Goal: Task Accomplishment & Management: Use online tool/utility

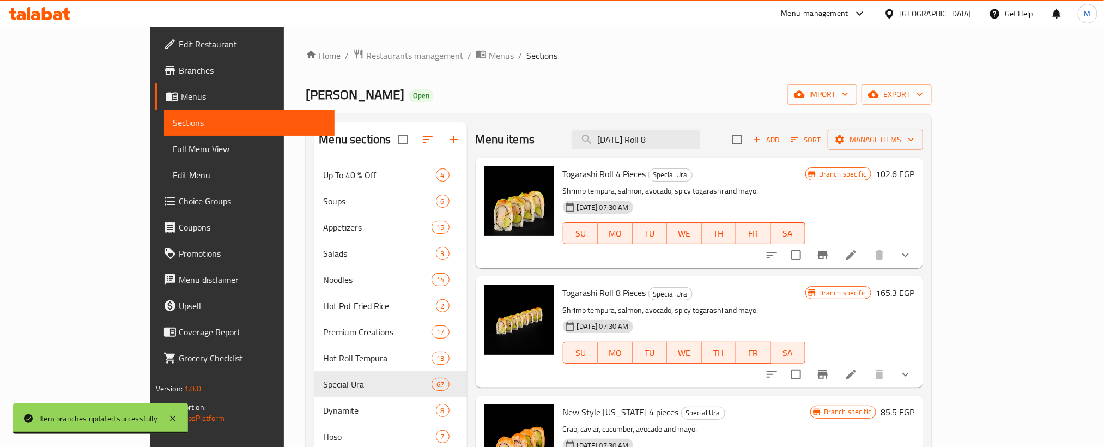
click at [700, 141] on input "[DATE] Roll 8" at bounding box center [635, 139] width 129 height 19
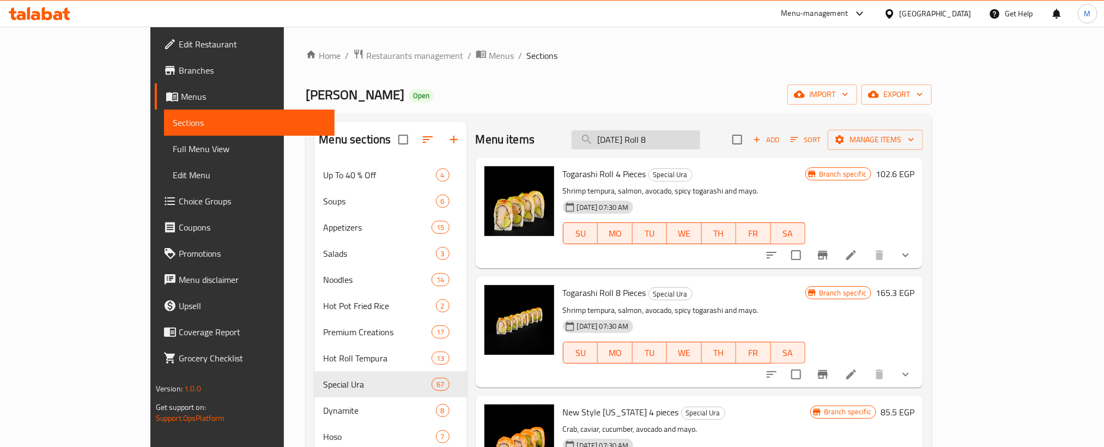
type input "[DATE] Roll 8"
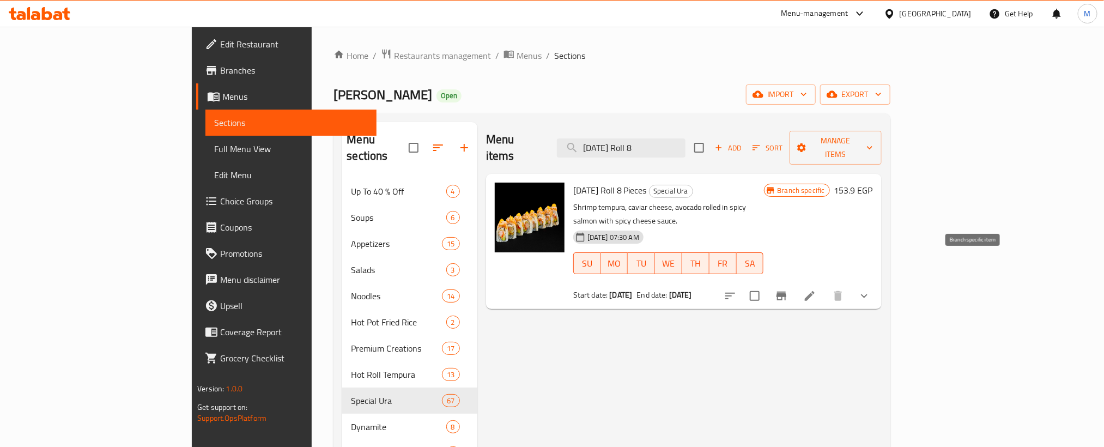
click at [794, 283] on button "Branch-specific-item" at bounding box center [781, 296] width 26 height 26
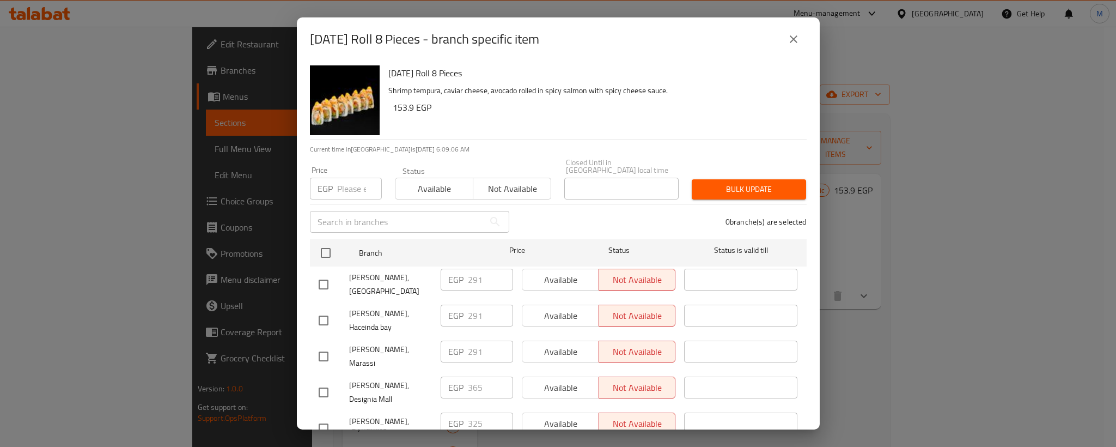
click at [324, 381] on input "checkbox" at bounding box center [323, 392] width 23 height 23
checkbox input "true"
click at [472, 376] on input "365" at bounding box center [490, 387] width 45 height 22
click at [403, 345] on div "[PERSON_NAME], Marassi" at bounding box center [375, 356] width 122 height 40
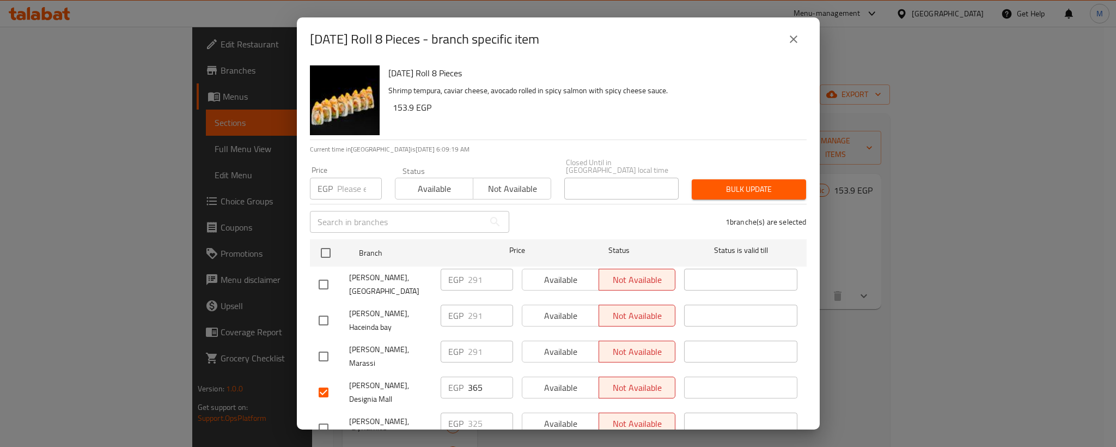
click at [318, 273] on input "checkbox" at bounding box center [323, 284] width 23 height 23
checkbox input "true"
click at [325, 309] on input "checkbox" at bounding box center [323, 320] width 23 height 23
checkbox input "true"
click at [326, 345] on input "checkbox" at bounding box center [323, 356] width 23 height 23
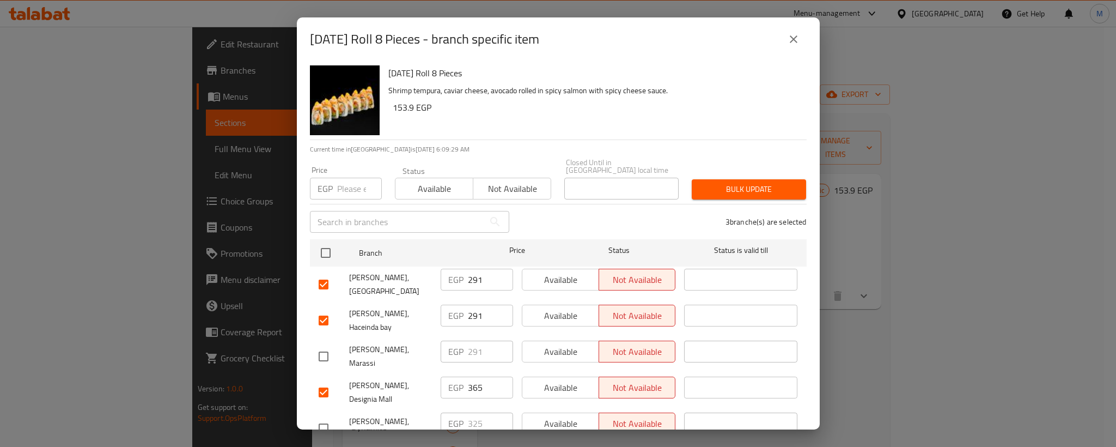
checkbox input "true"
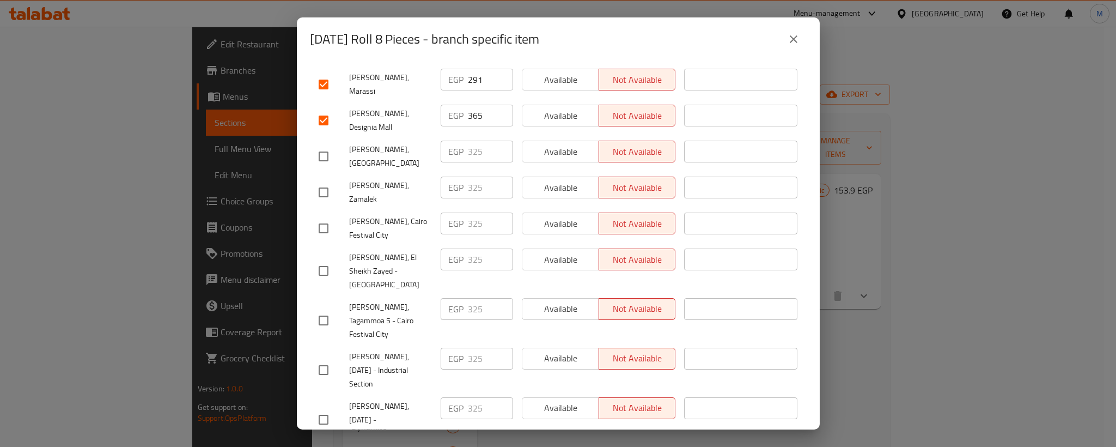
scroll to position [245, 0]
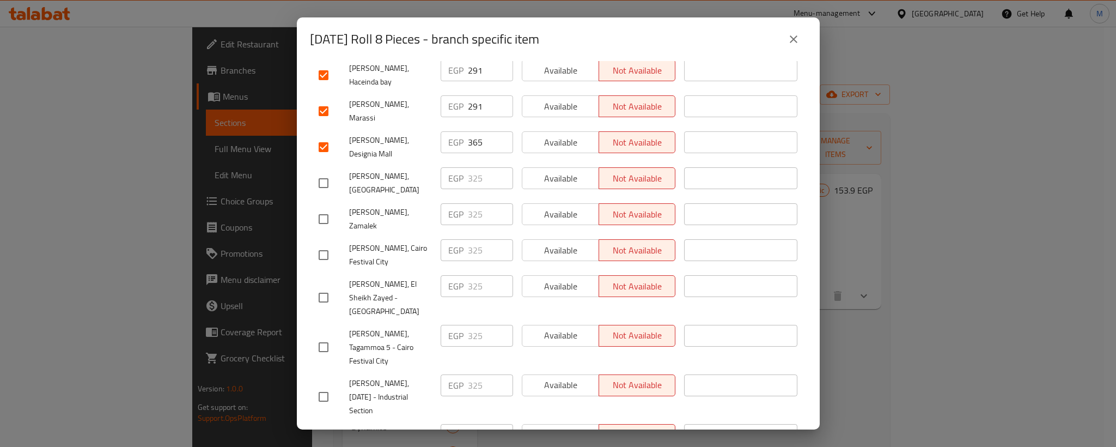
click at [326, 172] on input "checkbox" at bounding box center [323, 183] width 23 height 23
checkbox input "true"
click at [326, 208] on input "checkbox" at bounding box center [323, 219] width 23 height 23
checkbox input "true"
click at [469, 167] on input "325" at bounding box center [490, 178] width 45 height 22
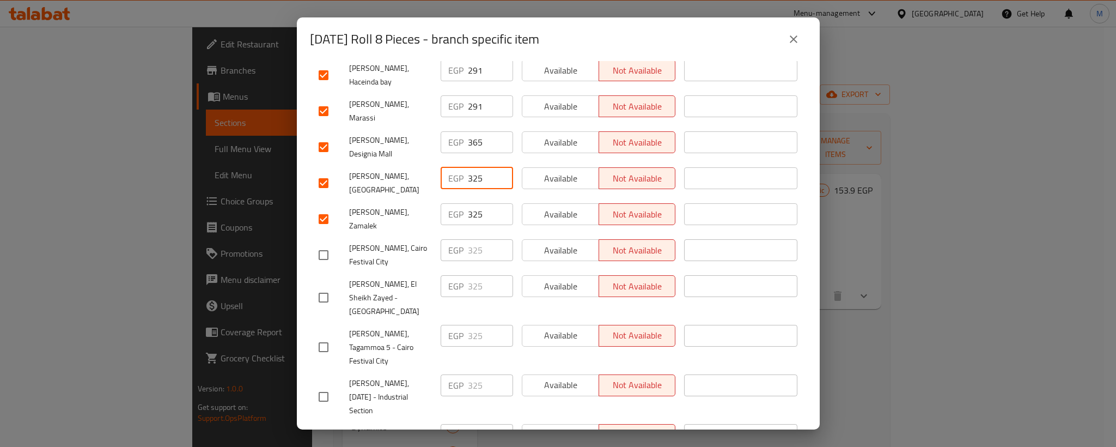
click at [469, 167] on input "325" at bounding box center [490, 178] width 45 height 22
click at [470, 203] on input "325" at bounding box center [490, 214] width 45 height 22
click at [325, 243] on input "checkbox" at bounding box center [323, 254] width 23 height 23
checkbox input "true"
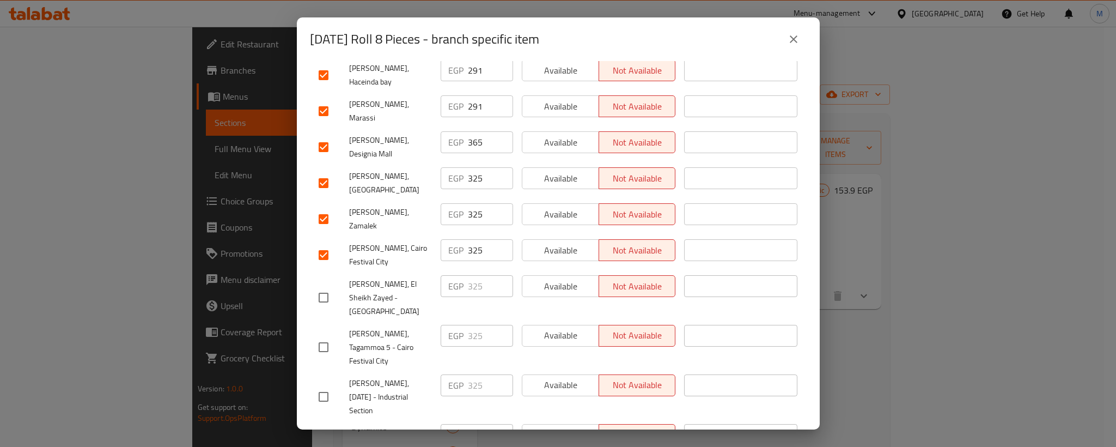
click at [325, 286] on input "checkbox" at bounding box center [323, 297] width 23 height 23
checkbox input "true"
click at [322, 336] on input "checkbox" at bounding box center [323, 347] width 23 height 23
checkbox input "true"
click at [474, 239] on input "325" at bounding box center [490, 250] width 45 height 22
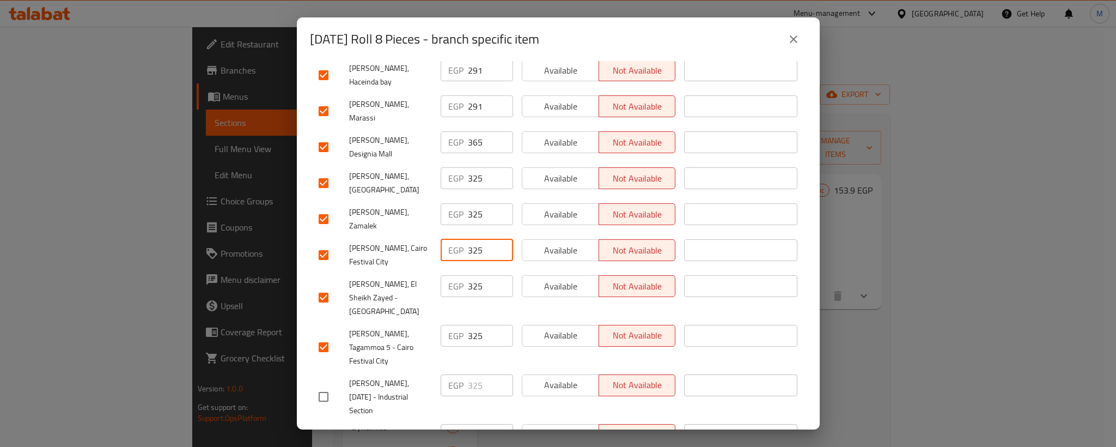
click at [474, 239] on input "325" at bounding box center [490, 250] width 45 height 22
click at [469, 275] on input "325" at bounding box center [490, 286] width 45 height 22
click at [469, 325] on input "325" at bounding box center [490, 336] width 45 height 22
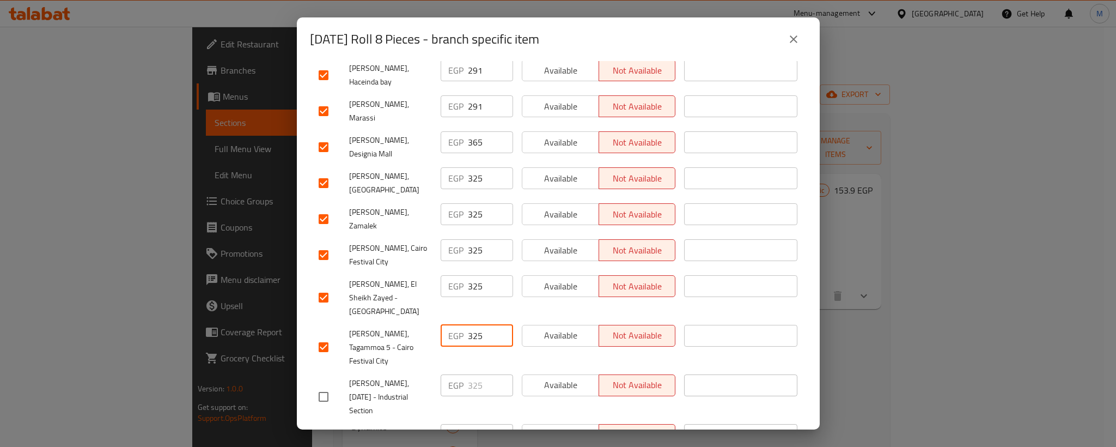
click at [394, 327] on span "[PERSON_NAME], Tagammoa 5 - Cairo Festival City" at bounding box center [390, 347] width 83 height 41
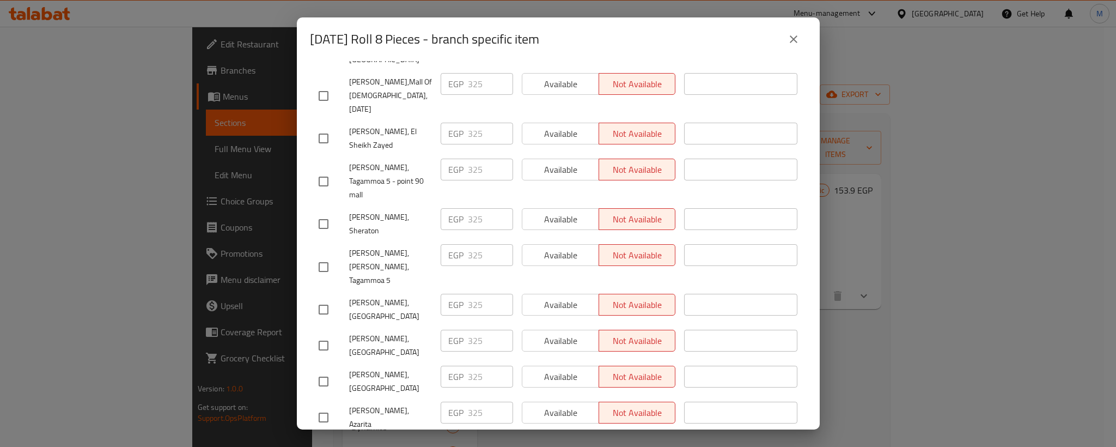
scroll to position [1014, 0]
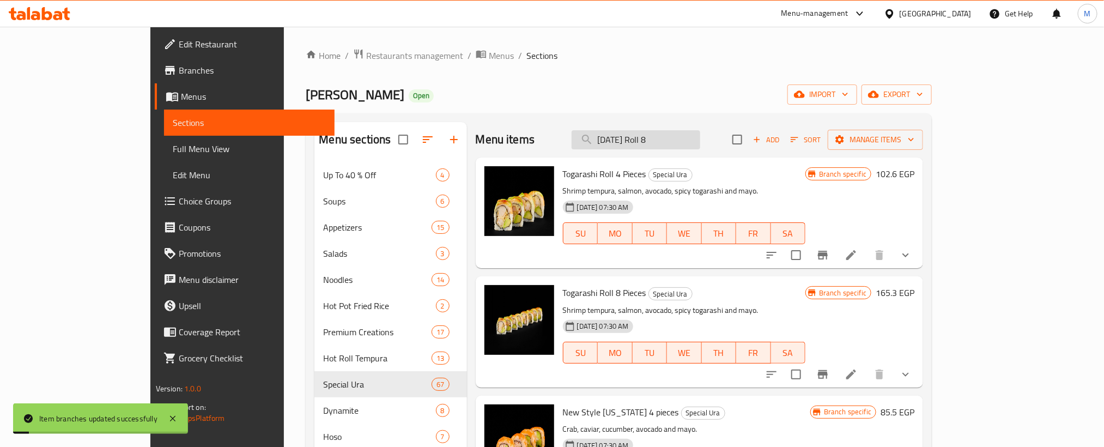
click at [666, 139] on input "[DATE] Roll 8" at bounding box center [635, 139] width 129 height 19
paste input "[PERSON_NAME] Roll 8 Pcs"
click at [666, 139] on input "[DATE] Roll 8" at bounding box center [635, 139] width 129 height 19
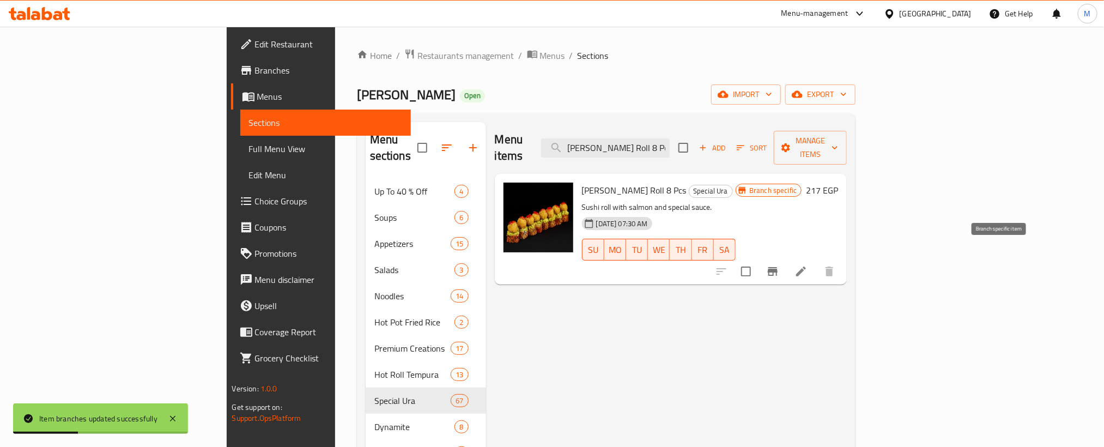
type input "[PERSON_NAME] Roll 8 Pcs"
click at [777, 267] on icon "Branch-specific-item" at bounding box center [773, 271] width 10 height 9
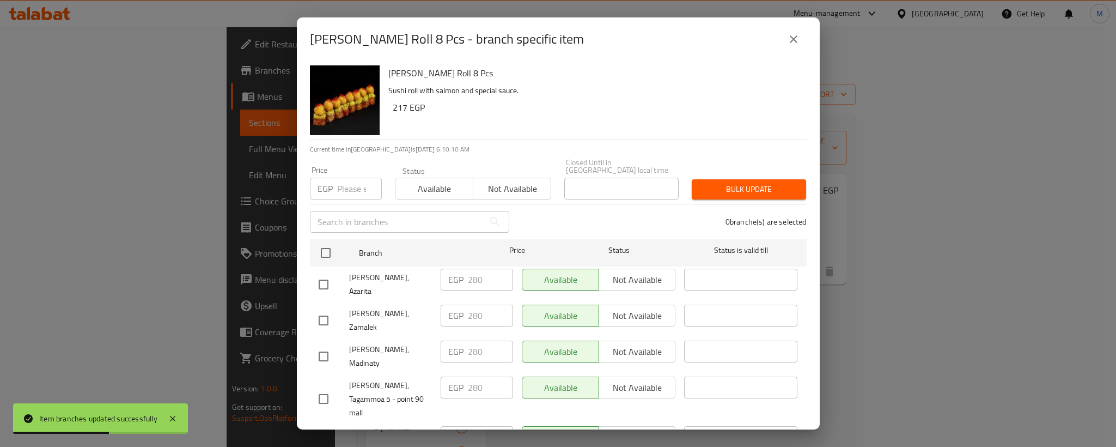
scroll to position [925, 0]
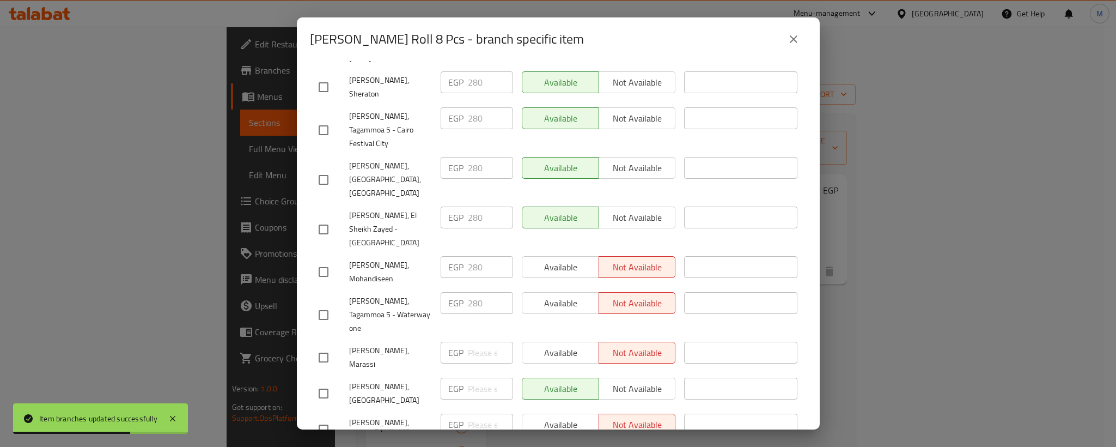
click at [318, 418] on input "checkbox" at bounding box center [323, 429] width 23 height 23
checkbox input "true"
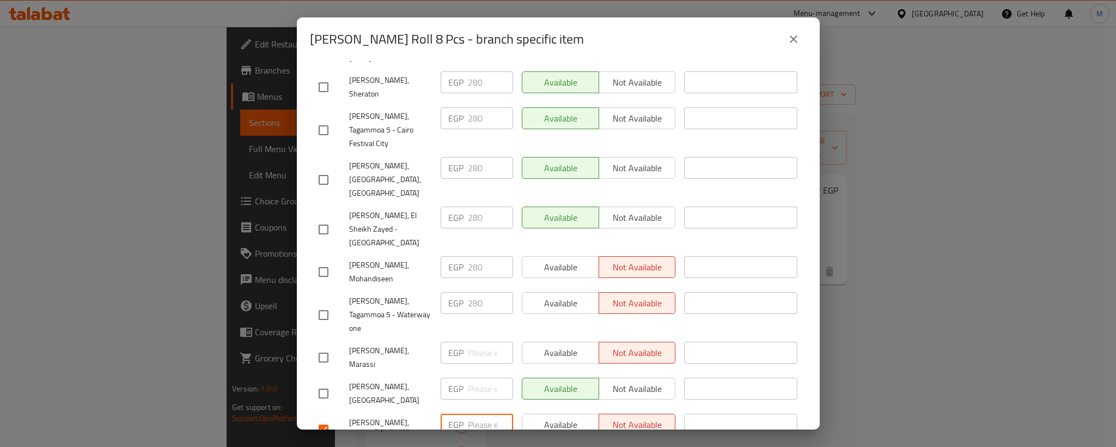
click at [470, 413] on input "number" at bounding box center [490, 424] width 45 height 22
paste input "325"
type input "325"
checkbox input "true"
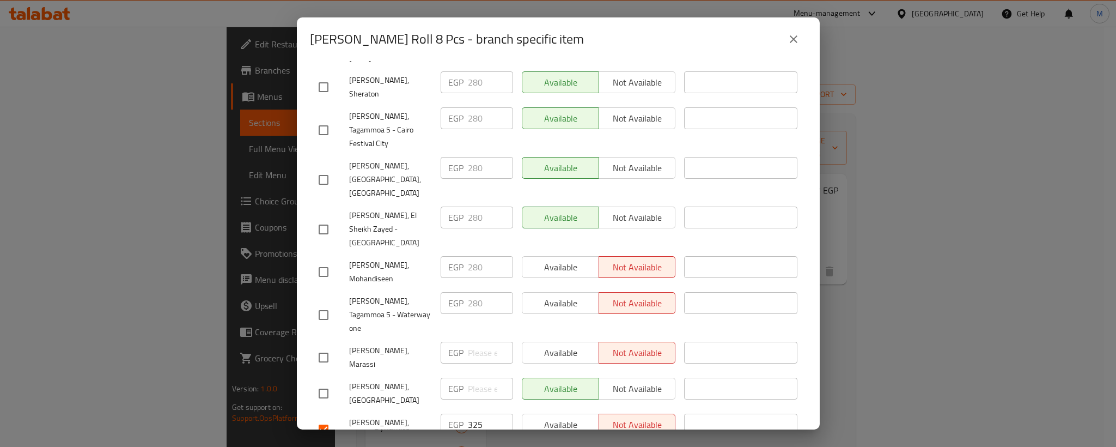
checkbox input "true"
click at [322, 346] on input "checkbox" at bounding box center [323, 357] width 23 height 23
checkbox input "true"
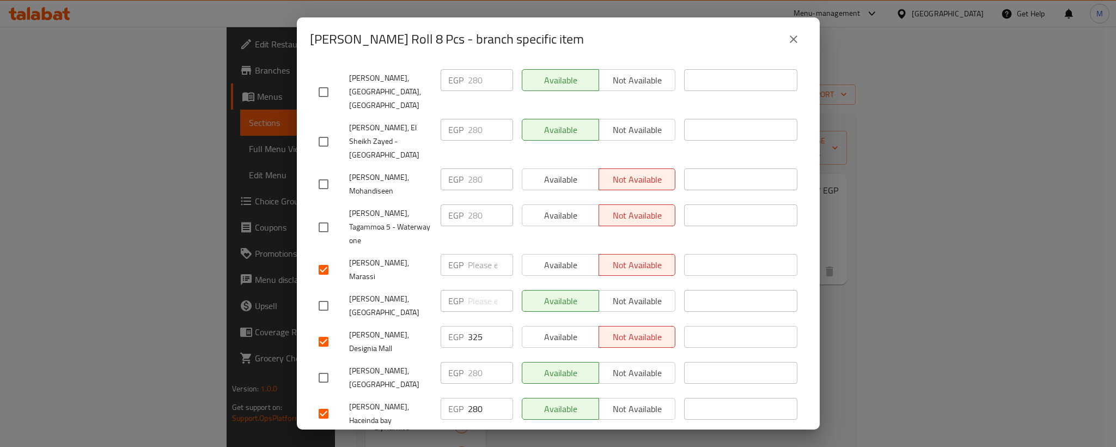
scroll to position [1014, 0]
checkbox input "false"
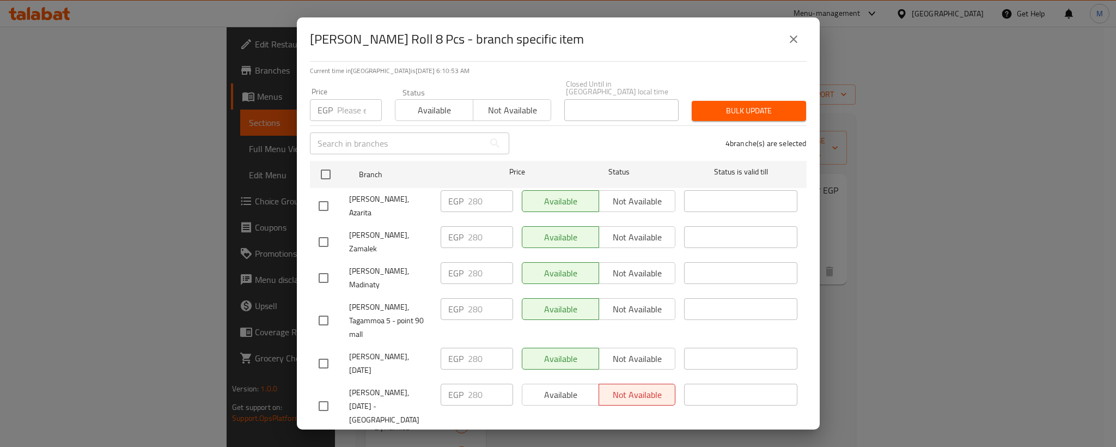
scroll to position [115, 0]
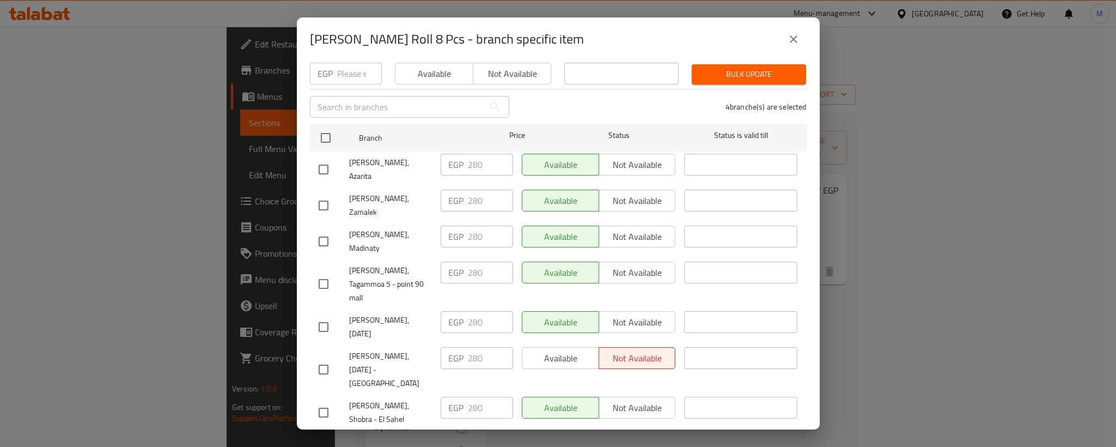
click at [321, 161] on input "checkbox" at bounding box center [323, 169] width 23 height 23
checkbox input "true"
click at [321, 194] on input "checkbox" at bounding box center [323, 205] width 23 height 23
checkbox input "true"
click at [321, 257] on div "[PERSON_NAME], Tagammoa 5 - point 90 mall" at bounding box center [375, 284] width 122 height 54
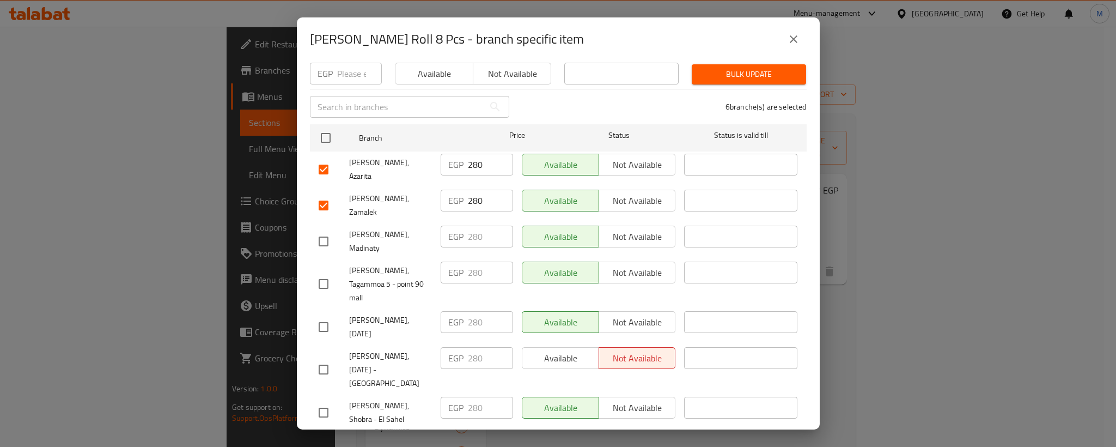
click at [321, 272] on input "checkbox" at bounding box center [323, 283] width 23 height 23
checkbox input "true"
click at [330, 230] on input "checkbox" at bounding box center [323, 241] width 23 height 23
checkbox input "true"
click at [476, 157] on input "280" at bounding box center [490, 165] width 45 height 22
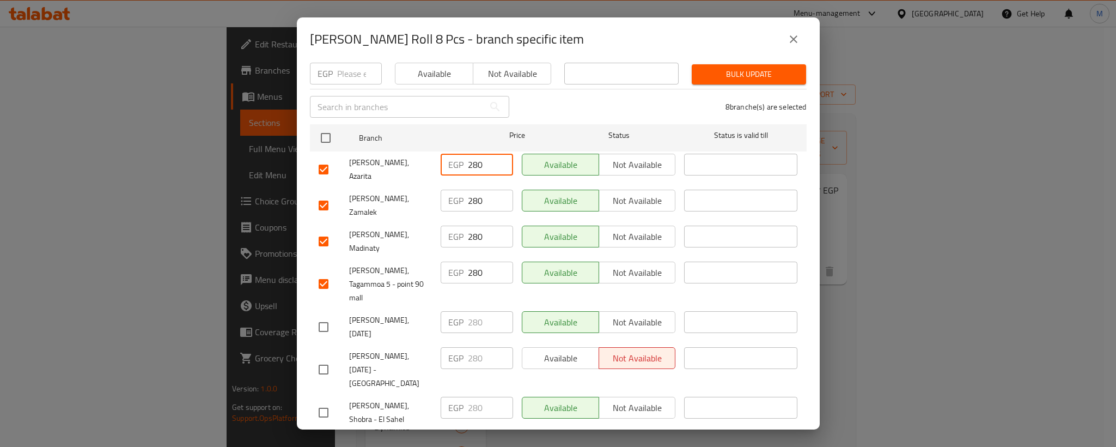
click at [476, 157] on input "280" at bounding box center [490, 165] width 45 height 22
paste input "91"
type input "291"
click at [472, 190] on input "280" at bounding box center [490, 201] width 45 height 22
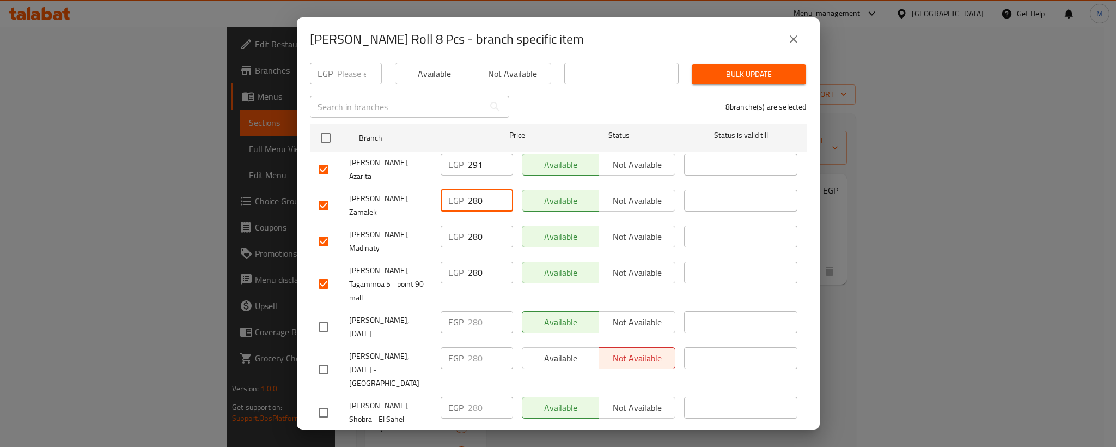
click at [472, 190] on input "280" at bounding box center [490, 201] width 45 height 22
paste input "91"
type input "291"
click at [469, 257] on div "EGP 280 ​" at bounding box center [476, 284] width 81 height 54
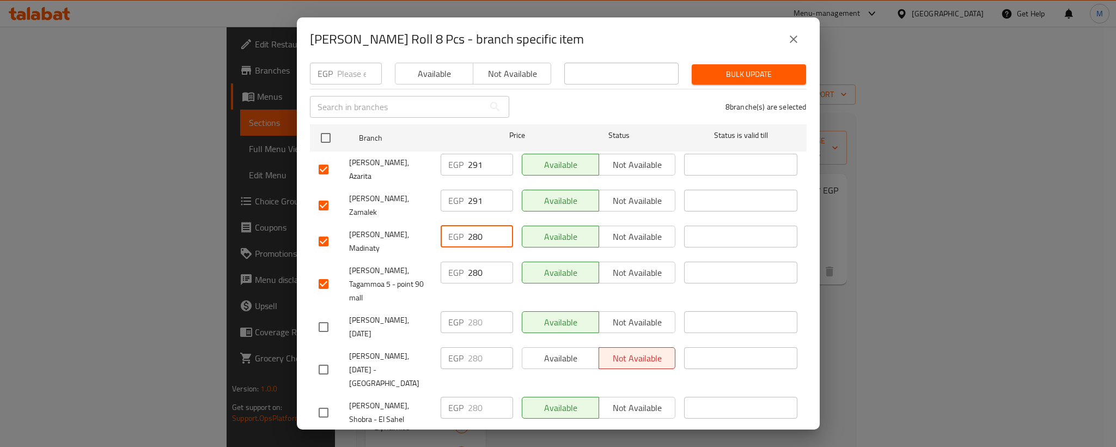
click at [471, 226] on input "280" at bounding box center [490, 237] width 45 height 22
paste input "91"
type input "291"
click at [472, 261] on input "280" at bounding box center [490, 272] width 45 height 22
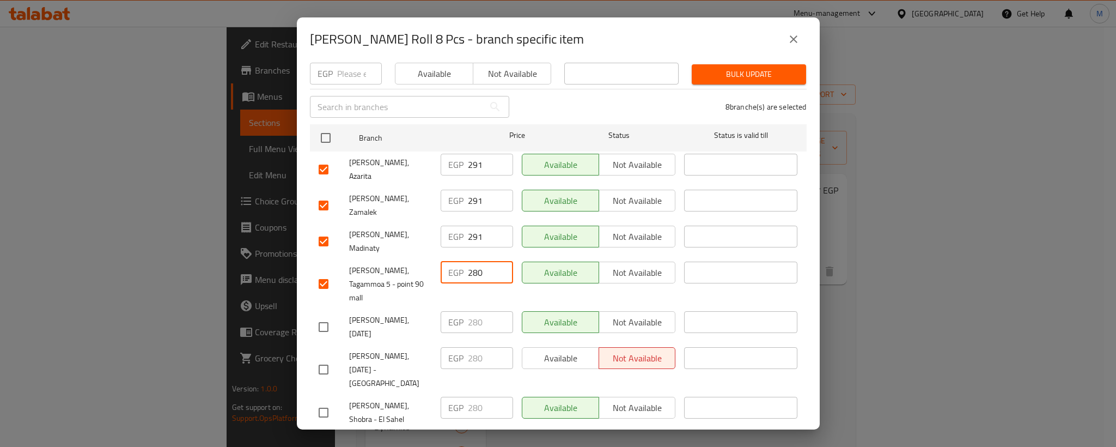
paste input "91"
click at [472, 261] on input "280" at bounding box center [490, 272] width 45 height 22
type input "291"
click at [363, 313] on span "[PERSON_NAME], [DATE]" at bounding box center [390, 326] width 83 height 27
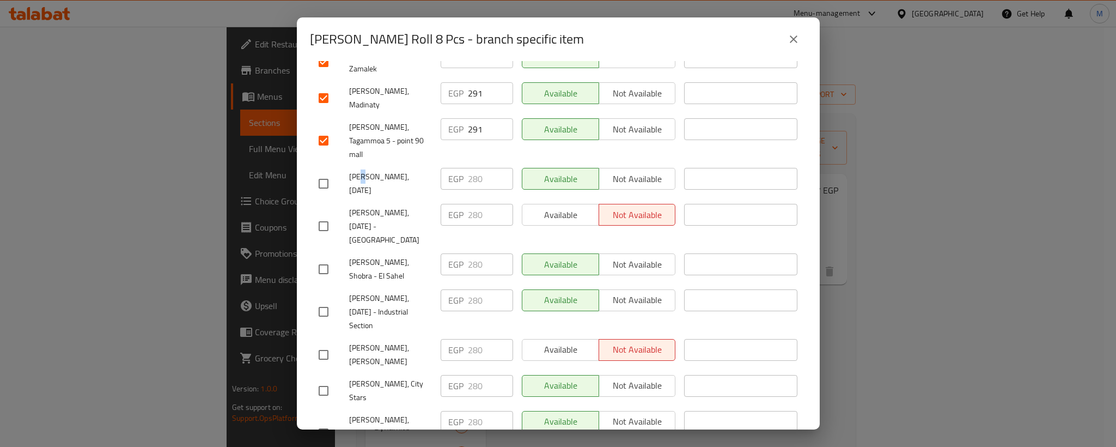
scroll to position [278, 0]
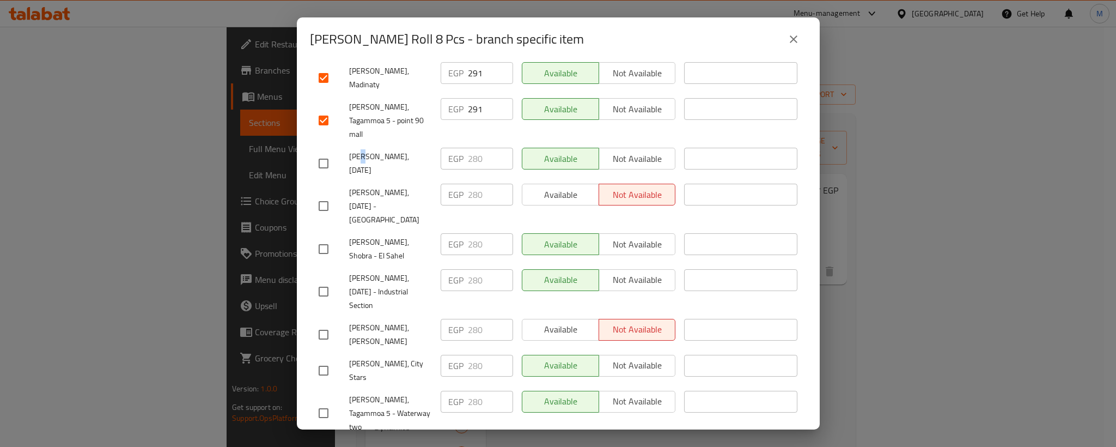
click at [321, 152] on input "checkbox" at bounding box center [323, 163] width 23 height 23
checkbox input "true"
click at [327, 194] on input "checkbox" at bounding box center [323, 205] width 23 height 23
checkbox input "true"
click at [469, 148] on input "280" at bounding box center [490, 159] width 45 height 22
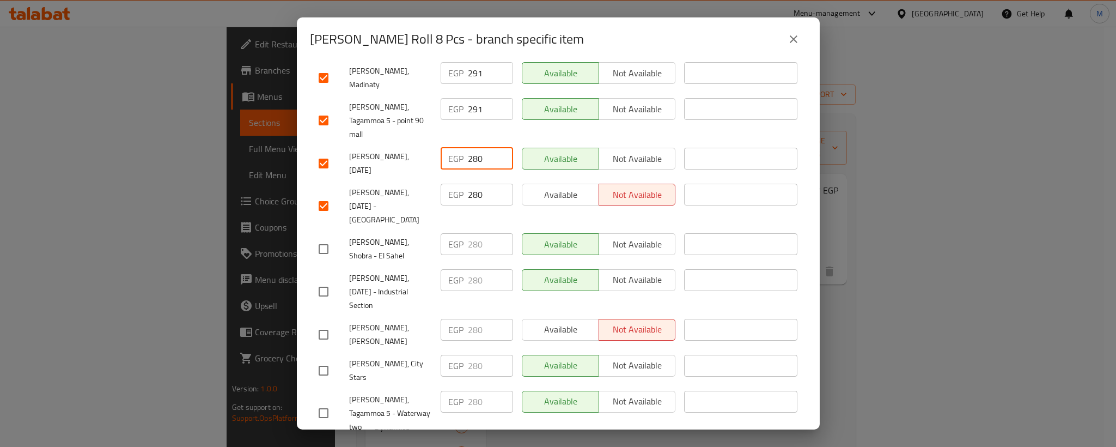
click at [469, 148] on input "280" at bounding box center [490, 159] width 45 height 22
paste input "91"
type input "291"
click at [476, 184] on input "280" at bounding box center [490, 195] width 45 height 22
paste input "91"
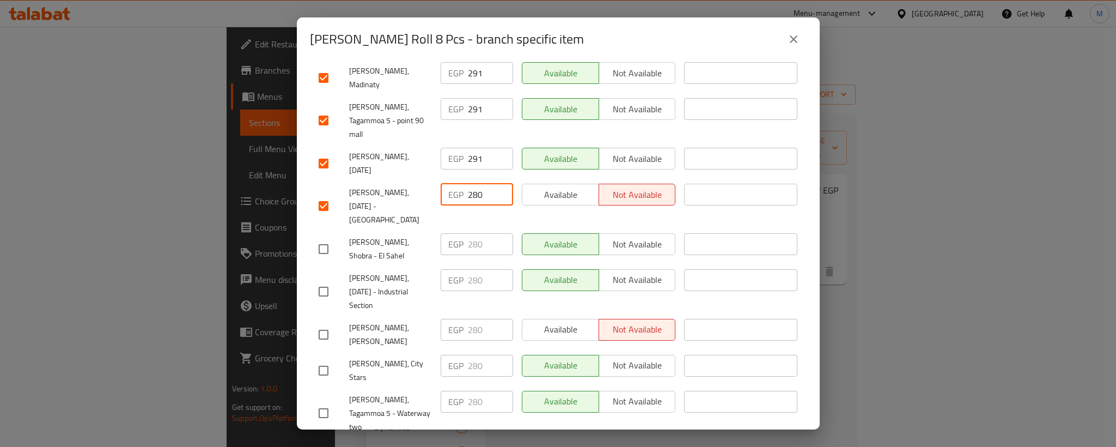
click at [476, 184] on input "280" at bounding box center [490, 195] width 45 height 22
type input "291"
click at [330, 237] on input "checkbox" at bounding box center [323, 248] width 23 height 23
checkbox input "true"
click at [319, 280] on input "checkbox" at bounding box center [323, 291] width 23 height 23
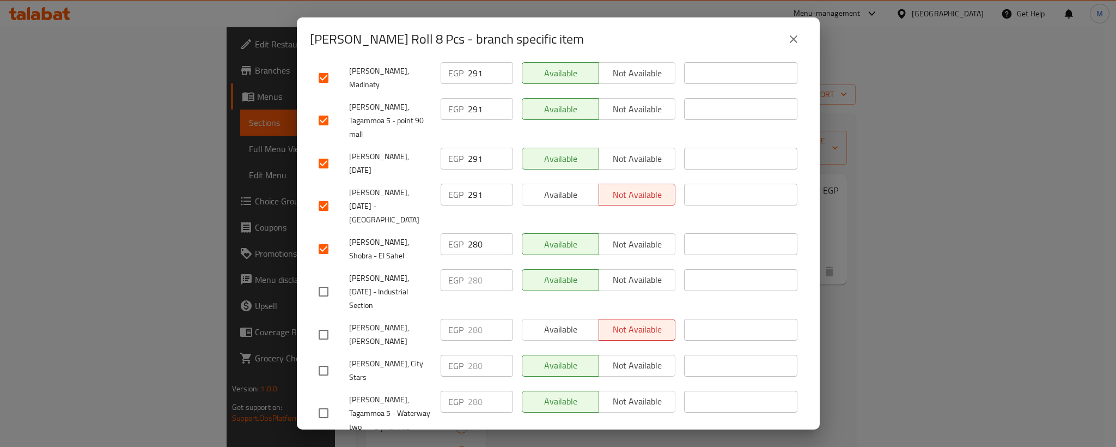
checkbox input "true"
click at [469, 233] on input "280" at bounding box center [490, 244] width 45 height 22
paste input "91"
type input "291"
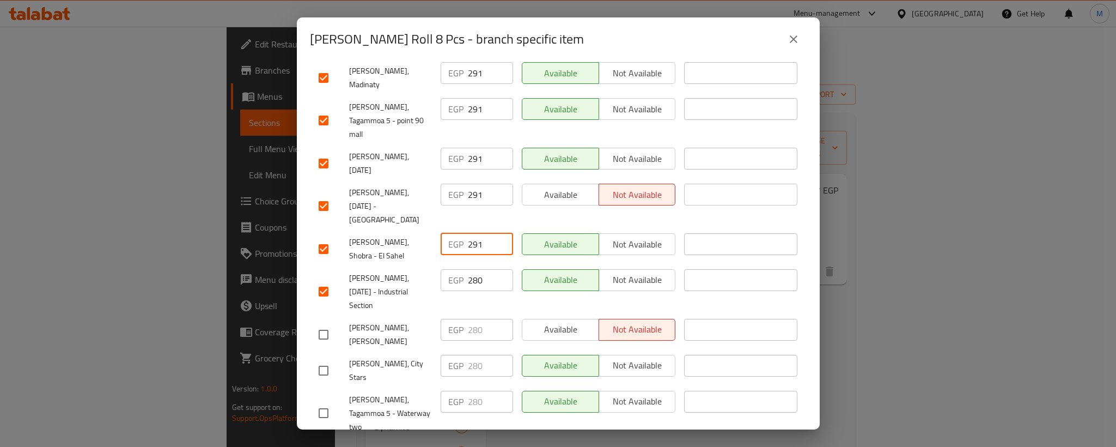
click at [471, 269] on input "280" at bounding box center [490, 280] width 45 height 22
paste input "91"
click at [471, 269] on input "280" at bounding box center [490, 280] width 45 height 22
type input "291"
click at [324, 323] on input "checkbox" at bounding box center [323, 334] width 23 height 23
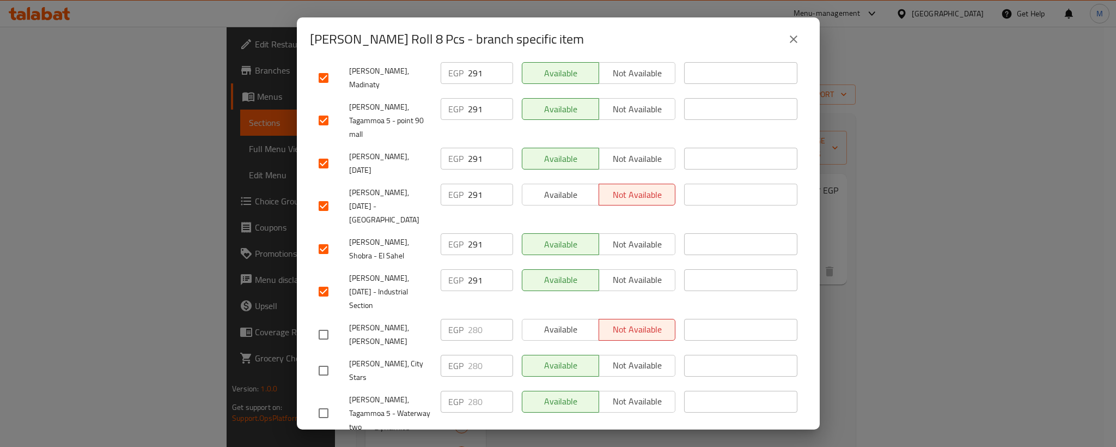
checkbox input "true"
click at [321, 359] on input "checkbox" at bounding box center [323, 370] width 23 height 23
checkbox input "true"
click at [474, 319] on input "280" at bounding box center [490, 330] width 45 height 22
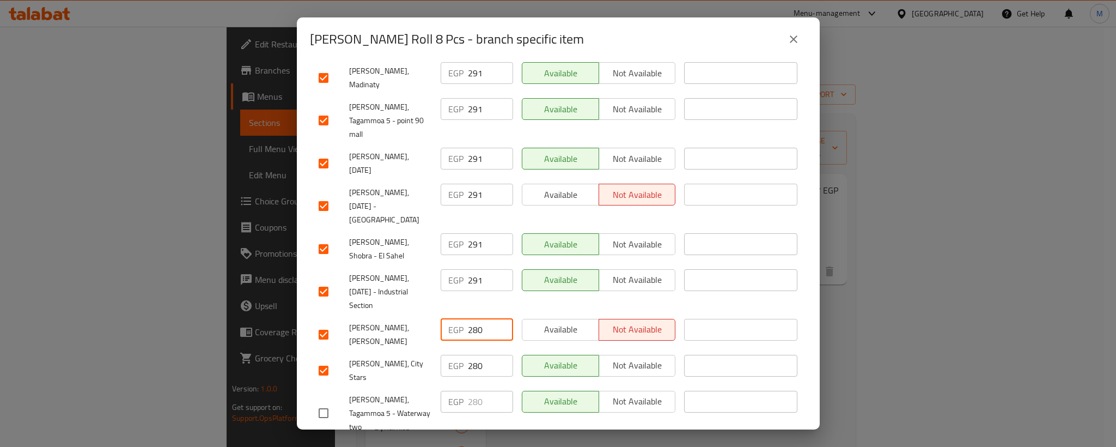
paste input "91"
type input "291"
click at [472, 355] on input "280" at bounding box center [490, 366] width 45 height 22
paste input "91"
click at [472, 355] on input "291" at bounding box center [490, 366] width 45 height 22
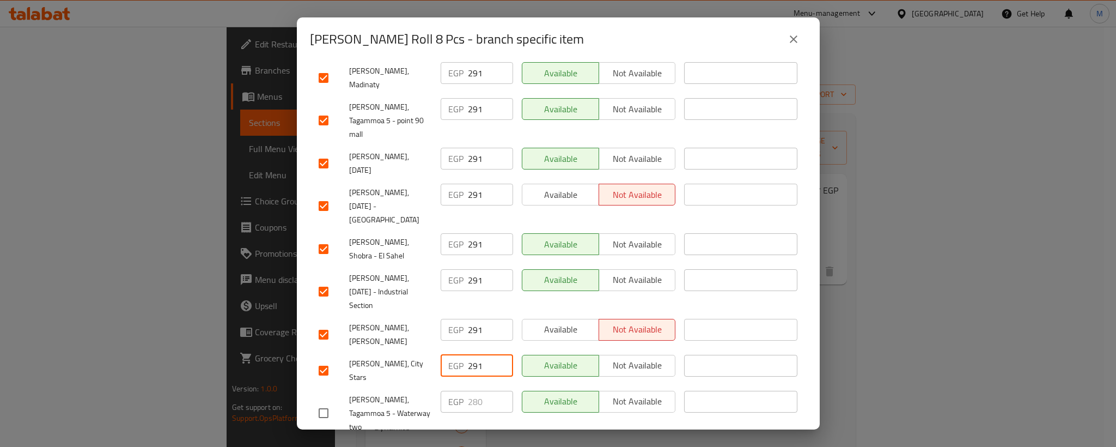
type input "291"
click at [396, 314] on div "[PERSON_NAME], [PERSON_NAME]" at bounding box center [375, 334] width 122 height 40
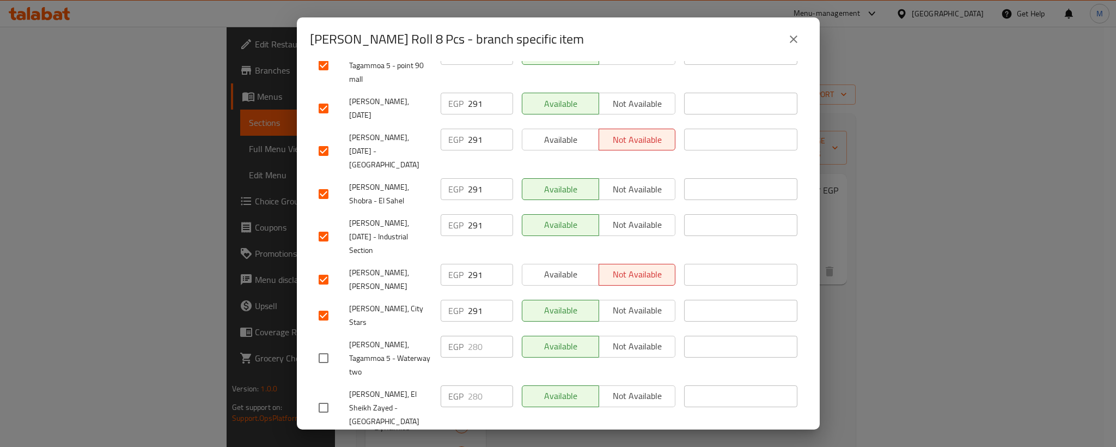
scroll to position [360, 0]
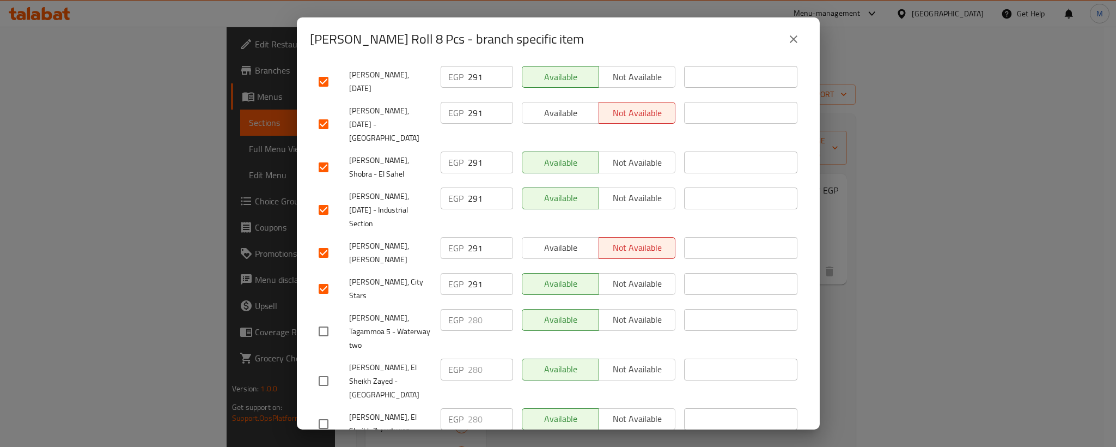
click at [324, 320] on input "checkbox" at bounding box center [323, 331] width 23 height 23
checkbox input "true"
click at [312, 369] on input "checkbox" at bounding box center [323, 380] width 23 height 23
checkbox input "true"
click at [471, 309] on input "280" at bounding box center [490, 320] width 45 height 22
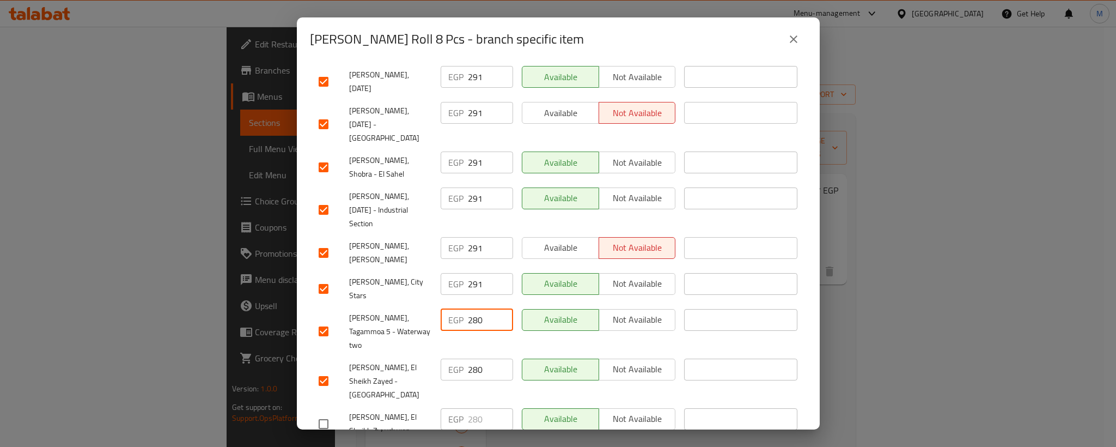
paste input "91"
click at [471, 309] on input "280" at bounding box center [490, 320] width 45 height 22
type input "291"
click at [477, 358] on input "280" at bounding box center [490, 369] width 45 height 22
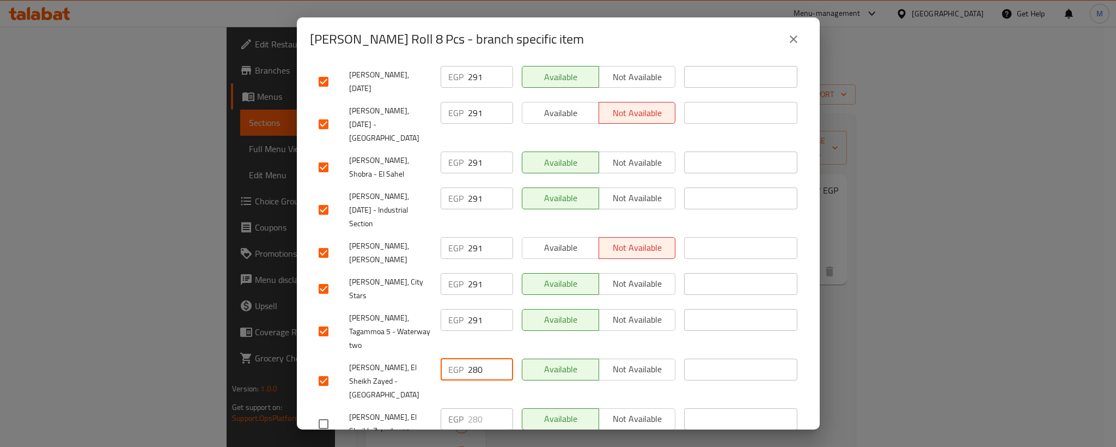
paste input "291"
click at [478, 358] on input "280291" at bounding box center [490, 369] width 45 height 22
paste input "number"
click at [478, 358] on input "280291" at bounding box center [490, 369] width 45 height 22
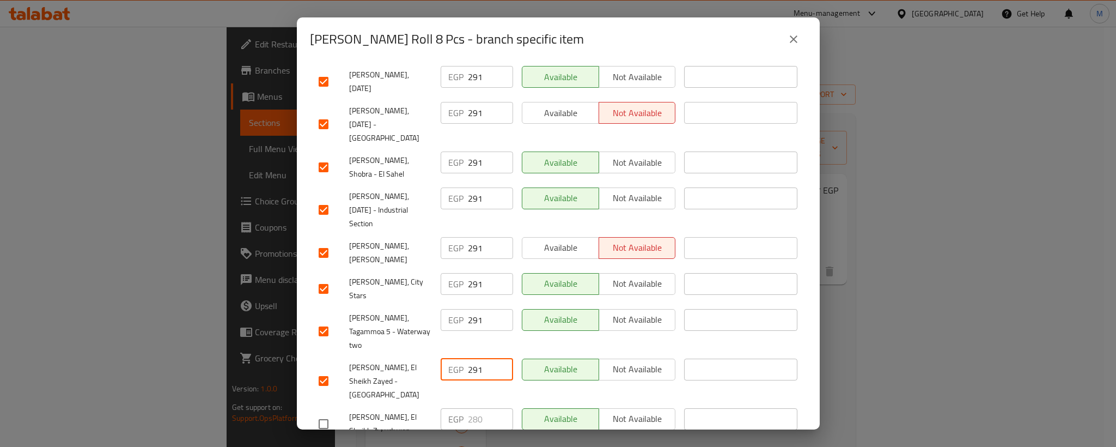
scroll to position [0, 0]
type input "291"
click at [401, 361] on span "[PERSON_NAME], El Sheikh Zayed - [GEOGRAPHIC_DATA]" at bounding box center [390, 381] width 83 height 41
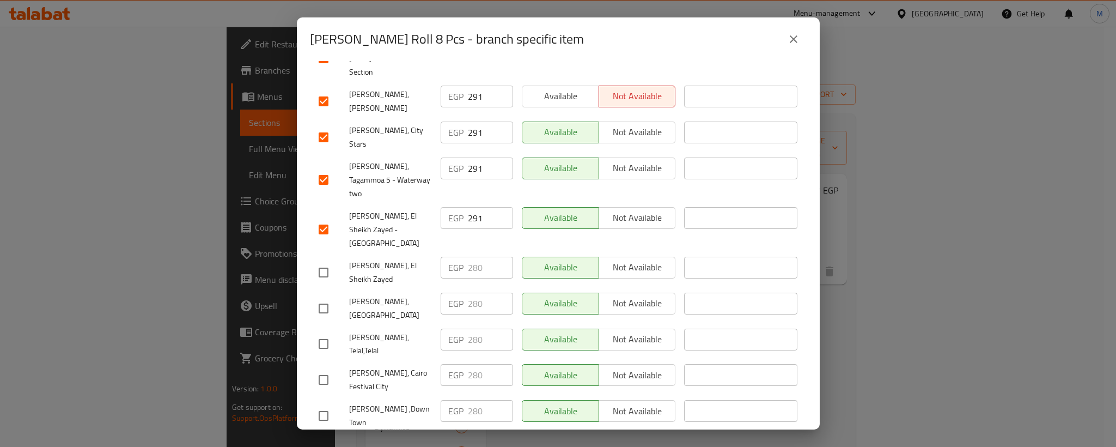
scroll to position [523, 0]
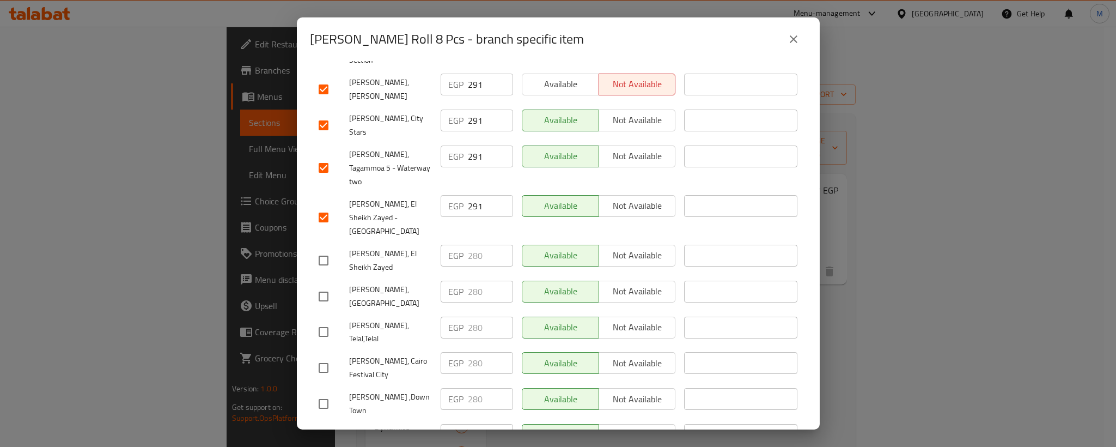
click at [325, 249] on input "checkbox" at bounding box center [323, 260] width 23 height 23
checkbox input "true"
click at [325, 285] on input "checkbox" at bounding box center [323, 296] width 23 height 23
checkbox input "true"
click at [476, 245] on input "280" at bounding box center [490, 256] width 45 height 22
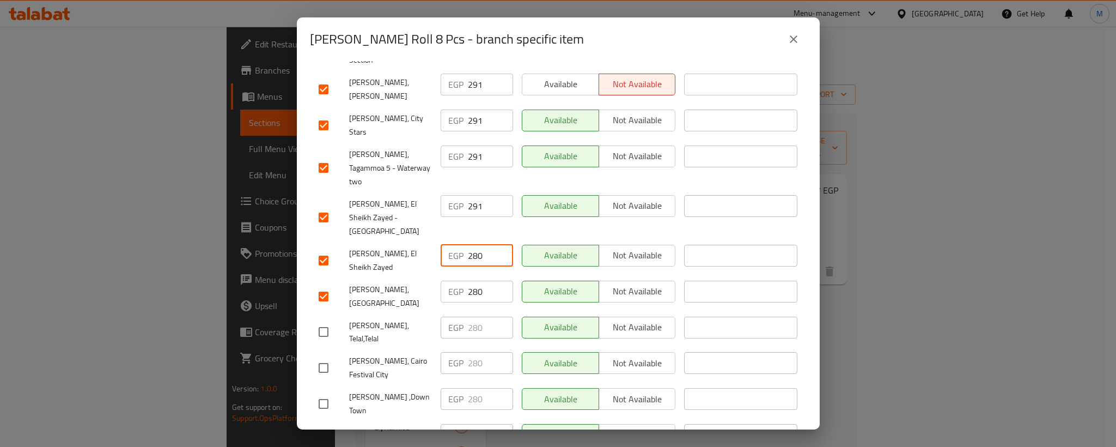
click at [476, 245] on input "280" at bounding box center [490, 256] width 45 height 22
paste input "91"
type input "291"
click at [470, 281] on input "280" at bounding box center [490, 292] width 45 height 22
paste input "91"
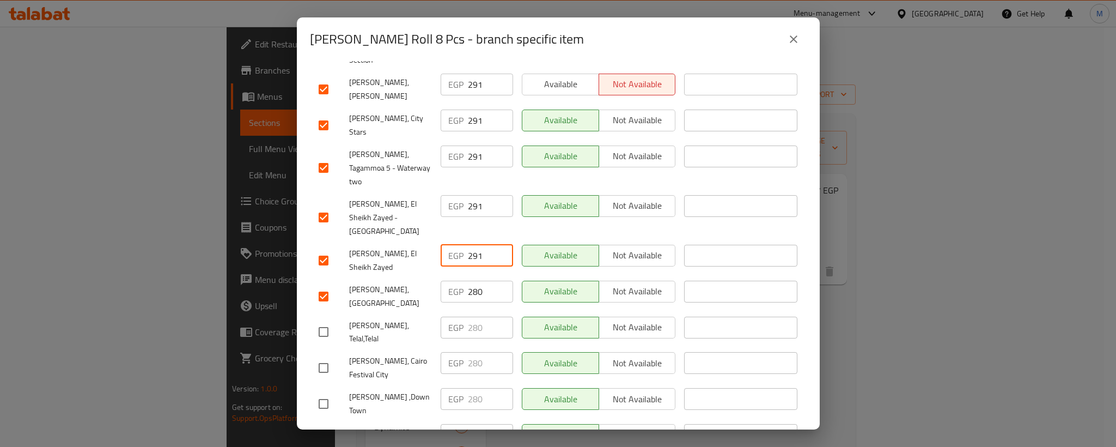
click at [470, 281] on input "280" at bounding box center [490, 292] width 45 height 22
type input "291"
click at [322, 320] on input "checkbox" at bounding box center [323, 331] width 23 height 23
checkbox input "true"
click at [322, 356] on input "checkbox" at bounding box center [323, 367] width 23 height 23
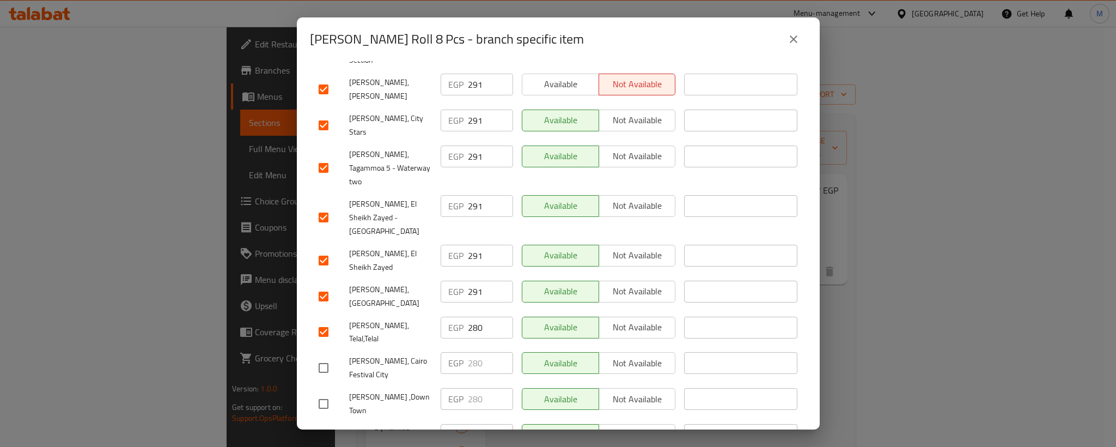
checkbox input "true"
click at [471, 316] on input "280" at bounding box center [490, 327] width 45 height 22
paste input "91"
type input "291"
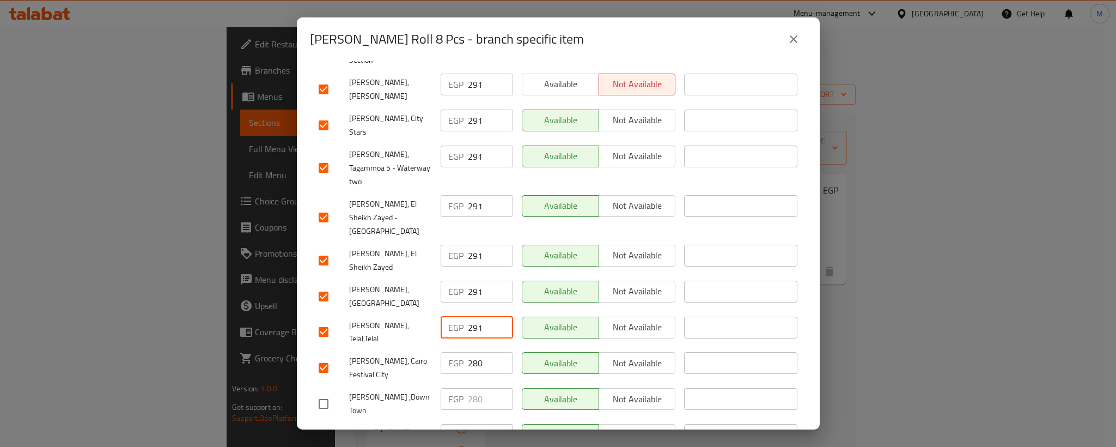
click at [474, 352] on input "280" at bounding box center [490, 363] width 45 height 22
paste input "91"
click at [474, 352] on input "280" at bounding box center [490, 363] width 45 height 22
type input "291"
click at [406, 354] on span "[PERSON_NAME], Cairo Festival City" at bounding box center [390, 367] width 83 height 27
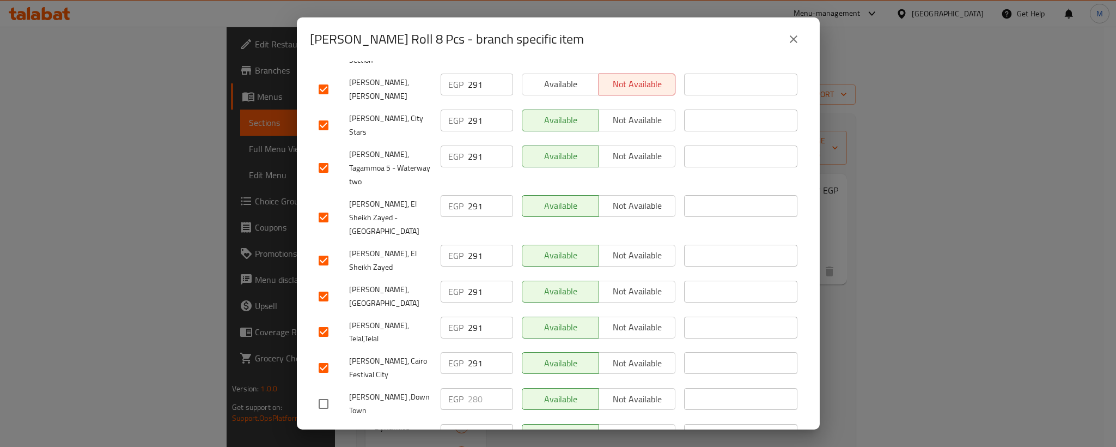
click at [325, 392] on input "checkbox" at bounding box center [323, 403] width 23 height 23
checkbox input "true"
click at [325, 419] on div "[PERSON_NAME],Mall Of [DEMOGRAPHIC_DATA],[DATE]" at bounding box center [375, 446] width 122 height 54
click at [325, 435] on input "checkbox" at bounding box center [323, 446] width 23 height 23
checkbox input "true"
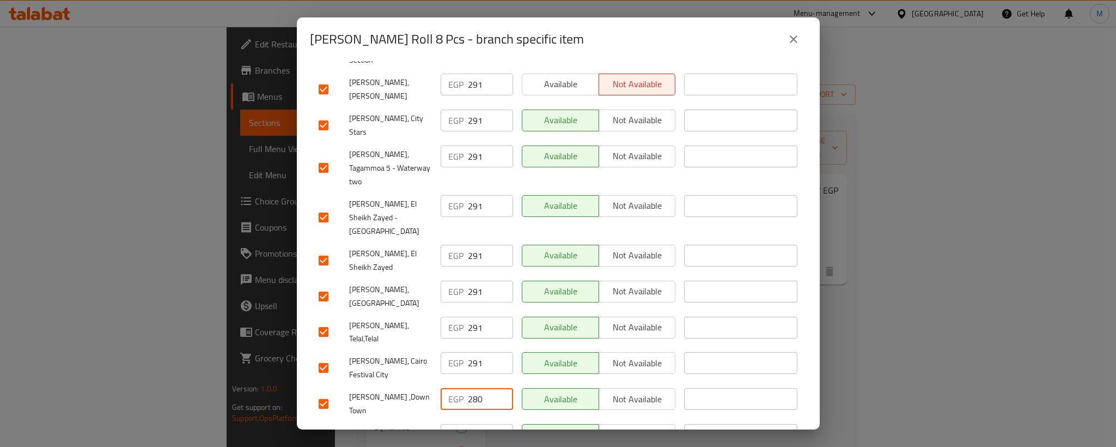
click at [474, 388] on input "280" at bounding box center [490, 399] width 45 height 22
paste input "91"
type input "291"
click at [471, 424] on input "280" at bounding box center [490, 435] width 45 height 22
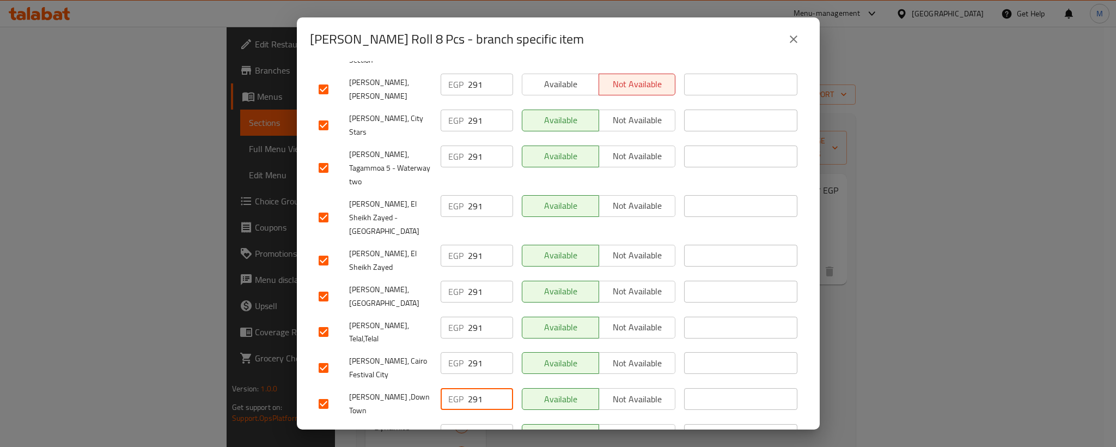
paste input "91"
click at [471, 424] on input "291" at bounding box center [490, 435] width 45 height 22
type input "291"
click at [383, 383] on div "[PERSON_NAME] ,Down Town" at bounding box center [375, 403] width 122 height 40
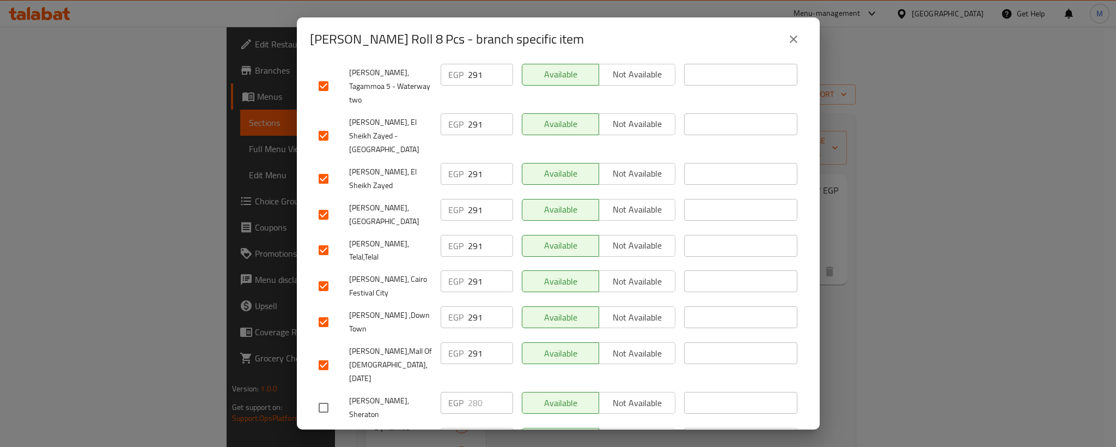
scroll to position [687, 0]
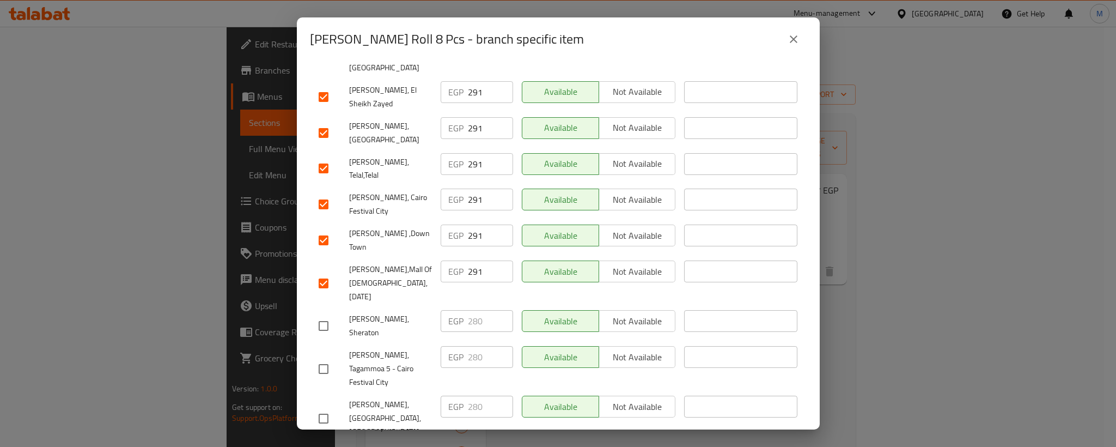
click at [310, 308] on li "[PERSON_NAME], Sheraton EGP 280 ​ Available Not available ​" at bounding box center [558, 326] width 497 height 36
click at [324, 314] on input "checkbox" at bounding box center [323, 325] width 23 height 23
checkbox input "true"
click at [322, 357] on input "checkbox" at bounding box center [323, 368] width 23 height 23
checkbox input "true"
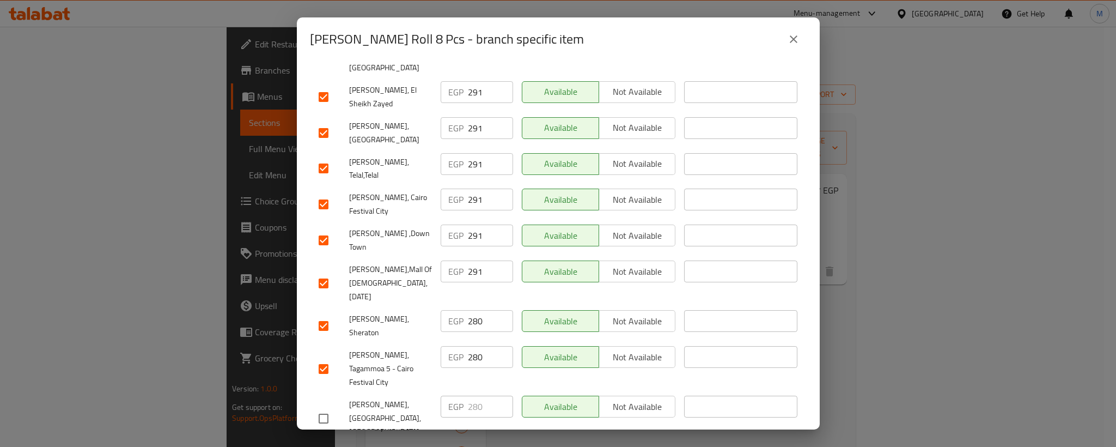
click at [471, 310] on input "280" at bounding box center [490, 321] width 45 height 22
paste input "91"
type input "291"
click at [471, 346] on input "280" at bounding box center [490, 357] width 45 height 22
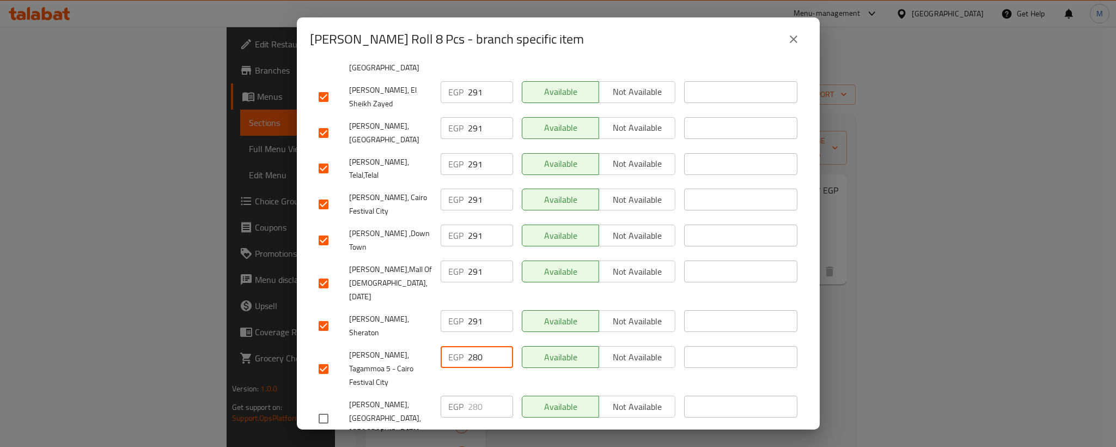
paste input "91"
click at [471, 346] on input "280" at bounding box center [490, 357] width 45 height 22
type input "291"
click at [326, 407] on input "checkbox" at bounding box center [323, 418] width 23 height 23
checkbox input "true"
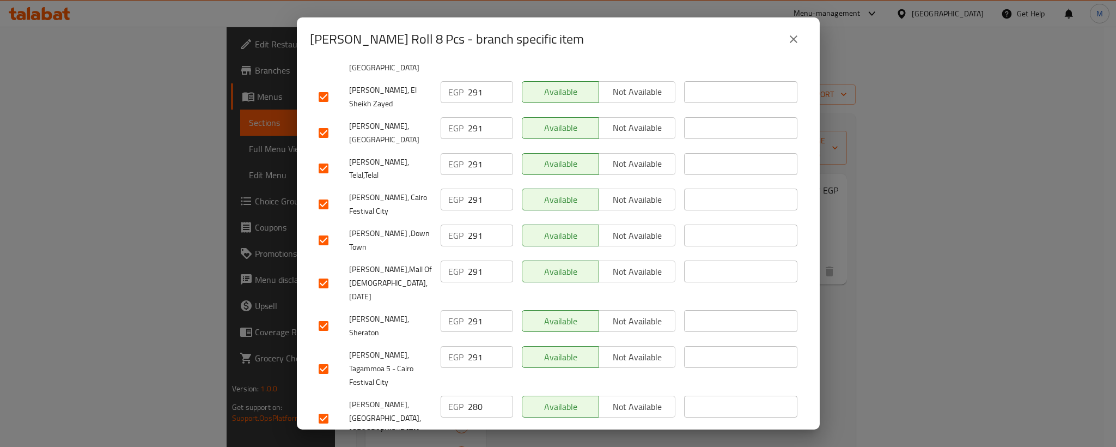
checkbox input "true"
click at [474, 395] on input "280" at bounding box center [490, 406] width 45 height 22
paste input "91"
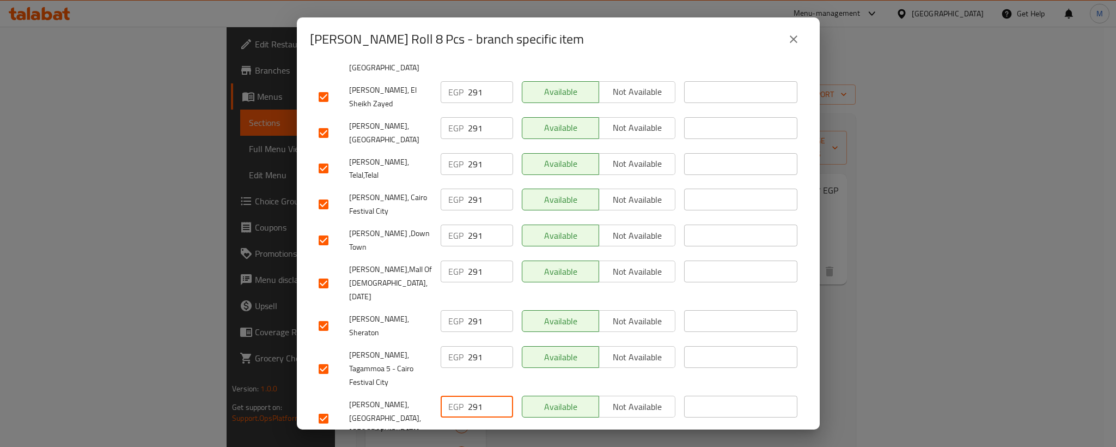
type input "291"
click at [371, 398] on span "[PERSON_NAME],[GEOGRAPHIC_DATA],[GEOGRAPHIC_DATA]" at bounding box center [390, 418] width 83 height 41
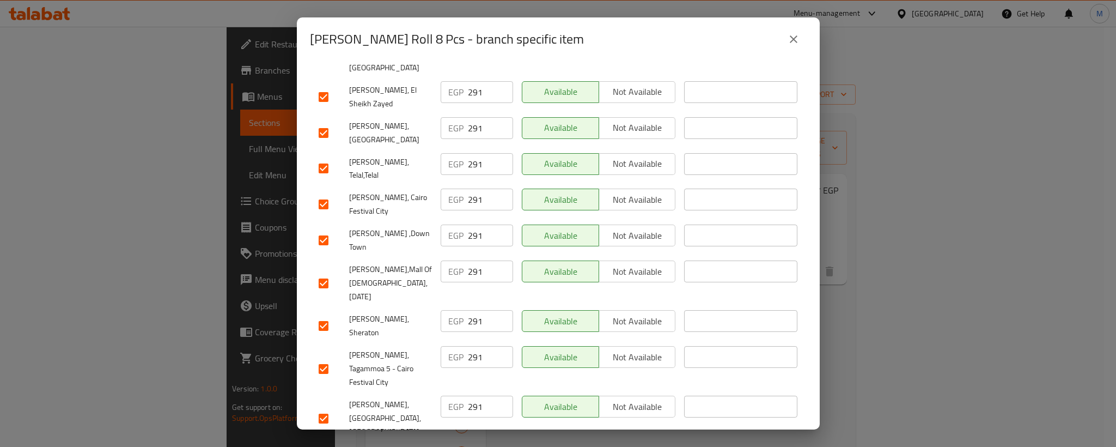
paste input "291"
type input "291"
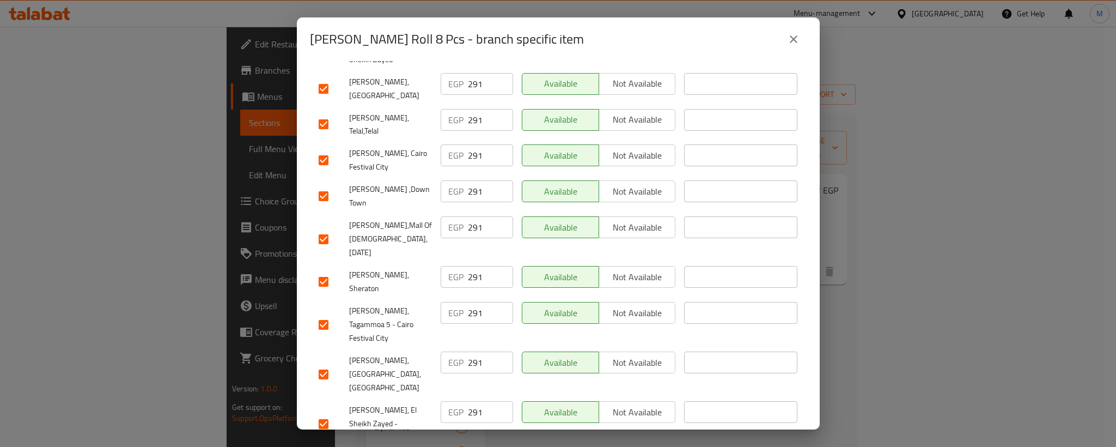
scroll to position [769, 0]
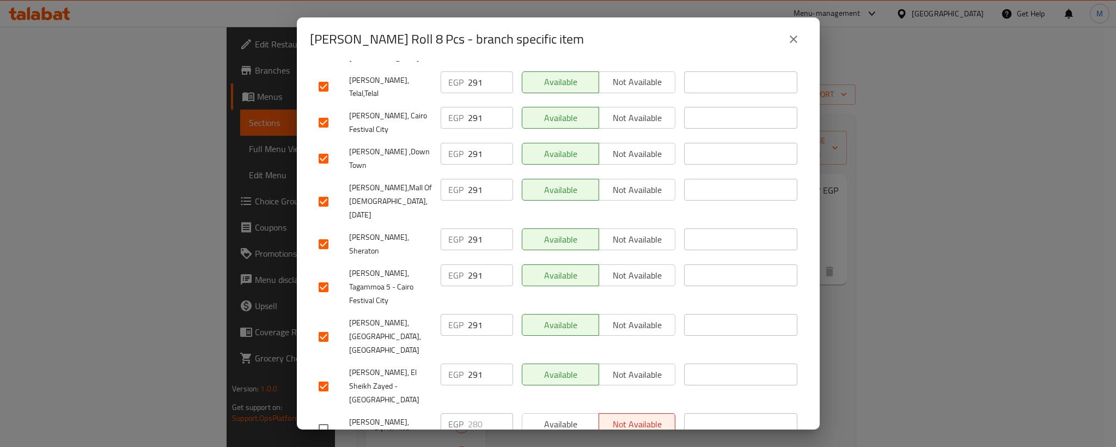
click at [327, 417] on input "checkbox" at bounding box center [323, 428] width 23 height 23
checkbox input "true"
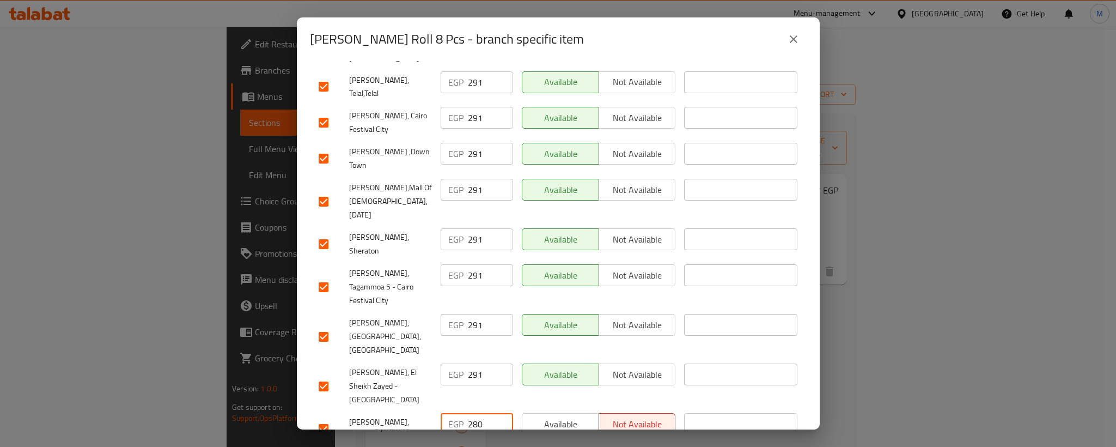
click at [472, 413] on input "280" at bounding box center [490, 424] width 45 height 22
paste input "91"
click at [472, 413] on input "280" at bounding box center [490, 424] width 45 height 22
type input "291"
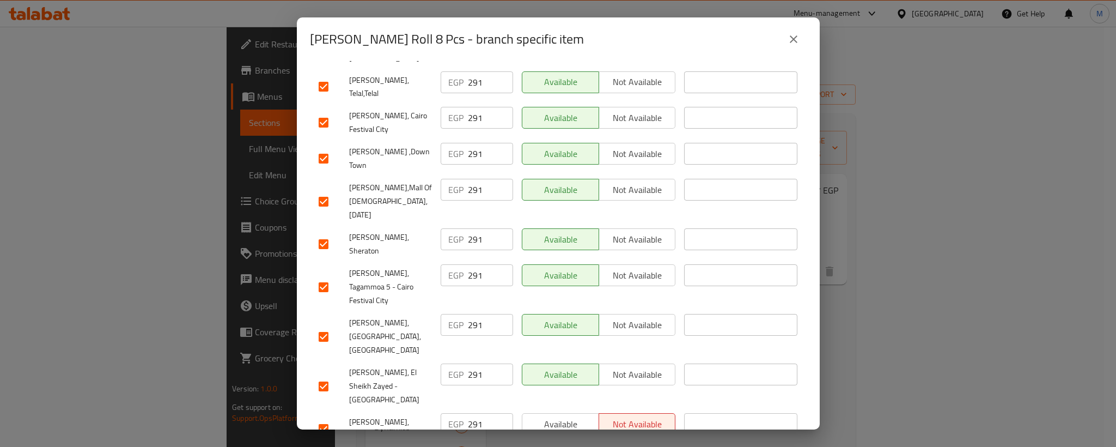
paste input "291"
type input "291"
click at [386, 415] on span "[PERSON_NAME], Mohandiseen" at bounding box center [390, 428] width 83 height 27
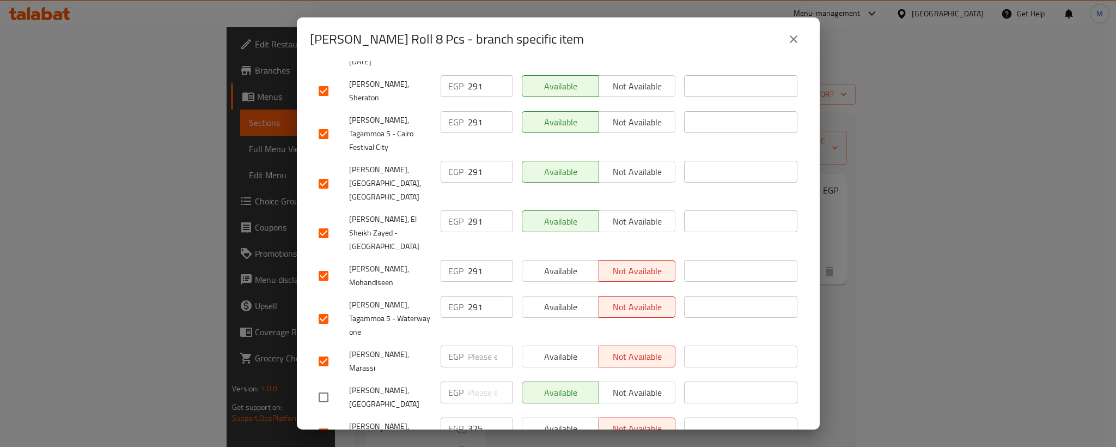
scroll to position [932, 0]
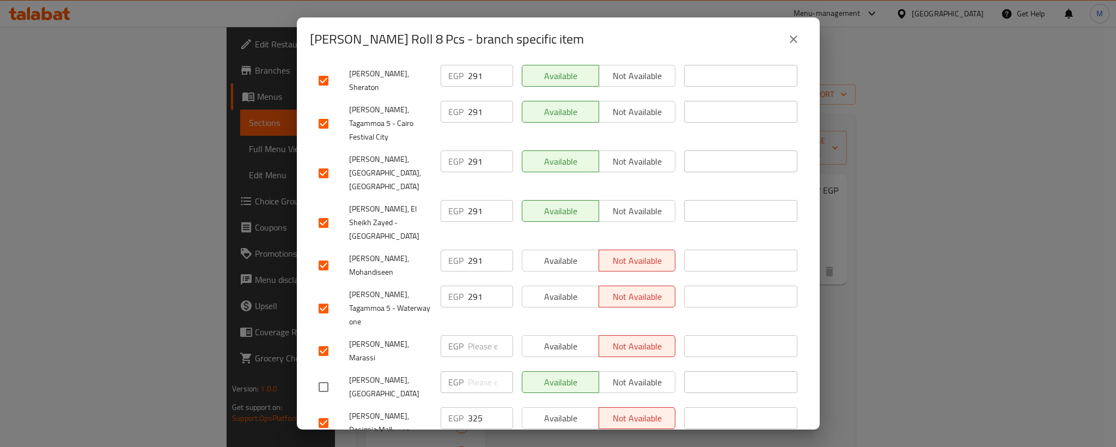
click at [325, 375] on input "checkbox" at bounding box center [323, 386] width 23 height 23
checkbox input "true"
click at [476, 371] on input "number" at bounding box center [490, 382] width 45 height 22
paste input "291"
type input "291"
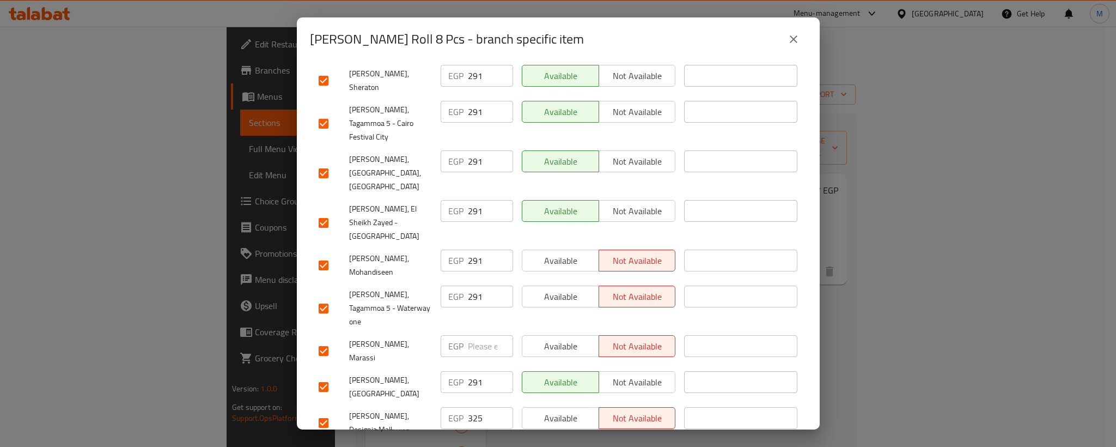
checkbox input "true"
click at [472, 443] on input "280" at bounding box center [490, 454] width 45 height 22
paste input "91"
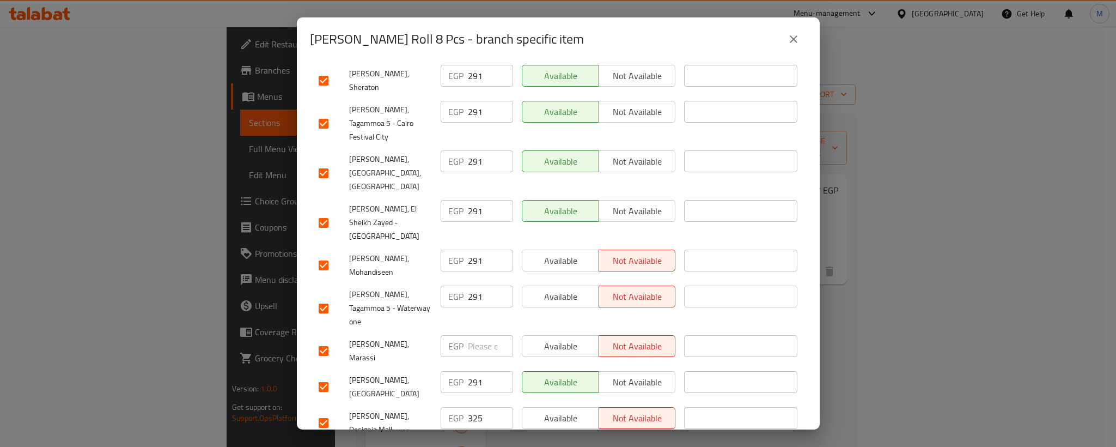
type input "291"
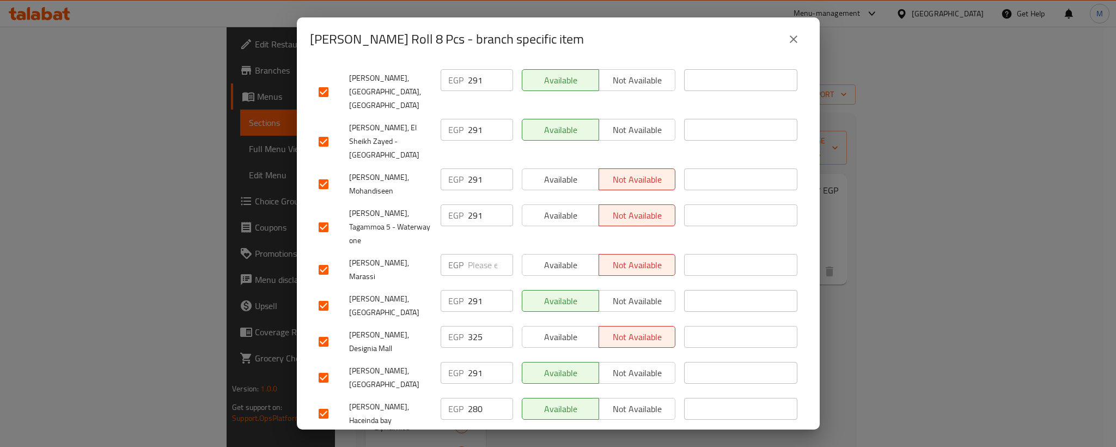
scroll to position [1014, 0]
click at [327, 437] on input "checkbox" at bounding box center [323, 448] width 23 height 23
checkbox input "true"
click at [474, 433] on input "280" at bounding box center [490, 444] width 45 height 22
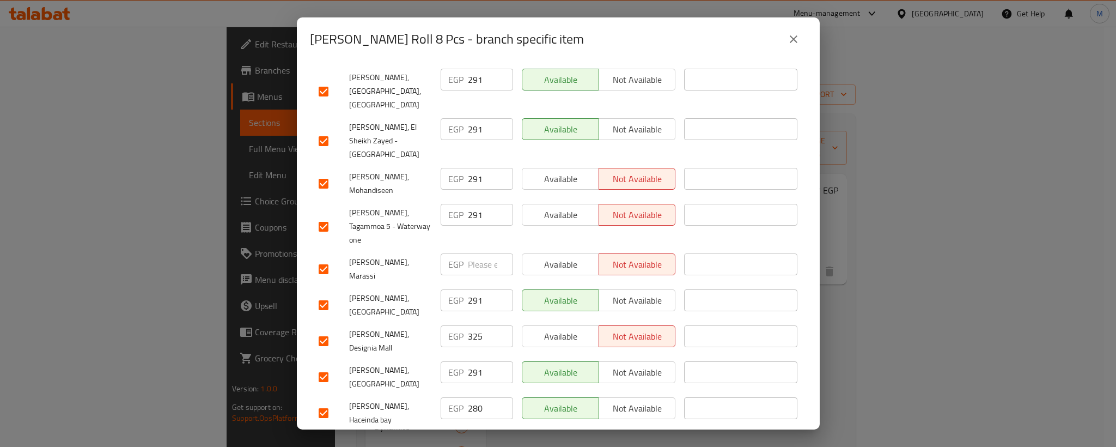
paste input "91"
type input "291"
checkbox input "true"
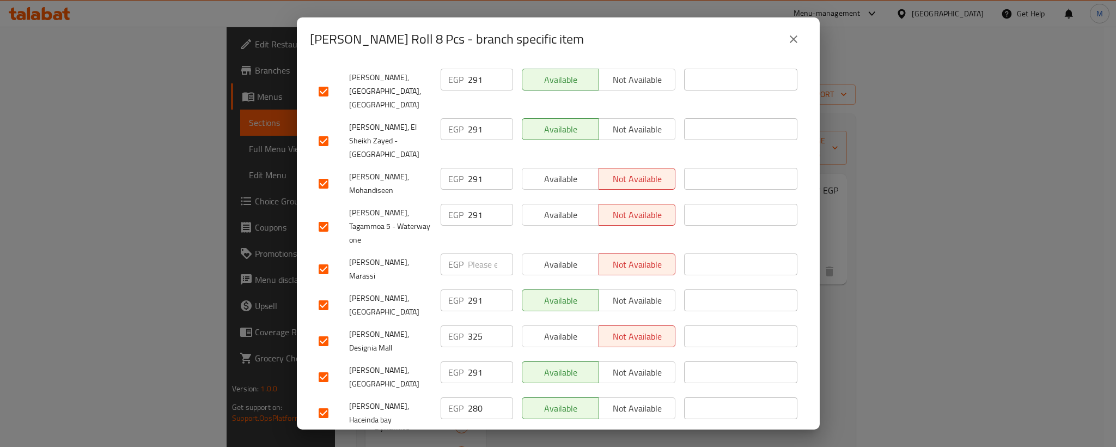
paste input "91"
type input "291"
checkbox input "true"
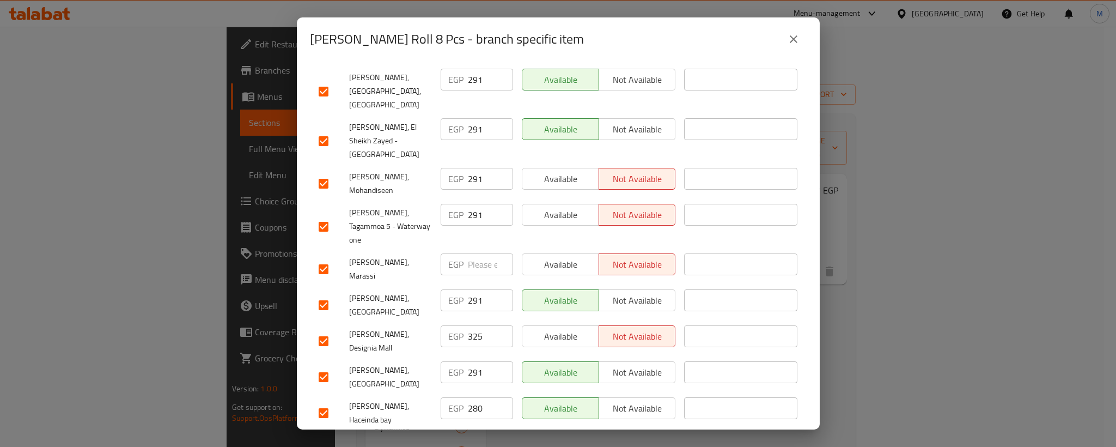
checkbox input "true"
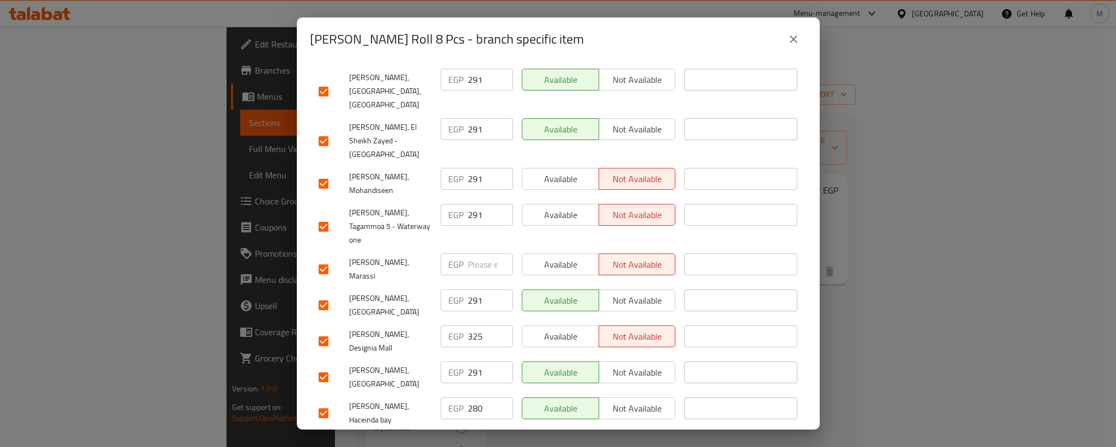
paste input "91"
type input "291"
paste input "91"
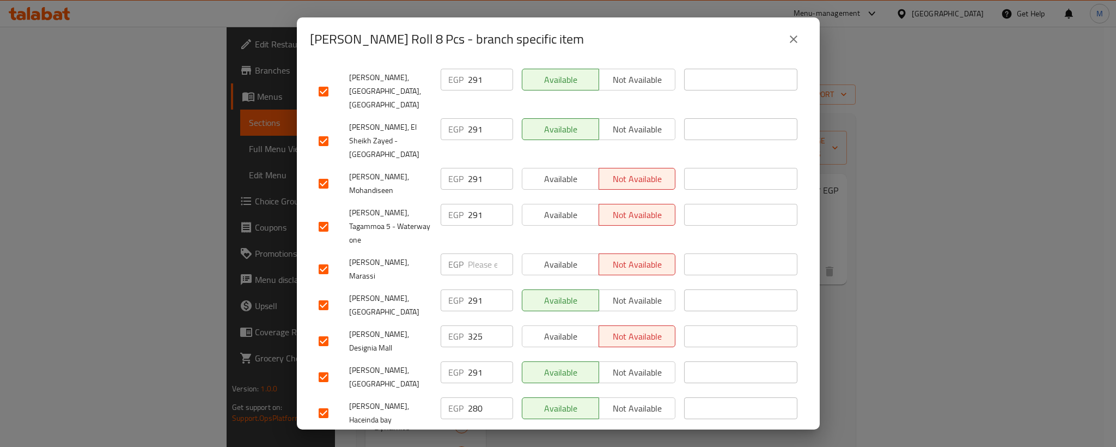
type input "291"
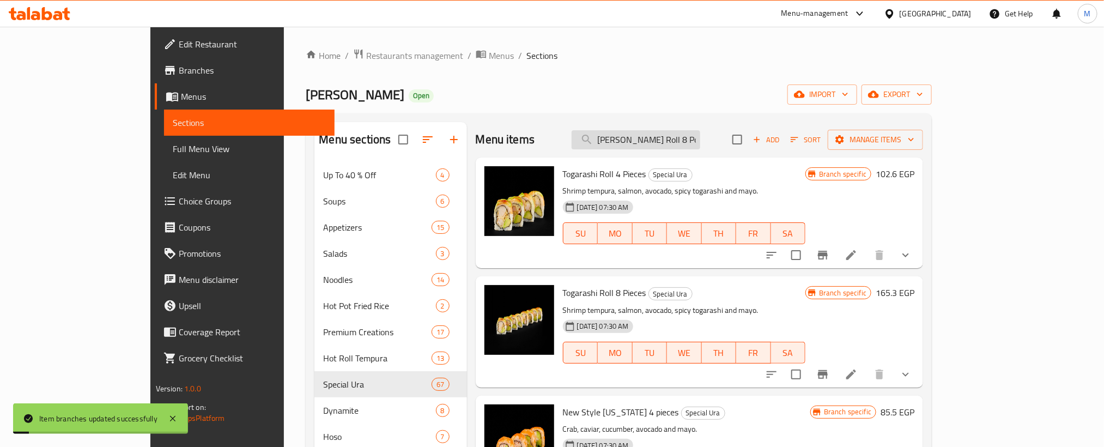
click at [700, 139] on input "[PERSON_NAME] Roll 8 Pcs" at bounding box center [635, 139] width 129 height 19
paste input "Fruit Drag"
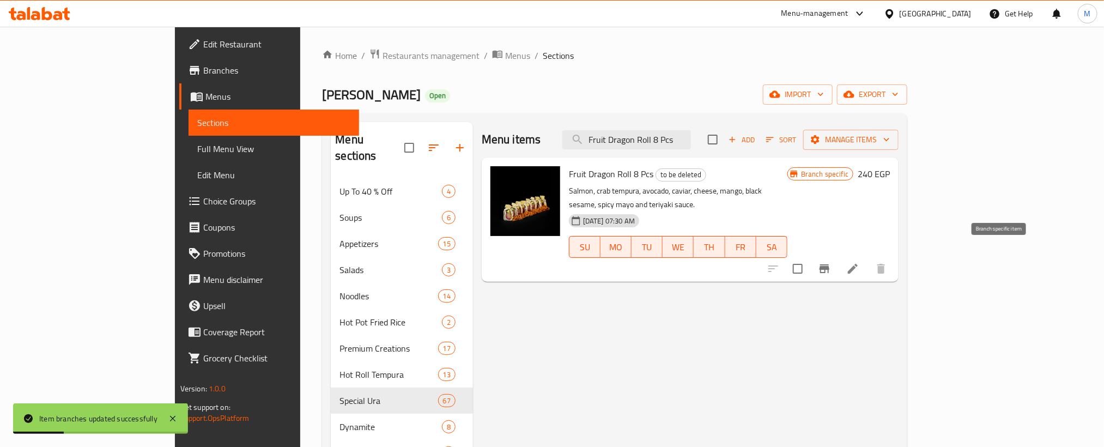
type input "Fruit Dragon Roll 8 Pcs"
click at [837, 258] on button "Branch-specific-item" at bounding box center [824, 268] width 26 height 26
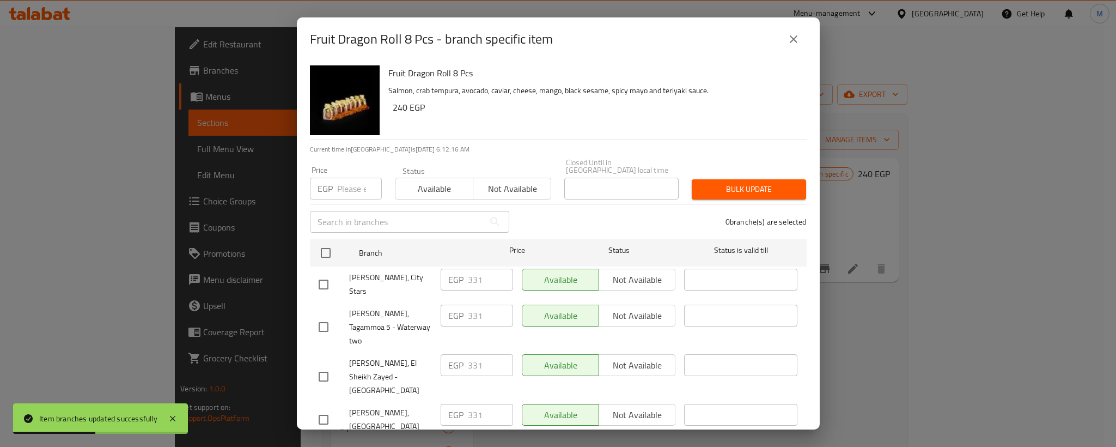
scroll to position [270, 0]
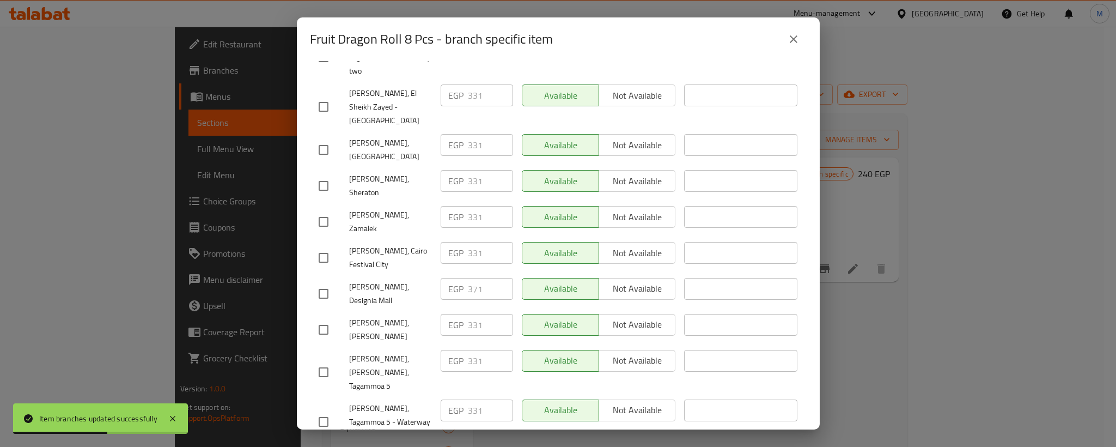
click at [327, 282] on input "checkbox" at bounding box center [323, 293] width 23 height 23
checkbox input "true"
click at [468, 278] on input "371" at bounding box center [490, 289] width 45 height 22
paste input "88"
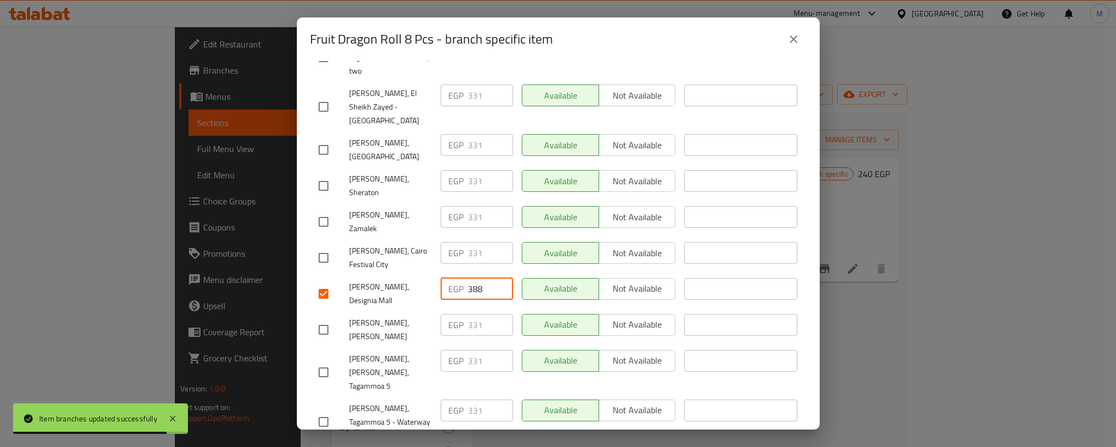
type input "388"
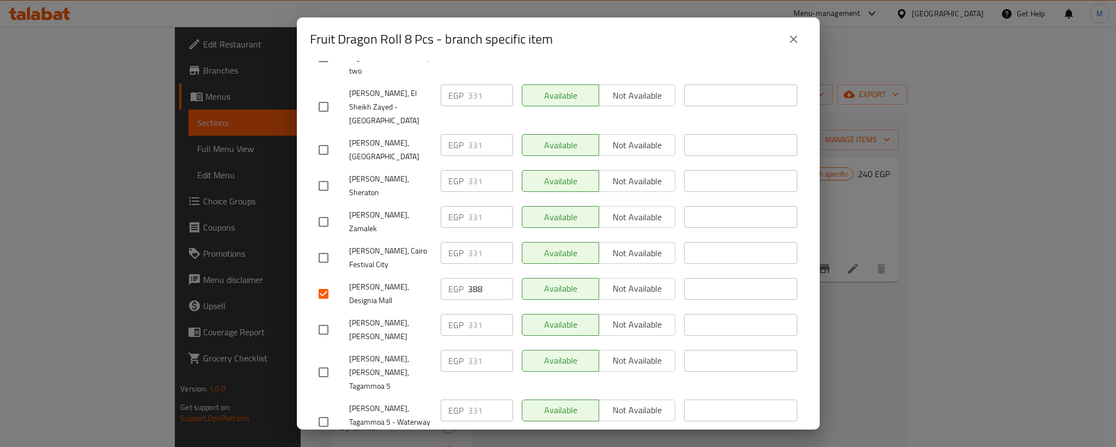
scroll to position [1015, 0]
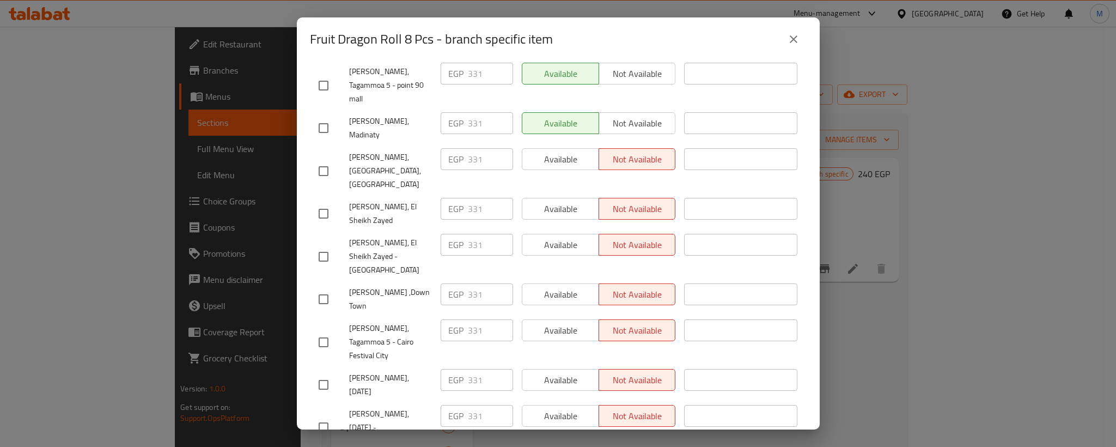
checkbox input "true"
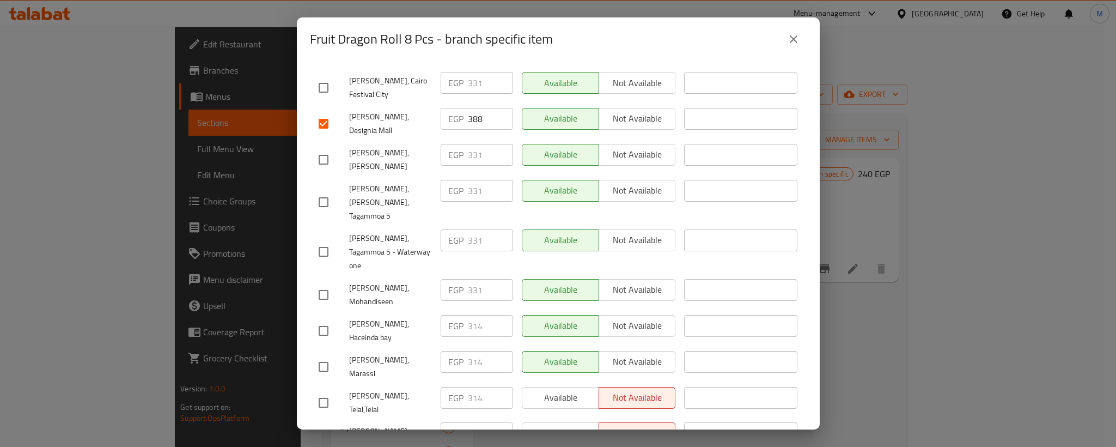
click at [321, 319] on input "checkbox" at bounding box center [323, 330] width 23 height 23
checkbox input "true"
click at [326, 355] on input "checkbox" at bounding box center [323, 366] width 23 height 23
checkbox input "true"
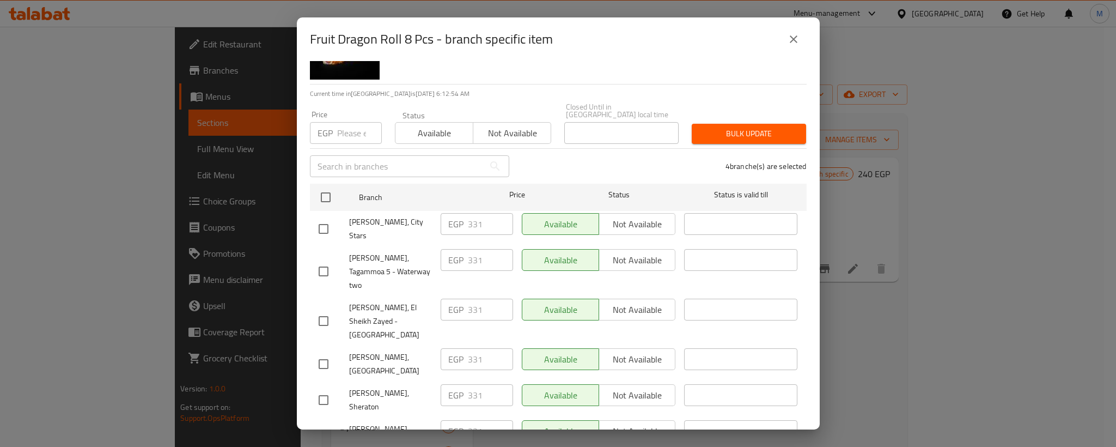
scroll to position [82, 0]
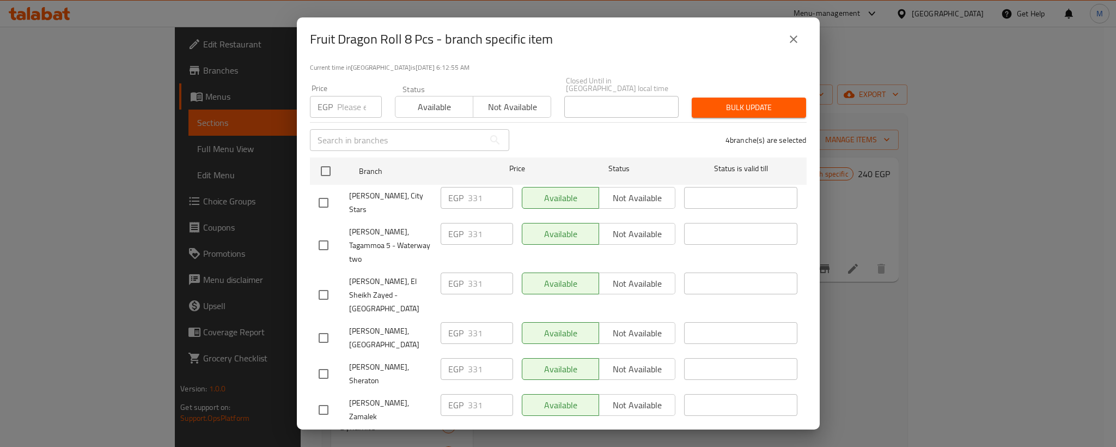
click at [319, 191] on input "checkbox" at bounding box center [323, 202] width 23 height 23
checkbox input "true"
click at [324, 234] on input "checkbox" at bounding box center [323, 245] width 23 height 23
checkbox input "true"
click at [327, 284] on div "[PERSON_NAME], El Sheikh Zayed - [GEOGRAPHIC_DATA]" at bounding box center [375, 295] width 122 height 54
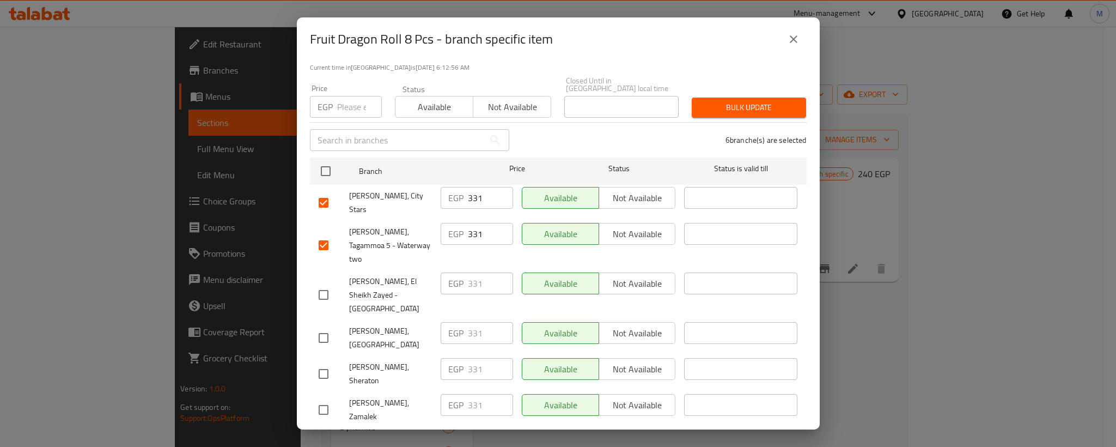
click at [321, 283] on input "checkbox" at bounding box center [323, 294] width 23 height 23
checkbox input "true"
click at [468, 192] on input "331" at bounding box center [490, 198] width 45 height 22
paste input "48"
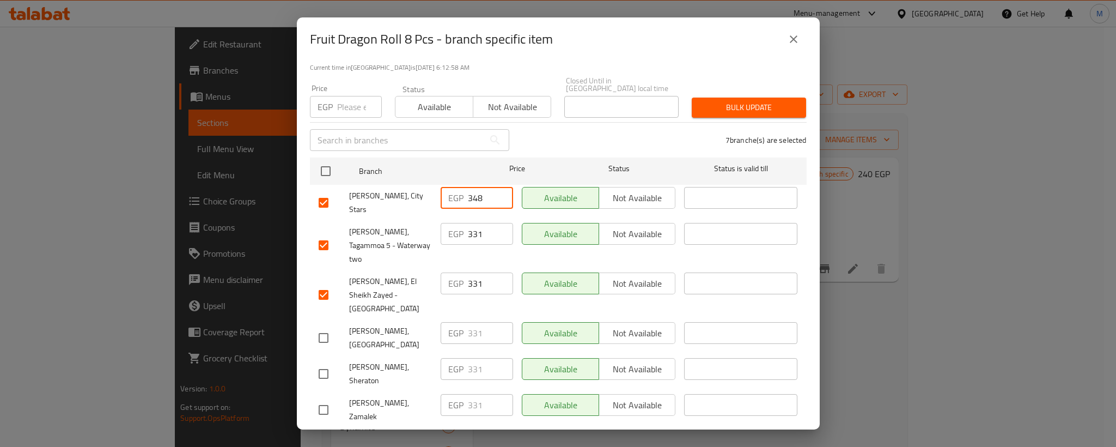
type input "348"
click at [470, 223] on input "331" at bounding box center [490, 234] width 45 height 22
paste input "48"
click at [470, 223] on input "331" at bounding box center [490, 234] width 45 height 22
type input "348"
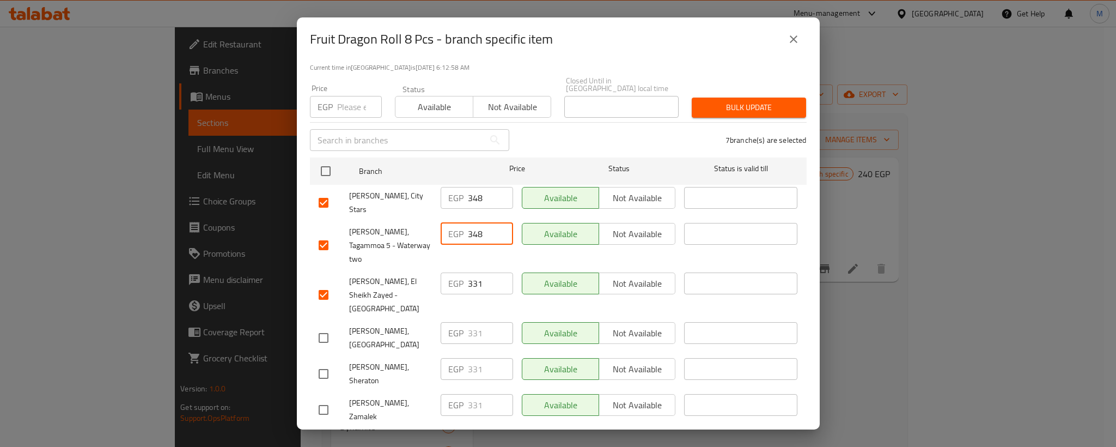
click at [468, 272] on input "331" at bounding box center [490, 283] width 45 height 22
paste input "48"
click at [468, 272] on input "348" at bounding box center [490, 283] width 45 height 22
type input "348"
click at [383, 275] on span "[PERSON_NAME], El Sheikh Zayed - [GEOGRAPHIC_DATA]" at bounding box center [390, 295] width 83 height 41
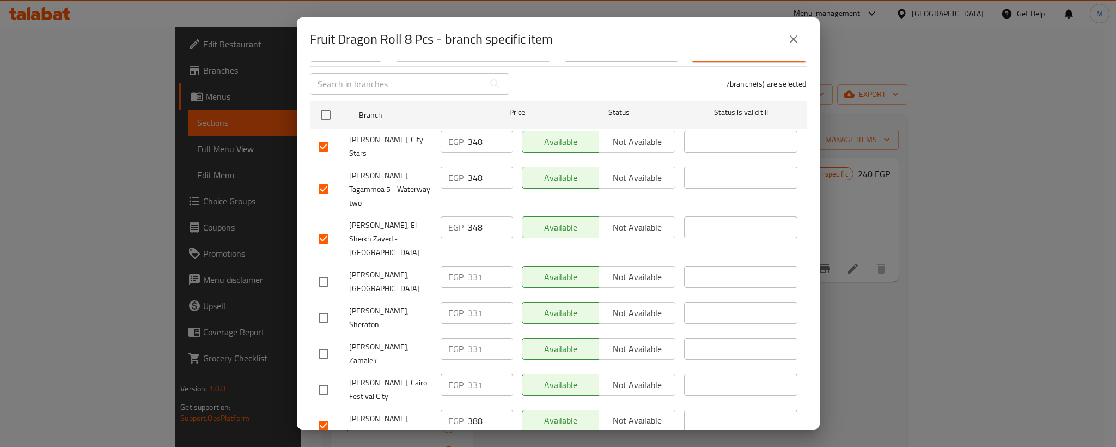
scroll to position [245, 0]
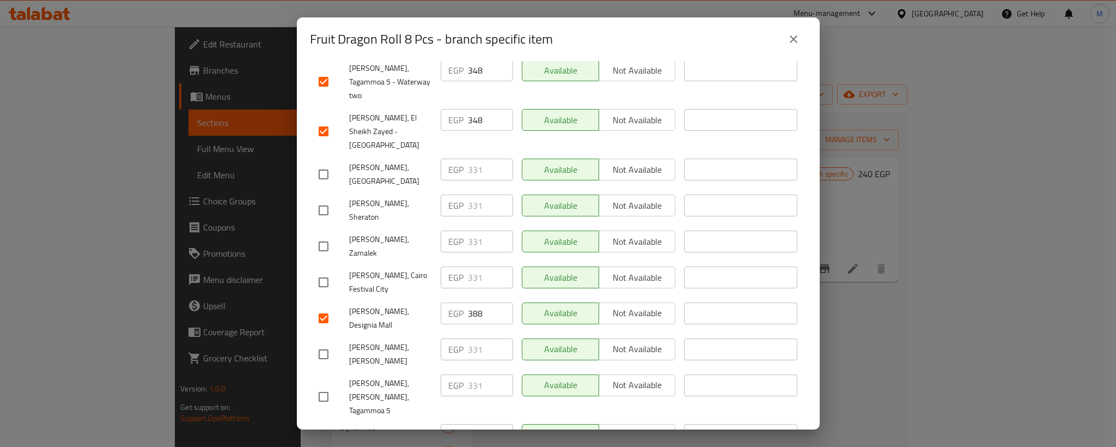
click at [320, 163] on input "checkbox" at bounding box center [323, 174] width 23 height 23
checkbox input "true"
click at [322, 199] on input "checkbox" at bounding box center [323, 210] width 23 height 23
checkbox input "true"
click at [322, 235] on input "checkbox" at bounding box center [323, 246] width 23 height 23
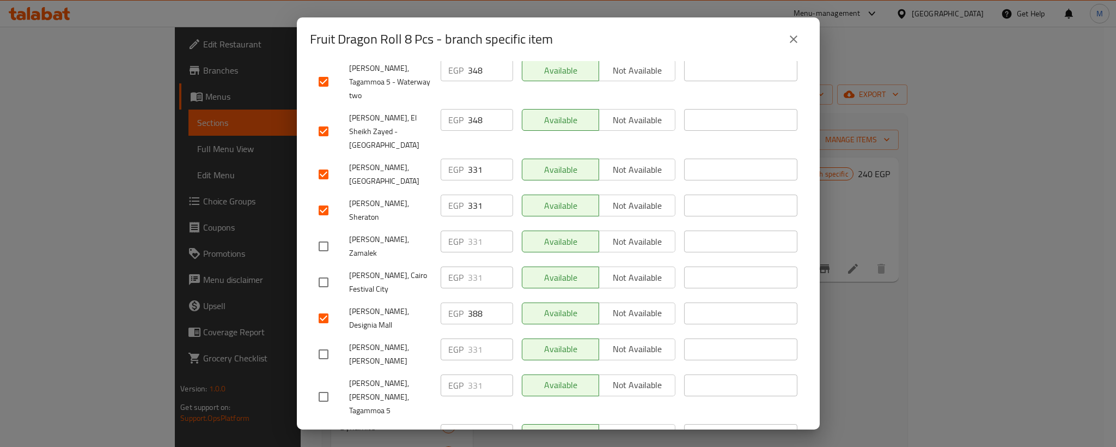
checkbox input "true"
click at [322, 271] on input "checkbox" at bounding box center [323, 282] width 23 height 23
checkbox input "true"
click at [468, 159] on input "331" at bounding box center [490, 170] width 45 height 22
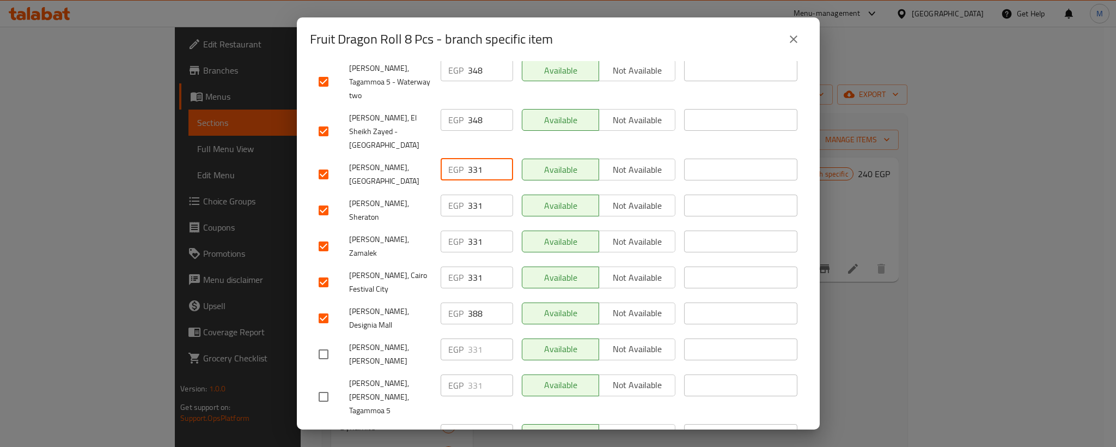
paste input "48"
type input "348"
click at [468, 194] on input "331" at bounding box center [490, 205] width 45 height 22
paste input "48"
click at [468, 194] on input "331" at bounding box center [490, 205] width 45 height 22
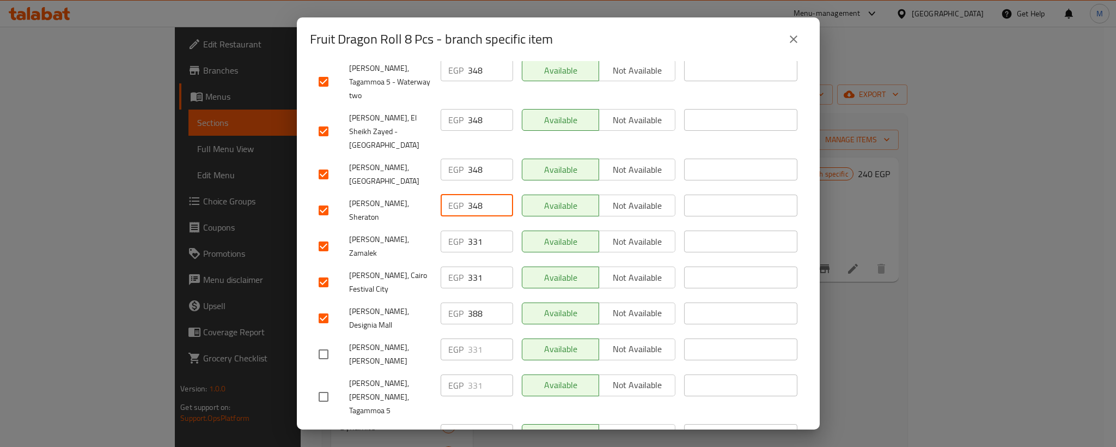
type input "348"
click at [468, 230] on input "331" at bounding box center [490, 241] width 45 height 22
paste input "48"
click at [468, 230] on input "331" at bounding box center [490, 241] width 45 height 22
type input "348"
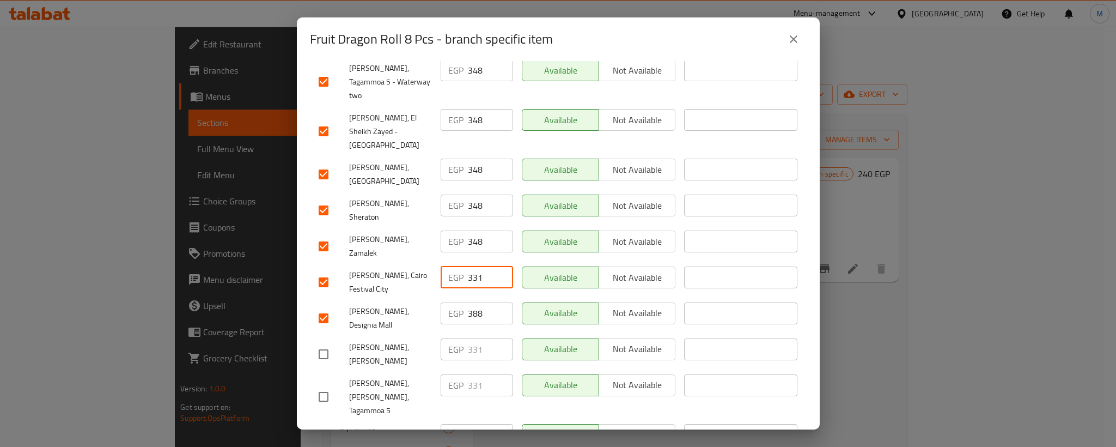
click at [468, 266] on input "331" at bounding box center [490, 277] width 45 height 22
paste input "48"
click at [468, 266] on input "331" at bounding box center [490, 277] width 45 height 22
type input "348"
click at [376, 269] on span "[PERSON_NAME], Cairo Festival City" at bounding box center [390, 282] width 83 height 27
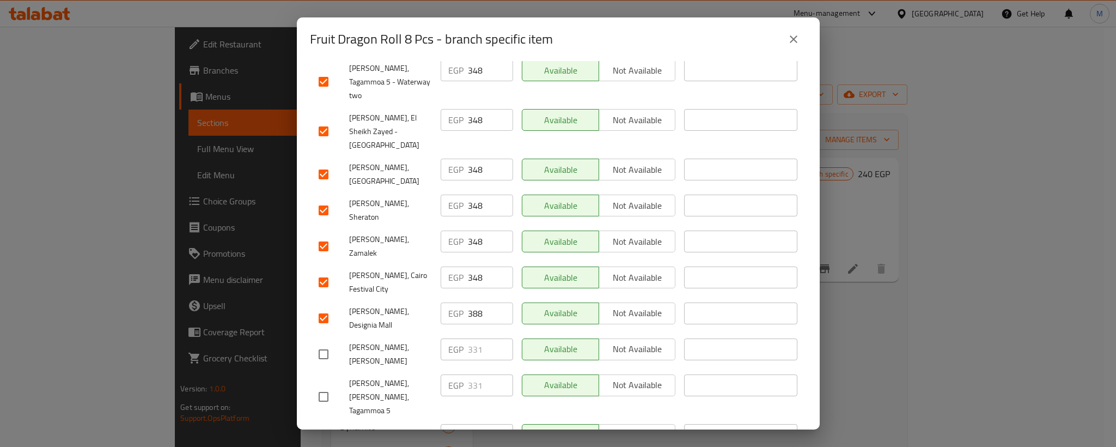
click at [324, 343] on input "checkbox" at bounding box center [323, 354] width 23 height 23
checkbox input "true"
click at [320, 385] on input "checkbox" at bounding box center [323, 396] width 23 height 23
checkbox input "true"
click at [468, 338] on input "331" at bounding box center [490, 349] width 45 height 22
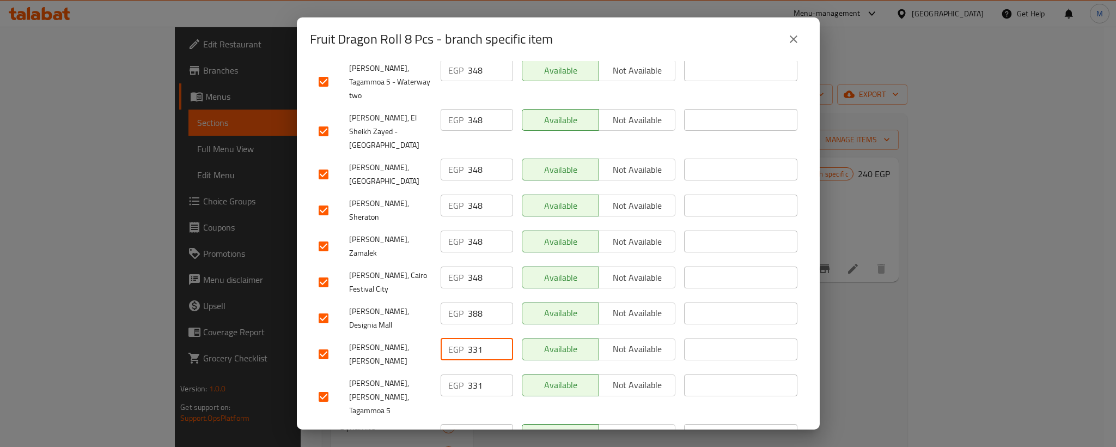
click at [468, 338] on input "331" at bounding box center [490, 349] width 45 height 22
paste input "48"
type input "348"
paste input "348"
click at [473, 374] on input "331" at bounding box center [490, 385] width 45 height 22
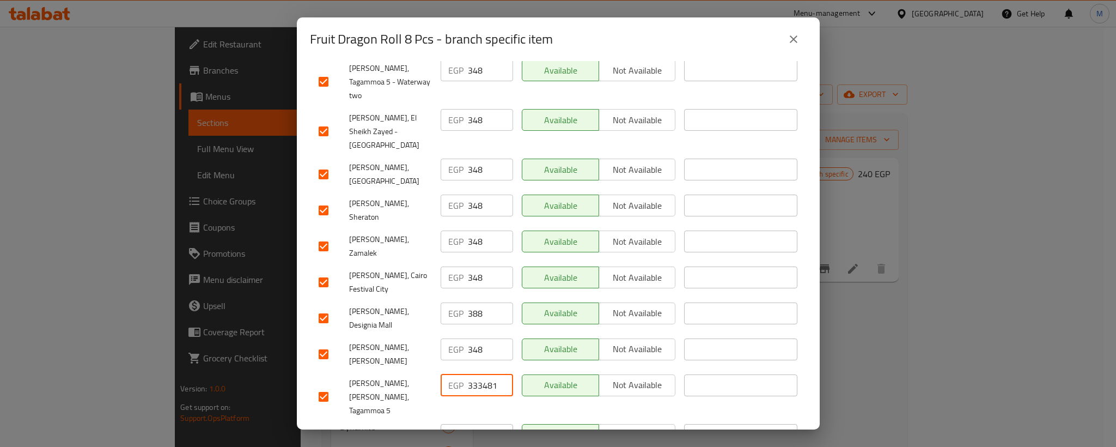
click at [473, 374] on input "333481" at bounding box center [490, 385] width 45 height 22
paste input "48"
type input "348"
click at [404, 370] on div "[PERSON_NAME], [PERSON_NAME], Tagammoa 5" at bounding box center [375, 397] width 122 height 54
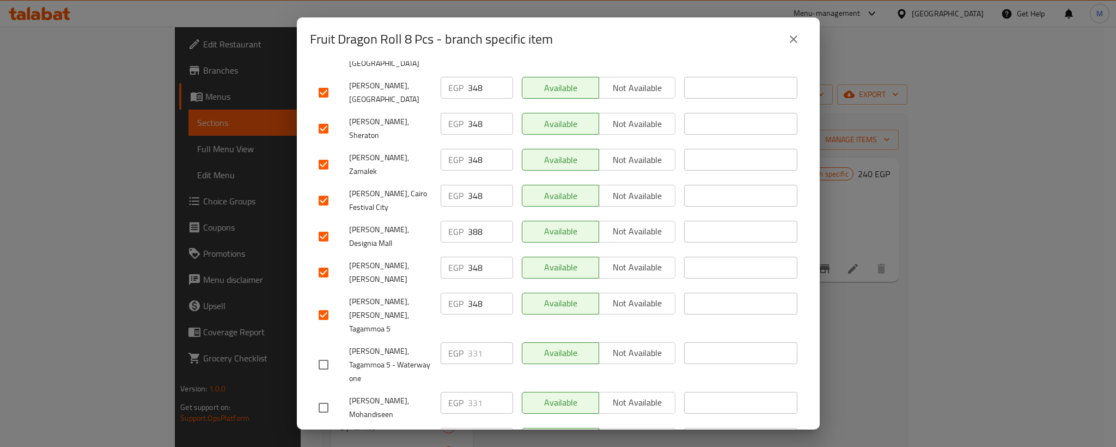
scroll to position [409, 0]
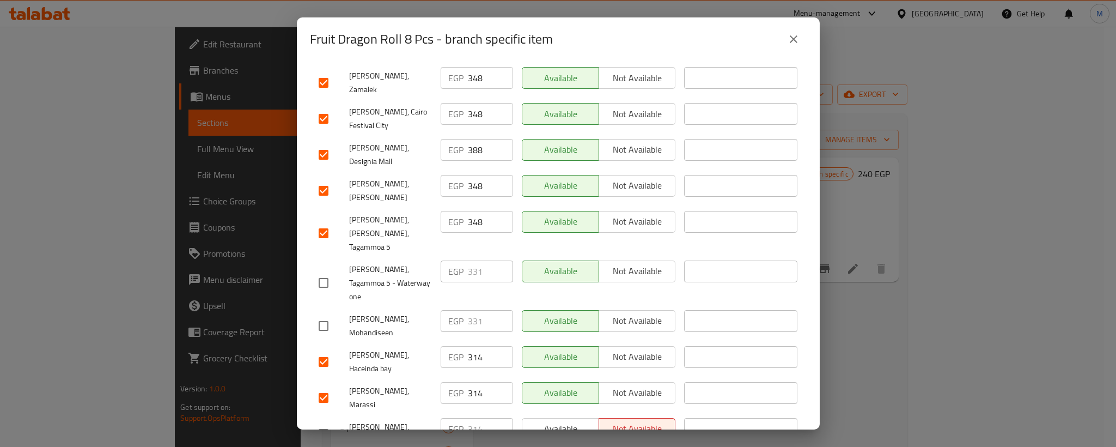
click at [324, 271] on input "checkbox" at bounding box center [323, 282] width 23 height 23
checkbox input "true"
click at [324, 314] on input "checkbox" at bounding box center [323, 325] width 23 height 23
checkbox input "true"
click at [472, 260] on input "331" at bounding box center [490, 271] width 45 height 22
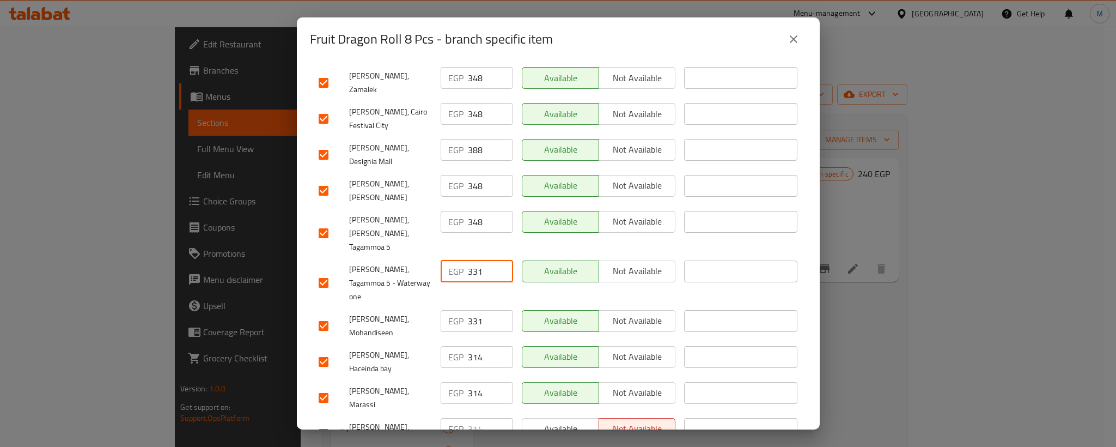
click at [472, 260] on input "331" at bounding box center [490, 271] width 45 height 22
paste input "48"
type input "348"
click at [471, 310] on input "331" at bounding box center [490, 321] width 45 height 22
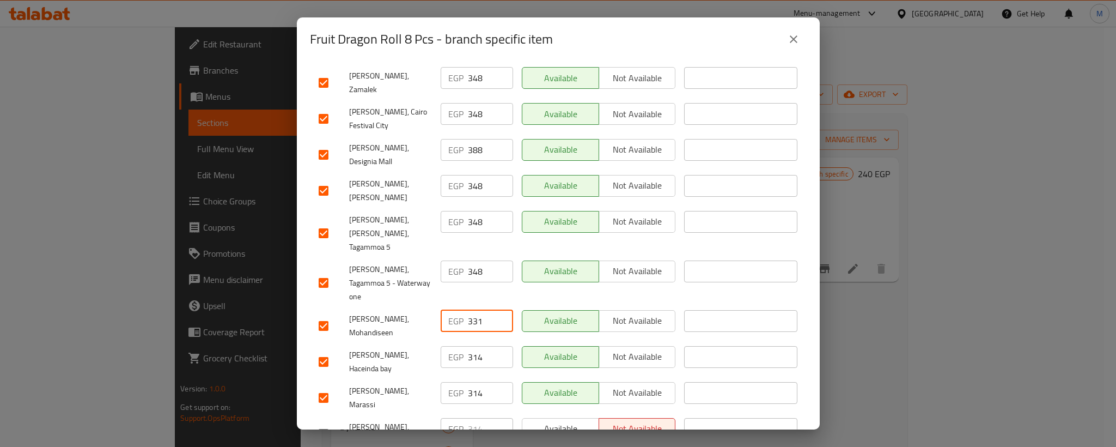
paste input "48"
type input "348"
click at [394, 312] on span "[PERSON_NAME], Mohandiseen" at bounding box center [390, 325] width 83 height 27
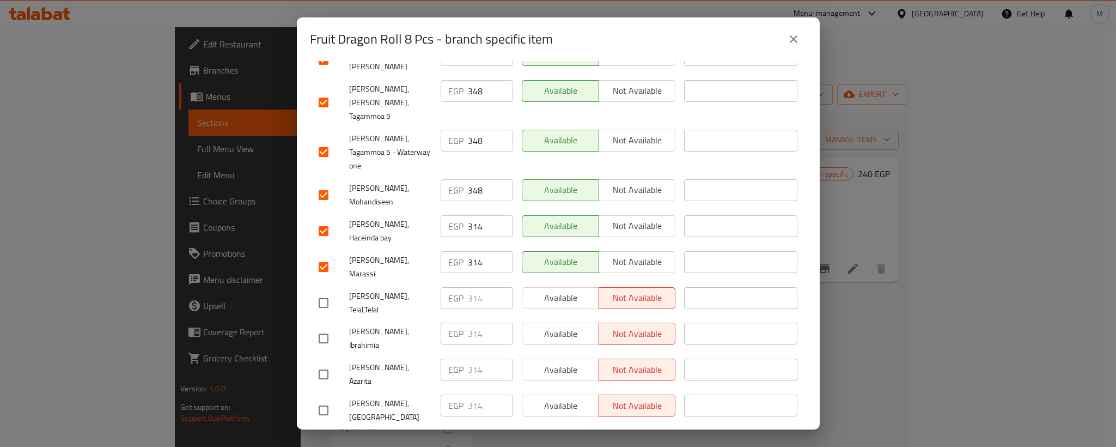
scroll to position [572, 0]
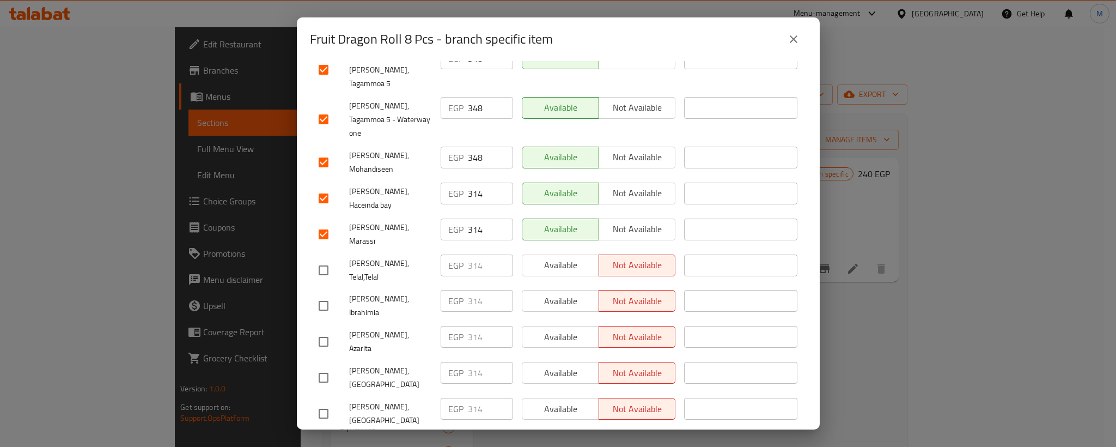
click at [324, 259] on input "checkbox" at bounding box center [323, 270] width 23 height 23
checkbox input "true"
click at [325, 294] on input "checkbox" at bounding box center [323, 305] width 23 height 23
checkbox input "true"
click at [474, 254] on input "314" at bounding box center [490, 265] width 45 height 22
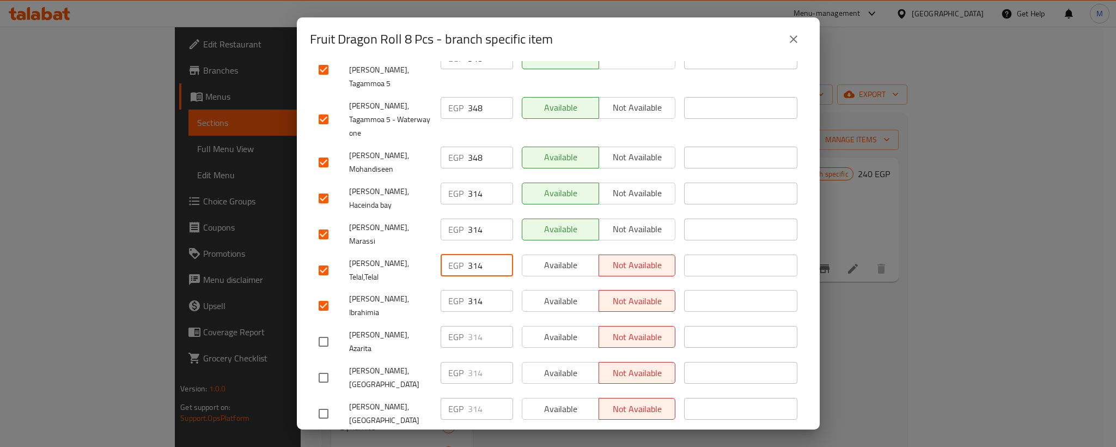
click at [474, 254] on input "314" at bounding box center [490, 265] width 45 height 22
paste input "48"
type input "348"
click at [474, 290] on input "314" at bounding box center [490, 301] width 45 height 22
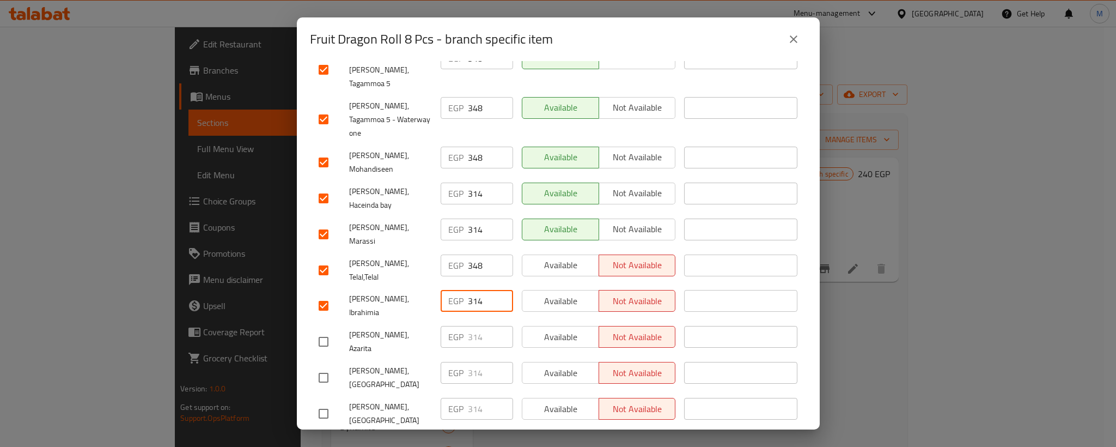
paste input "48"
type input "348"
click at [322, 330] on input "checkbox" at bounding box center [323, 341] width 23 height 23
checkbox input "true"
click at [325, 366] on input "checkbox" at bounding box center [323, 377] width 23 height 23
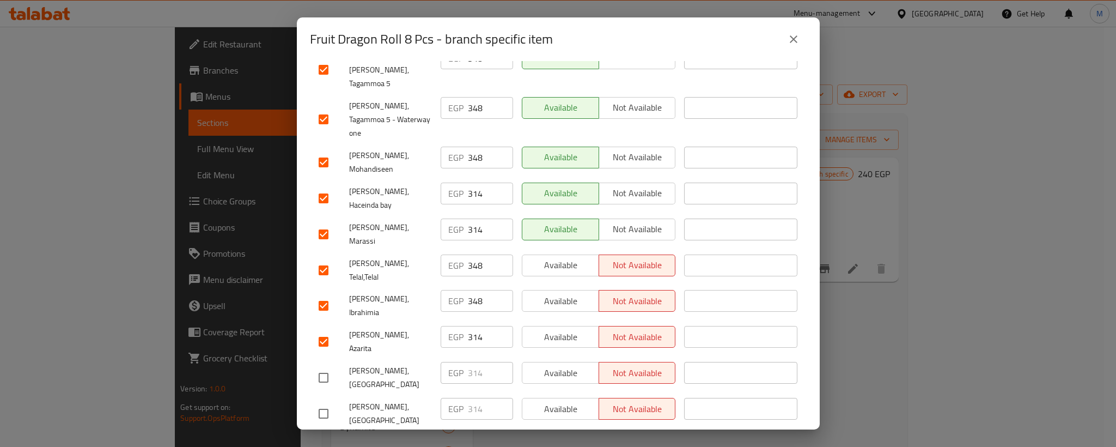
checkbox input "true"
click at [470, 326] on input "314" at bounding box center [490, 337] width 45 height 22
paste input "48"
type input "348"
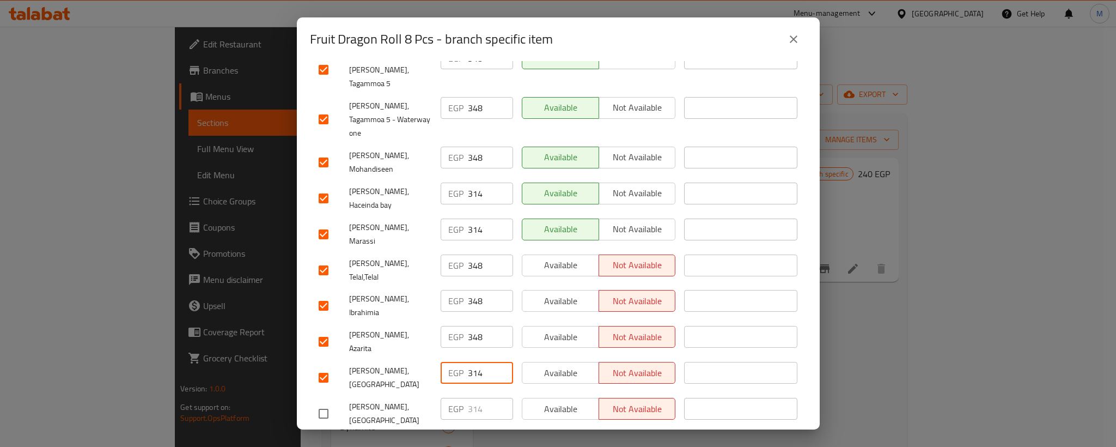
click at [471, 362] on input "314" at bounding box center [490, 373] width 45 height 22
paste input "48"
type input "348"
click at [355, 328] on span "[PERSON_NAME], Azarita" at bounding box center [390, 341] width 83 height 27
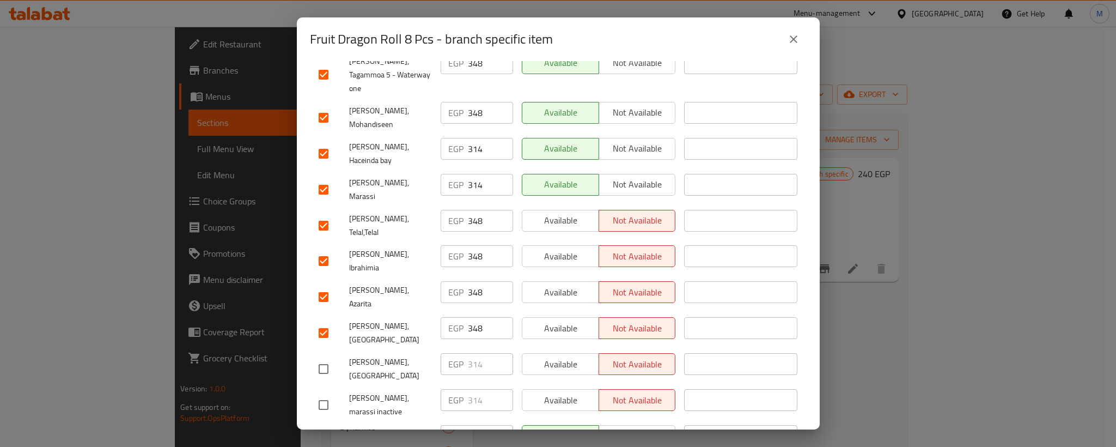
scroll to position [735, 0]
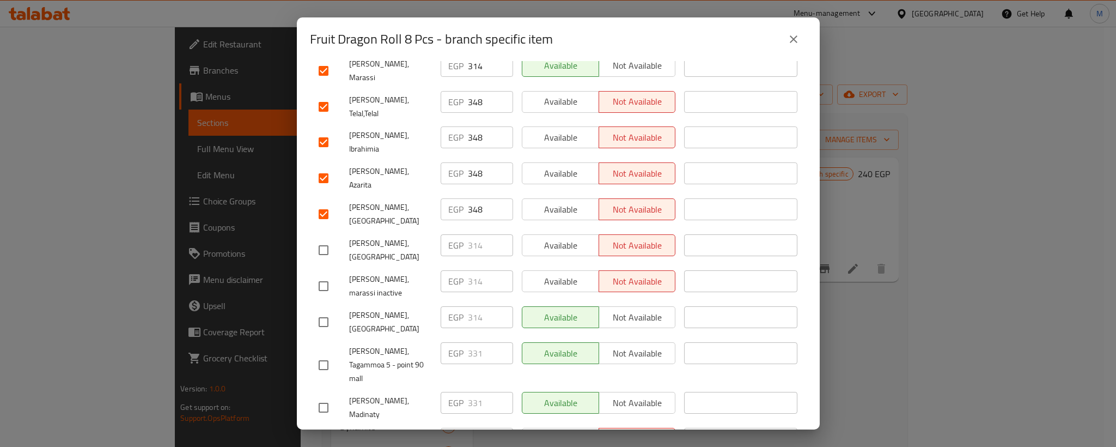
click at [330, 239] on input "checkbox" at bounding box center [323, 250] width 23 height 23
checkbox input "true"
click at [324, 275] on input "checkbox" at bounding box center [323, 286] width 23 height 23
checkbox input "true"
click at [468, 234] on input "314" at bounding box center [490, 245] width 45 height 22
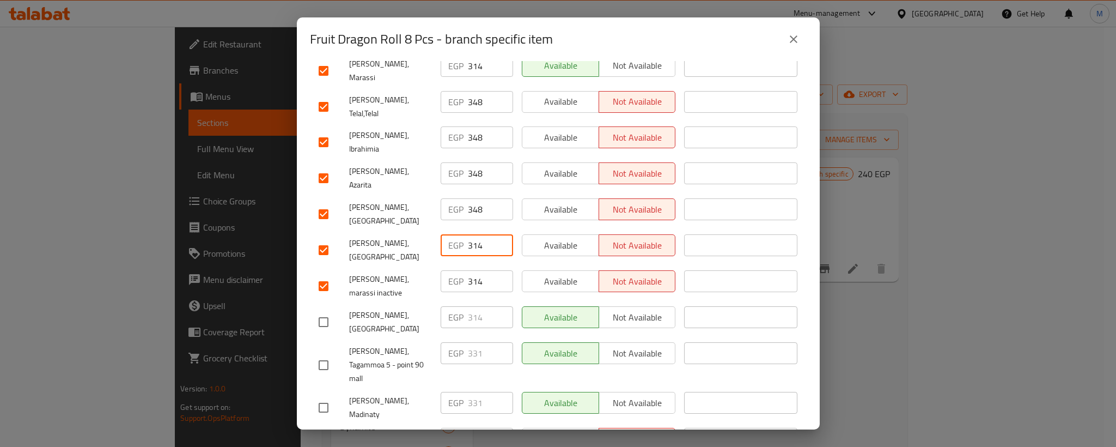
click at [468, 234] on input "314" at bounding box center [490, 245] width 45 height 22
paste input "48"
type input "348"
click at [472, 270] on input "314" at bounding box center [490, 281] width 45 height 22
paste input "48"
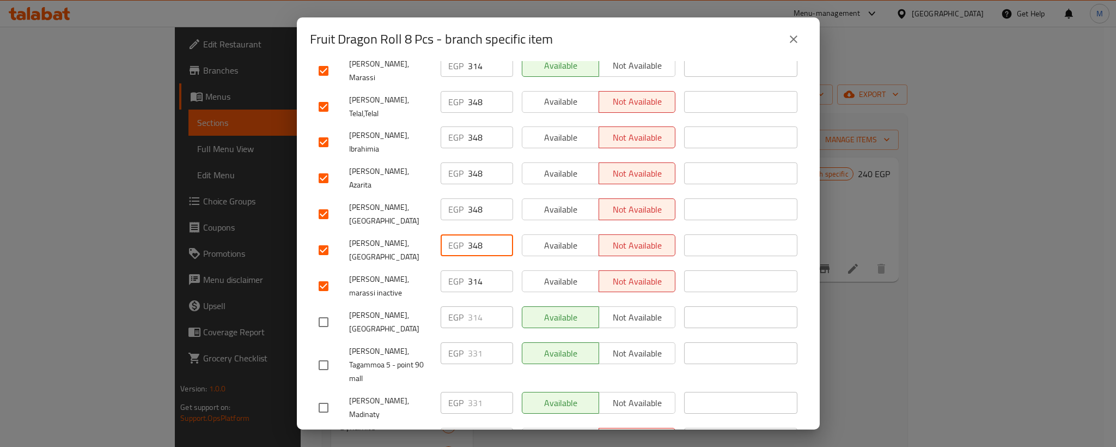
click at [473, 270] on input "314" at bounding box center [490, 281] width 45 height 22
type input "348"
click at [326, 310] on input "checkbox" at bounding box center [323, 321] width 23 height 23
checkbox input "true"
click at [324, 354] on input "checkbox" at bounding box center [323, 365] width 23 height 23
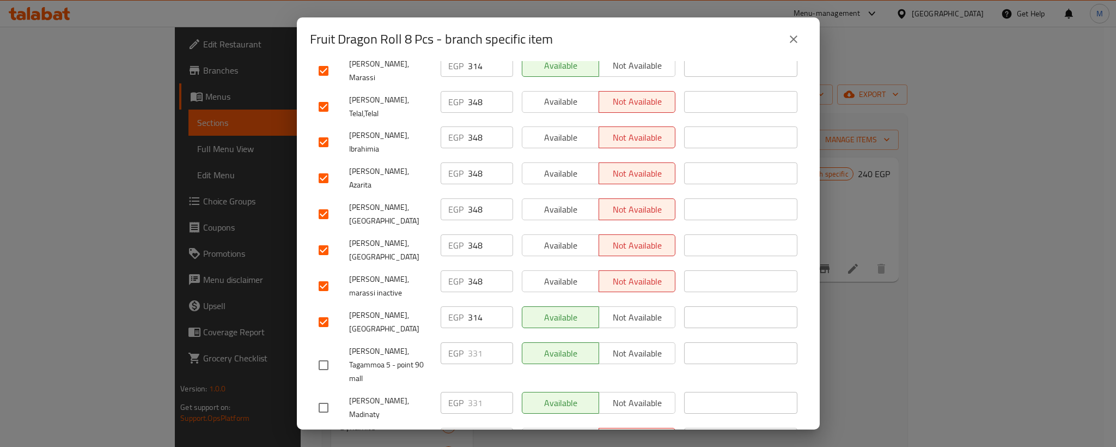
checkbox input "true"
click at [480, 306] on input "314" at bounding box center [490, 317] width 45 height 22
paste input "348"
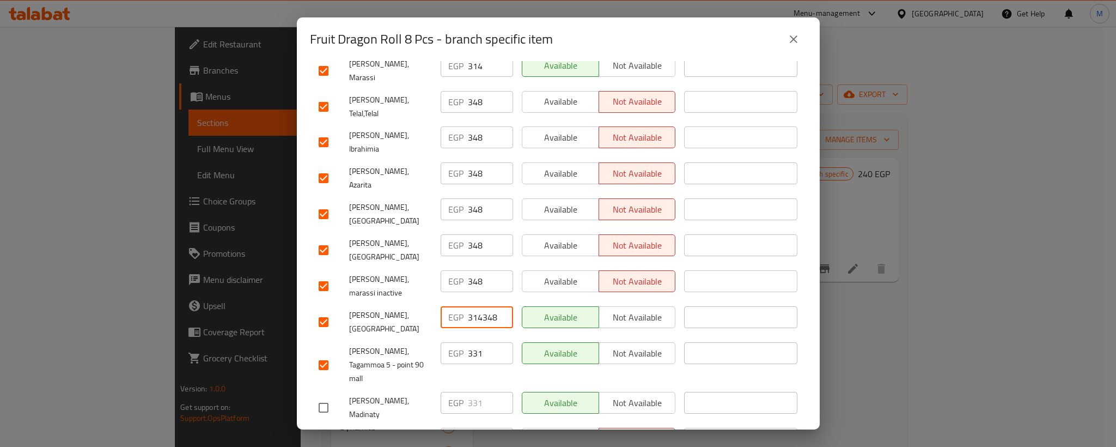
click at [474, 306] on input "314348" at bounding box center [490, 317] width 45 height 22
paste input "number"
type input "348"
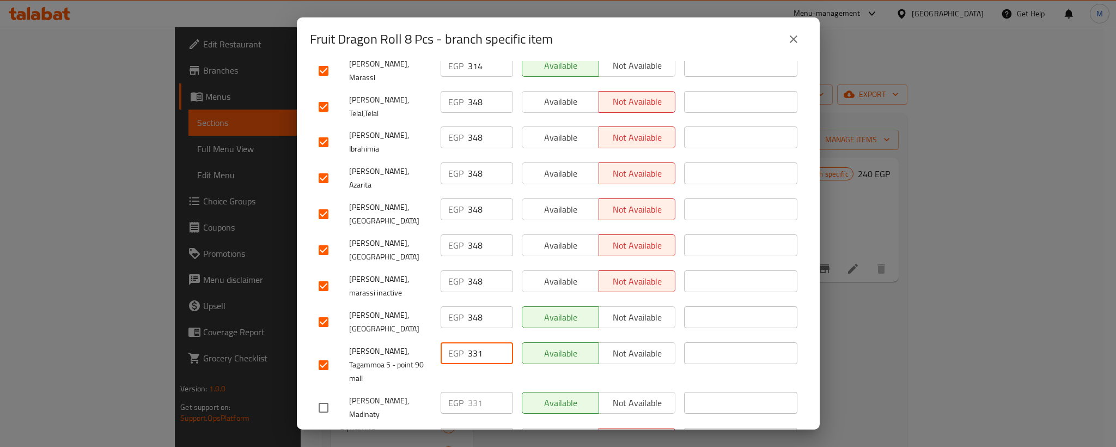
click at [471, 342] on input "331" at bounding box center [490, 353] width 45 height 22
paste input "48"
type input "348"
click at [322, 396] on input "checkbox" at bounding box center [323, 407] width 23 height 23
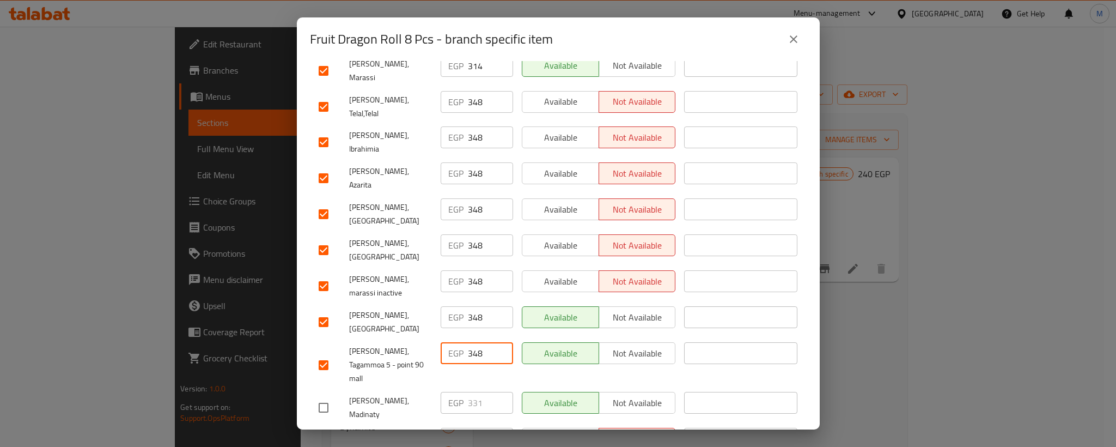
checkbox input "true"
click at [327, 439] on input "checkbox" at bounding box center [323, 450] width 23 height 23
checkbox input "true"
click at [471, 392] on input "331" at bounding box center [490, 403] width 45 height 22
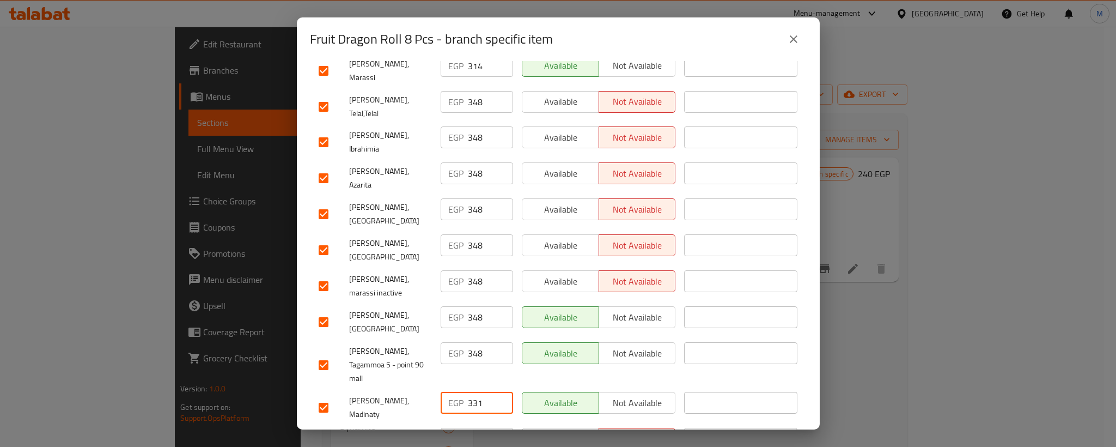
paste input "48"
type input "348"
click at [469, 428] on input "331" at bounding box center [490, 439] width 45 height 22
paste input "48"
click at [469, 428] on input "331" at bounding box center [490, 439] width 45 height 22
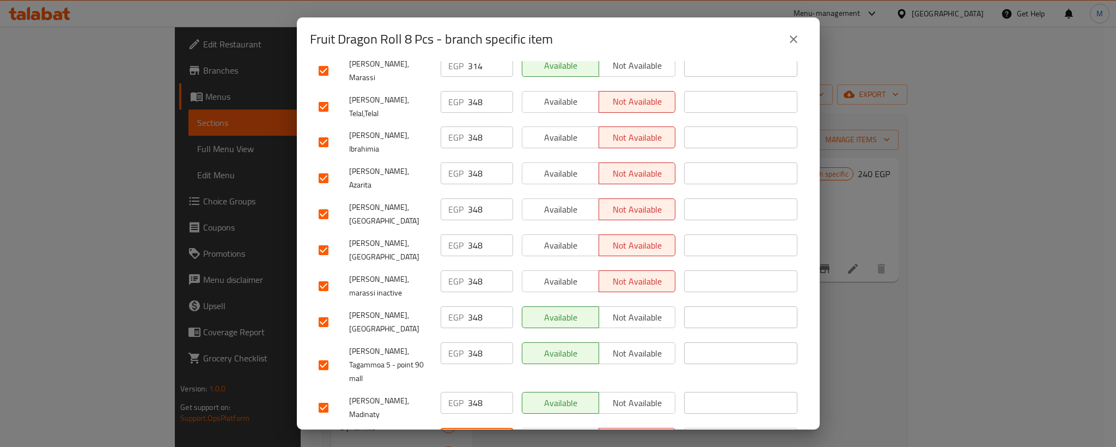
type input "348"
click at [409, 430] on span "[PERSON_NAME],[GEOGRAPHIC_DATA],[GEOGRAPHIC_DATA]" at bounding box center [390, 450] width 83 height 41
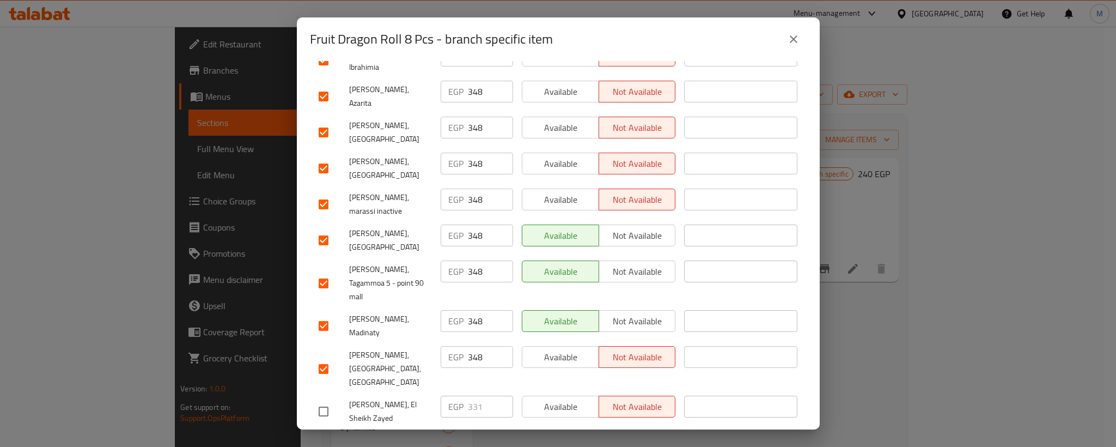
scroll to position [899, 0]
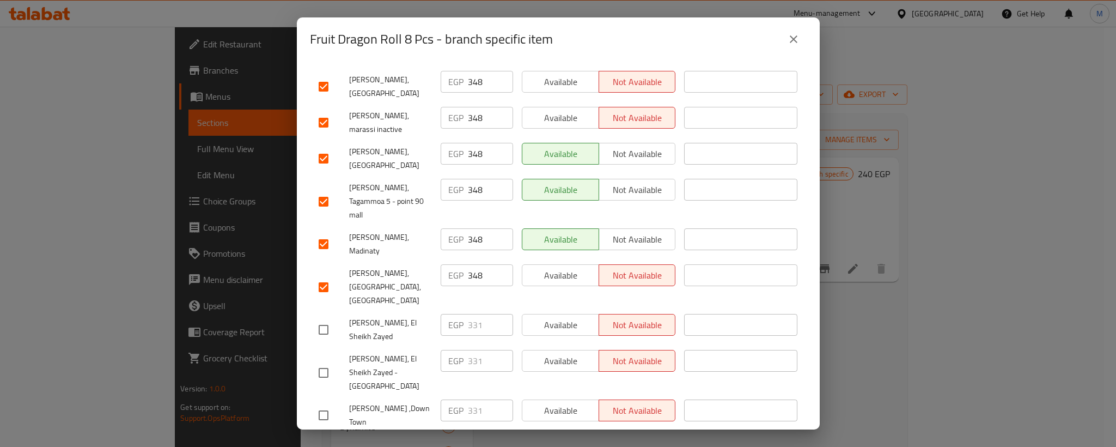
click at [324, 318] on input "checkbox" at bounding box center [323, 329] width 23 height 23
checkbox input "true"
click at [324, 361] on input "checkbox" at bounding box center [323, 372] width 23 height 23
checkbox input "true"
click at [468, 314] on input "331" at bounding box center [490, 325] width 45 height 22
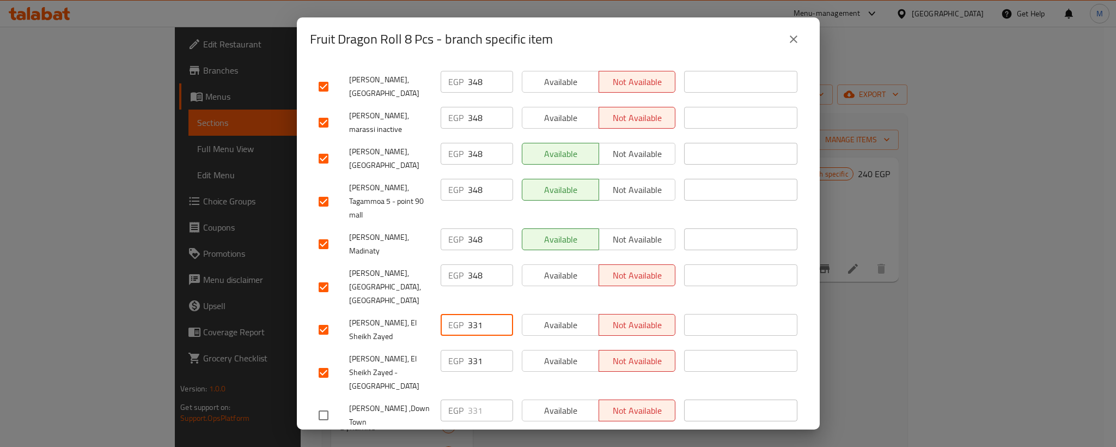
click at [468, 314] on input "331" at bounding box center [490, 325] width 45 height 22
paste input "48"
type input "348"
click at [468, 350] on input "331" at bounding box center [490, 361] width 45 height 22
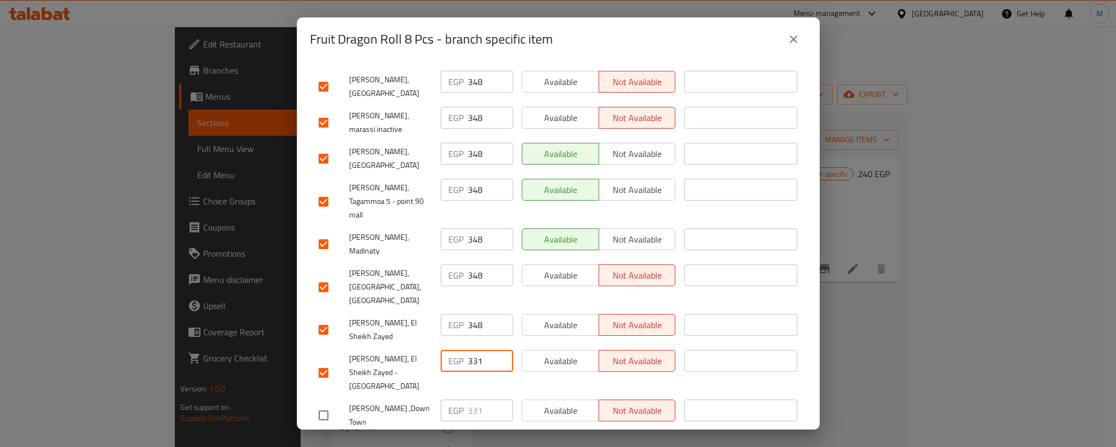
paste input "48"
type input "348"
click at [324, 404] on input "checkbox" at bounding box center [323, 415] width 23 height 23
checkbox input "true"
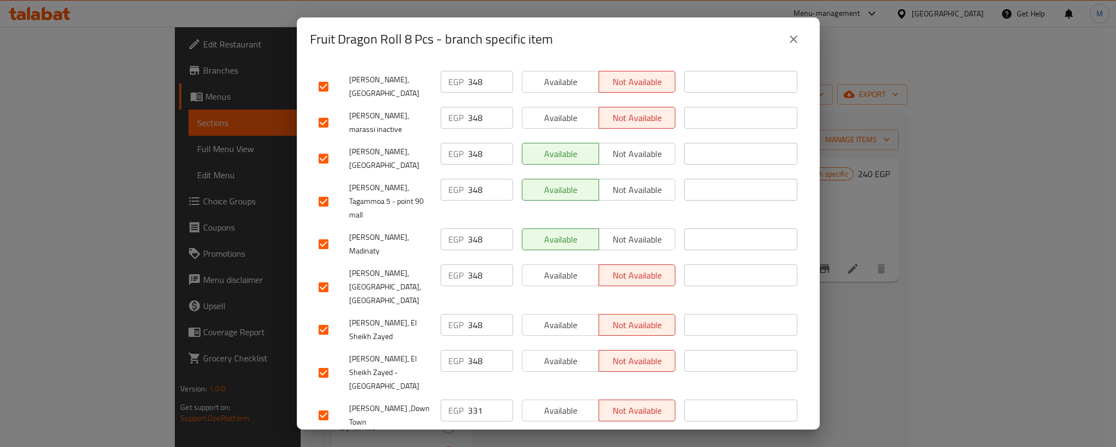
checkbox input "true"
click at [471, 399] on input "331" at bounding box center [490, 410] width 45 height 22
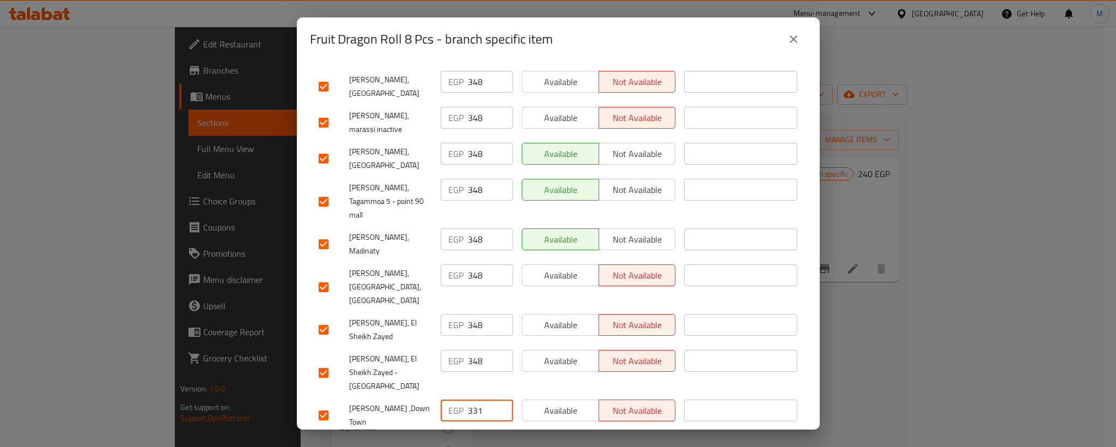
paste input "48"
type input "348"
click at [473, 435] on input "331" at bounding box center [490, 446] width 45 height 22
paste input "48"
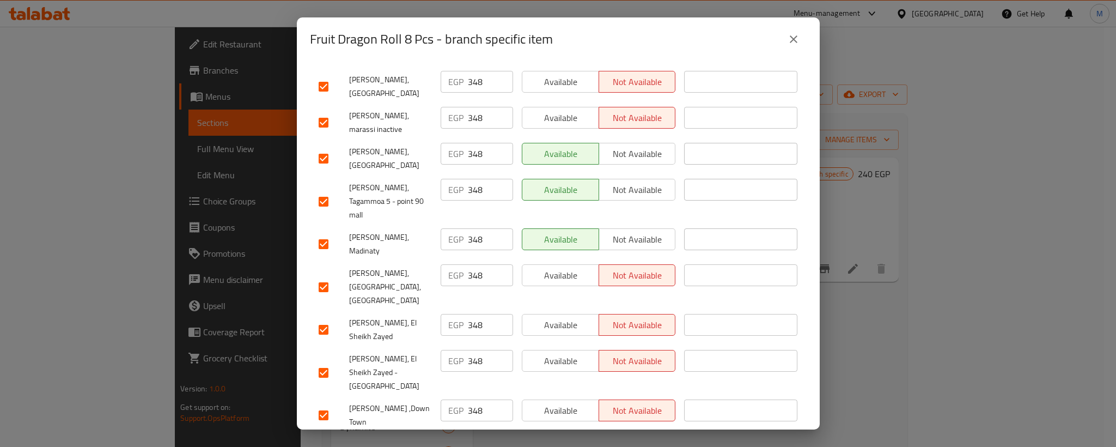
type input "348"
paste input "48"
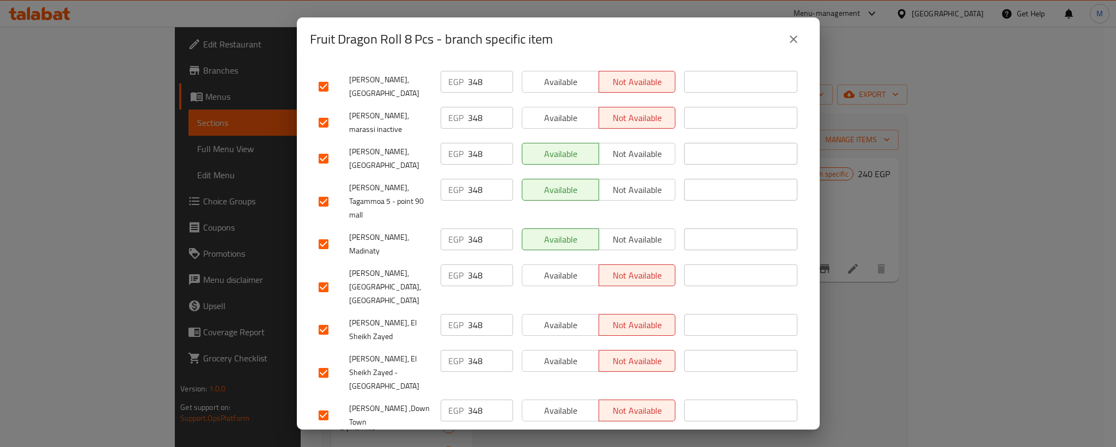
type input "348"
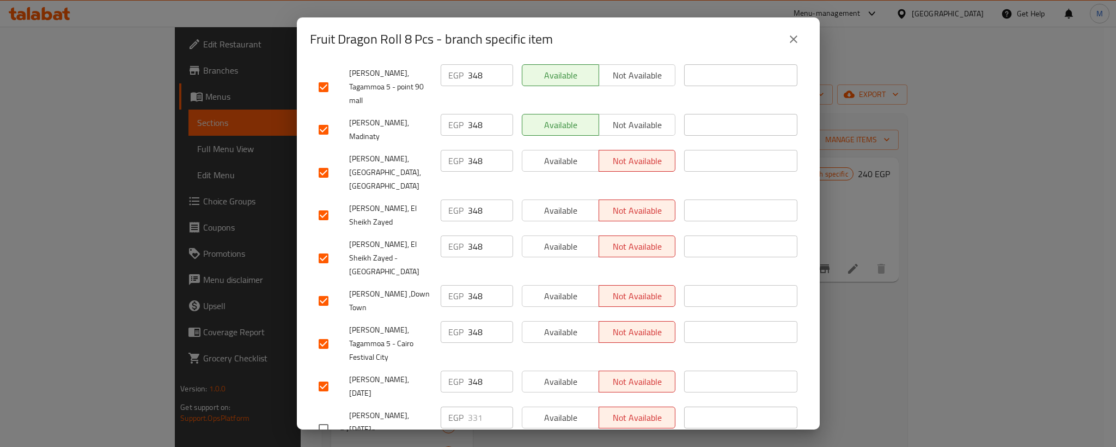
scroll to position [1014, 0]
click at [327, 417] on input "checkbox" at bounding box center [323, 428] width 23 height 23
checkbox input "true"
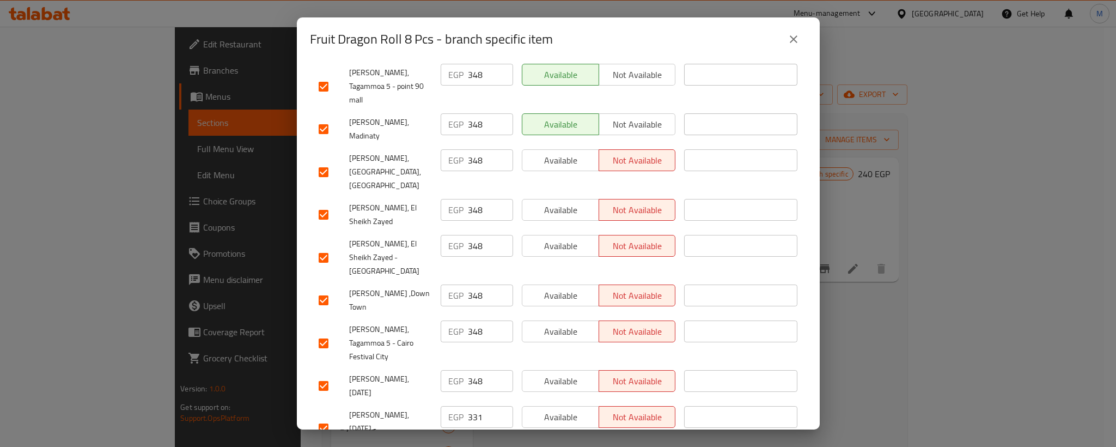
checkbox input "true"
click at [470, 406] on input "331" at bounding box center [490, 417] width 45 height 22
paste input "48"
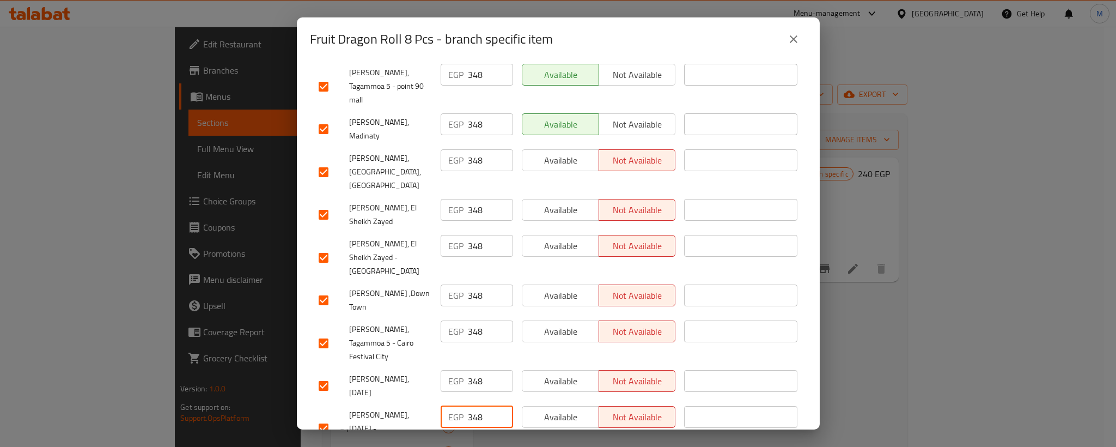
type input "348"
paste input "48"
type input "348"
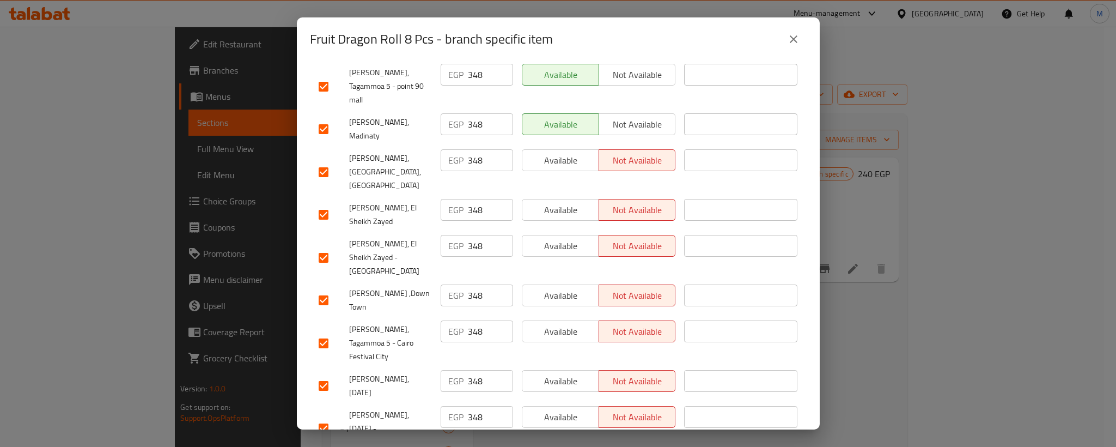
paste
type input "348"
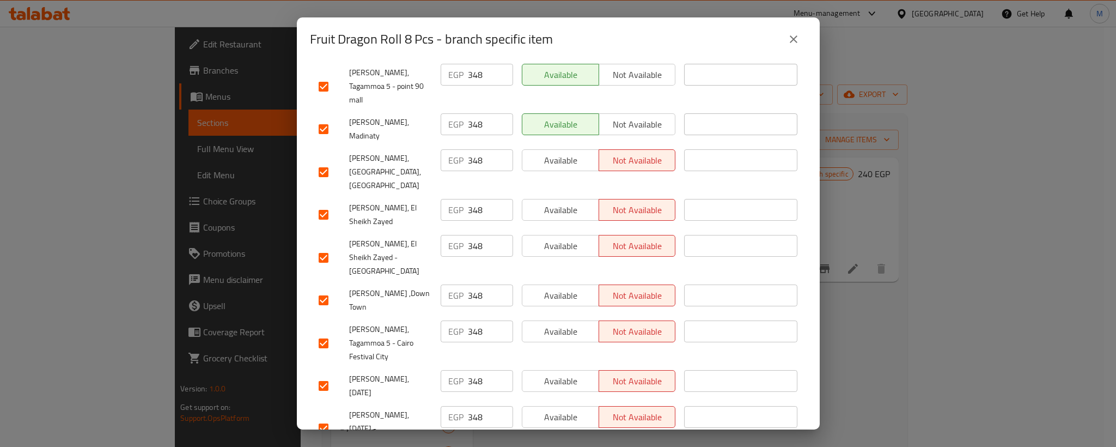
checkbox input "true"
type input "348"
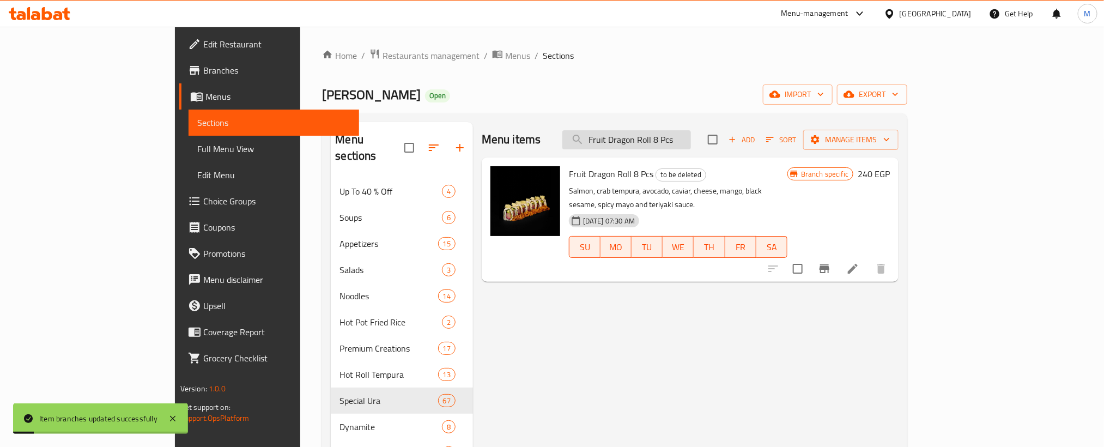
click at [683, 144] on input "Fruit Dragon Roll 8 Pcs" at bounding box center [626, 139] width 129 height 19
click at [683, 144] on input "Fruit Hoso Salmon MakiRoll 8 Pcs" at bounding box center [626, 139] width 129 height 19
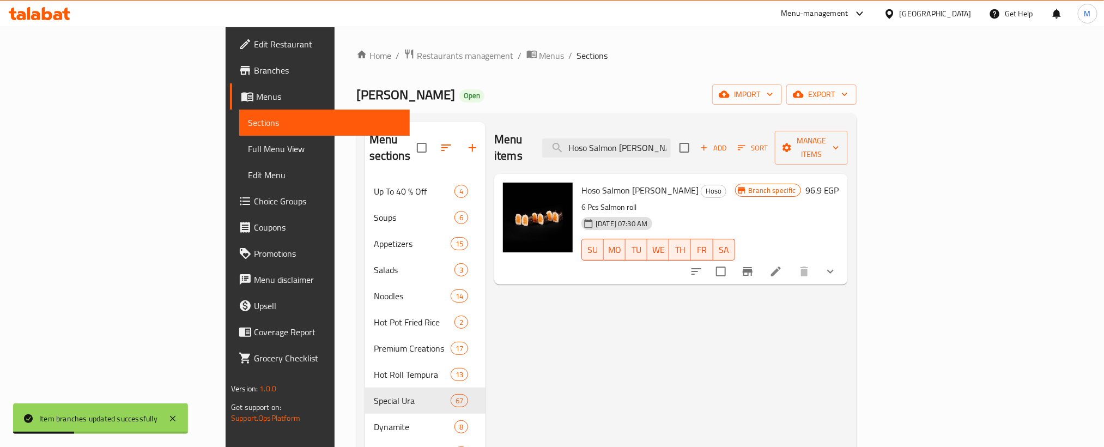
type input "Hoso Salmon [PERSON_NAME]"
click at [752, 267] on icon "Branch-specific-item" at bounding box center [747, 271] width 10 height 9
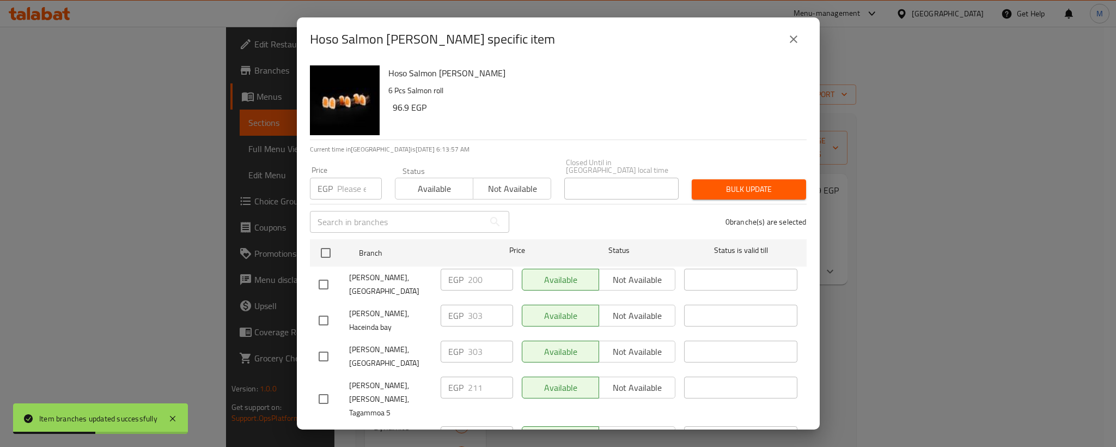
scroll to position [197, 0]
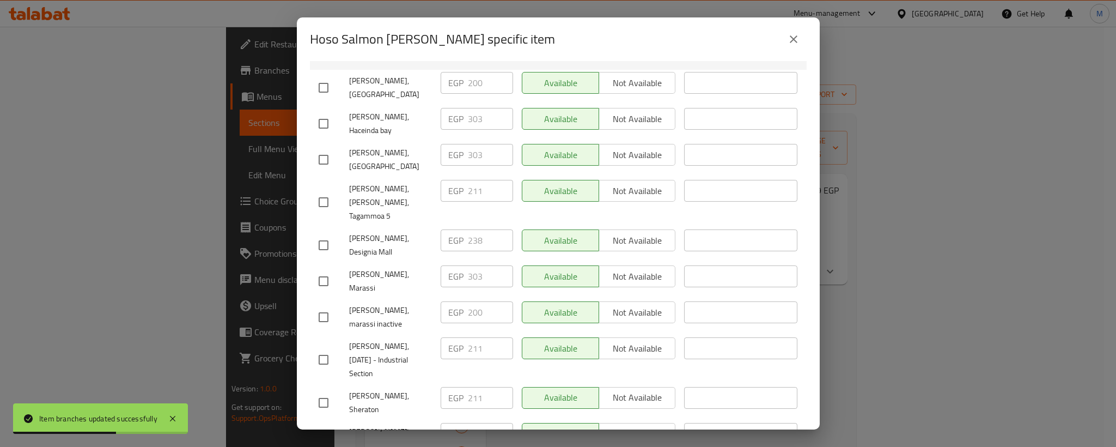
click at [319, 270] on input "checkbox" at bounding box center [323, 281] width 23 height 23
checkbox input "true"
click at [319, 125] on input "checkbox" at bounding box center [323, 123] width 23 height 23
checkbox input "true"
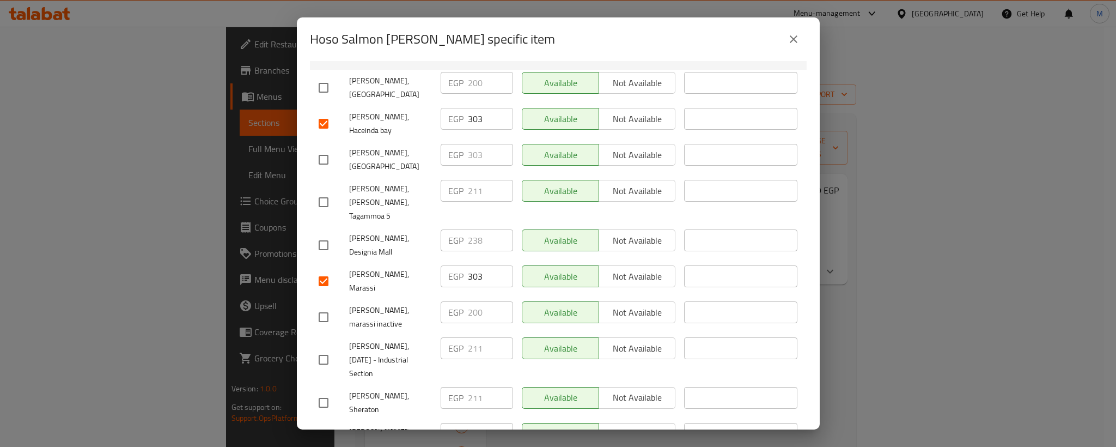
click at [324, 148] on input "checkbox" at bounding box center [323, 159] width 23 height 23
checkbox input "true"
click at [326, 234] on input "checkbox" at bounding box center [323, 245] width 23 height 23
checkbox input "true"
click at [479, 229] on input "238" at bounding box center [490, 240] width 45 height 22
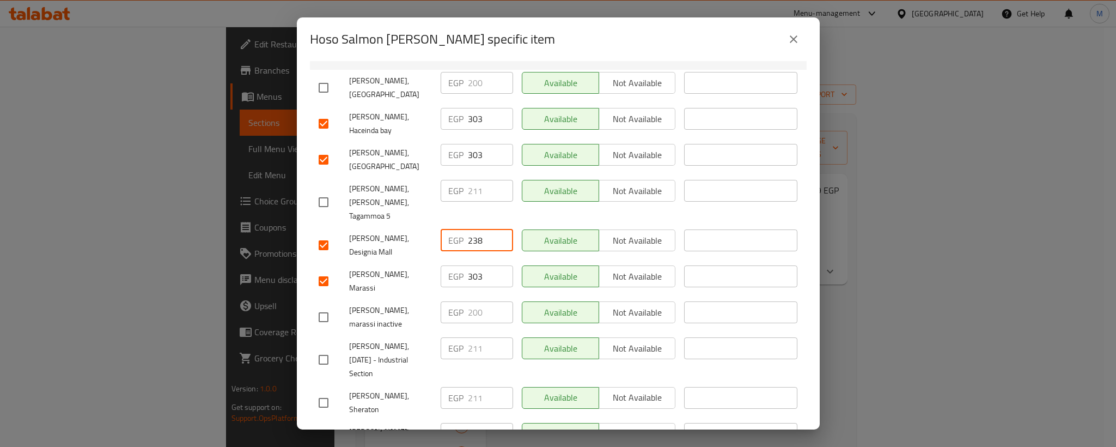
click at [479, 229] on input "238" at bounding box center [490, 240] width 45 height 22
paste input "246"
click at [474, 229] on input "238246" at bounding box center [490, 240] width 45 height 22
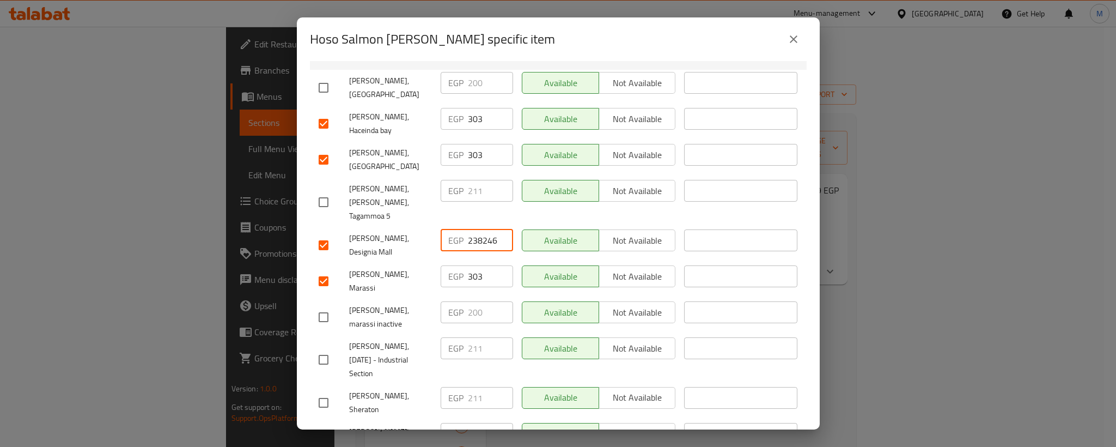
paste input "number"
type input "246"
click at [379, 232] on span "[PERSON_NAME], Designia Mall" at bounding box center [390, 245] width 83 height 27
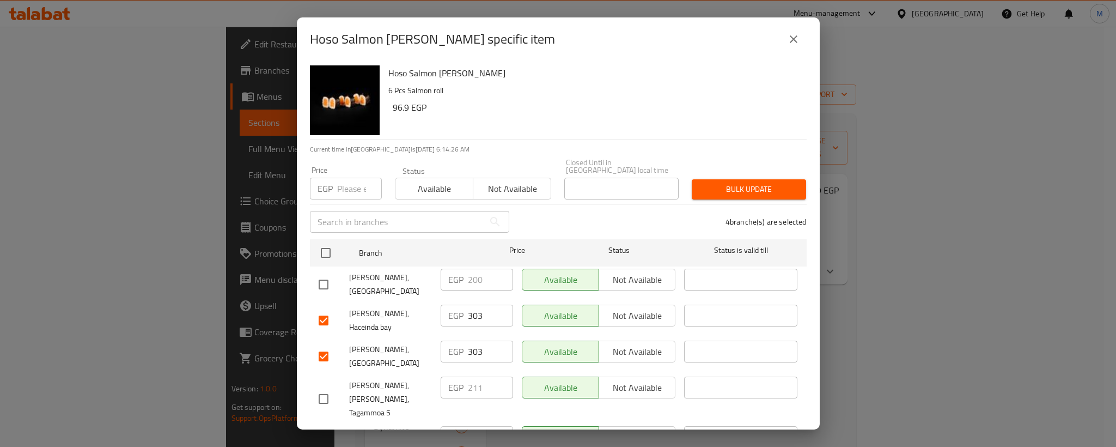
click at [327, 273] on input "checkbox" at bounding box center [323, 284] width 23 height 23
checkbox input "true"
click at [470, 275] on input "200" at bounding box center [490, 280] width 45 height 22
paste input "17"
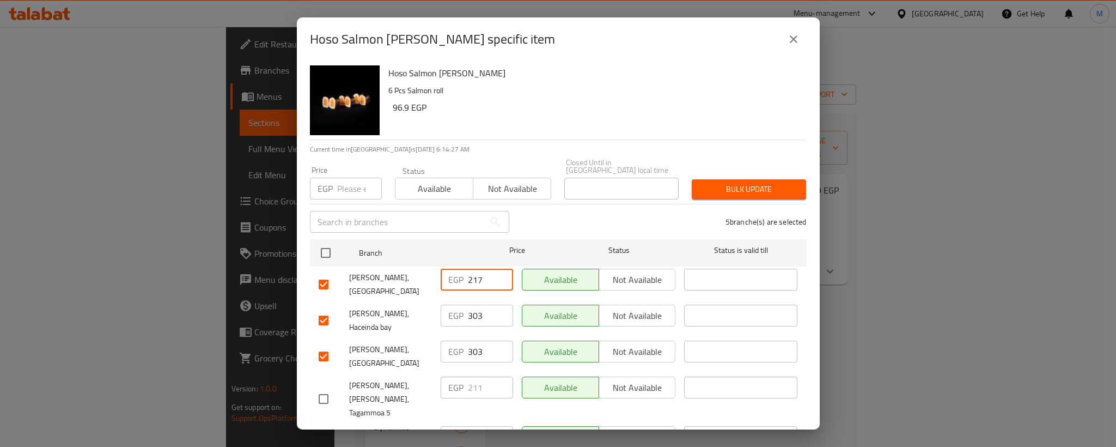
type input "217"
click at [324, 387] on input "checkbox" at bounding box center [323, 398] width 23 height 23
checkbox input "true"
click at [468, 380] on input "211" at bounding box center [490, 387] width 45 height 22
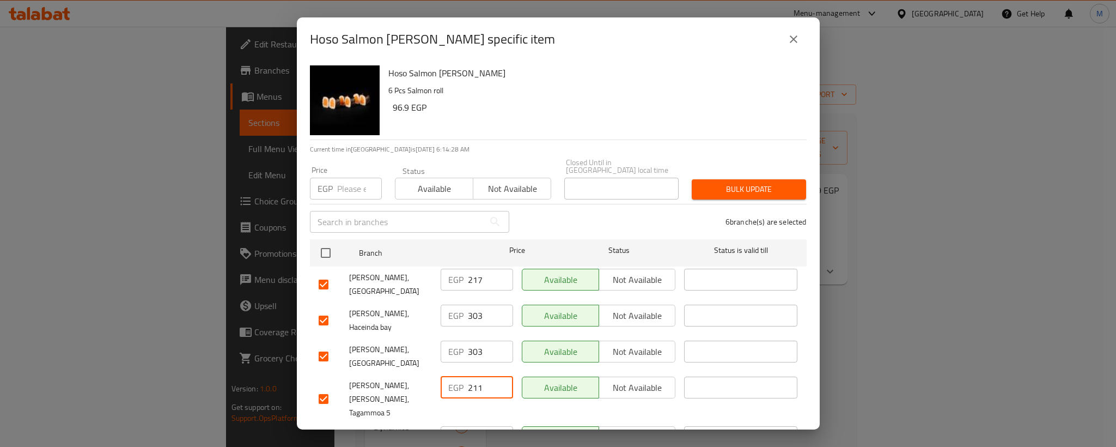
paste input "7"
type input "217"
click at [383, 379] on span "[PERSON_NAME], [PERSON_NAME], Tagammoa 5" at bounding box center [390, 399] width 83 height 41
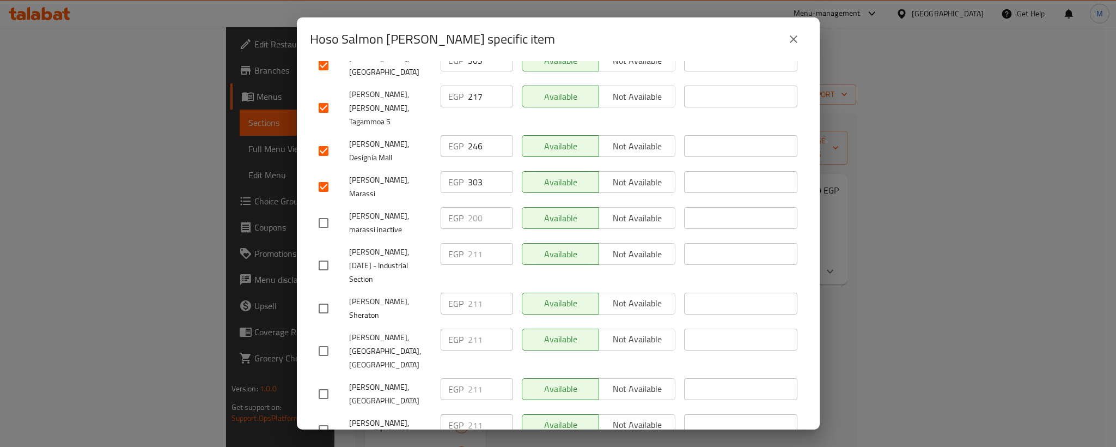
scroll to position [327, 0]
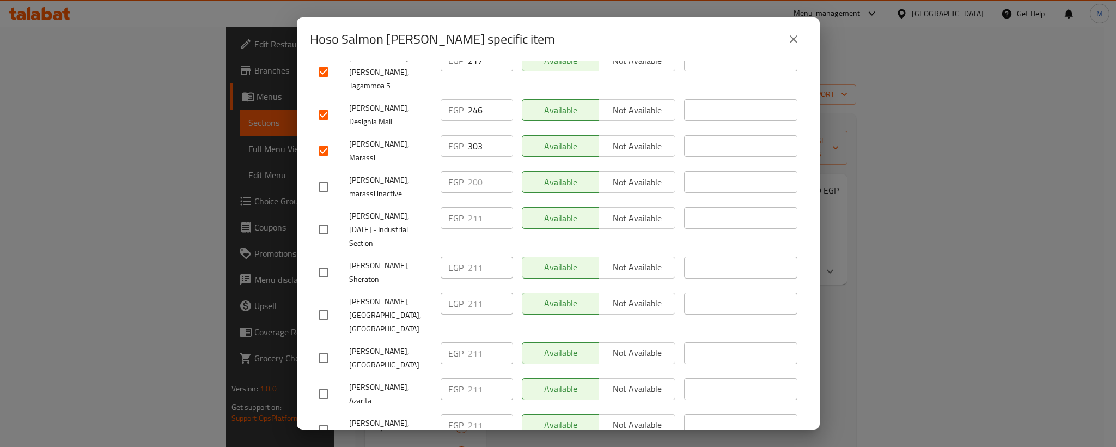
click at [324, 175] on input "checkbox" at bounding box center [323, 186] width 23 height 23
checkbox input "true"
click at [326, 218] on input "checkbox" at bounding box center [323, 229] width 23 height 23
checkbox input "true"
click at [469, 171] on input "200" at bounding box center [490, 182] width 45 height 22
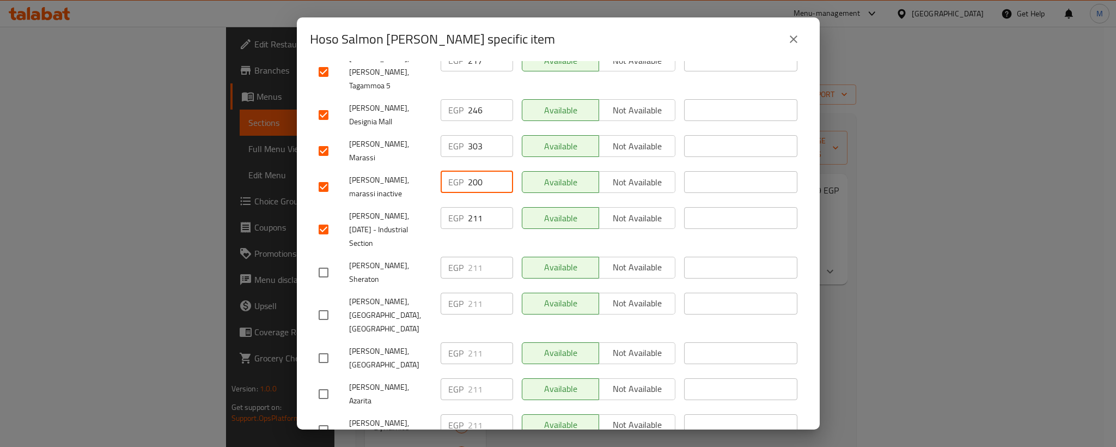
click at [469, 171] on input "200" at bounding box center [490, 182] width 45 height 22
paste input "17"
type input "217"
click at [470, 207] on input "211" at bounding box center [490, 218] width 45 height 22
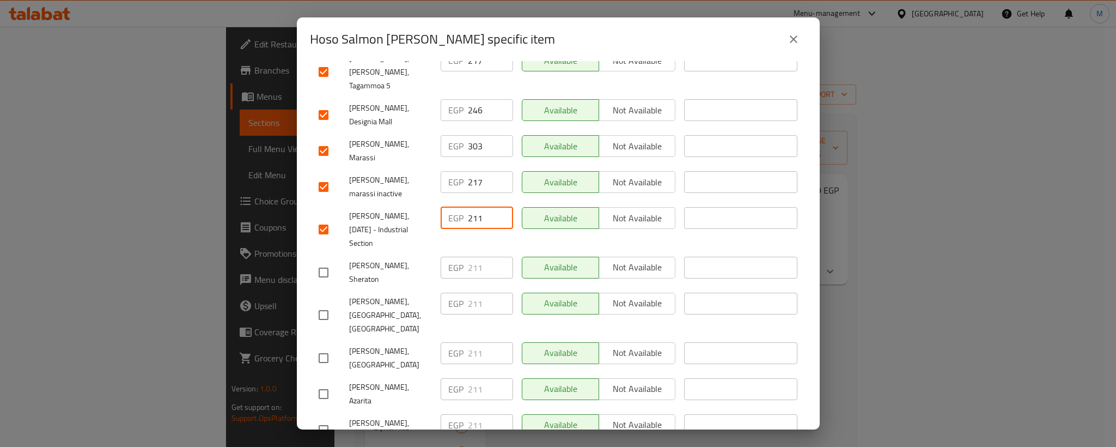
paste input "7"
type input "217"
click at [327, 261] on input "checkbox" at bounding box center [323, 272] width 23 height 23
checkbox input "true"
click at [327, 303] on input "checkbox" at bounding box center [323, 314] width 23 height 23
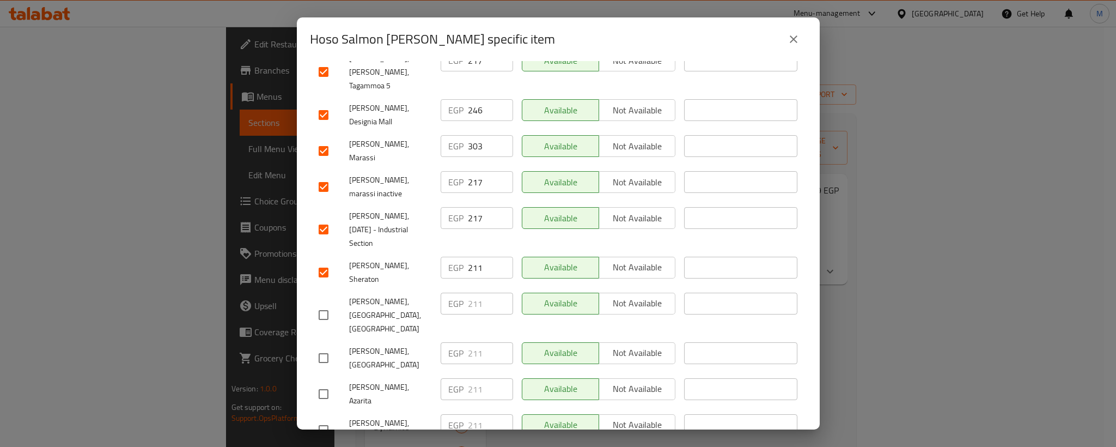
checkbox input "true"
click at [479, 257] on input "211" at bounding box center [490, 268] width 45 height 22
click at [474, 257] on input "211" at bounding box center [490, 268] width 45 height 22
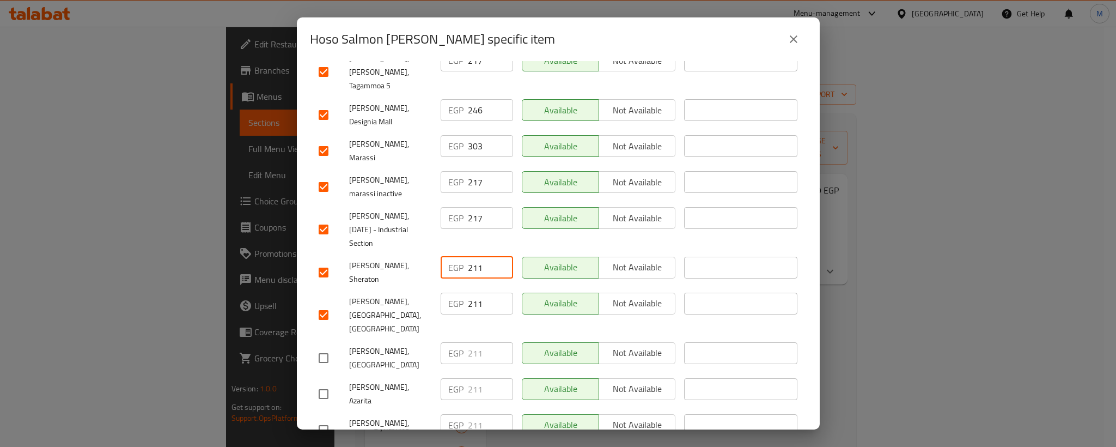
paste input "7"
type input "217"
click at [468, 293] on input "211" at bounding box center [490, 304] width 45 height 22
paste input "7"
click at [468, 293] on input "211" at bounding box center [490, 304] width 45 height 22
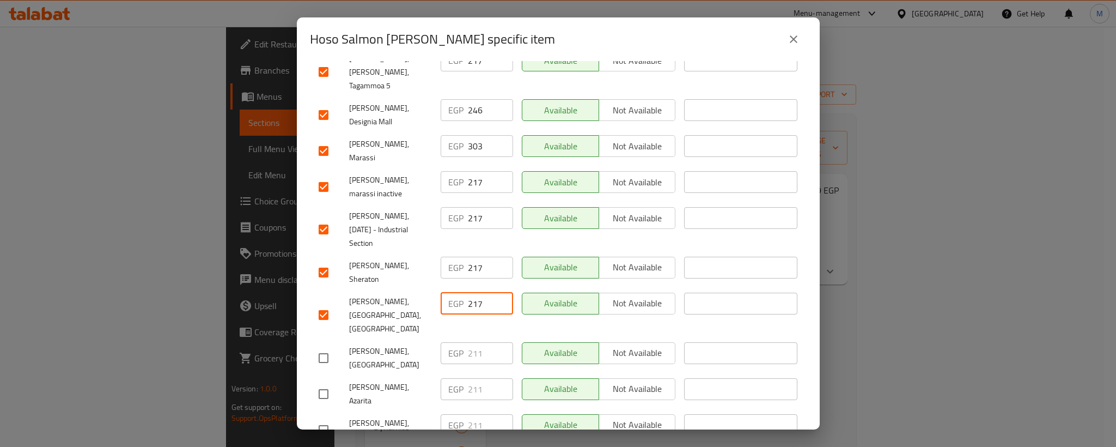
type input "217"
click at [322, 346] on input "checkbox" at bounding box center [323, 357] width 23 height 23
checkbox input "true"
click at [321, 382] on input "checkbox" at bounding box center [323, 393] width 23 height 23
checkbox input "true"
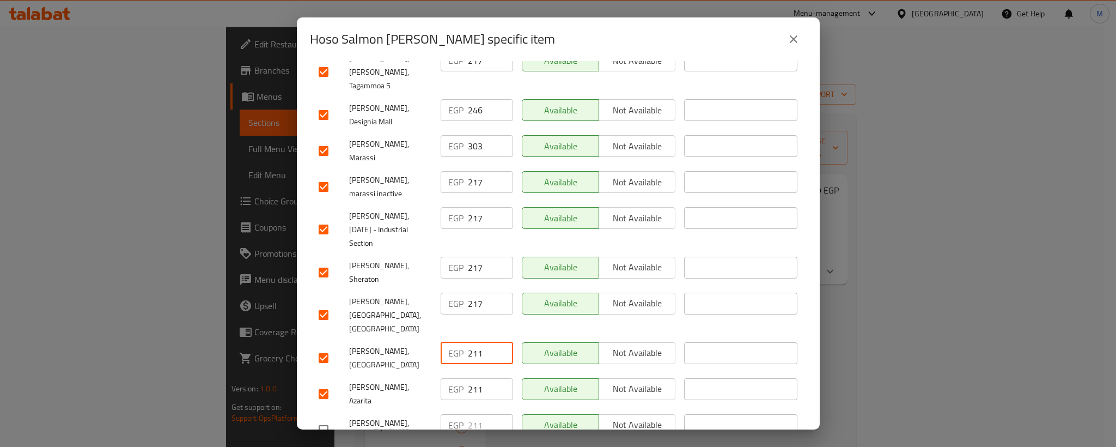
click at [471, 342] on input "211" at bounding box center [490, 353] width 45 height 22
paste input "7"
type input "217"
click at [471, 378] on input "211" at bounding box center [490, 389] width 45 height 22
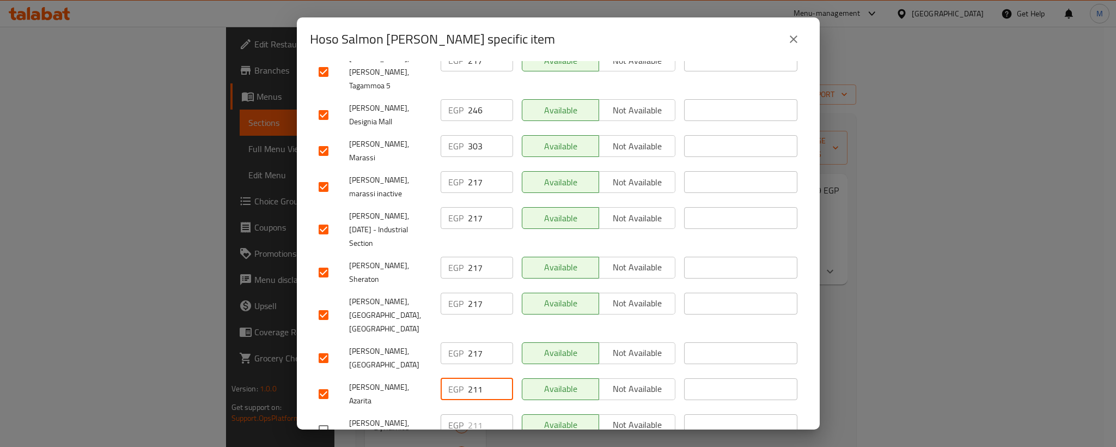
paste input "7"
click at [471, 378] on input "217" at bounding box center [490, 389] width 45 height 22
type input "217"
click at [404, 380] on span "[PERSON_NAME], Azarita" at bounding box center [390, 393] width 83 height 27
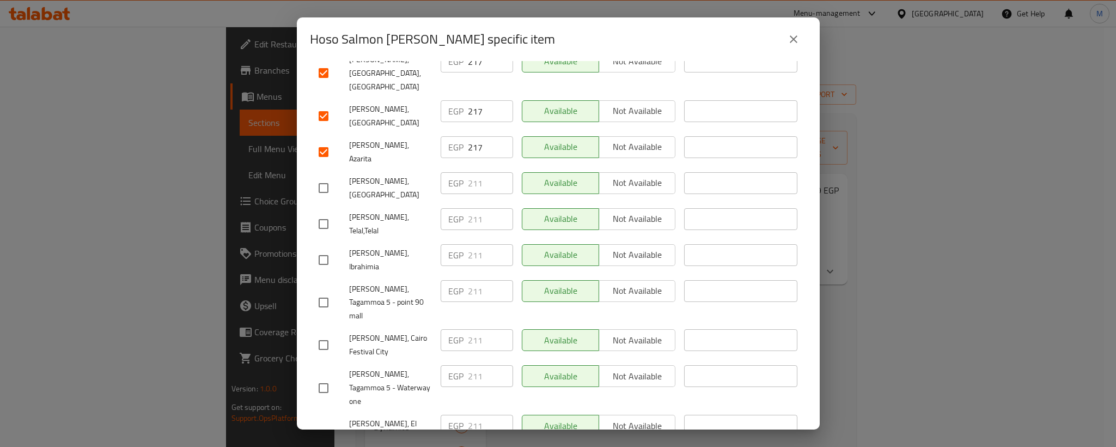
scroll to position [572, 0]
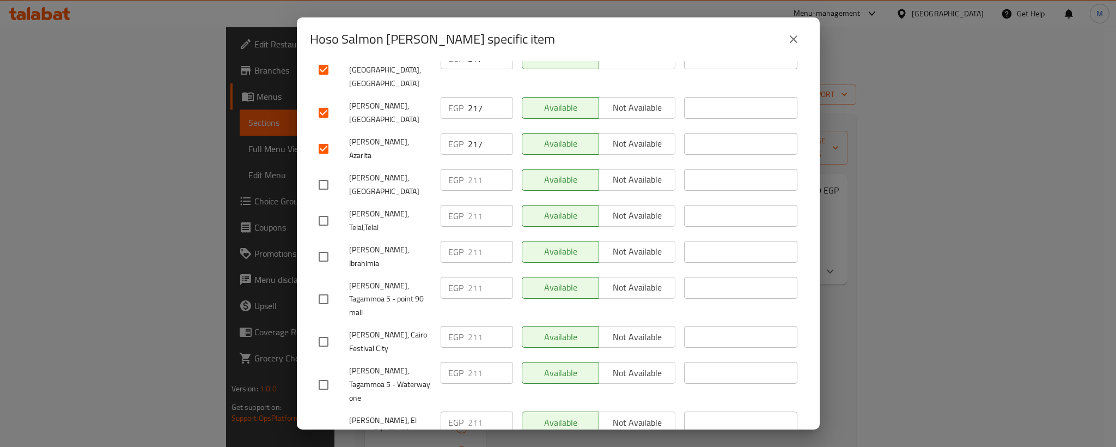
click at [325, 173] on input "checkbox" at bounding box center [323, 184] width 23 height 23
checkbox input "true"
click at [324, 209] on input "checkbox" at bounding box center [323, 220] width 23 height 23
checkbox input "true"
click at [477, 169] on input "211" at bounding box center [490, 180] width 45 height 22
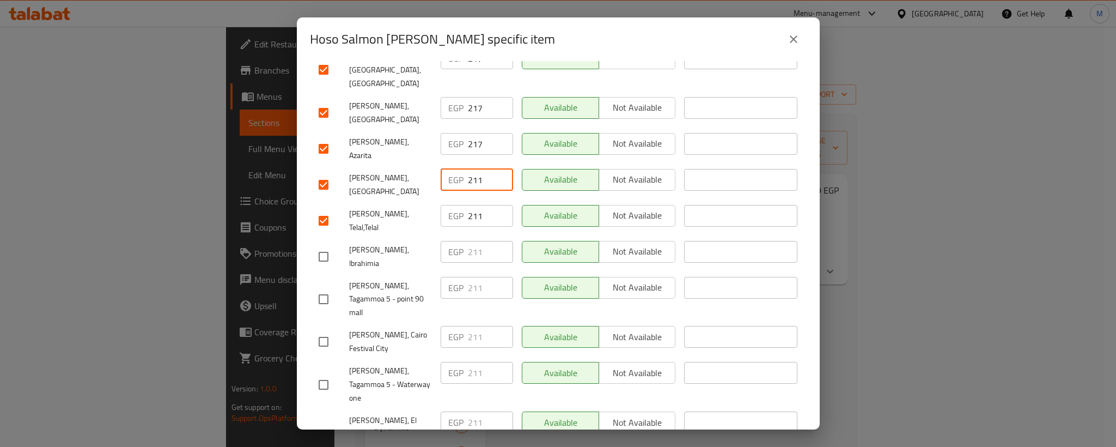
click at [477, 169] on input "211" at bounding box center [490, 180] width 45 height 22
click at [473, 169] on input "211" at bounding box center [490, 180] width 45 height 22
paste input "7"
type input "217"
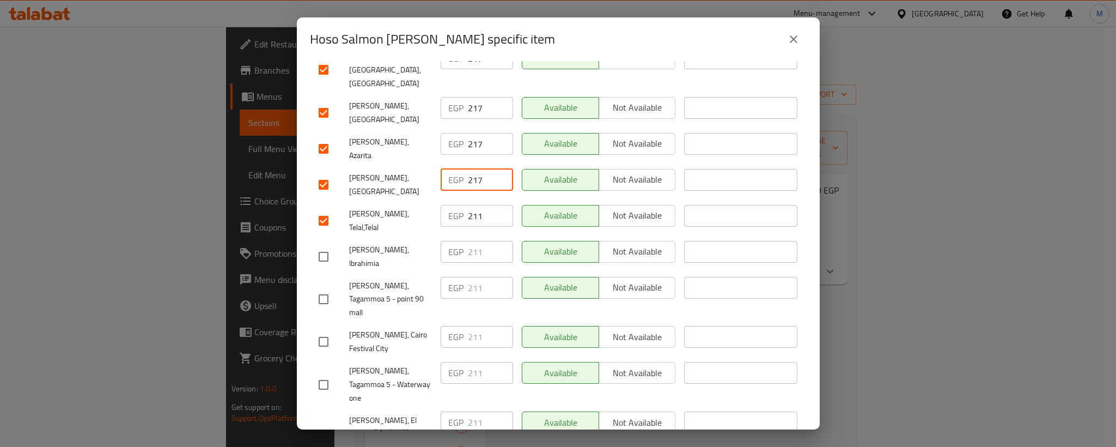
click at [468, 205] on input "211" at bounding box center [490, 216] width 45 height 22
paste input "7"
click at [468, 205] on input "211" at bounding box center [490, 216] width 45 height 22
type input "217"
click at [325, 245] on input "checkbox" at bounding box center [323, 256] width 23 height 23
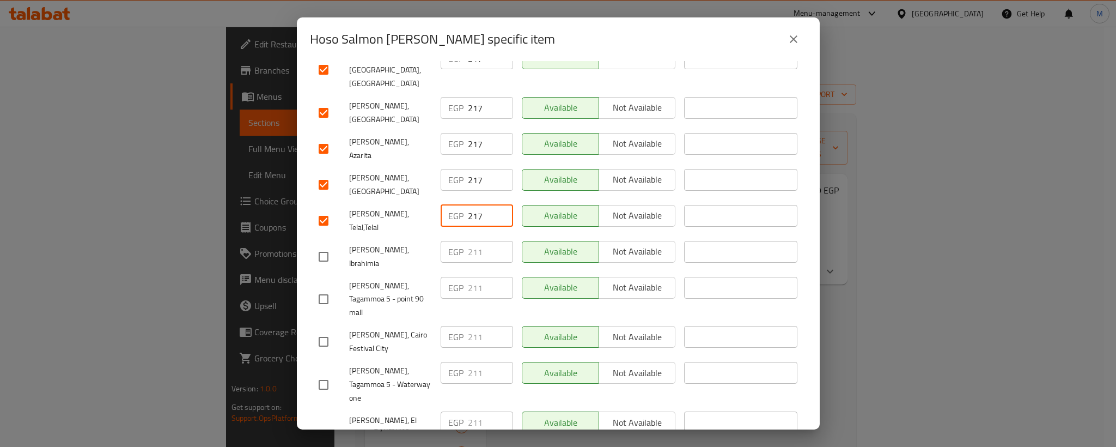
checkbox input "true"
click at [322, 288] on input "checkbox" at bounding box center [323, 299] width 23 height 23
checkbox input "true"
click at [320, 330] on input "checkbox" at bounding box center [323, 341] width 23 height 23
checkbox input "true"
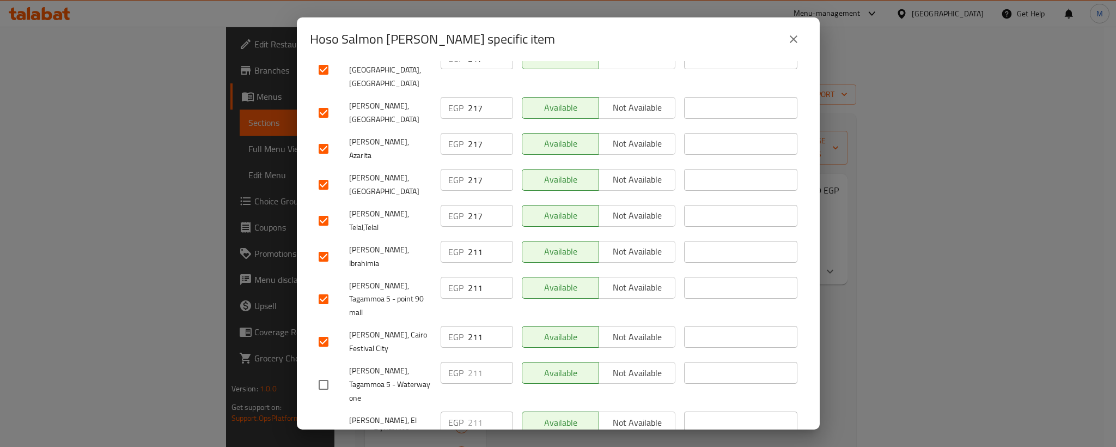
click at [473, 241] on input "211" at bounding box center [490, 252] width 45 height 22
paste input "7"
type input "217"
click at [472, 277] on input "211" at bounding box center [490, 288] width 45 height 22
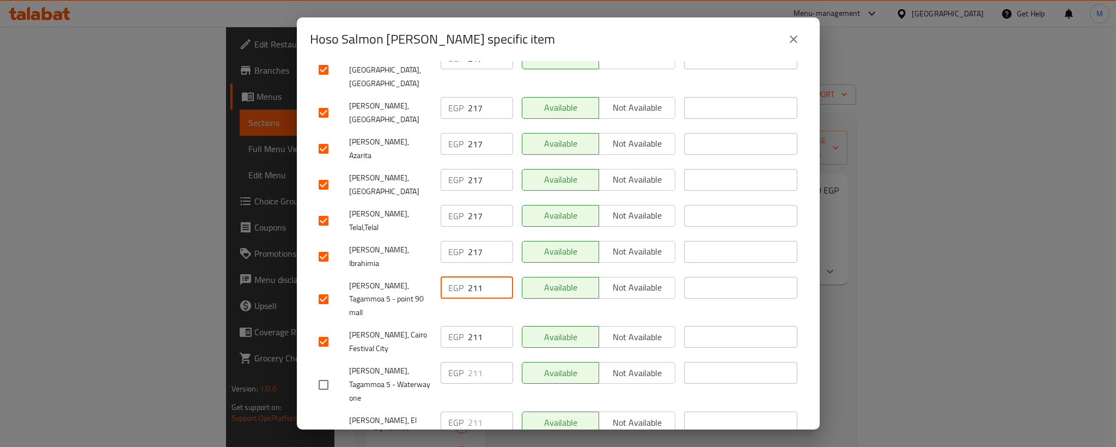
click at [472, 277] on input "211" at bounding box center [490, 288] width 45 height 22
paste input "7"
type input "217"
click at [471, 326] on input "211" at bounding box center [490, 337] width 45 height 22
paste input "7"
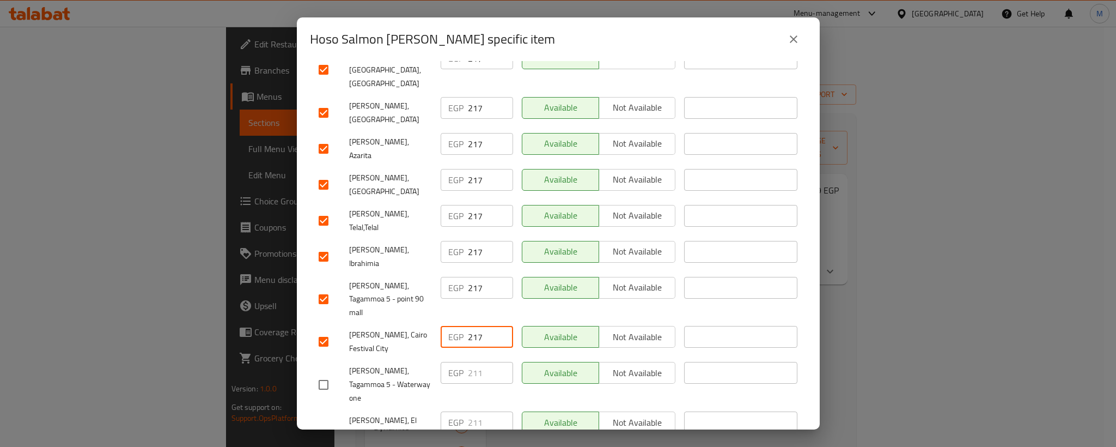
click at [471, 326] on input "217" at bounding box center [490, 337] width 45 height 22
type input "217"
click at [350, 328] on span "[PERSON_NAME], Cairo Festival City" at bounding box center [390, 341] width 83 height 27
click at [327, 373] on input "checkbox" at bounding box center [323, 384] width 23 height 23
checkbox input "true"
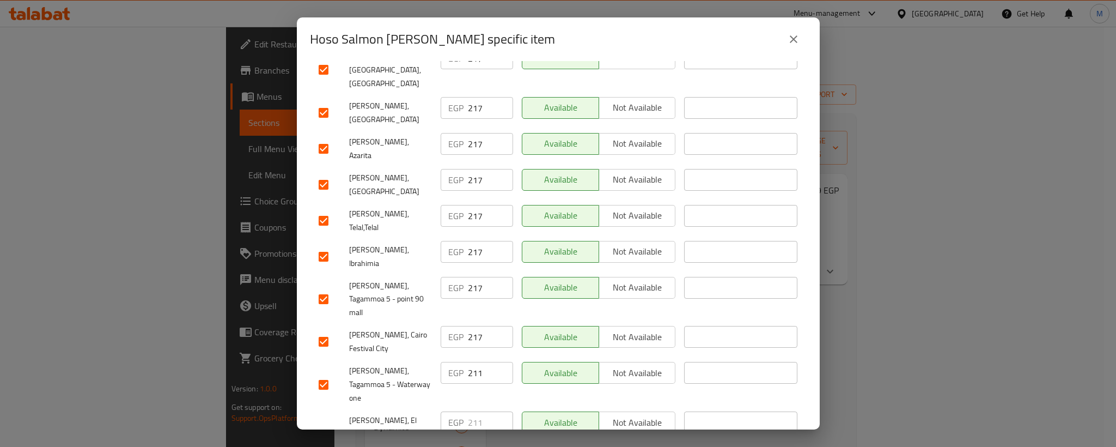
click at [327, 423] on input "checkbox" at bounding box center [323, 434] width 23 height 23
checkbox input "true"
click at [471, 362] on input "211" at bounding box center [490, 373] width 45 height 22
paste input "7"
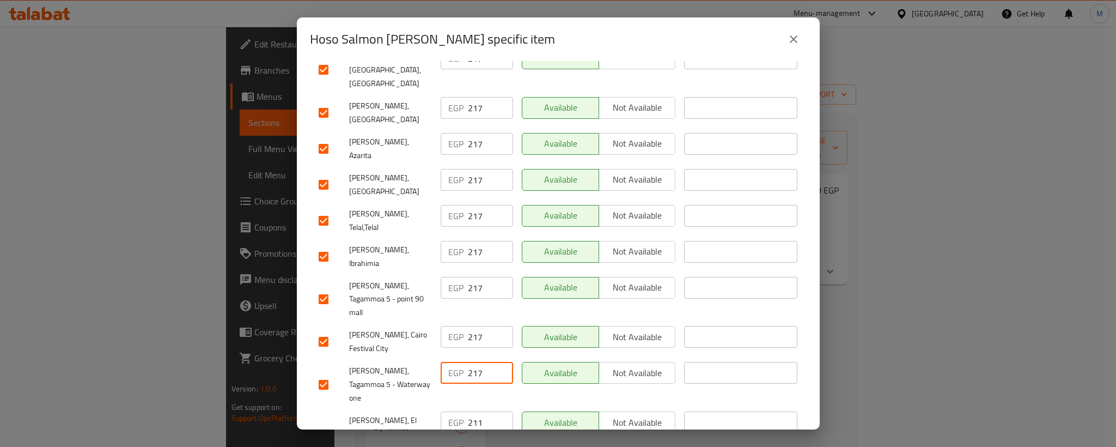
type input "217"
click at [471, 411] on input "211" at bounding box center [490, 422] width 45 height 22
paste input "7"
type input "217"
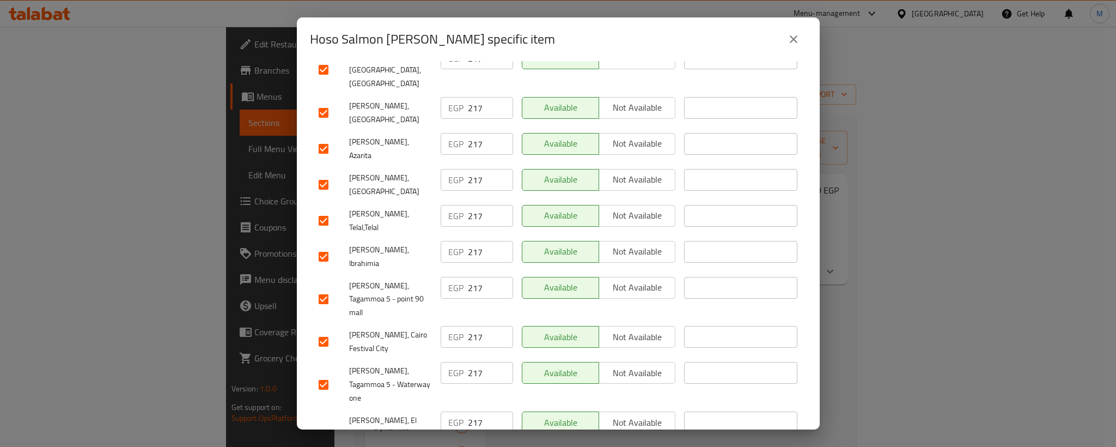
click at [422, 413] on span "[PERSON_NAME], El Sheikh Zayed - [GEOGRAPHIC_DATA]" at bounding box center [390, 433] width 83 height 41
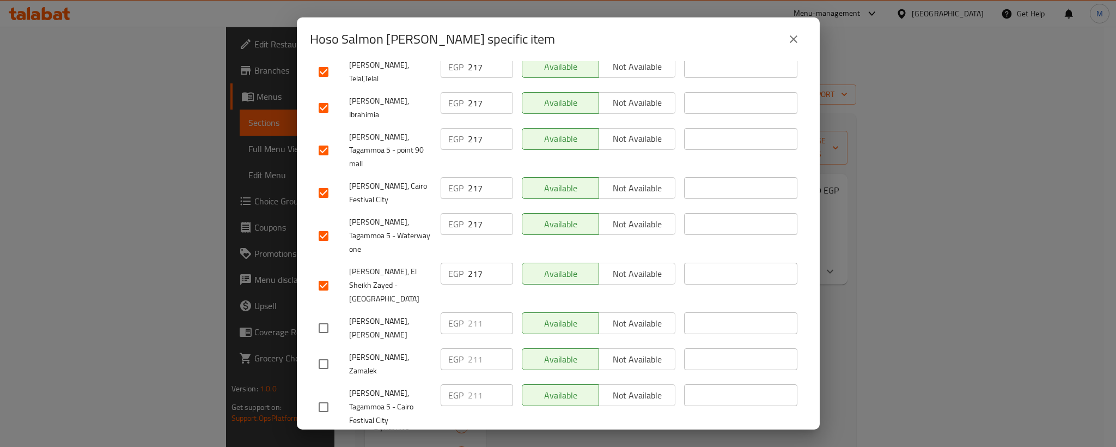
scroll to position [735, 0]
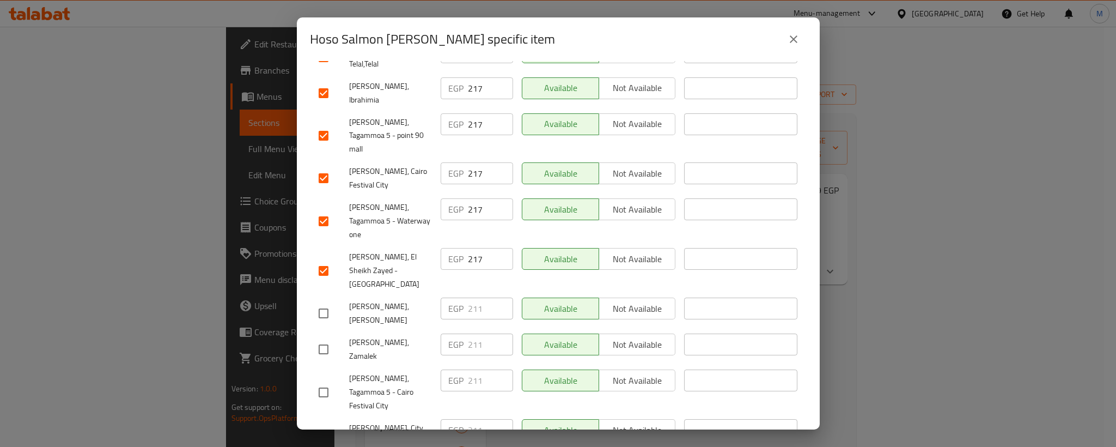
click at [326, 302] on input "checkbox" at bounding box center [323, 313] width 23 height 23
checkbox input "true"
click at [322, 338] on input "checkbox" at bounding box center [323, 349] width 23 height 23
checkbox input "true"
click at [472, 297] on input "211" at bounding box center [490, 308] width 45 height 22
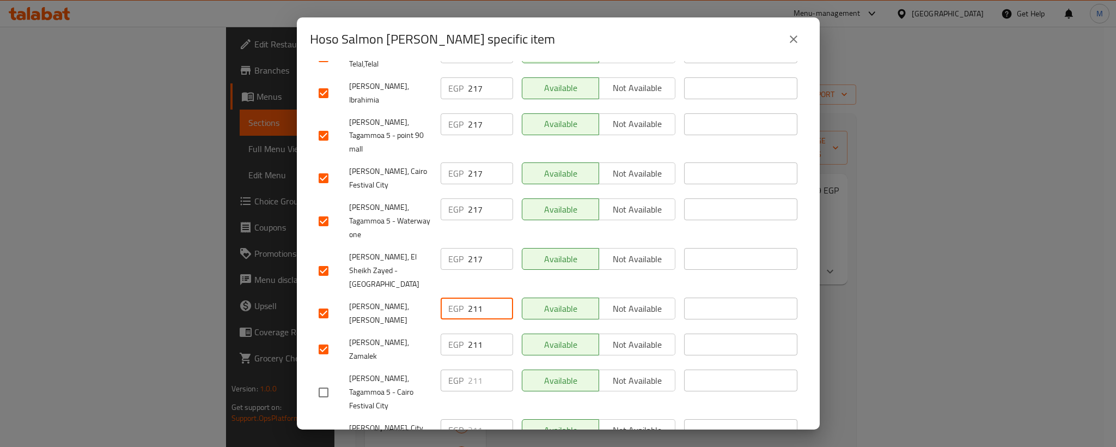
click at [472, 297] on input "211" at bounding box center [490, 308] width 45 height 22
paste input "7"
type input "217"
click at [472, 333] on input "211" at bounding box center [490, 344] width 45 height 22
paste input "7"
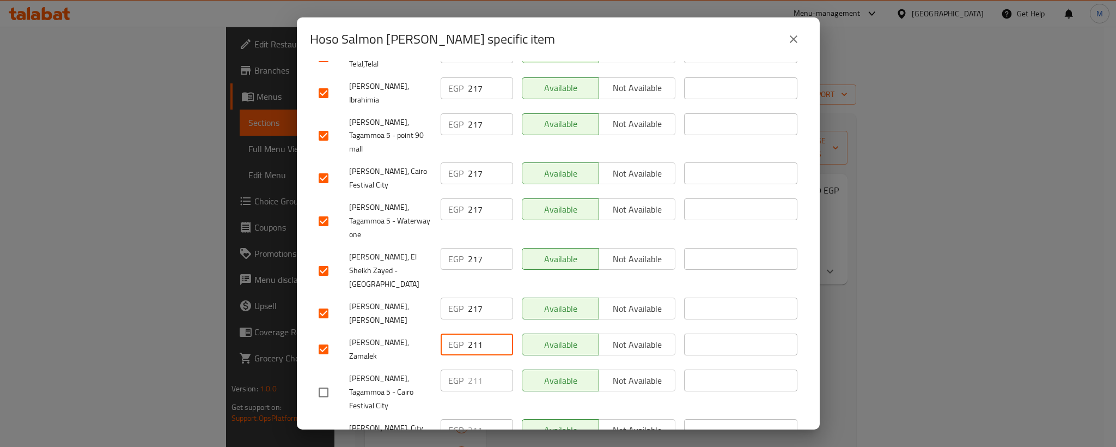
click at [472, 333] on input "211" at bounding box center [490, 344] width 45 height 22
type input "217"
click at [324, 381] on input "checkbox" at bounding box center [323, 392] width 23 height 23
checkbox input "true"
click at [324, 423] on input "checkbox" at bounding box center [323, 434] width 23 height 23
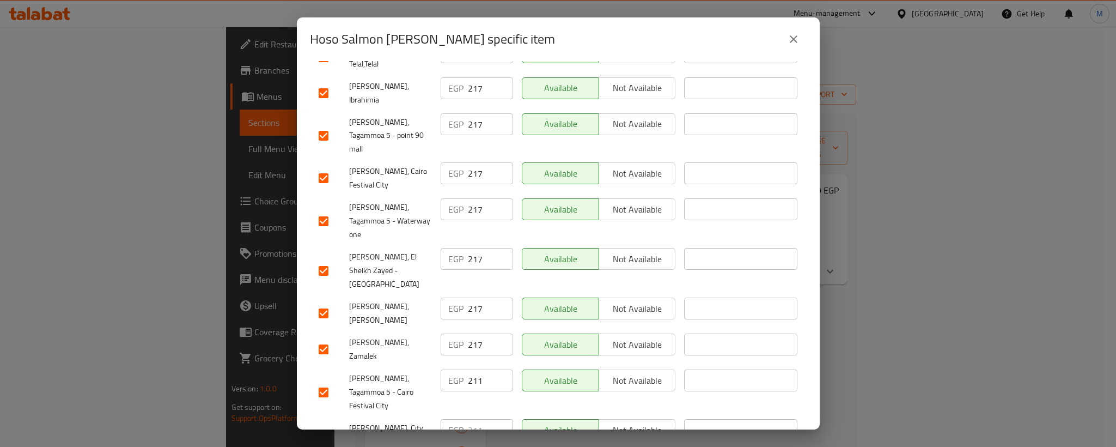
checkbox input "true"
click at [468, 369] on input "211" at bounding box center [490, 380] width 45 height 22
paste input "7"
type input "217"
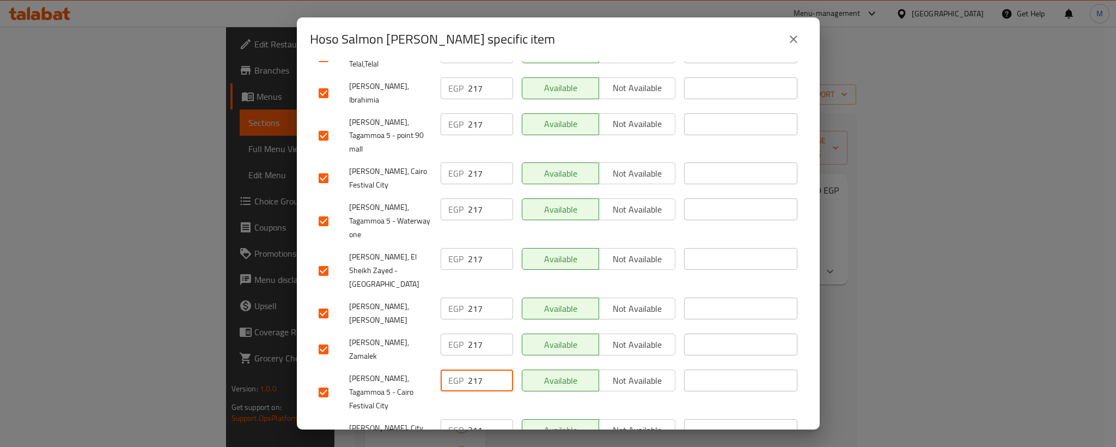
click at [471, 419] on input "211" at bounding box center [490, 430] width 45 height 22
paste input "7"
click at [471, 419] on input "211" at bounding box center [490, 430] width 45 height 22
type input "217"
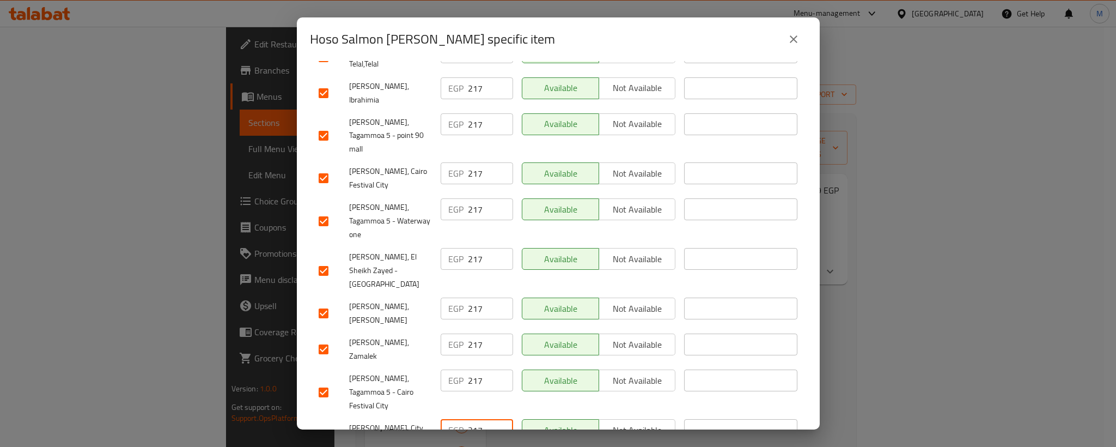
checkbox input "true"
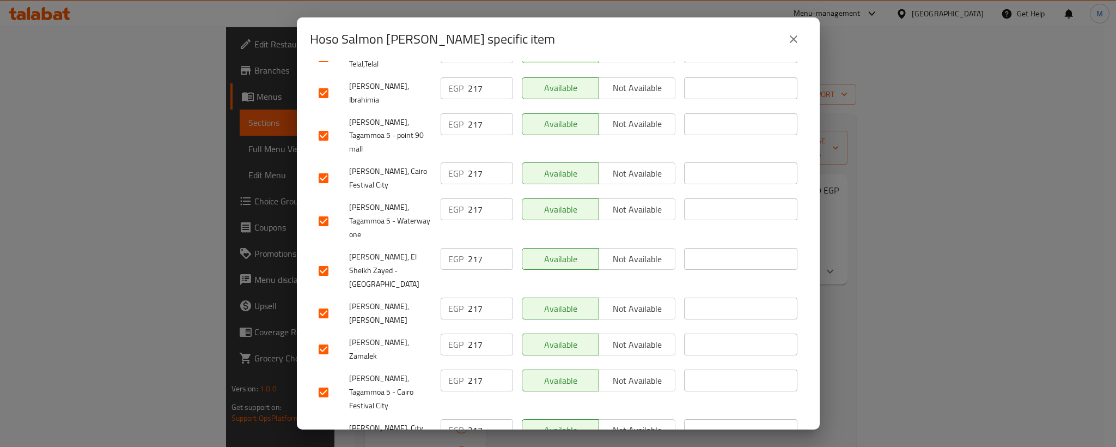
paste input "7"
type input "217"
paste input "7"
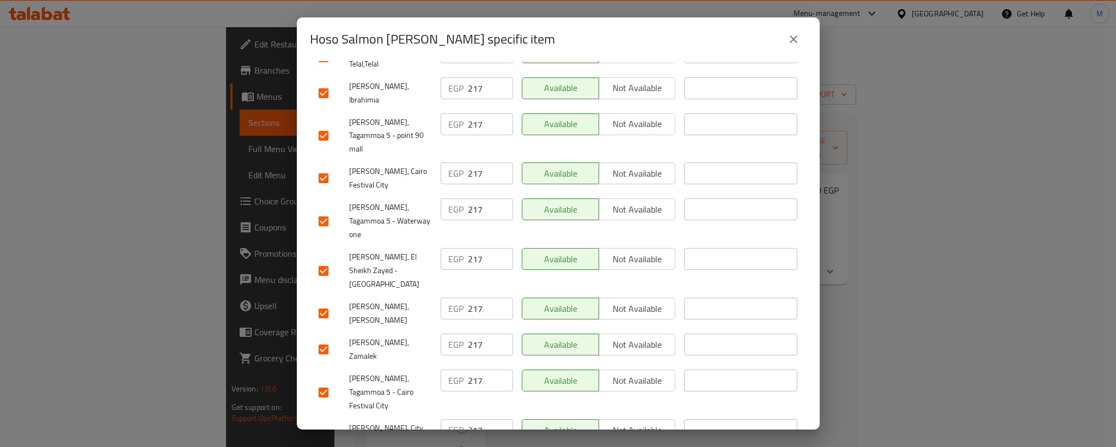
type input "217"
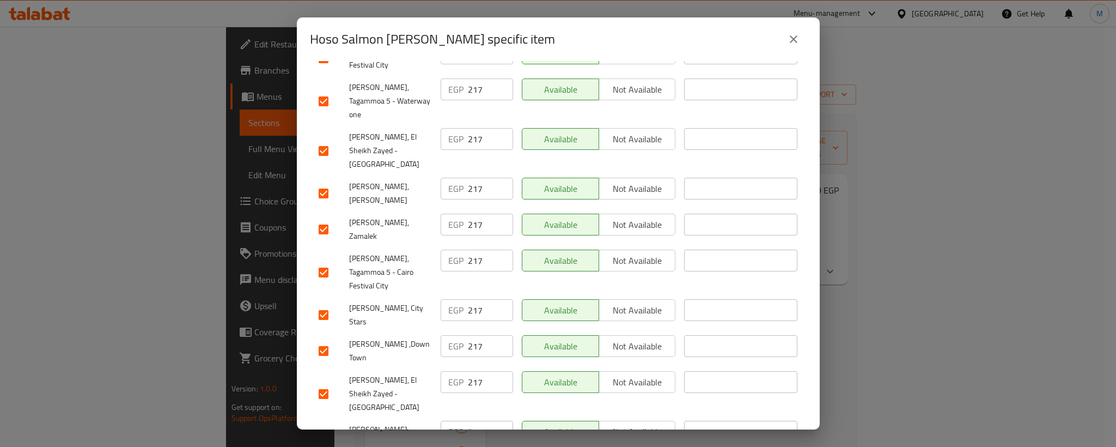
scroll to position [899, 0]
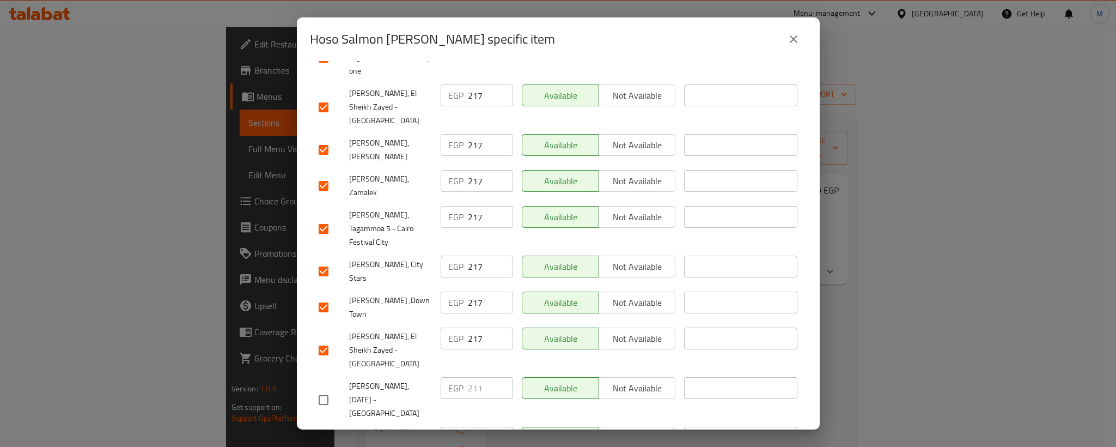
click at [321, 388] on input "checkbox" at bounding box center [323, 399] width 23 height 23
checkbox input "true"
click at [322, 438] on input "checkbox" at bounding box center [323, 449] width 23 height 23
checkbox input "true"
click at [474, 377] on input "211" at bounding box center [490, 388] width 45 height 22
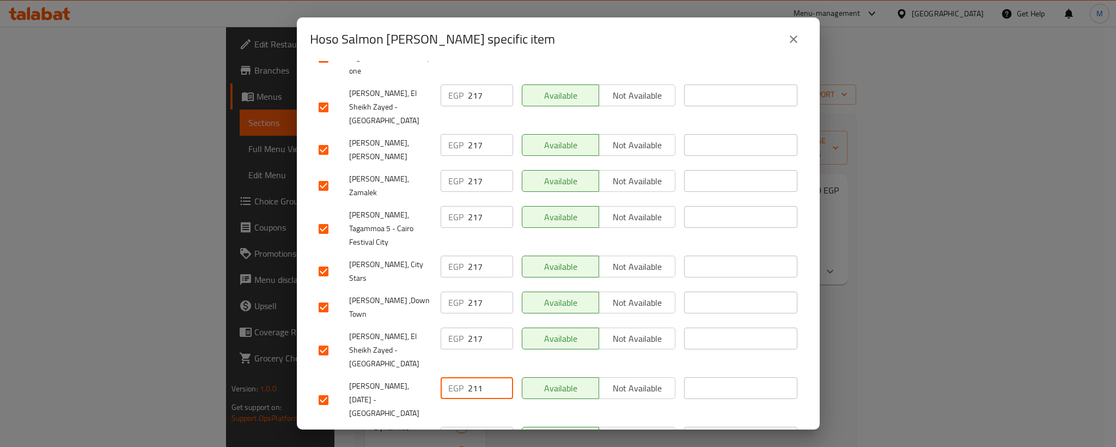
click at [474, 377] on input "211" at bounding box center [490, 388] width 45 height 22
paste input "7"
type input "217"
click at [473, 427] on input "211" at bounding box center [490, 438] width 45 height 22
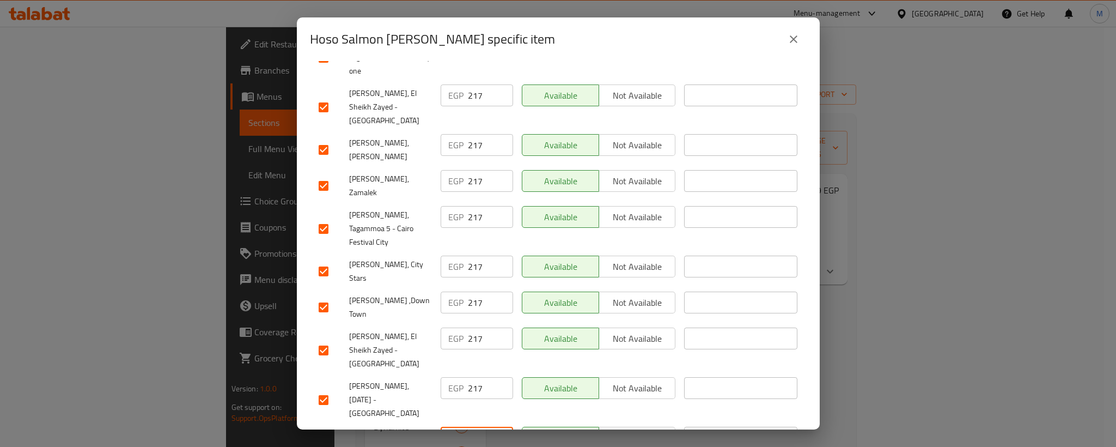
paste input "7"
type input "217"
checkbox input "true"
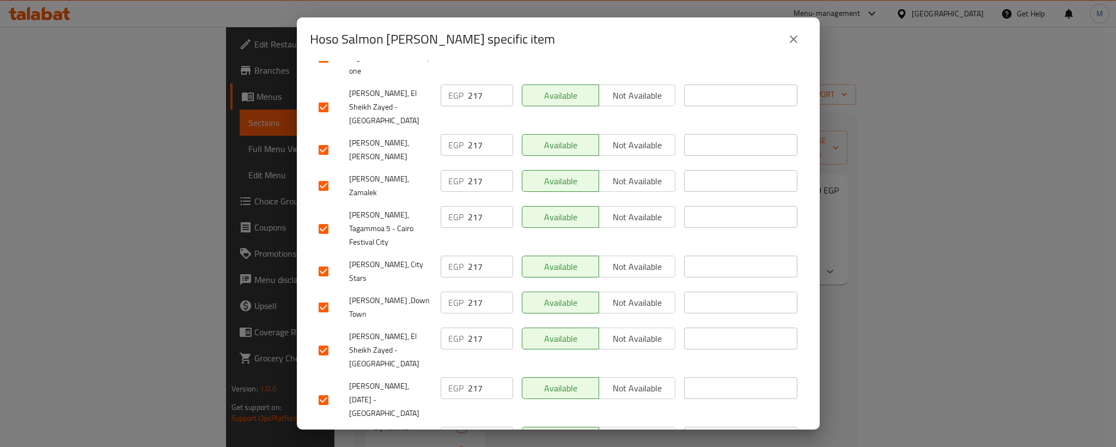
checkbox input "true"
paste input "217"
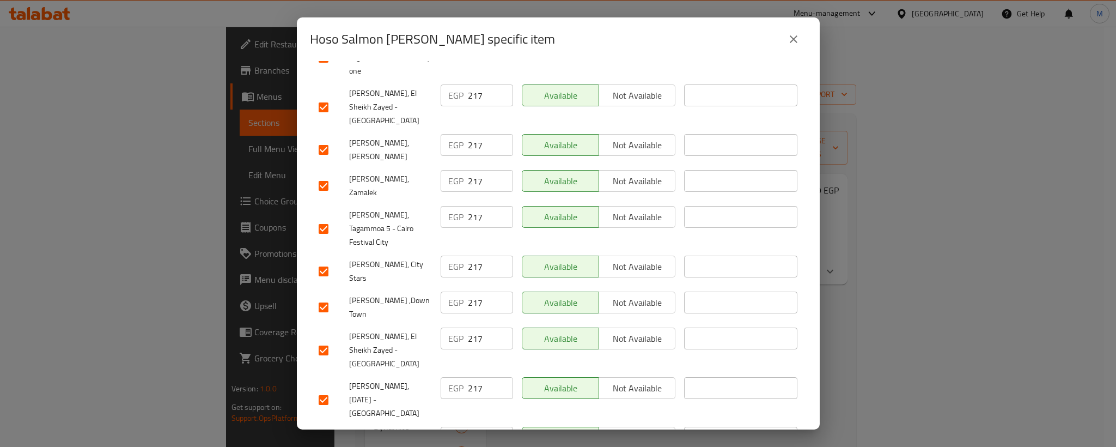
paste input "number"
type input "217"
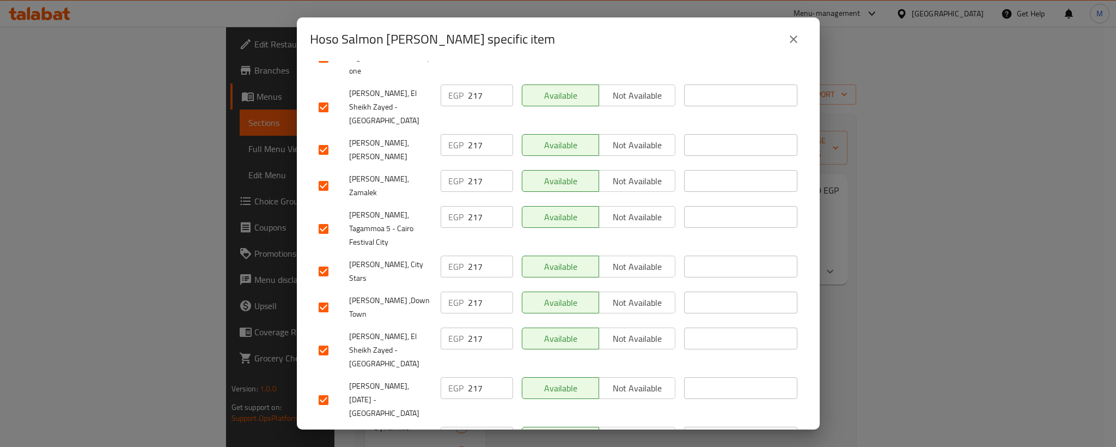
paste input "7"
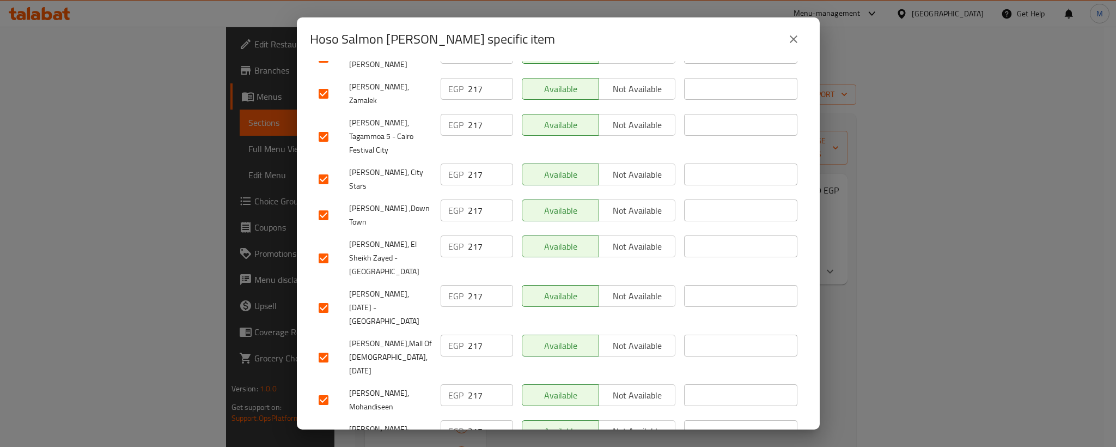
scroll to position [1014, 0]
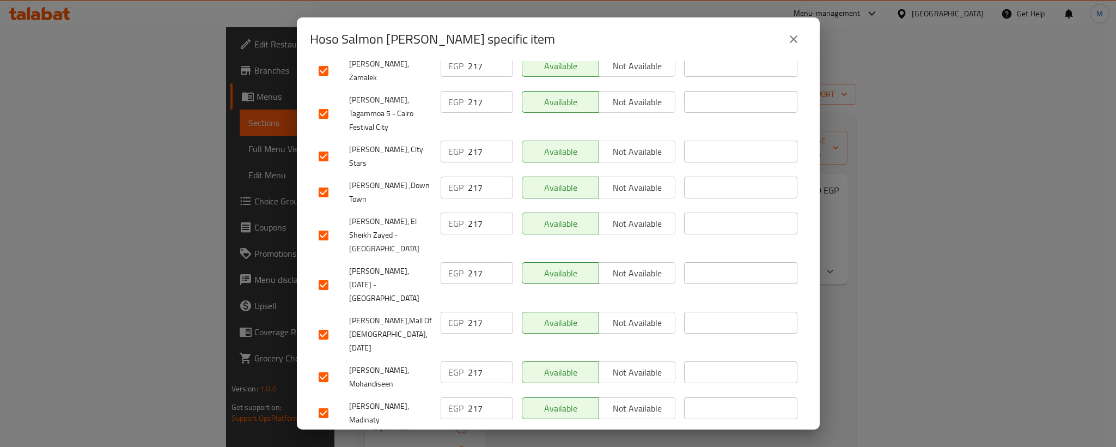
click at [330, 444] on input "checkbox" at bounding box center [323, 455] width 23 height 23
click at [471, 433] on input "211" at bounding box center [490, 444] width 45 height 22
paste input "7"
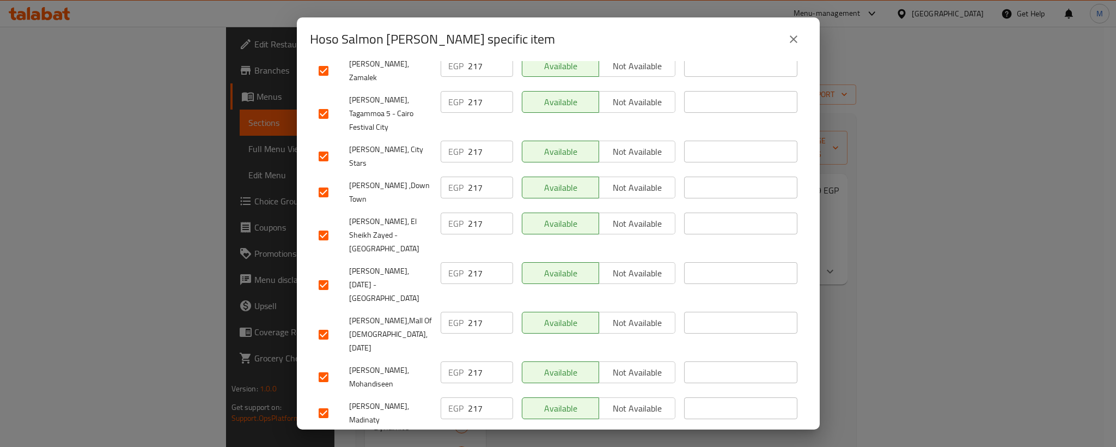
paste input "7"
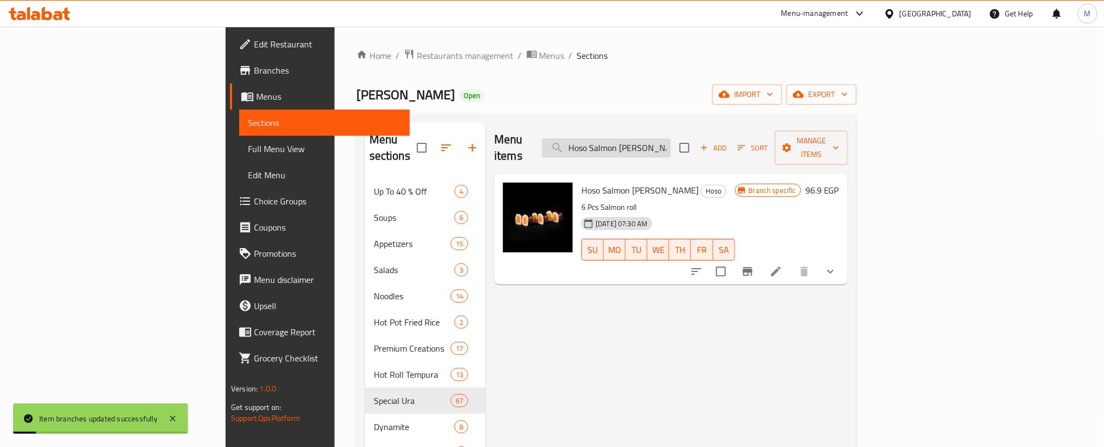
click at [671, 146] on input "Hoso Salmon [PERSON_NAME]" at bounding box center [606, 147] width 129 height 19
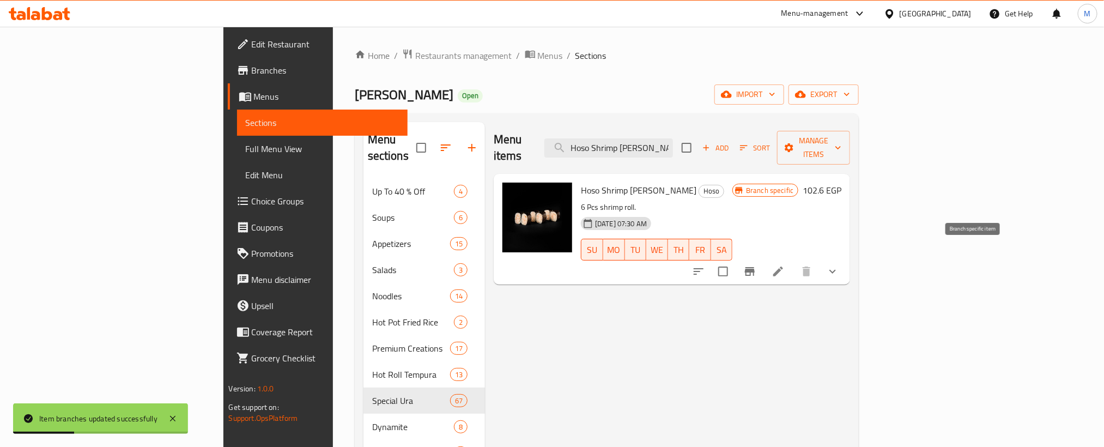
click at [756, 265] on icon "Branch-specific-item" at bounding box center [749, 271] width 13 height 13
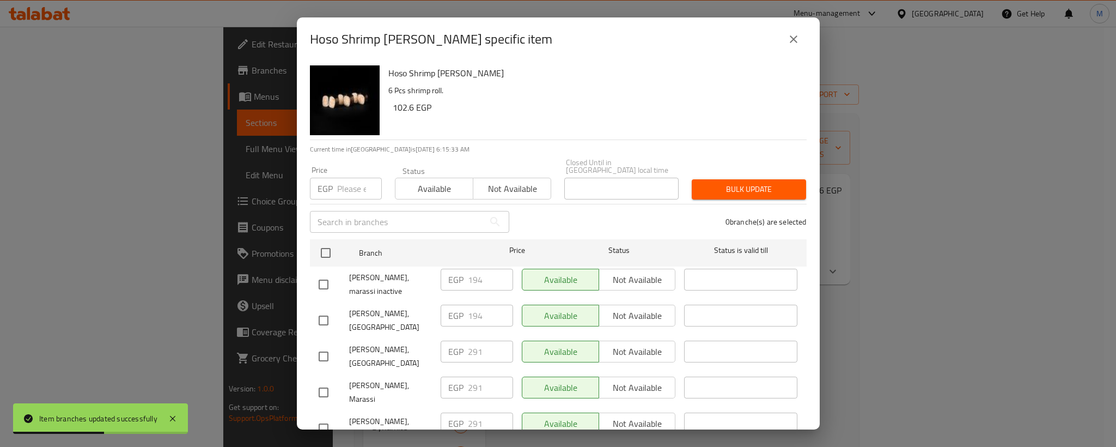
scroll to position [291, 0]
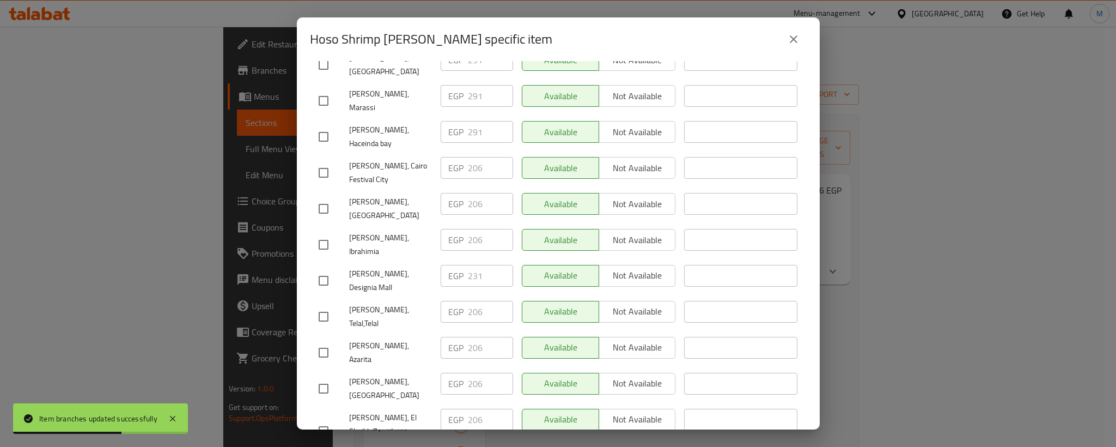
click at [324, 269] on input "checkbox" at bounding box center [323, 280] width 23 height 23
click at [471, 265] on input "231" at bounding box center [490, 276] width 45 height 22
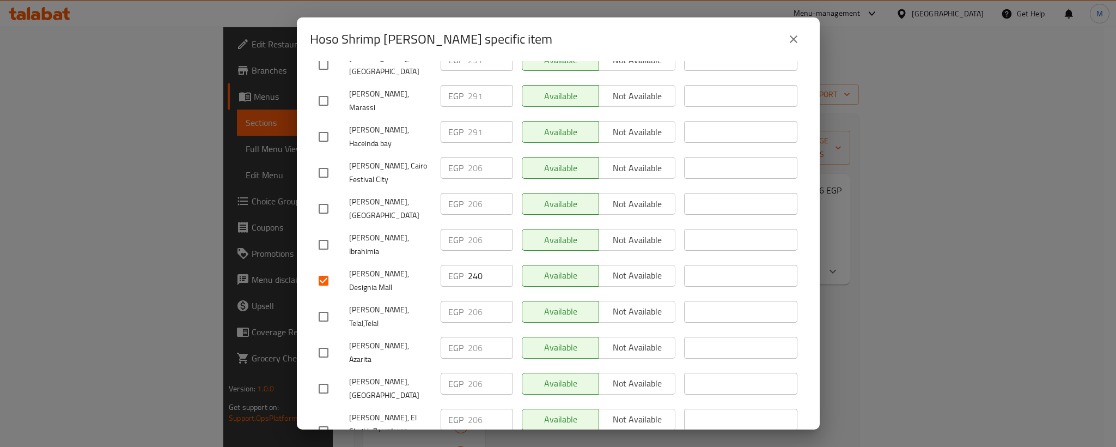
scroll to position [98, 0]
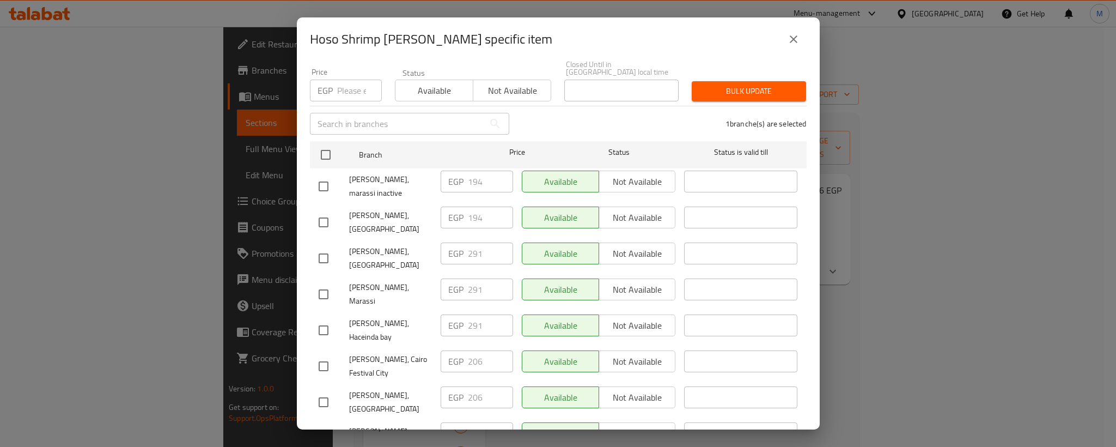
click at [319, 248] on input "checkbox" at bounding box center [323, 258] width 23 height 23
click at [325, 319] on input "checkbox" at bounding box center [323, 330] width 23 height 23
click at [319, 283] on input "checkbox" at bounding box center [323, 294] width 23 height 23
click at [320, 177] on input "checkbox" at bounding box center [323, 186] width 23 height 23
click at [469, 175] on input "194" at bounding box center [490, 181] width 45 height 22
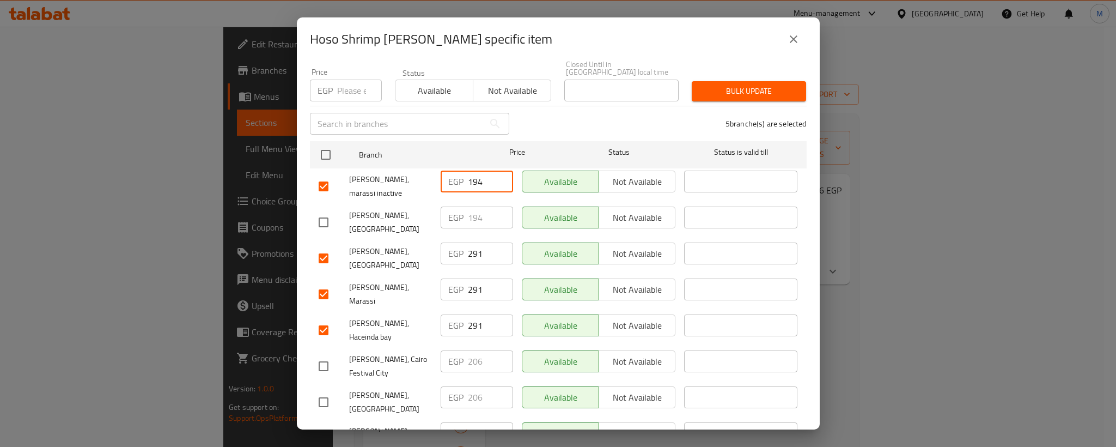
click at [469, 175] on input "194" at bounding box center [490, 181] width 45 height 22
click at [319, 212] on input "checkbox" at bounding box center [323, 222] width 23 height 23
click at [471, 211] on input "194" at bounding box center [490, 217] width 45 height 22
click at [381, 209] on span "[PERSON_NAME], [GEOGRAPHIC_DATA]" at bounding box center [390, 222] width 83 height 27
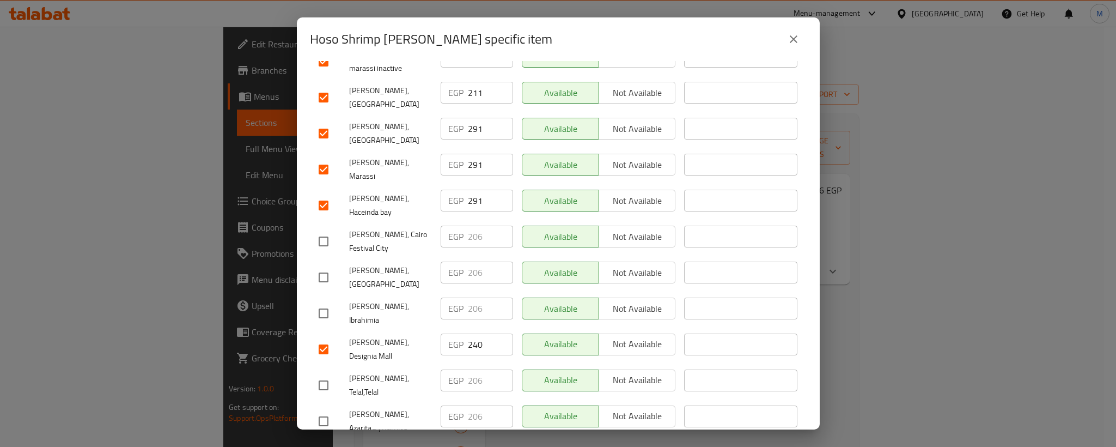
scroll to position [261, 0]
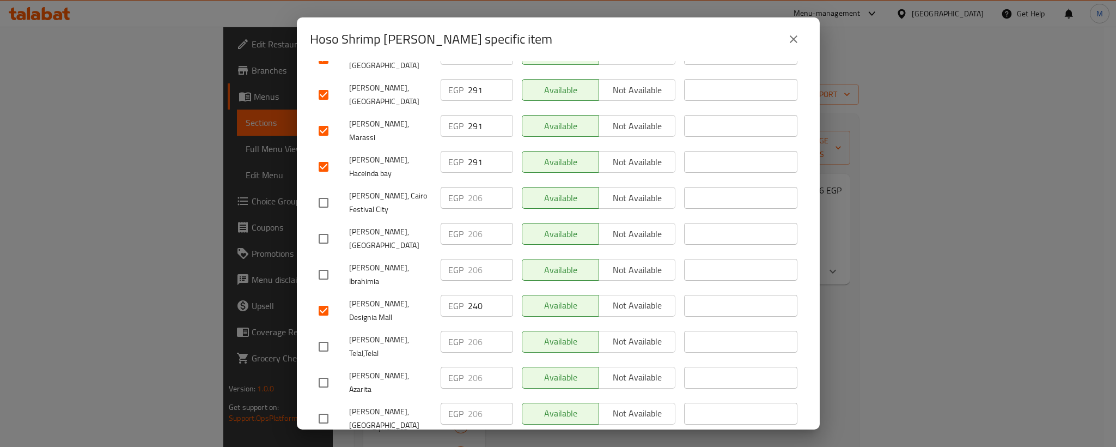
click at [320, 191] on input "checkbox" at bounding box center [323, 202] width 23 height 23
click at [322, 227] on input "checkbox" at bounding box center [323, 238] width 23 height 23
click at [322, 263] on input "checkbox" at bounding box center [323, 274] width 23 height 23
click at [471, 187] on input "206" at bounding box center [490, 198] width 45 height 22
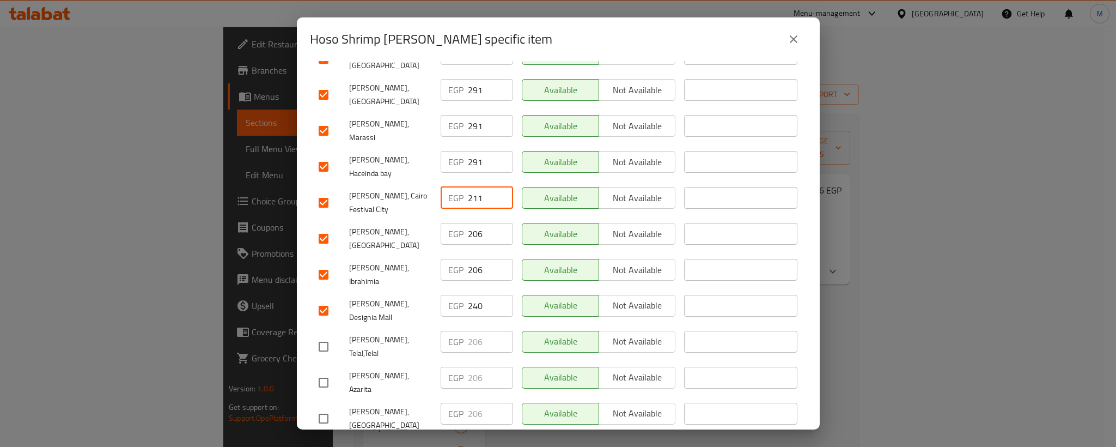
click at [471, 223] on input "206" at bounding box center [490, 234] width 45 height 22
click at [471, 259] on input "206" at bounding box center [490, 270] width 45 height 22
click at [388, 297] on span "[PERSON_NAME], Designia Mall" at bounding box center [390, 310] width 83 height 27
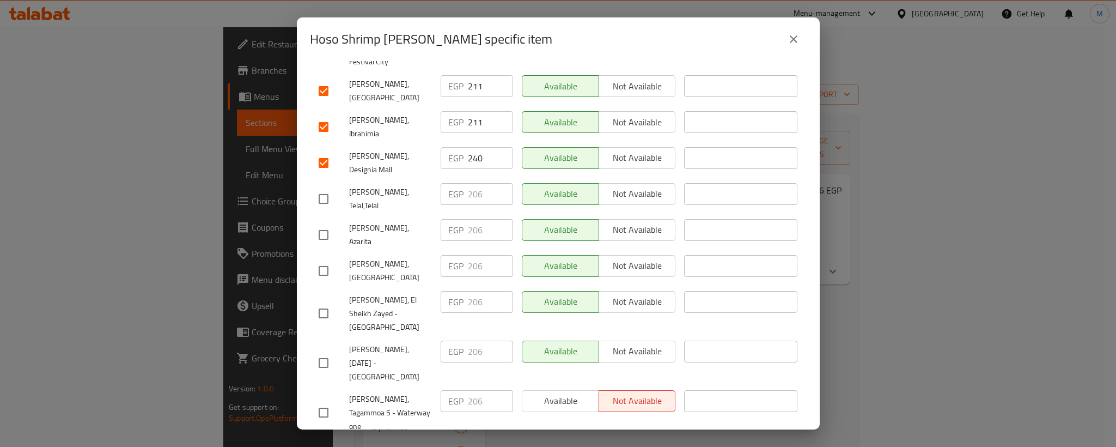
scroll to position [425, 0]
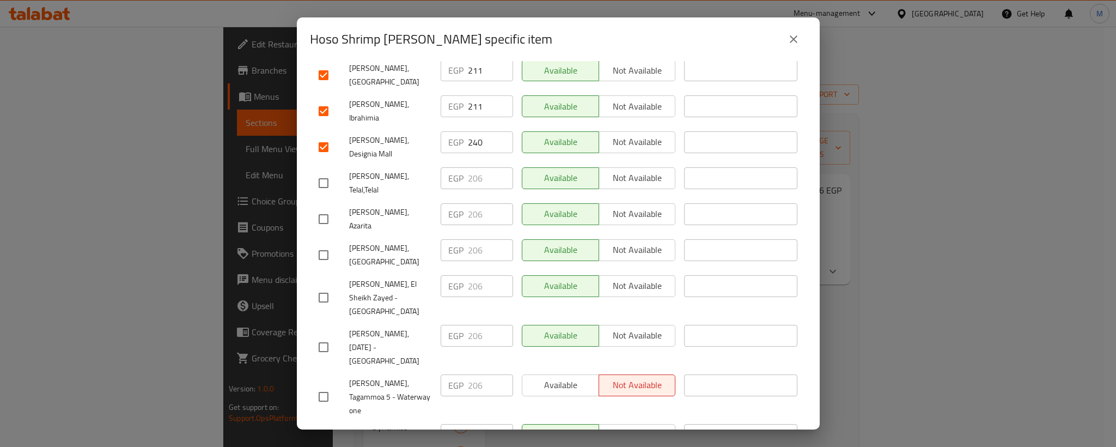
click at [328, 172] on input "checkbox" at bounding box center [323, 183] width 23 height 23
click at [324, 208] on input "checkbox" at bounding box center [323, 219] width 23 height 23
click at [474, 167] on input "206" at bounding box center [490, 178] width 45 height 22
click at [474, 203] on input "206" at bounding box center [490, 214] width 45 height 22
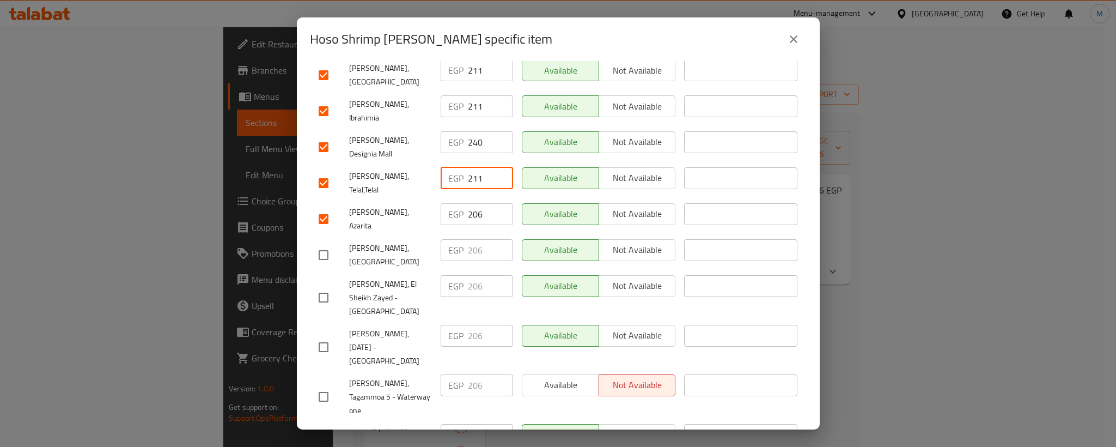
click at [474, 203] on input "206" at bounding box center [490, 214] width 45 height 22
click at [321, 243] on input "checkbox" at bounding box center [323, 254] width 23 height 23
click at [325, 286] on input "checkbox" at bounding box center [323, 297] width 23 height 23
click at [468, 239] on input "206" at bounding box center [490, 250] width 45 height 22
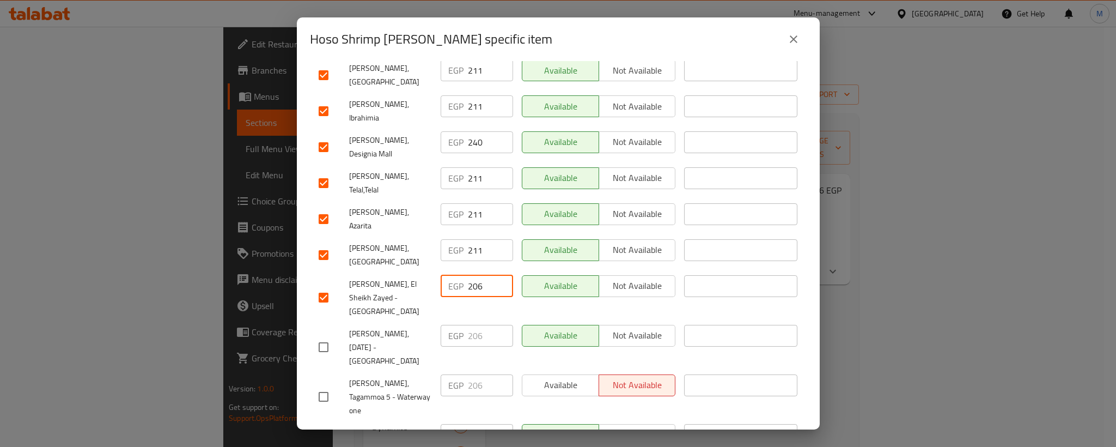
click at [469, 275] on input "206" at bounding box center [490, 286] width 45 height 22
click at [469, 275] on input "211" at bounding box center [490, 286] width 45 height 22
click at [327, 336] on input "checkbox" at bounding box center [323, 347] width 23 height 23
click at [314, 370] on div "[PERSON_NAME], Tagammoa 5 - Waterway one" at bounding box center [375, 397] width 122 height 54
click at [320, 385] on input "checkbox" at bounding box center [323, 396] width 23 height 23
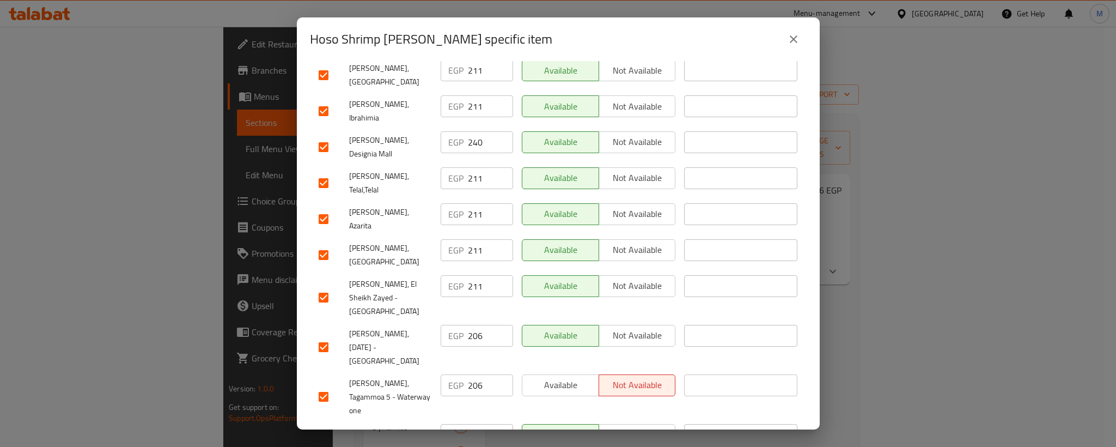
click at [327, 428] on input "checkbox" at bounding box center [323, 439] width 23 height 23
click at [468, 325] on input "206" at bounding box center [490, 336] width 45 height 22
click at [470, 374] on input "206" at bounding box center [490, 385] width 45 height 22
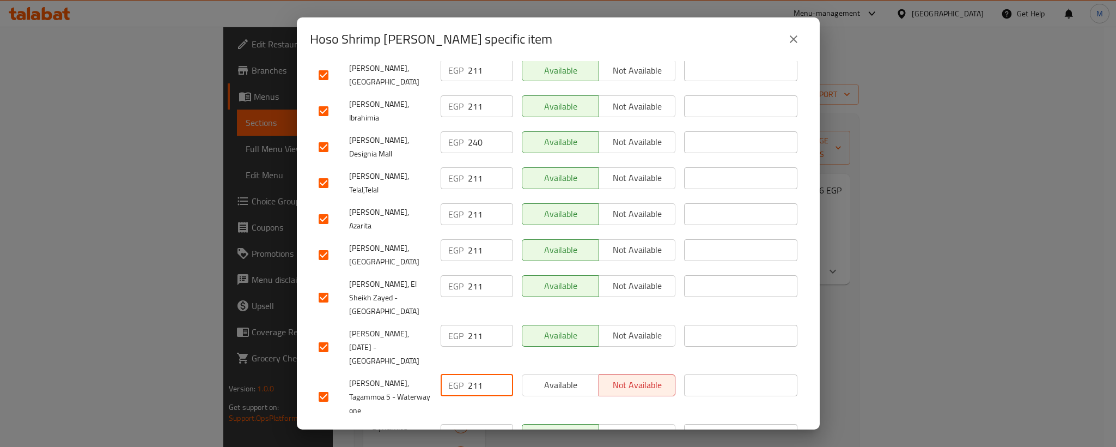
click at [473, 424] on input "206" at bounding box center [490, 435] width 45 height 22
click at [473, 424] on input "211" at bounding box center [490, 435] width 45 height 22
click at [412, 376] on span "[PERSON_NAME], Tagammoa 5 - Waterway one" at bounding box center [390, 396] width 83 height 41
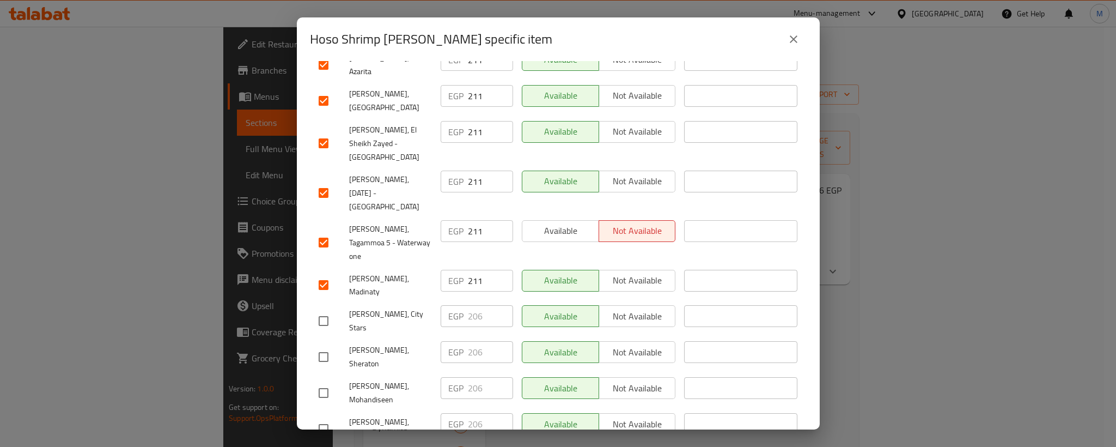
scroll to position [670, 0]
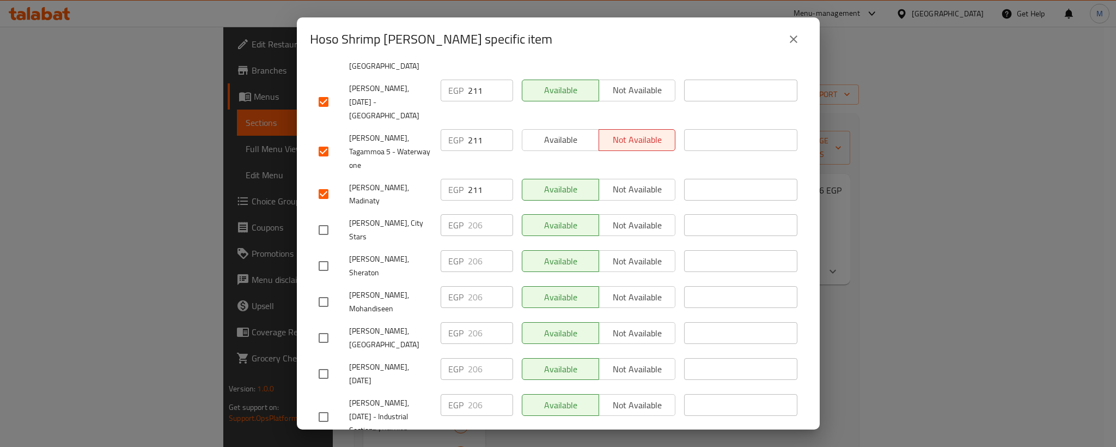
click at [322, 218] on input "checkbox" at bounding box center [323, 229] width 23 height 23
click at [328, 254] on input "checkbox" at bounding box center [323, 265] width 23 height 23
click at [324, 290] on input "checkbox" at bounding box center [323, 301] width 23 height 23
click at [469, 214] on input "206" at bounding box center [490, 225] width 45 height 22
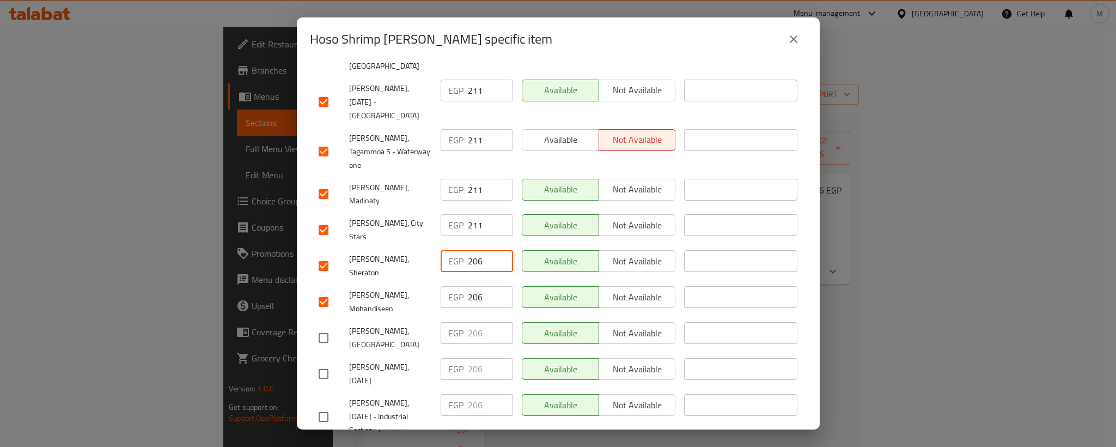
click at [469, 250] on input "206" at bounding box center [490, 261] width 45 height 22
click at [469, 250] on input "211" at bounding box center [490, 261] width 45 height 22
click at [468, 286] on input "206" at bounding box center [490, 297] width 45 height 22
click at [320, 326] on input "checkbox" at bounding box center [323, 337] width 23 height 23
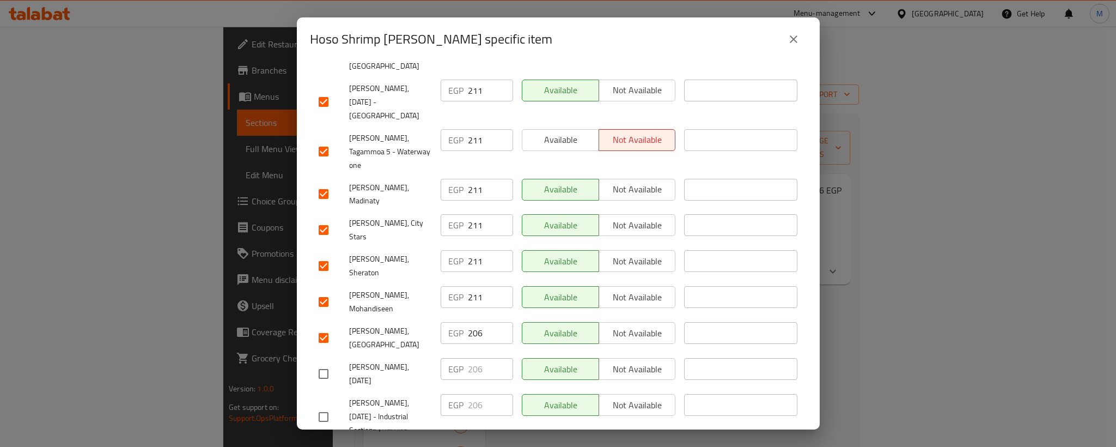
click at [320, 362] on input "checkbox" at bounding box center [323, 373] width 23 height 23
click at [471, 322] on input "206" at bounding box center [490, 333] width 45 height 22
click at [471, 358] on input "206" at bounding box center [490, 369] width 45 height 22
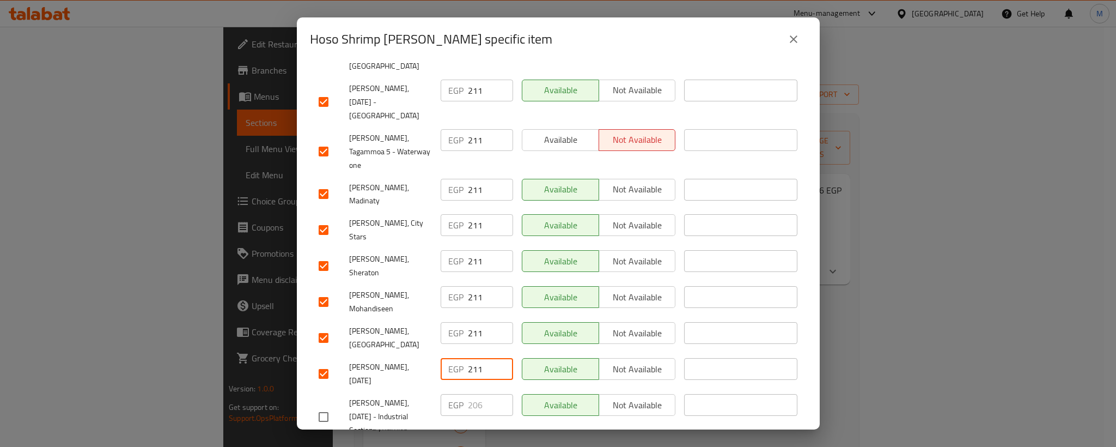
click at [322, 405] on input "checkbox" at bounding box center [323, 416] width 23 height 23
click at [472, 394] on input "206" at bounding box center [490, 405] width 45 height 22
click at [477, 443] on input "206" at bounding box center [490, 454] width 45 height 22
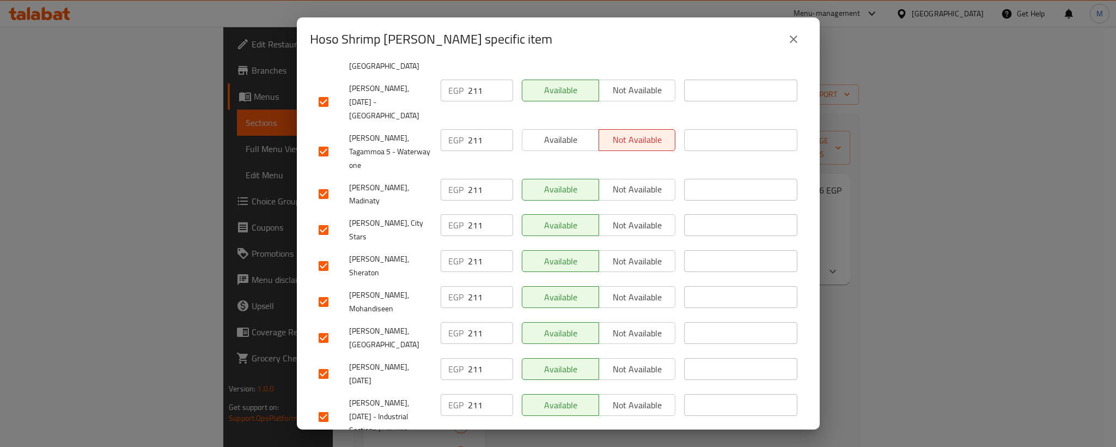
click at [477, 443] on input "206" at bounding box center [490, 454] width 45 height 22
click at [473, 443] on input "206211" at bounding box center [490, 454] width 45 height 22
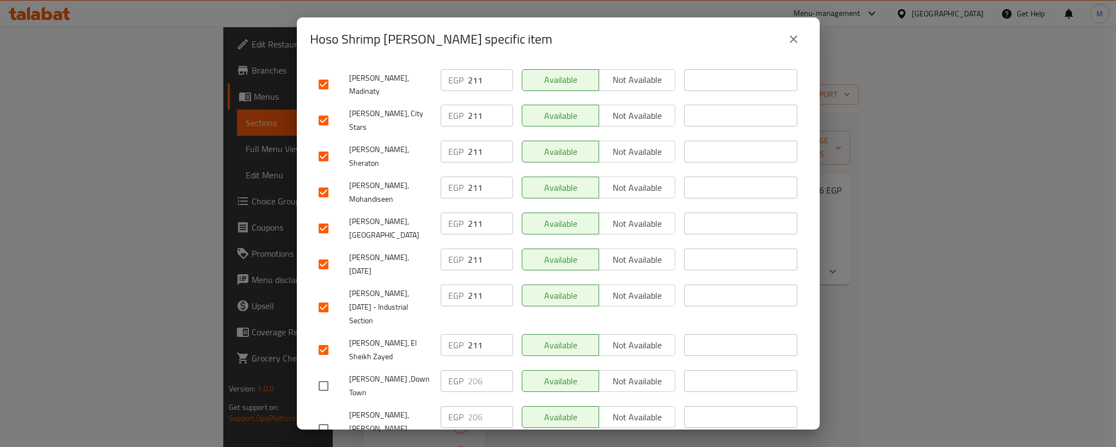
scroll to position [833, 0]
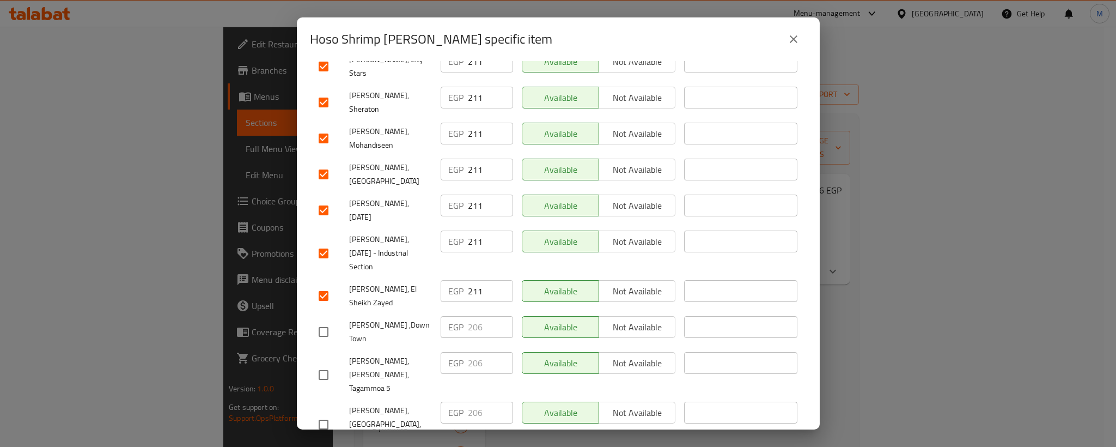
drag, startPoint x: 327, startPoint y: 211, endPoint x: 325, endPoint y: 231, distance: 19.7
click at [327, 320] on input "checkbox" at bounding box center [323, 331] width 23 height 23
click at [322, 363] on input "checkbox" at bounding box center [323, 374] width 23 height 23
click at [470, 316] on input "206" at bounding box center [490, 327] width 45 height 22
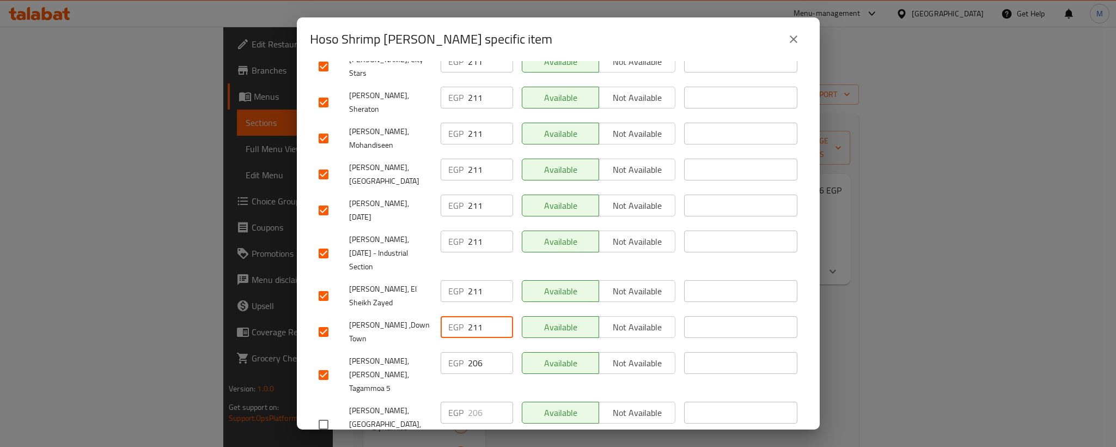
click at [471, 352] on input "206" at bounding box center [490, 363] width 45 height 22
click at [321, 413] on input "checkbox" at bounding box center [323, 424] width 23 height 23
click at [468, 401] on input "206" at bounding box center [490, 412] width 45 height 22
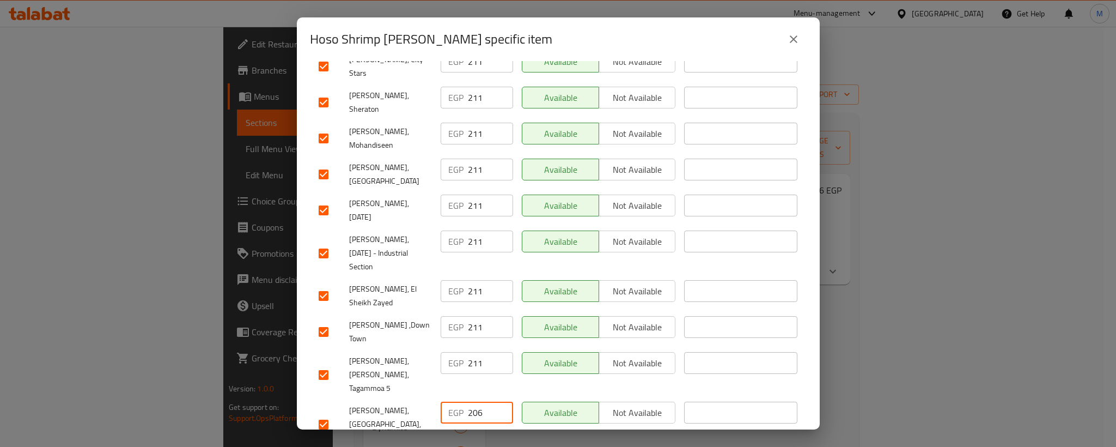
click at [468, 401] on input "206" at bounding box center [490, 412] width 45 height 22
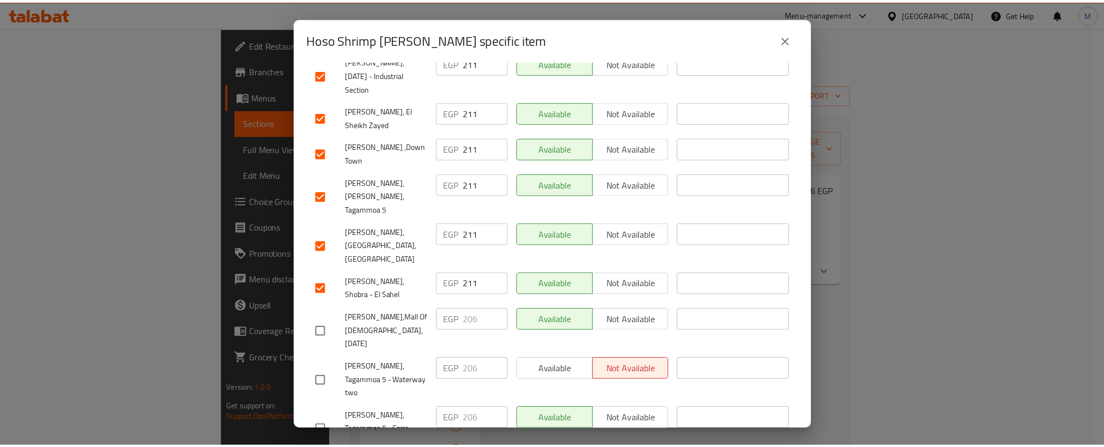
scroll to position [1014, 0]
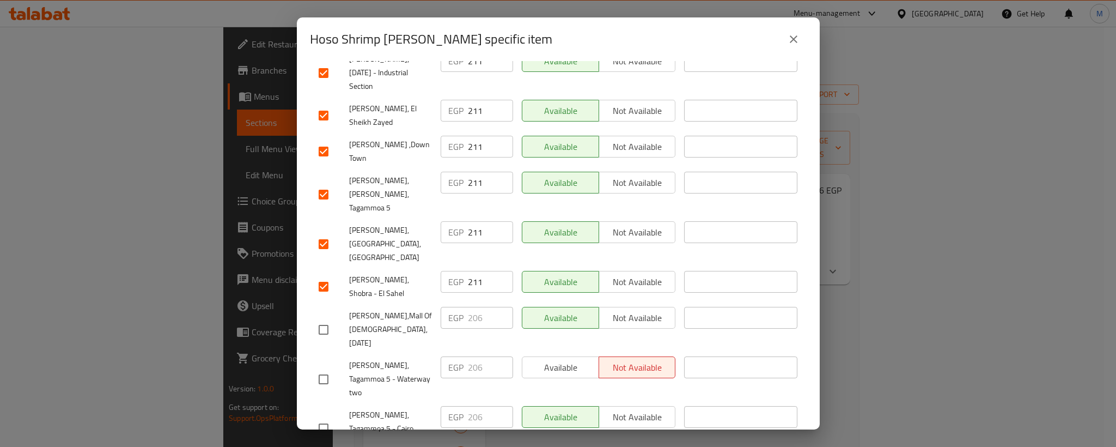
click at [326, 318] on input "checkbox" at bounding box center [323, 329] width 23 height 23
click at [322, 368] on input "checkbox" at bounding box center [323, 379] width 23 height 23
click at [472, 307] on input "206" at bounding box center [490, 318] width 45 height 22
click at [469, 356] on input "206" at bounding box center [490, 367] width 45 height 22
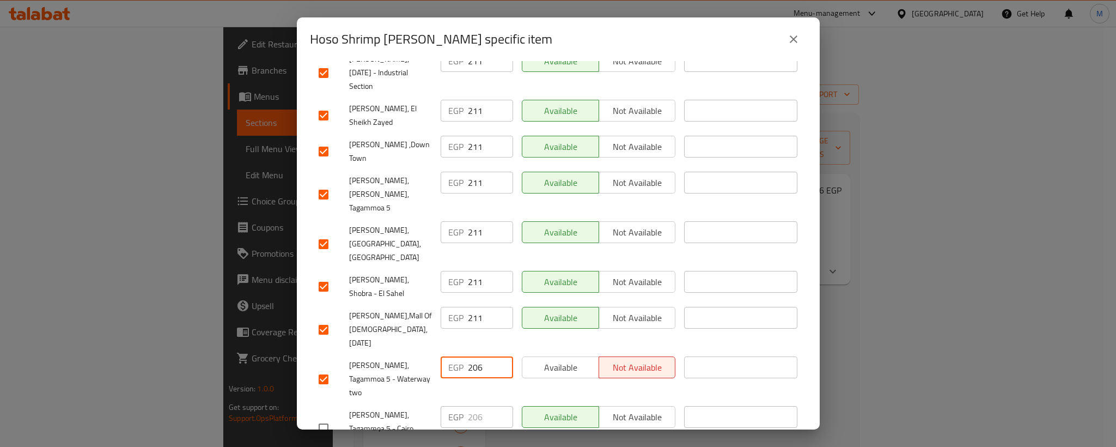
click at [469, 356] on input "206" at bounding box center [490, 367] width 45 height 22
click at [325, 417] on input "checkbox" at bounding box center [323, 428] width 23 height 23
click at [473, 406] on input "206" at bounding box center [490, 417] width 45 height 22
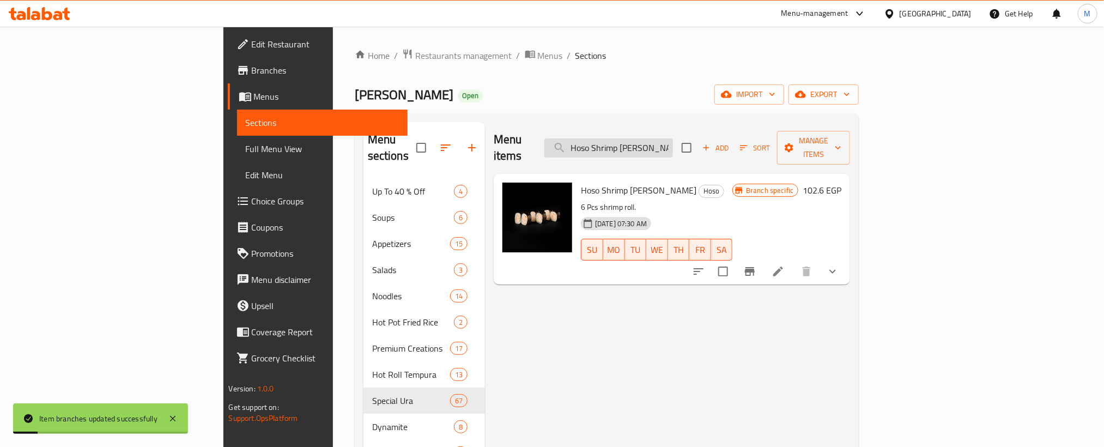
click at [673, 141] on input "Hoso Shrimp [PERSON_NAME]" at bounding box center [608, 147] width 129 height 19
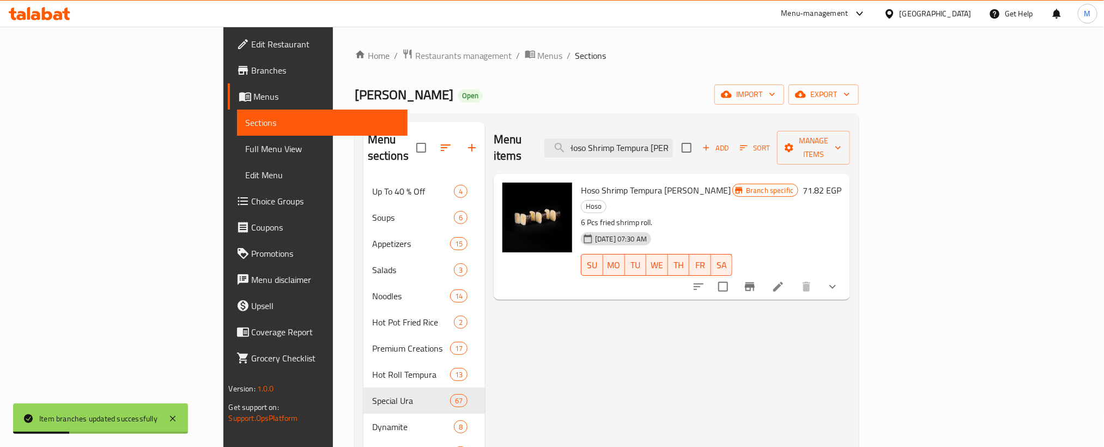
click at [754, 282] on icon "Branch-specific-item" at bounding box center [750, 286] width 10 height 9
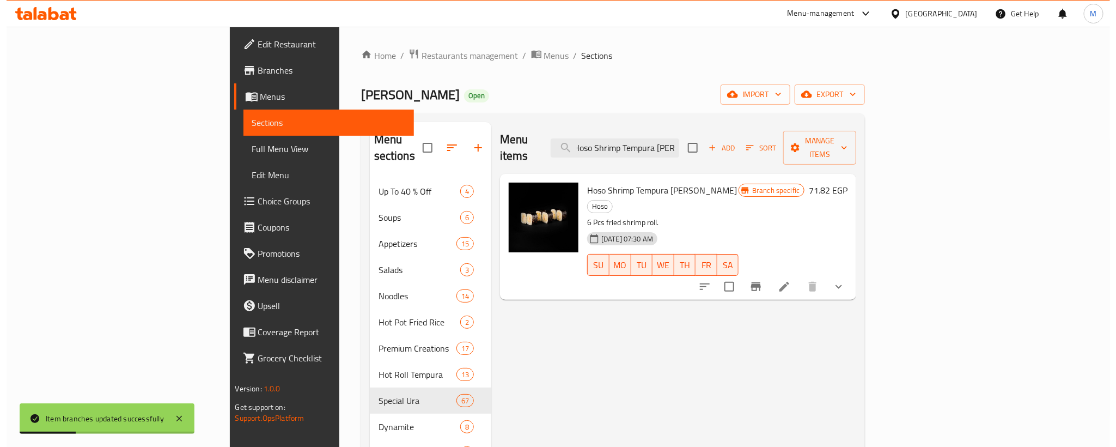
scroll to position [0, 0]
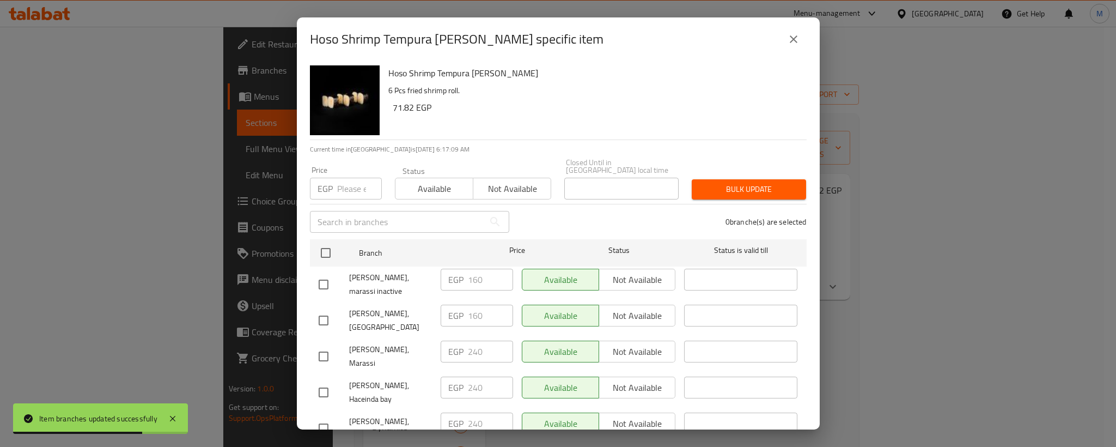
click at [328, 345] on input "checkbox" at bounding box center [323, 356] width 23 height 23
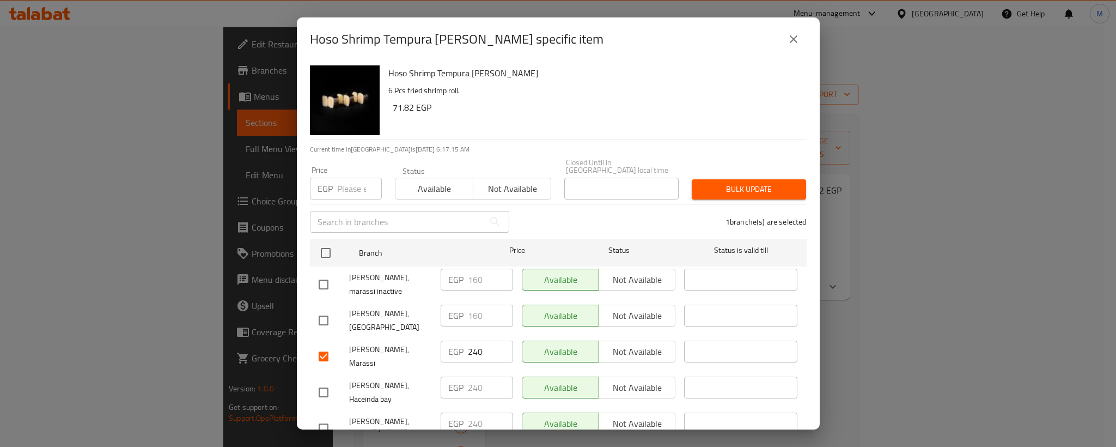
click at [327, 381] on input "checkbox" at bounding box center [323, 392] width 23 height 23
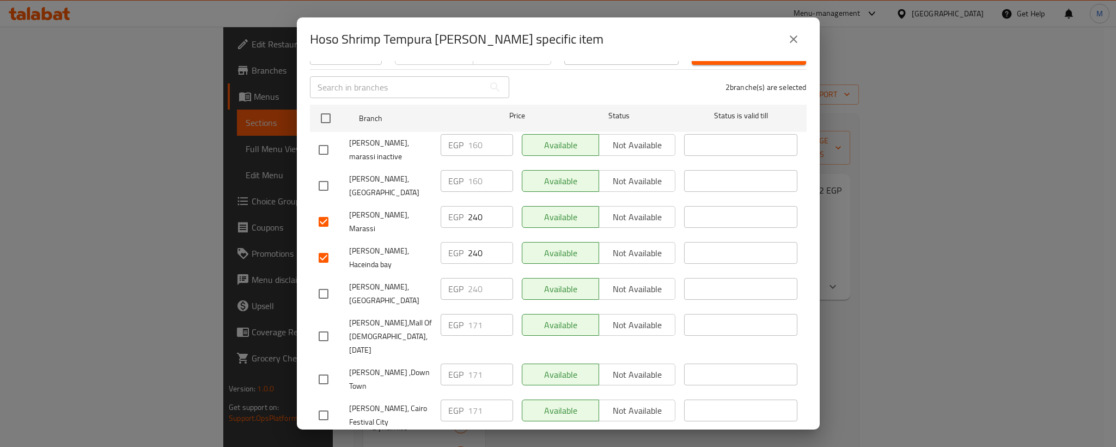
scroll to position [163, 0]
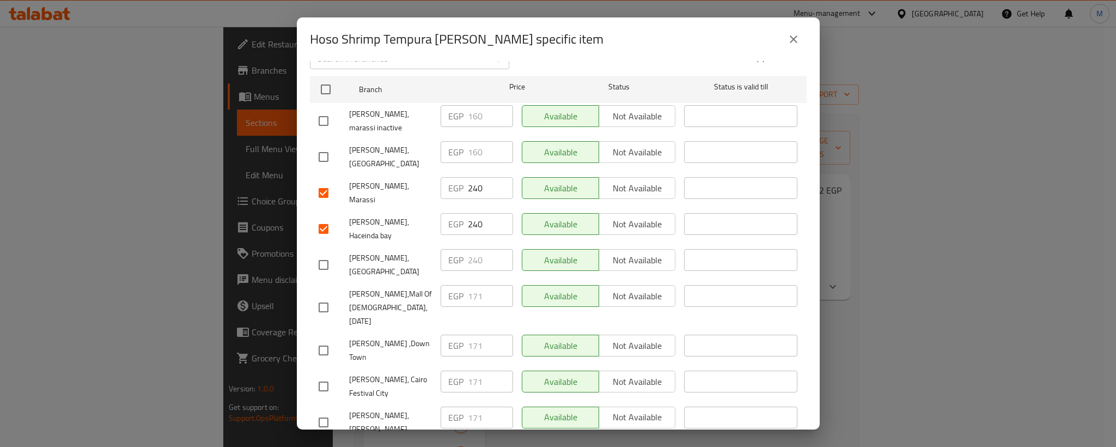
click at [328, 254] on input "checkbox" at bounding box center [323, 264] width 23 height 23
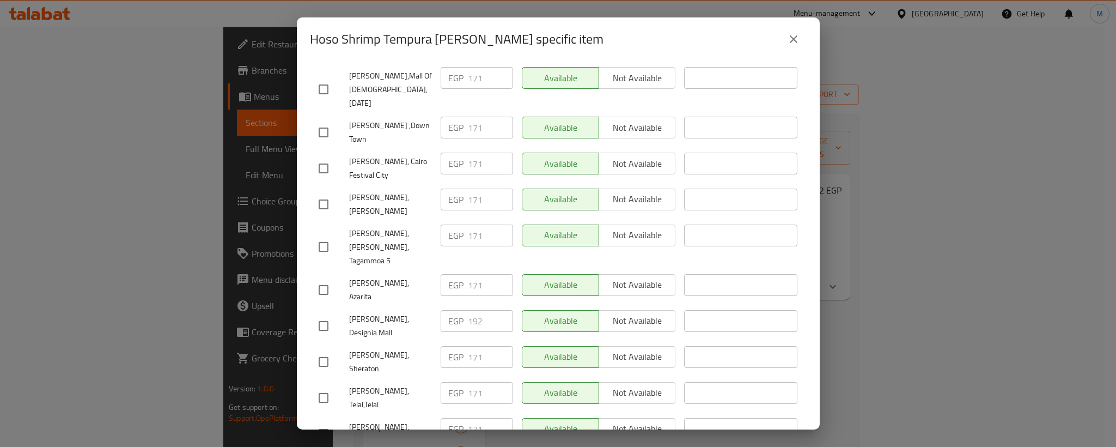
click at [322, 314] on input "checkbox" at bounding box center [323, 325] width 23 height 23
click at [474, 310] on input "192" at bounding box center [490, 321] width 45 height 22
click at [399, 227] on span "[PERSON_NAME], [PERSON_NAME], Tagammoa 5" at bounding box center [390, 247] width 83 height 41
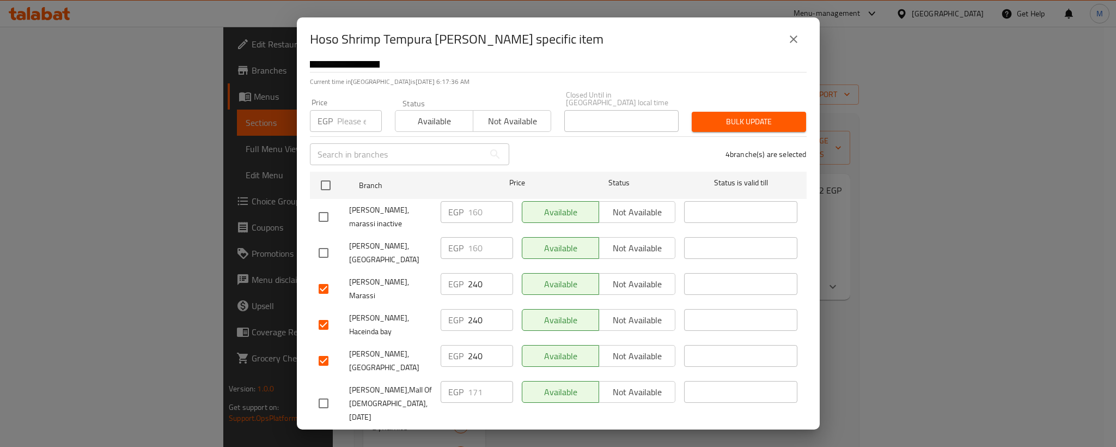
scroll to position [0, 0]
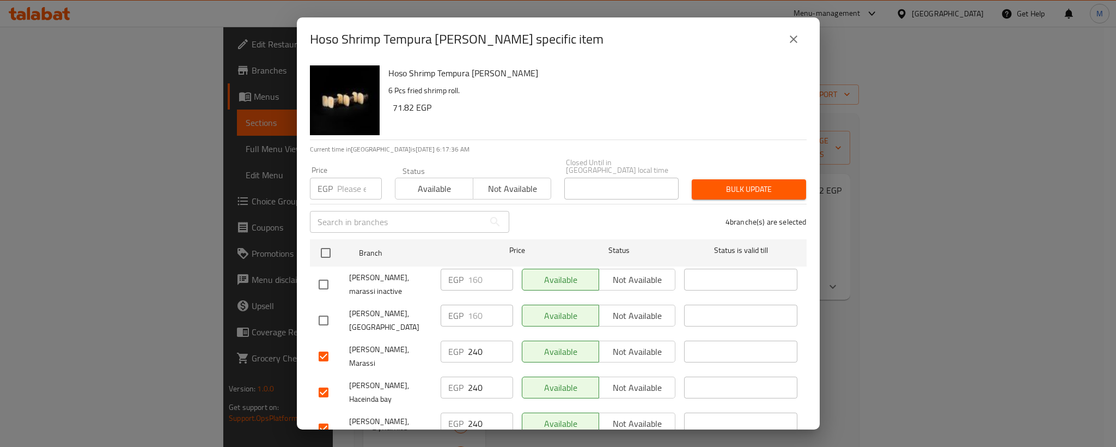
click at [322, 281] on input "checkbox" at bounding box center [323, 284] width 23 height 23
click at [322, 309] on input "checkbox" at bounding box center [323, 320] width 23 height 23
click at [471, 271] on input "160" at bounding box center [490, 280] width 45 height 22
click at [473, 304] on input "160" at bounding box center [490, 315] width 45 height 22
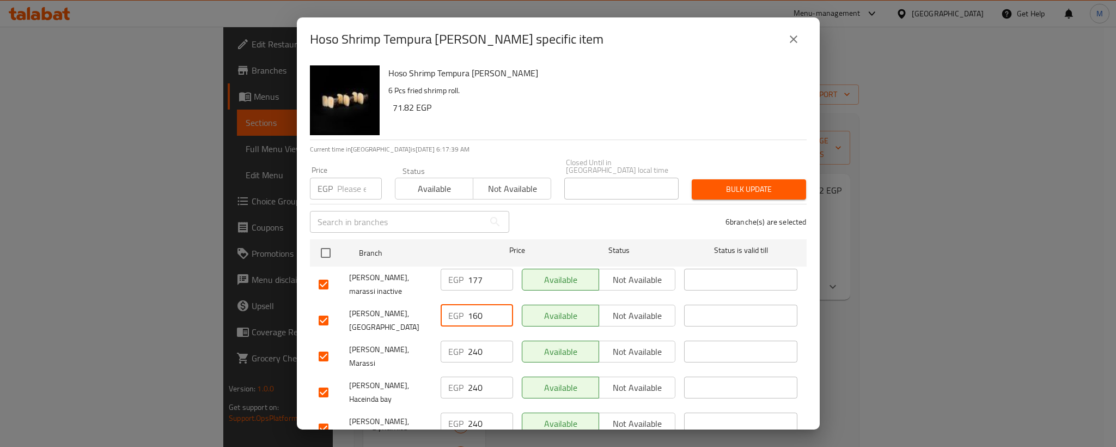
click at [473, 304] on input "160" at bounding box center [490, 315] width 45 height 22
click at [386, 321] on span "[PERSON_NAME], [GEOGRAPHIC_DATA]" at bounding box center [390, 320] width 83 height 27
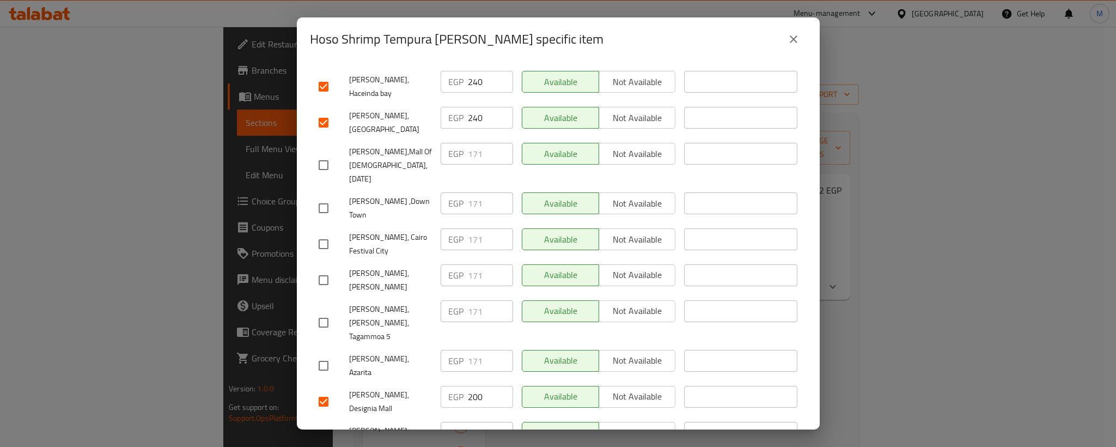
scroll to position [327, 0]
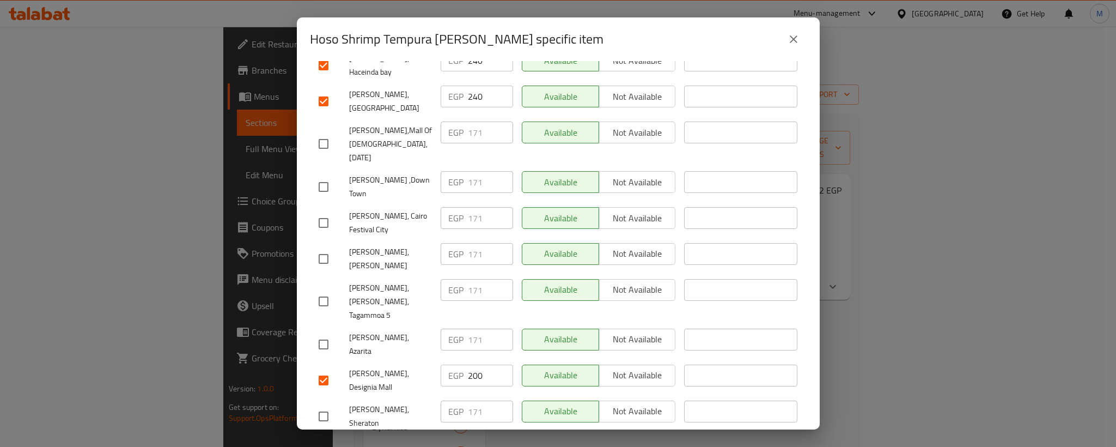
click at [328, 132] on input "checkbox" at bounding box center [323, 143] width 23 height 23
click at [477, 121] on input "171" at bounding box center [490, 132] width 45 height 22
click at [472, 121] on input "171" at bounding box center [490, 132] width 45 height 22
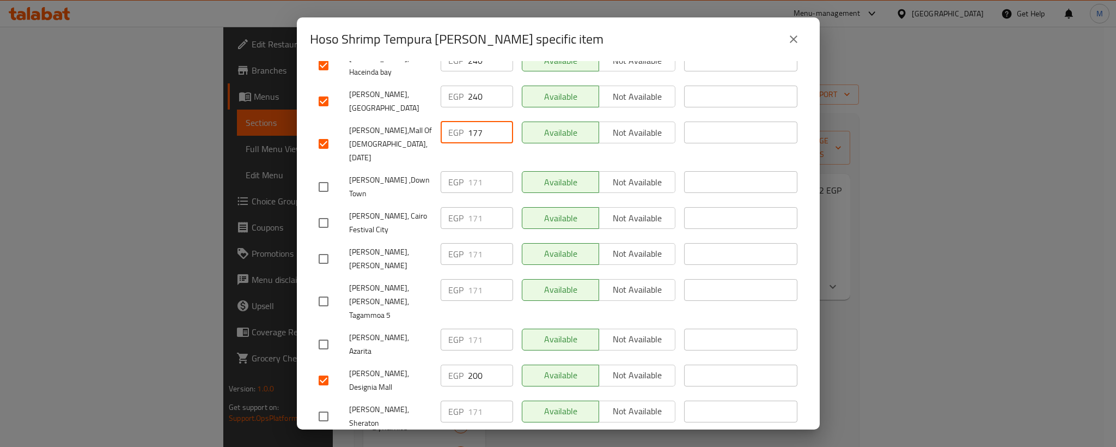
drag, startPoint x: 320, startPoint y: 146, endPoint x: 324, endPoint y: 174, distance: 28.0
click at [322, 175] on input "checkbox" at bounding box center [323, 186] width 23 height 23
click at [324, 211] on input "checkbox" at bounding box center [323, 222] width 23 height 23
click at [321, 247] on input "checkbox" at bounding box center [323, 258] width 23 height 23
click at [472, 171] on input "171" at bounding box center [490, 182] width 45 height 22
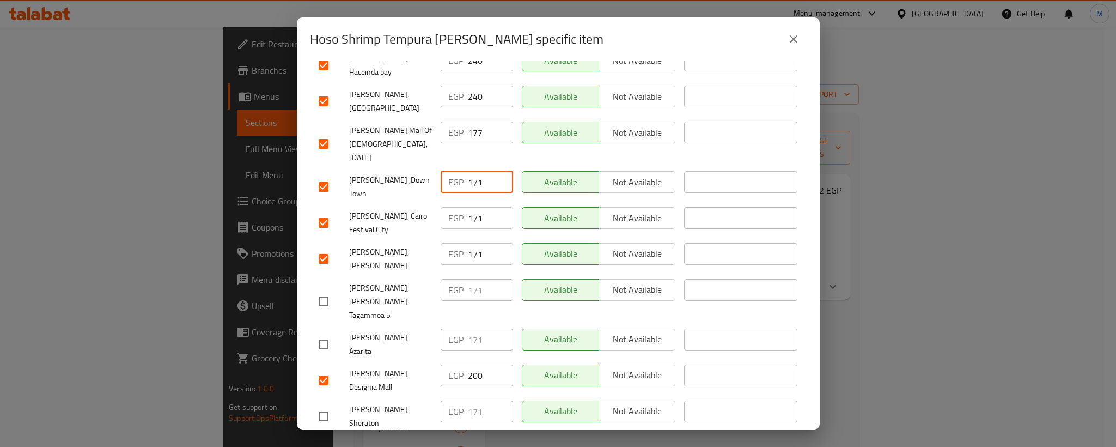
click at [472, 171] on input "171" at bounding box center [490, 182] width 45 height 22
click at [470, 207] on input "171" at bounding box center [490, 218] width 45 height 22
click at [471, 243] on input "171" at bounding box center [490, 254] width 45 height 22
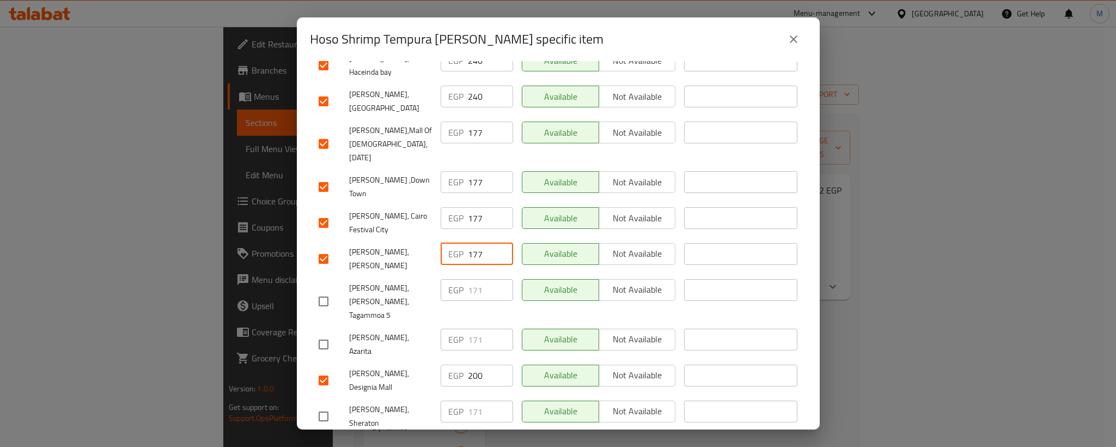
click at [324, 290] on input "checkbox" at bounding box center [323, 301] width 23 height 23
click at [322, 333] on input "checkbox" at bounding box center [323, 344] width 23 height 23
click at [470, 279] on input "171" at bounding box center [490, 290] width 45 height 22
click at [471, 328] on input "171" at bounding box center [490, 339] width 45 height 22
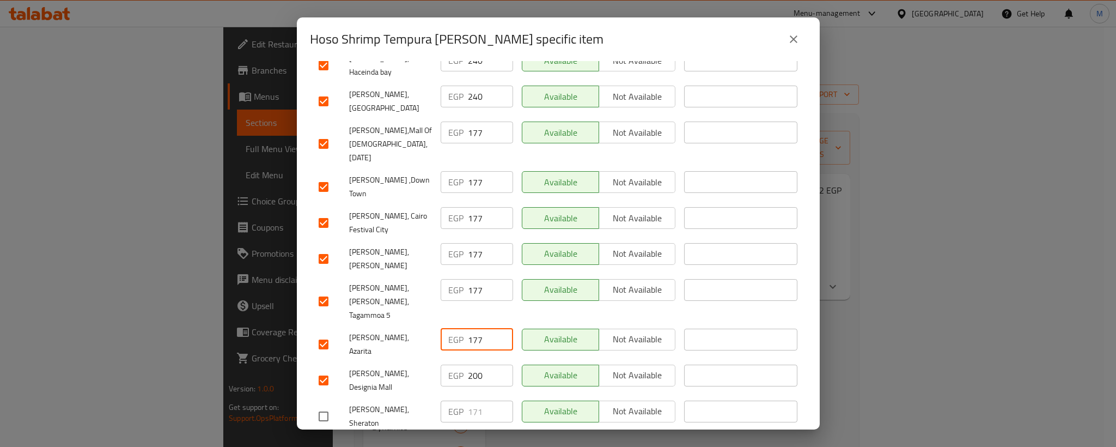
click at [471, 328] on input "177" at bounding box center [490, 339] width 45 height 22
click at [381, 331] on span "[PERSON_NAME], Azarita" at bounding box center [390, 344] width 83 height 27
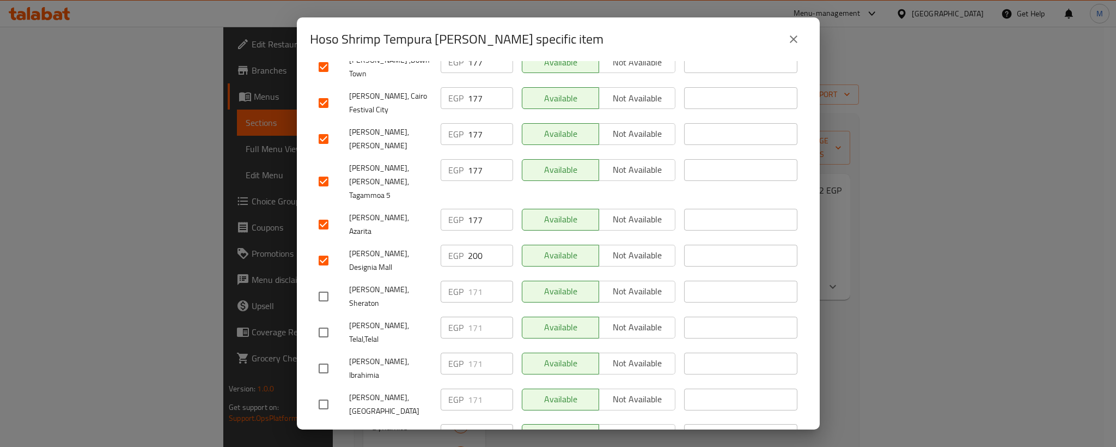
scroll to position [572, 0]
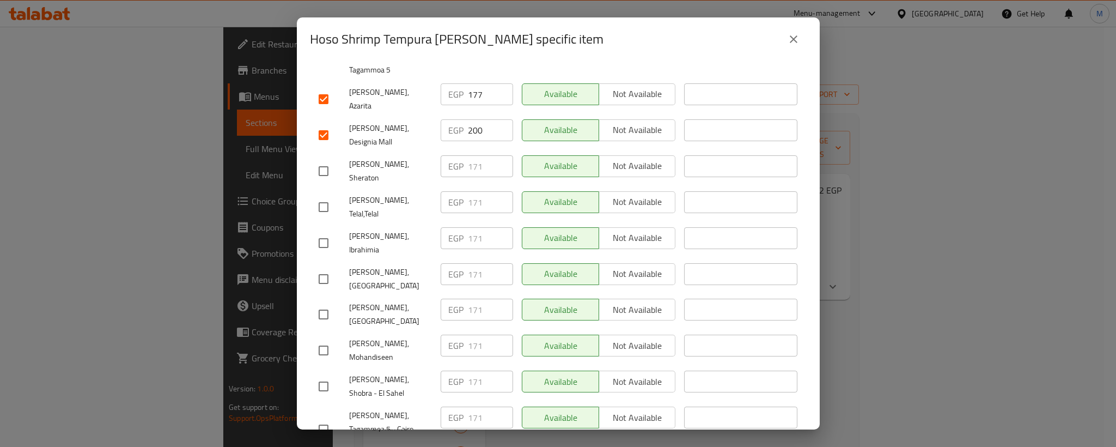
click at [329, 160] on input "checkbox" at bounding box center [323, 171] width 23 height 23
click at [327, 196] on input "checkbox" at bounding box center [323, 207] width 23 height 23
click at [327, 232] on input "checkbox" at bounding box center [323, 243] width 23 height 23
click at [476, 155] on input "171" at bounding box center [490, 166] width 45 height 22
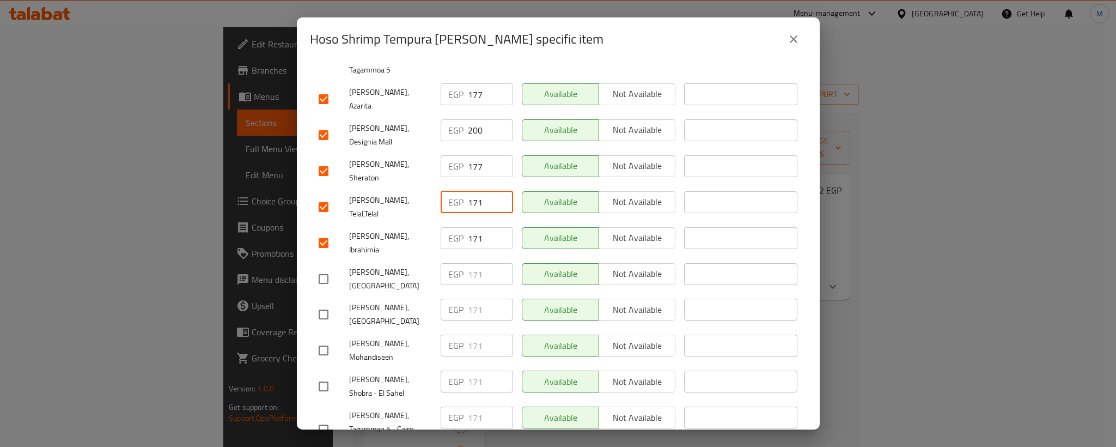
click at [468, 191] on input "171" at bounding box center [490, 202] width 45 height 22
click at [468, 227] on input "171" at bounding box center [490, 238] width 45 height 22
click at [468, 227] on input "177" at bounding box center [490, 238] width 45 height 22
click at [327, 267] on input "checkbox" at bounding box center [323, 278] width 23 height 23
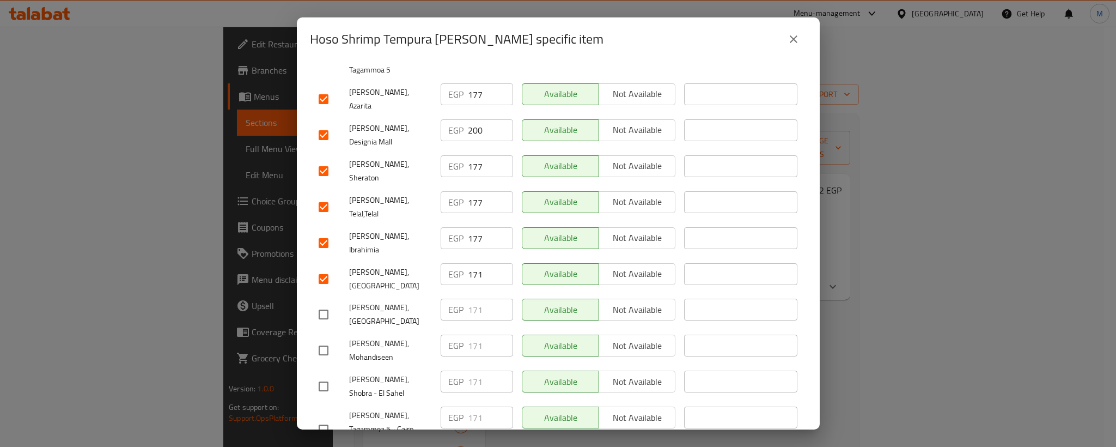
click at [327, 303] on input "checkbox" at bounding box center [323, 314] width 23 height 23
click at [318, 339] on input "checkbox" at bounding box center [323, 350] width 23 height 23
click at [472, 263] on input "171" at bounding box center [490, 274] width 45 height 22
click at [471, 299] on input "171" at bounding box center [490, 310] width 45 height 22
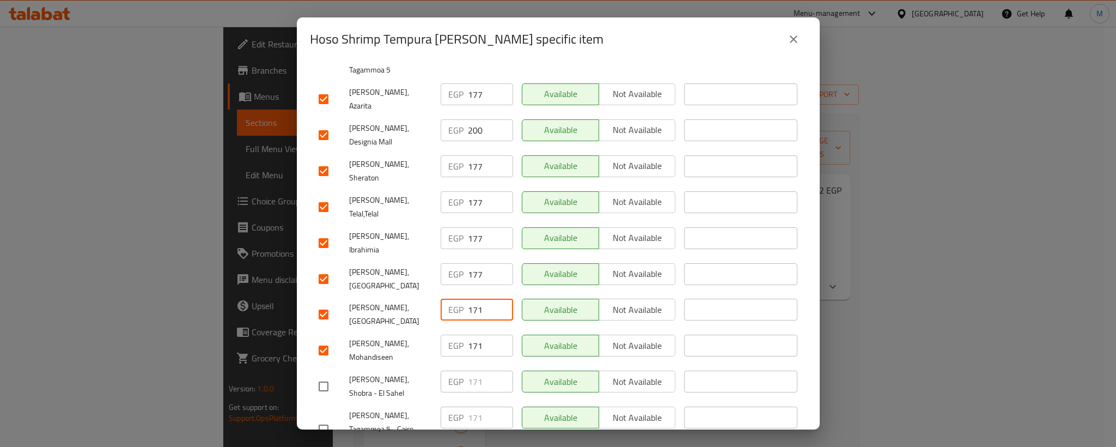
click at [471, 299] on input "171" at bounding box center [490, 310] width 45 height 22
click at [473, 334] on input "171" at bounding box center [490, 345] width 45 height 22
click at [391, 294] on div "[PERSON_NAME], [GEOGRAPHIC_DATA]" at bounding box center [375, 314] width 122 height 40
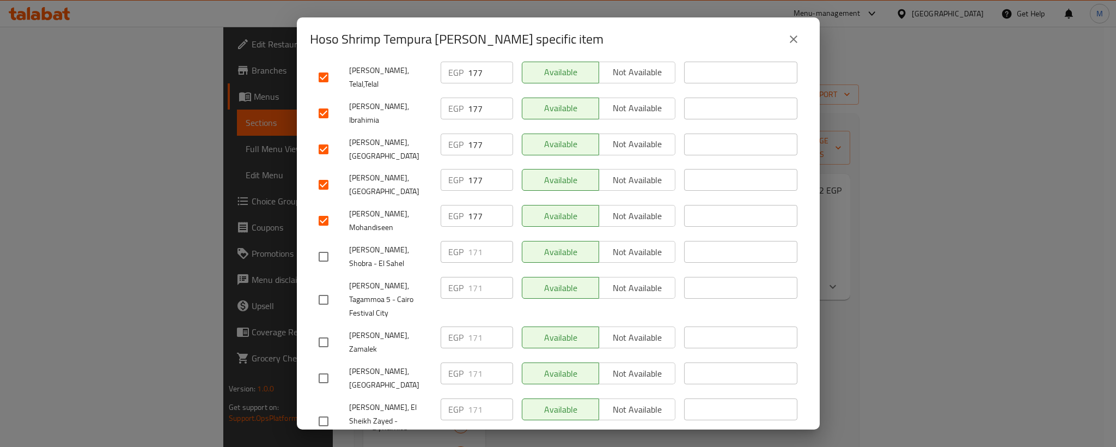
scroll to position [735, 0]
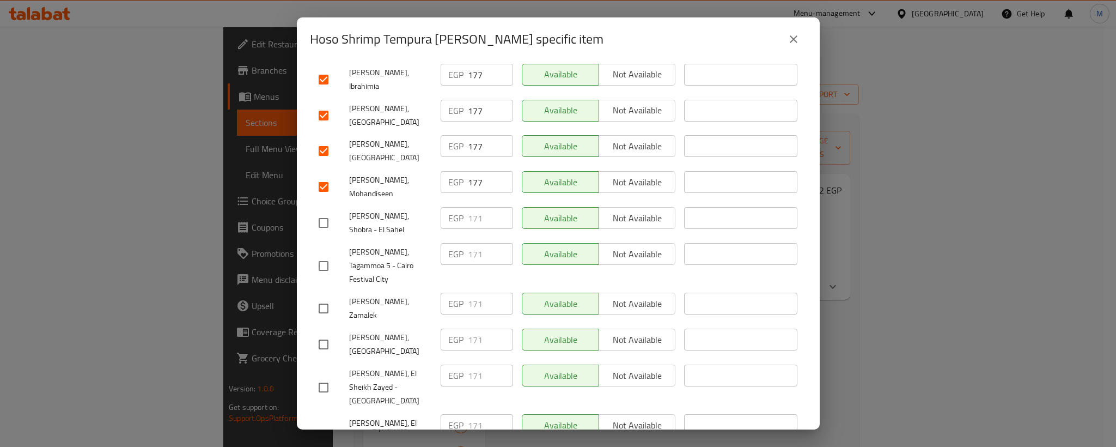
click at [326, 211] on input "checkbox" at bounding box center [323, 222] width 23 height 23
click at [325, 254] on input "checkbox" at bounding box center [323, 265] width 23 height 23
click at [325, 297] on input "checkbox" at bounding box center [323, 308] width 23 height 23
click at [473, 207] on input "171" at bounding box center [490, 218] width 45 height 22
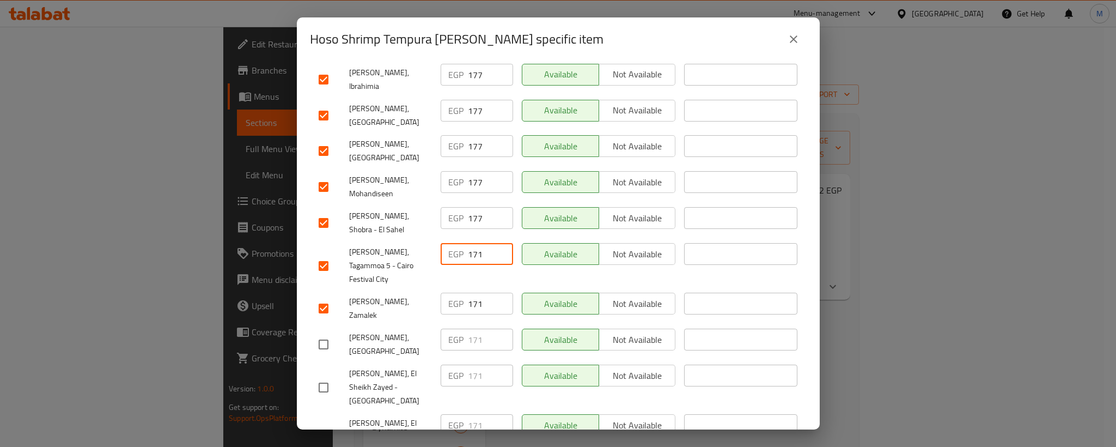
click at [476, 243] on input "171" at bounding box center [490, 254] width 45 height 22
click at [472, 293] on input "171" at bounding box center [490, 304] width 45 height 22
click at [322, 333] on input "checkbox" at bounding box center [323, 344] width 23 height 23
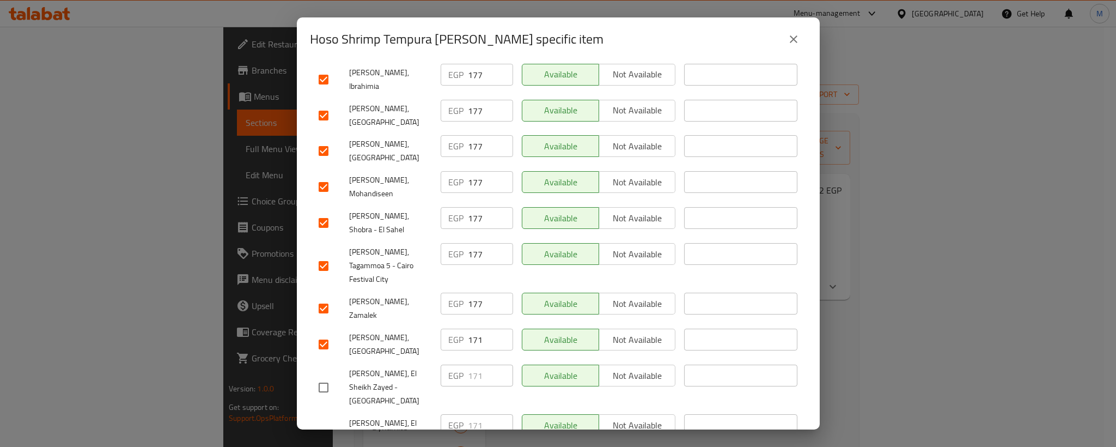
click at [324, 376] on input "checkbox" at bounding box center [323, 387] width 23 height 23
click at [471, 328] on input "171" at bounding box center [490, 339] width 45 height 22
click at [471, 364] on input "171" at bounding box center [490, 375] width 45 height 22
click at [471, 364] on input "177" at bounding box center [490, 375] width 45 height 22
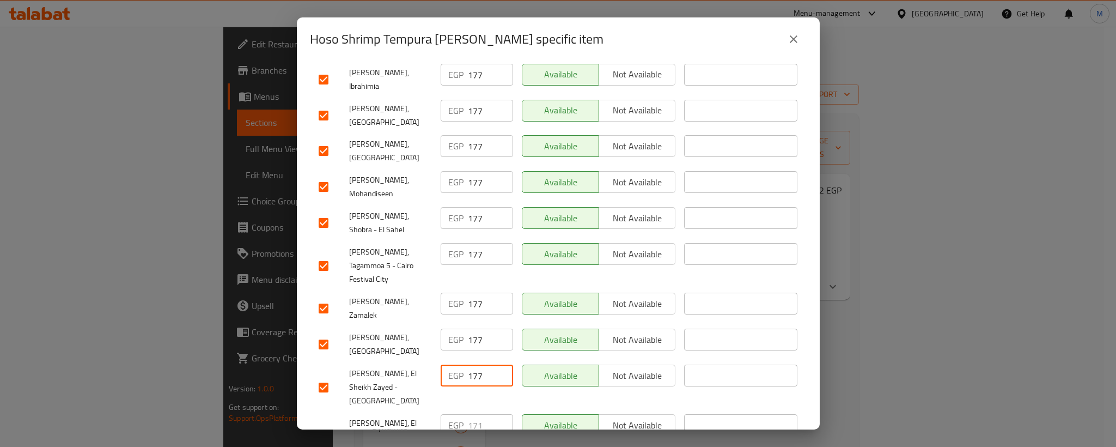
click at [327, 425] on input "checkbox" at bounding box center [323, 436] width 23 height 23
click at [470, 414] on input "171" at bounding box center [490, 425] width 45 height 22
click at [471, 414] on input "171" at bounding box center [490, 425] width 45 height 22
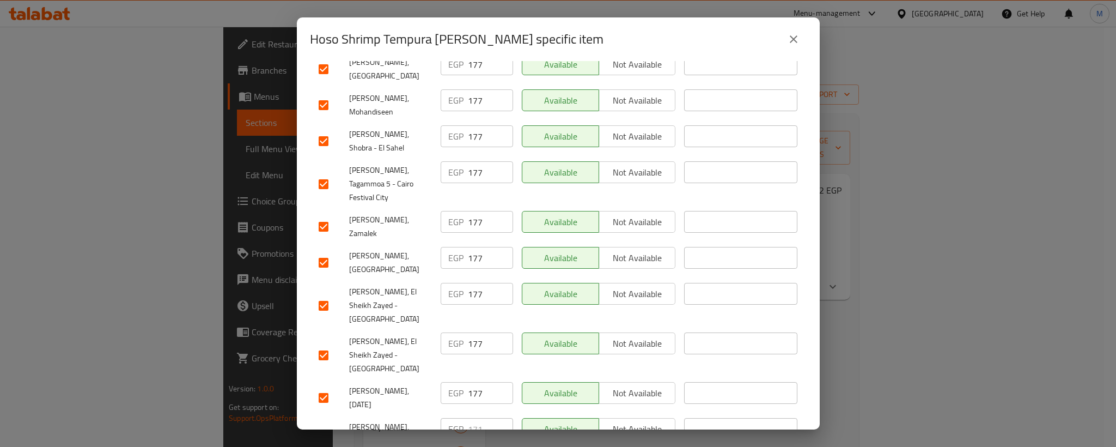
click at [321, 429] on input "checkbox" at bounding box center [323, 440] width 23 height 23
click at [469, 418] on input "171" at bounding box center [490, 429] width 45 height 22
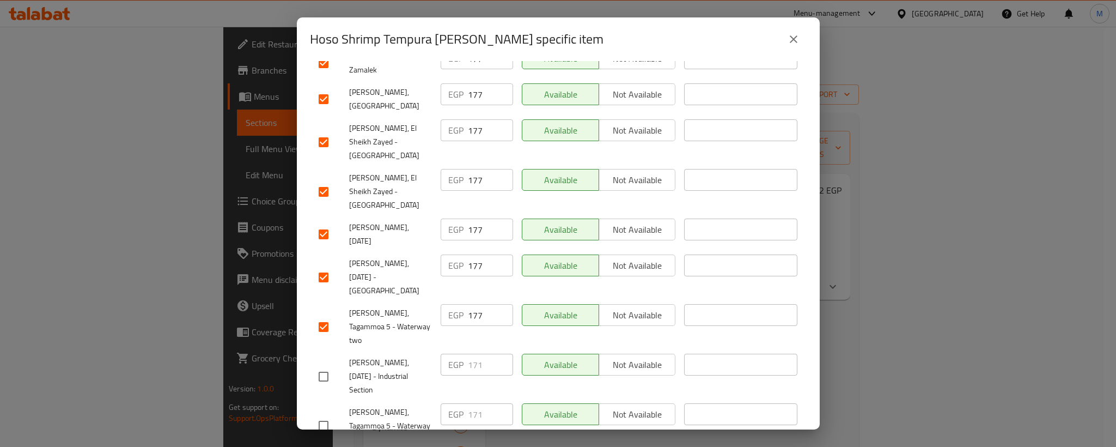
click at [322, 365] on input "checkbox" at bounding box center [323, 376] width 23 height 23
click at [325, 414] on input "checkbox" at bounding box center [323, 425] width 23 height 23
click at [472, 354] on input "171" at bounding box center [490, 365] width 45 height 22
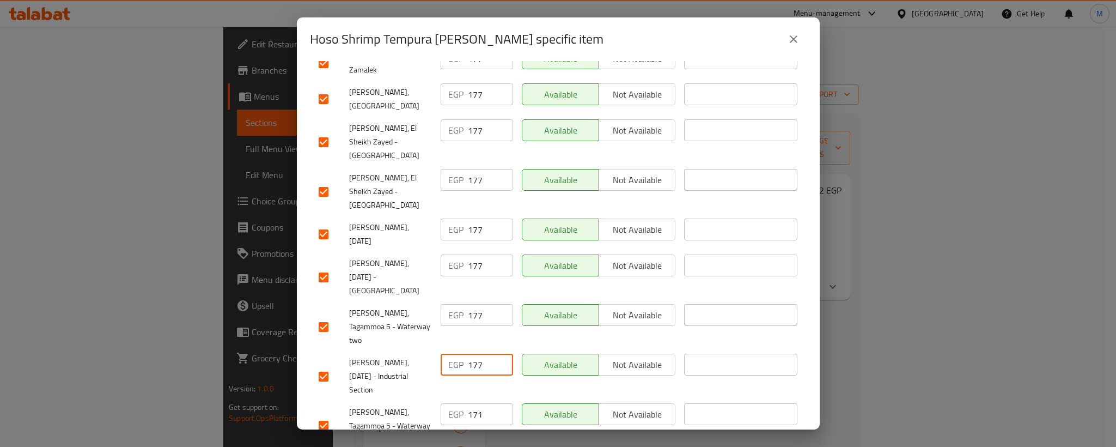
click at [468, 403] on input "171" at bounding box center [490, 414] width 45 height 22
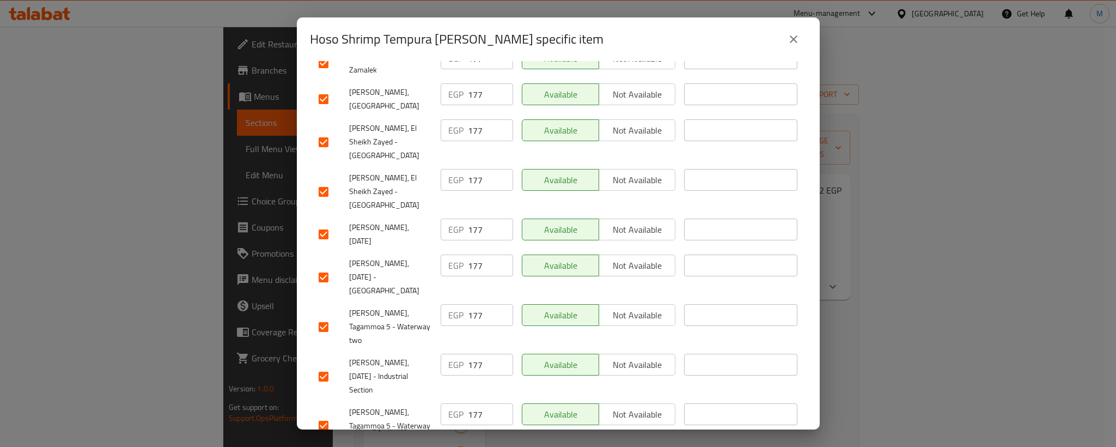
scroll to position [1014, 0]
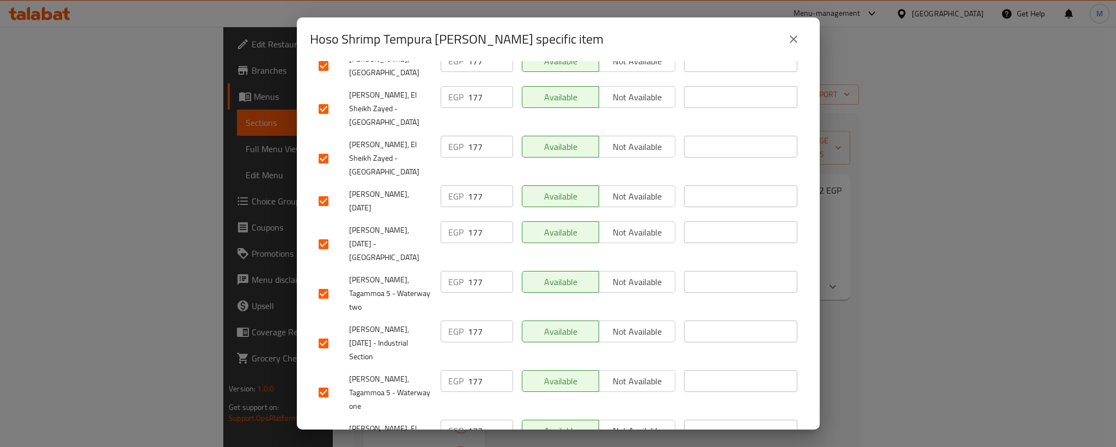
drag, startPoint x: 468, startPoint y: 376, endPoint x: 411, endPoint y: 321, distance: 79.7
drag, startPoint x: 520, startPoint y: 417, endPoint x: 139, endPoint y: 84, distance: 506.5
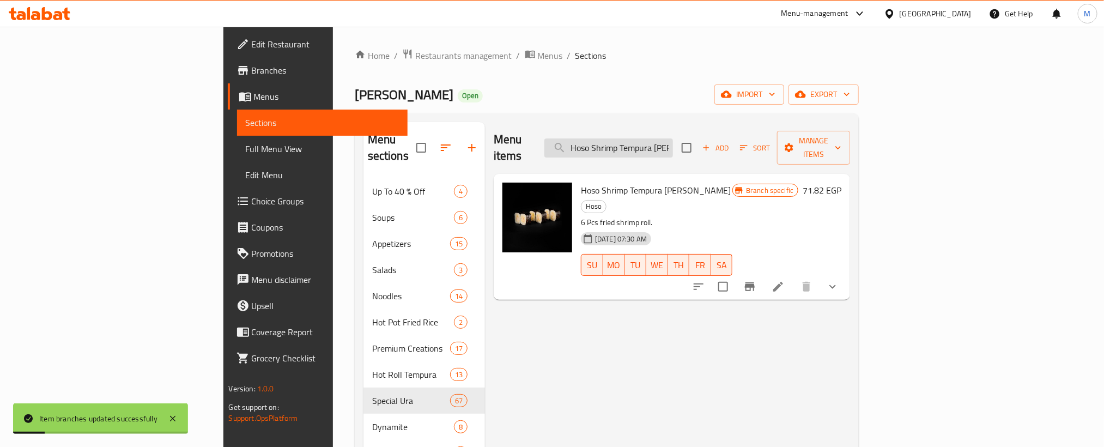
click at [673, 138] on input "Hoso Shrimp Tempura [PERSON_NAME]" at bounding box center [608, 147] width 129 height 19
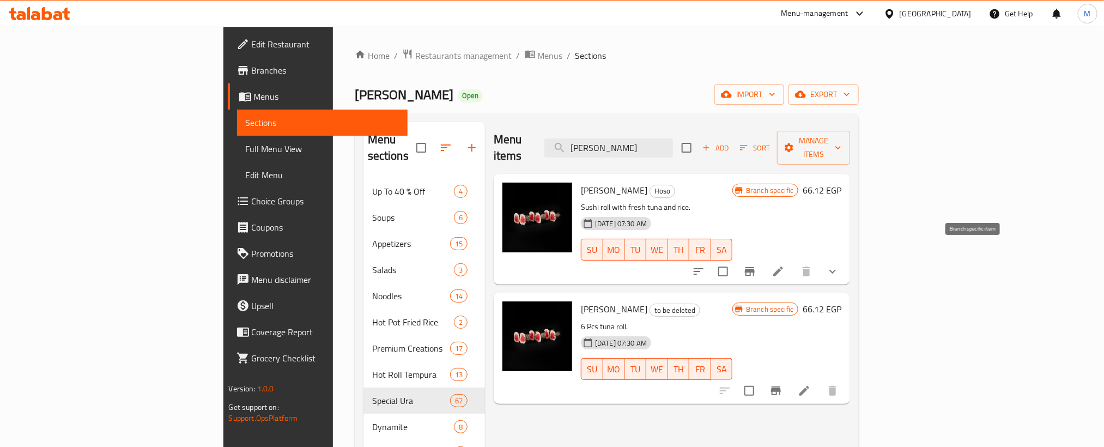
click at [756, 265] on icon "Branch-specific-item" at bounding box center [749, 271] width 13 height 13
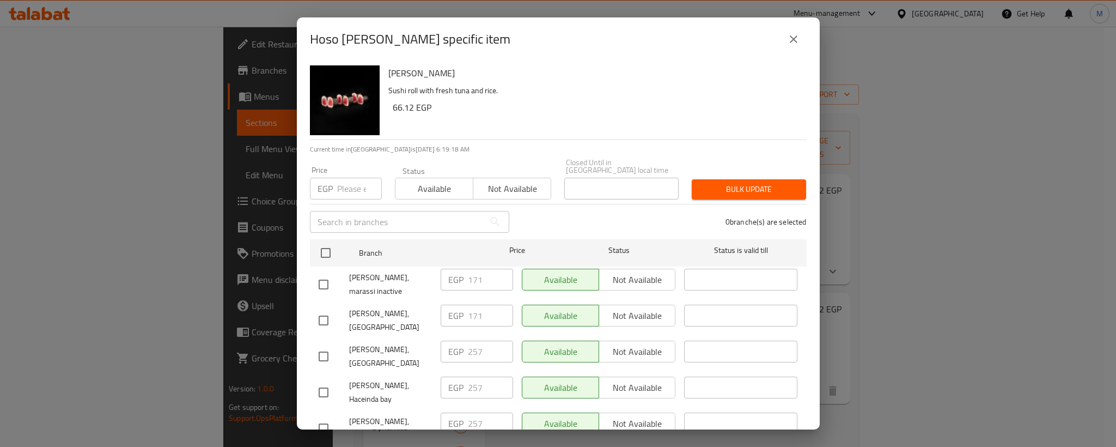
scroll to position [1015, 0]
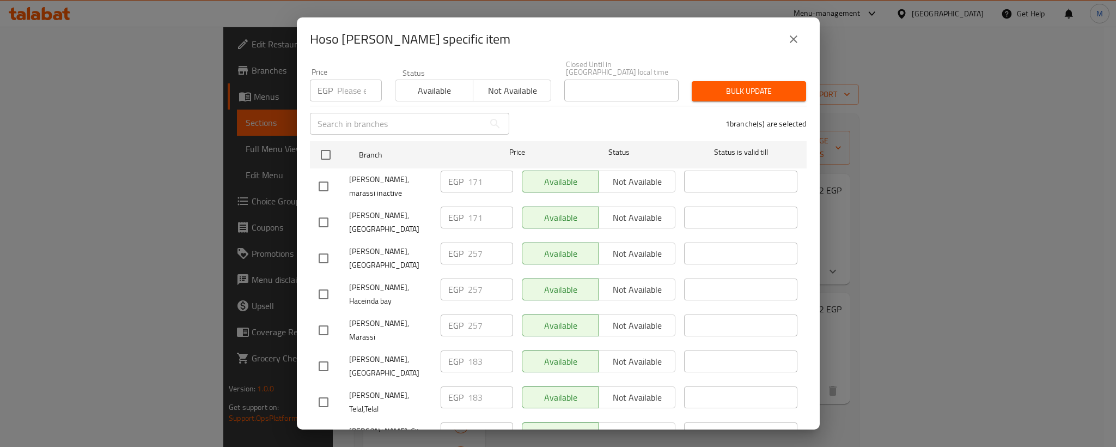
click at [327, 247] on input "checkbox" at bounding box center [323, 258] width 23 height 23
click at [316, 283] on input "checkbox" at bounding box center [323, 294] width 23 height 23
click at [327, 319] on input "checkbox" at bounding box center [323, 330] width 23 height 23
click at [322, 181] on input "checkbox" at bounding box center [323, 186] width 23 height 23
click at [320, 211] on input "checkbox" at bounding box center [323, 222] width 23 height 23
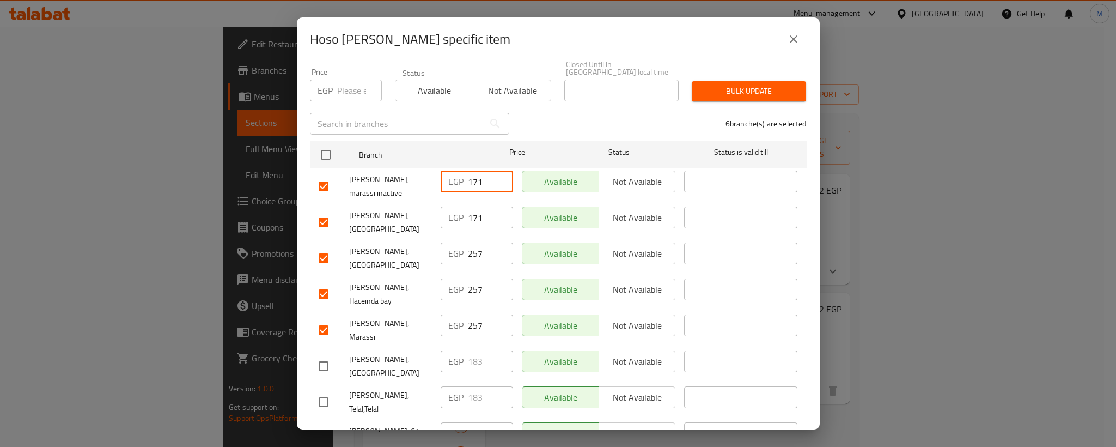
click at [471, 172] on input "171" at bounding box center [490, 181] width 45 height 22
click at [471, 208] on input "171" at bounding box center [490, 217] width 45 height 22
click at [374, 255] on div "[PERSON_NAME], [GEOGRAPHIC_DATA]" at bounding box center [375, 258] width 122 height 40
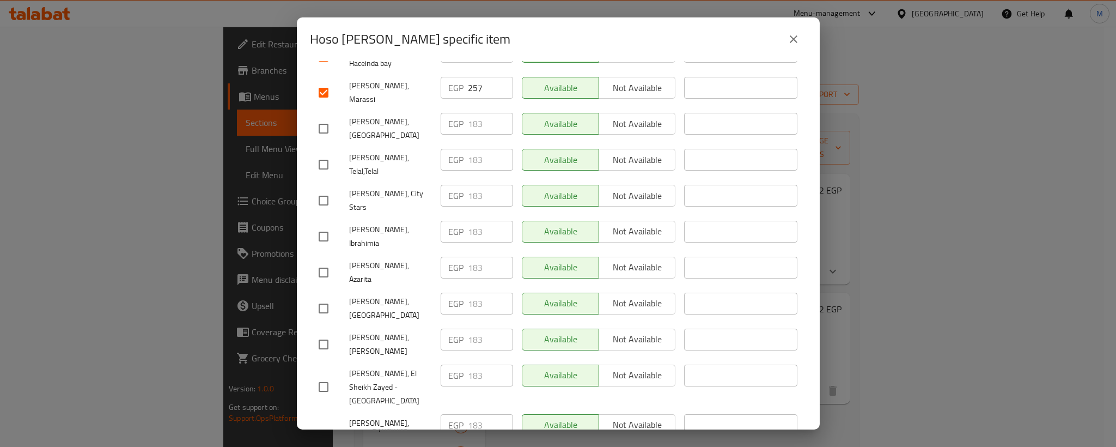
scroll to position [343, 0]
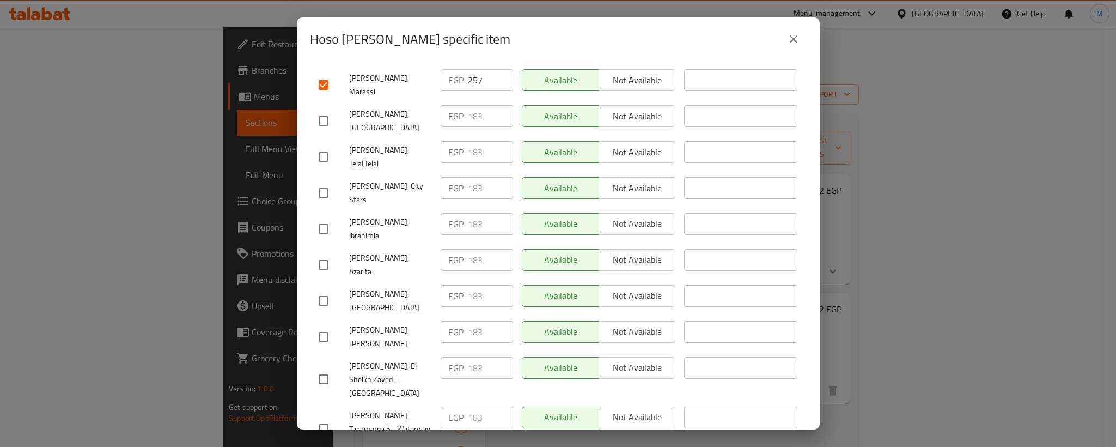
click at [325, 109] on input "checkbox" at bounding box center [323, 120] width 23 height 23
click at [325, 145] on input "checkbox" at bounding box center [323, 156] width 23 height 23
click at [322, 181] on input "checkbox" at bounding box center [323, 192] width 23 height 23
click at [322, 217] on input "checkbox" at bounding box center [323, 228] width 23 height 23
click at [471, 105] on input "183" at bounding box center [490, 116] width 45 height 22
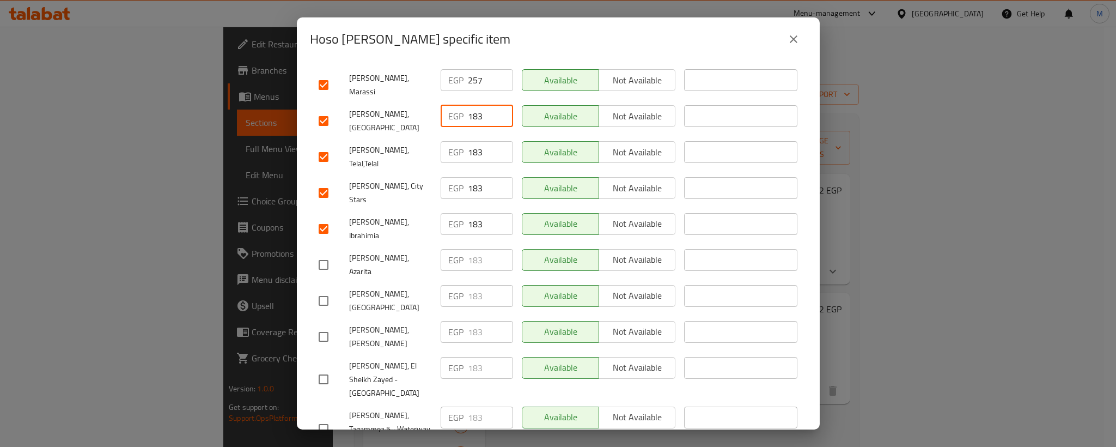
click at [471, 105] on input "183" at bounding box center [490, 116] width 45 height 22
click at [471, 141] on input "183" at bounding box center [490, 152] width 45 height 22
click at [471, 177] on input "183" at bounding box center [490, 188] width 45 height 22
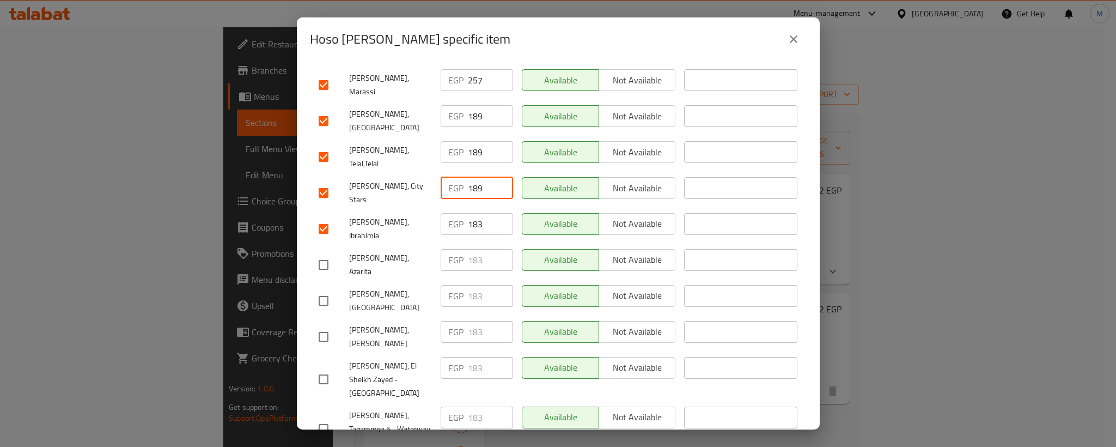
click at [471, 213] on input "183" at bounding box center [490, 224] width 45 height 22
click at [471, 213] on input "189" at bounding box center [490, 224] width 45 height 22
click at [325, 253] on input "checkbox" at bounding box center [323, 264] width 23 height 23
click at [327, 289] on input "checkbox" at bounding box center [323, 300] width 23 height 23
click at [470, 249] on input "183" at bounding box center [490, 260] width 45 height 22
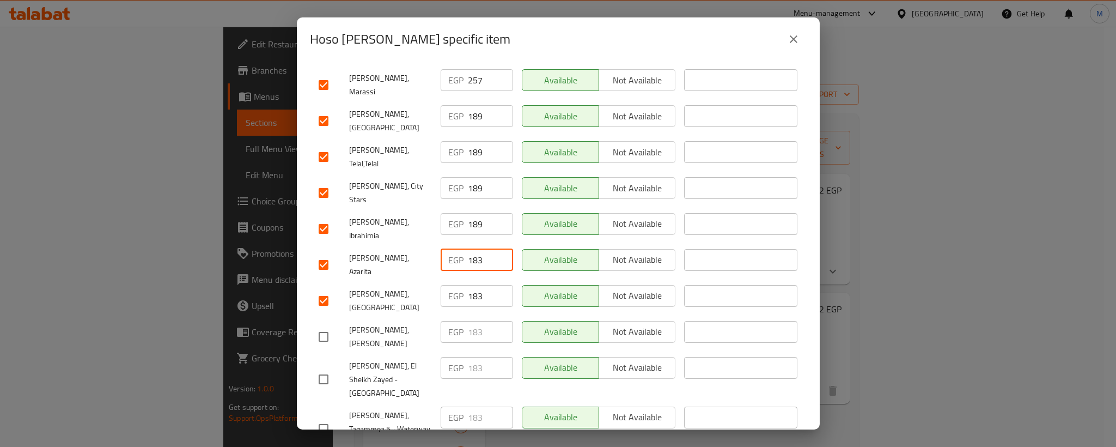
click at [470, 249] on input "183" at bounding box center [490, 260] width 45 height 22
click at [473, 285] on input "183" at bounding box center [490, 296] width 45 height 22
click at [388, 316] on div "[PERSON_NAME], [PERSON_NAME]" at bounding box center [375, 336] width 122 height 40
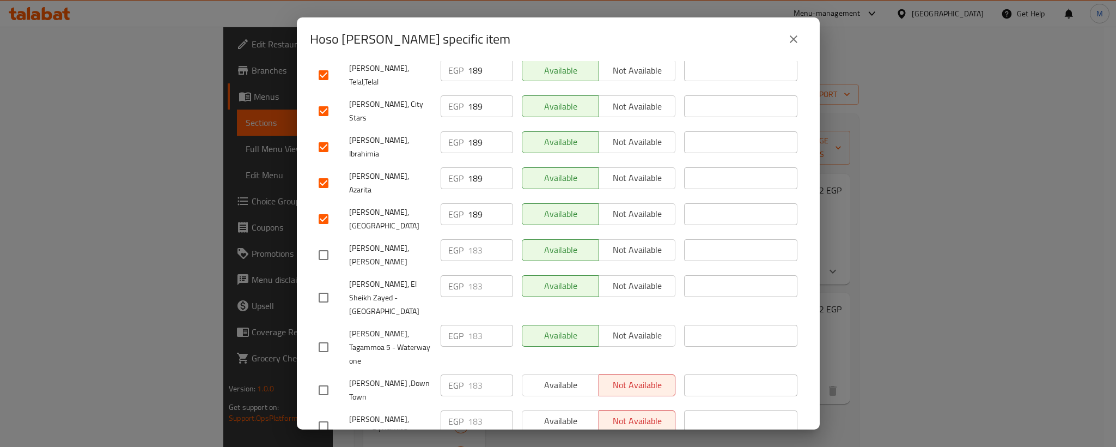
click at [328, 243] on input "checkbox" at bounding box center [323, 254] width 23 height 23
click at [320, 286] on input "checkbox" at bounding box center [323, 297] width 23 height 23
click at [474, 239] on input "183" at bounding box center [490, 250] width 45 height 22
click at [468, 275] on input "183" at bounding box center [490, 286] width 45 height 22
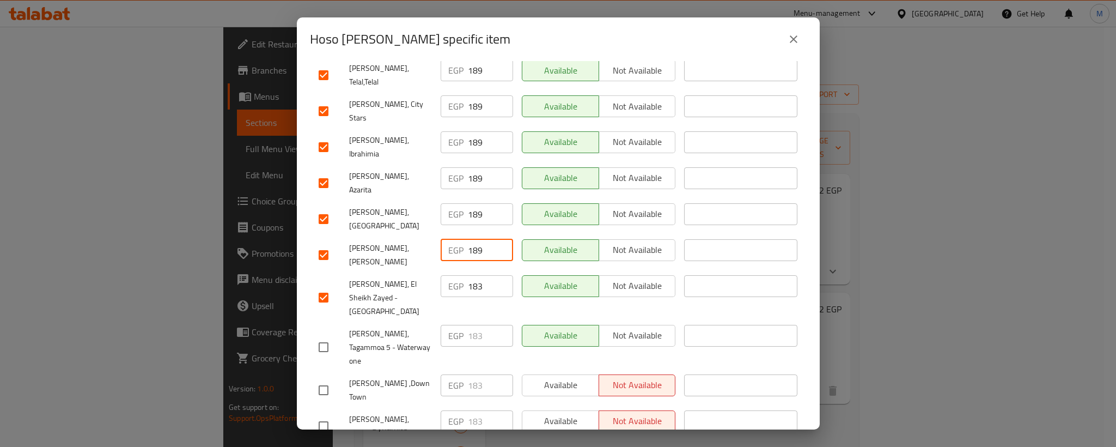
click at [468, 275] on input "183" at bounding box center [490, 286] width 45 height 22
click at [327, 336] on input "checkbox" at bounding box center [323, 347] width 23 height 23
click at [327, 379] on input "checkbox" at bounding box center [323, 390] width 23 height 23
click at [476, 325] on input "183" at bounding box center [490, 336] width 45 height 22
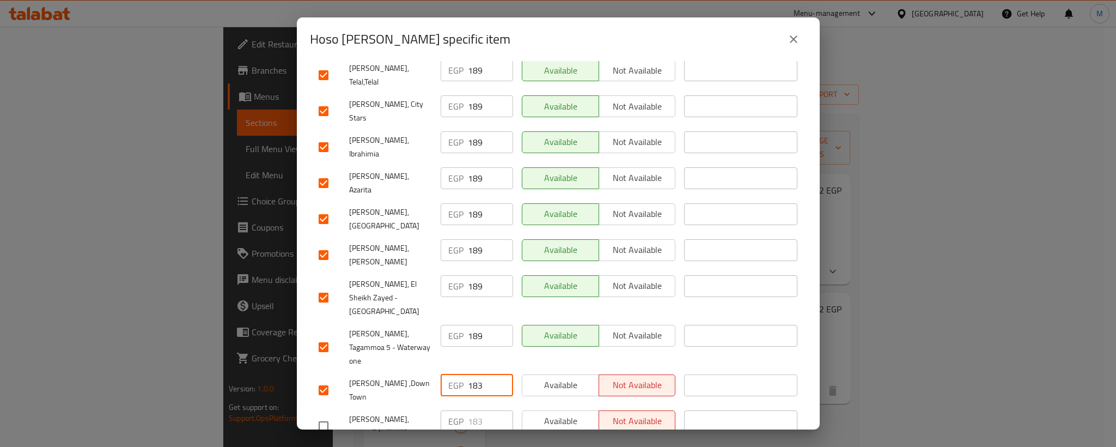
click at [469, 374] on input "183" at bounding box center [490, 385] width 45 height 22
click at [392, 376] on span "[PERSON_NAME] ,Down Town" at bounding box center [390, 389] width 83 height 27
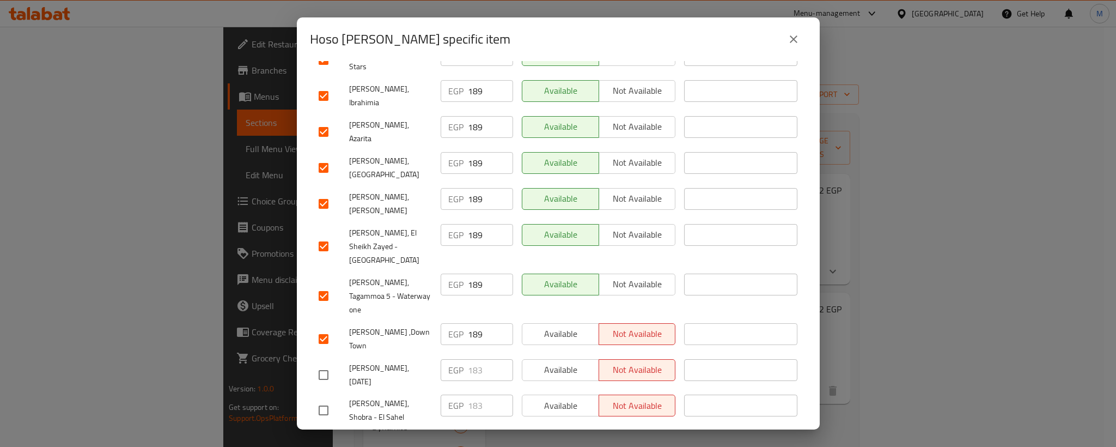
scroll to position [588, 0]
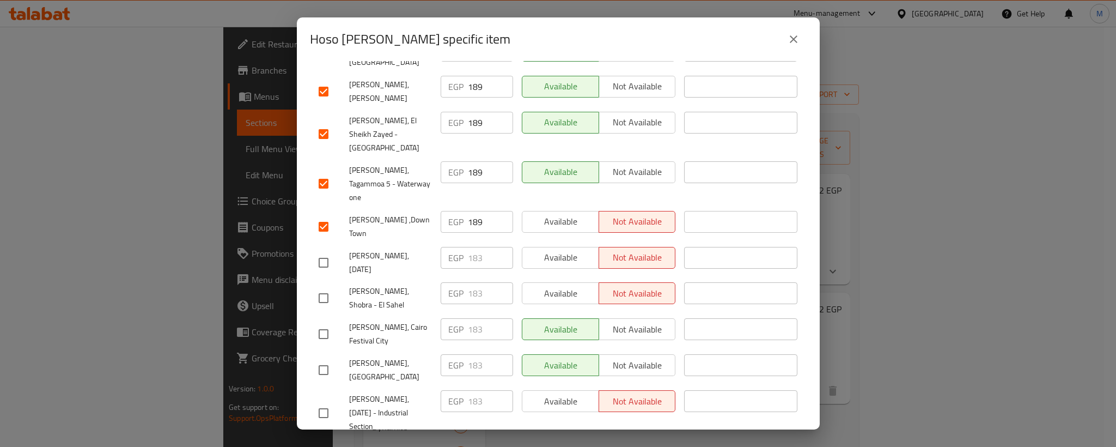
click at [326, 251] on input "checkbox" at bounding box center [323, 262] width 23 height 23
click at [326, 287] on input "checkbox" at bounding box center [323, 298] width 23 height 23
click at [470, 247] on input "183" at bounding box center [490, 258] width 45 height 22
click at [473, 282] on input "183" at bounding box center [490, 293] width 45 height 22
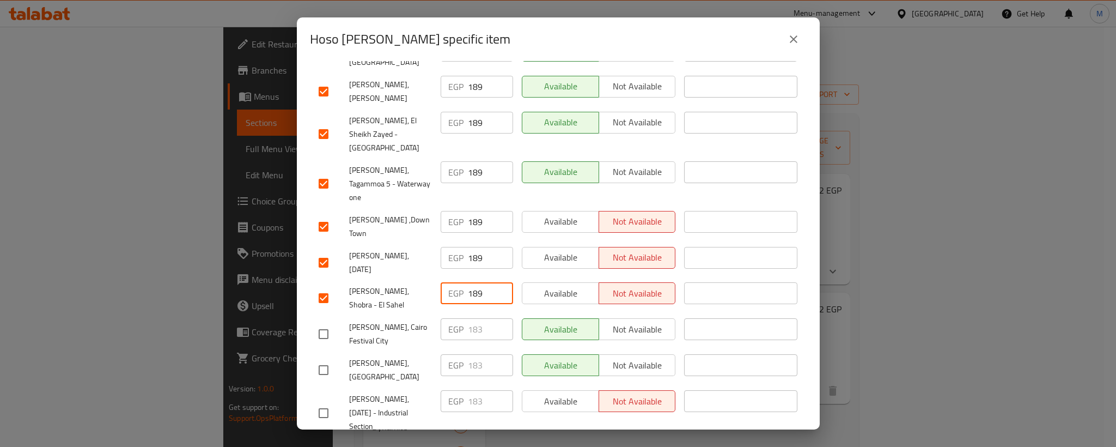
click at [473, 282] on input "189" at bounding box center [490, 293] width 45 height 22
click at [327, 322] on input "checkbox" at bounding box center [323, 333] width 23 height 23
click at [321, 358] on input "checkbox" at bounding box center [323, 369] width 23 height 23
click at [322, 386] on div "[PERSON_NAME], [DATE] - Industrial Section" at bounding box center [375, 413] width 122 height 54
click at [324, 401] on input "checkbox" at bounding box center [323, 412] width 23 height 23
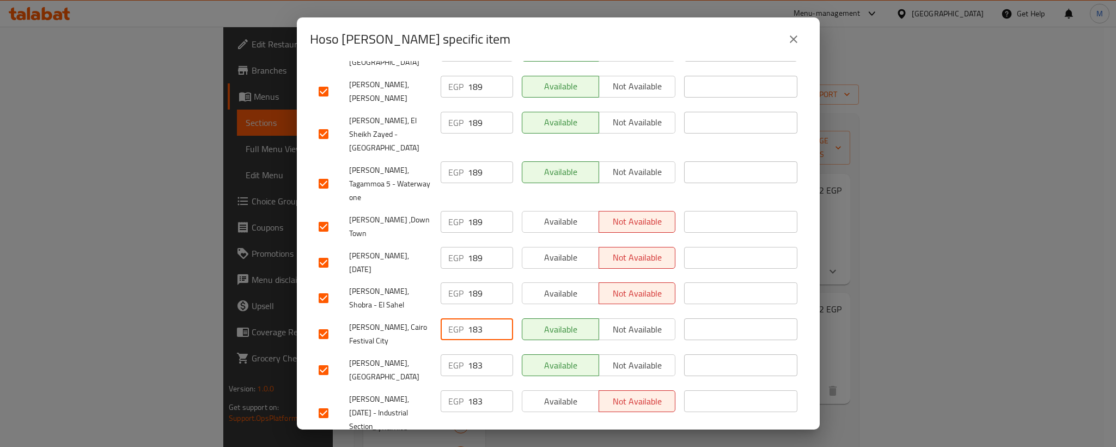
click at [471, 318] on input "183" at bounding box center [490, 329] width 45 height 22
click at [470, 354] on input "183" at bounding box center [490, 365] width 45 height 22
click at [466, 386] on div "EGP 183 ​" at bounding box center [476, 413] width 81 height 54
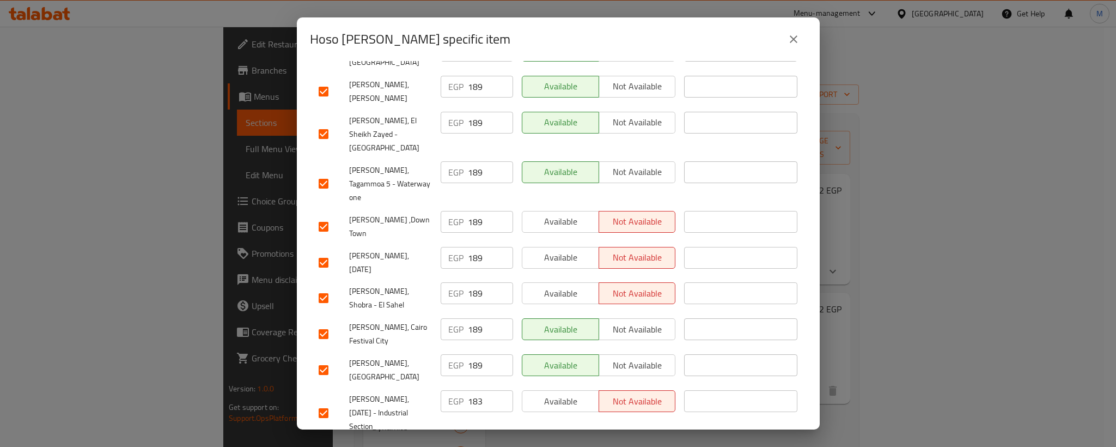
click at [470, 390] on input "183" at bounding box center [490, 401] width 45 height 22
click at [425, 392] on span "[PERSON_NAME], [DATE] - Industrial Section" at bounding box center [390, 412] width 83 height 41
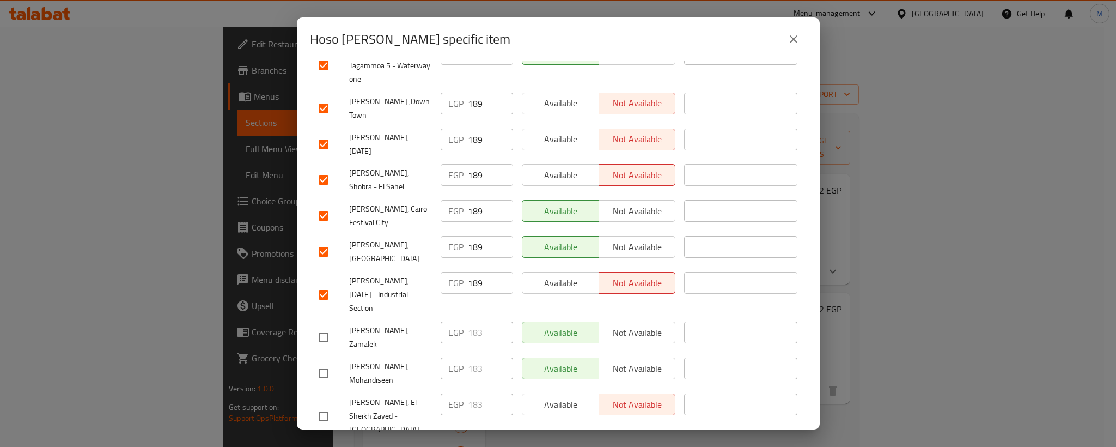
scroll to position [752, 0]
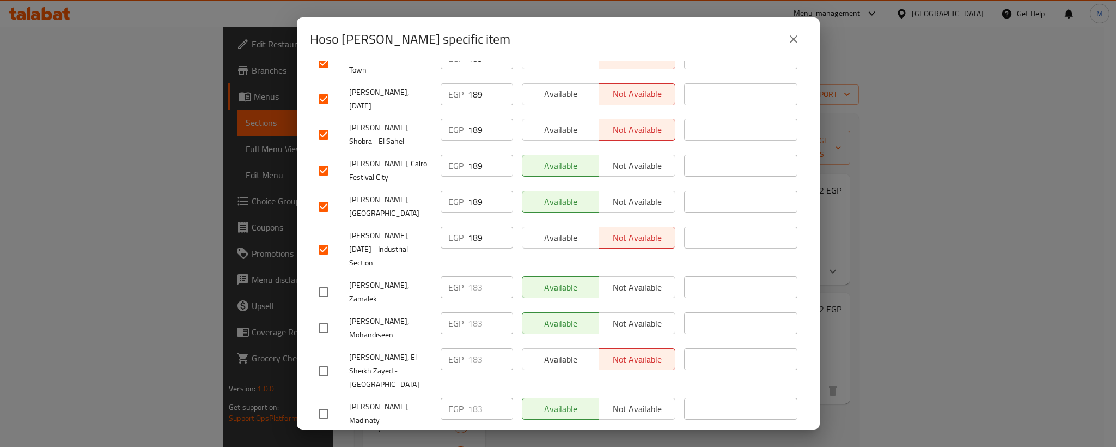
click at [317, 281] on input "checkbox" at bounding box center [323, 292] width 23 height 23
click at [324, 316] on input "checkbox" at bounding box center [323, 327] width 23 height 23
click at [326, 360] on input "checkbox" at bounding box center [323, 371] width 23 height 23
click at [468, 276] on input "183" at bounding box center [490, 287] width 45 height 22
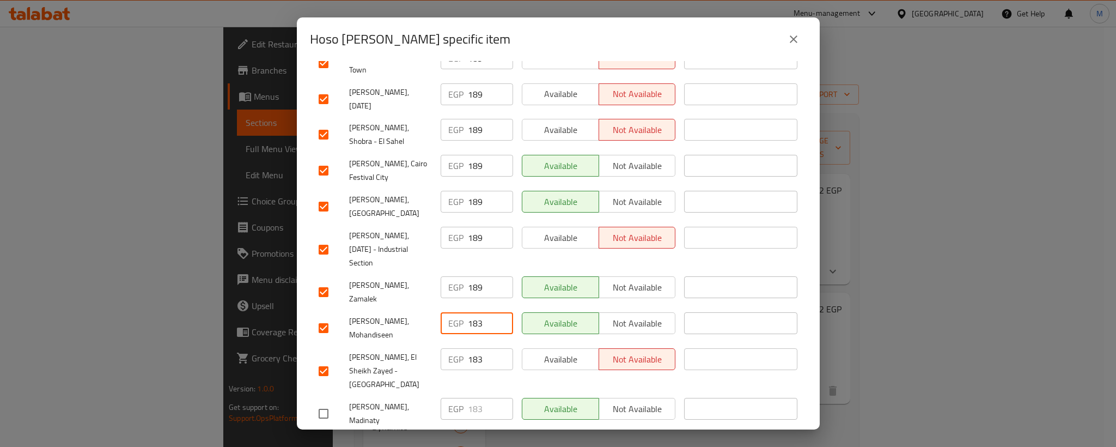
click at [468, 312] on input "183" at bounding box center [490, 323] width 45 height 22
click at [468, 348] on input "183" at bounding box center [490, 359] width 45 height 22
click at [468, 348] on input "189" at bounding box center [490, 359] width 45 height 22
click at [392, 350] on span "[PERSON_NAME], El Sheikh Zayed - [GEOGRAPHIC_DATA]" at bounding box center [390, 370] width 83 height 41
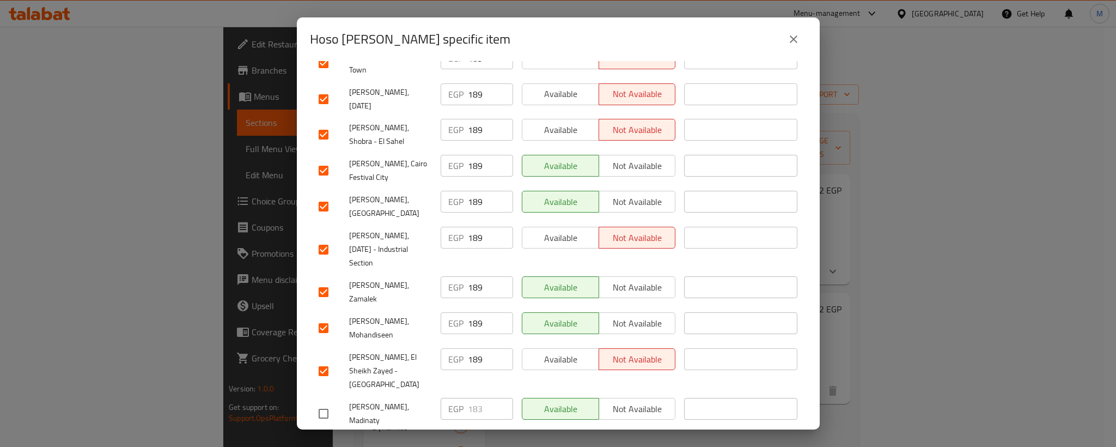
scroll to position [833, 0]
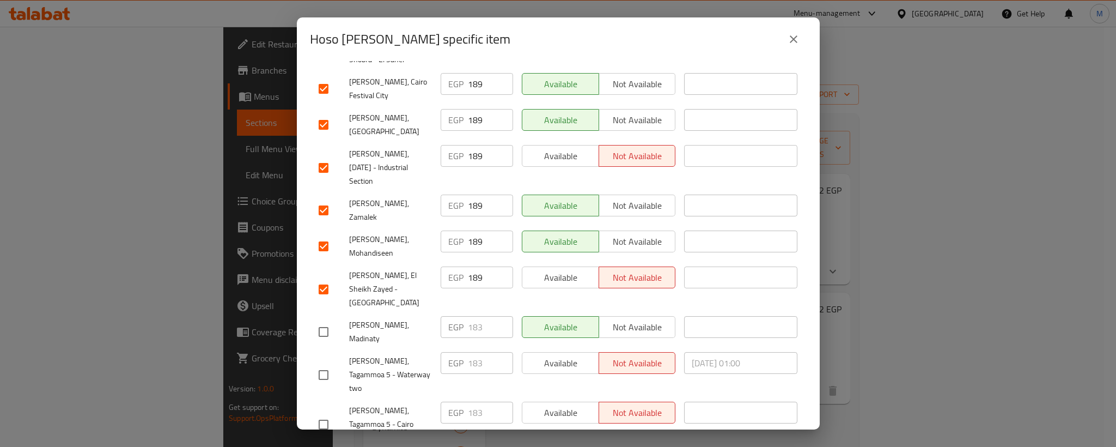
click at [330, 320] on input "checkbox" at bounding box center [323, 331] width 23 height 23
click at [315, 348] on div "[PERSON_NAME], Tagammoa 5 - Waterway two" at bounding box center [375, 375] width 122 height 54
click at [320, 363] on input "checkbox" at bounding box center [323, 374] width 23 height 23
click at [324, 413] on input "checkbox" at bounding box center [323, 424] width 23 height 23
click at [474, 316] on input "183" at bounding box center [490, 327] width 45 height 22
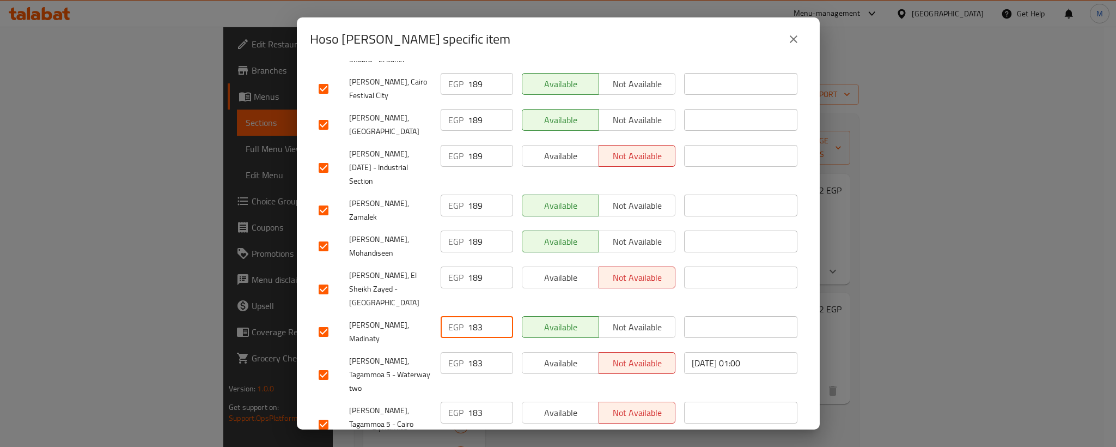
click at [474, 316] on input "183" at bounding box center [490, 327] width 45 height 22
click at [472, 352] on input "183" at bounding box center [490, 363] width 45 height 22
click at [472, 401] on input "183" at bounding box center [490, 412] width 45 height 22
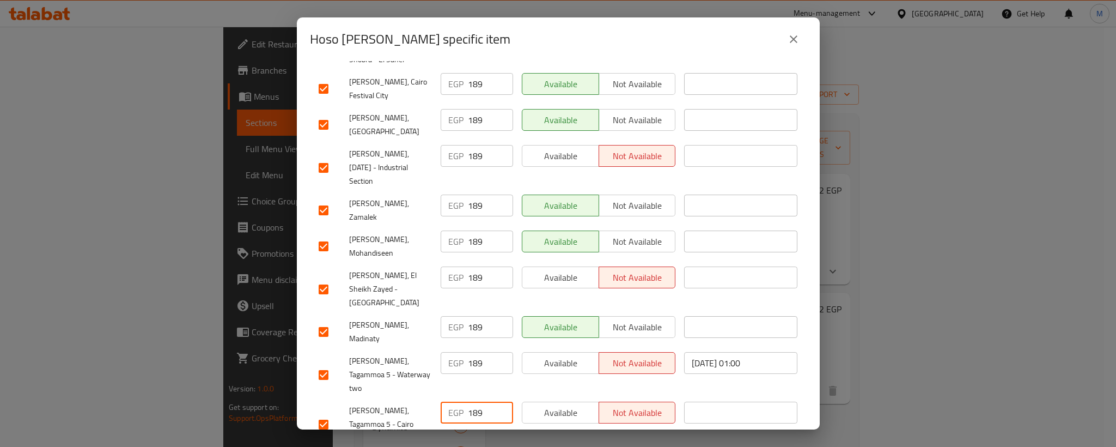
click at [417, 397] on div "[PERSON_NAME], Tagammoa 5 - Cairo Festival City" at bounding box center [375, 424] width 122 height 54
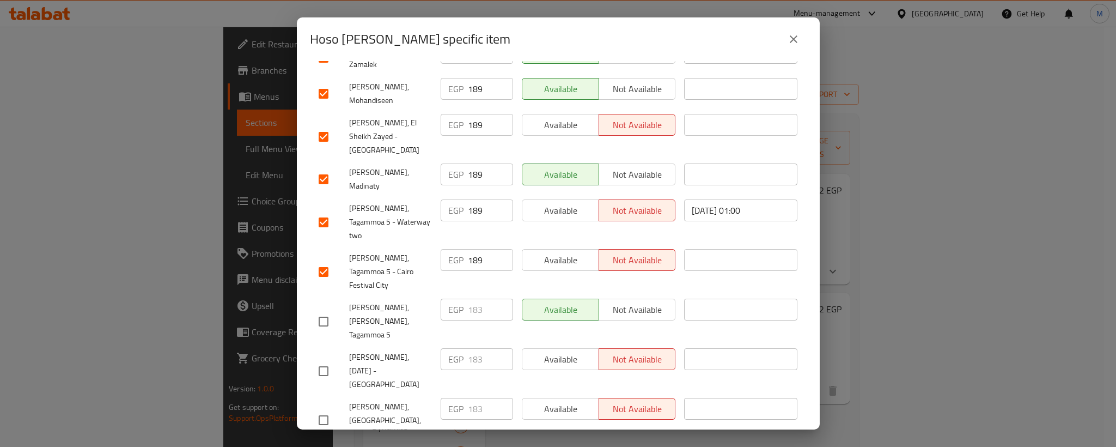
scroll to position [1014, 0]
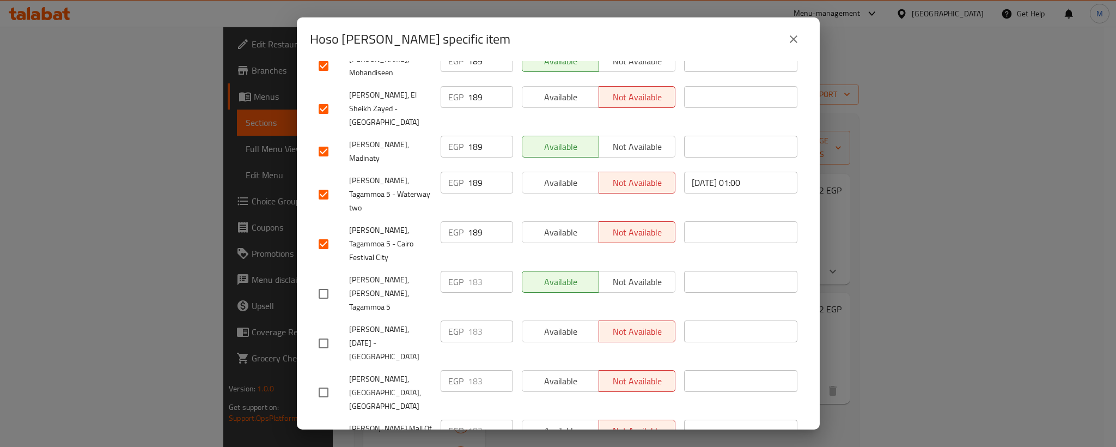
click at [325, 282] on input "checkbox" at bounding box center [323, 293] width 23 height 23
click at [324, 332] on input "checkbox" at bounding box center [323, 343] width 23 height 23
click at [327, 381] on input "checkbox" at bounding box center [323, 392] width 23 height 23
click at [471, 271] on input "183" at bounding box center [490, 282] width 45 height 22
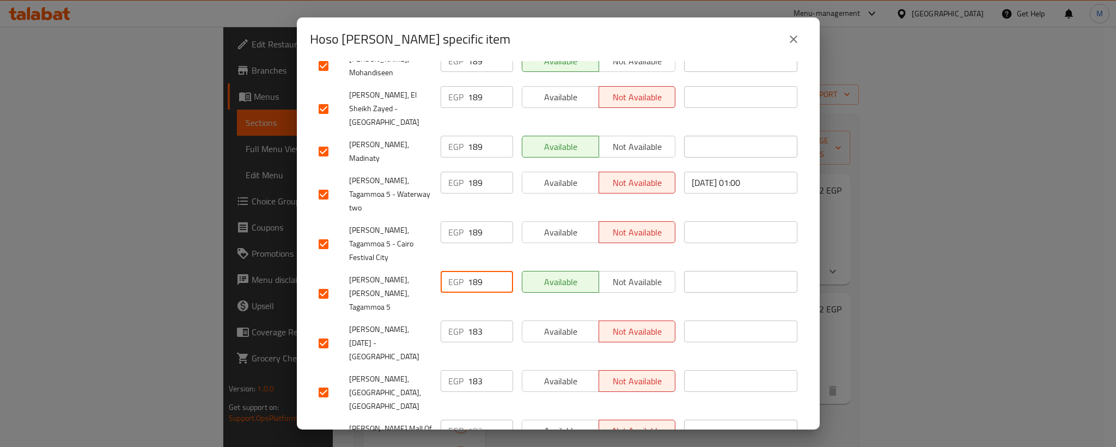
click at [469, 320] on input "183" at bounding box center [490, 331] width 45 height 22
click at [471, 370] on input "183" at bounding box center [490, 381] width 45 height 22
click at [328, 430] on input "checkbox" at bounding box center [323, 441] width 23 height 23
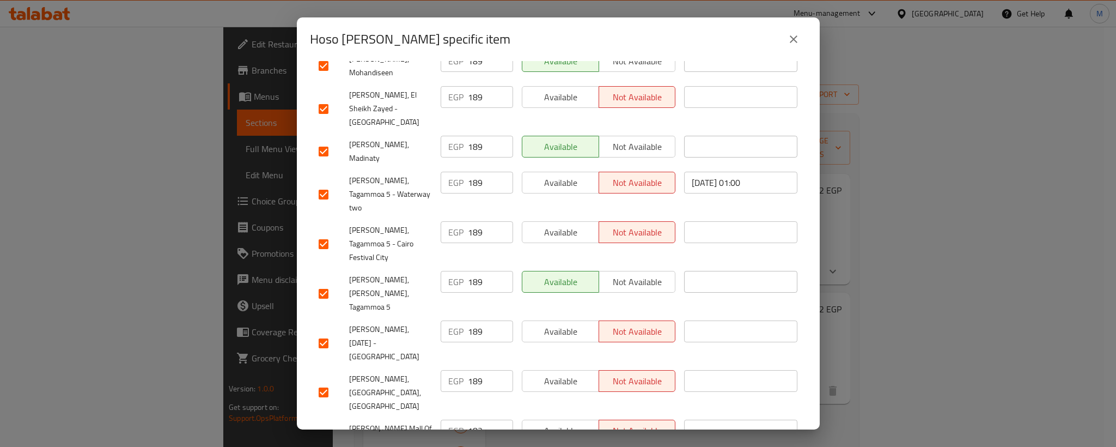
click at [473, 419] on input "183" at bounding box center [490, 430] width 45 height 22
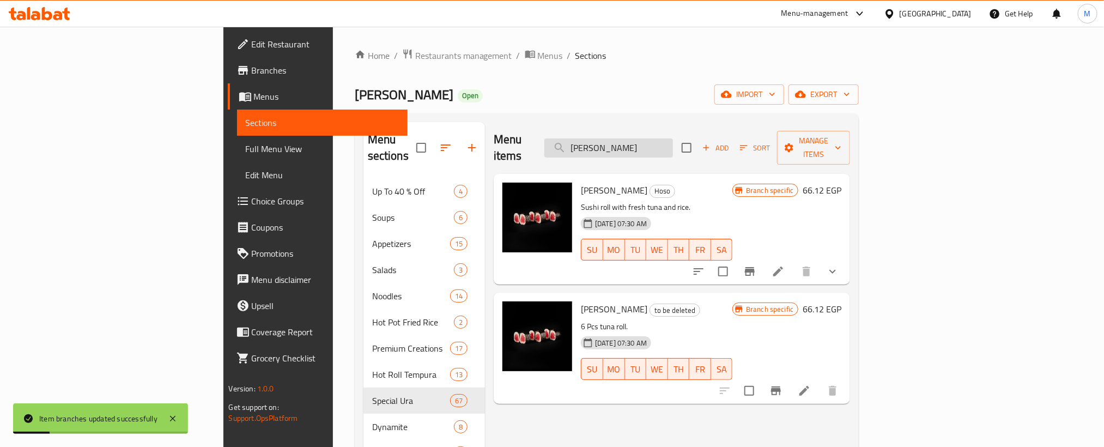
click at [670, 141] on input "[PERSON_NAME]" at bounding box center [608, 147] width 129 height 19
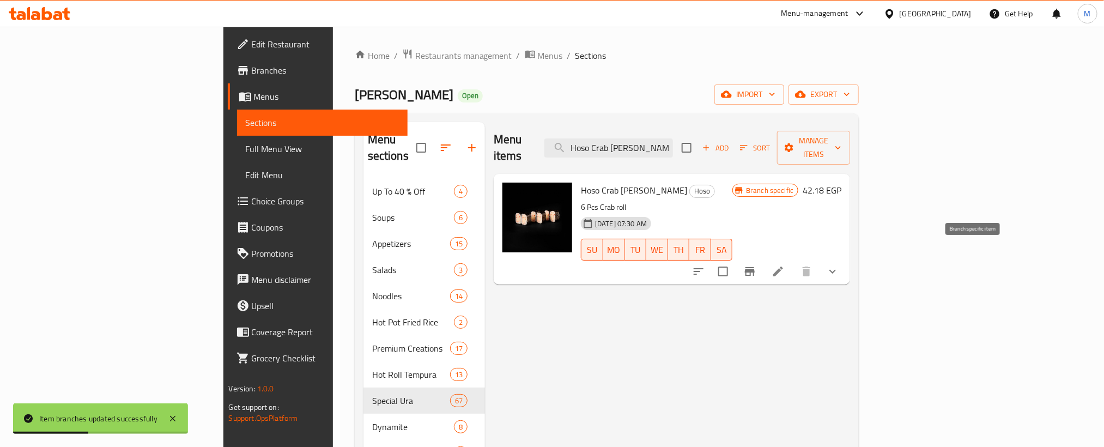
click at [754, 267] on icon "Branch-specific-item" at bounding box center [750, 271] width 10 height 9
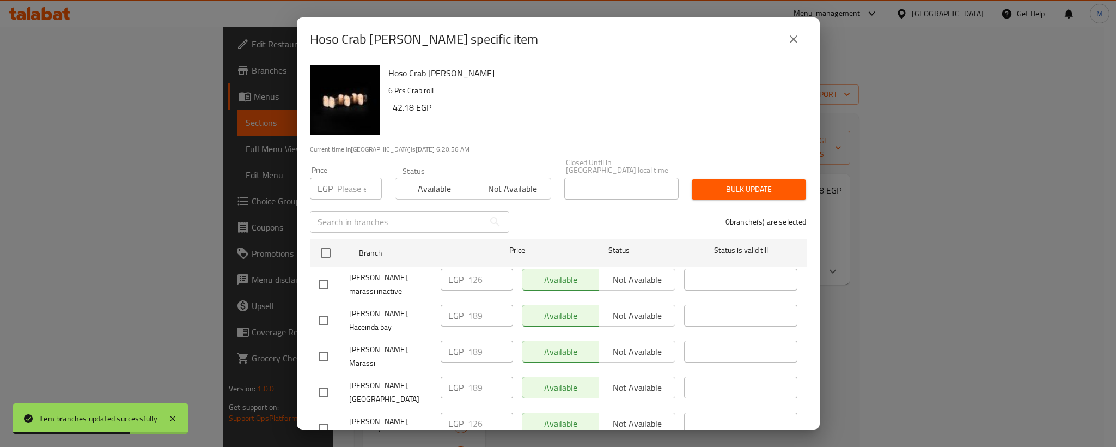
click at [317, 345] on input "checkbox" at bounding box center [323, 356] width 23 height 23
click at [327, 309] on input "checkbox" at bounding box center [323, 320] width 23 height 23
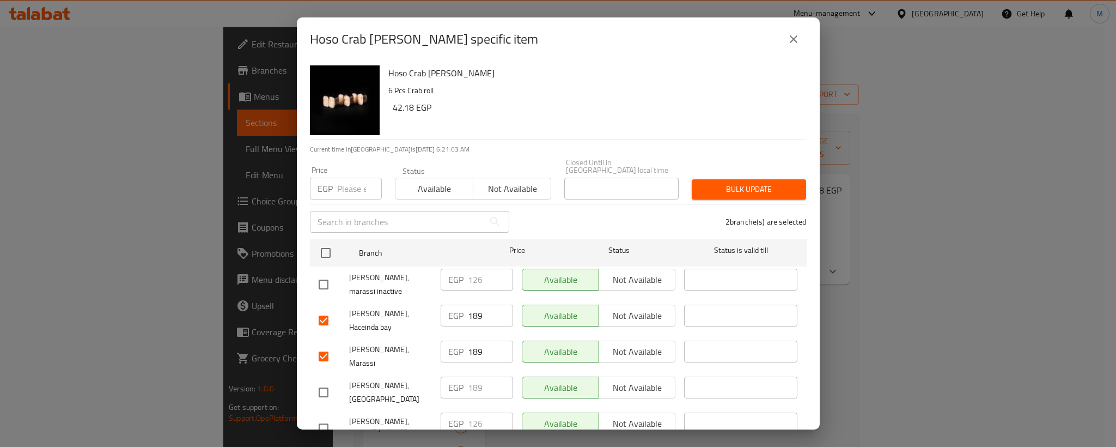
click at [322, 381] on input "checkbox" at bounding box center [323, 392] width 23 height 23
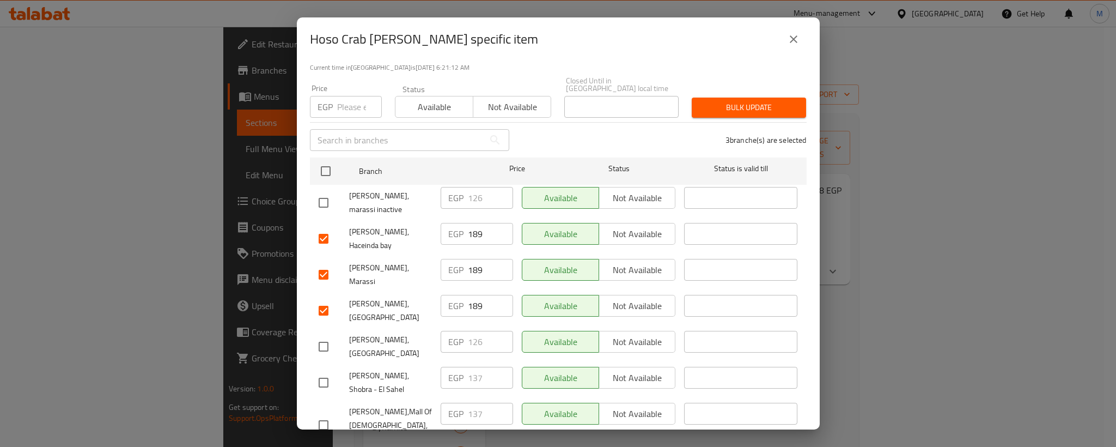
scroll to position [1015, 0]
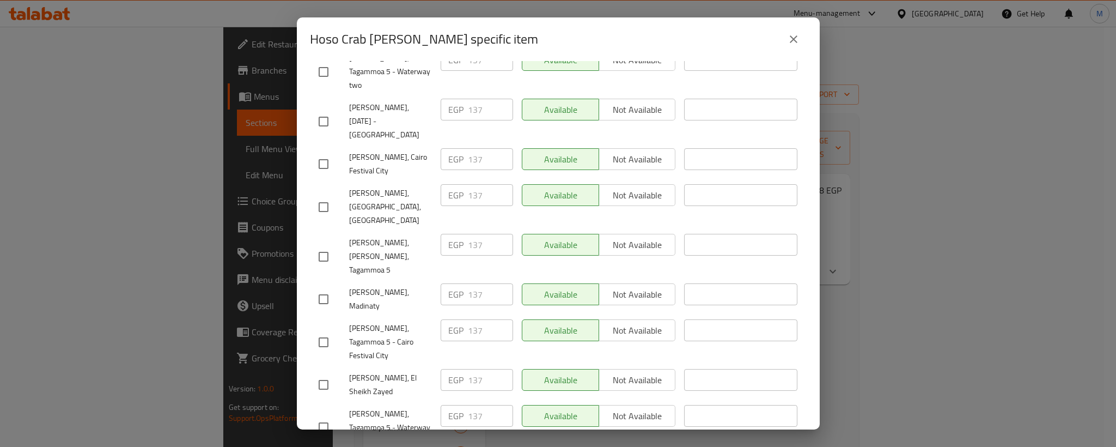
click at [327, 416] on input "checkbox" at bounding box center [323, 427] width 23 height 23
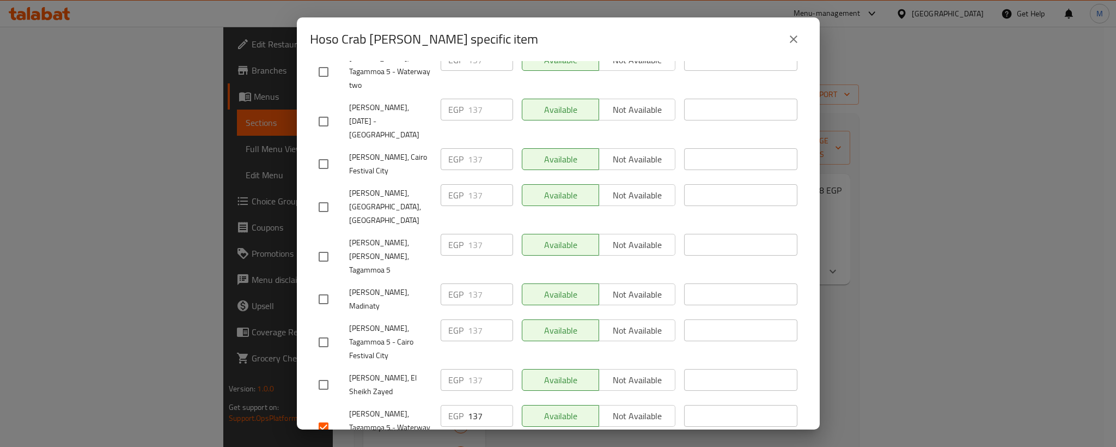
click at [474, 400] on div "EGP 137 ​" at bounding box center [476, 427] width 81 height 54
click at [474, 405] on input "137" at bounding box center [490, 416] width 45 height 22
click at [327, 373] on input "checkbox" at bounding box center [323, 384] width 23 height 23
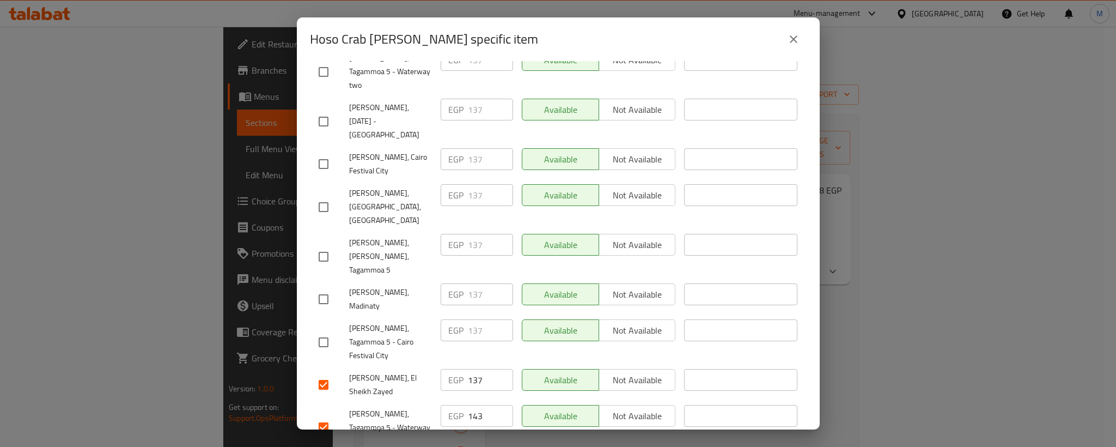
click at [326, 331] on input "checkbox" at bounding box center [323, 342] width 23 height 23
click at [326, 288] on input "checkbox" at bounding box center [323, 299] width 23 height 23
click at [473, 369] on input "137" at bounding box center [490, 380] width 45 height 22
click at [476, 319] on input "137" at bounding box center [490, 330] width 45 height 22
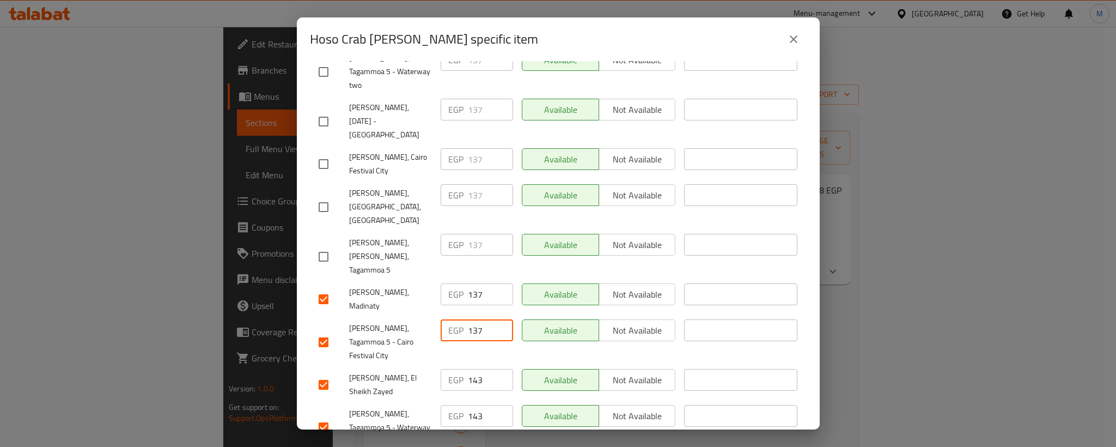
click at [476, 319] on input "137" at bounding box center [490, 330] width 45 height 22
click at [474, 283] on input "137" at bounding box center [490, 294] width 45 height 22
click
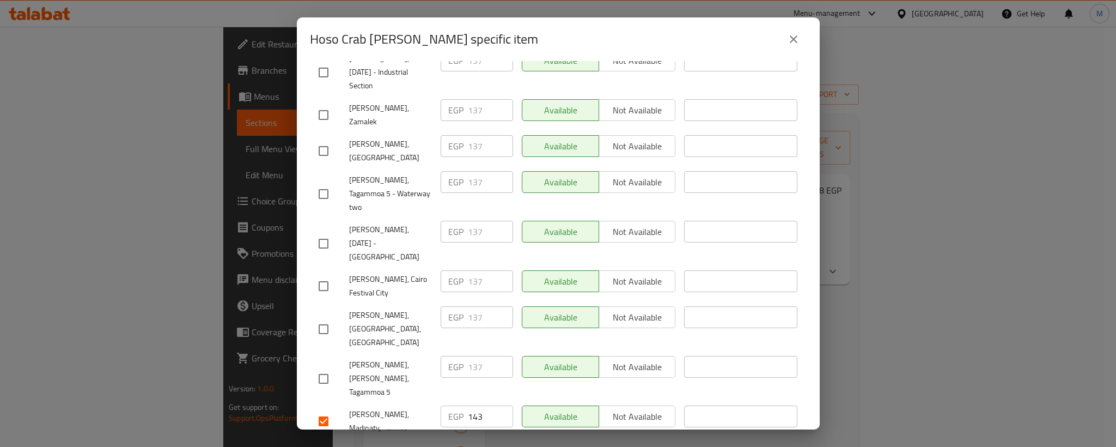
scroll to position [851, 0]
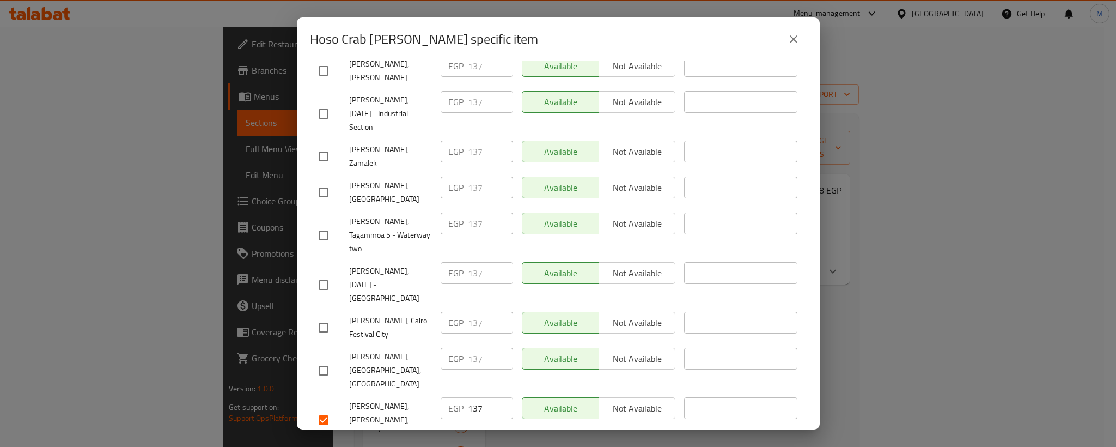
drag, startPoint x: 325, startPoint y: 221, endPoint x: 326, endPoint y: 190, distance: 30.5
drag, startPoint x: 321, startPoint y: 113, endPoint x: 324, endPoint y: 90, distance: 23.1
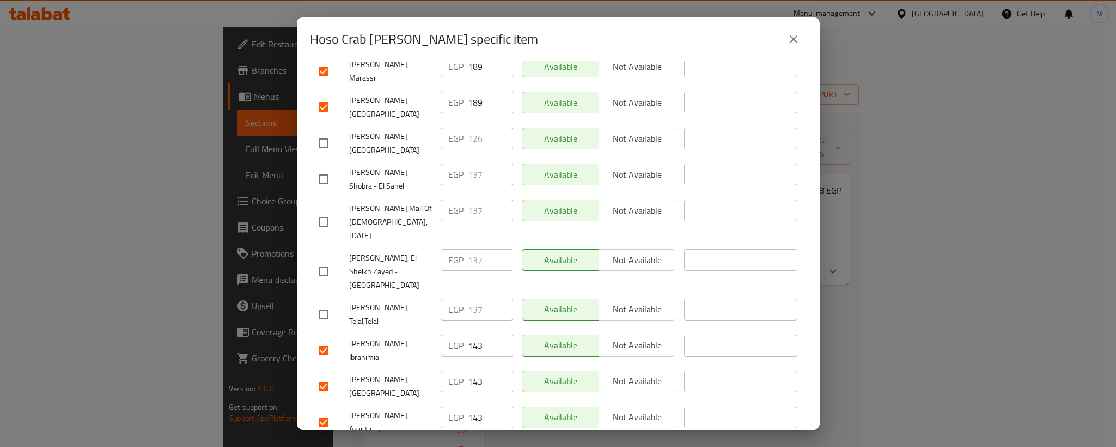
scroll to position [279, 0]
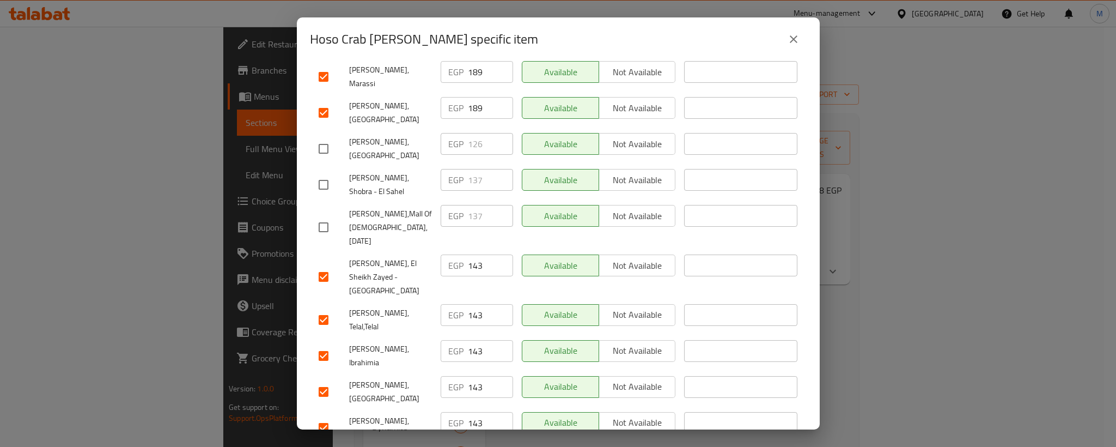
drag, startPoint x: 324, startPoint y: 197, endPoint x: 324, endPoint y: 154, distance: 43.0
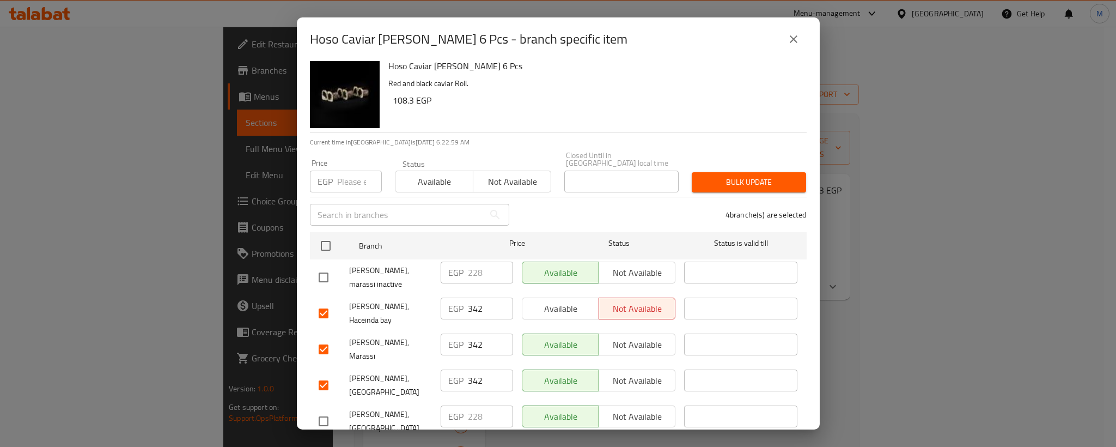
scroll to position [0, 0]
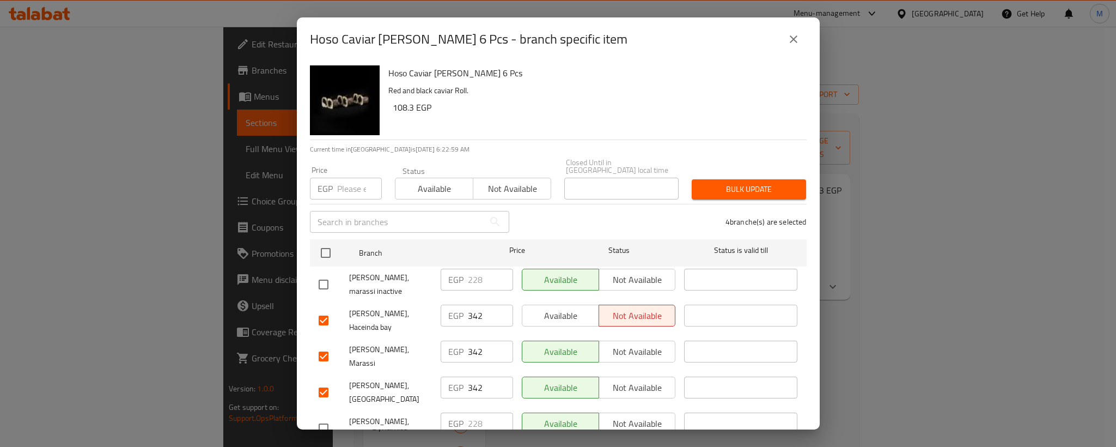
drag, startPoint x: 322, startPoint y: 273, endPoint x: 382, endPoint y: 273, distance: 59.9
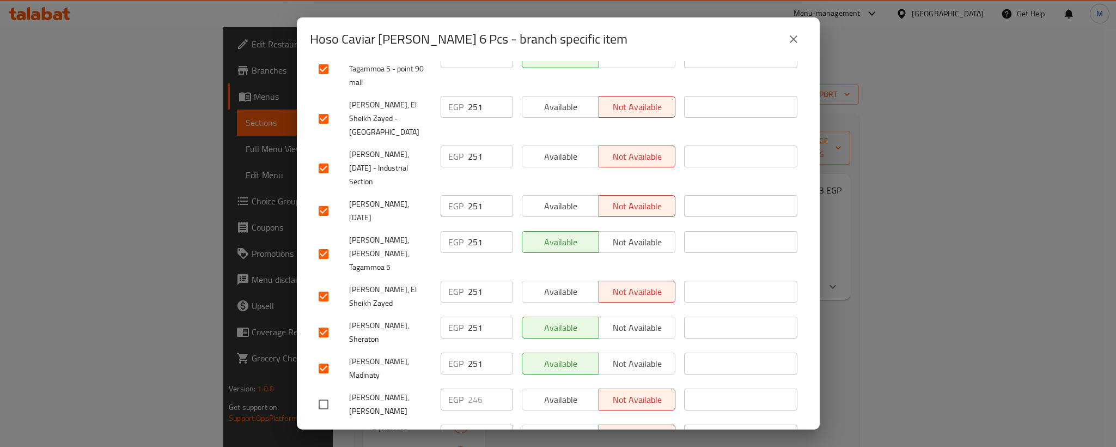
scroll to position [899, 0]
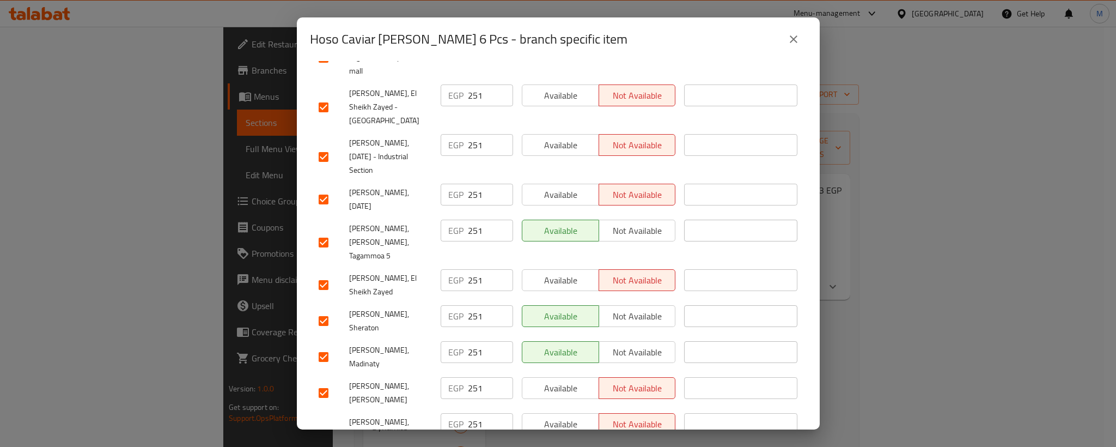
drag, startPoint x: 329, startPoint y: 367, endPoint x: 525, endPoint y: 328, distance: 199.2
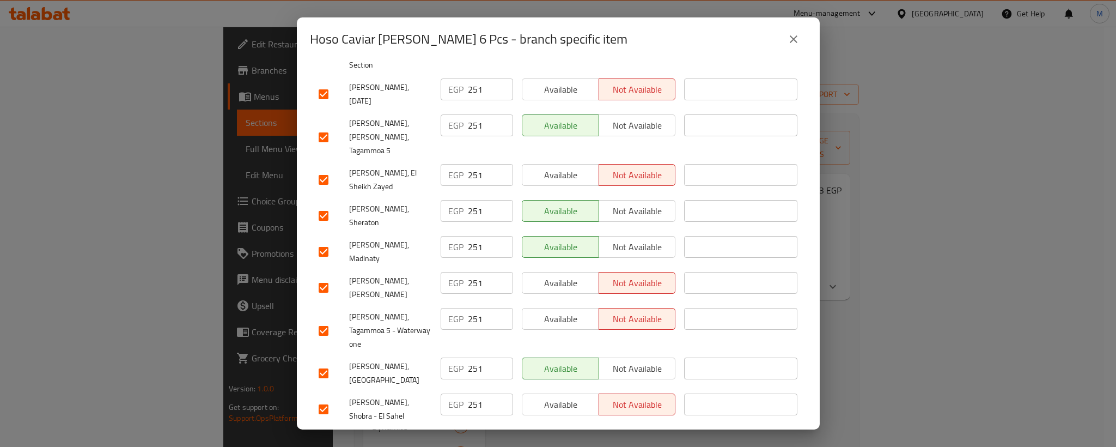
scroll to position [1014, 0]
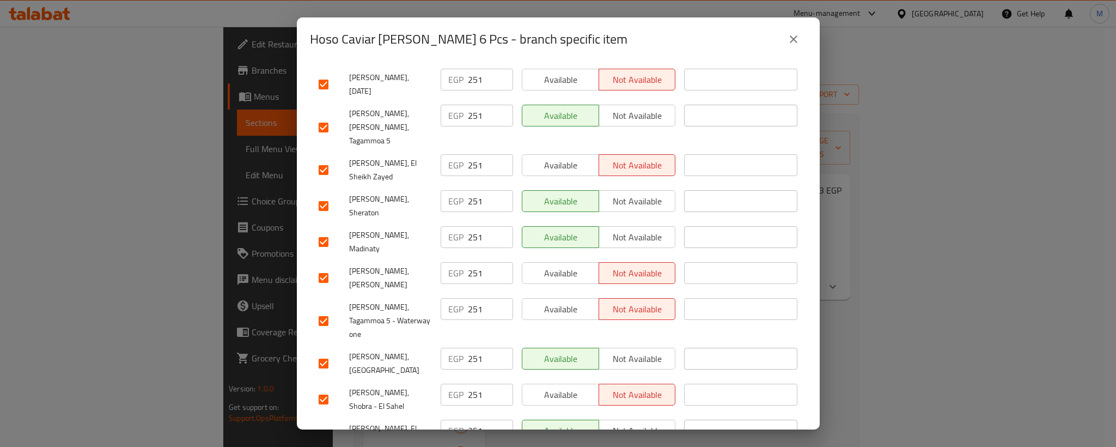
drag, startPoint x: 324, startPoint y: 353, endPoint x: 319, endPoint y: 370, distance: 17.4
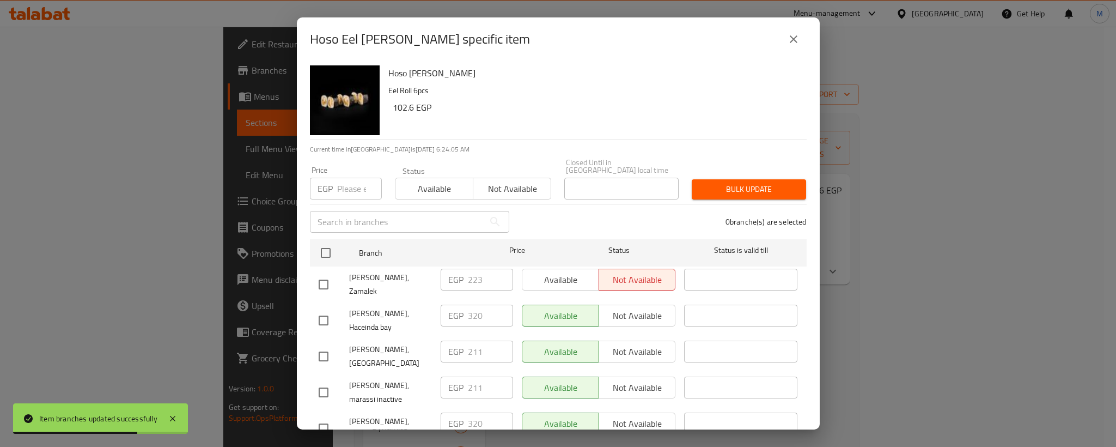
scroll to position [220, 0]
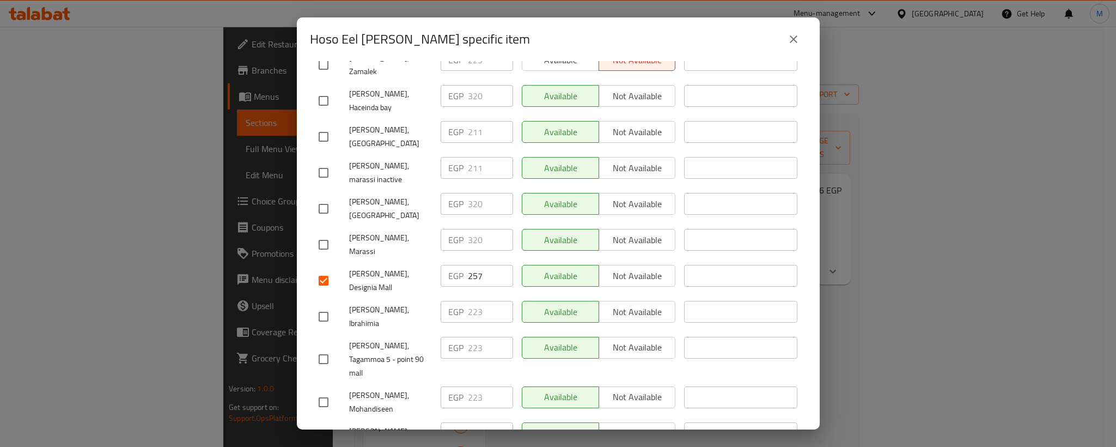
drag, startPoint x: 320, startPoint y: 186, endPoint x: 532, endPoint y: 8, distance: 276.4
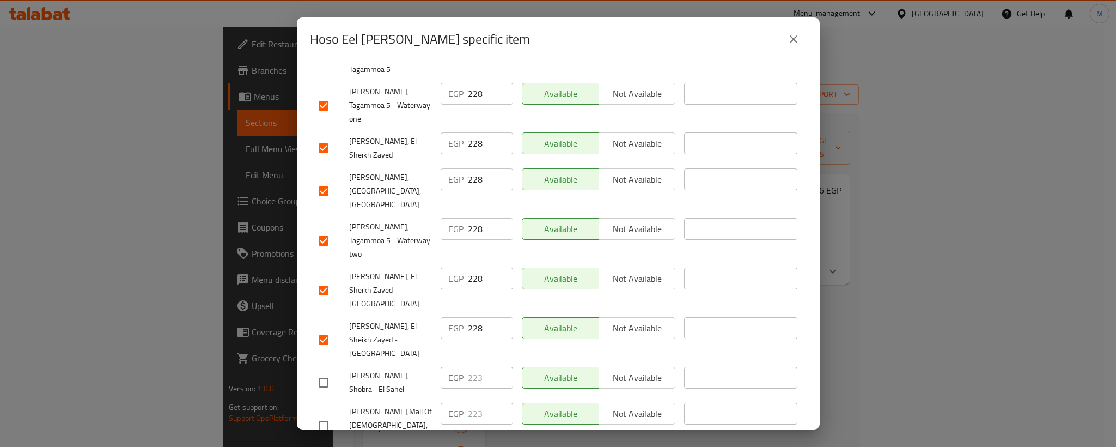
scroll to position [955, 0]
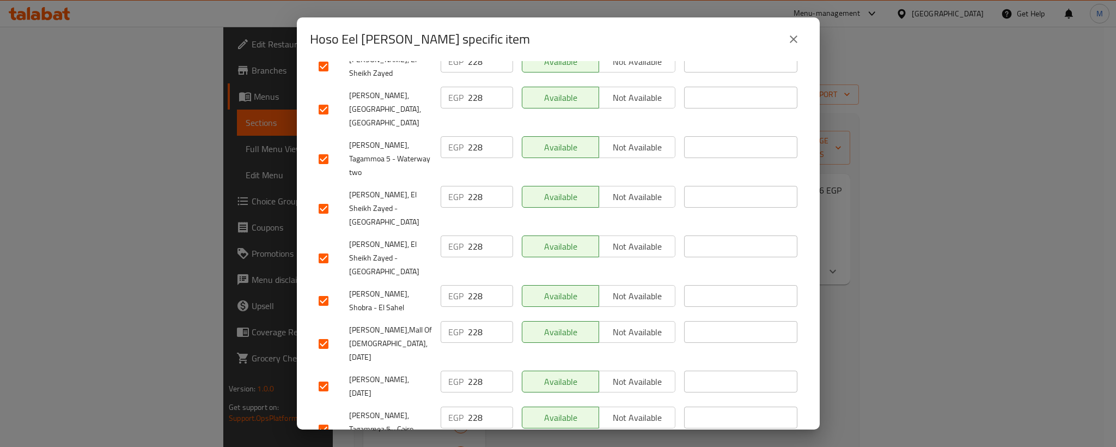
drag, startPoint x: 322, startPoint y: 301, endPoint x: 459, endPoint y: 280, distance: 138.9
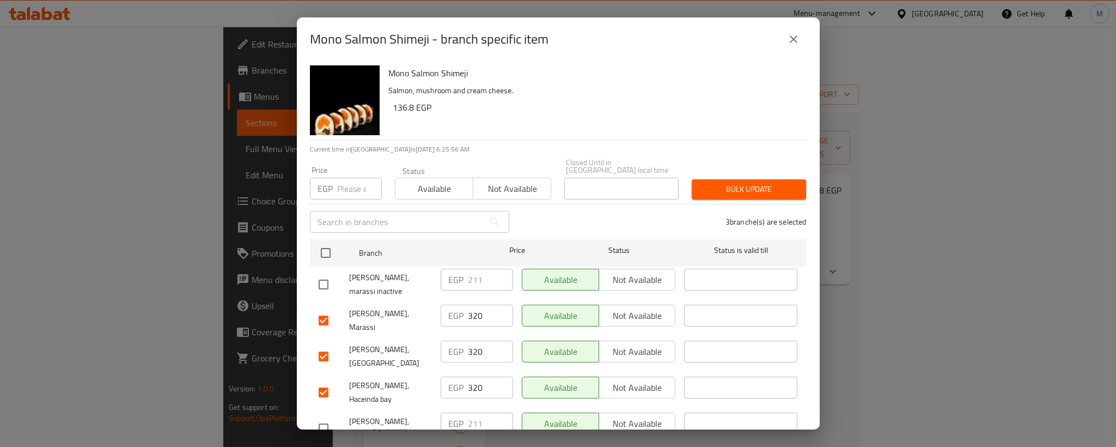
scroll to position [1015, 0]
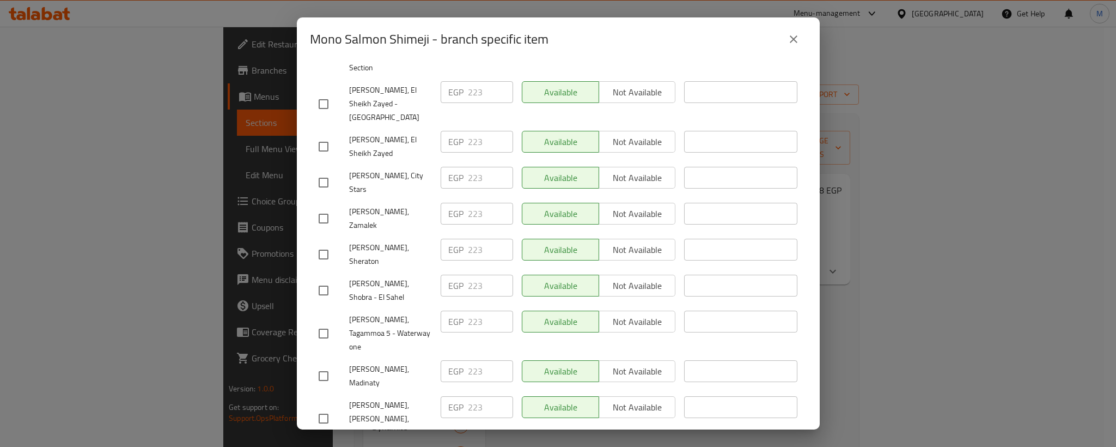
drag, startPoint x: 325, startPoint y: 350, endPoint x: 326, endPoint y: 315, distance: 34.3
drag, startPoint x: 325, startPoint y: 257, endPoint x: 322, endPoint y: 233, distance: 24.1
drag, startPoint x: 324, startPoint y: 193, endPoint x: 327, endPoint y: 159, distance: 34.5
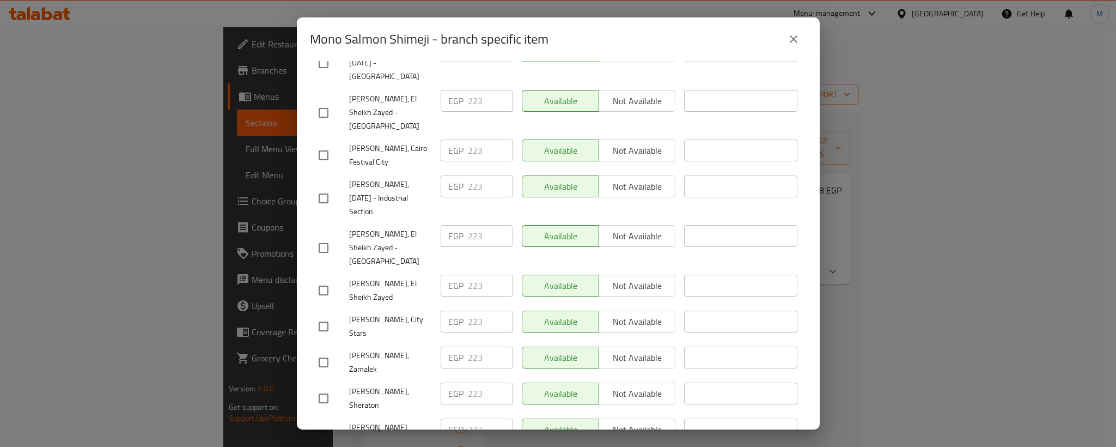
scroll to position [851, 0]
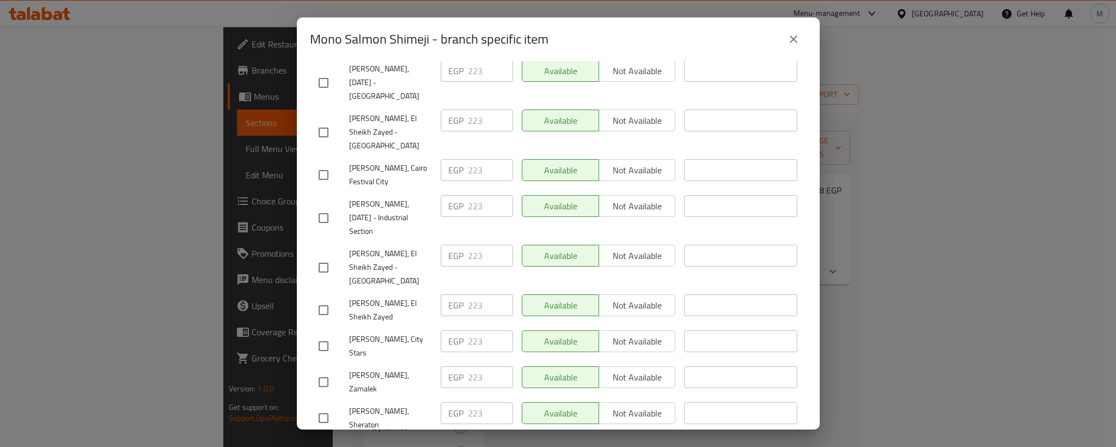
drag, startPoint x: 331, startPoint y: 278, endPoint x: 325, endPoint y: 246, distance: 33.1
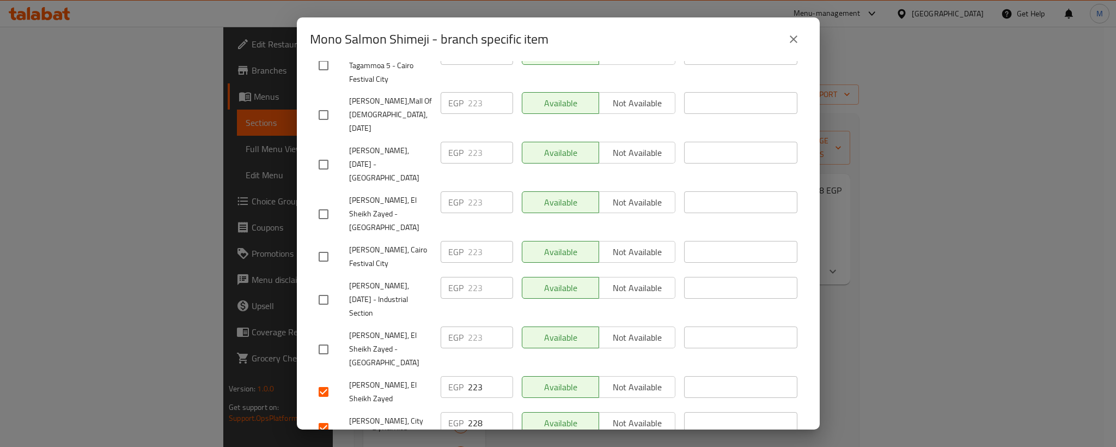
drag, startPoint x: 320, startPoint y: 249, endPoint x: 322, endPoint y: 224, distance: 24.6
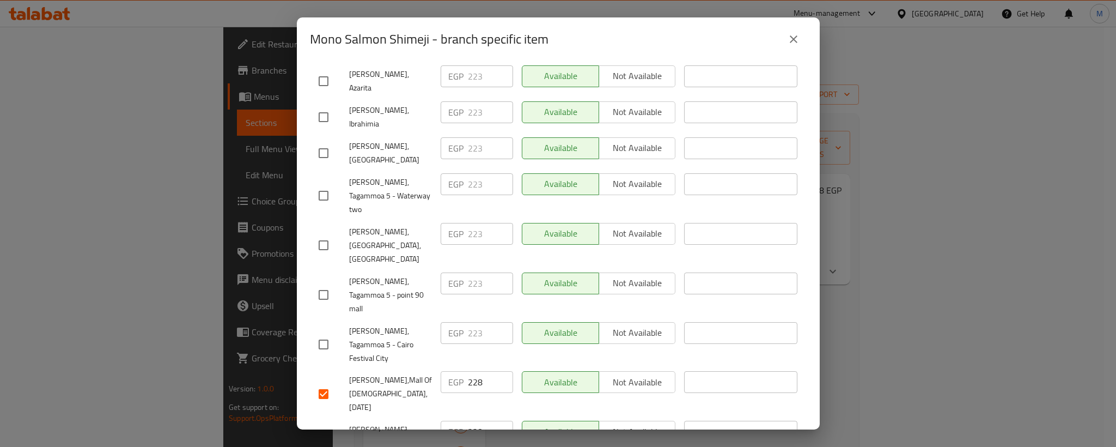
scroll to position [443, 0]
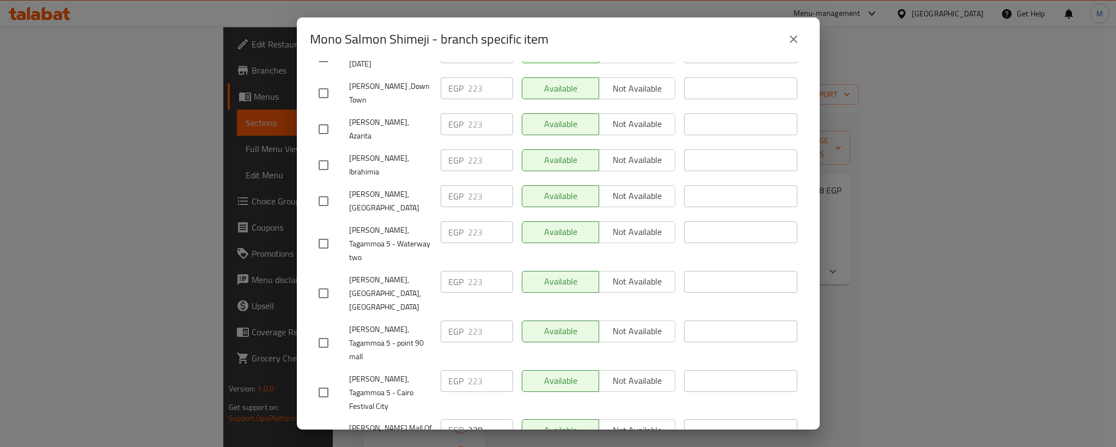
drag, startPoint x: 328, startPoint y: 287, endPoint x: 324, endPoint y: 270, distance: 17.6
drag, startPoint x: 324, startPoint y: 253, endPoint x: 330, endPoint y: 222, distance: 31.7
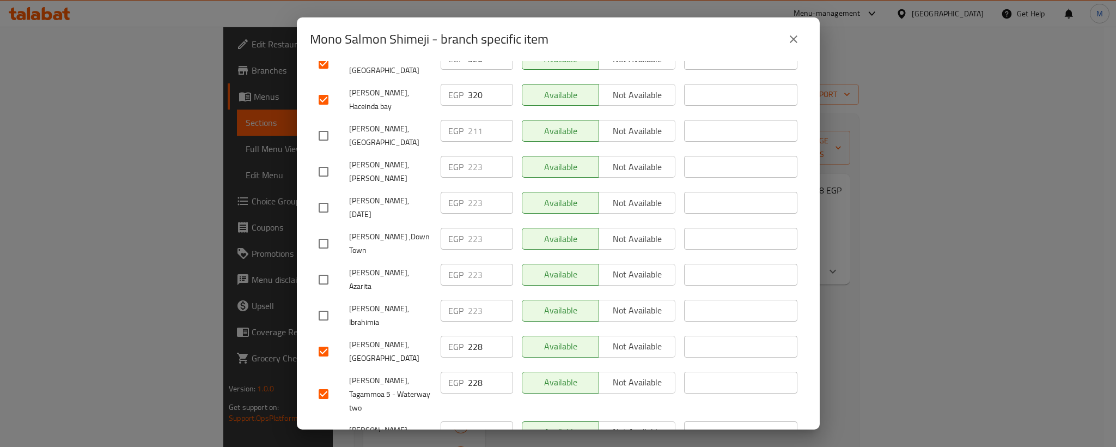
scroll to position [279, 0]
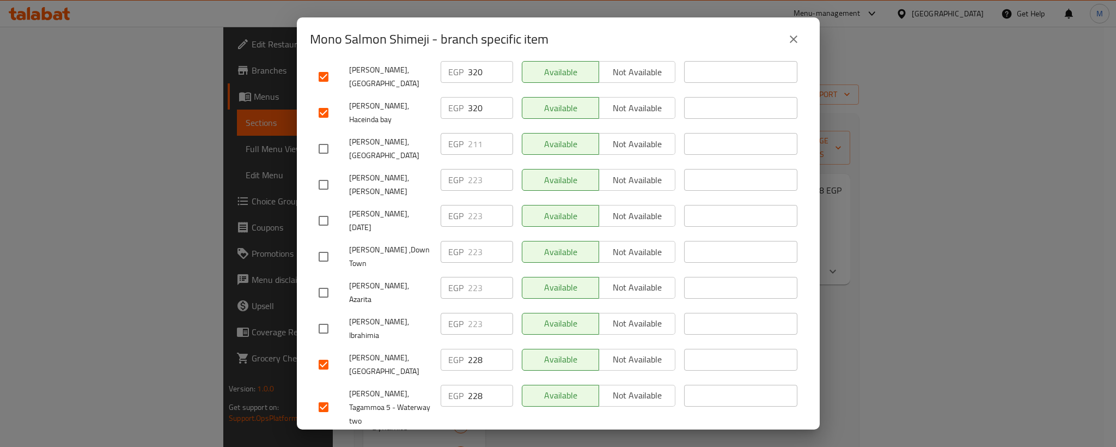
drag, startPoint x: 327, startPoint y: 267, endPoint x: 324, endPoint y: 250, distance: 17.2
drag, startPoint x: 324, startPoint y: 250, endPoint x: 325, endPoint y: 221, distance: 28.9
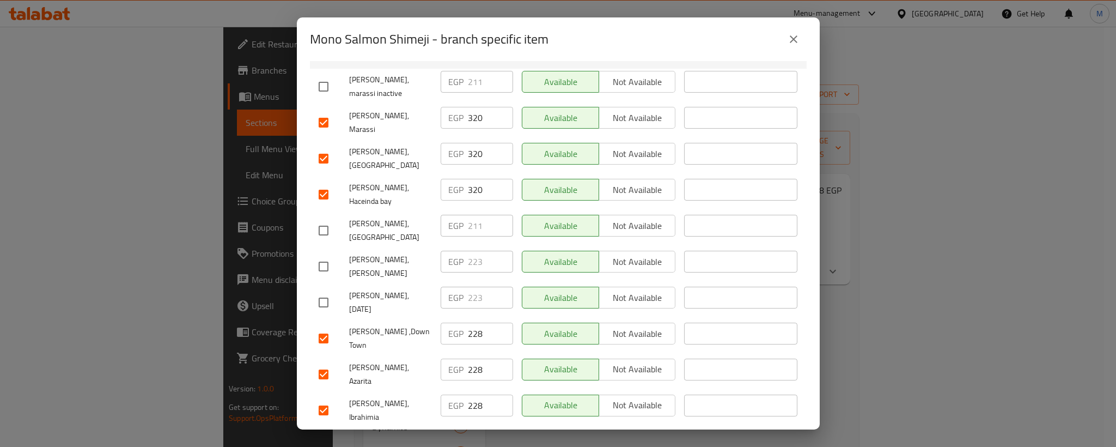
drag, startPoint x: 327, startPoint y: 269, endPoint x: 325, endPoint y: 250, distance: 18.6
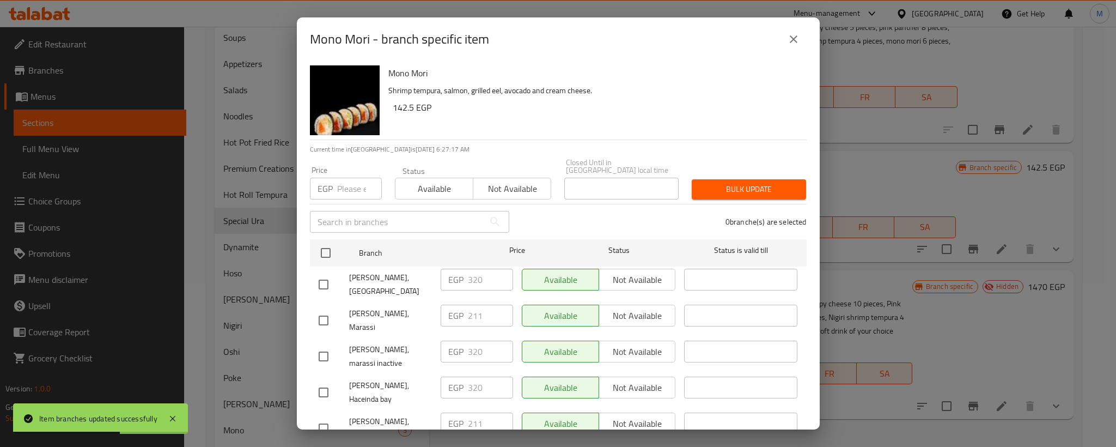
scroll to position [22, 0]
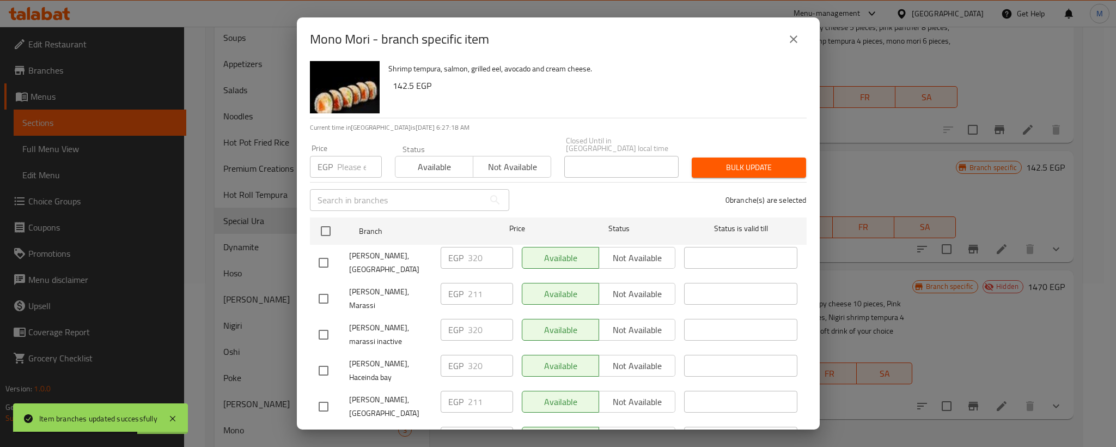
drag, startPoint x: 326, startPoint y: 415, endPoint x: 617, endPoint y: 2, distance: 505.5
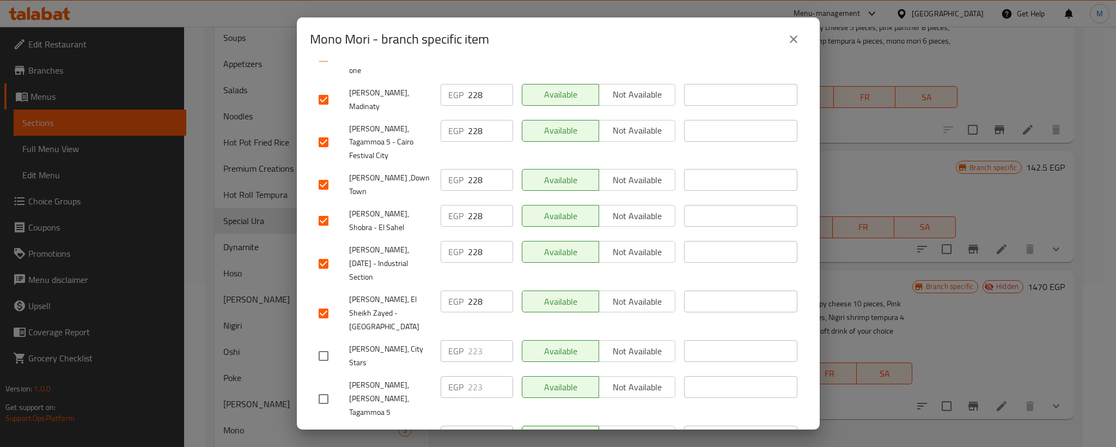
scroll to position [735, 0]
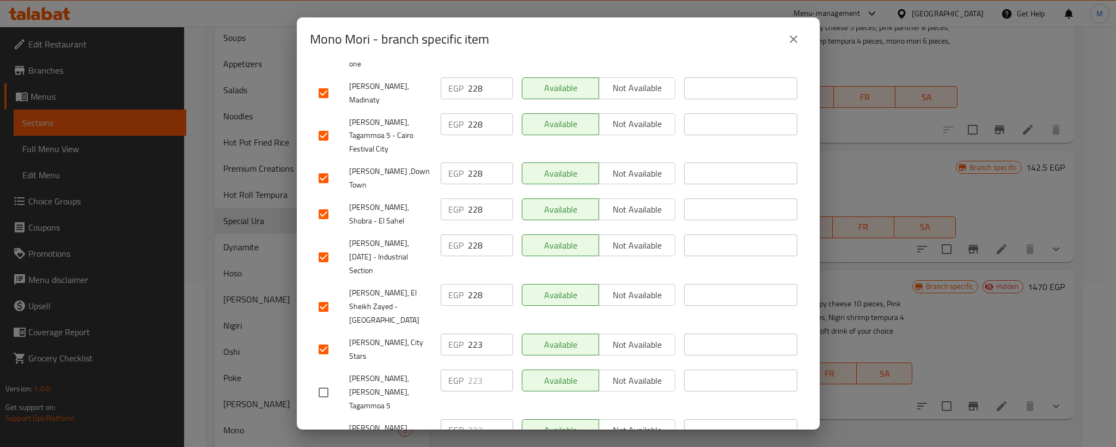
drag, startPoint x: 324, startPoint y: 249, endPoint x: 497, endPoint y: 240, distance: 173.4
drag, startPoint x: 326, startPoint y: 318, endPoint x: 337, endPoint y: 316, distance: 11.0
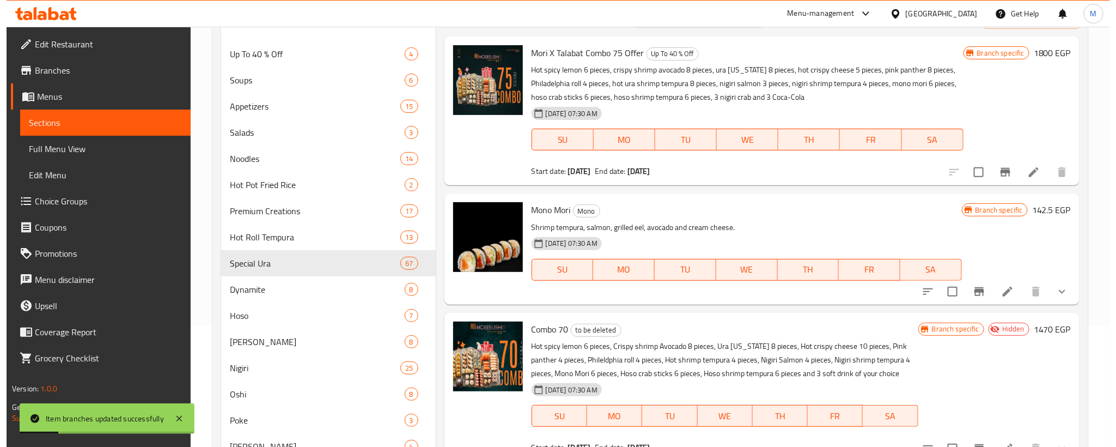
scroll to position [0, 0]
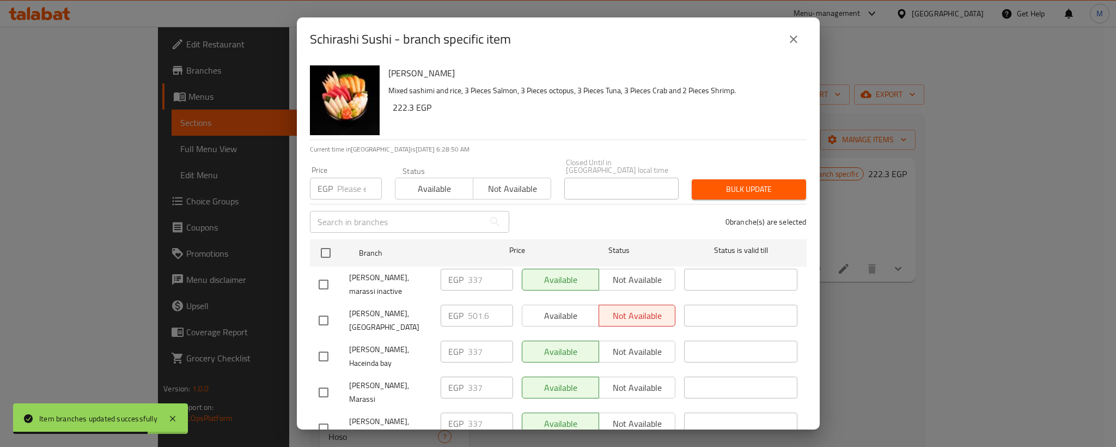
drag, startPoint x: 318, startPoint y: 371, endPoint x: 715, endPoint y: 8, distance: 538.2
drag, startPoint x: 317, startPoint y: 336, endPoint x: 576, endPoint y: 40, distance: 393.0
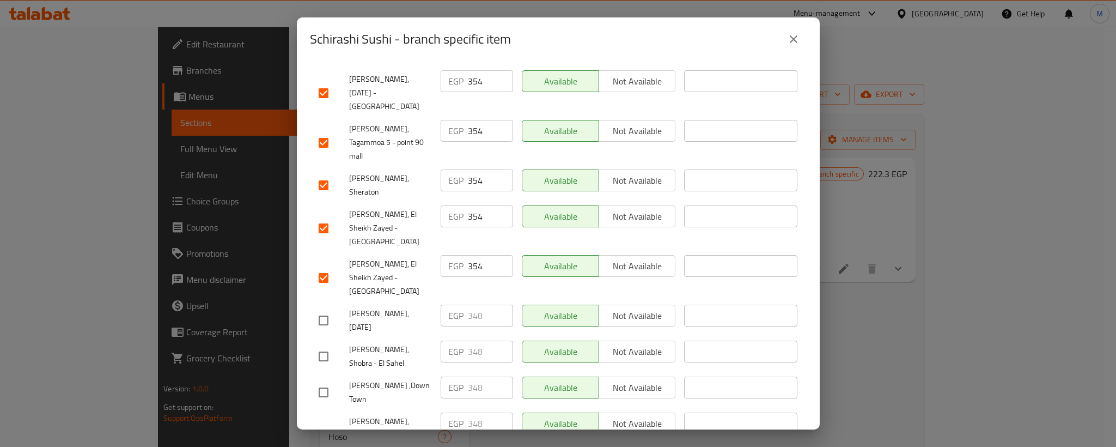
scroll to position [839, 0]
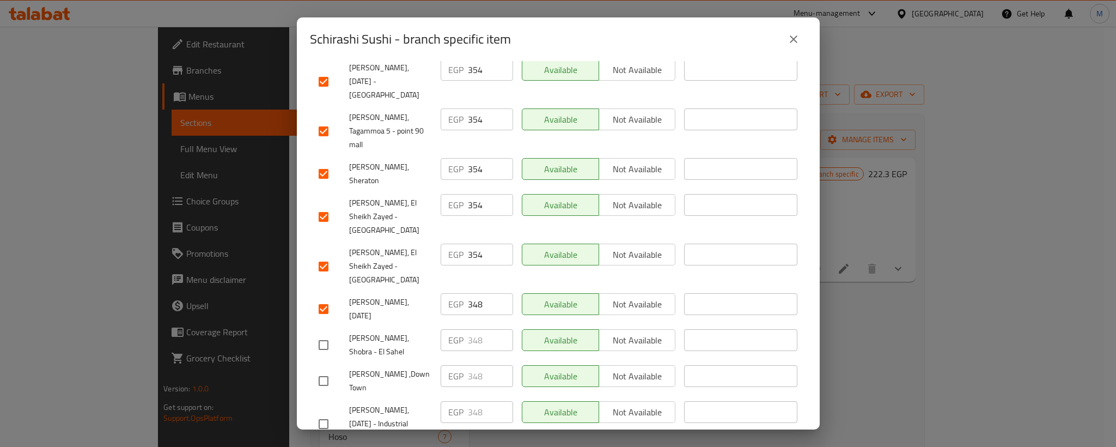
drag, startPoint x: 325, startPoint y: 186, endPoint x: 324, endPoint y: 194, distance: 8.2
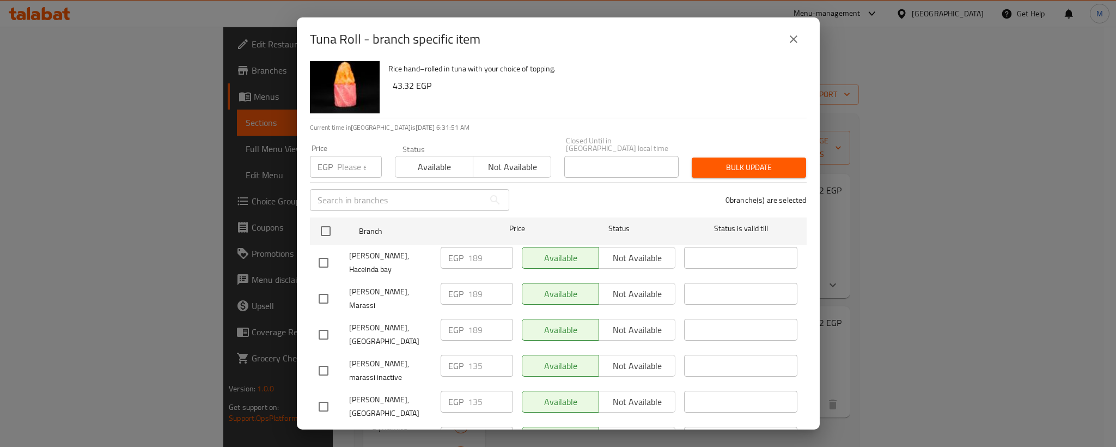
scroll to position [103, 0]
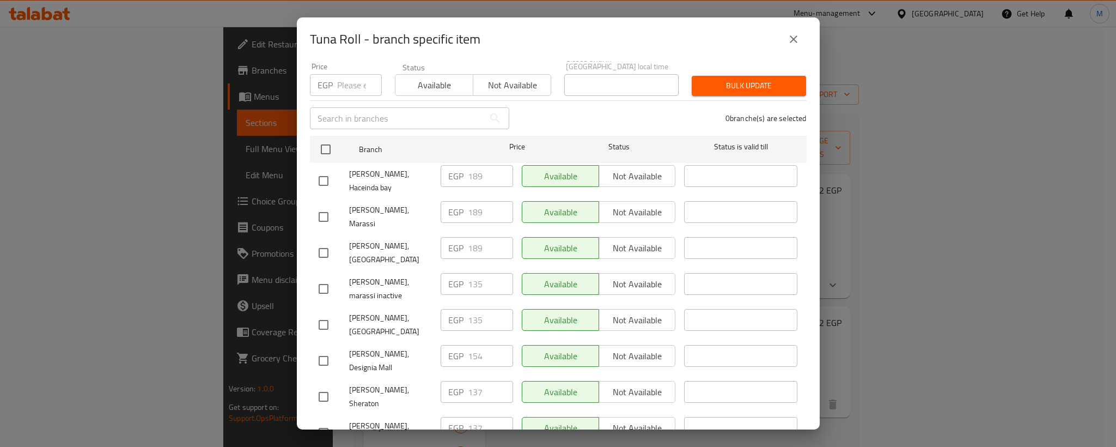
drag, startPoint x: 309, startPoint y: 336, endPoint x: 324, endPoint y: 336, distance: 14.2
drag, startPoint x: 325, startPoint y: 228, endPoint x: 554, endPoint y: 13, distance: 313.7
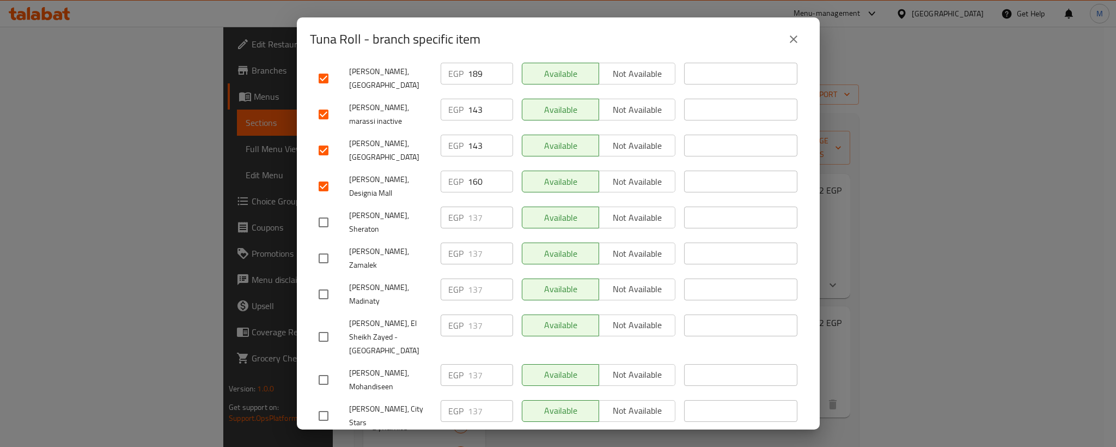
scroll to position [349, 0]
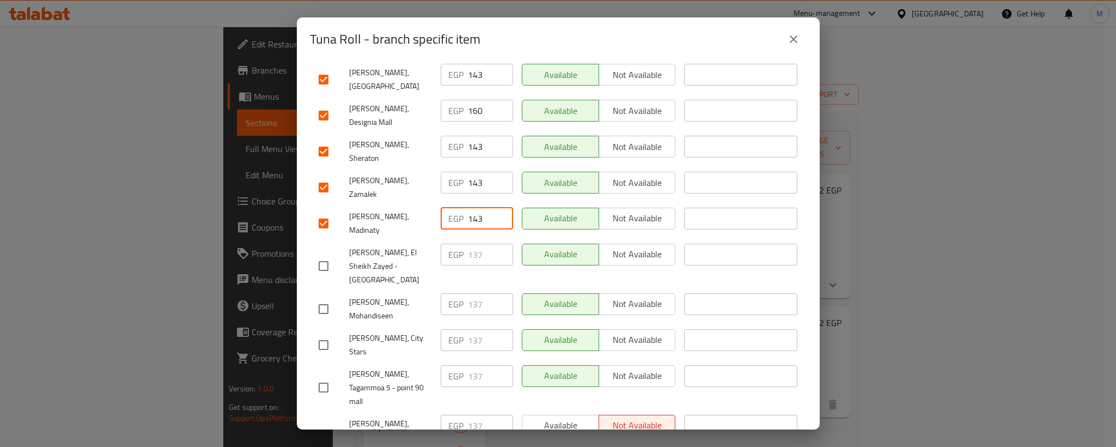
drag, startPoint x: 325, startPoint y: 208, endPoint x: 321, endPoint y: 237, distance: 30.3
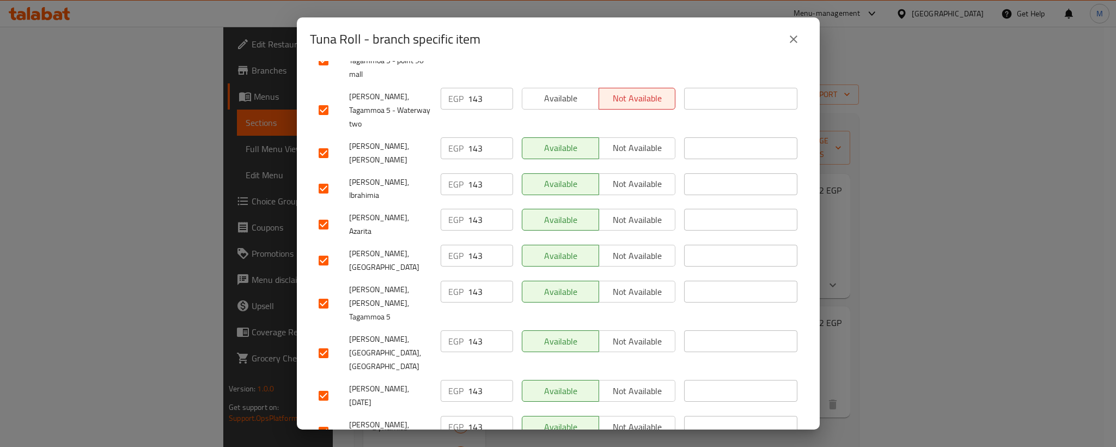
scroll to position [757, 0]
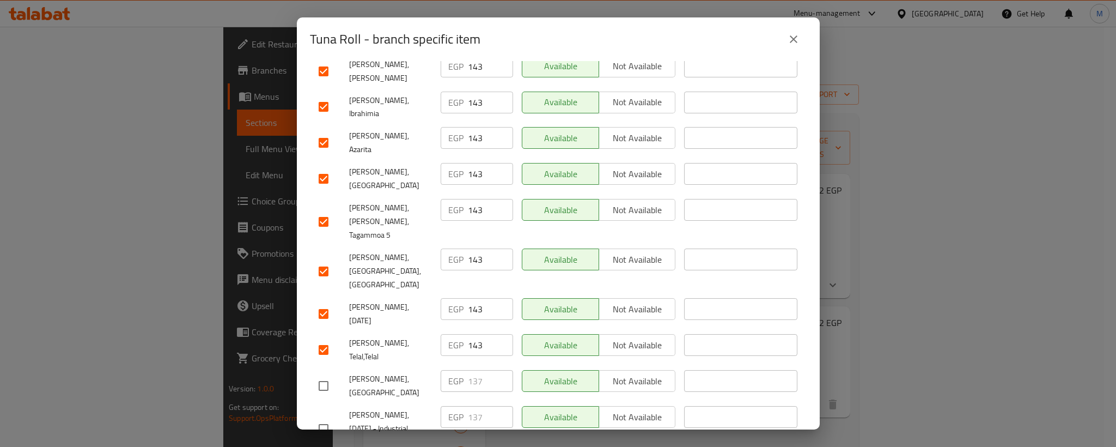
drag, startPoint x: 319, startPoint y: 216, endPoint x: 320, endPoint y: 228, distance: 12.1
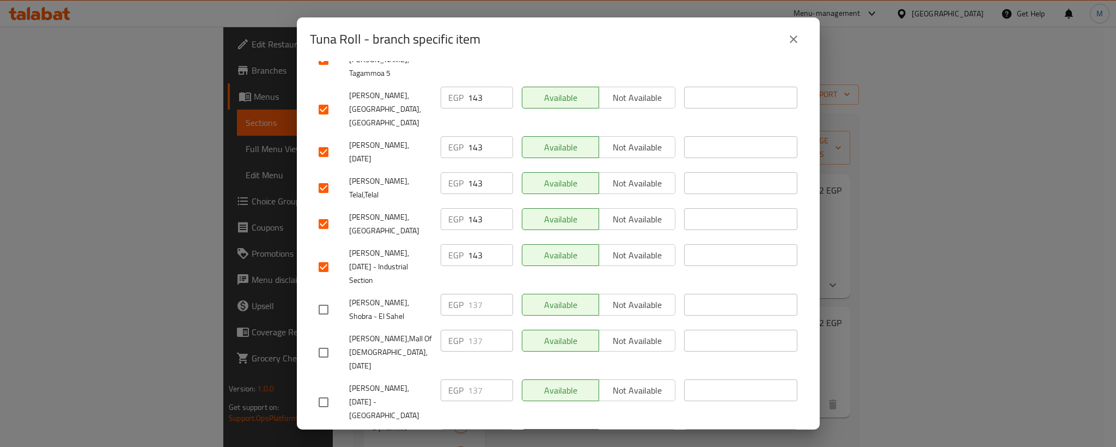
scroll to position [921, 0]
drag, startPoint x: 315, startPoint y: 224, endPoint x: 322, endPoint y: 239, distance: 15.6
drag, startPoint x: 324, startPoint y: 314, endPoint x: 466, endPoint y: 281, distance: 146.0
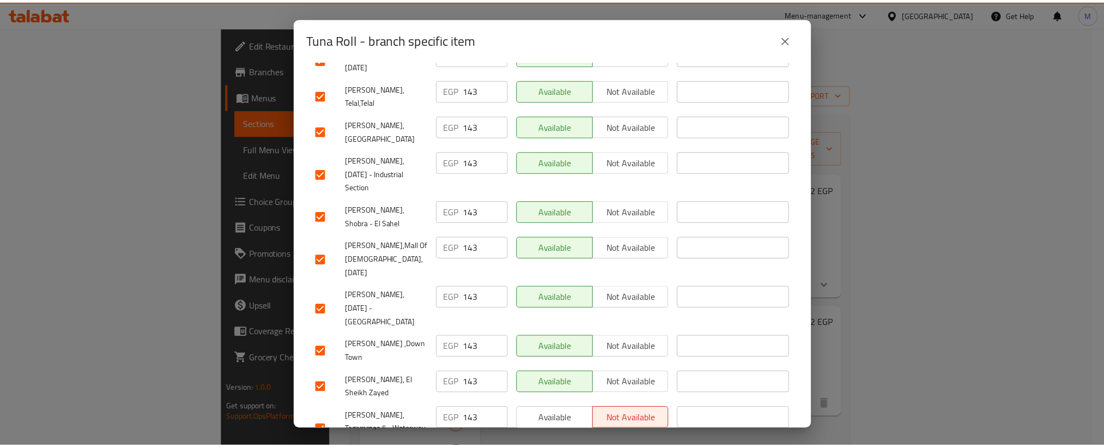
scroll to position [1014, 0]
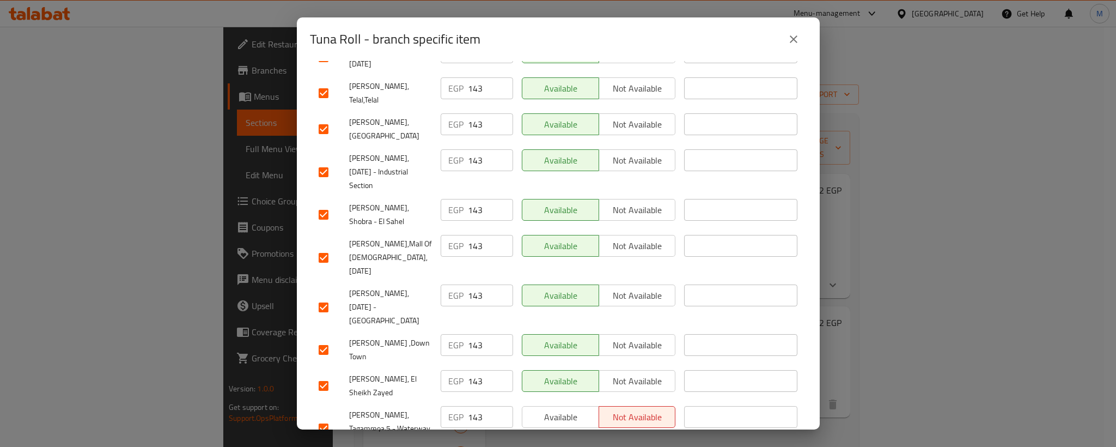
drag, startPoint x: 395, startPoint y: 309, endPoint x: 405, endPoint y: 332, distance: 24.9
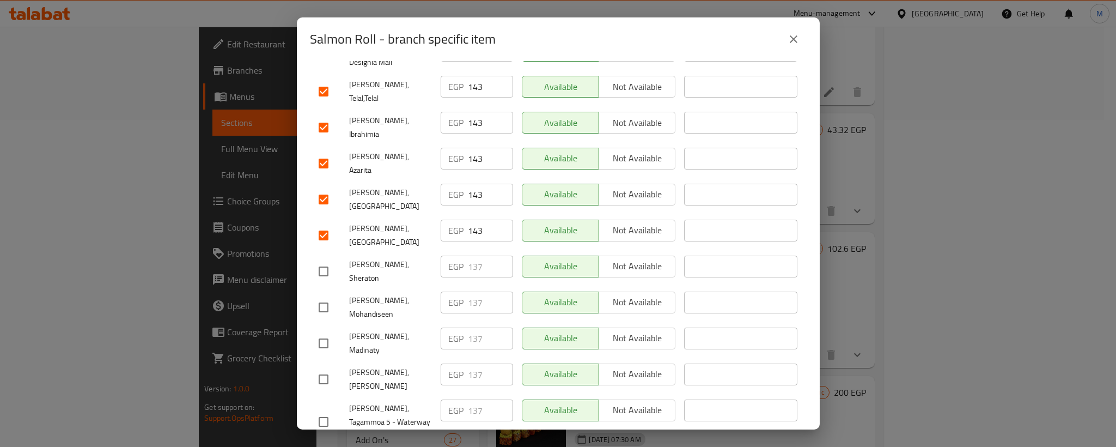
scroll to position [490, 0]
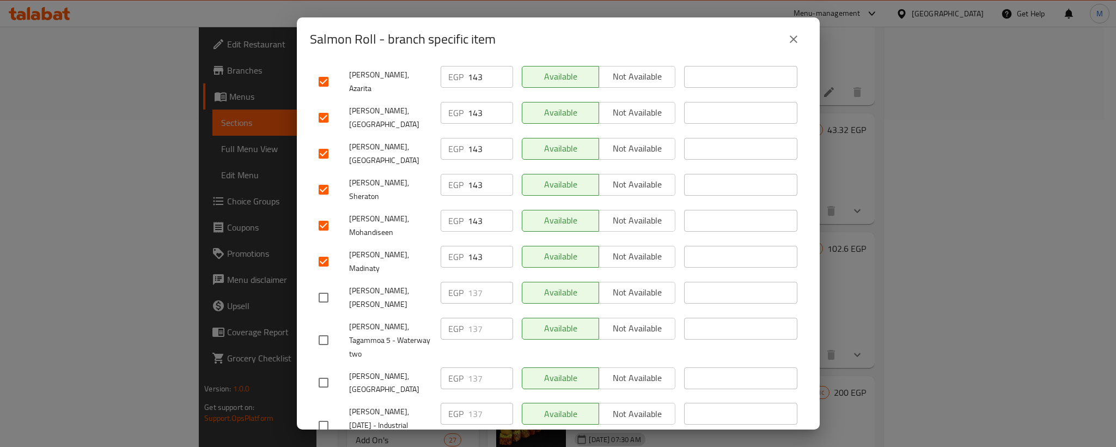
drag, startPoint x: 320, startPoint y: 214, endPoint x: 325, endPoint y: 248, distance: 34.7
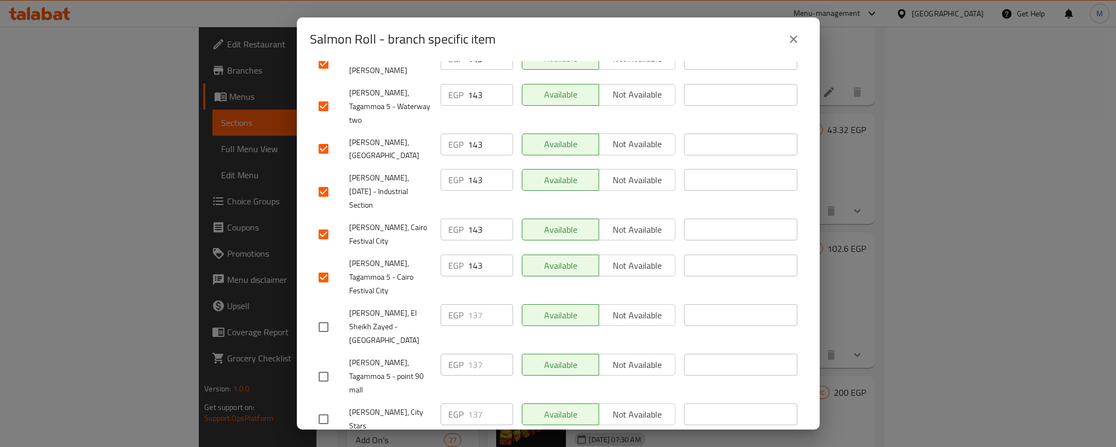
scroll to position [735, 0]
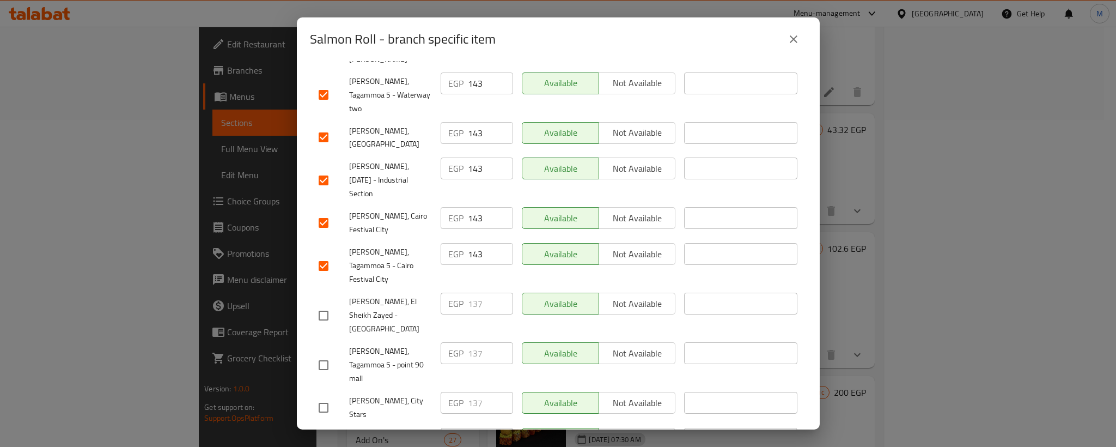
drag, startPoint x: 331, startPoint y: 191, endPoint x: 324, endPoint y: 211, distance: 21.4
drag, startPoint x: 322, startPoint y: 239, endPoint x: 477, endPoint y: 178, distance: 166.6
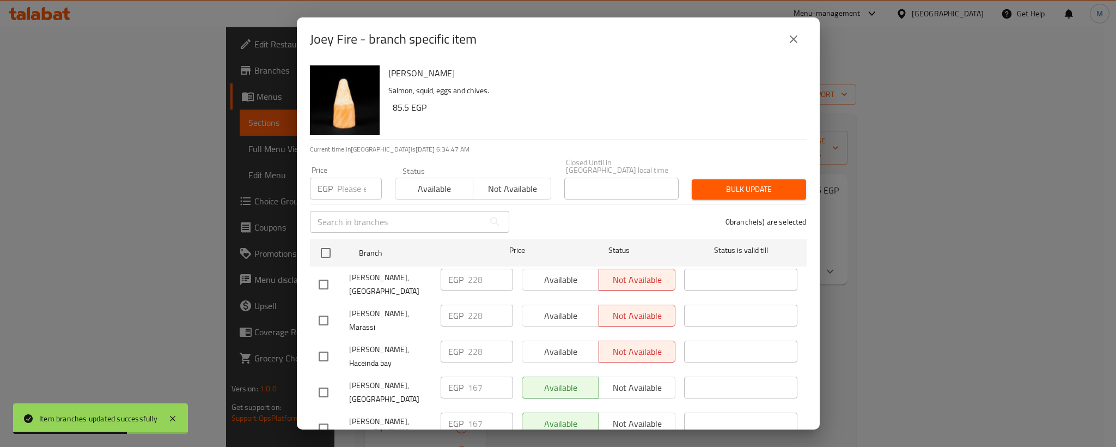
scroll to position [229, 0]
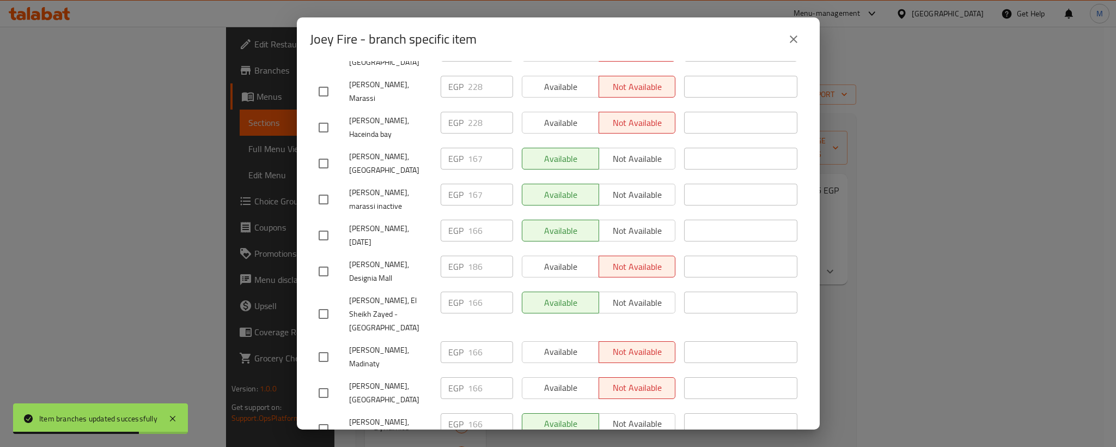
drag, startPoint x: 322, startPoint y: 242, endPoint x: 402, endPoint y: 168, distance: 108.3
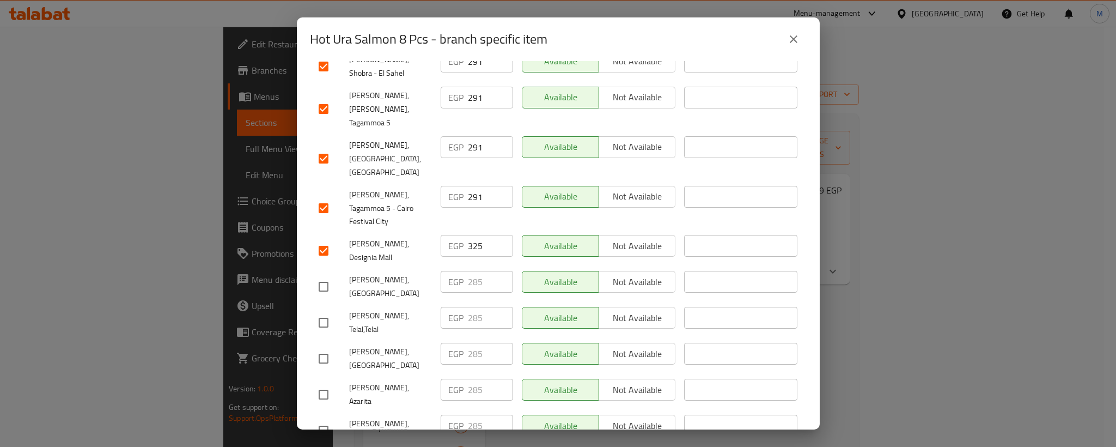
scroll to position [654, 0]
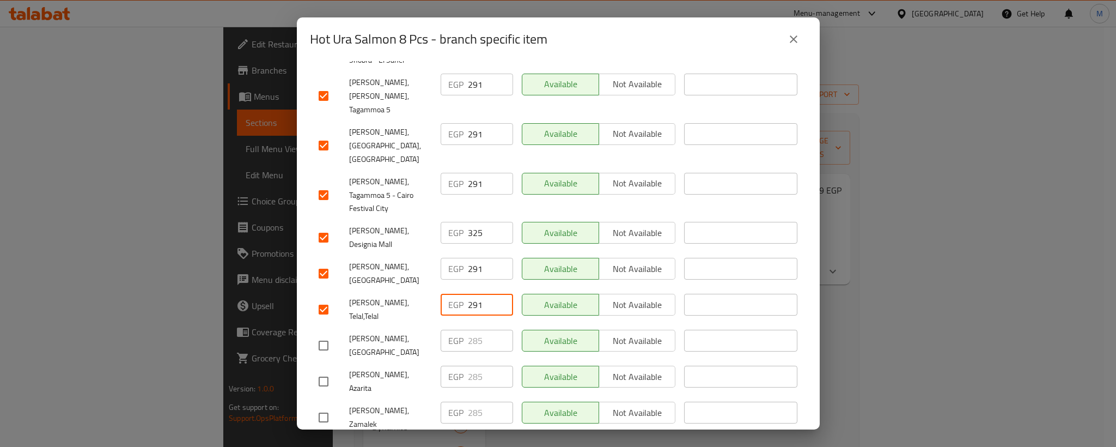
drag, startPoint x: 327, startPoint y: 240, endPoint x: 330, endPoint y: 265, distance: 24.7
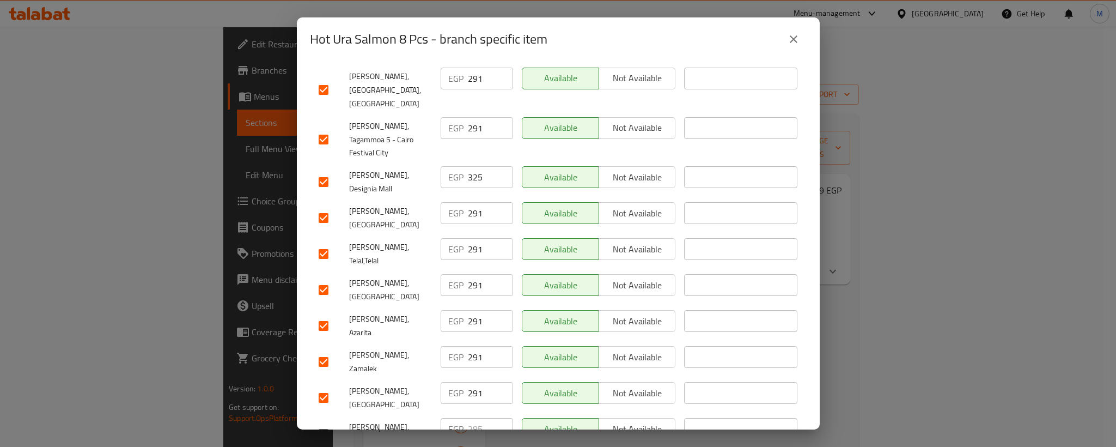
scroll to position [735, 0]
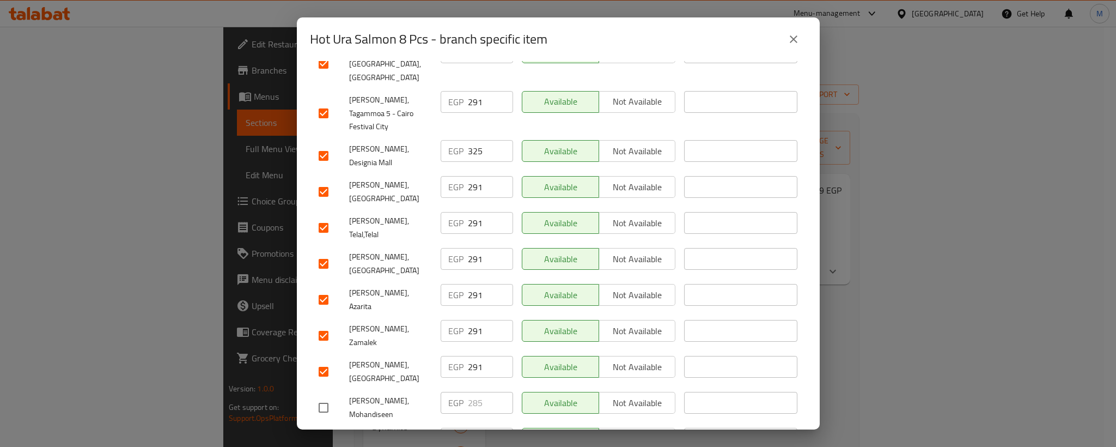
drag, startPoint x: 327, startPoint y: 277, endPoint x: 319, endPoint y: 313, distance: 36.9
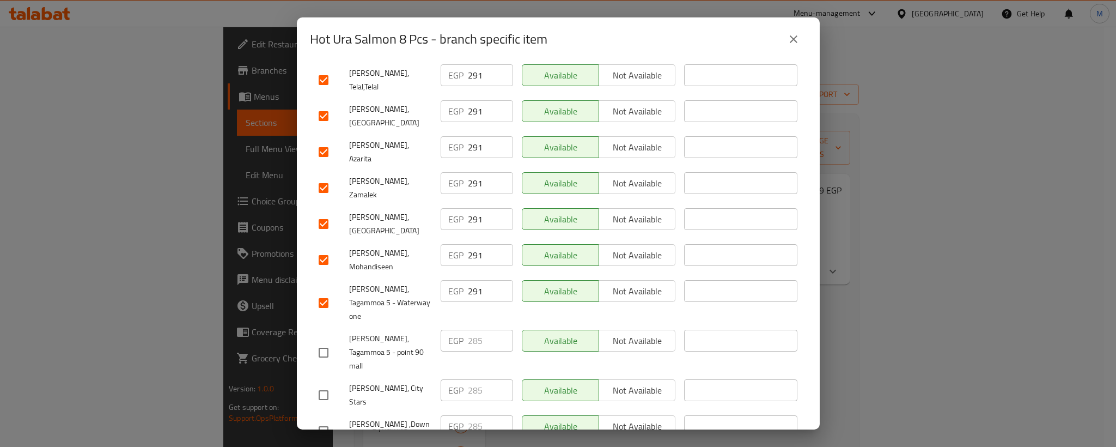
scroll to position [899, 0]
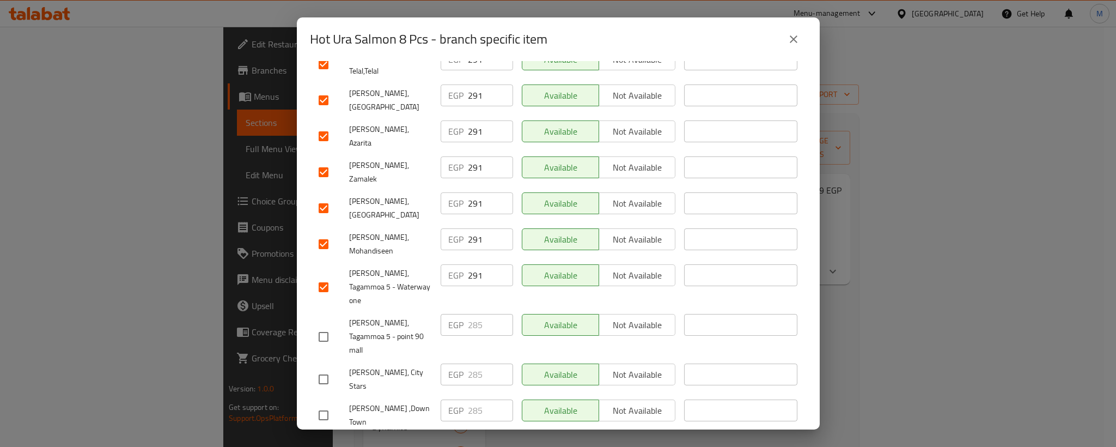
drag, startPoint x: 326, startPoint y: 181, endPoint x: 322, endPoint y: 219, distance: 37.7
drag, startPoint x: 327, startPoint y: 249, endPoint x: 322, endPoint y: 278, distance: 29.7
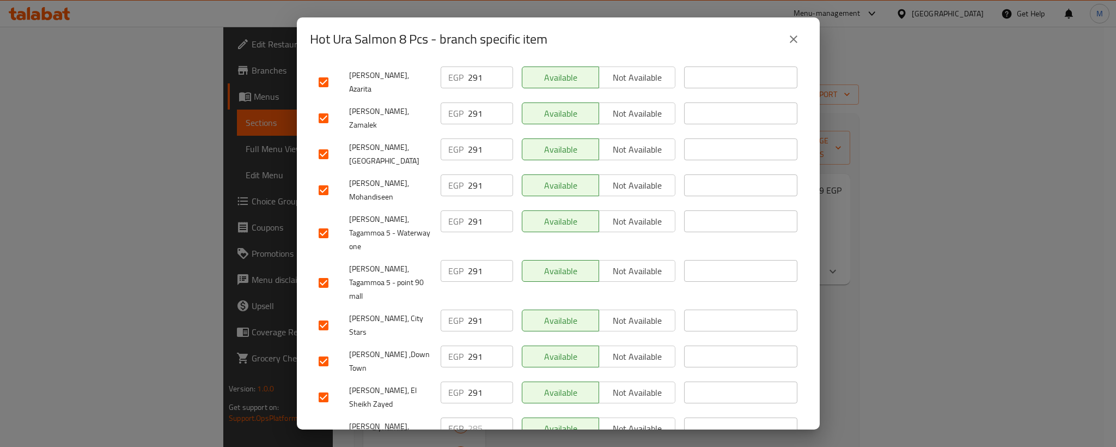
scroll to position [980, 0]
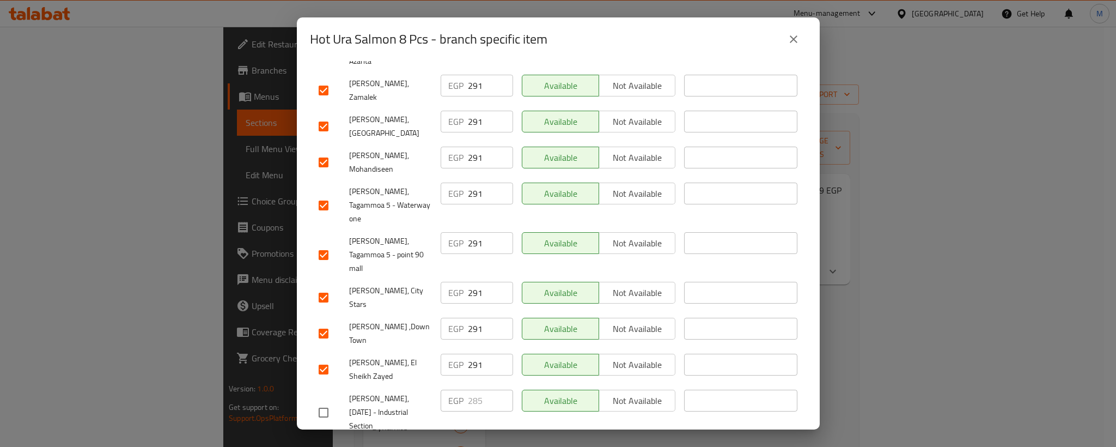
drag, startPoint x: 326, startPoint y: 237, endPoint x: 394, endPoint y: 252, distance: 70.2
drag, startPoint x: 333, startPoint y: 273, endPoint x: 326, endPoint y: 278, distance: 9.1
drag, startPoint x: 327, startPoint y: 340, endPoint x: 314, endPoint y: 395, distance: 57.2
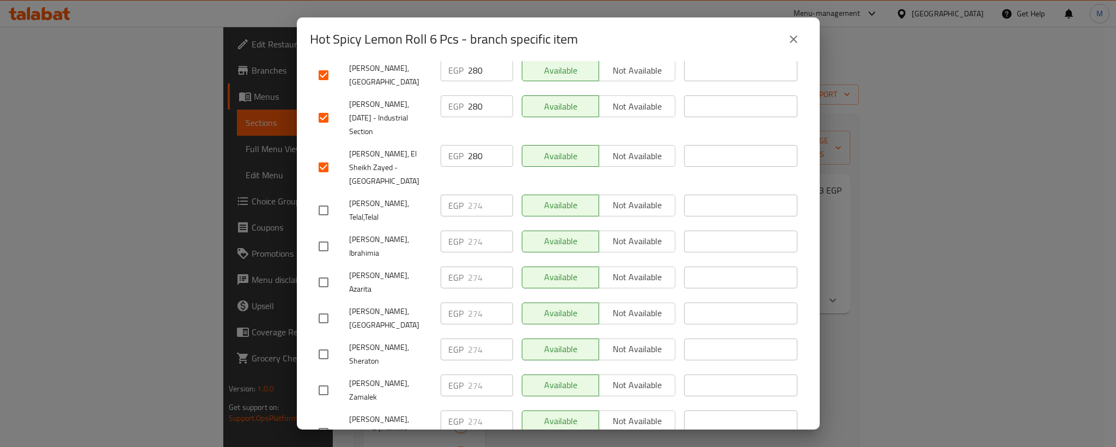
scroll to position [435, 0]
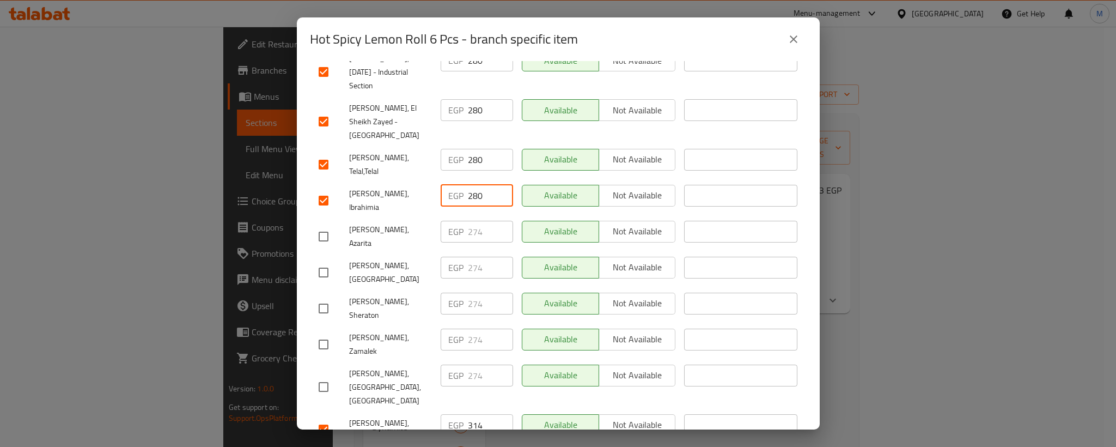
drag, startPoint x: 337, startPoint y: 180, endPoint x: 322, endPoint y: 197, distance: 22.8
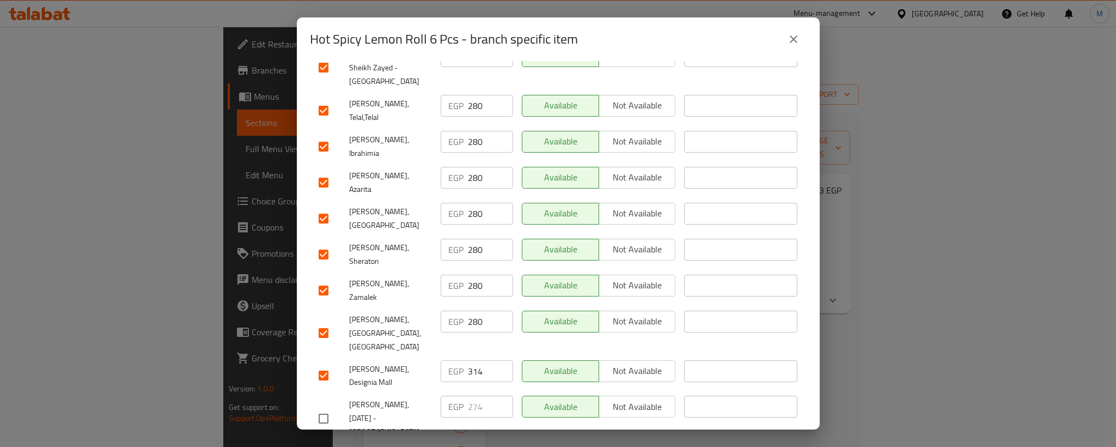
scroll to position [598, 0]
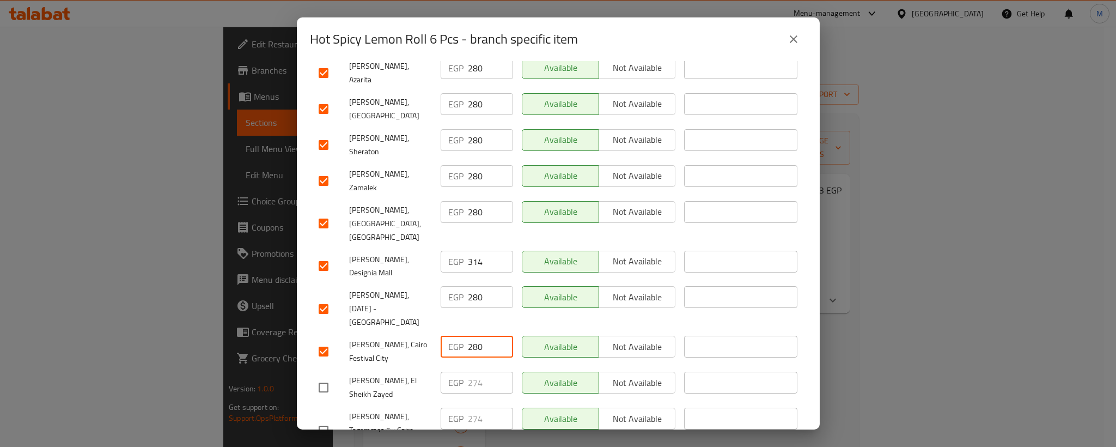
drag, startPoint x: 322, startPoint y: 286, endPoint x: 316, endPoint y: 306, distance: 20.5
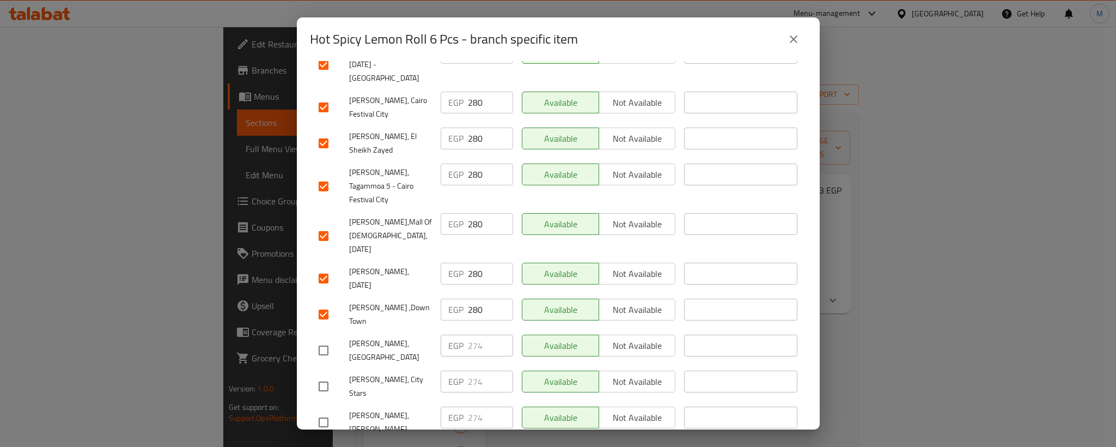
scroll to position [843, 0]
drag, startPoint x: 327, startPoint y: 208, endPoint x: 322, endPoint y: 231, distance: 23.4
drag, startPoint x: 328, startPoint y: 269, endPoint x: 326, endPoint y: 279, distance: 11.2
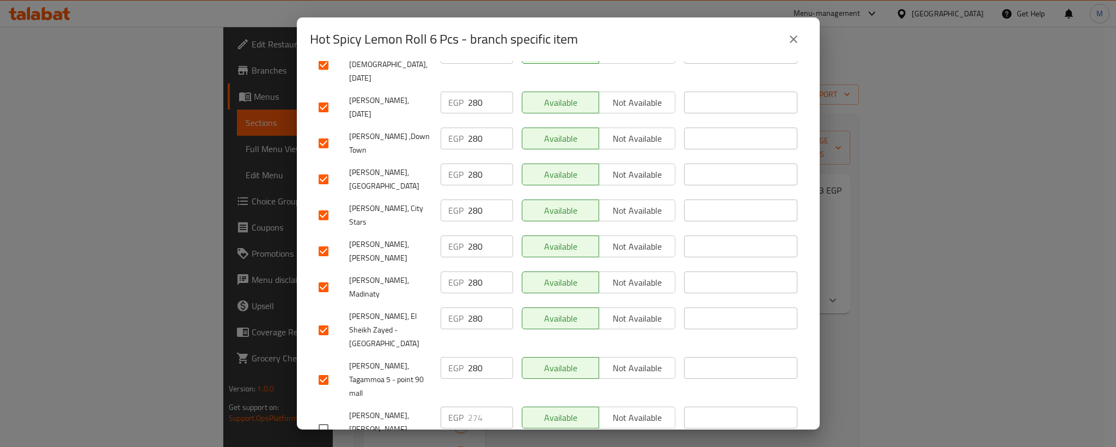
scroll to position [1014, 0]
drag, startPoint x: 407, startPoint y: 352, endPoint x: 451, endPoint y: 404, distance: 67.7
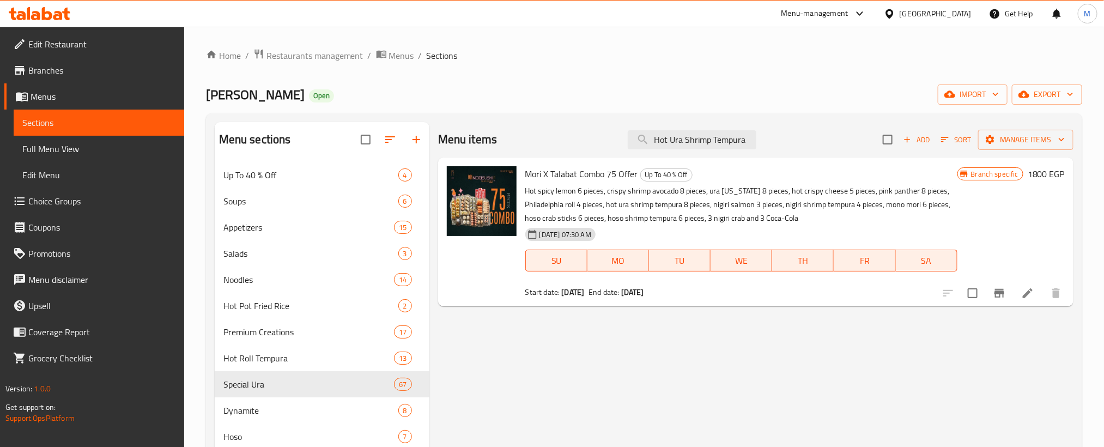
drag, startPoint x: 571, startPoint y: 98, endPoint x: 507, endPoint y: 86, distance: 65.0
copy span "Up To 40 % Off"
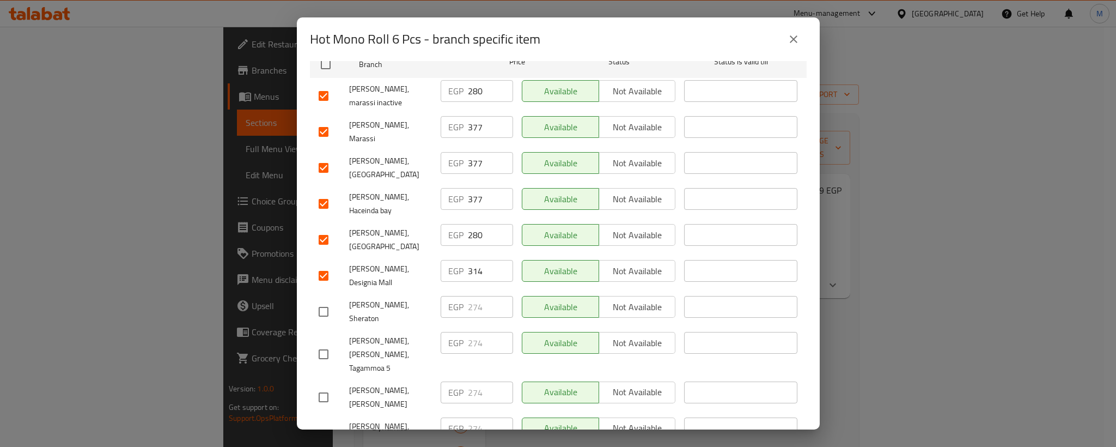
scroll to position [267, 0]
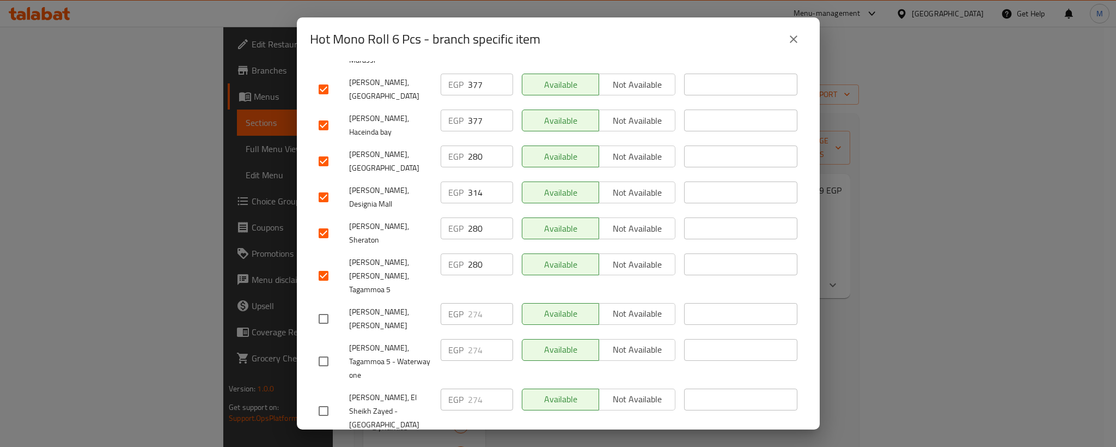
drag, startPoint x: 332, startPoint y: 267, endPoint x: 328, endPoint y: 303, distance: 36.1
drag, startPoint x: 328, startPoint y: 303, endPoint x: 326, endPoint y: 316, distance: 13.4
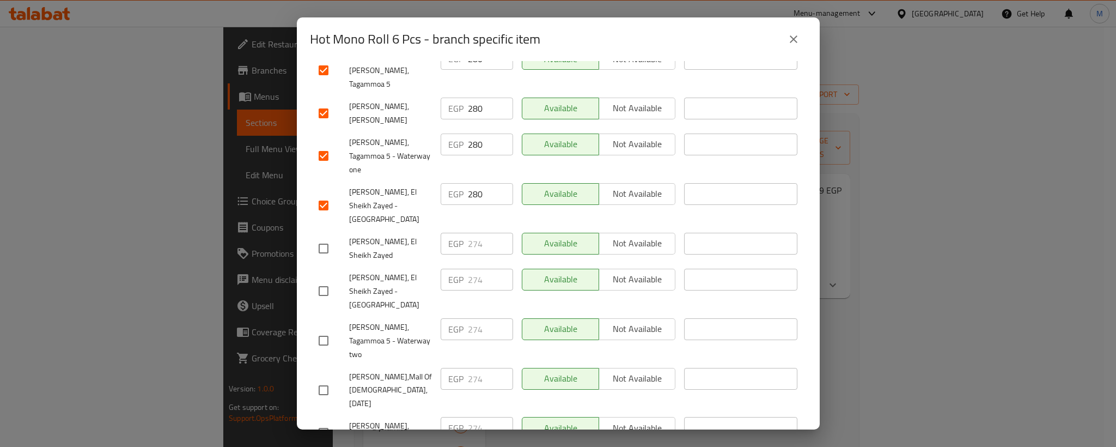
scroll to position [512, 0]
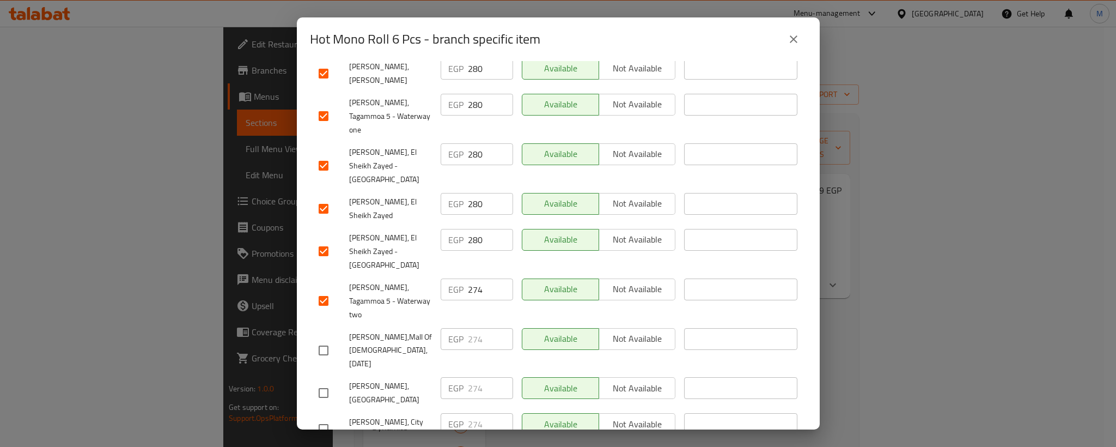
drag, startPoint x: 319, startPoint y: 260, endPoint x: 353, endPoint y: 260, distance: 34.3
drag, startPoint x: 327, startPoint y: 288, endPoint x: 324, endPoint y: 315, distance: 27.4
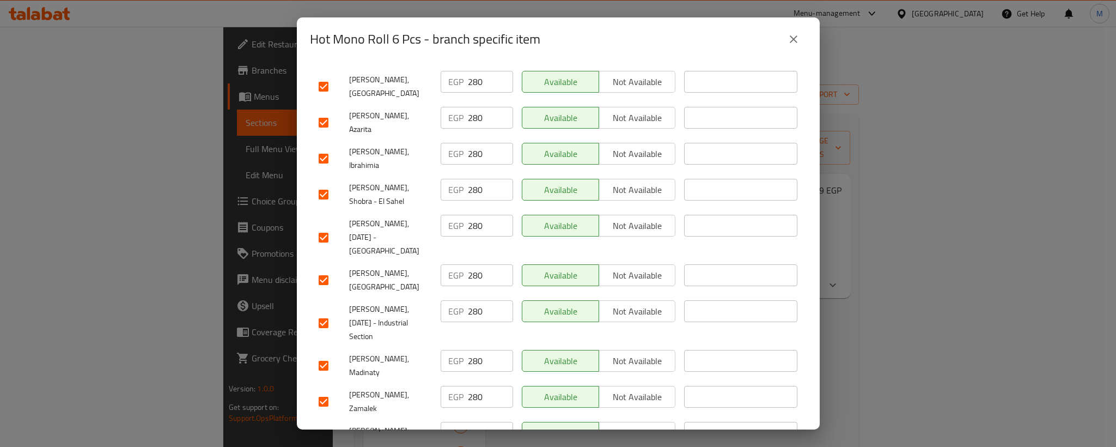
scroll to position [1014, 0]
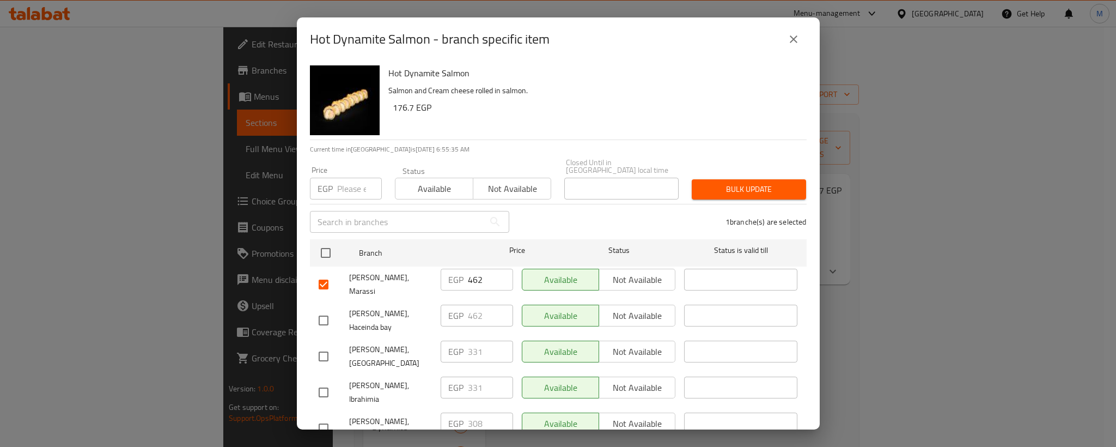
drag, startPoint x: 322, startPoint y: 306, endPoint x: 337, endPoint y: 278, distance: 31.0
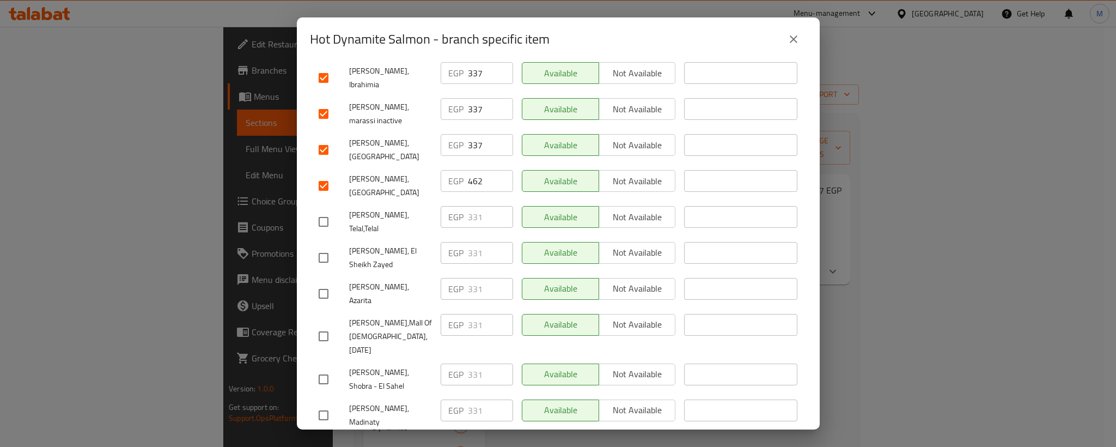
scroll to position [327, 0]
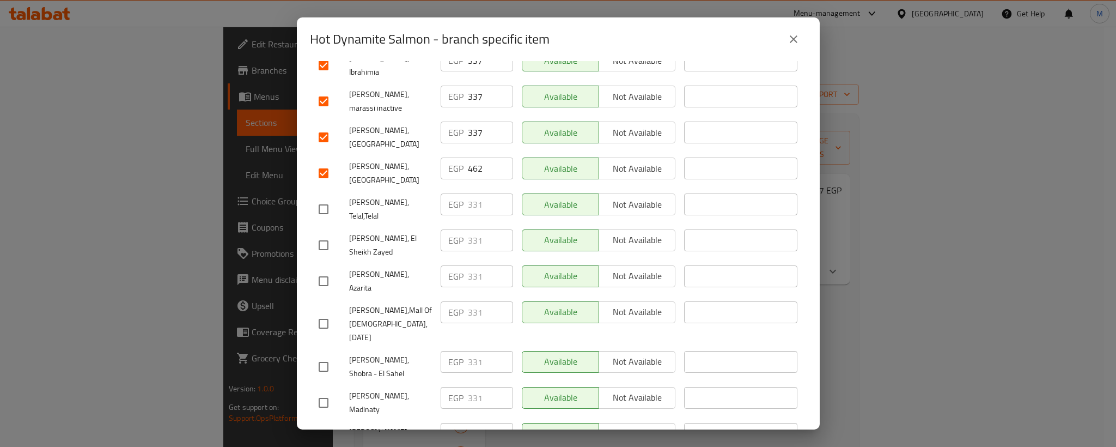
drag, startPoint x: 325, startPoint y: 164, endPoint x: 322, endPoint y: 188, distance: 24.7
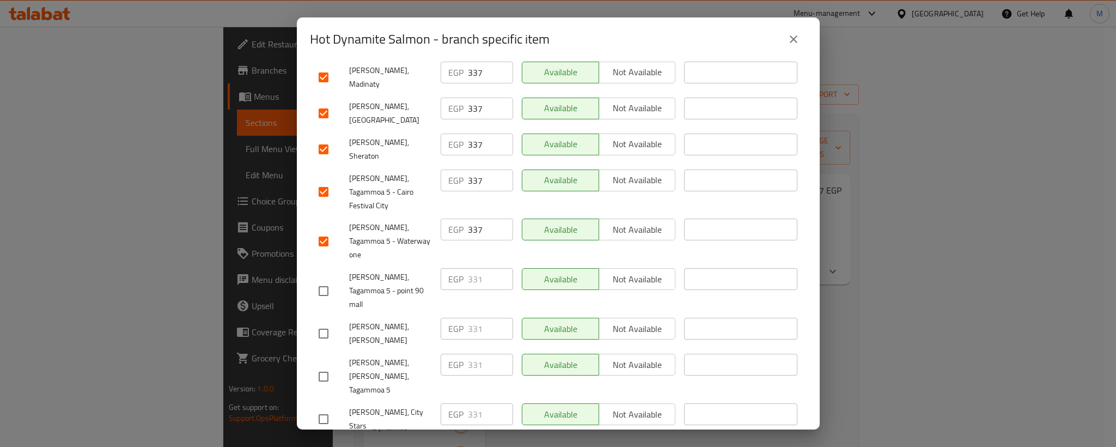
scroll to position [654, 0]
drag, startPoint x: 329, startPoint y: 166, endPoint x: 315, endPoint y: 181, distance: 20.9
drag, startPoint x: 327, startPoint y: 255, endPoint x: 319, endPoint y: 298, distance: 43.4
drag, startPoint x: 319, startPoint y: 301, endPoint x: 331, endPoint y: 293, distance: 14.1
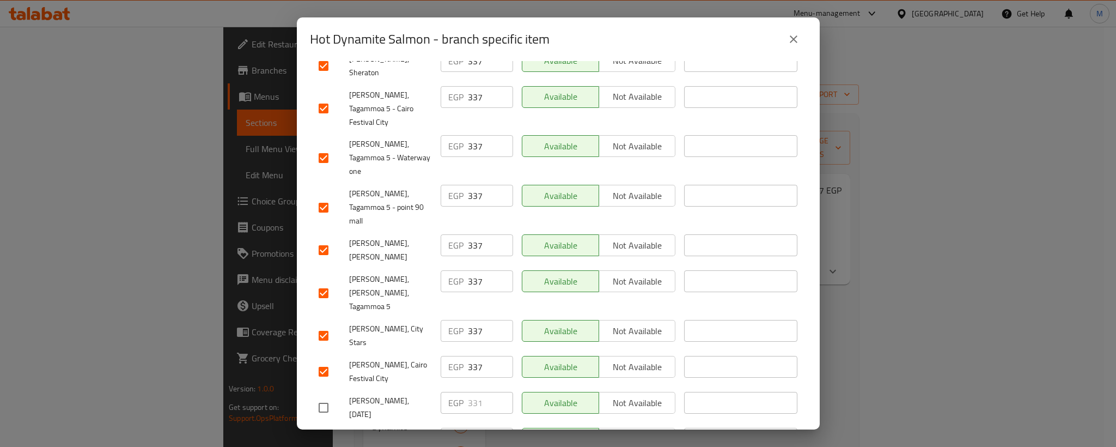
drag, startPoint x: 326, startPoint y: 240, endPoint x: 326, endPoint y: 273, distance: 33.2
drag, startPoint x: 326, startPoint y: 273, endPoint x: 332, endPoint y: 276, distance: 6.6
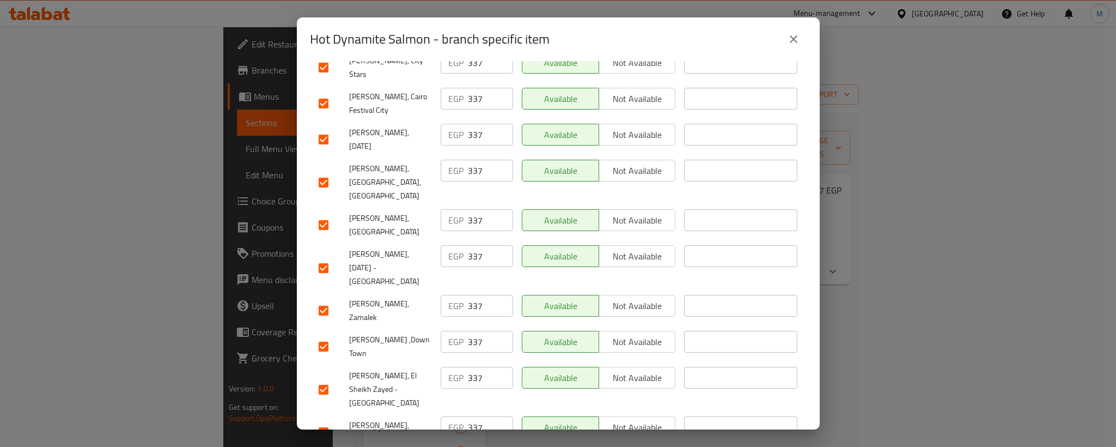
scroll to position [1014, 0]
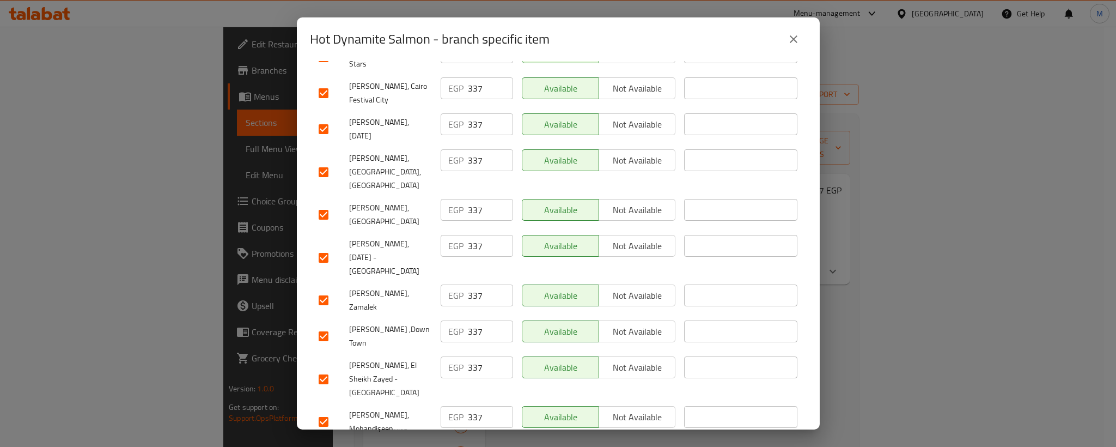
drag, startPoint x: 515, startPoint y: 413, endPoint x: 194, endPoint y: 74, distance: 467.0
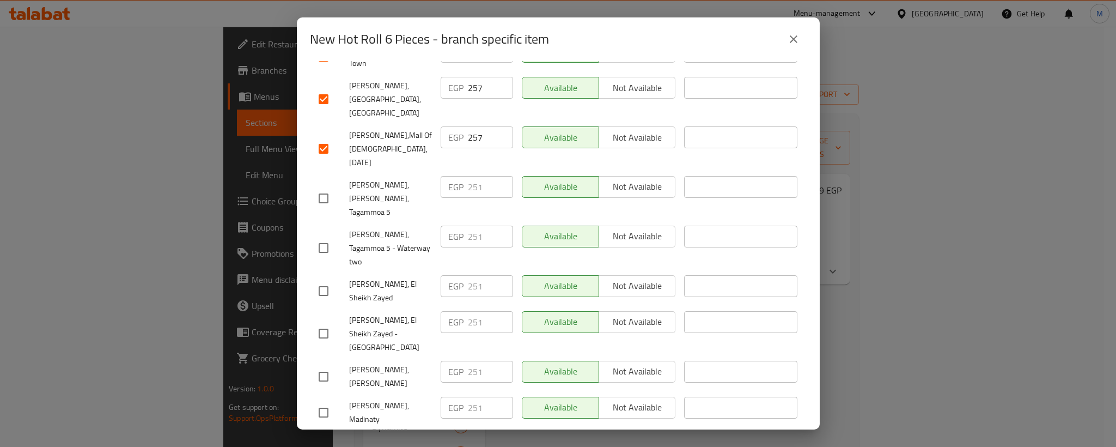
scroll to position [409, 0]
drag, startPoint x: 324, startPoint y: 162, endPoint x: 324, endPoint y: 170, distance: 7.6
drag, startPoint x: 325, startPoint y: 272, endPoint x: 322, endPoint y: 288, distance: 16.0
drag, startPoint x: 324, startPoint y: 306, endPoint x: 490, endPoint y: 230, distance: 183.1
drag, startPoint x: 461, startPoint y: 229, endPoint x: 470, endPoint y: 239, distance: 12.7
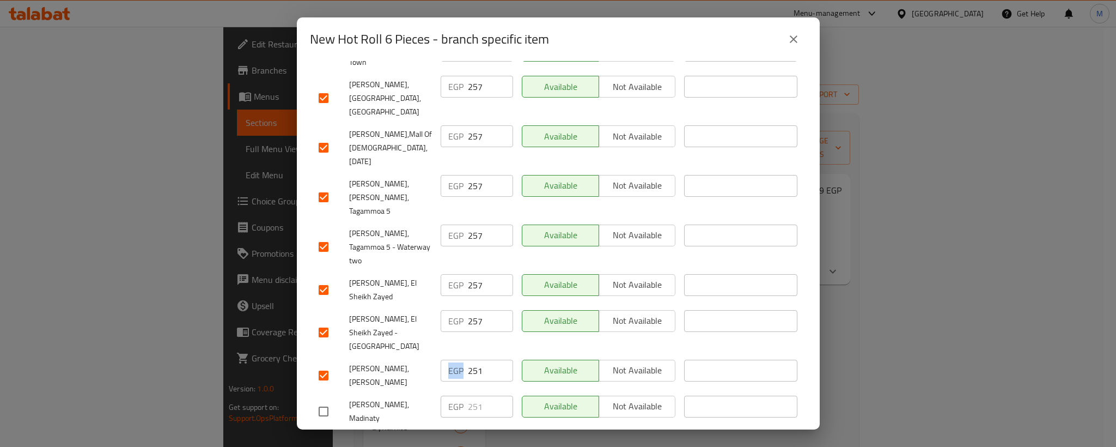
drag, startPoint x: 474, startPoint y: 269, endPoint x: 471, endPoint y: 278, distance: 9.7
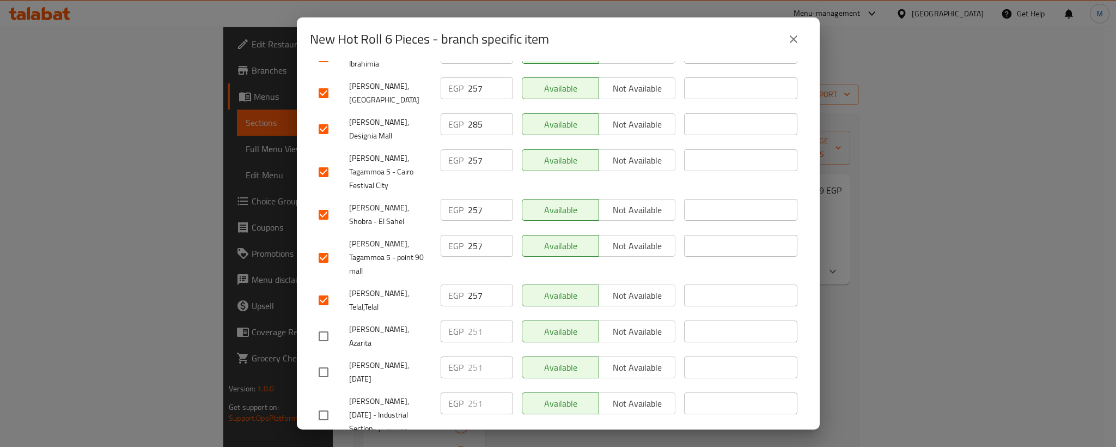
scroll to position [817, 0]
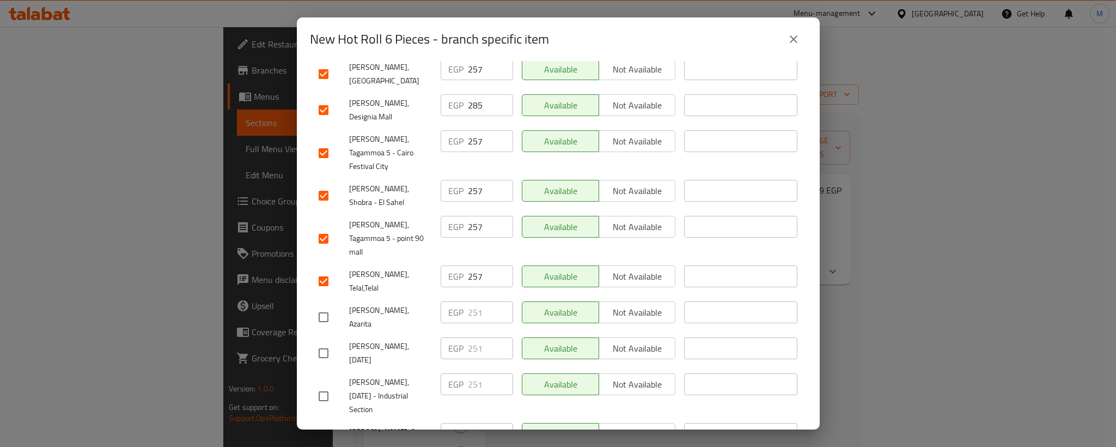
drag, startPoint x: 331, startPoint y: 161, endPoint x: 325, endPoint y: 194, distance: 34.2
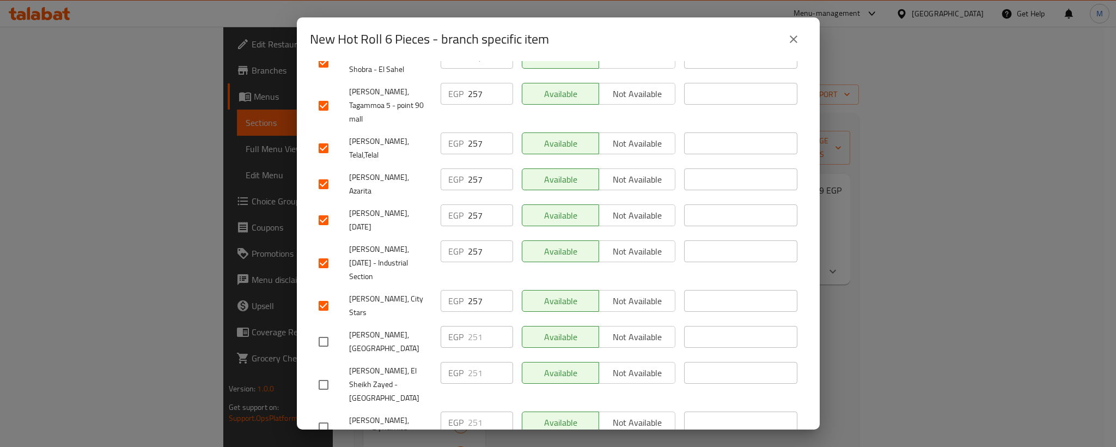
scroll to position [980, 0]
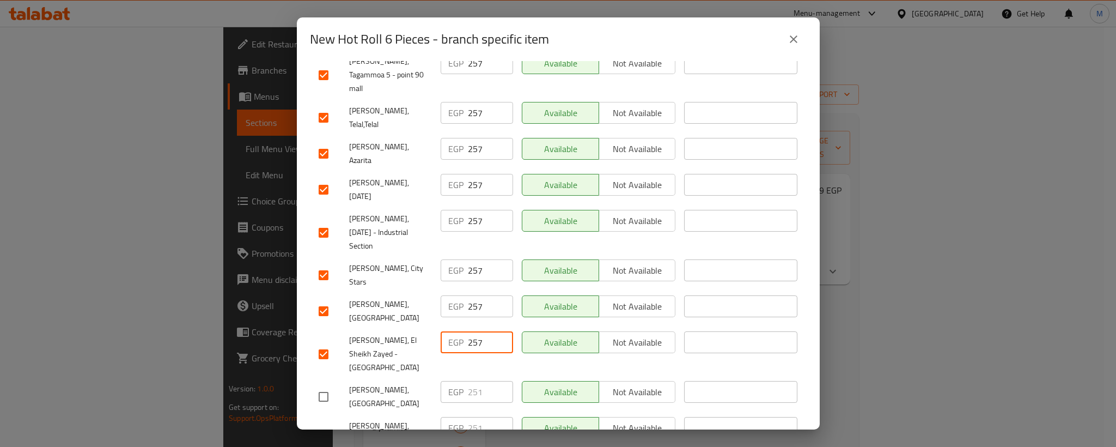
drag, startPoint x: 330, startPoint y: 215, endPoint x: 325, endPoint y: 229, distance: 15.0
drag, startPoint x: 319, startPoint y: 383, endPoint x: 327, endPoint y: 384, distance: 7.7
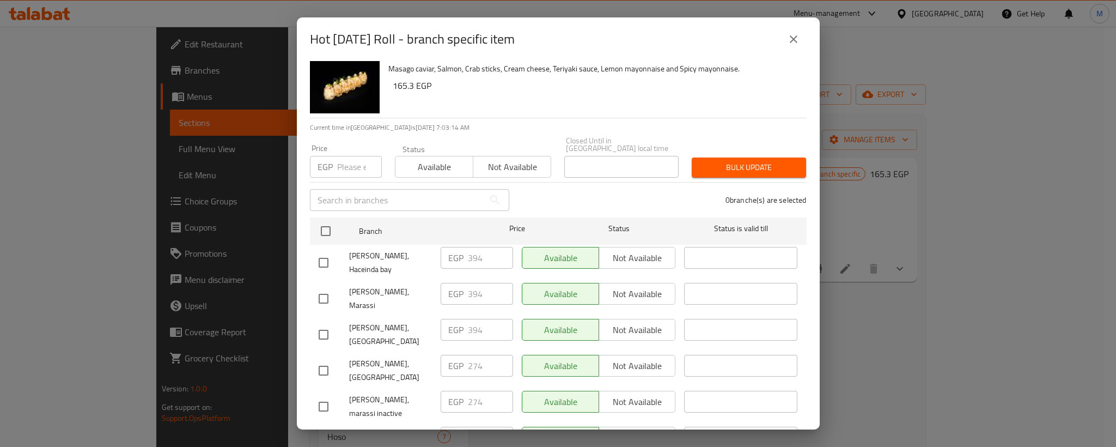
scroll to position [103, 0]
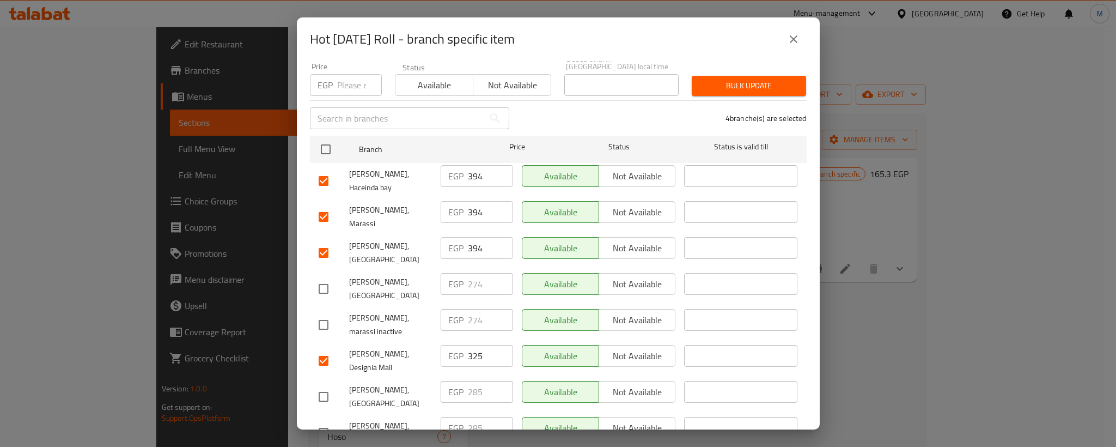
click at [327, 277] on input "checkbox" at bounding box center [323, 288] width 23 height 23
click at [325, 313] on input "checkbox" at bounding box center [323, 324] width 23 height 23
click at [471, 273] on input "274" at bounding box center [490, 284] width 45 height 22
click at [470, 309] on input "274" at bounding box center [490, 320] width 45 height 22
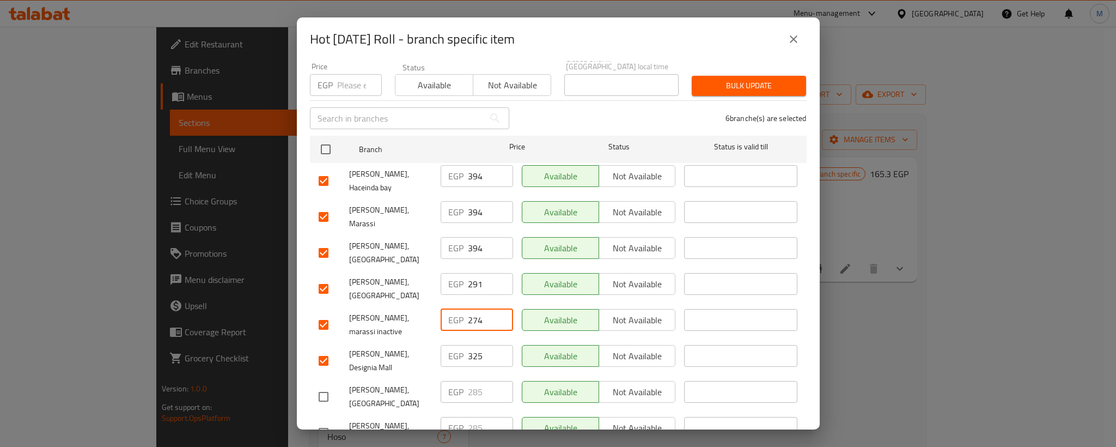
click at [470, 309] on input "274" at bounding box center [490, 320] width 45 height 22
click at [389, 311] on span "[PERSON_NAME], marassi inactive" at bounding box center [390, 324] width 83 height 27
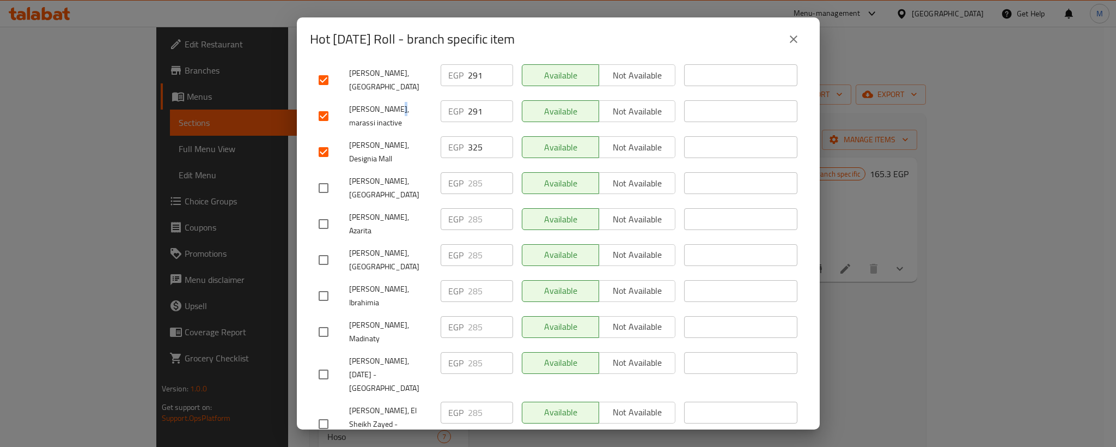
scroll to position [349, 0]
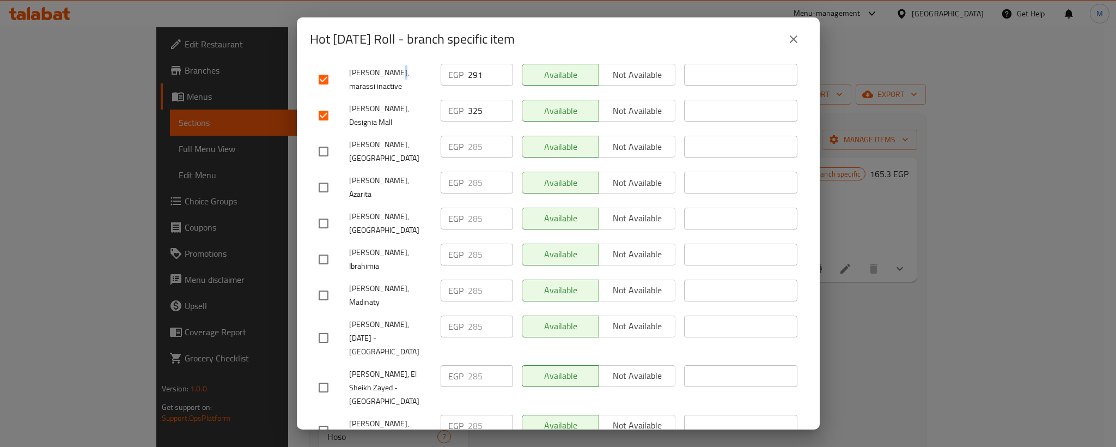
click at [324, 140] on input "checkbox" at bounding box center [323, 151] width 23 height 23
click at [322, 176] on input "checkbox" at bounding box center [323, 187] width 23 height 23
click at [461, 136] on div "EGP 285 ​" at bounding box center [477, 147] width 72 height 22
click at [472, 136] on input "285" at bounding box center [490, 147] width 45 height 22
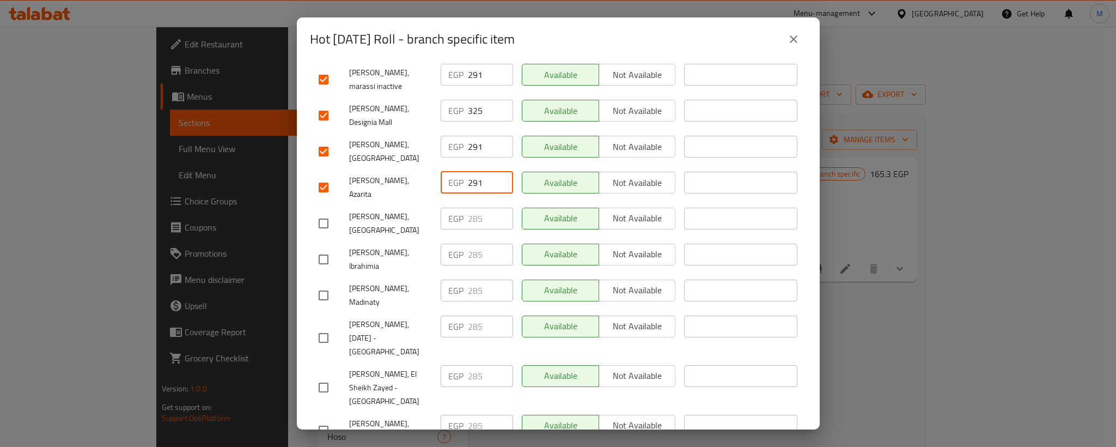
drag, startPoint x: 327, startPoint y: 188, endPoint x: 325, endPoint y: 200, distance: 11.6
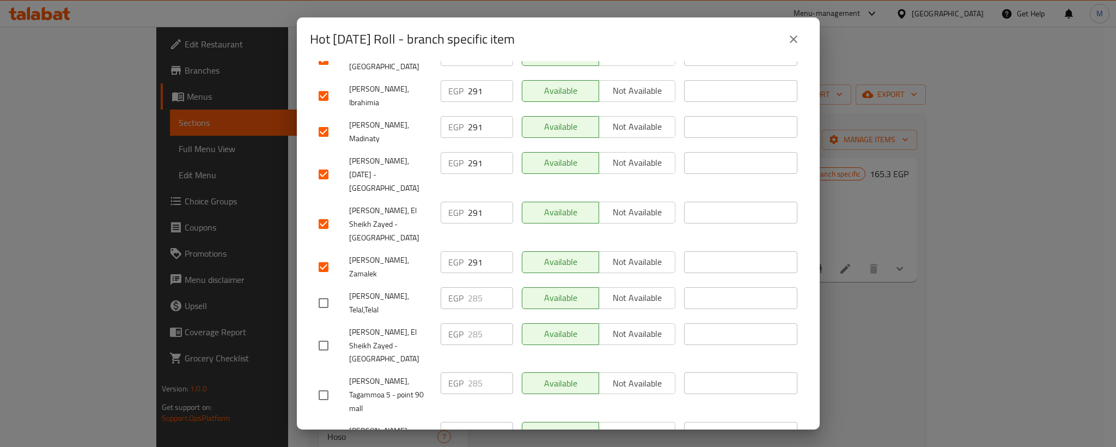
scroll to position [594, 0]
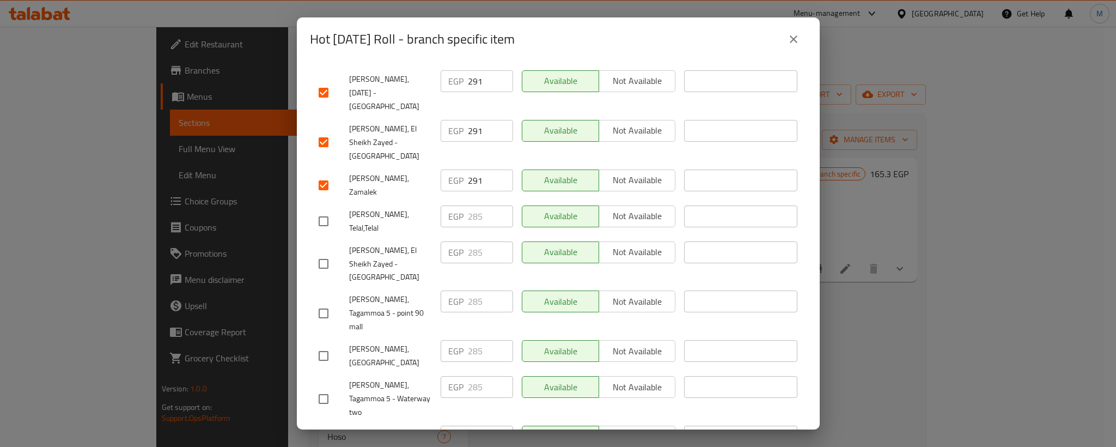
drag, startPoint x: 329, startPoint y: 131, endPoint x: 322, endPoint y: 159, distance: 28.5
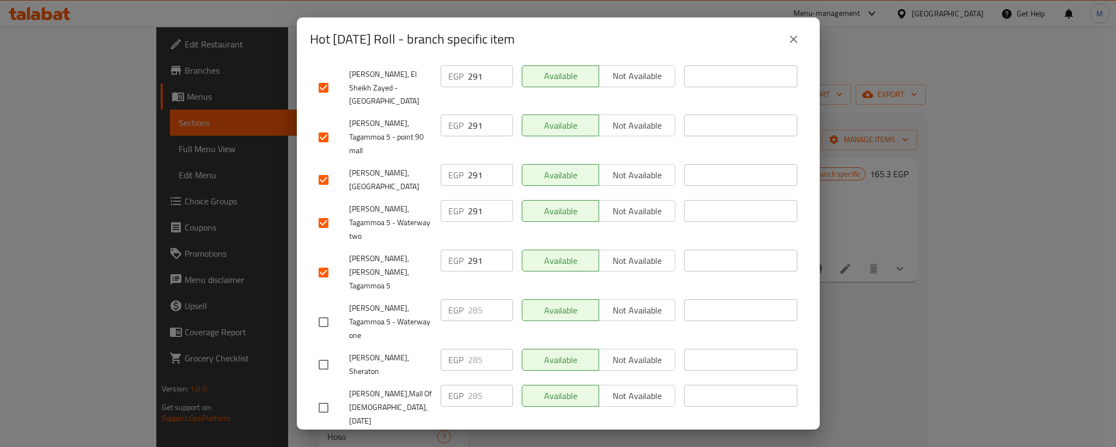
scroll to position [839, 0]
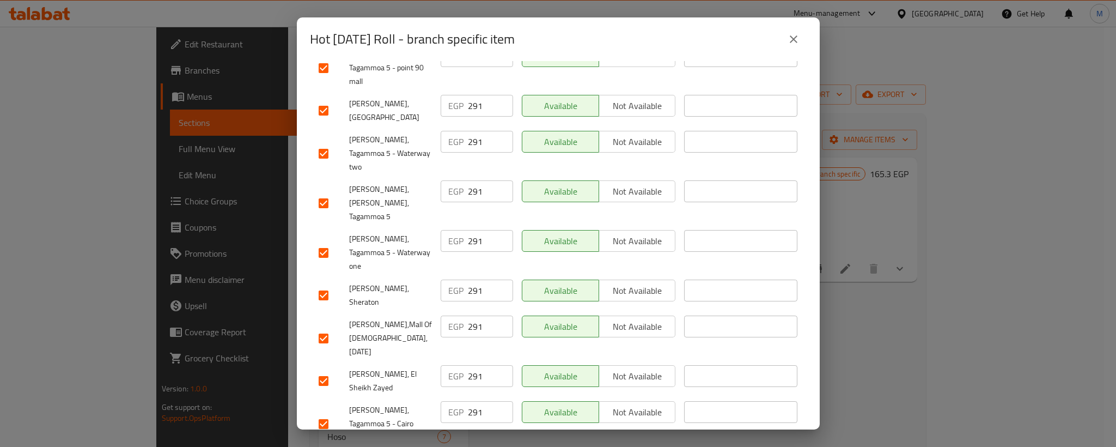
drag, startPoint x: 331, startPoint y: 318, endPoint x: 327, endPoint y: 346, distance: 29.1
drag, startPoint x: 328, startPoint y: 352, endPoint x: 300, endPoint y: 389, distance: 47.0
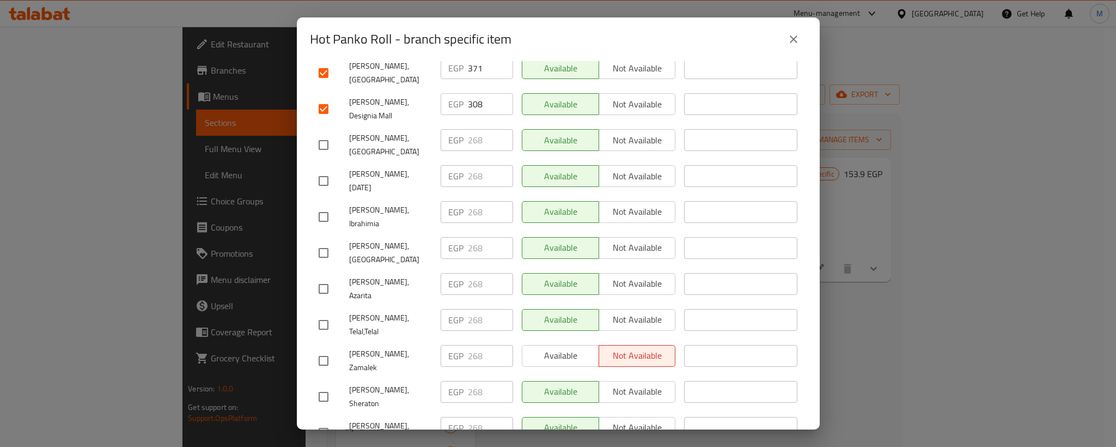
scroll to position [327, 0]
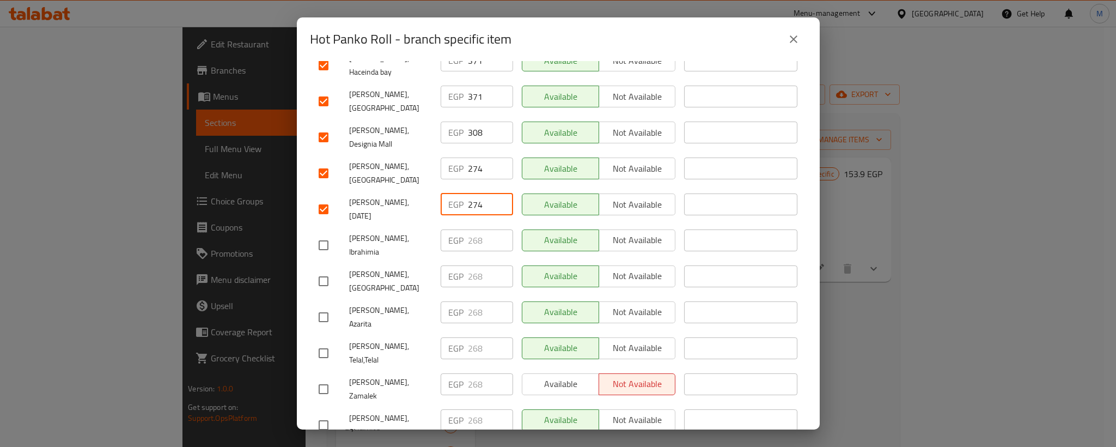
drag, startPoint x: 324, startPoint y: 214, endPoint x: 324, endPoint y: 227, distance: 13.1
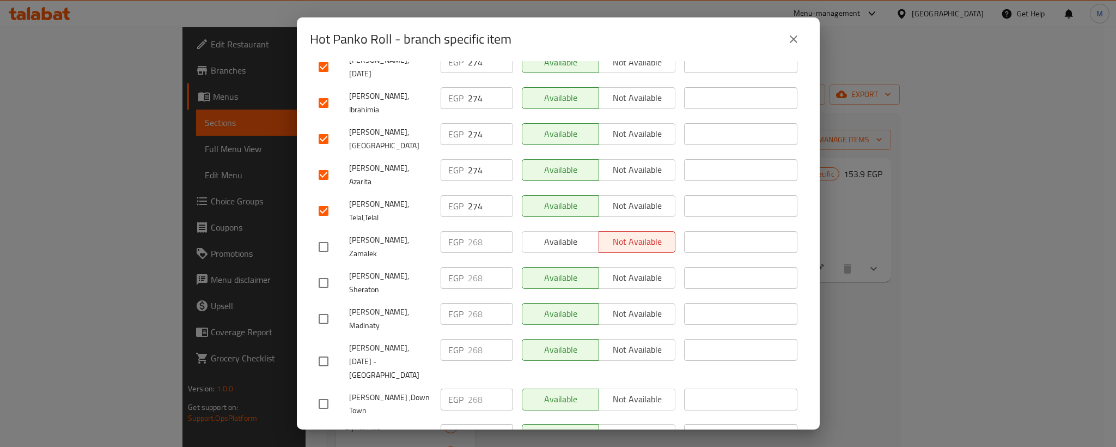
scroll to position [490, 0]
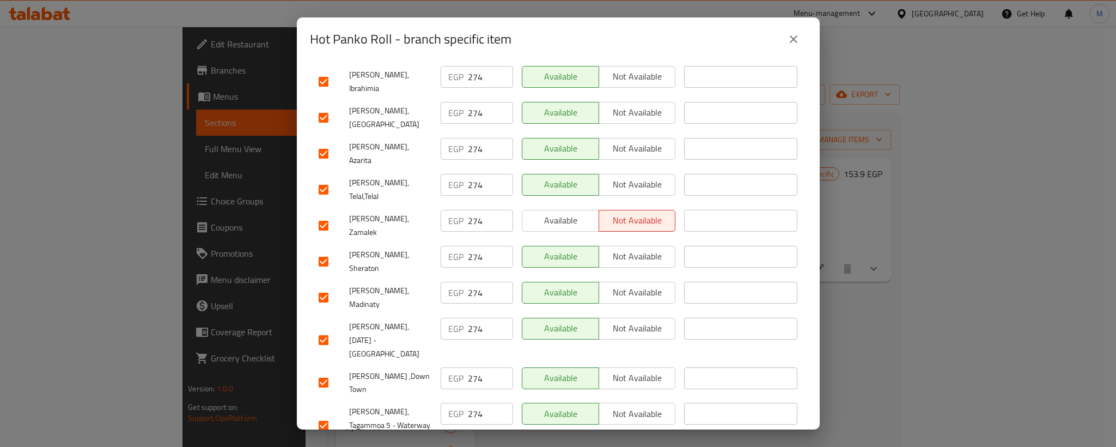
drag, startPoint x: 319, startPoint y: 338, endPoint x: 326, endPoint y: 350, distance: 13.7
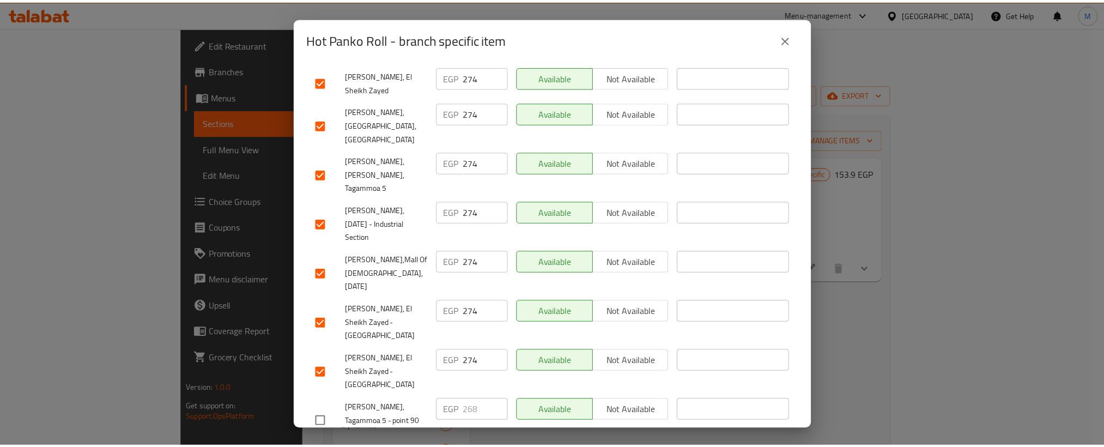
scroll to position [1014, 0]
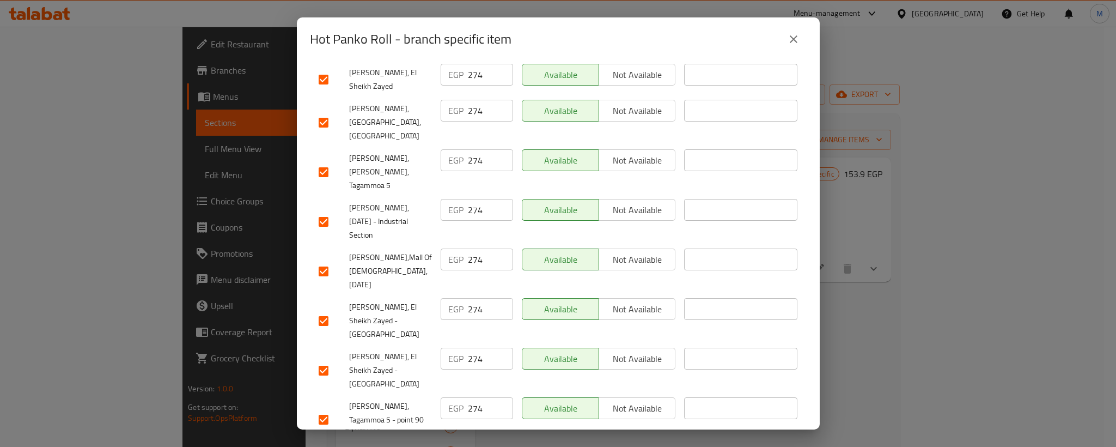
drag, startPoint x: 327, startPoint y: 325, endPoint x: 371, endPoint y: 308, distance: 47.4
drag, startPoint x: 324, startPoint y: 355, endPoint x: 338, endPoint y: 401, distance: 48.4
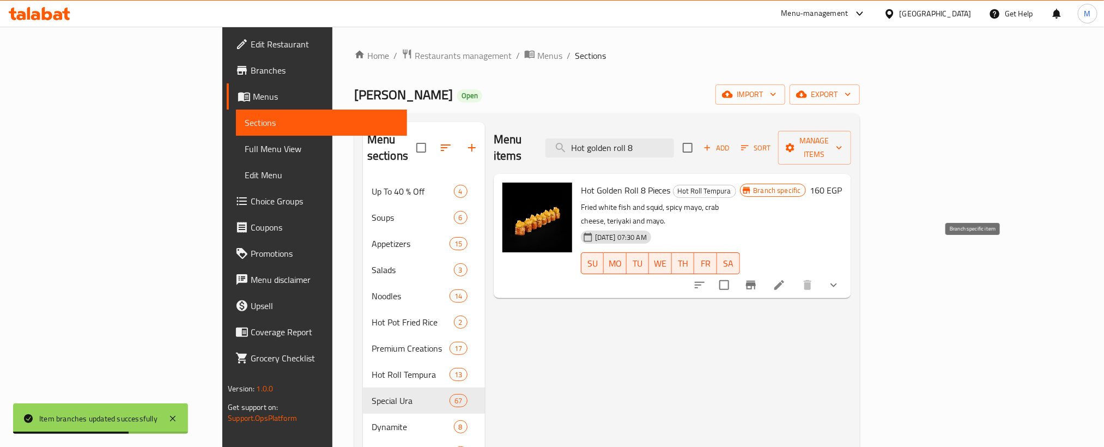
type input "Hot golden roll 8"
click at [756, 281] on icon "Branch-specific-item" at bounding box center [751, 285] width 10 height 9
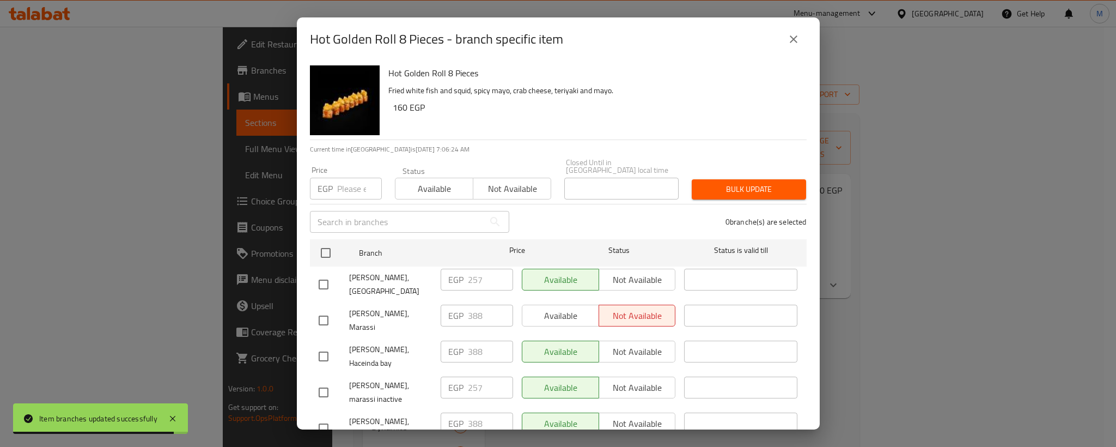
scroll to position [255, 0]
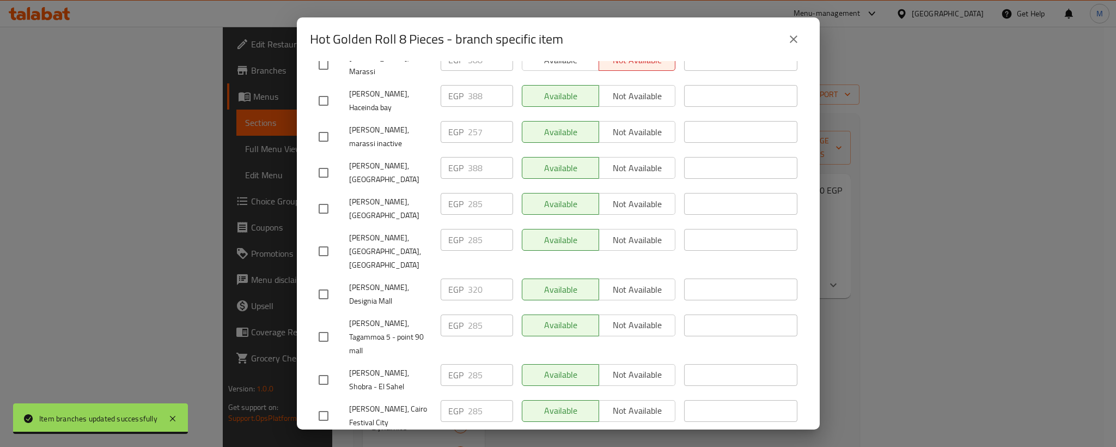
click at [327, 283] on input "checkbox" at bounding box center [323, 294] width 23 height 23
checkbox input "true"
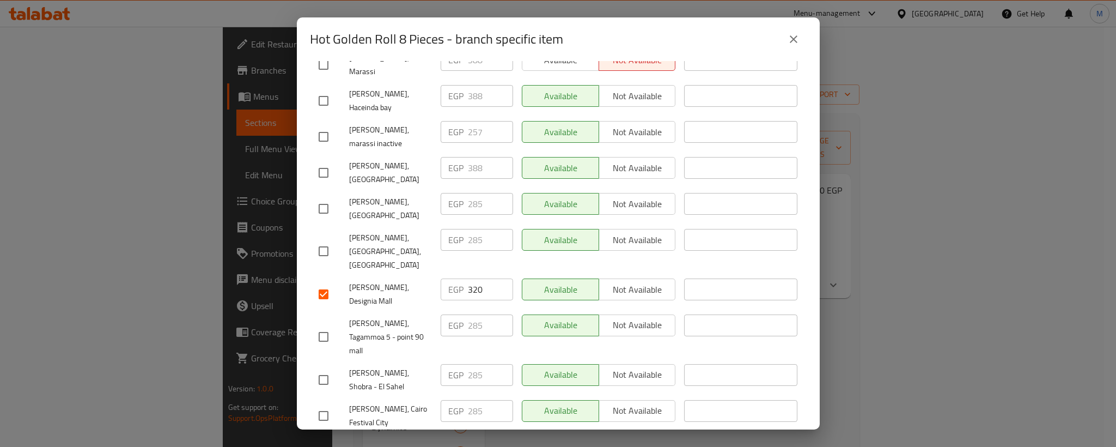
click at [474, 278] on input "320" at bounding box center [490, 289] width 45 height 22
paste input "31"
type input "331"
click at [324, 161] on input "checkbox" at bounding box center [323, 172] width 23 height 23
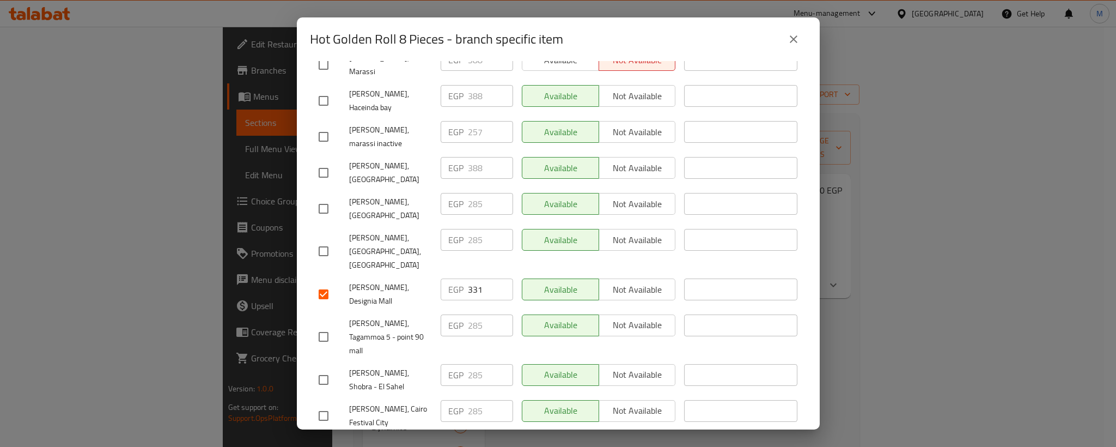
checkbox input "true"
click at [329, 89] on input "checkbox" at bounding box center [323, 100] width 23 height 23
checkbox input "true"
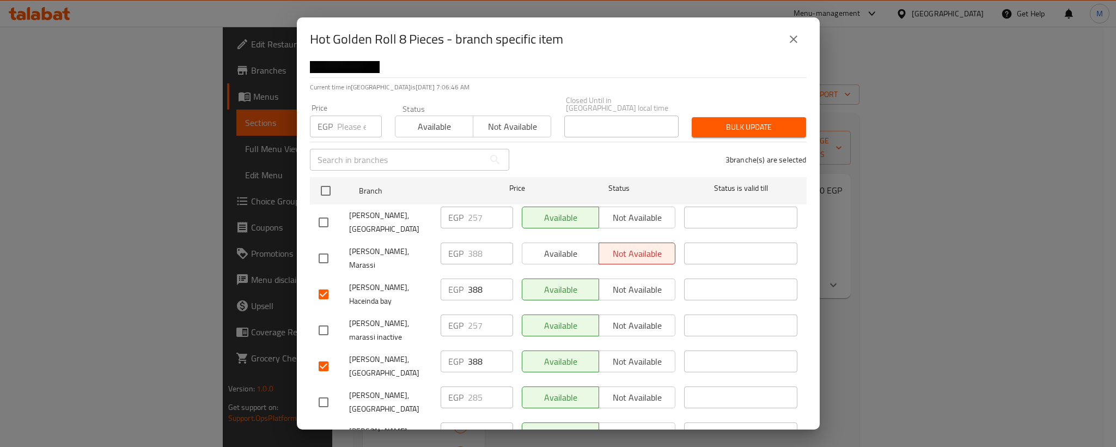
click at [321, 252] on input "checkbox" at bounding box center [323, 258] width 23 height 23
checkbox input "true"
click at [322, 211] on input "checkbox" at bounding box center [323, 222] width 23 height 23
checkbox input "true"
click at [469, 211] on input "257" at bounding box center [490, 217] width 45 height 22
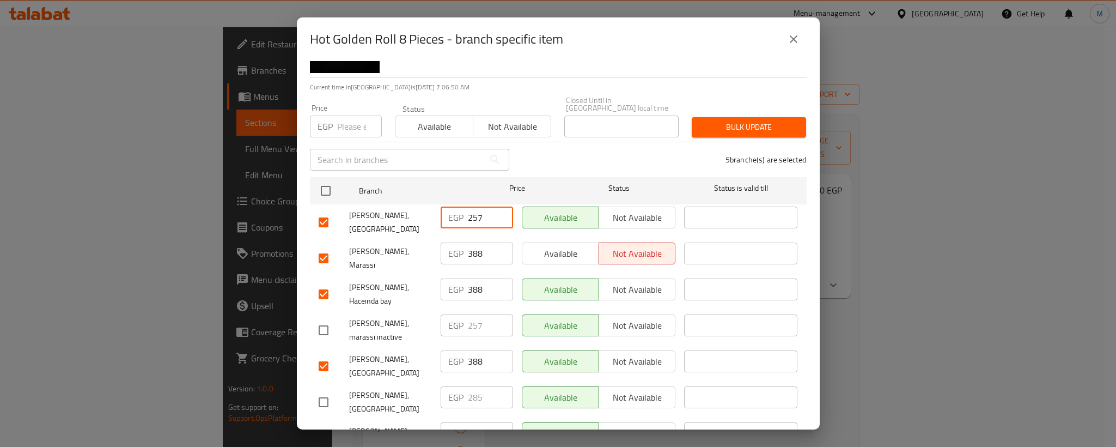
click at [469, 211] on input "257" at bounding box center [490, 217] width 45 height 22
paste input "9"
type input "297"
click at [324, 319] on input "checkbox" at bounding box center [323, 330] width 23 height 23
checkbox input "true"
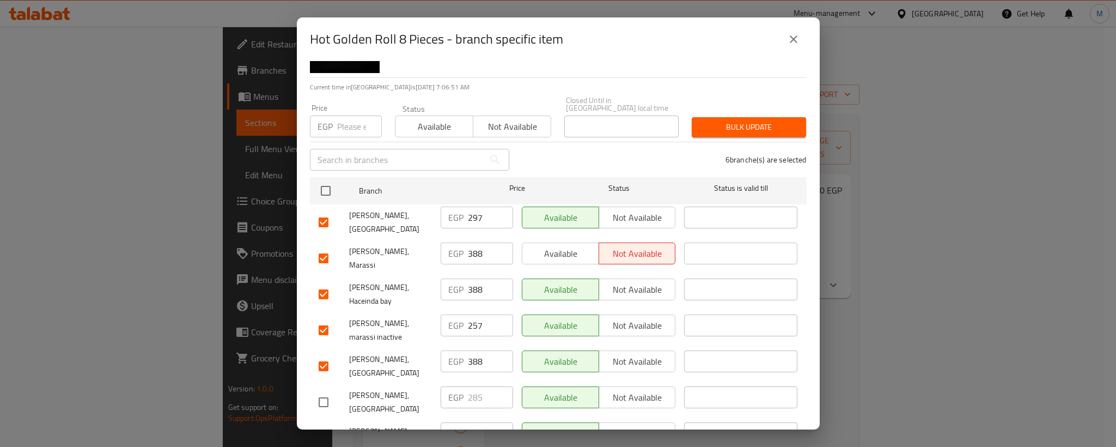
click at [471, 314] on input "257" at bounding box center [490, 325] width 45 height 22
paste input "9"
type input "297"
click at [394, 316] on span "[PERSON_NAME], marassi inactive" at bounding box center [390, 329] width 83 height 27
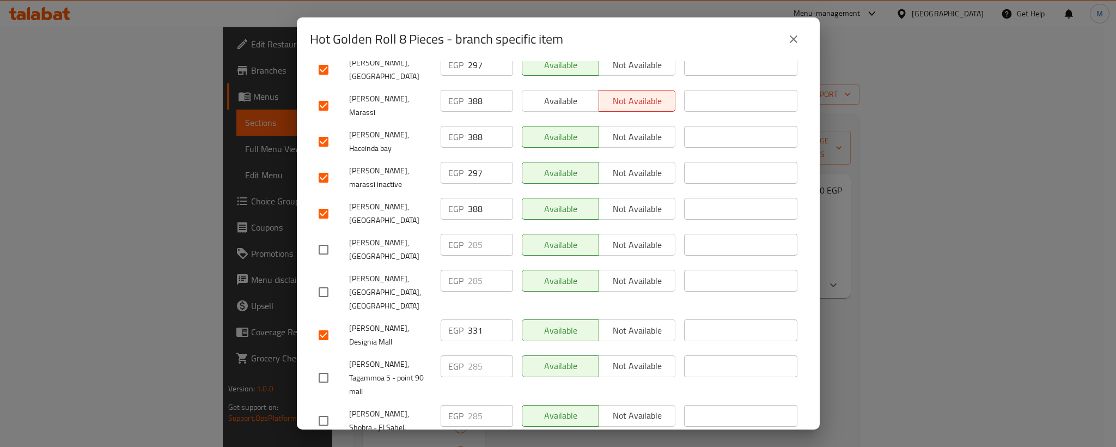
scroll to position [307, 0]
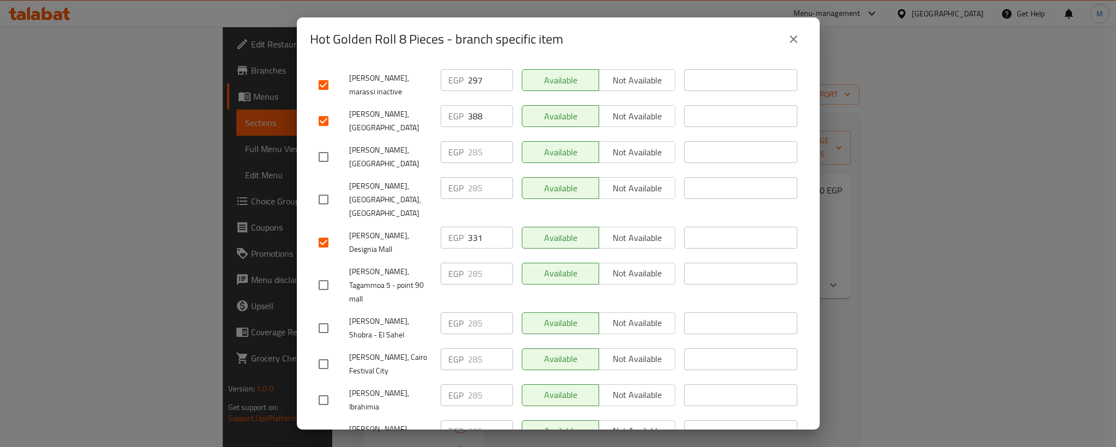
click at [319, 145] on input "checkbox" at bounding box center [323, 156] width 23 height 23
checkbox input "true"
click at [319, 188] on input "checkbox" at bounding box center [323, 199] width 23 height 23
checkbox input "true"
click at [474, 141] on input "285" at bounding box center [490, 152] width 45 height 22
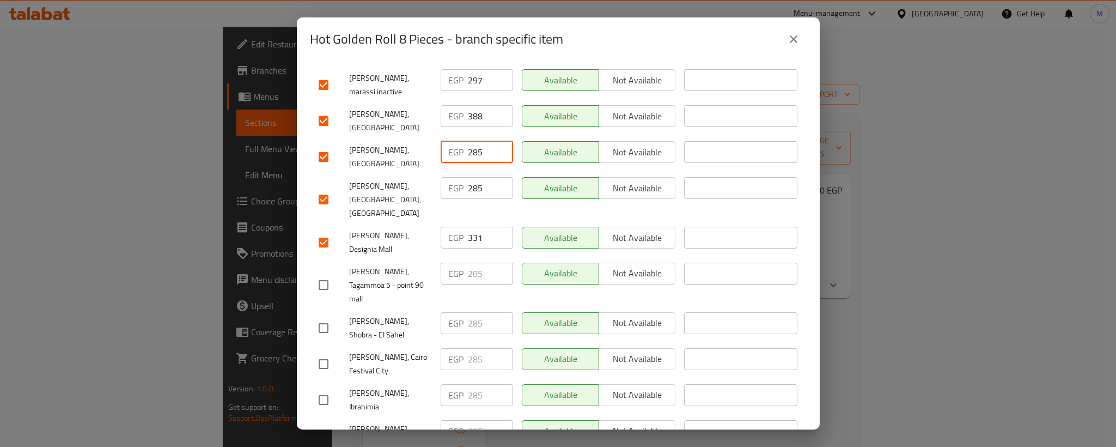
click at [474, 141] on input "285" at bounding box center [490, 152] width 45 height 22
paste input "97"
type input "297"
click at [468, 177] on input "285" at bounding box center [490, 188] width 45 height 22
paste input "97"
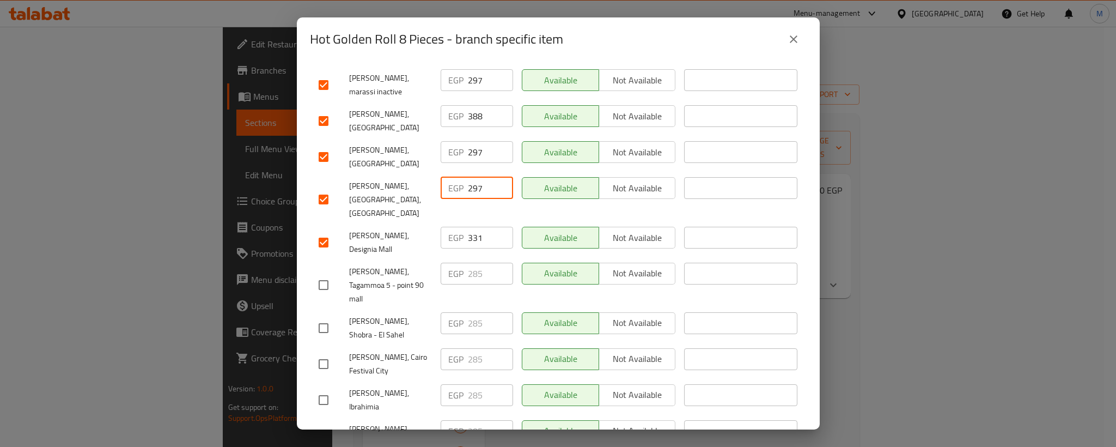
click at [468, 177] on input "297" at bounding box center [490, 188] width 45 height 22
type input "297"
click at [364, 179] on span "[PERSON_NAME],[GEOGRAPHIC_DATA],[GEOGRAPHIC_DATA]" at bounding box center [390, 199] width 83 height 41
click at [324, 273] on input "checkbox" at bounding box center [323, 284] width 23 height 23
checkbox input "true"
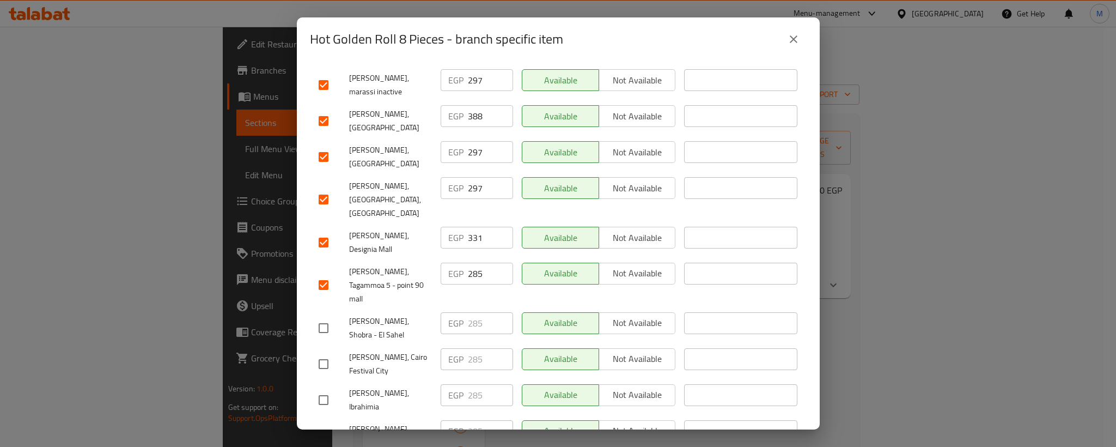
click at [321, 308] on div "[PERSON_NAME], Shobra - El Sahel" at bounding box center [375, 328] width 122 height 40
click at [327, 316] on input "checkbox" at bounding box center [323, 327] width 23 height 23
checkbox input "true"
click at [473, 263] on input "285" at bounding box center [490, 274] width 45 height 22
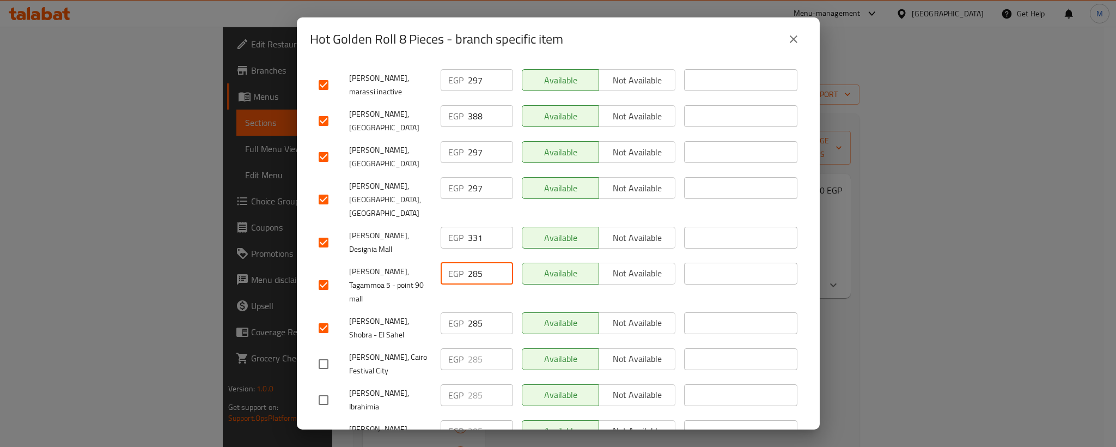
paste input "97"
type input "297"
click at [471, 312] on input "285" at bounding box center [490, 323] width 45 height 22
paste input "97"
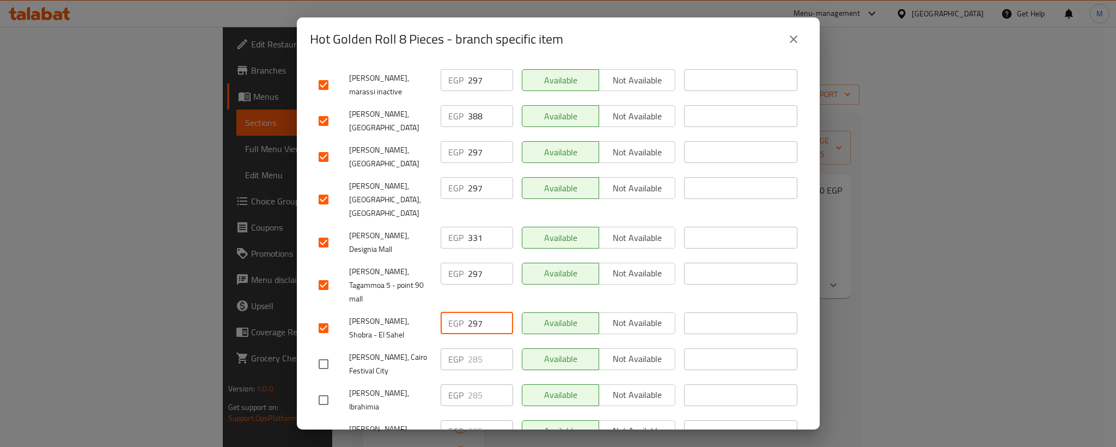
type input "297"
click at [382, 314] on span "[PERSON_NAME], Shobra - El Sahel" at bounding box center [390, 327] width 83 height 27
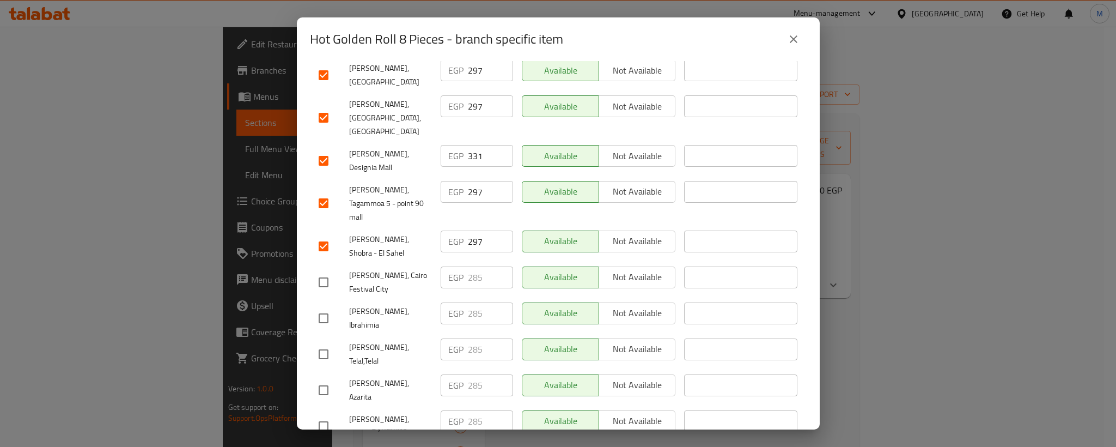
click at [321, 271] on input "checkbox" at bounding box center [323, 282] width 23 height 23
checkbox input "true"
drag, startPoint x: 322, startPoint y: 251, endPoint x: 391, endPoint y: 234, distance: 70.6
click at [324, 307] on input "checkbox" at bounding box center [323, 318] width 23 height 23
checkbox input "true"
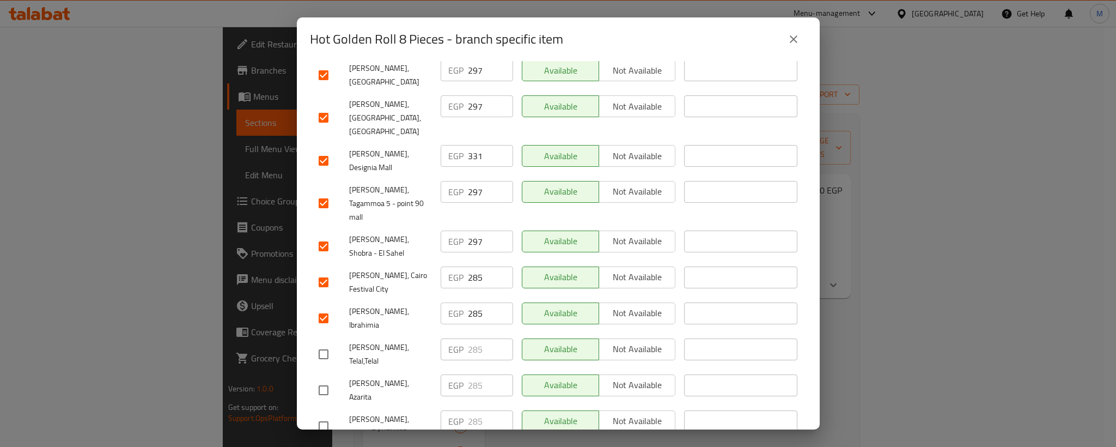
click at [471, 266] on input "285" at bounding box center [490, 277] width 45 height 22
paste input "97"
type input "297"
click at [468, 302] on input "285" at bounding box center [490, 313] width 45 height 22
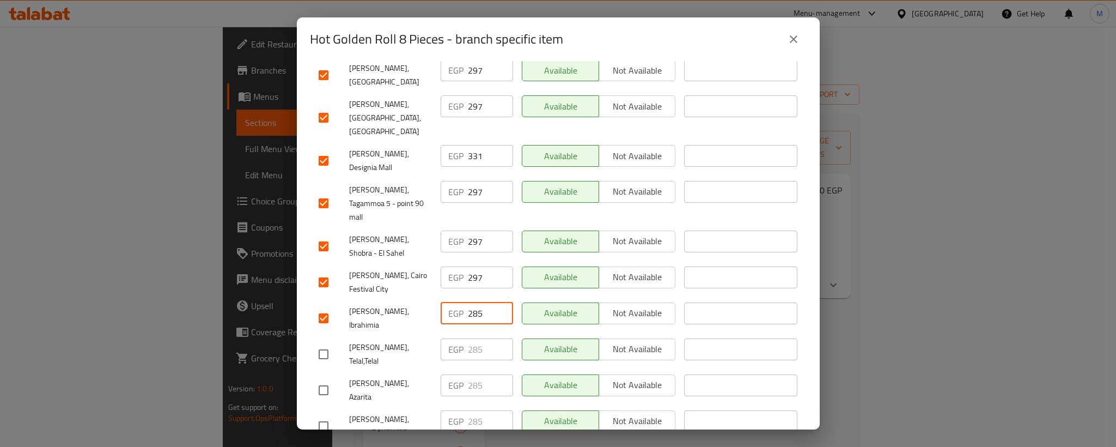
paste input "97"
click at [468, 302] on input "297" at bounding box center [490, 313] width 45 height 22
type input "297"
click at [331, 343] on input "checkbox" at bounding box center [323, 354] width 23 height 23
checkbox input "true"
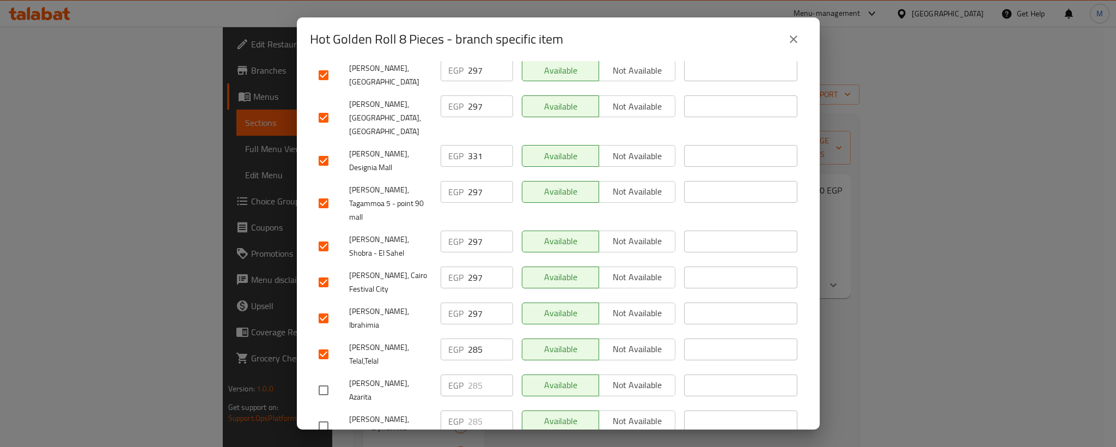
click at [327, 379] on input "checkbox" at bounding box center [323, 390] width 23 height 23
checkbox input "true"
click at [479, 338] on input "285" at bounding box center [490, 349] width 45 height 22
click at [470, 338] on input "285" at bounding box center [490, 349] width 45 height 22
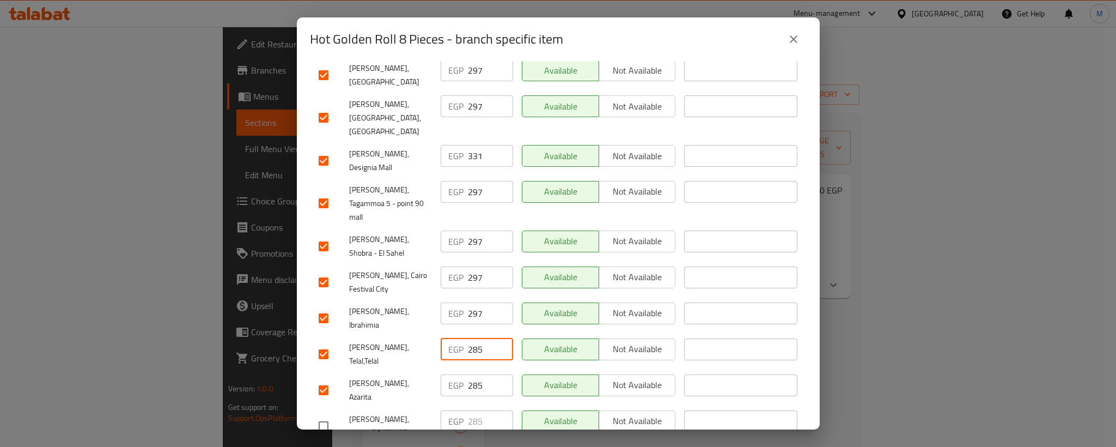
paste input "97"
type input "297"
click at [468, 374] on input "285" at bounding box center [490, 385] width 45 height 22
click at [471, 374] on input "285" at bounding box center [490, 385] width 45 height 22
paste input "297"
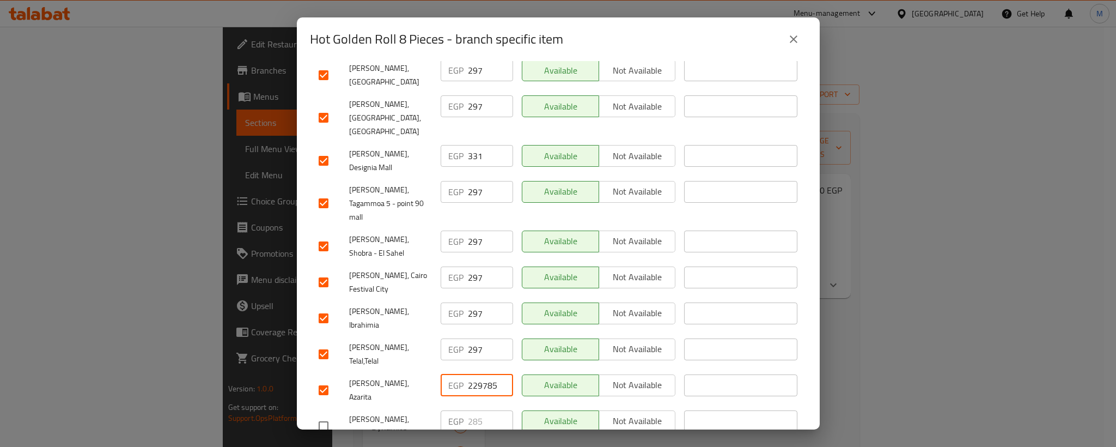
click at [476, 374] on input "229785" at bounding box center [490, 385] width 45 height 22
paste input "97"
type input "297"
click at [409, 370] on div "[PERSON_NAME], Azarita" at bounding box center [375, 390] width 122 height 40
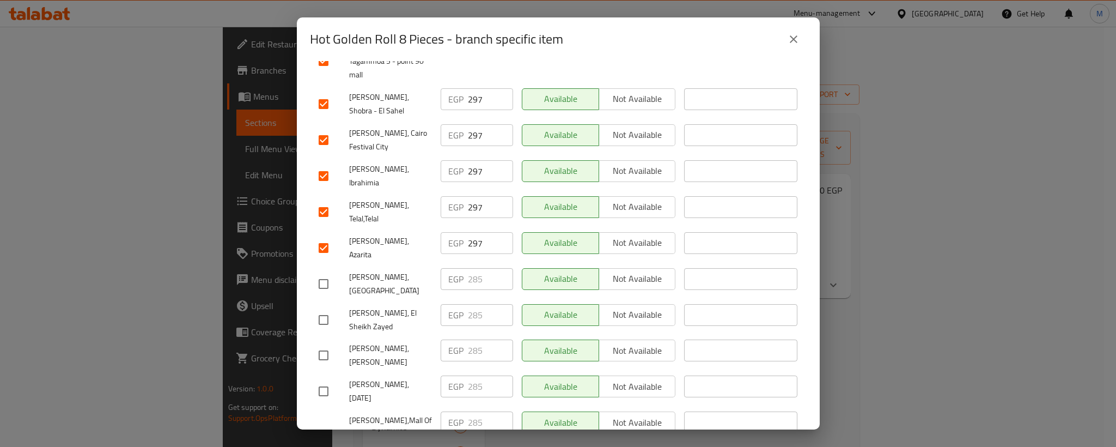
scroll to position [552, 0]
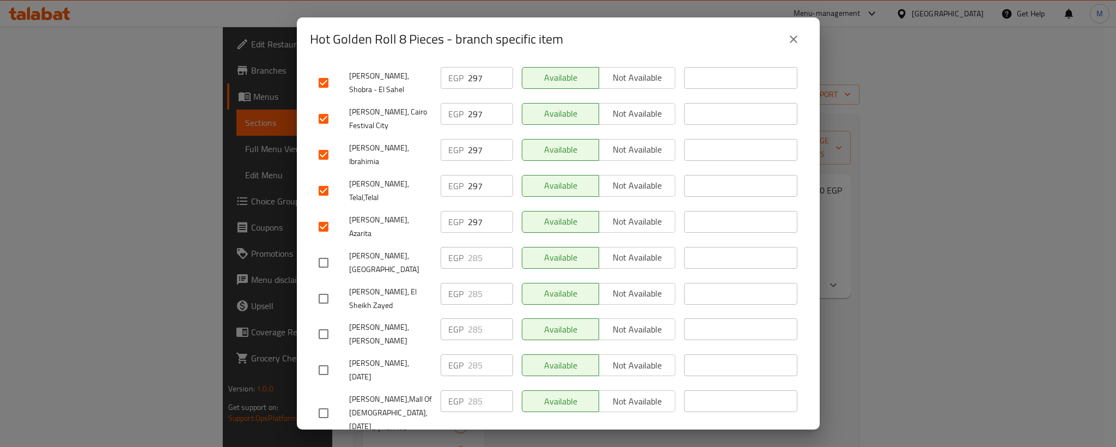
click at [327, 251] on input "checkbox" at bounding box center [323, 262] width 23 height 23
checkbox input "true"
click at [321, 287] on input "checkbox" at bounding box center [323, 298] width 23 height 23
checkbox input "true"
click at [469, 247] on input "285" at bounding box center [490, 258] width 45 height 22
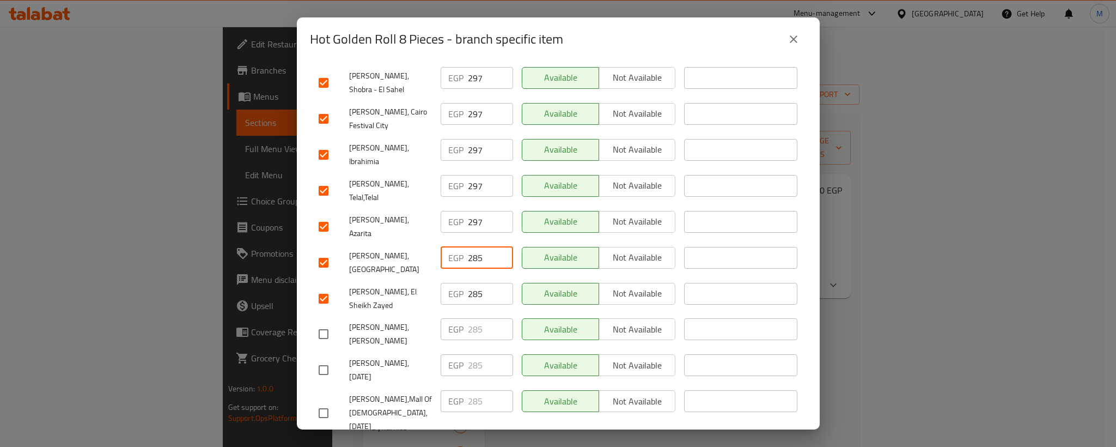
click at [469, 247] on input "285" at bounding box center [490, 258] width 45 height 22
paste input "97"
type input "297"
click at [471, 283] on input "285" at bounding box center [490, 294] width 45 height 22
paste input "97"
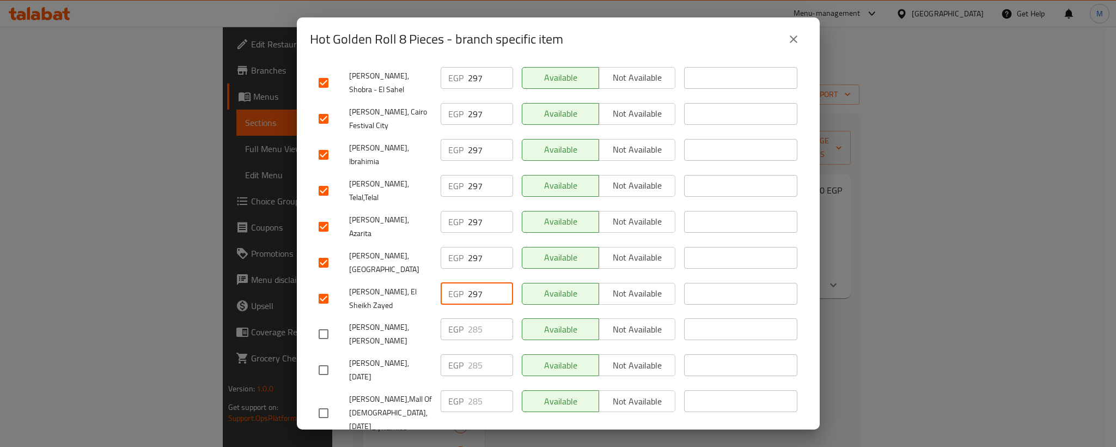
click at [471, 283] on input "297" at bounding box center [490, 294] width 45 height 22
type input "297"
click at [321, 322] on input "checkbox" at bounding box center [323, 333] width 23 height 23
checkbox input "true"
click at [328, 358] on input "checkbox" at bounding box center [323, 369] width 23 height 23
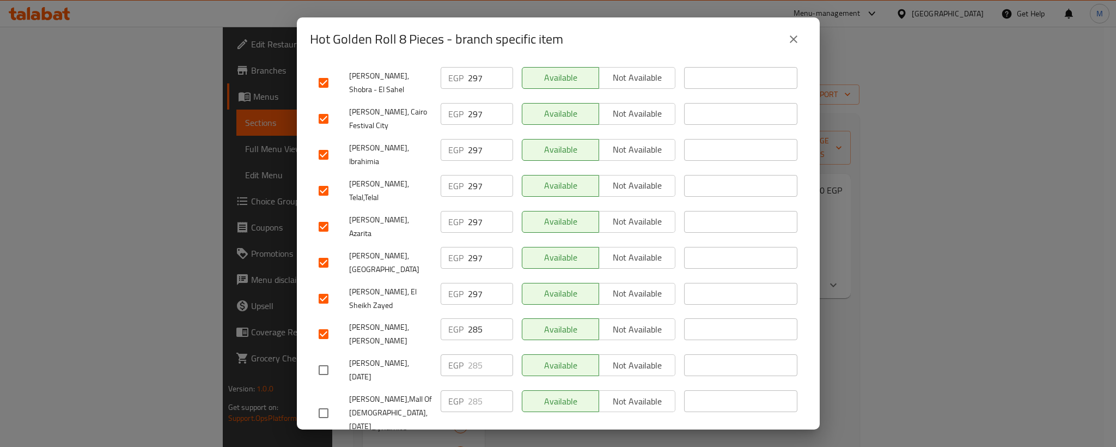
checkbox input "true"
click at [468, 318] on input "285" at bounding box center [490, 329] width 45 height 22
paste input "97"
type input "297"
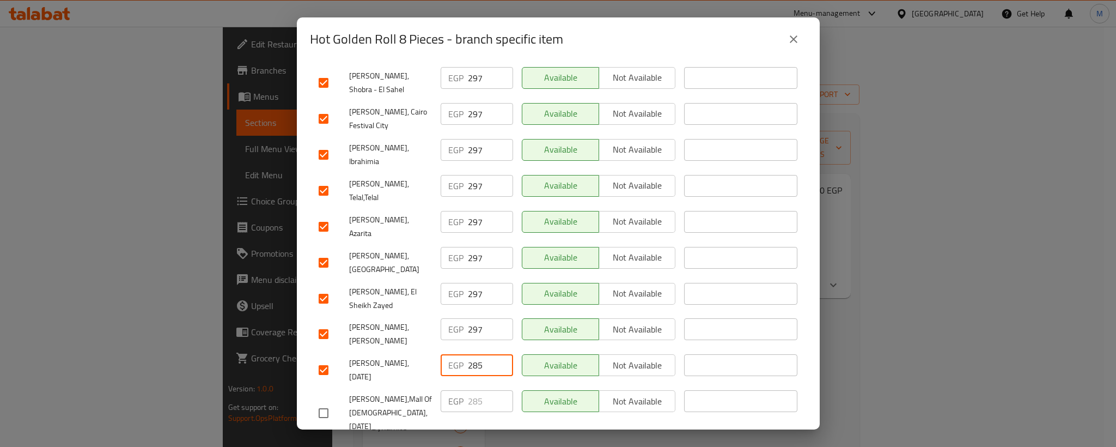
click at [471, 354] on input "285" at bounding box center [490, 365] width 45 height 22
paste input "97"
click at [471, 354] on input "285" at bounding box center [490, 365] width 45 height 22
type input "297"
click at [330, 401] on input "checkbox" at bounding box center [323, 412] width 23 height 23
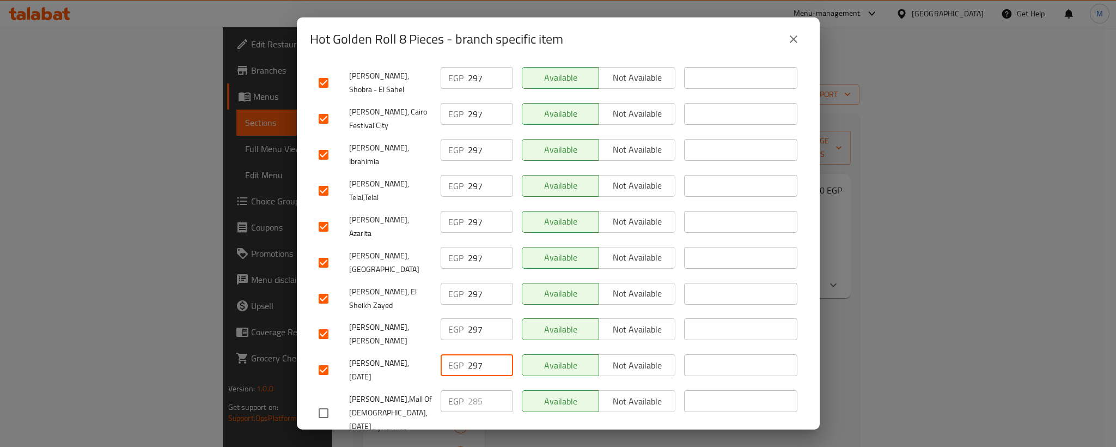
checkbox input "true"
click at [474, 390] on input "285" at bounding box center [490, 401] width 45 height 22
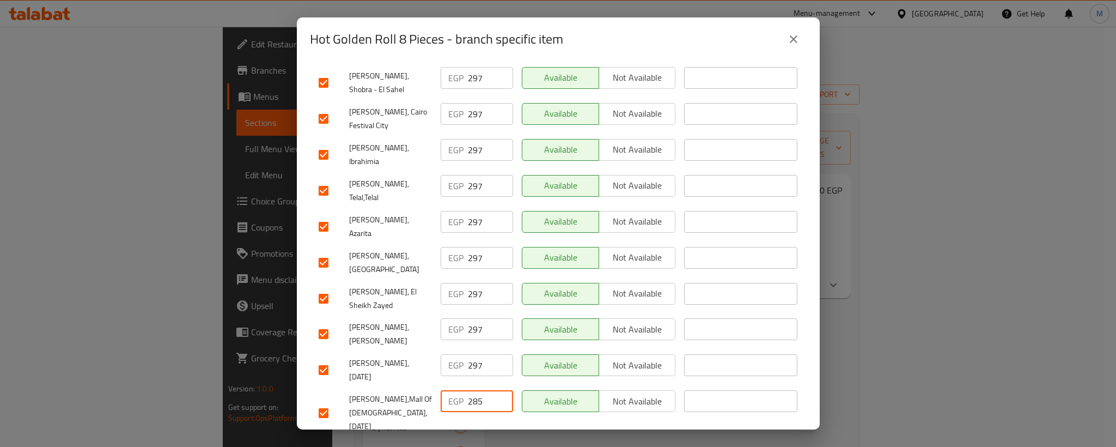
paste input "97"
type input "297"
click at [470, 440] on input "285" at bounding box center [490, 451] width 45 height 22
paste input "97"
click at [470, 440] on input "285" at bounding box center [490, 451] width 45 height 22
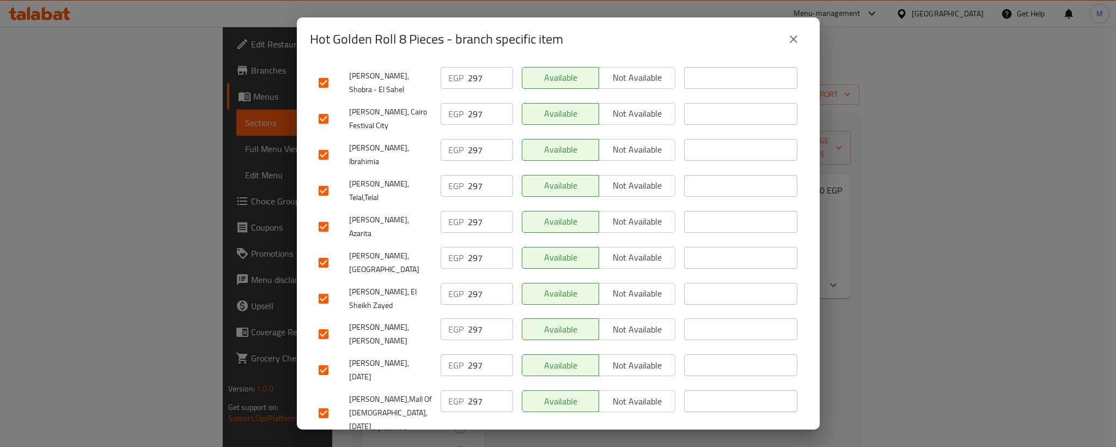
type input "297"
click at [379, 386] on div "[PERSON_NAME],Mall Of [DEMOGRAPHIC_DATA],[DATE]" at bounding box center [375, 413] width 122 height 54
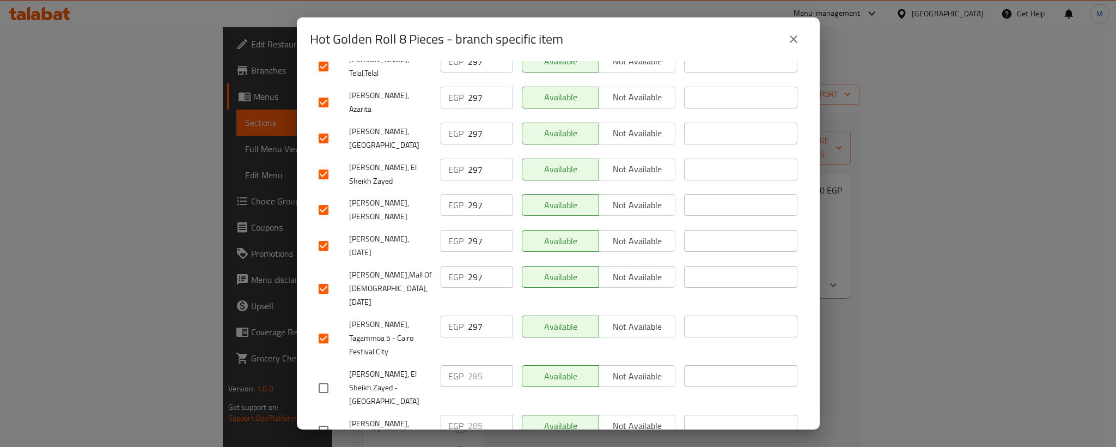
scroll to position [716, 0]
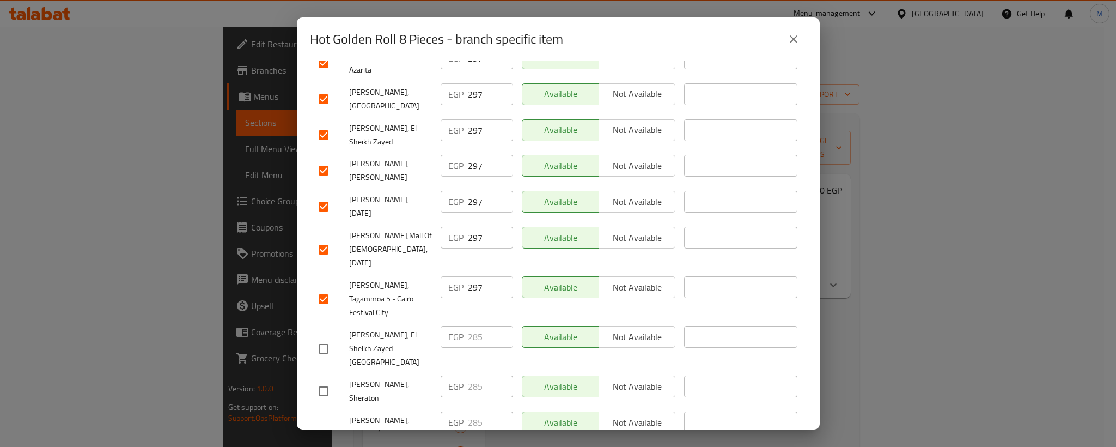
click at [324, 337] on input "checkbox" at bounding box center [323, 348] width 23 height 23
checkbox input "true"
drag, startPoint x: 320, startPoint y: 259, endPoint x: 442, endPoint y: 227, distance: 125.5
click at [322, 380] on input "checkbox" at bounding box center [323, 391] width 23 height 23
checkbox input "true"
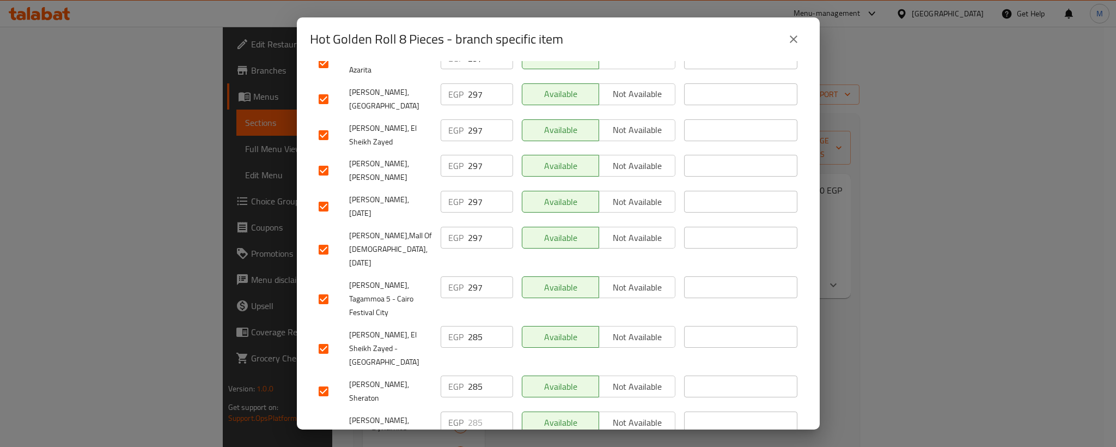
click at [474, 326] on input "285" at bounding box center [490, 337] width 45 height 22
paste input "97"
type input "297"
click at [468, 375] on input "285" at bounding box center [490, 386] width 45 height 22
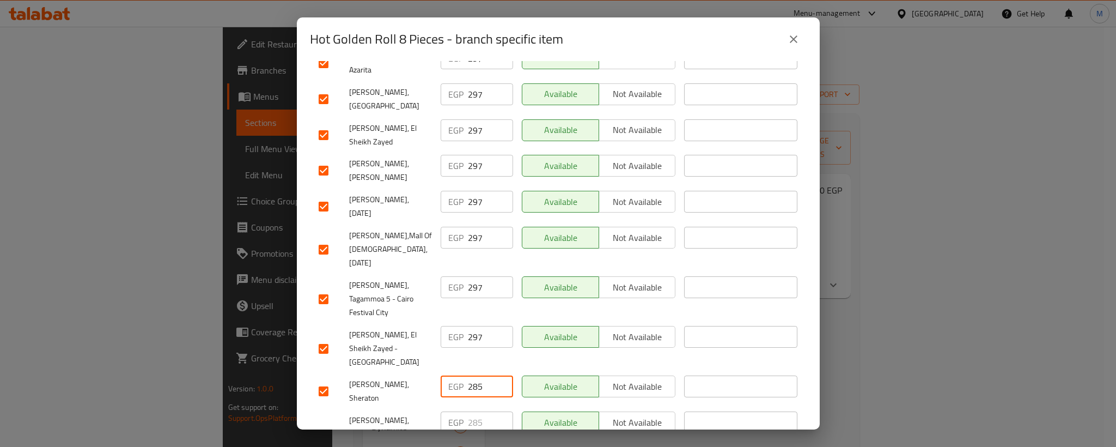
paste input "297"
click at [468, 375] on input "229785" at bounding box center [490, 386] width 45 height 22
paste input "97"
type input "297"
click at [366, 371] on div "[PERSON_NAME], Sheraton" at bounding box center [375, 391] width 122 height 40
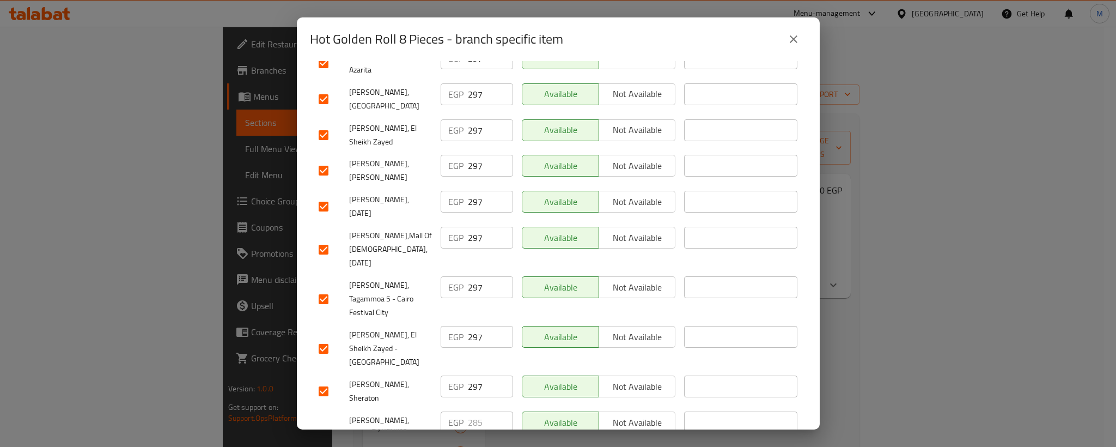
click at [324, 423] on input "checkbox" at bounding box center [323, 434] width 23 height 23
checkbox input "true"
click at [471, 411] on input "285" at bounding box center [490, 422] width 45 height 22
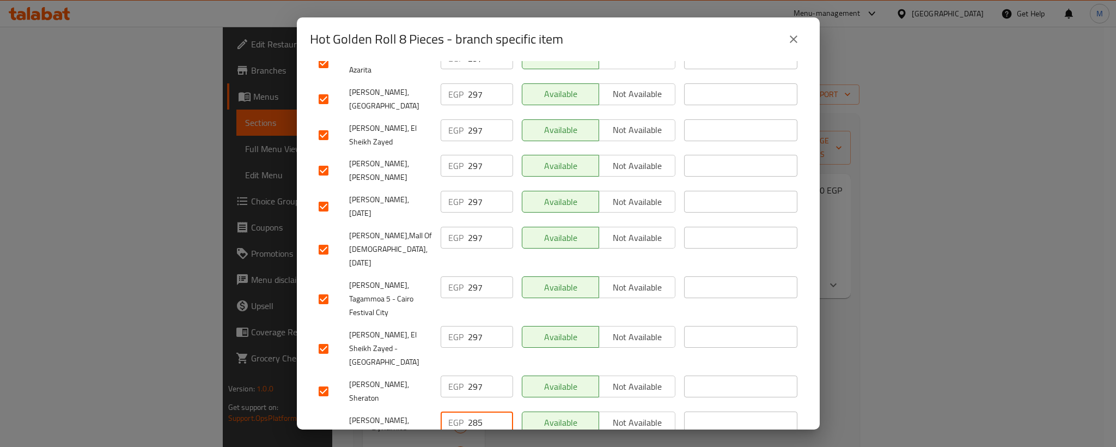
click at [471, 411] on input "285" at bounding box center [490, 422] width 45 height 22
paste input "97"
type input "297"
paste input "97"
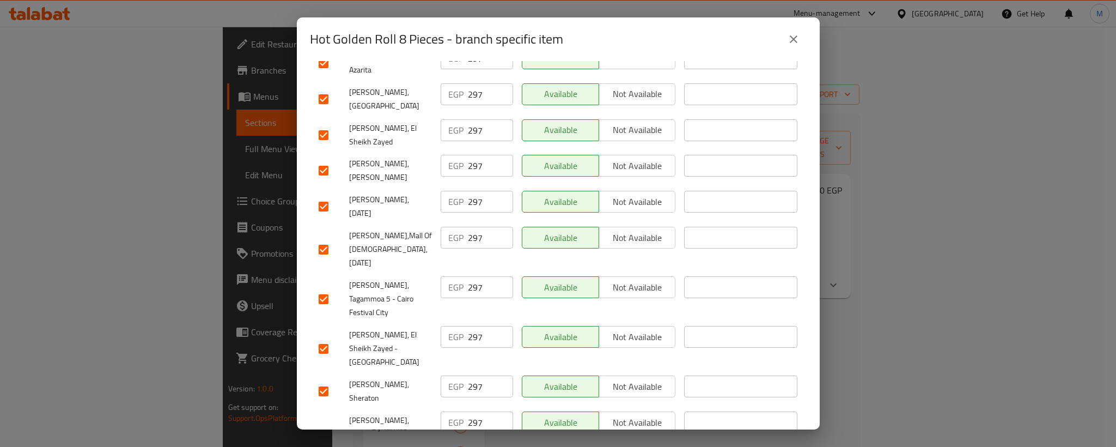
type input "297"
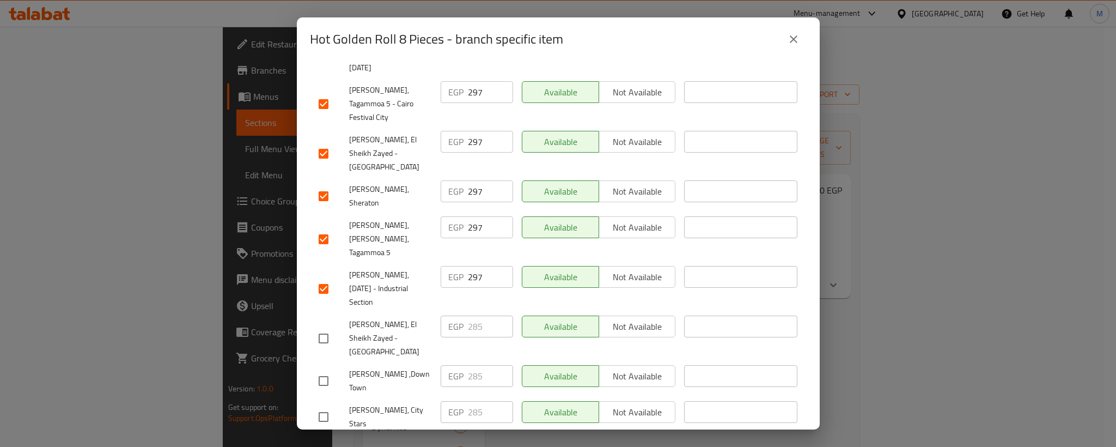
scroll to position [961, 0]
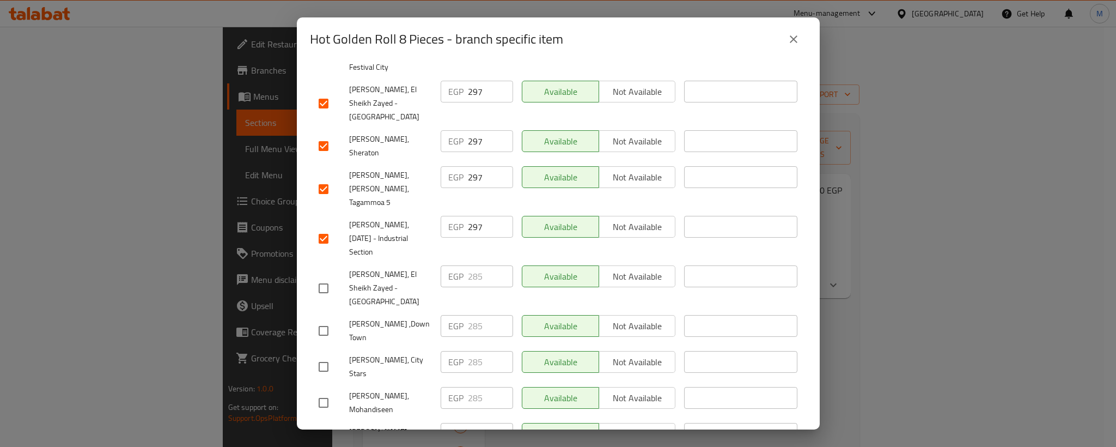
drag, startPoint x: 332, startPoint y: 137, endPoint x: 325, endPoint y: 145, distance: 10.8
click at [329, 277] on input "checkbox" at bounding box center [323, 288] width 23 height 23
checkbox input "true"
click at [319, 319] on input "checkbox" at bounding box center [323, 330] width 23 height 23
checkbox input "true"
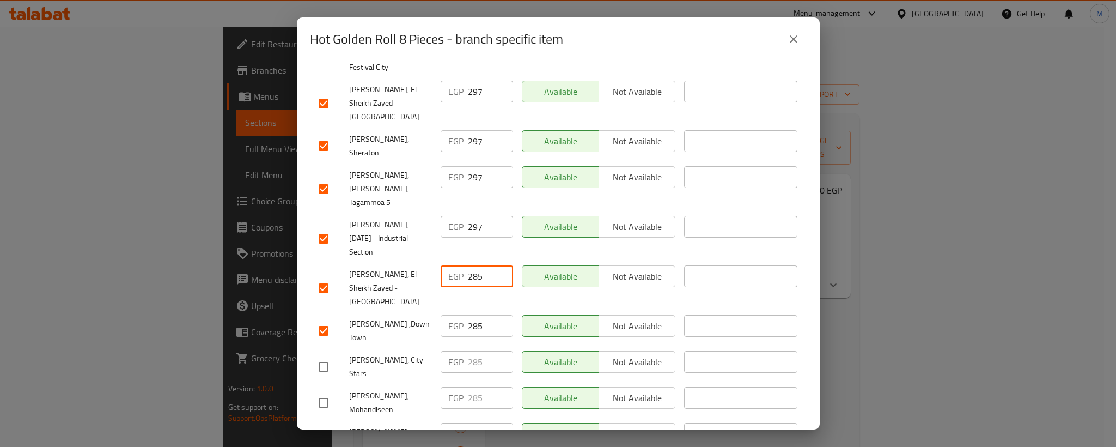
click at [471, 265] on input "285" at bounding box center [490, 276] width 45 height 22
paste input "97"
type input "297"
click at [471, 315] on input "285" at bounding box center [490, 326] width 45 height 22
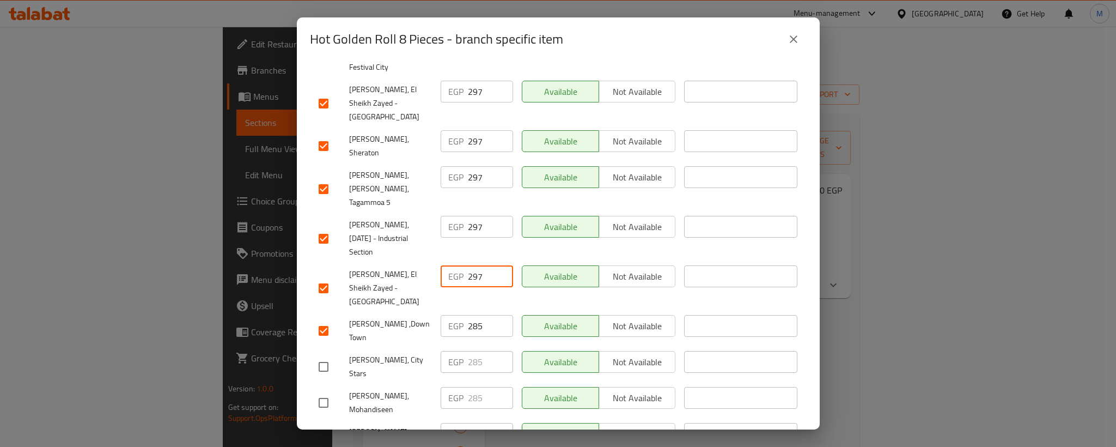
paste input "97"
click at [471, 315] on input "285" at bounding box center [490, 326] width 45 height 22
type input "297"
click at [322, 355] on input "checkbox" at bounding box center [323, 366] width 23 height 23
checkbox input "true"
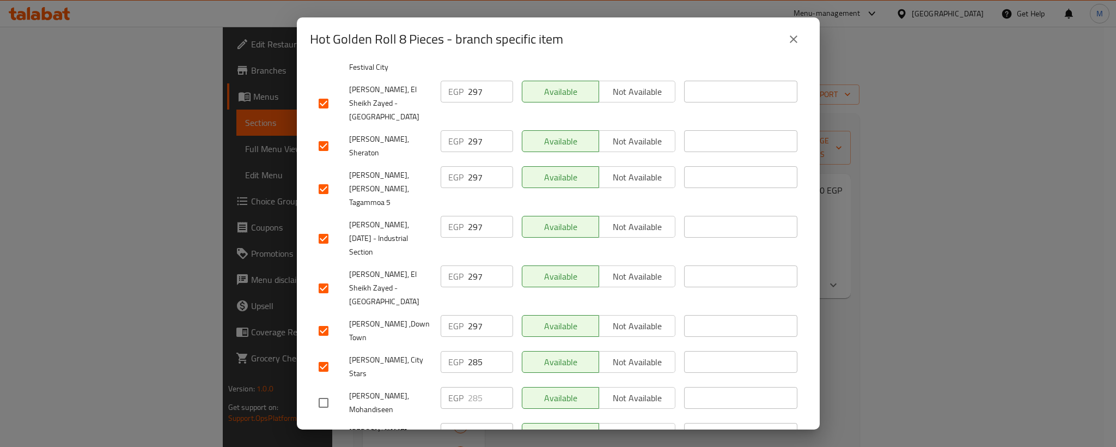
click at [322, 391] on input "checkbox" at bounding box center [323, 402] width 23 height 23
checkbox input "true"
click at [321, 427] on input "checkbox" at bounding box center [323, 438] width 23 height 23
checkbox input "true"
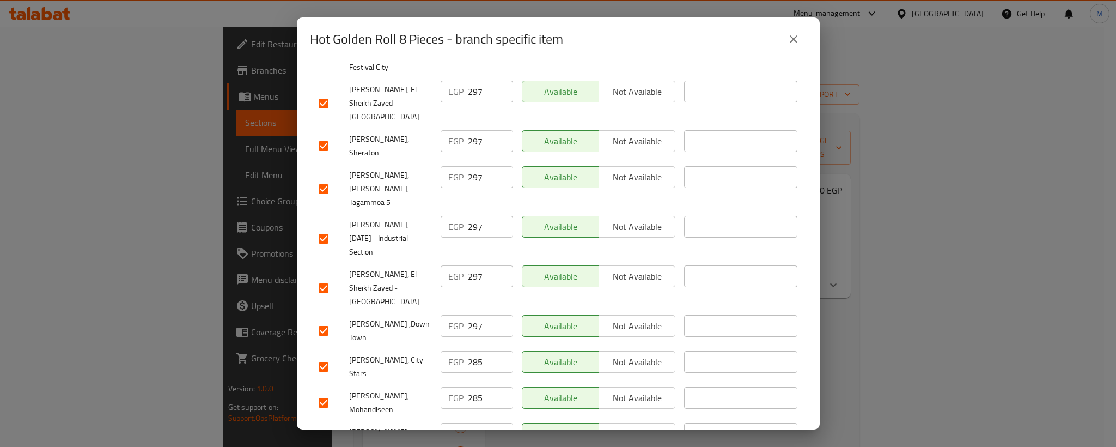
click at [473, 351] on input "285" at bounding box center [490, 362] width 45 height 22
paste input "97"
type input "297"
click at [470, 387] on input "285" at bounding box center [490, 398] width 45 height 22
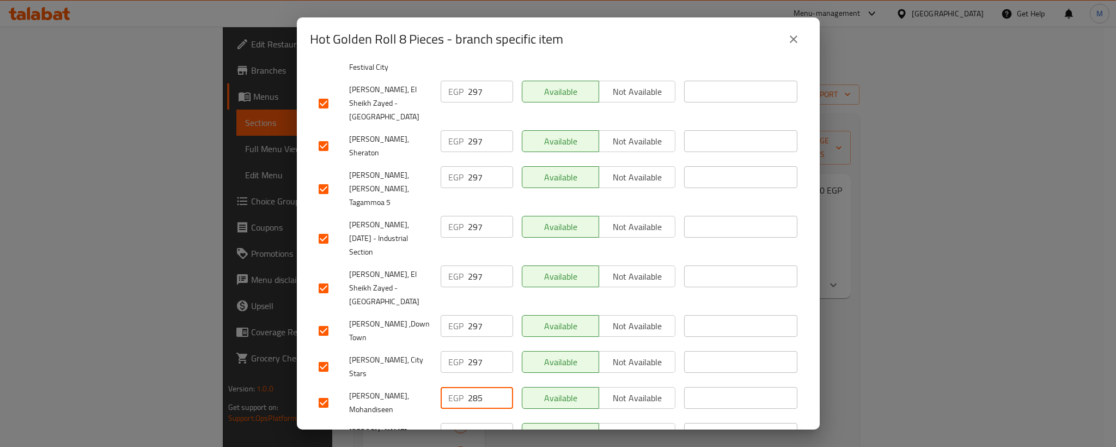
paste input "97"
click at [470, 387] on input "285" at bounding box center [490, 398] width 45 height 22
type input "297"
click at [470, 423] on input "285" at bounding box center [490, 434] width 45 height 22
paste input "97"
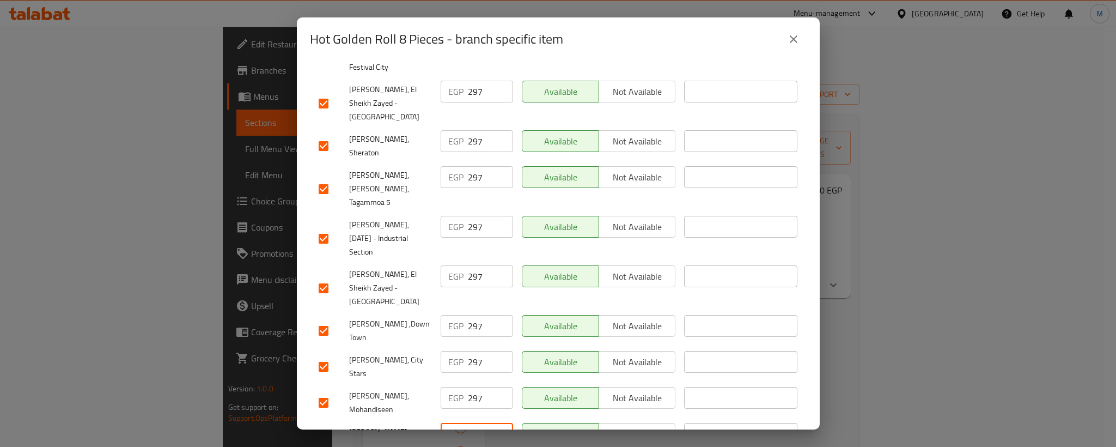
click at [470, 423] on input "297" at bounding box center [490, 434] width 45 height 22
type input "297"
click at [381, 418] on div "[PERSON_NAME], Zamalek" at bounding box center [375, 438] width 122 height 40
drag, startPoint x: 328, startPoint y: 302, endPoint x: 324, endPoint y: 333, distance: 31.4
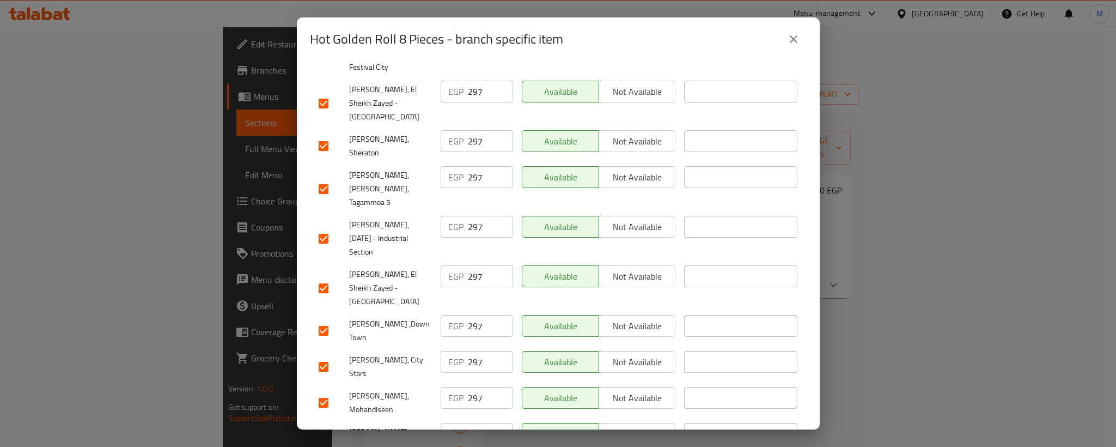
checkbox input "true"
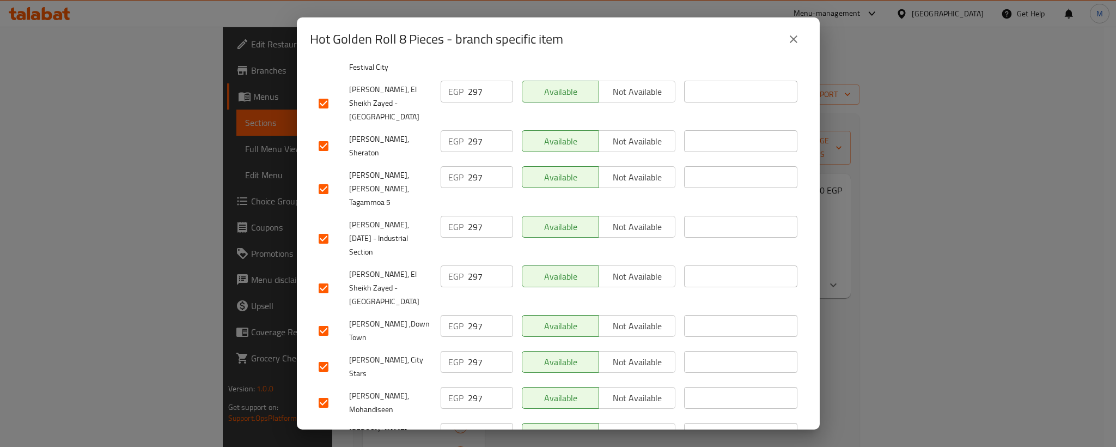
paste input "97"
type input "297"
paste input "97"
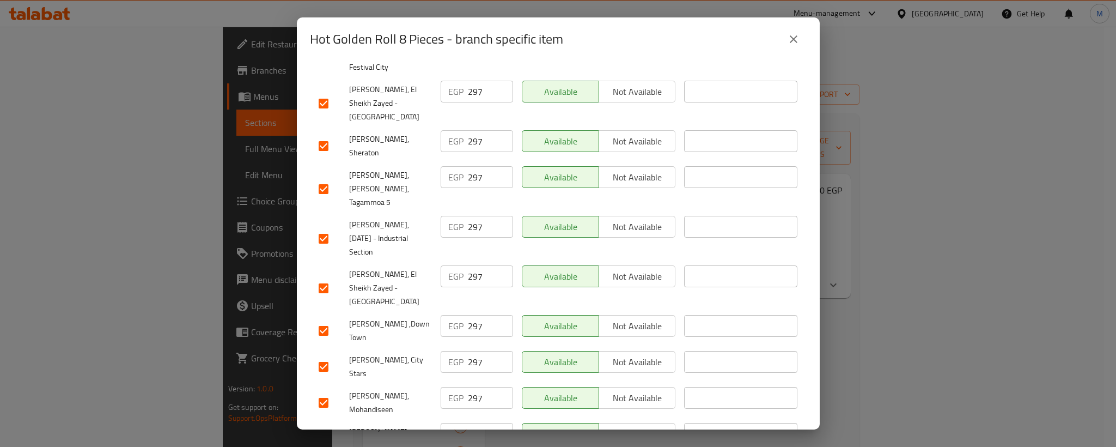
type input "297"
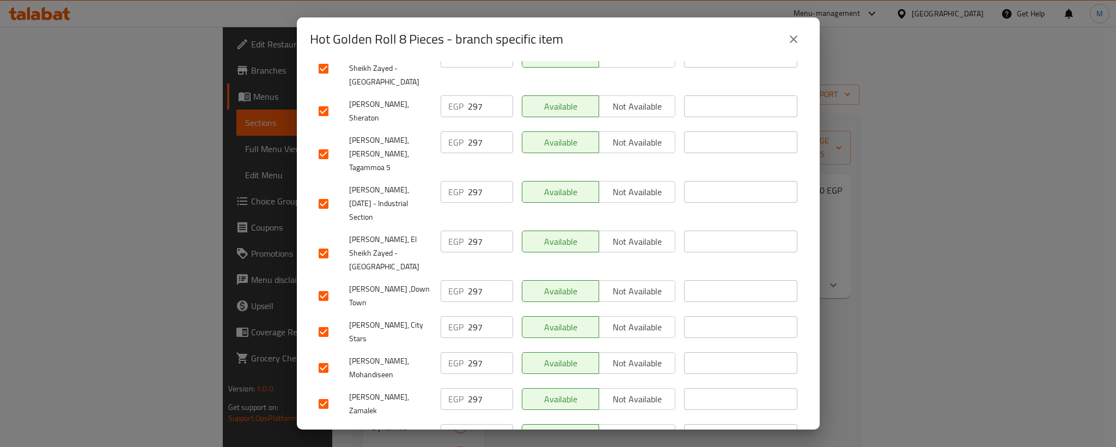
scroll to position [1014, 0]
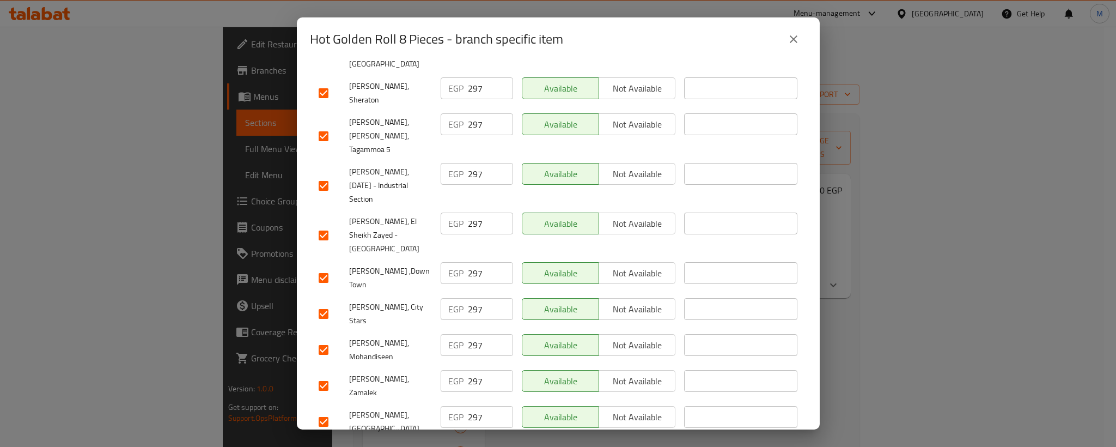
drag, startPoint x: 319, startPoint y: 319, endPoint x: 330, endPoint y: 349, distance: 32.1
checkbox input "true"
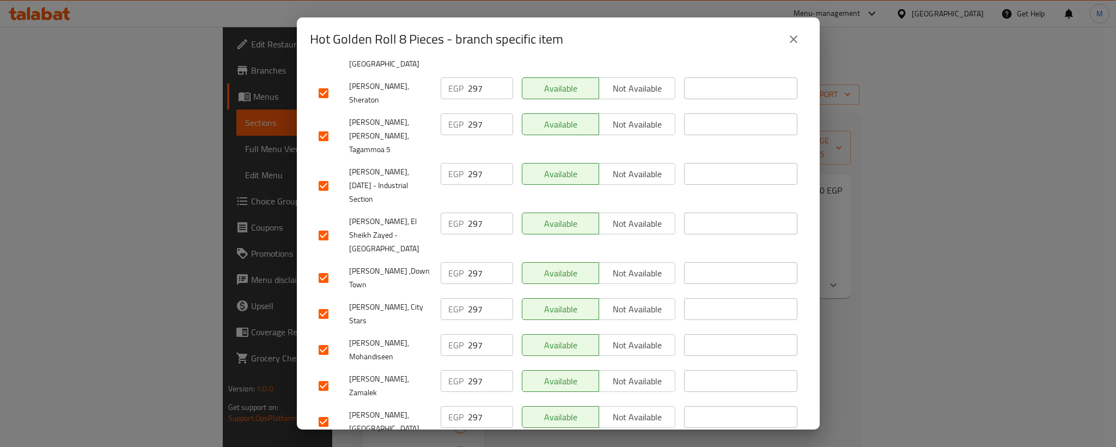
checkbox input "true"
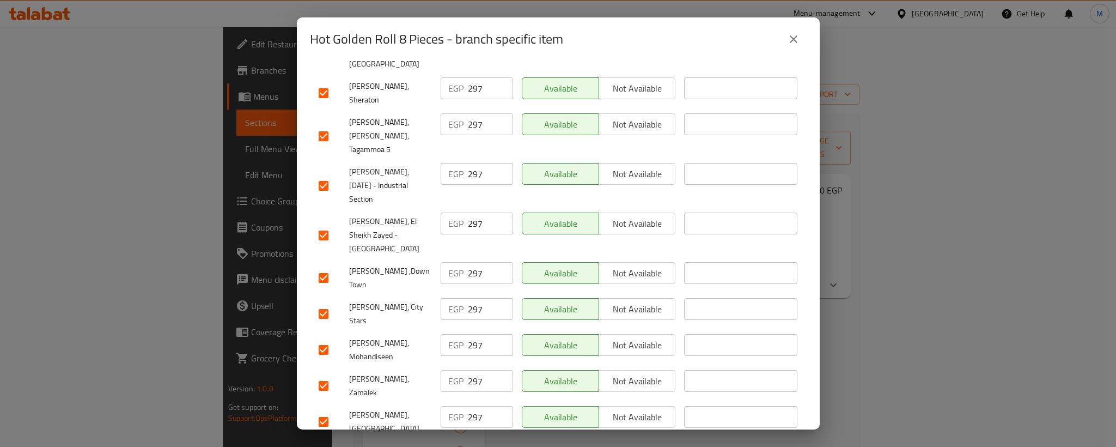
paste input "97"
type input "297"
paste
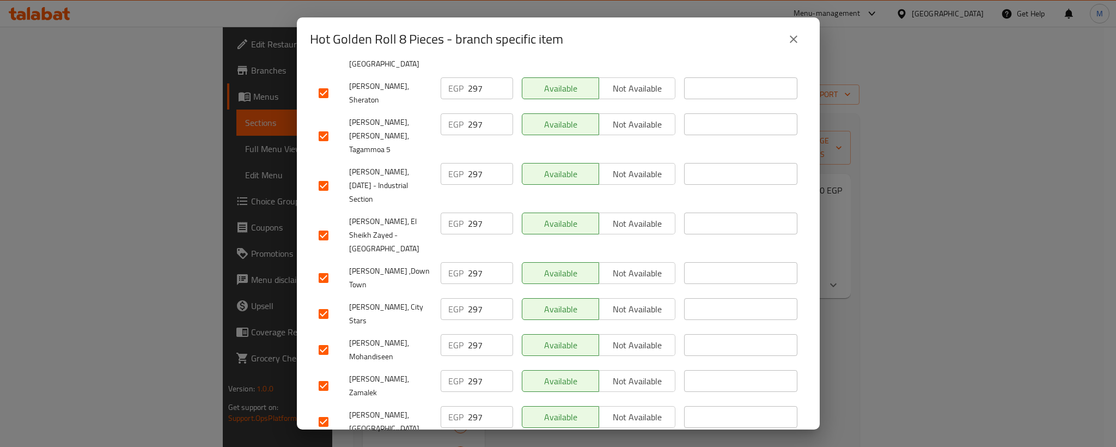
type input "297"
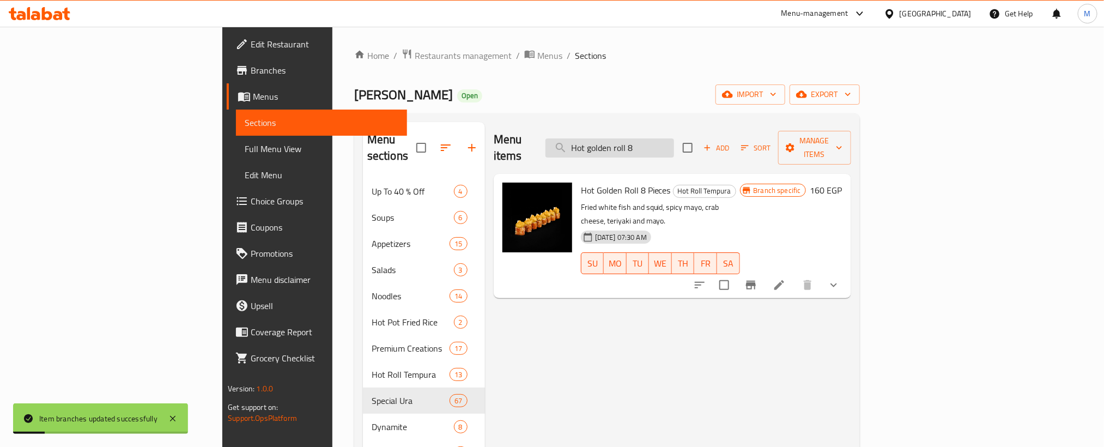
click at [674, 138] on input "Hot golden roll 8" at bounding box center [609, 147] width 129 height 19
click at [674, 138] on input "Fried mori roll 8 PCS." at bounding box center [609, 147] width 129 height 19
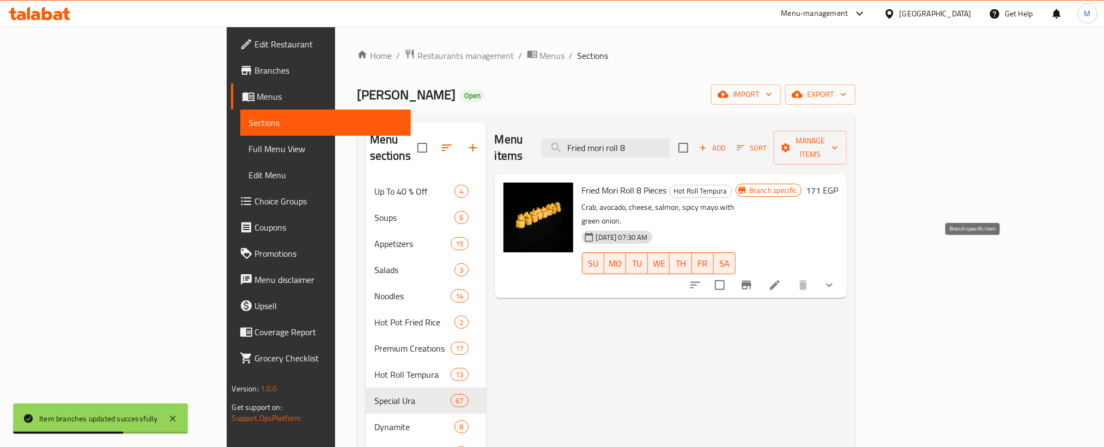
type input "Fried mori roll 8"
click at [751, 281] on icon "Branch-specific-item" at bounding box center [746, 285] width 10 height 9
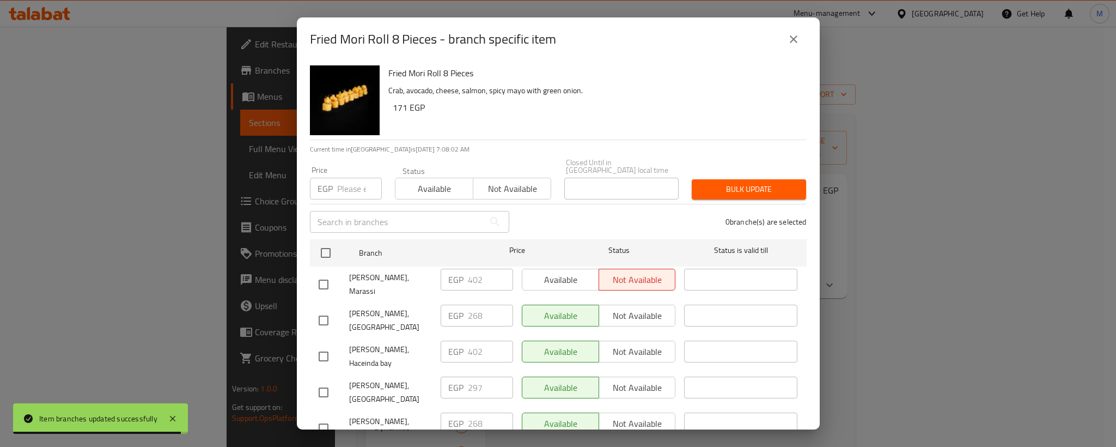
click at [316, 275] on input "checkbox" at bounding box center [323, 284] width 23 height 23
checkbox input "true"
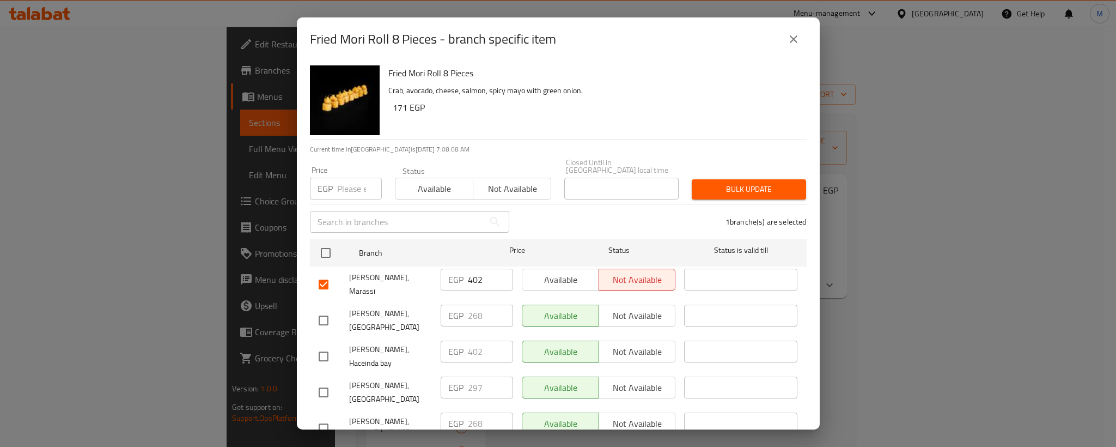
click at [330, 345] on input "checkbox" at bounding box center [323, 356] width 23 height 23
checkbox input "true"
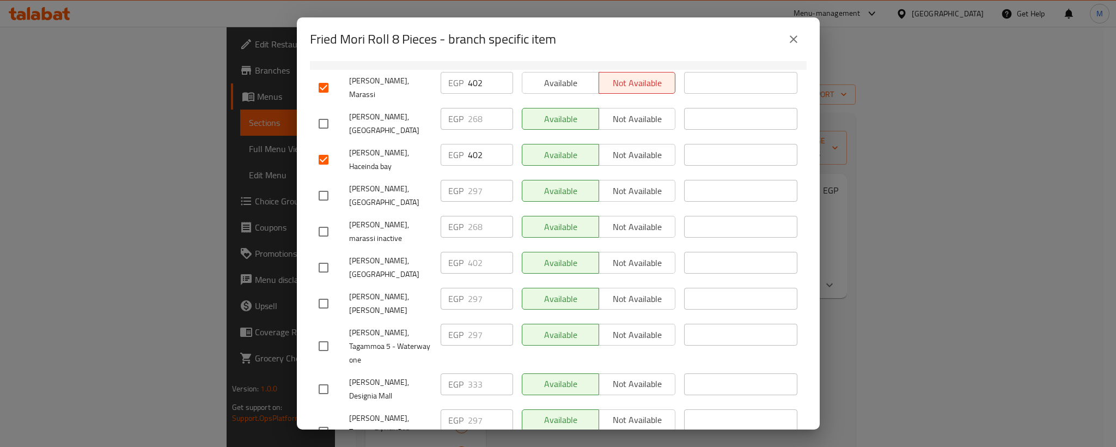
click at [319, 256] on input "checkbox" at bounding box center [323, 267] width 23 height 23
checkbox input "true"
drag, startPoint x: 322, startPoint y: 337, endPoint x: 604, endPoint y: 7, distance: 433.1
click at [324, 377] on input "checkbox" at bounding box center [323, 388] width 23 height 23
checkbox input "true"
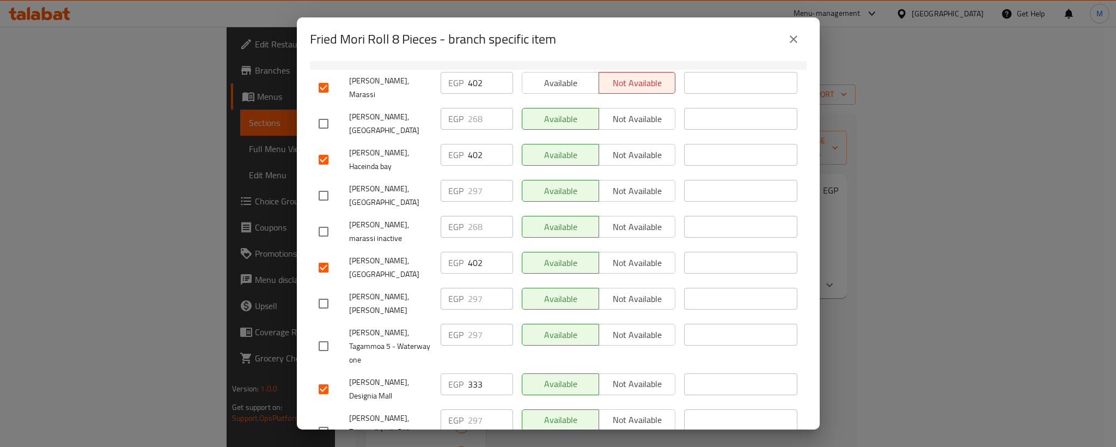
click at [469, 373] on input "333" at bounding box center [490, 384] width 45 height 22
paste input "42"
type input "342"
click at [379, 283] on div "[PERSON_NAME], [PERSON_NAME]" at bounding box center [375, 303] width 122 height 40
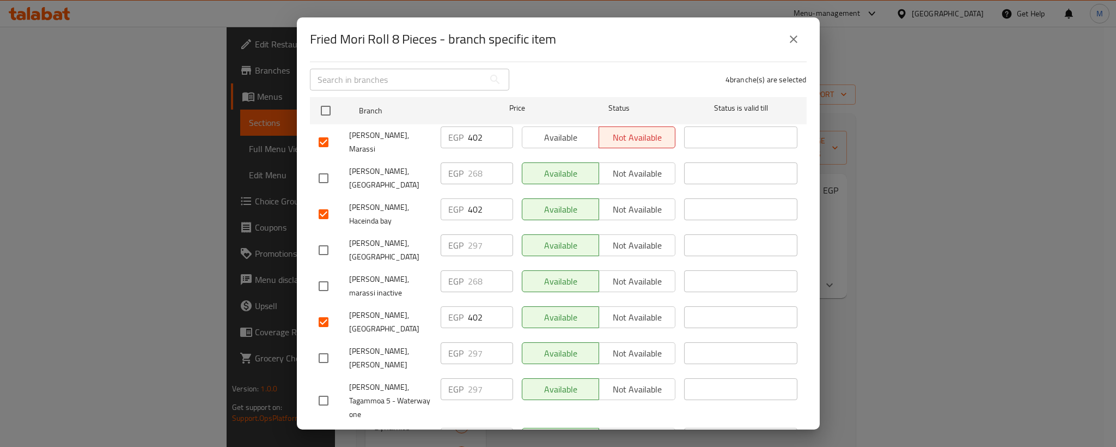
scroll to position [163, 0]
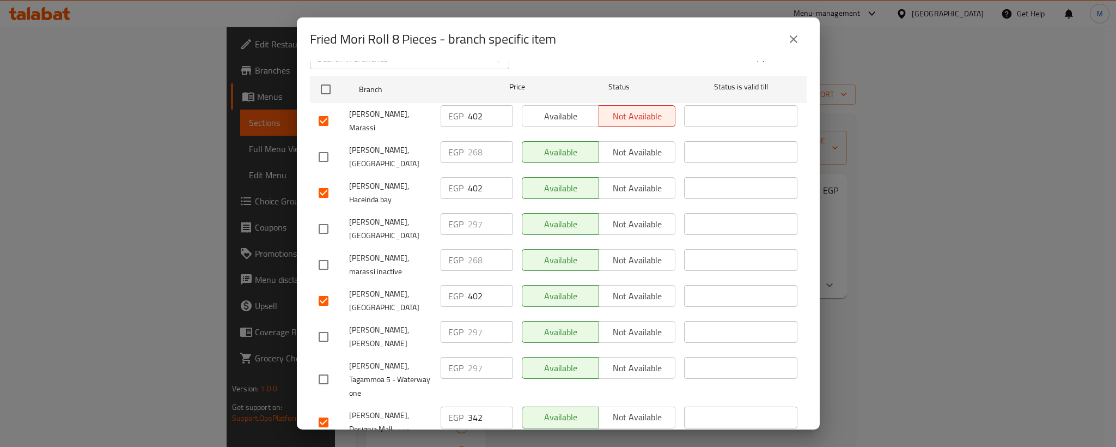
click at [322, 145] on input "checkbox" at bounding box center [323, 156] width 23 height 23
checkbox input "true"
click at [471, 141] on input "268" at bounding box center [490, 152] width 45 height 22
paste input "30"
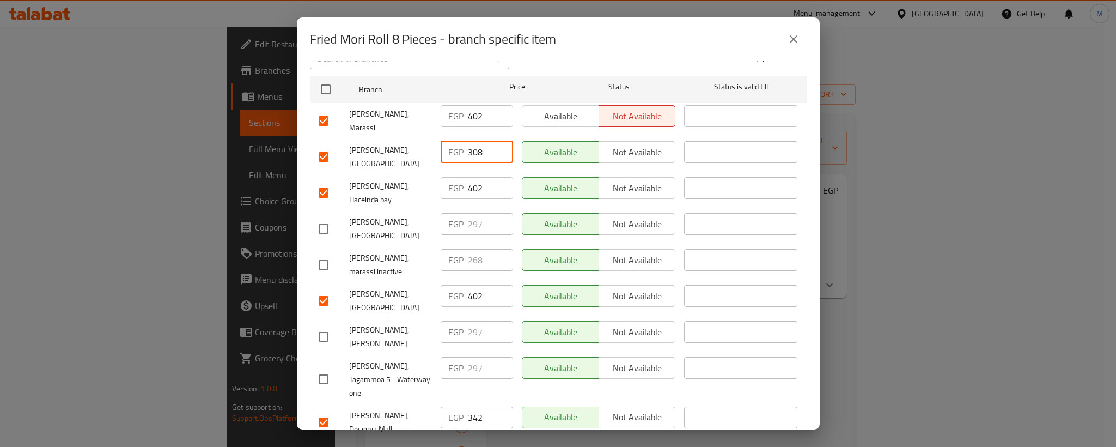
type input "308"
click at [320, 217] on input "checkbox" at bounding box center [323, 228] width 23 height 23
checkbox input "true"
click at [325, 245] on div "[PERSON_NAME], marassi inactive" at bounding box center [375, 265] width 122 height 40
click at [324, 253] on input "checkbox" at bounding box center [323, 264] width 23 height 23
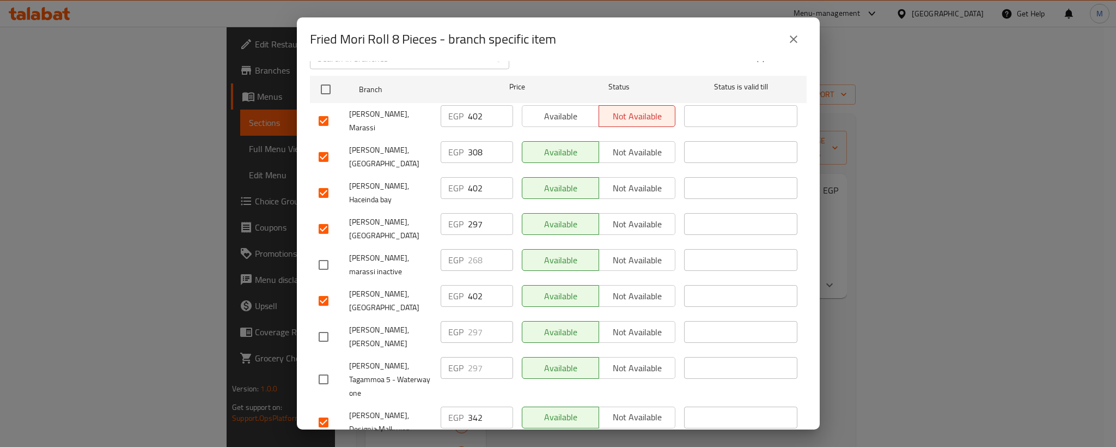
checkbox input "true"
click at [468, 213] on input "297" at bounding box center [490, 224] width 45 height 22
paste input "308"
type input "308"
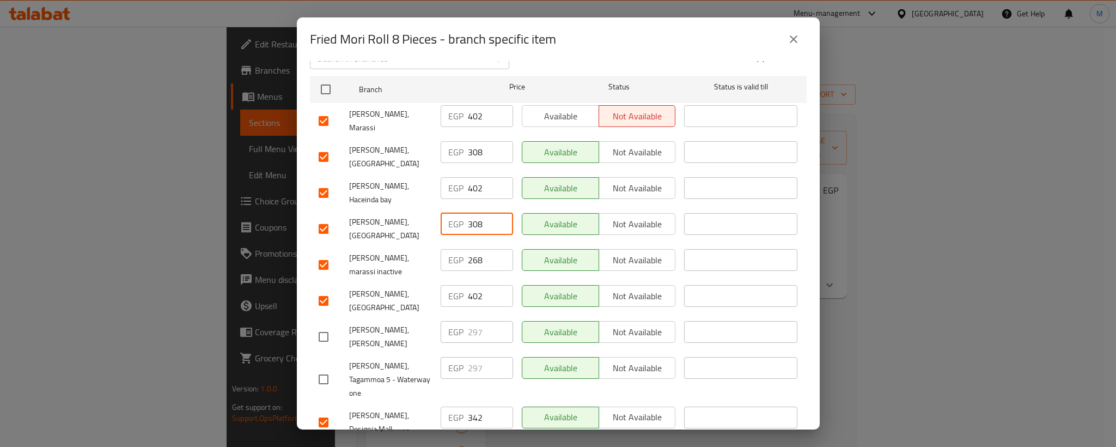
click at [469, 249] on input "268" at bounding box center [490, 260] width 45 height 22
paste input "30"
click at [469, 249] on input "308" at bounding box center [490, 260] width 45 height 22
type input "308"
drag, startPoint x: 328, startPoint y: 306, endPoint x: 327, endPoint y: 319, distance: 13.1
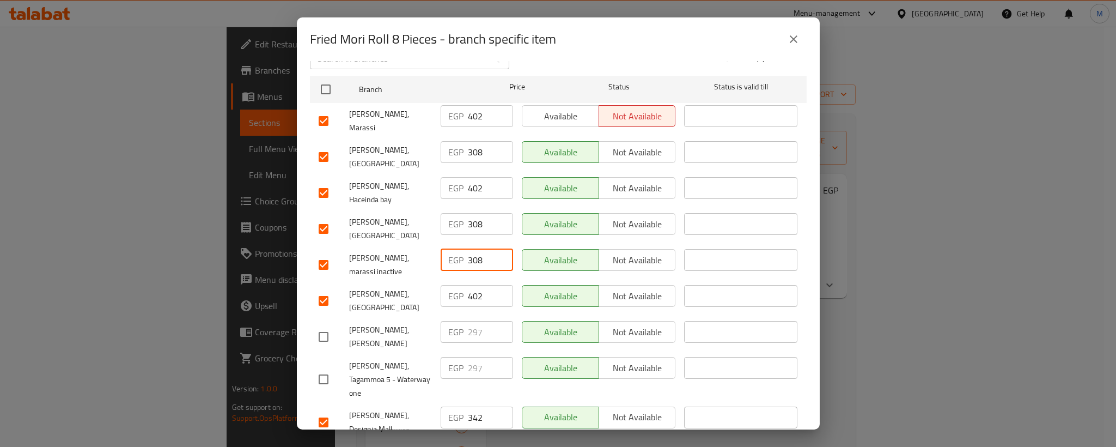
click at [327, 325] on input "checkbox" at bounding box center [323, 336] width 23 height 23
checkbox input "true"
click at [327, 368] on input "checkbox" at bounding box center [323, 379] width 23 height 23
checkbox input "true"
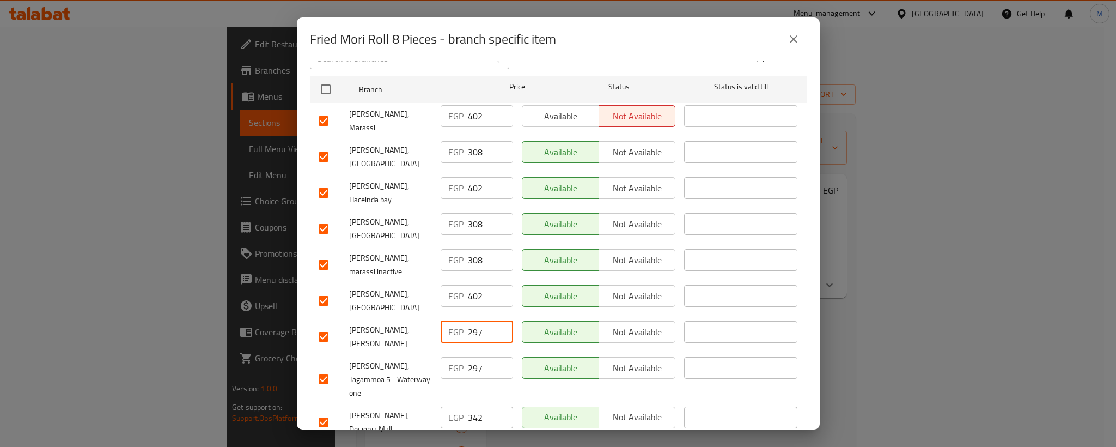
click at [474, 321] on input "297" at bounding box center [490, 332] width 45 height 22
paste input "308"
type input "308"
click at [470, 357] on input "297" at bounding box center [490, 368] width 45 height 22
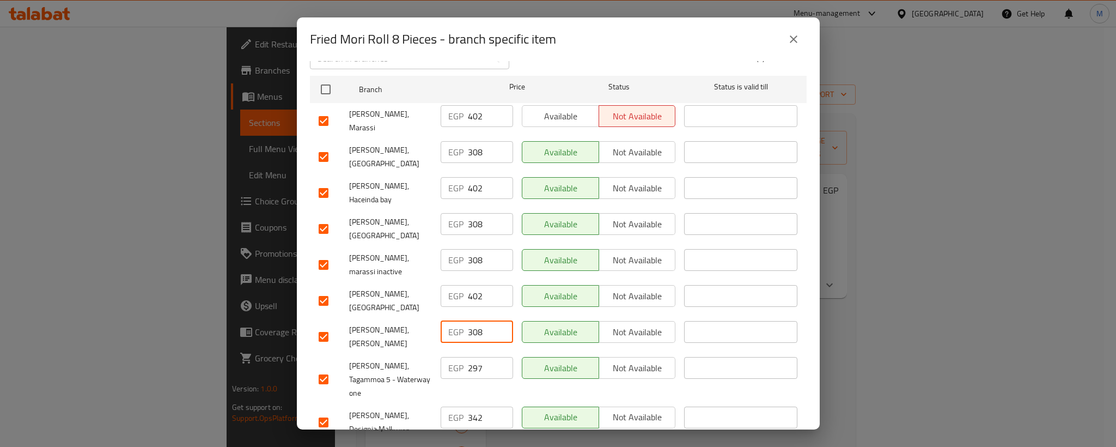
paste input "308"
click at [470, 357] on input "297" at bounding box center [490, 368] width 45 height 22
type input "308"
click at [371, 323] on span "[PERSON_NAME], [PERSON_NAME]" at bounding box center [390, 336] width 83 height 27
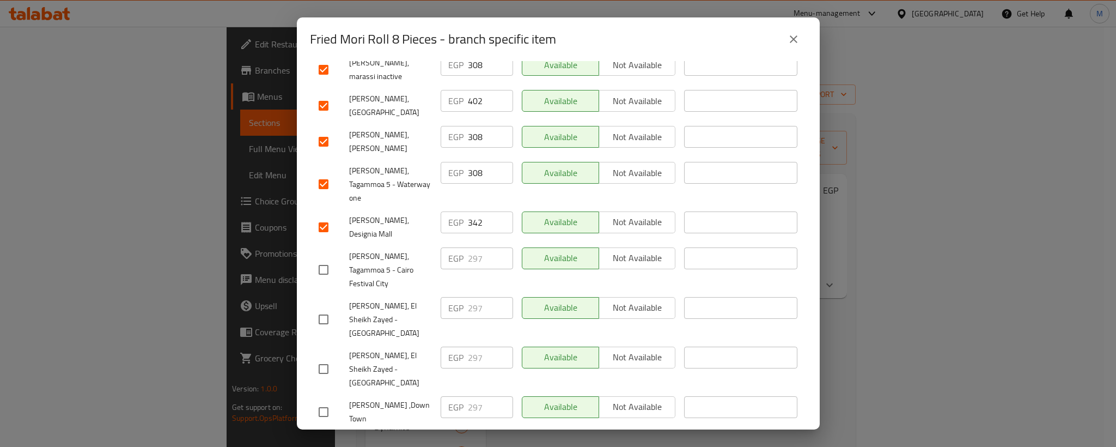
scroll to position [409, 0]
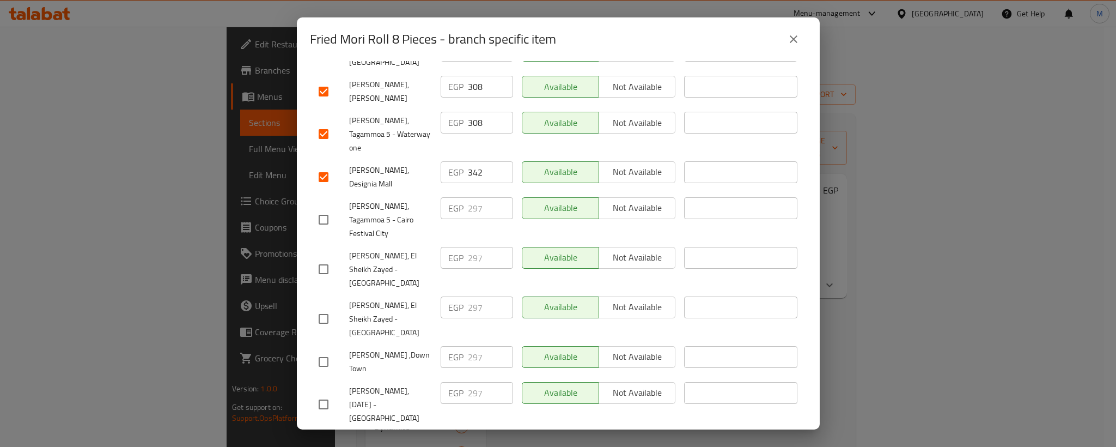
click at [327, 208] on input "checkbox" at bounding box center [323, 219] width 23 height 23
checkbox input "true"
click at [322, 258] on input "checkbox" at bounding box center [323, 269] width 23 height 23
checkbox input "true"
click at [462, 197] on div "EGP 297 ​" at bounding box center [477, 208] width 72 height 22
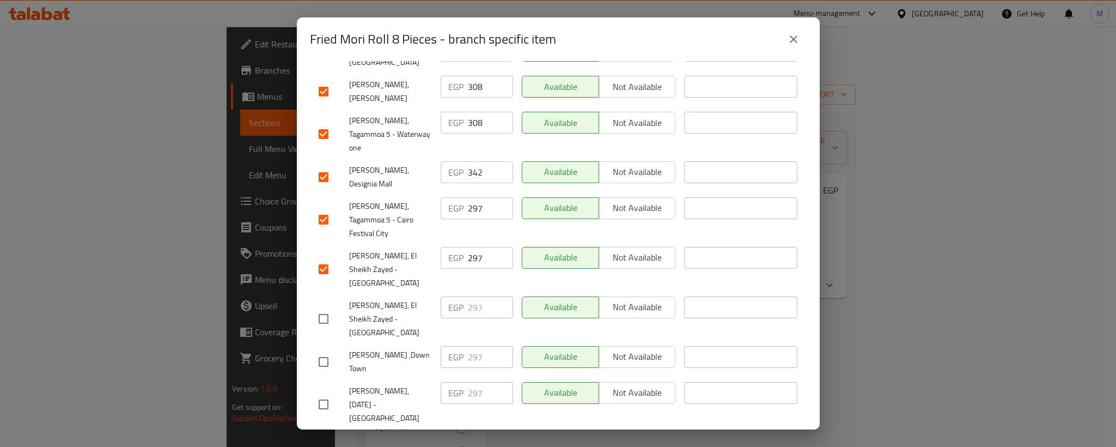
click at [468, 197] on input "297" at bounding box center [490, 208] width 45 height 22
paste input "308"
type input "308"
click at [469, 247] on input "297" at bounding box center [490, 258] width 45 height 22
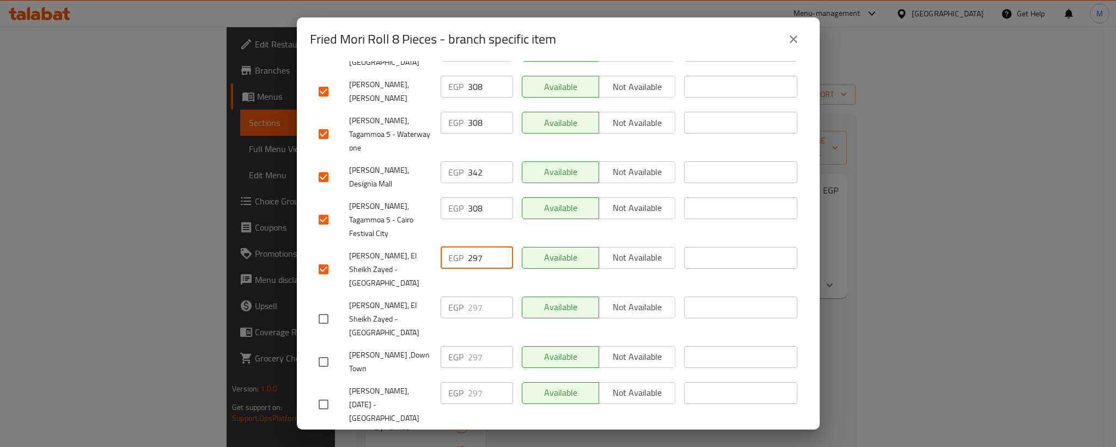
paste input "308"
click at [469, 247] on input "297" at bounding box center [490, 258] width 45 height 22
type input "308"
click at [318, 307] on input "checkbox" at bounding box center [323, 318] width 23 height 23
checkbox input "true"
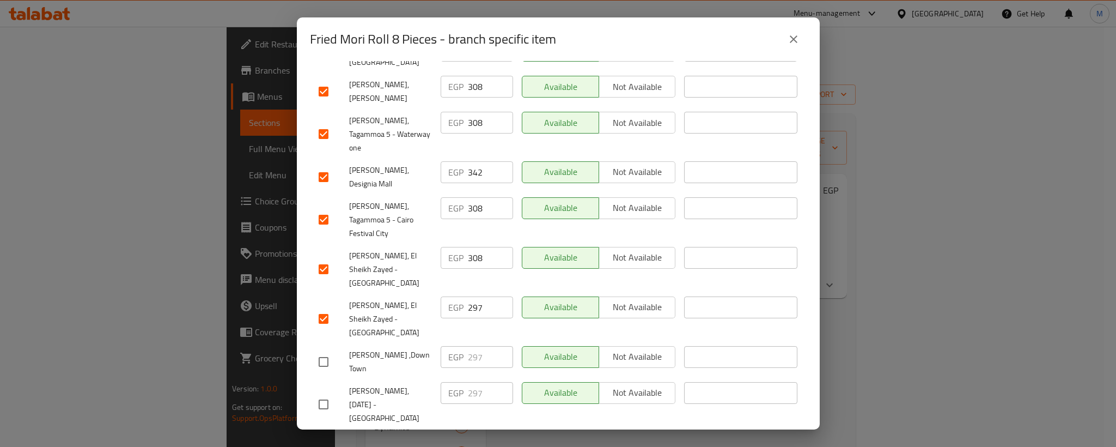
click at [326, 377] on div "[PERSON_NAME], [DATE] - [GEOGRAPHIC_DATA]" at bounding box center [375, 404] width 122 height 54
click at [322, 350] on input "checkbox" at bounding box center [323, 361] width 23 height 23
checkbox input "true"
click at [470, 296] on input "297" at bounding box center [490, 307] width 45 height 22
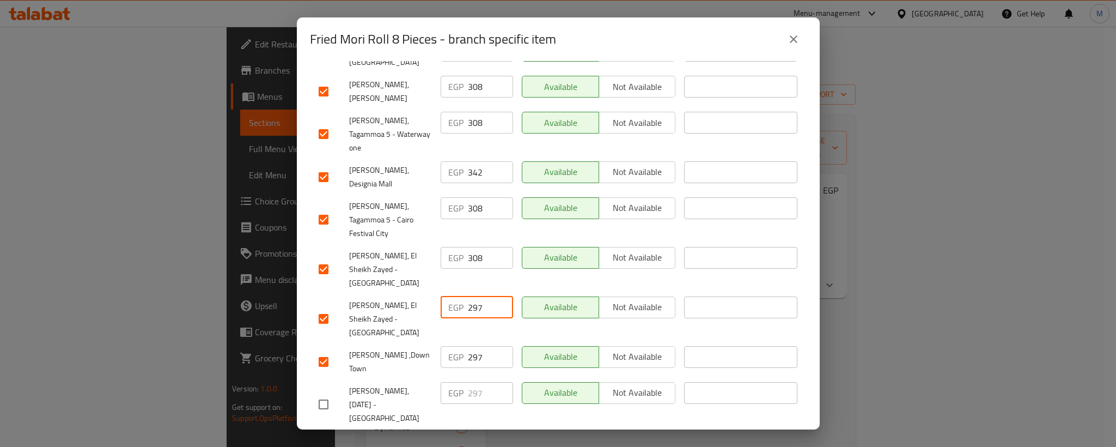
paste input "308"
type input "308"
click at [469, 346] on input "297" at bounding box center [490, 357] width 45 height 22
paste input "308"
click at [469, 346] on input "308" at bounding box center [490, 357] width 45 height 22
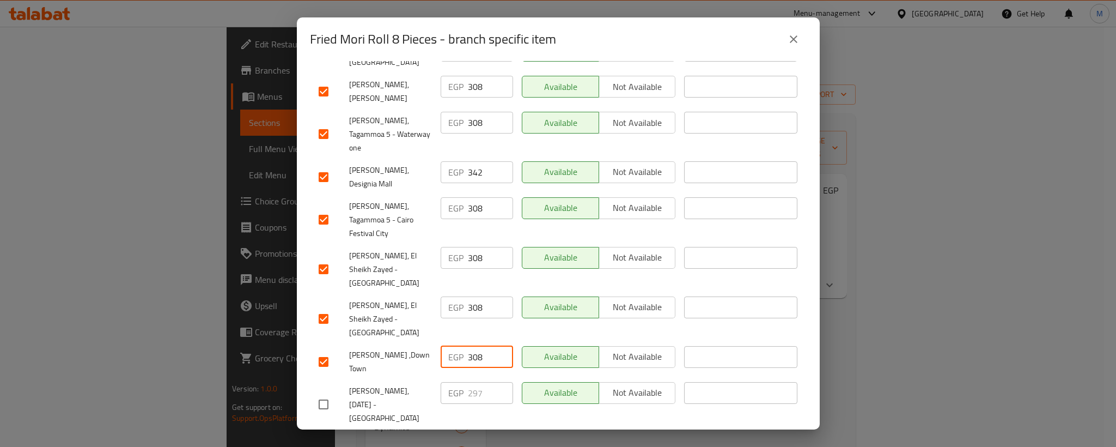
type input "308"
click at [399, 348] on span "[PERSON_NAME] ,Down Town" at bounding box center [390, 361] width 83 height 27
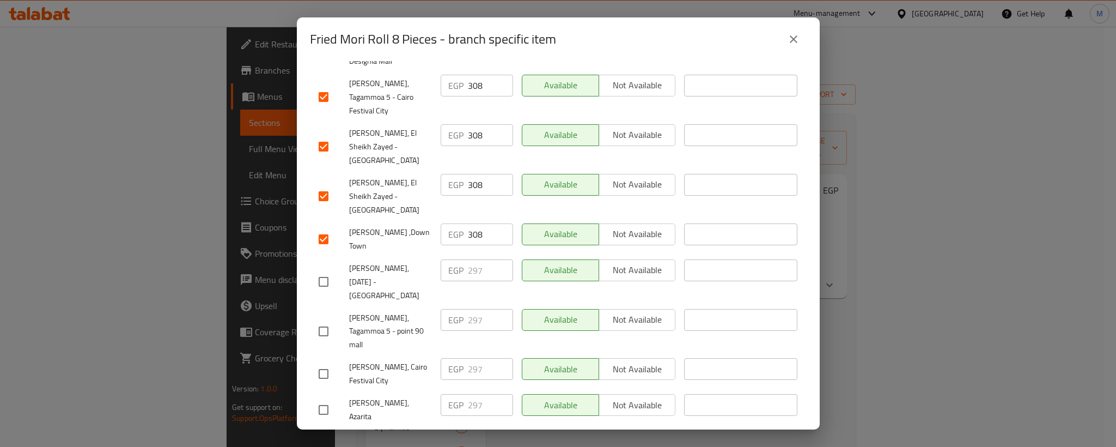
scroll to position [572, 0]
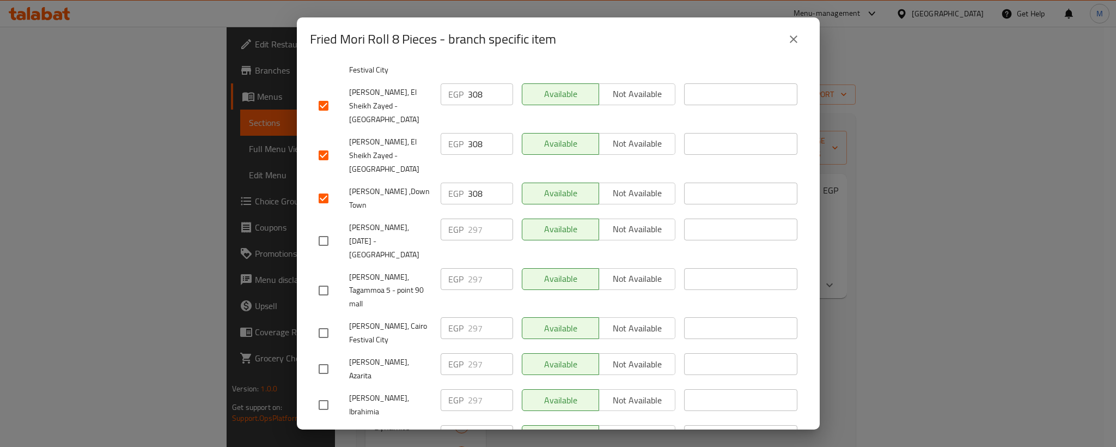
click at [319, 229] on input "checkbox" at bounding box center [323, 240] width 23 height 23
checkbox input "true"
click at [319, 279] on input "checkbox" at bounding box center [323, 290] width 23 height 23
checkbox input "true"
click at [468, 218] on input "297" at bounding box center [490, 229] width 45 height 22
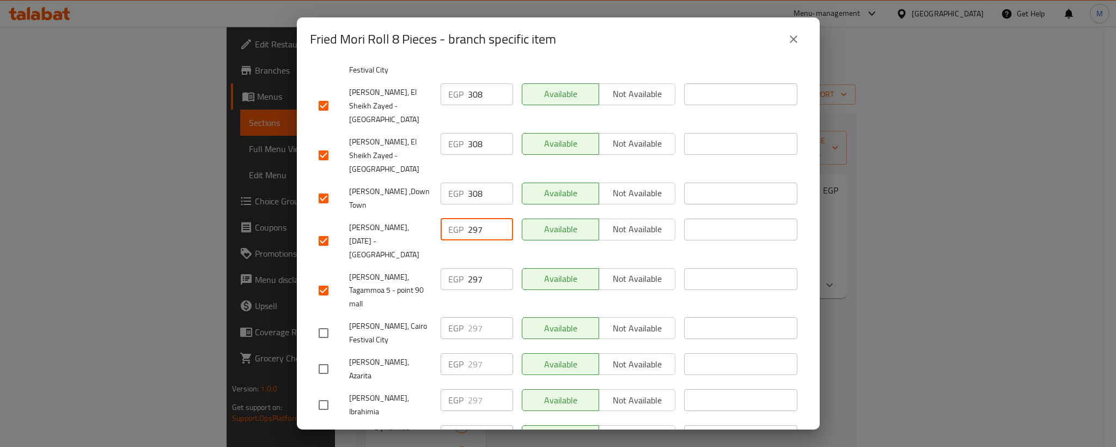
click at [468, 218] on input "297" at bounding box center [490, 229] width 45 height 22
paste input "308"
type input "308"
click at [468, 268] on input "297" at bounding box center [490, 279] width 45 height 22
paste input "308"
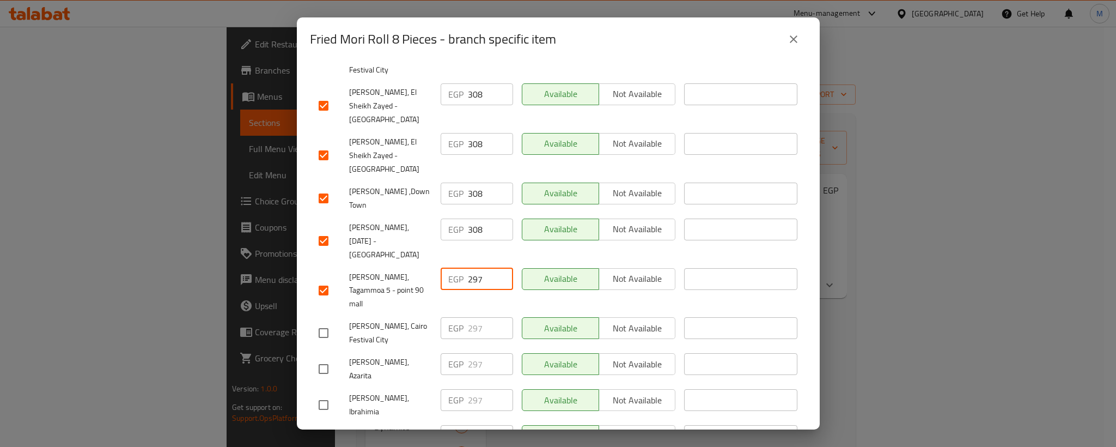
click at [468, 268] on input "297" at bounding box center [490, 279] width 45 height 22
type input "308"
click at [327, 321] on input "checkbox" at bounding box center [323, 332] width 23 height 23
checkbox input "true"
click at [326, 357] on input "checkbox" at bounding box center [323, 368] width 23 height 23
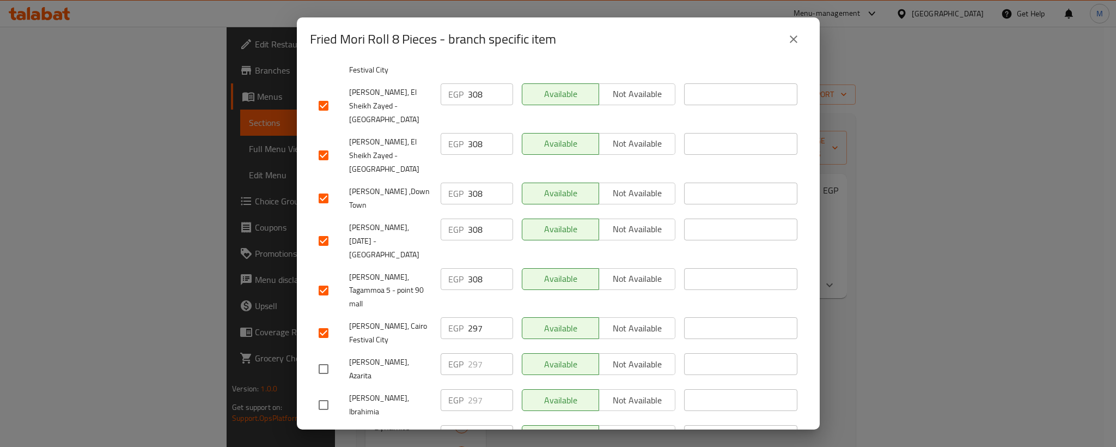
checkbox input "true"
click at [470, 317] on input "297" at bounding box center [490, 328] width 45 height 22
paste input "308"
type input "308"
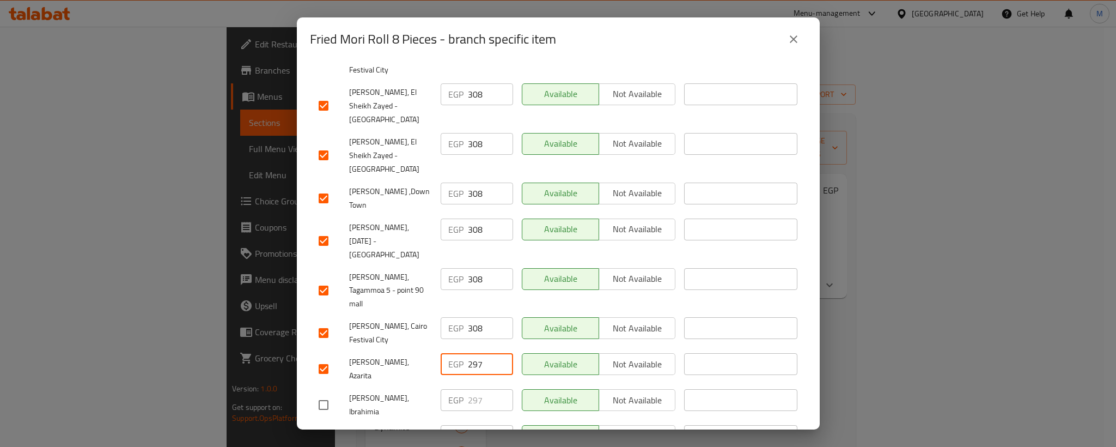
paste input "308"
click at [471, 353] on input "230897" at bounding box center [490, 364] width 45 height 22
paste input "308"
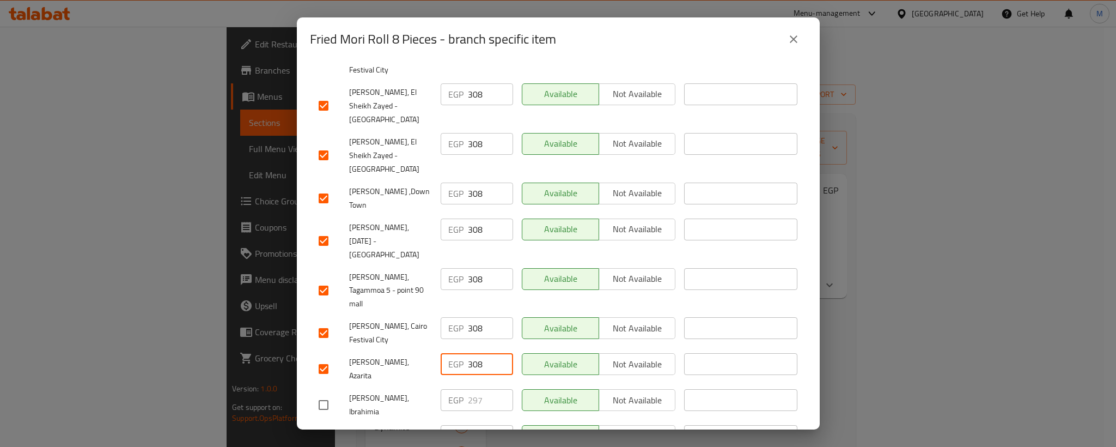
type input "308"
click at [326, 393] on input "checkbox" at bounding box center [323, 404] width 23 height 23
checkbox input "true"
click at [324, 429] on input "checkbox" at bounding box center [323, 440] width 23 height 23
checkbox input "true"
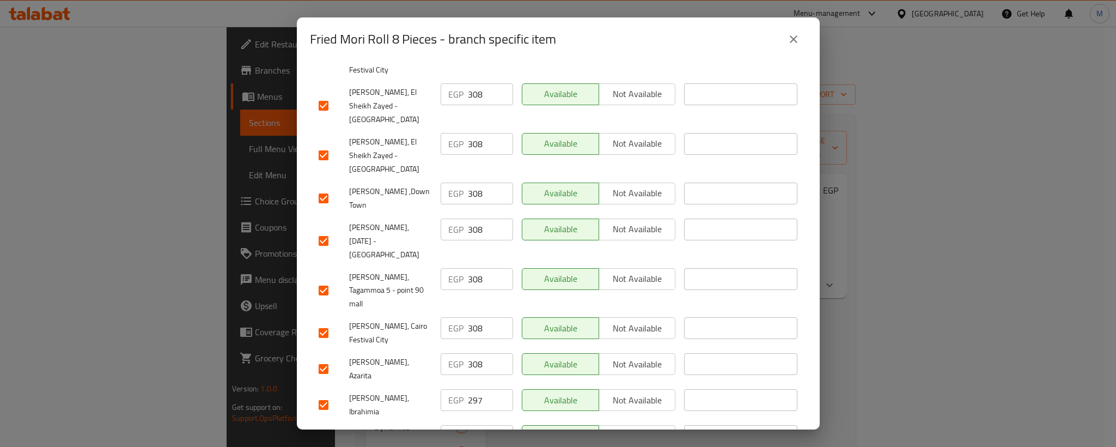
click at [468, 389] on input "297" at bounding box center [490, 400] width 45 height 22
paste input "308"
type input "308"
click at [468, 425] on input "297" at bounding box center [490, 436] width 45 height 22
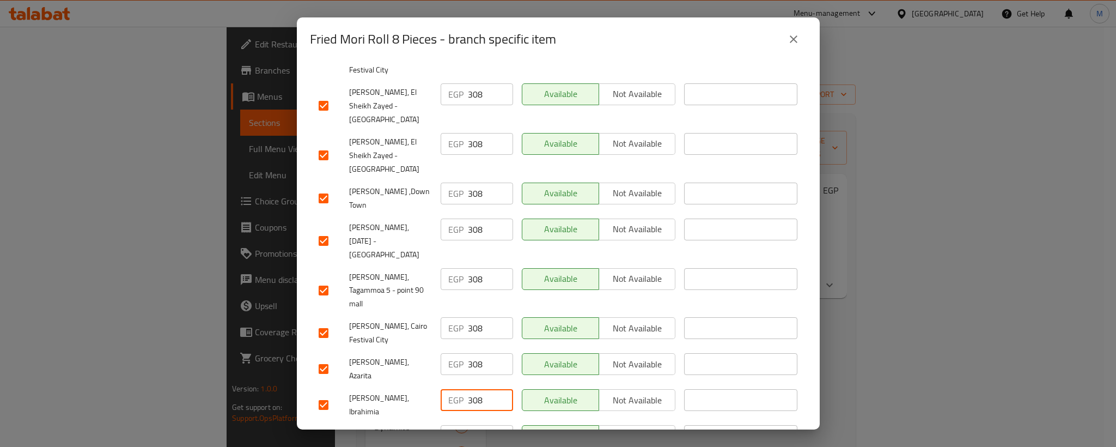
paste input "308"
click at [468, 425] on input "308" at bounding box center [490, 436] width 45 height 22
type input "308"
click at [395, 391] on span "[PERSON_NAME], Ibrahimia" at bounding box center [390, 404] width 83 height 27
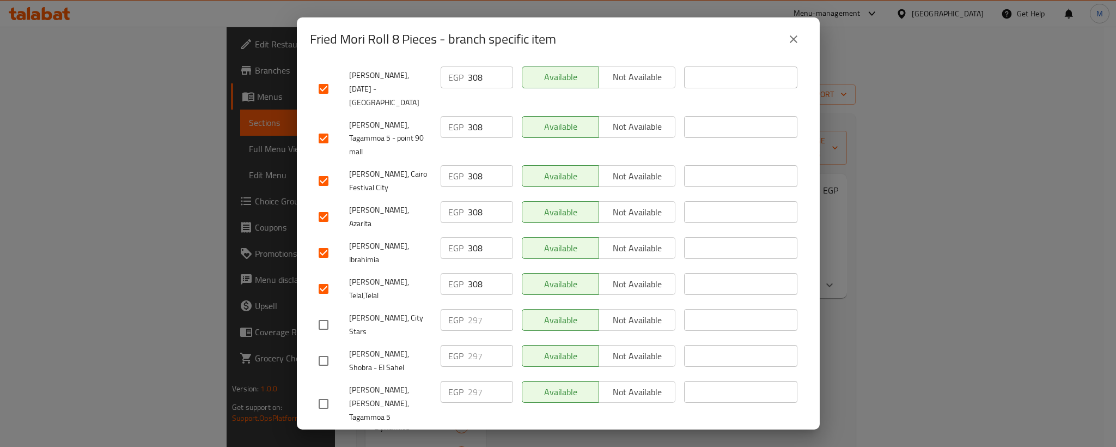
scroll to position [735, 0]
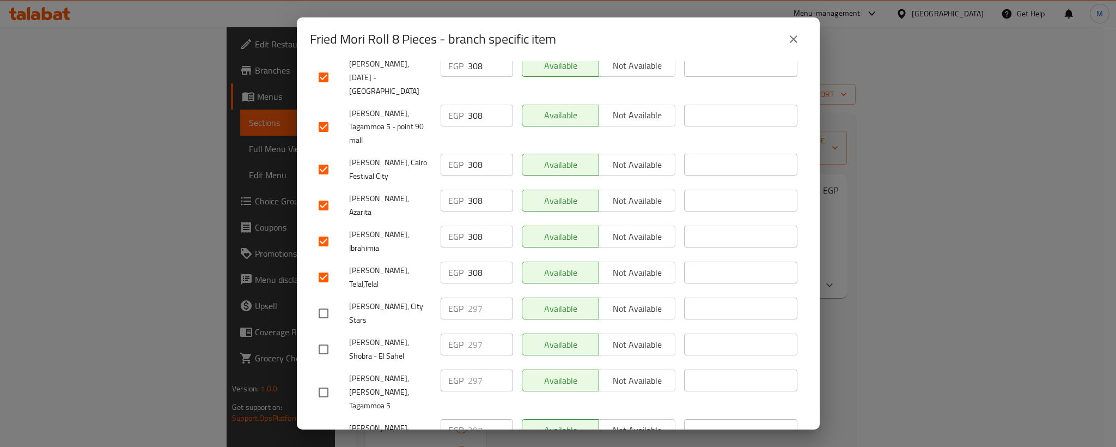
click at [329, 302] on input "checkbox" at bounding box center [323, 313] width 23 height 23
checkbox input "true"
click at [322, 338] on input "checkbox" at bounding box center [323, 349] width 23 height 23
checkbox input "true"
click at [469, 297] on input "297" at bounding box center [490, 308] width 45 height 22
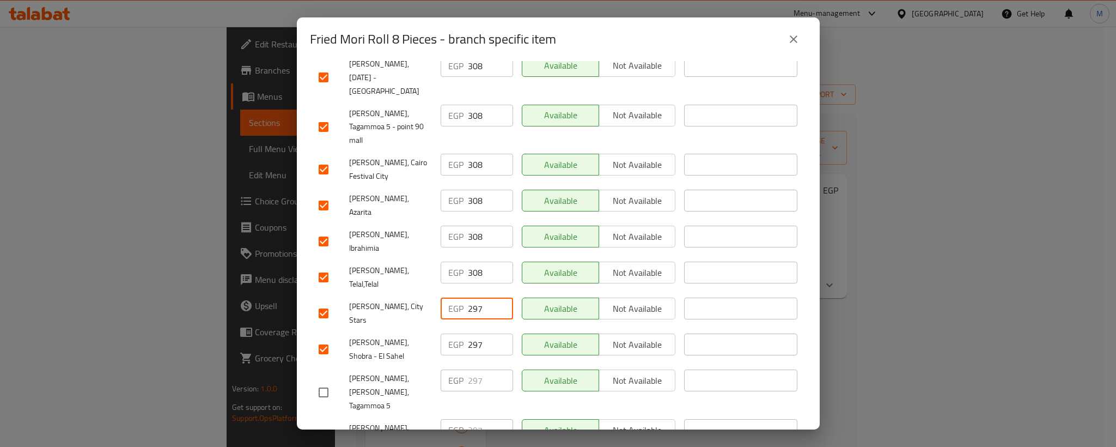
click at [469, 297] on input "297" at bounding box center [490, 308] width 45 height 22
paste input "308"
type input "308"
click at [471, 333] on input "297" at bounding box center [490, 344] width 45 height 22
paste input "308"
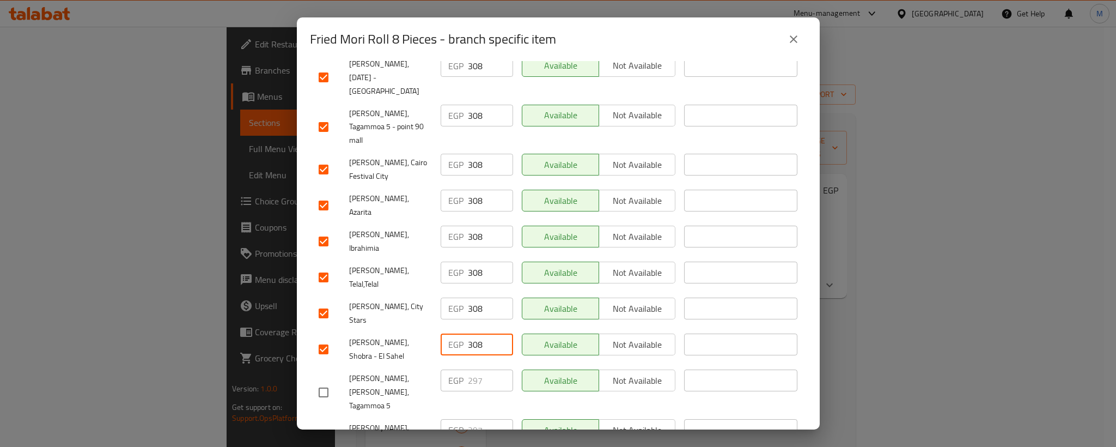
click at [471, 333] on input "308" at bounding box center [490, 344] width 45 height 22
type input "308"
click at [327, 381] on input "checkbox" at bounding box center [323, 392] width 23 height 23
checkbox input "true"
click at [319, 423] on input "checkbox" at bounding box center [323, 434] width 23 height 23
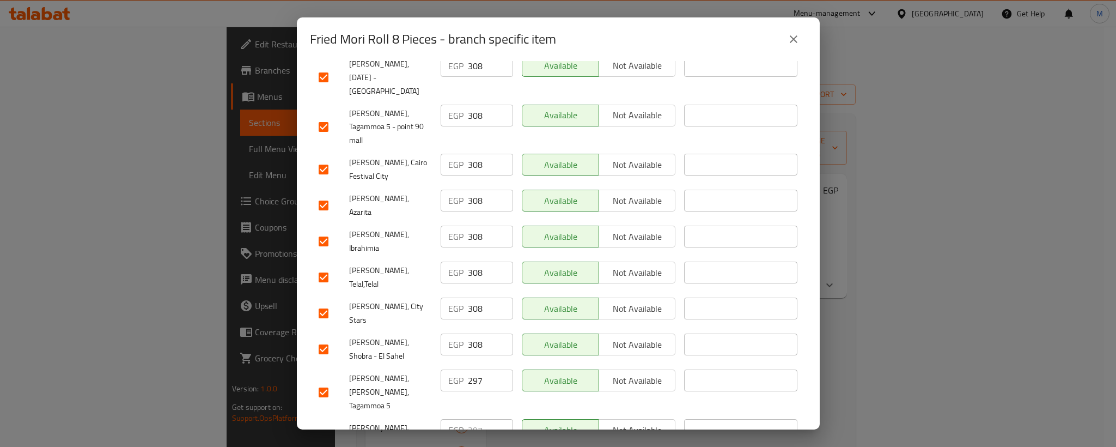
checkbox input "true"
click at [472, 369] on input "297" at bounding box center [490, 380] width 45 height 22
paste input "308"
type input "308"
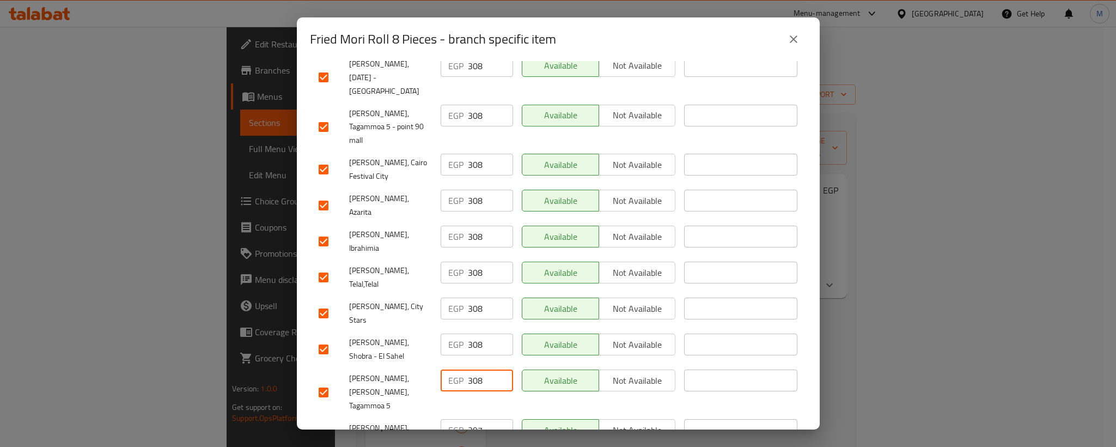
click at [472, 419] on input "297" at bounding box center [490, 430] width 45 height 22
paste input "308"
click at [472, 419] on input "297" at bounding box center [490, 430] width 45 height 22
type input "308"
click at [370, 421] on span "[PERSON_NAME], [DATE]" at bounding box center [390, 434] width 83 height 27
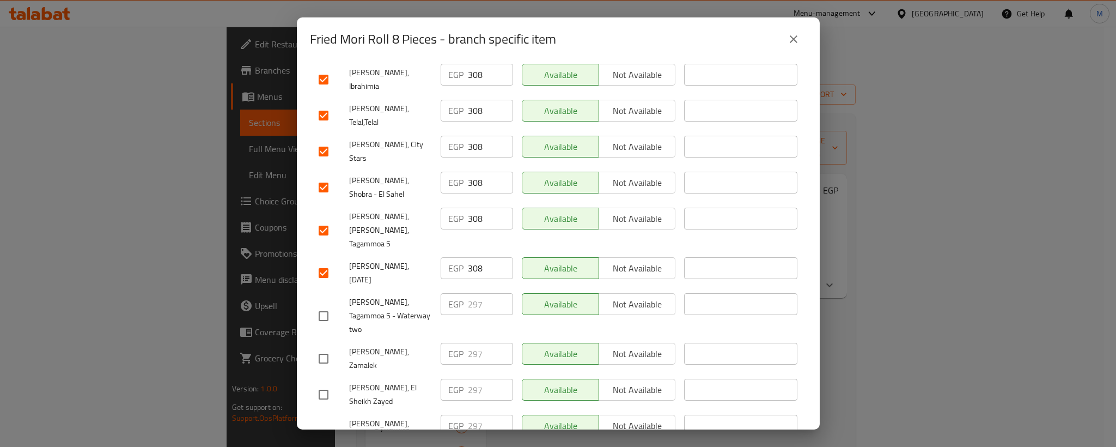
scroll to position [899, 0]
click at [324, 303] on input "checkbox" at bounding box center [323, 314] width 23 height 23
checkbox input "true"
click at [324, 345] on input "checkbox" at bounding box center [323, 356] width 23 height 23
checkbox input "true"
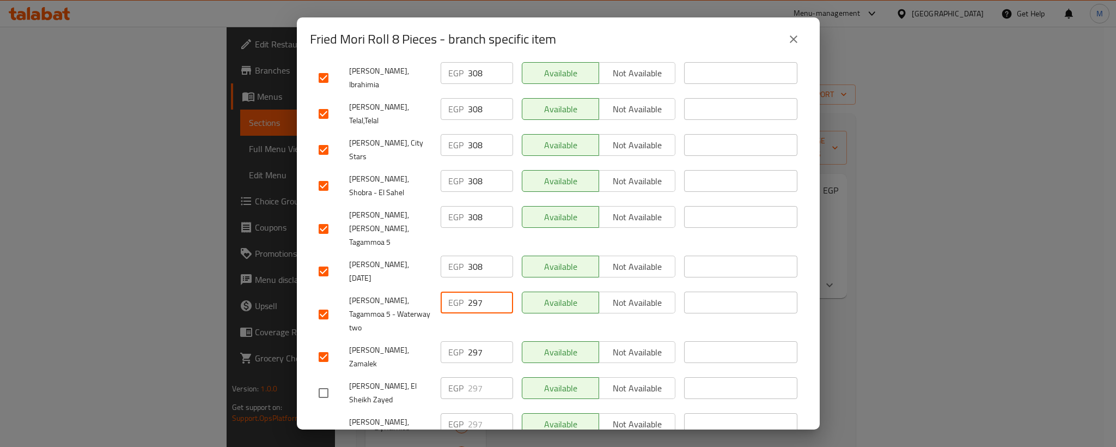
click at [471, 291] on input "297" at bounding box center [490, 302] width 45 height 22
paste input "308"
type input "308"
click at [468, 341] on input "297" at bounding box center [490, 352] width 45 height 22
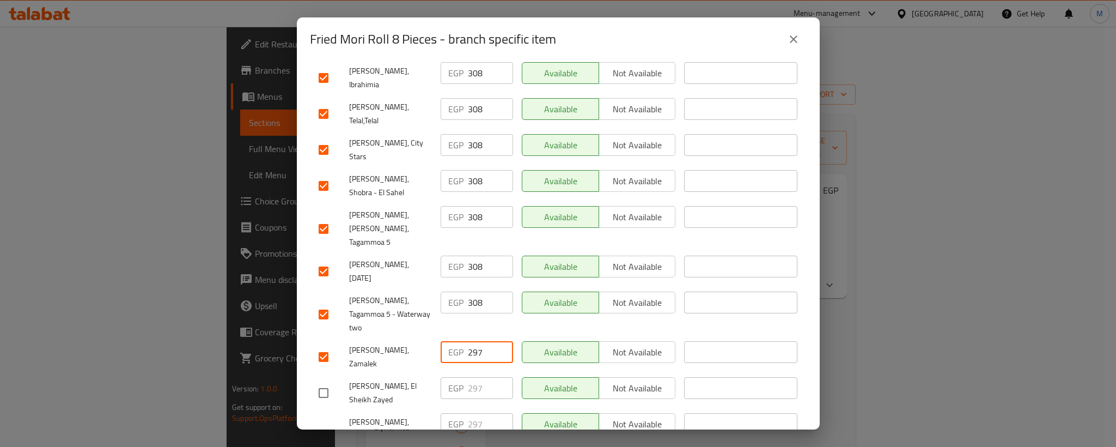
paste input "308"
click at [468, 341] on input "297" at bounding box center [490, 352] width 45 height 22
type input "308"
click at [317, 381] on input "checkbox" at bounding box center [323, 392] width 23 height 23
checkbox input "true"
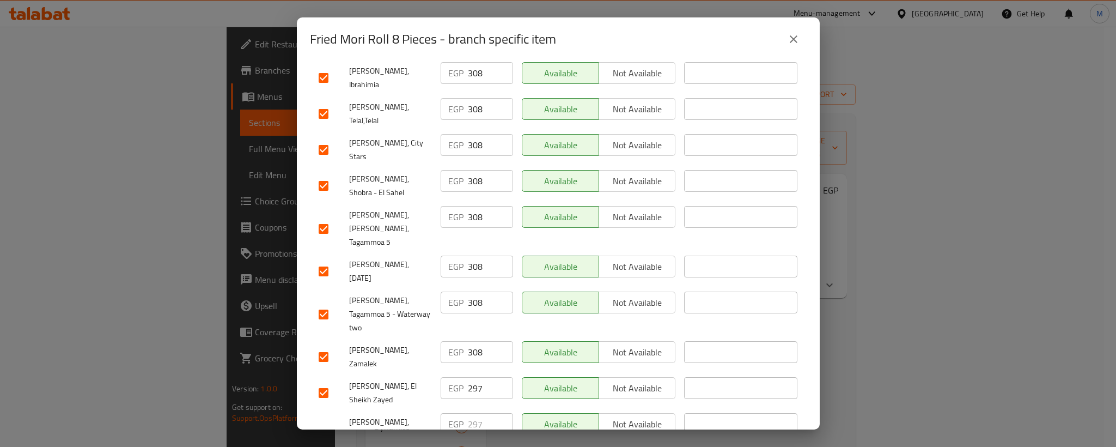
click at [320, 424] on input "checkbox" at bounding box center [323, 435] width 23 height 23
checkbox input "true"
click at [469, 377] on input "297" at bounding box center [490, 388] width 45 height 22
paste input "308"
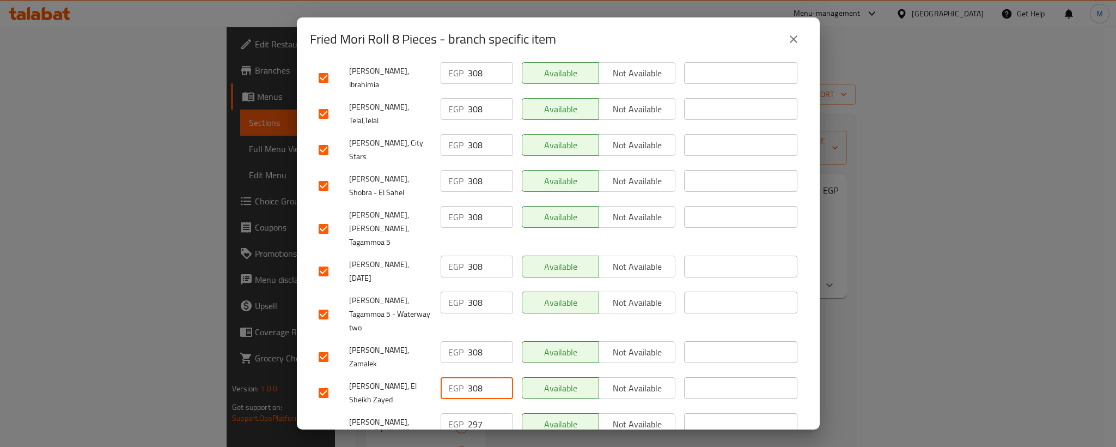
type input "308"
click at [471, 413] on input "297" at bounding box center [490, 424] width 45 height 22
paste input "308"
click at [471, 413] on input "308" at bounding box center [490, 424] width 45 height 22
type input "308"
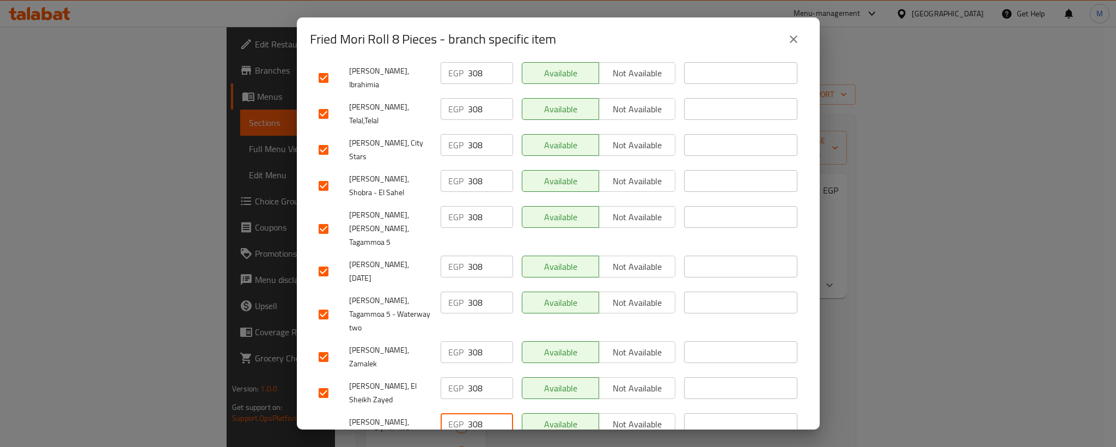
checkbox input "true"
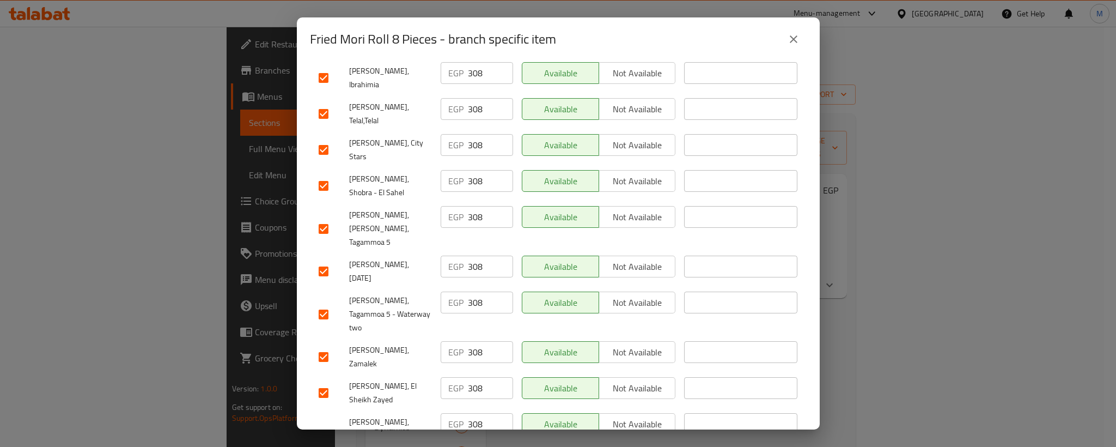
paste input "308"
type input "308"
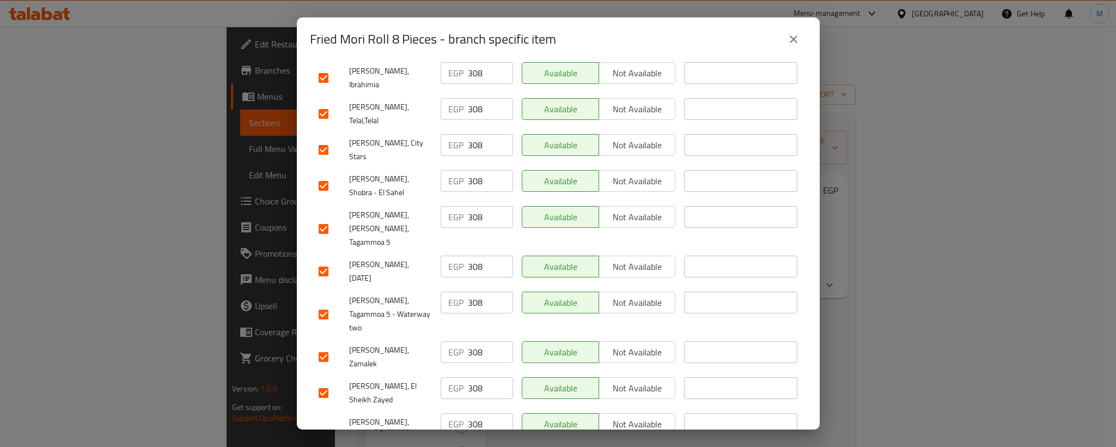
paste input "308"
type input "308"
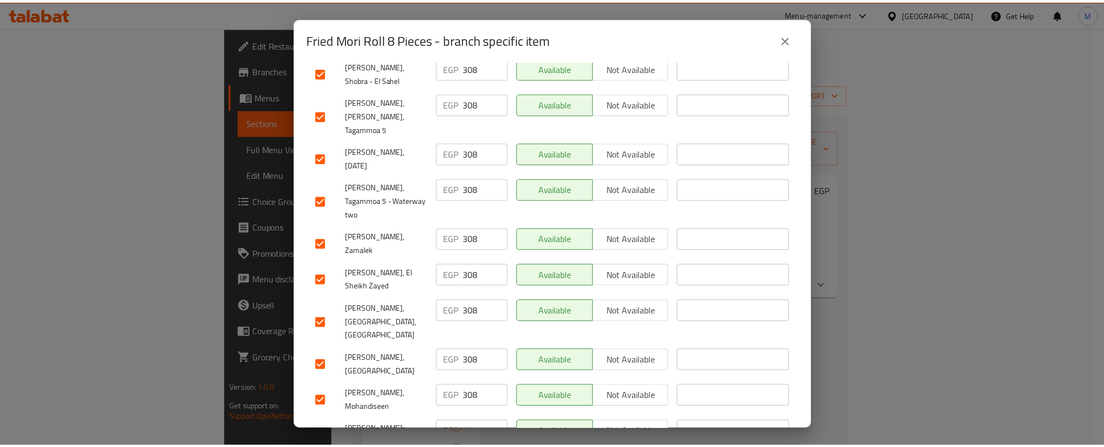
scroll to position [1014, 0]
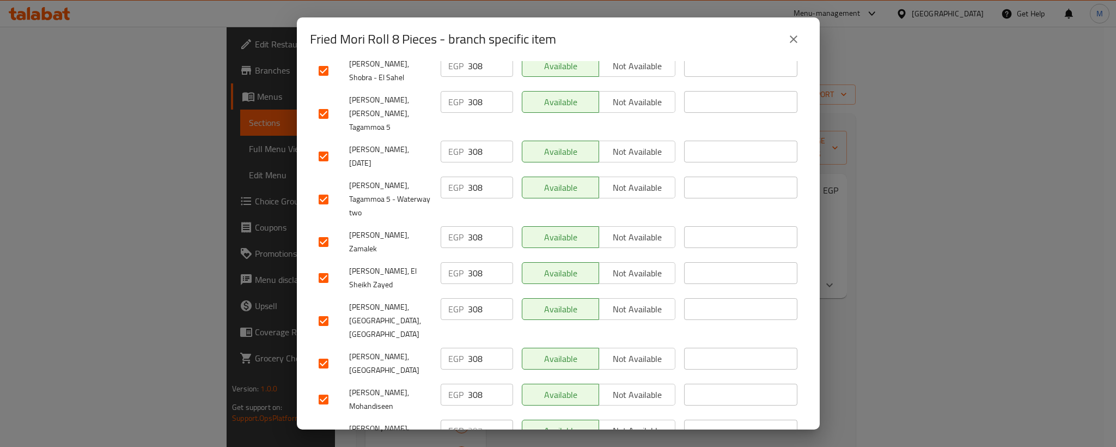
click at [324, 430] on input "checkbox" at bounding box center [323, 441] width 23 height 23
checkbox input "true"
click at [469, 419] on input "297" at bounding box center [490, 430] width 45 height 22
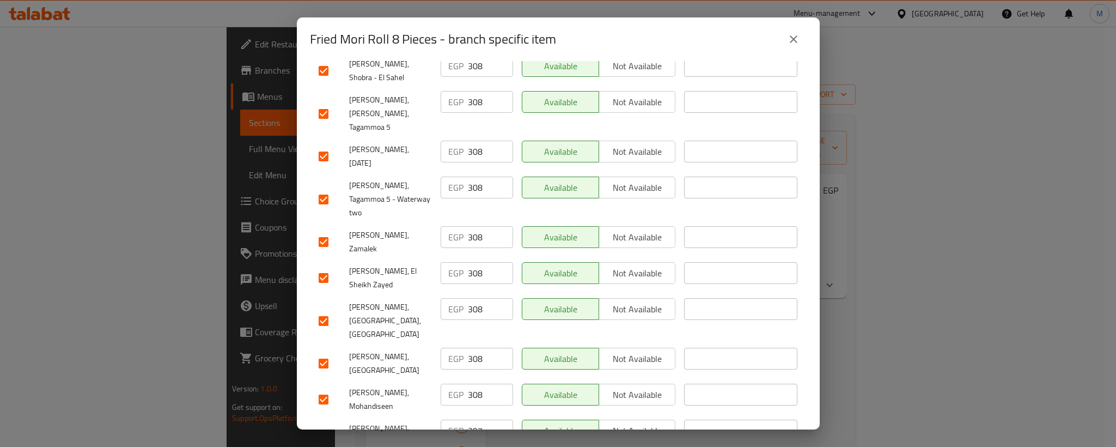
click at [469, 419] on input "297" at bounding box center [490, 430] width 45 height 22
paste input "308"
type input "308"
paste input "308"
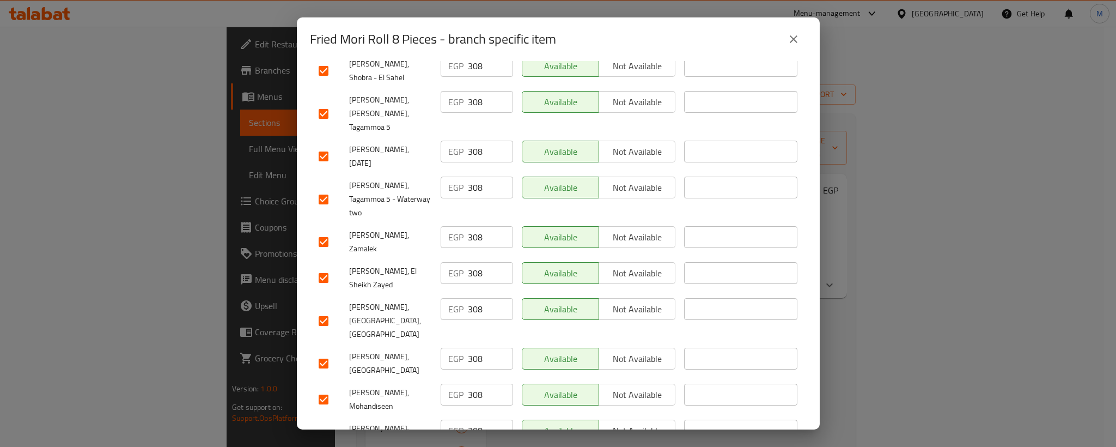
type input "308"
checkbox input "true"
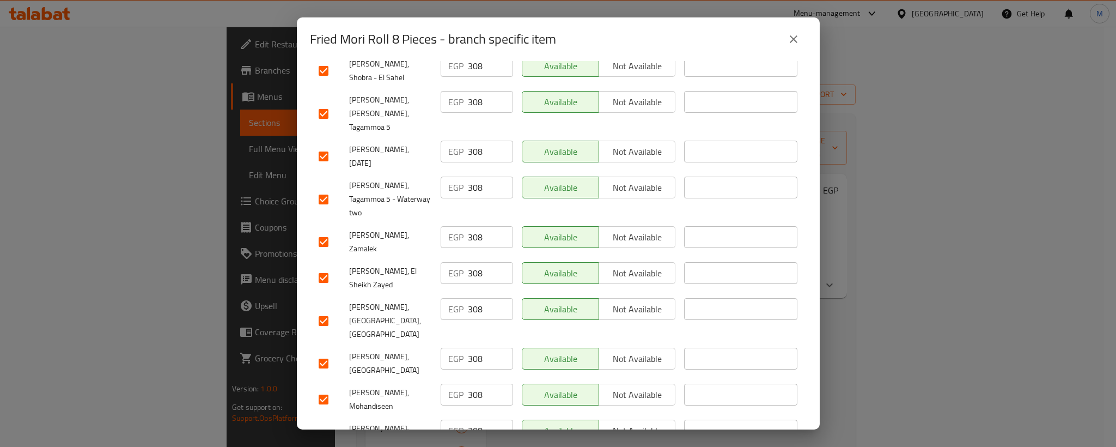
checkbox input "true"
paste input "308"
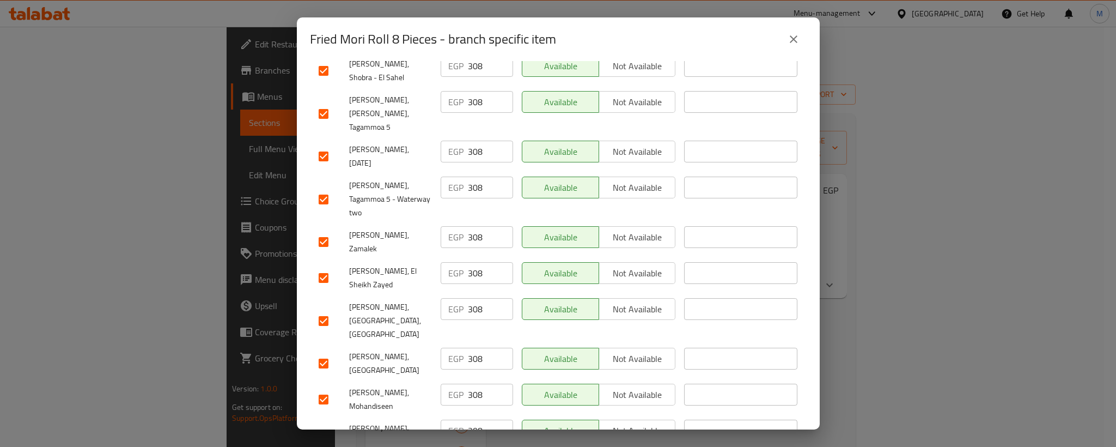
type input "308"
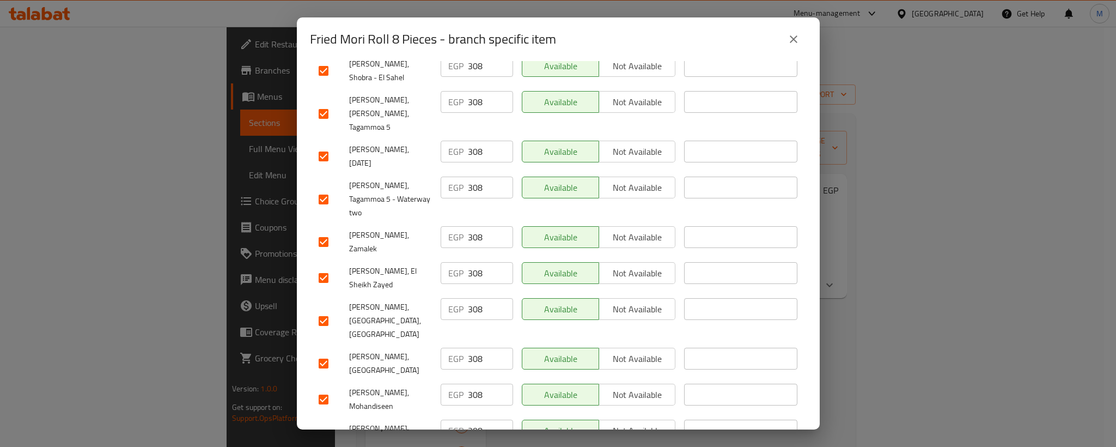
checkbox input "true"
type input "308"
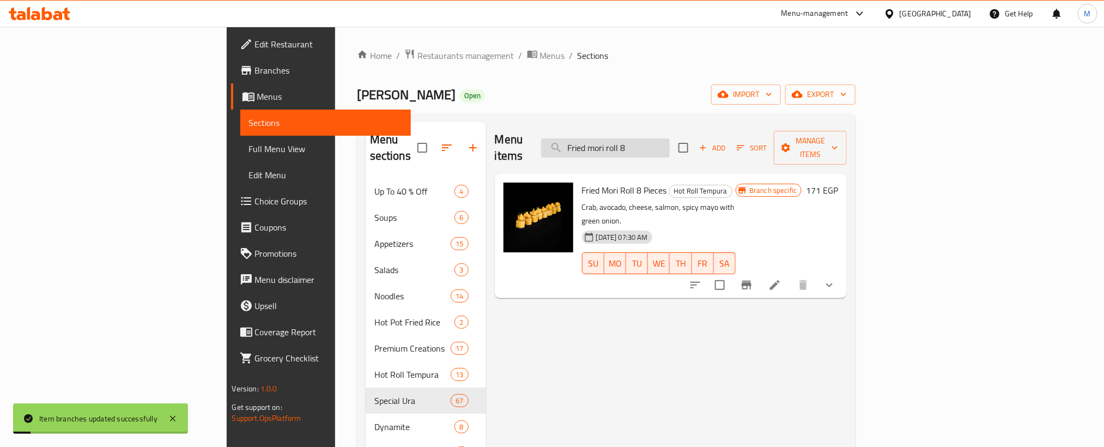
click at [667, 138] on input "Fried mori roll 8" at bounding box center [605, 147] width 129 height 19
click at [667, 138] on input "HOT CRISPY CHEESE 10 PCS." at bounding box center [605, 147] width 129 height 19
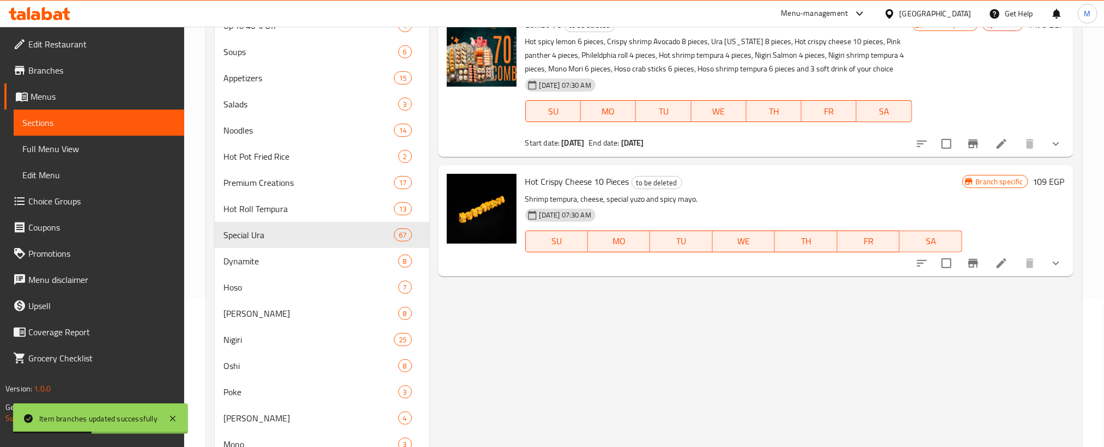
scroll to position [163, 0]
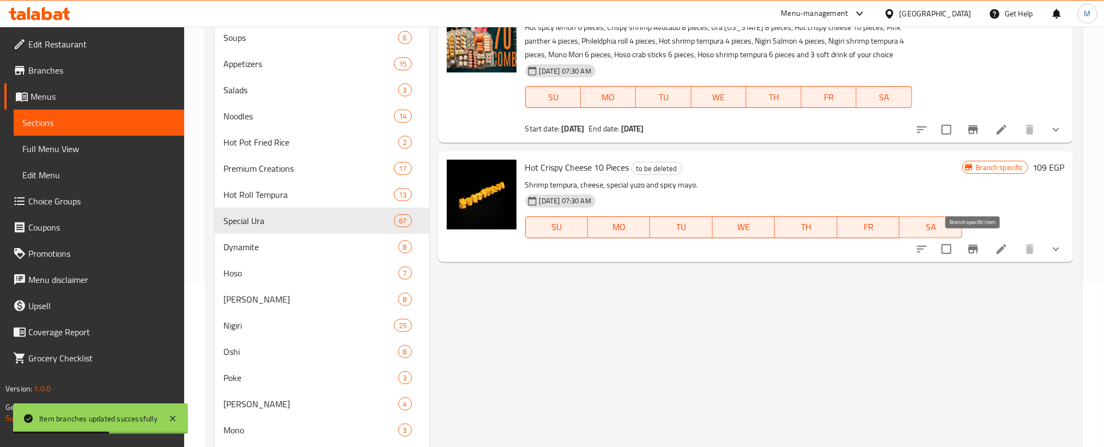
type input "HOT CRISPY CHEESE 10 P"
click at [967, 247] on icon "Branch-specific-item" at bounding box center [972, 248] width 13 height 13
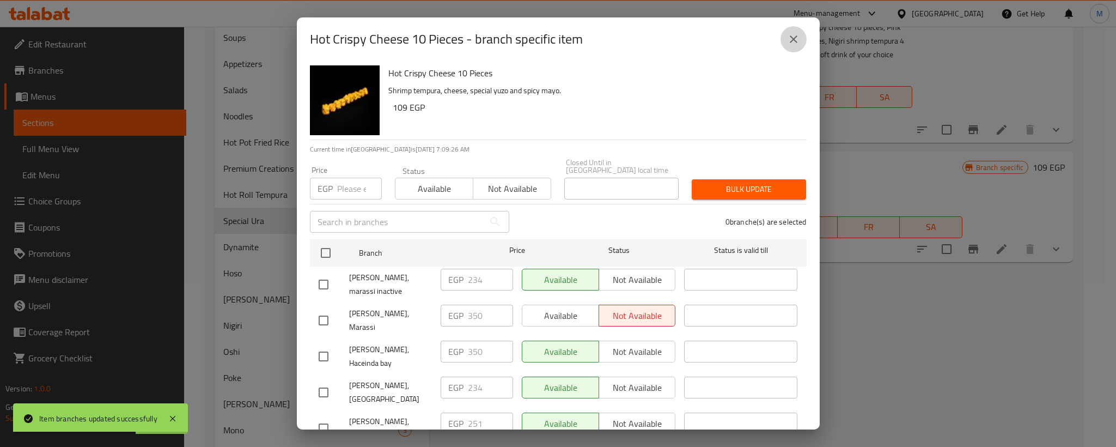
click at [788, 43] on icon "close" at bounding box center [793, 39] width 13 height 13
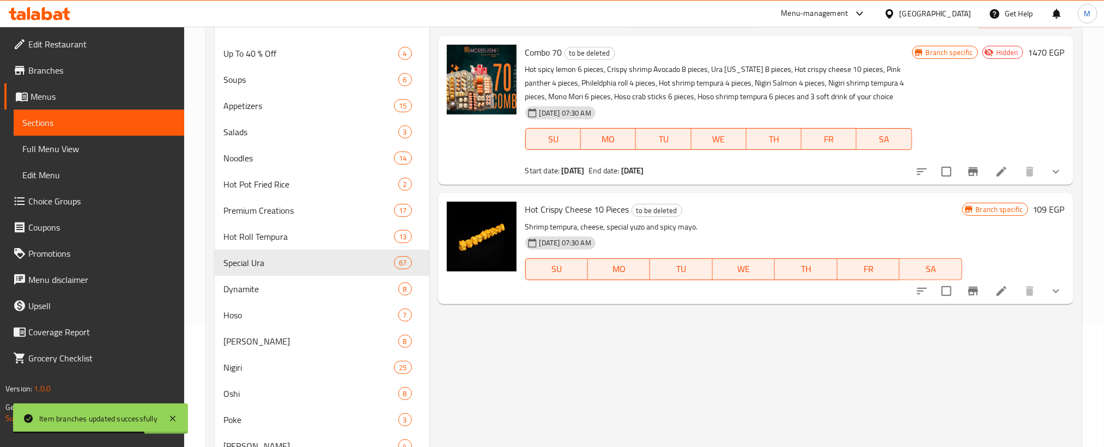
scroll to position [82, 0]
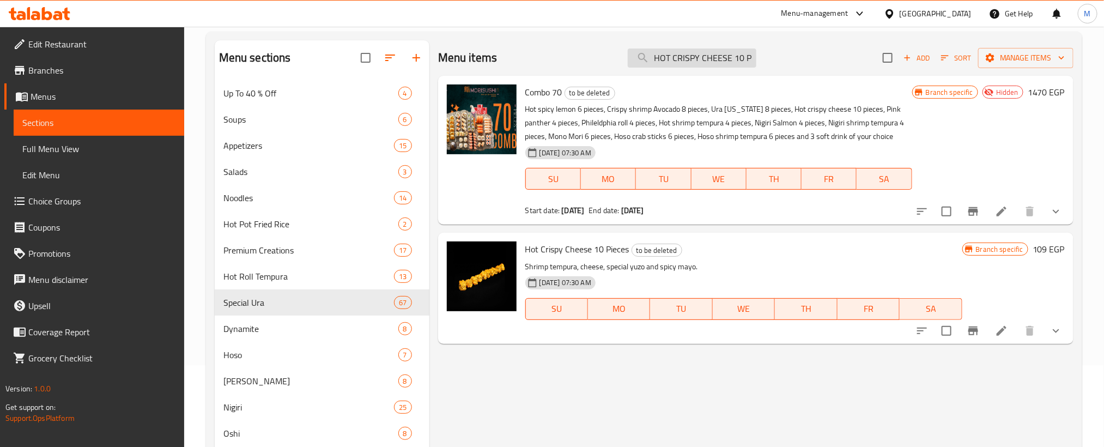
click at [746, 61] on input "HOT CRISPY CHEESE 10 P" at bounding box center [692, 57] width 129 height 19
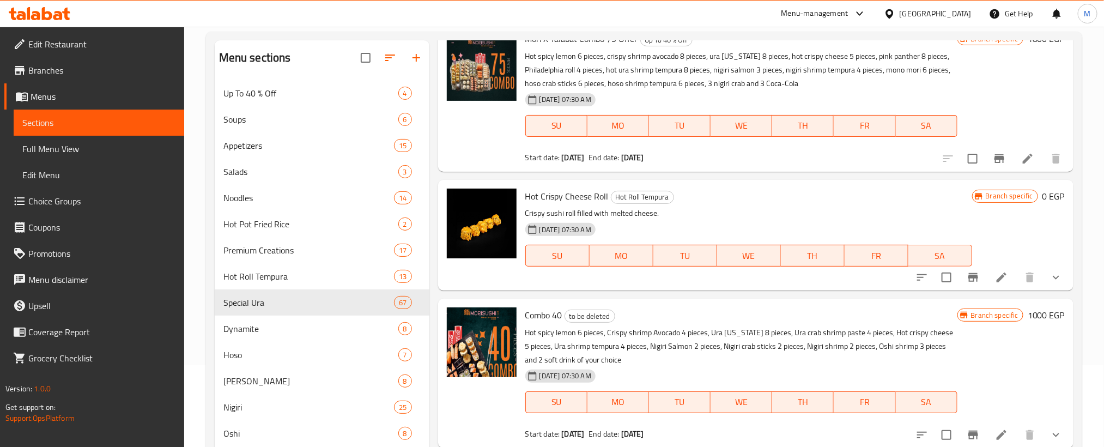
scroll to position [163, 0]
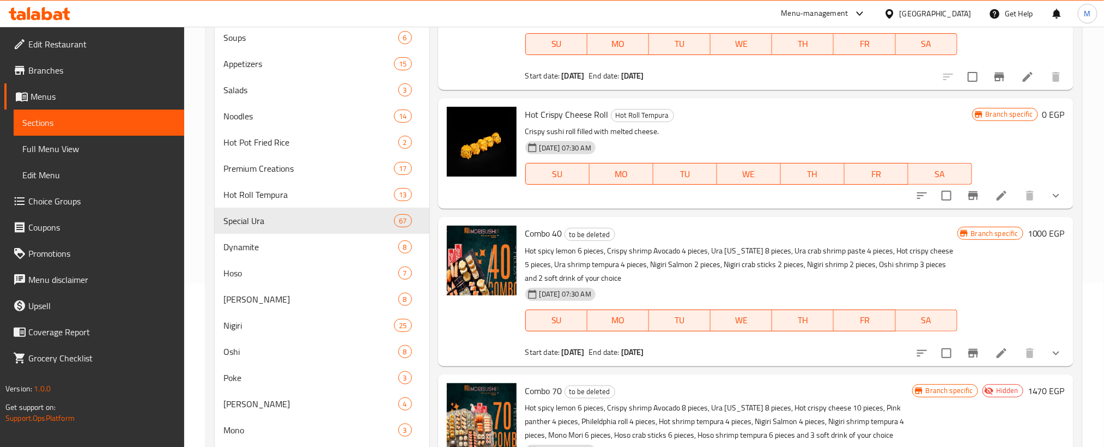
type input "HOT CRISPY CHE"
click at [1043, 197] on button "show more" at bounding box center [1056, 195] width 26 height 26
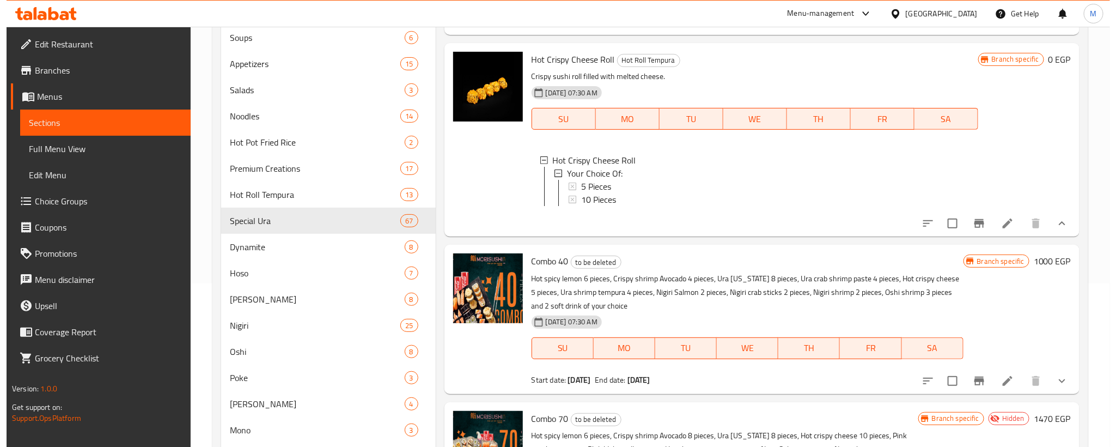
scroll to position [293, 0]
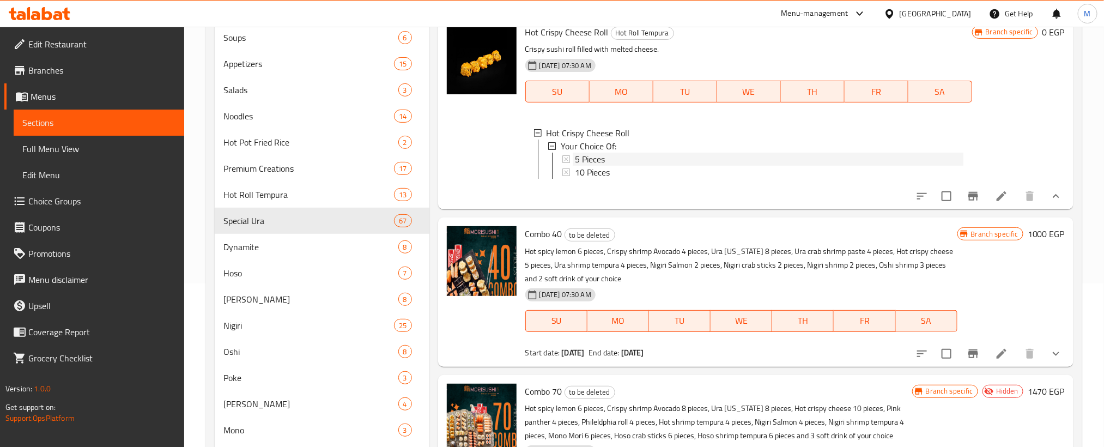
click at [604, 157] on span "5 Pieces" at bounding box center [590, 159] width 30 height 13
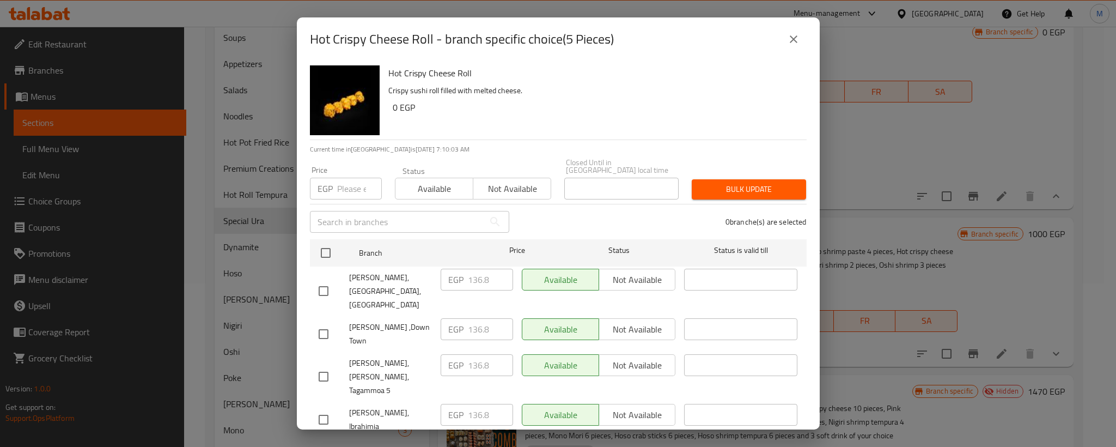
click at [790, 36] on icon "close" at bounding box center [794, 39] width 8 height 8
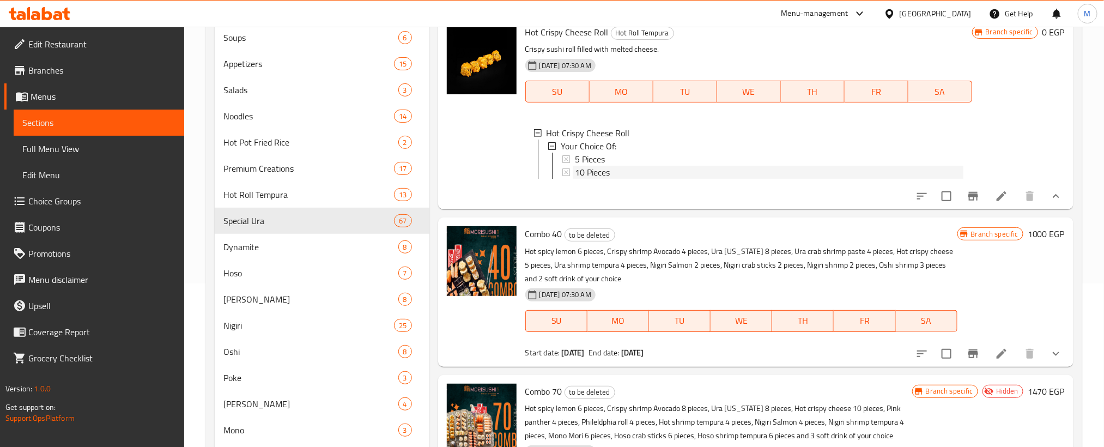
click at [613, 169] on div "10 Pieces" at bounding box center [769, 172] width 388 height 13
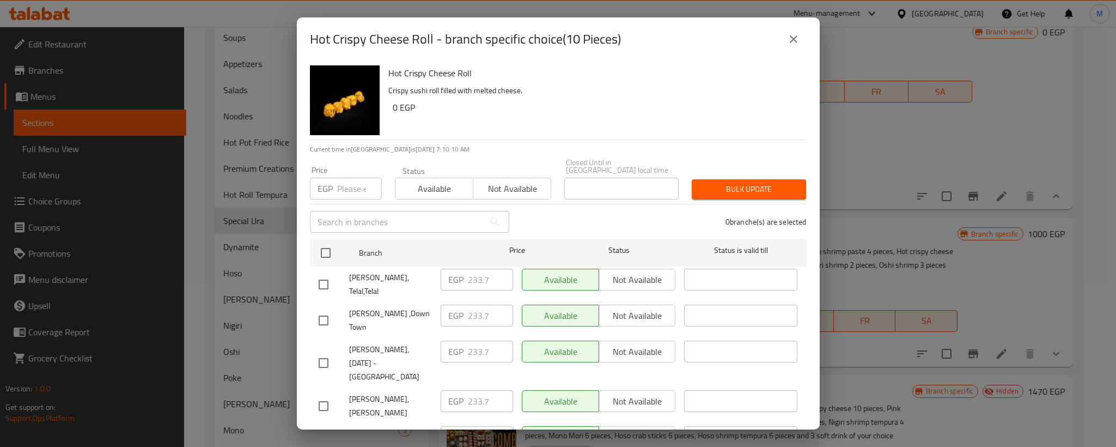
scroll to position [907, 0]
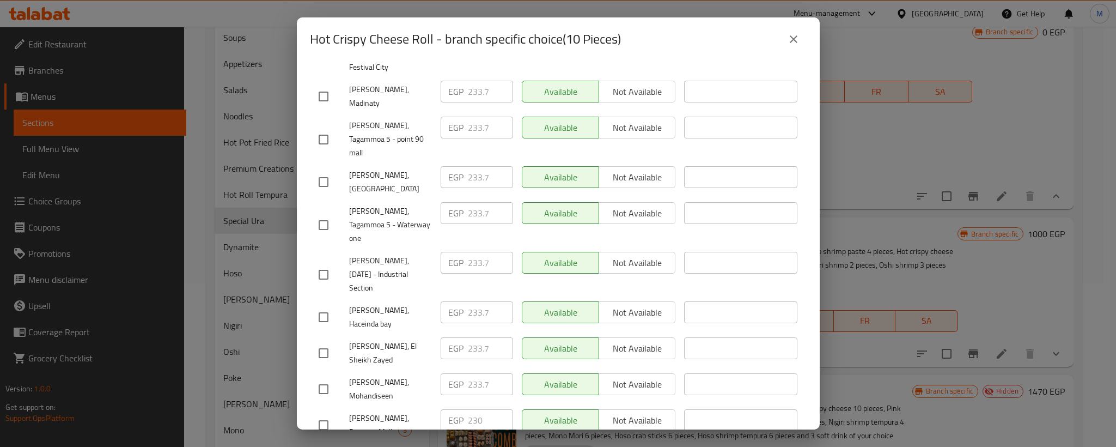
click at [324, 413] on input "checkbox" at bounding box center [323, 424] width 23 height 23
checkbox input "true"
click at [460, 413] on p "EGP" at bounding box center [455, 419] width 15 height 13
click at [474, 409] on input "230" at bounding box center [490, 420] width 45 height 22
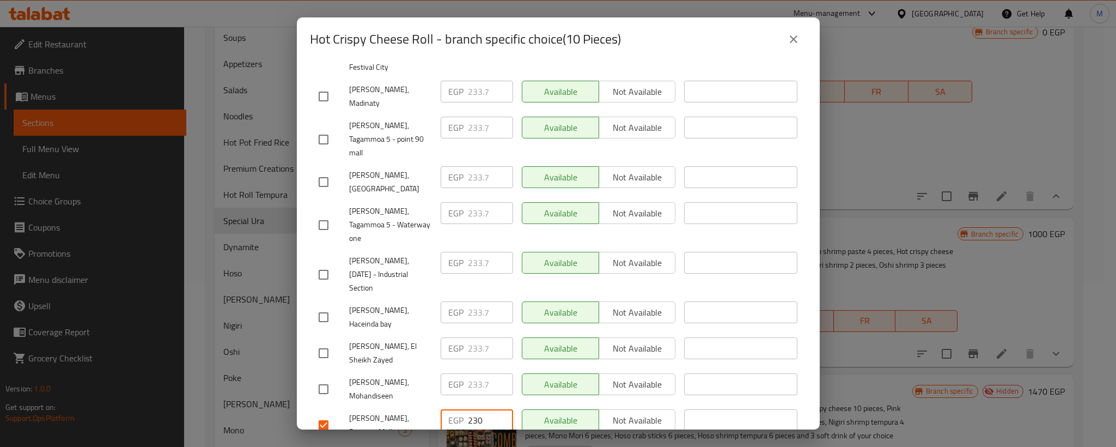
paste input "97"
type input "297"
click at [386, 411] on span "[PERSON_NAME], Designia Mall" at bounding box center [390, 424] width 83 height 27
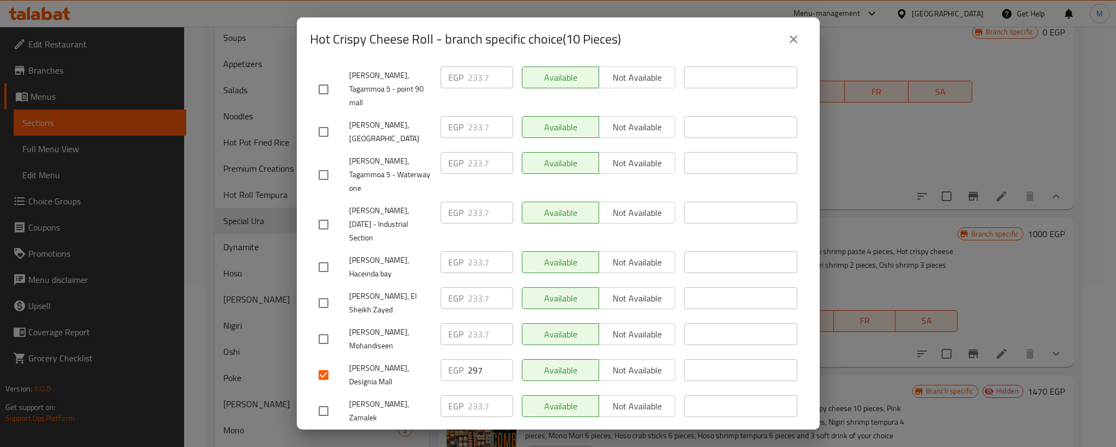
scroll to position [1014, 0]
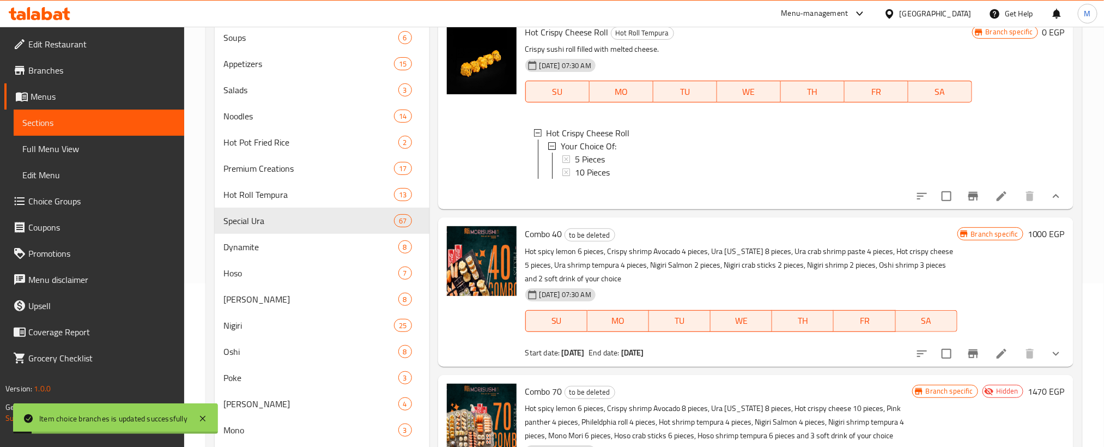
click at [585, 172] on span "10 Pieces" at bounding box center [592, 172] width 35 height 13
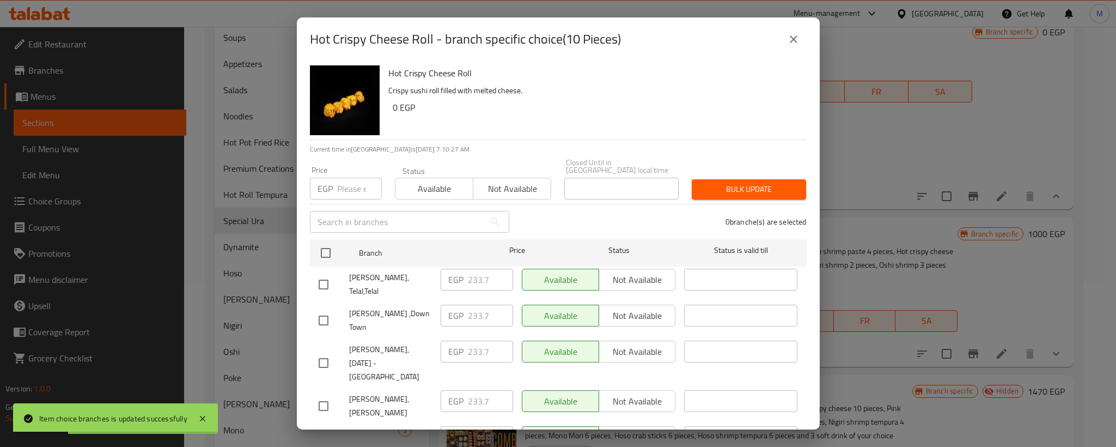
scroll to position [966, 0]
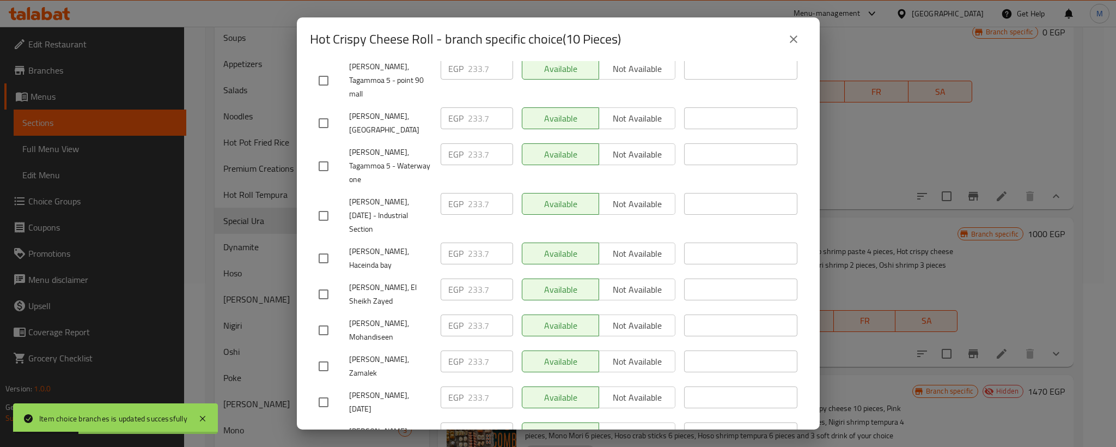
click at [327, 427] on input "checkbox" at bounding box center [323, 438] width 23 height 23
checkbox input "true"
drag, startPoint x: 329, startPoint y: 77, endPoint x: 352, endPoint y: 62, distance: 27.2
click at [329, 247] on input "checkbox" at bounding box center [323, 258] width 23 height 23
checkbox input "true"
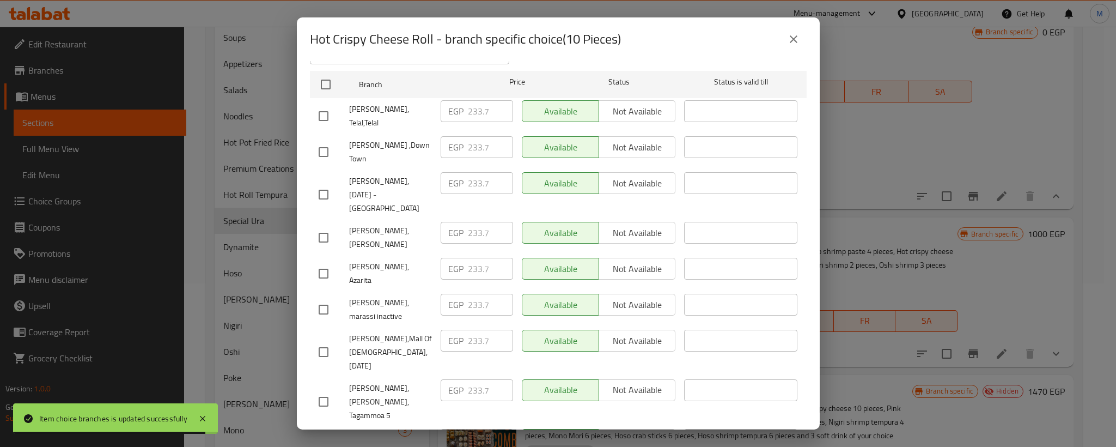
scroll to position [1015, 0]
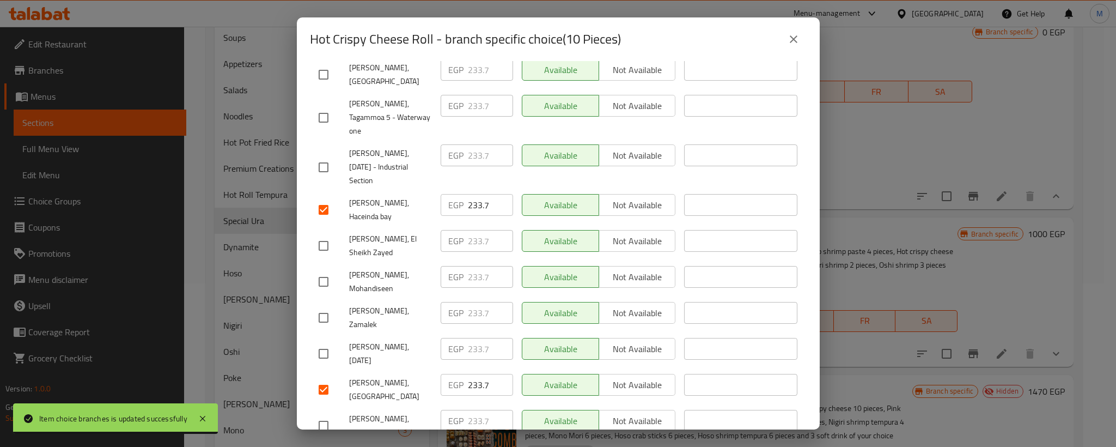
checkbox input "true"
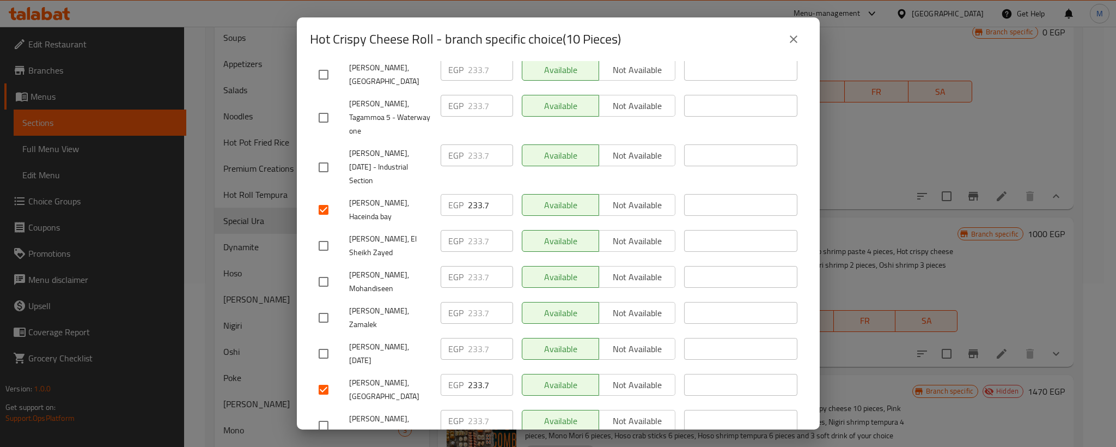
checkbox input "true"
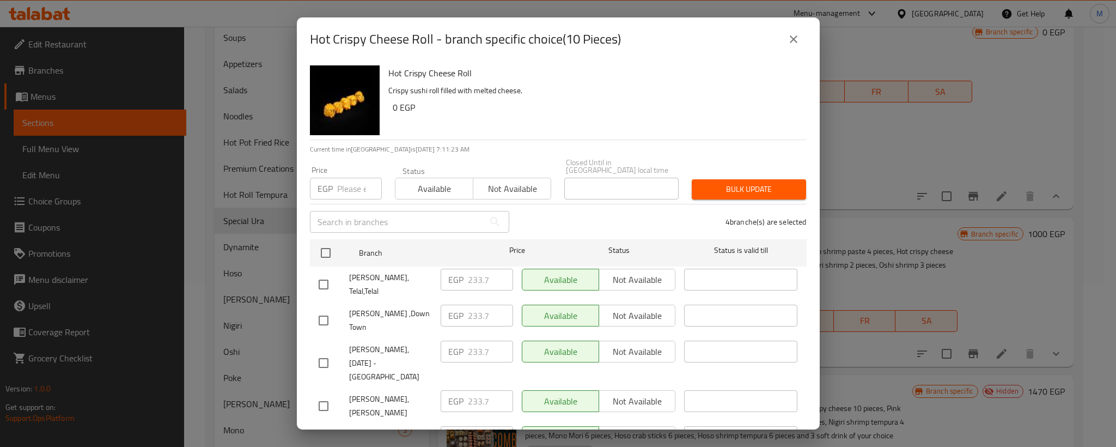
scroll to position [82, 0]
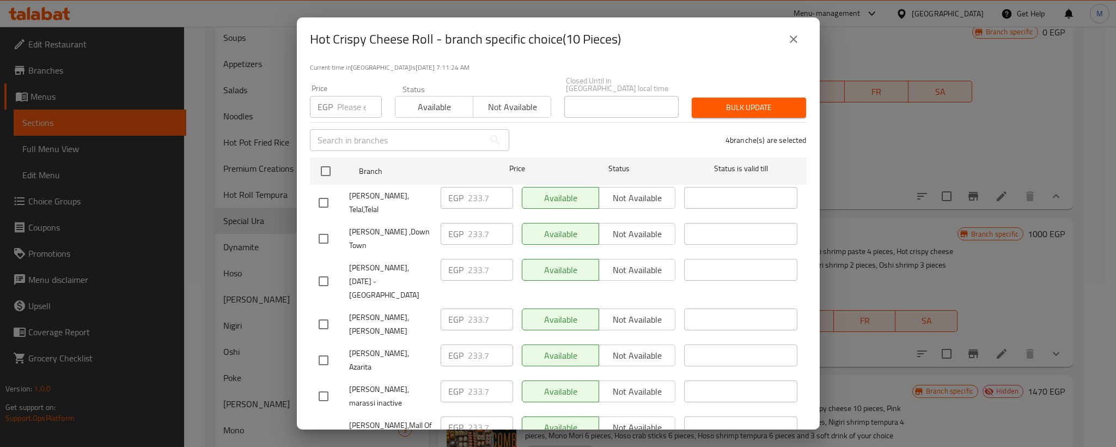
click at [326, 191] on input "checkbox" at bounding box center [323, 202] width 23 height 23
checkbox input "true"
click at [326, 227] on input "checkbox" at bounding box center [323, 238] width 23 height 23
checkbox input "true"
click at [322, 270] on input "checkbox" at bounding box center [323, 281] width 23 height 23
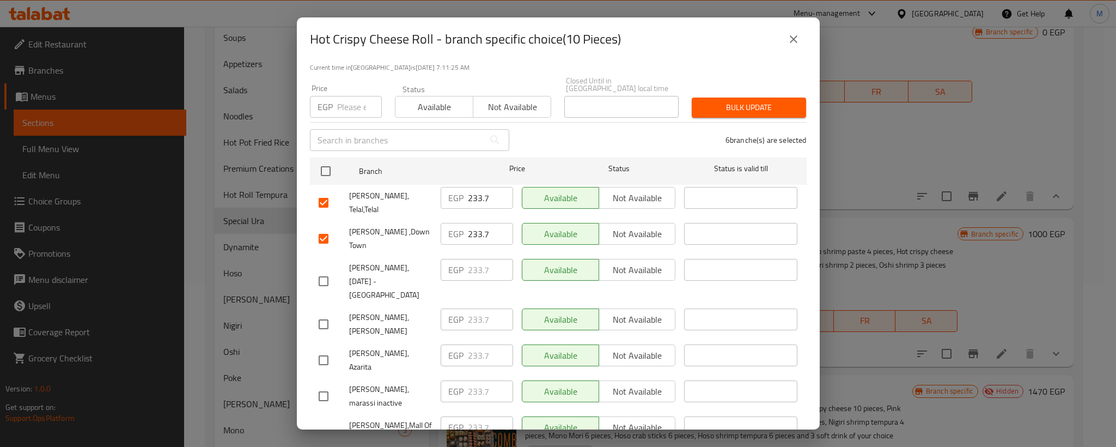
checkbox input "true"
click at [470, 188] on input "233.7" at bounding box center [490, 198] width 45 height 22
paste input "63"
type input "263"
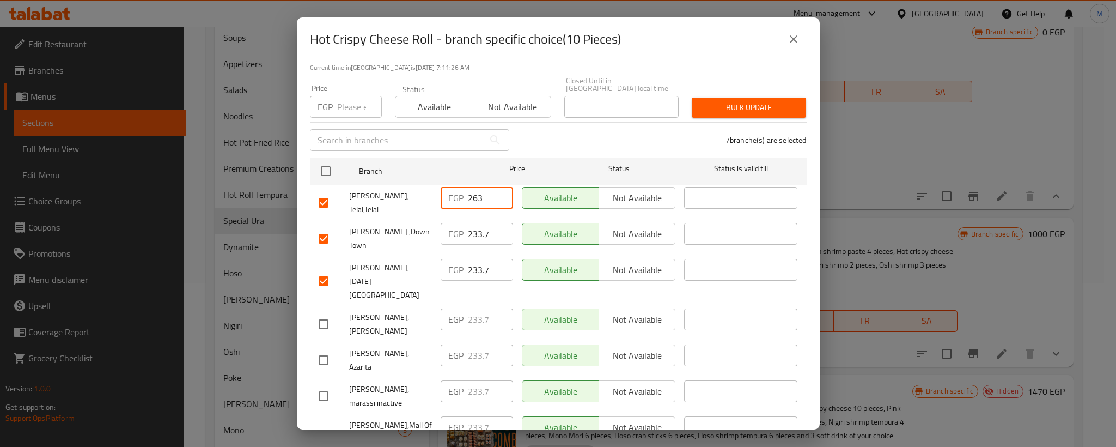
click at [470, 223] on input "233.7" at bounding box center [490, 234] width 45 height 22
paste input "63"
click at [470, 223] on input "233.7" at bounding box center [490, 234] width 45 height 22
type input "263"
paste input "263"
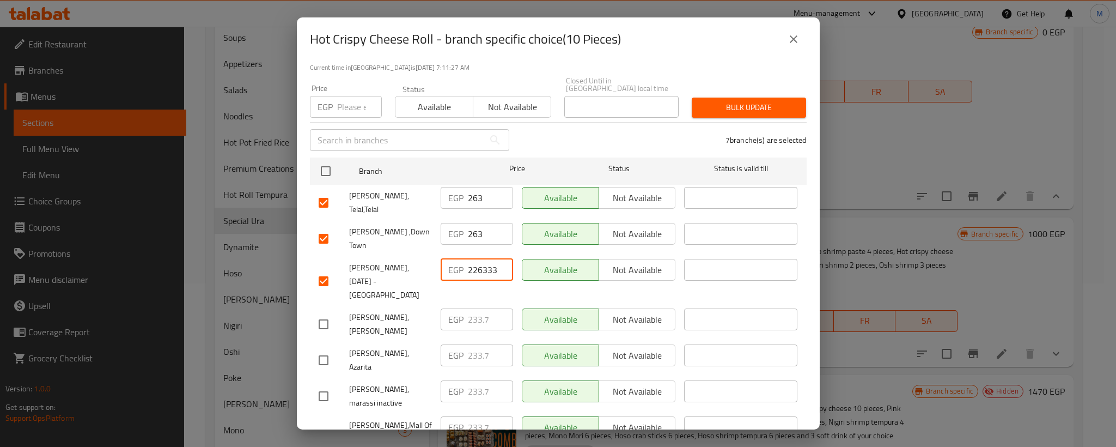
click at [470, 259] on input "226333.7" at bounding box center [490, 270] width 45 height 22
paste input "63"
type input "263"
click at [421, 261] on span "[PERSON_NAME], [DATE] - [GEOGRAPHIC_DATA]" at bounding box center [390, 281] width 83 height 41
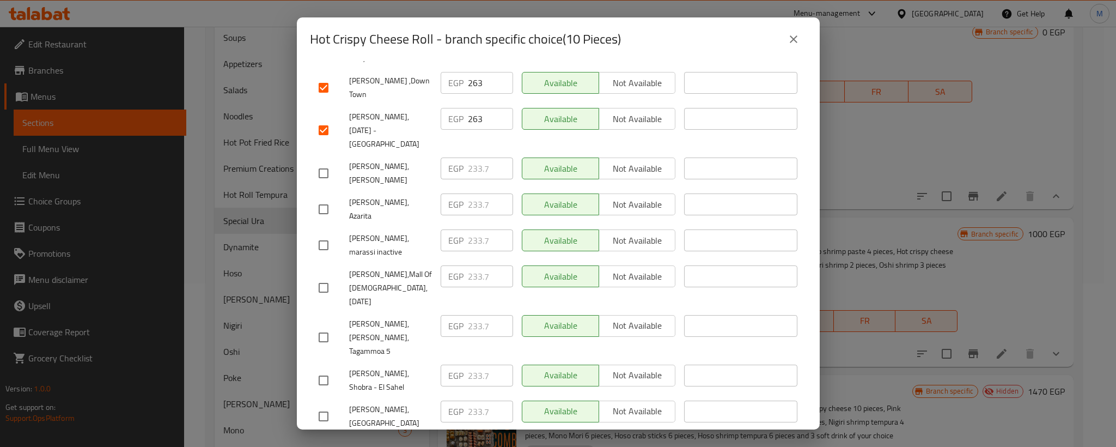
scroll to position [245, 0]
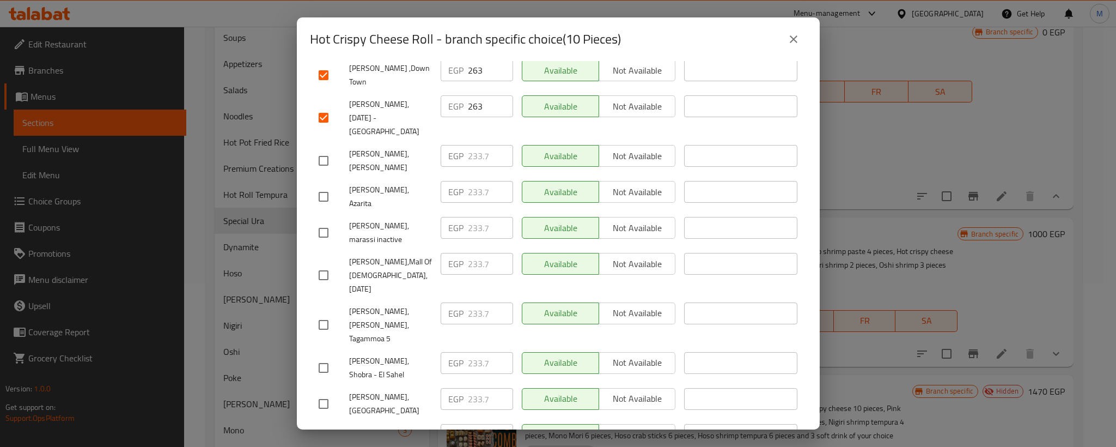
click at [318, 149] on input "checkbox" at bounding box center [323, 160] width 23 height 23
checkbox input "true"
click at [322, 185] on input "checkbox" at bounding box center [323, 196] width 23 height 23
checkbox input "true"
click at [477, 145] on input "233.7" at bounding box center [490, 156] width 45 height 22
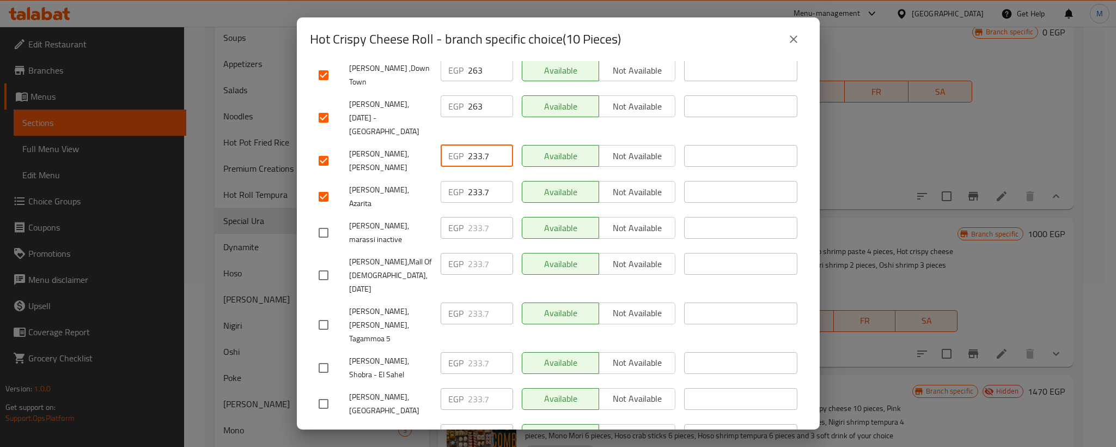
click at [477, 145] on input "233.7" at bounding box center [490, 156] width 45 height 22
paste input "63"
type input "263"
click at [473, 181] on input "233.7" at bounding box center [490, 192] width 45 height 22
paste input "63"
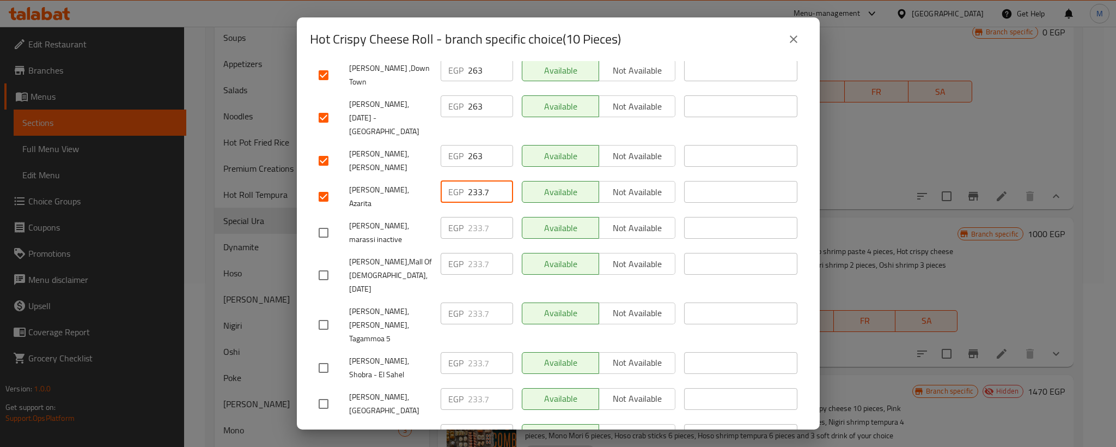
click at [473, 181] on input "233.7" at bounding box center [490, 192] width 45 height 22
type input "263"
drag, startPoint x: 327, startPoint y: 173, endPoint x: 329, endPoint y: 209, distance: 36.0
click at [326, 221] on input "checkbox" at bounding box center [323, 232] width 23 height 23
checkbox input "true"
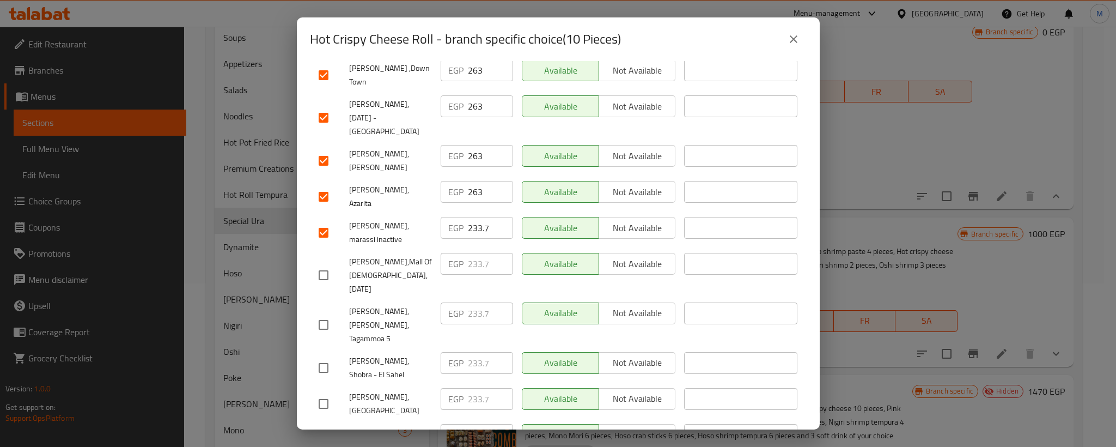
click at [329, 264] on input "checkbox" at bounding box center [323, 275] width 23 height 23
checkbox input "true"
click at [474, 217] on input "233.7" at bounding box center [490, 228] width 45 height 22
paste input "63"
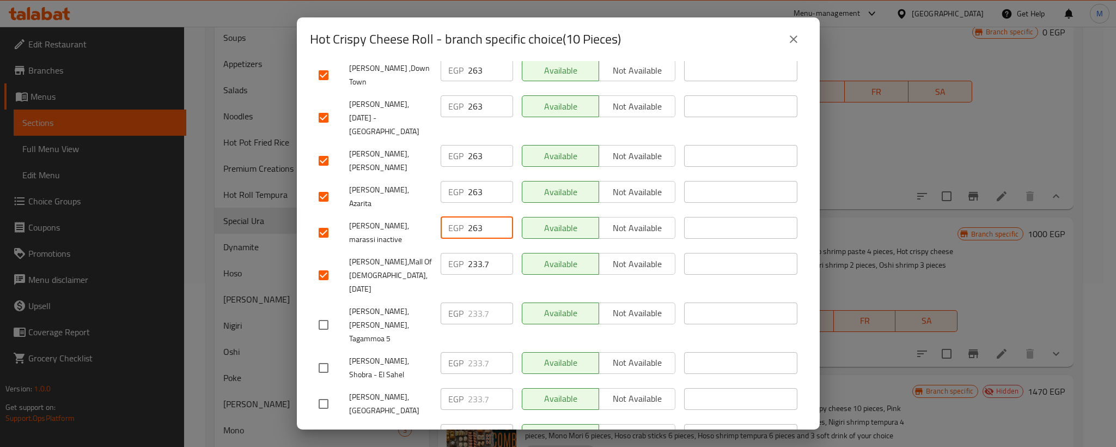
type input "263"
click at [474, 253] on input "233.7" at bounding box center [490, 264] width 45 height 22
paste input "63"
type input "263"
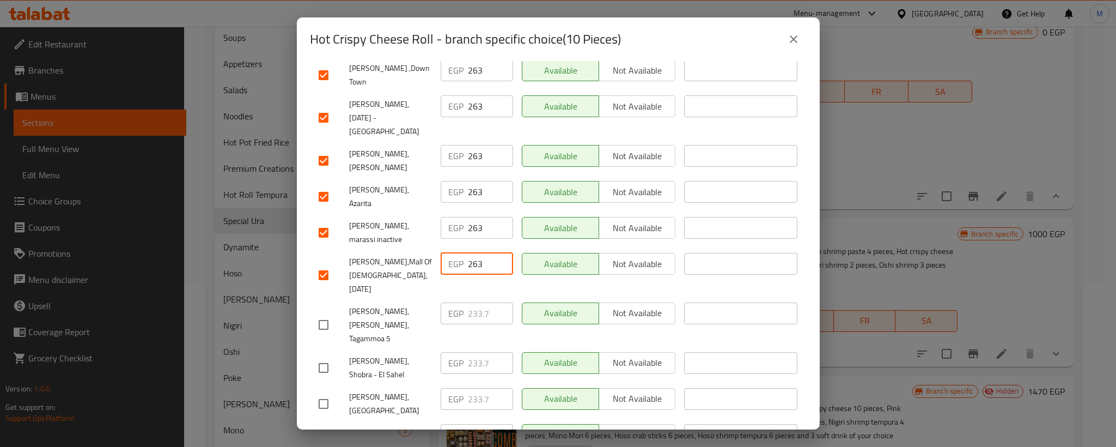
click at [327, 313] on input "checkbox" at bounding box center [323, 324] width 23 height 23
checkbox input "true"
click at [327, 356] on input "checkbox" at bounding box center [323, 367] width 23 height 23
checkbox input "true"
click at [474, 302] on input "233.7" at bounding box center [490, 313] width 45 height 22
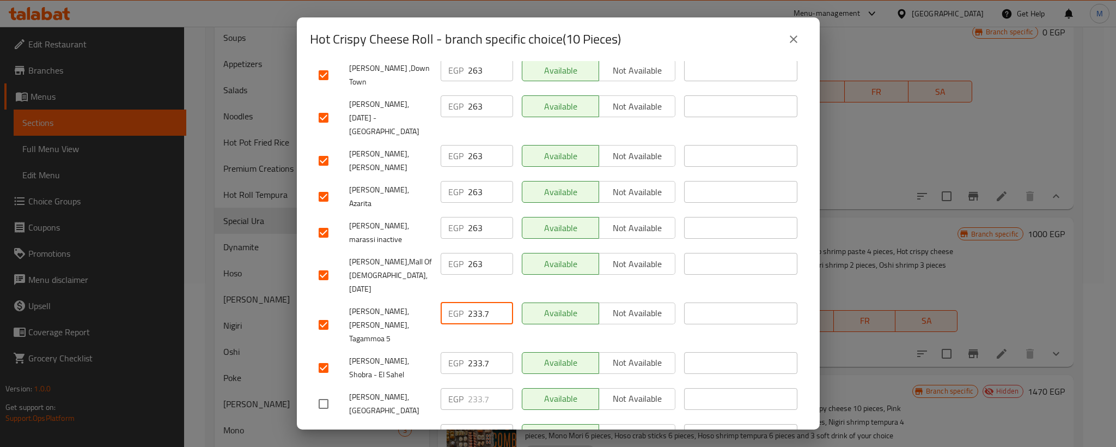
click at [474, 302] on input "233.7" at bounding box center [490, 313] width 45 height 22
paste input "63"
type input "263"
click at [474, 352] on input "233.7" at bounding box center [490, 363] width 45 height 22
paste input "63"
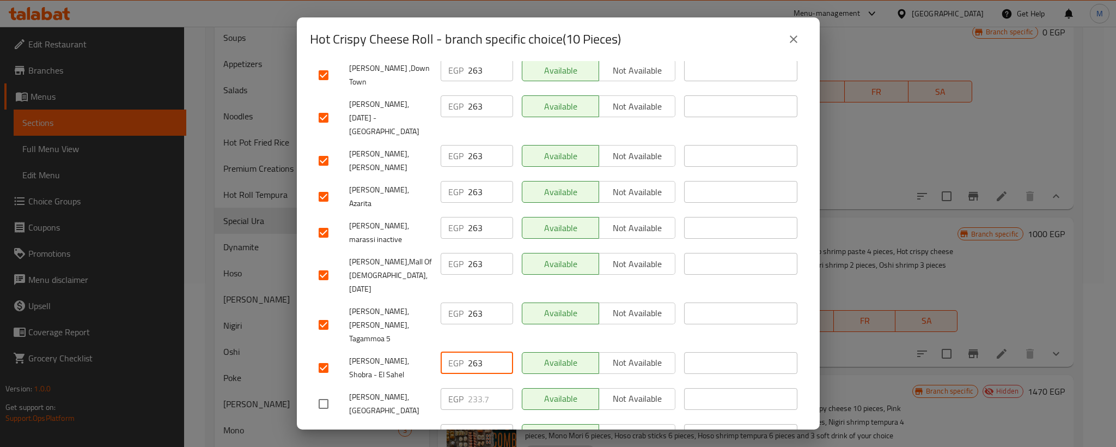
click at [474, 352] on input "263" at bounding box center [490, 363] width 45 height 22
type input "263"
click at [324, 392] on input "checkbox" at bounding box center [323, 403] width 23 height 23
checkbox input "true"
click at [331, 435] on input "checkbox" at bounding box center [323, 446] width 23 height 23
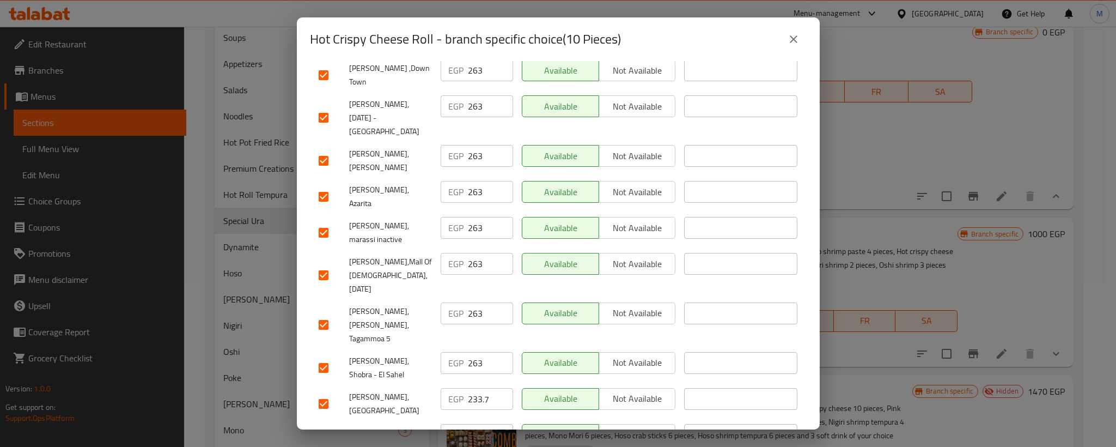
checkbox input "true"
click at [474, 388] on input "233.7" at bounding box center [490, 399] width 45 height 22
paste input "63"
type input "263"
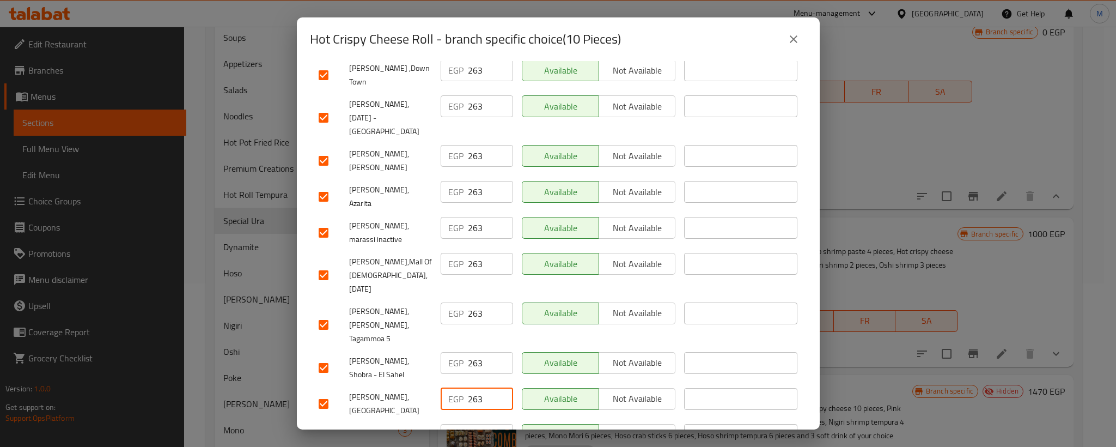
click at [474, 424] on input "233.7" at bounding box center [490, 435] width 45 height 22
paste input "63"
click at [474, 424] on input "233.7" at bounding box center [490, 435] width 45 height 22
type input "263"
click at [368, 354] on span "[PERSON_NAME], Shobra - El Sahel" at bounding box center [390, 367] width 83 height 27
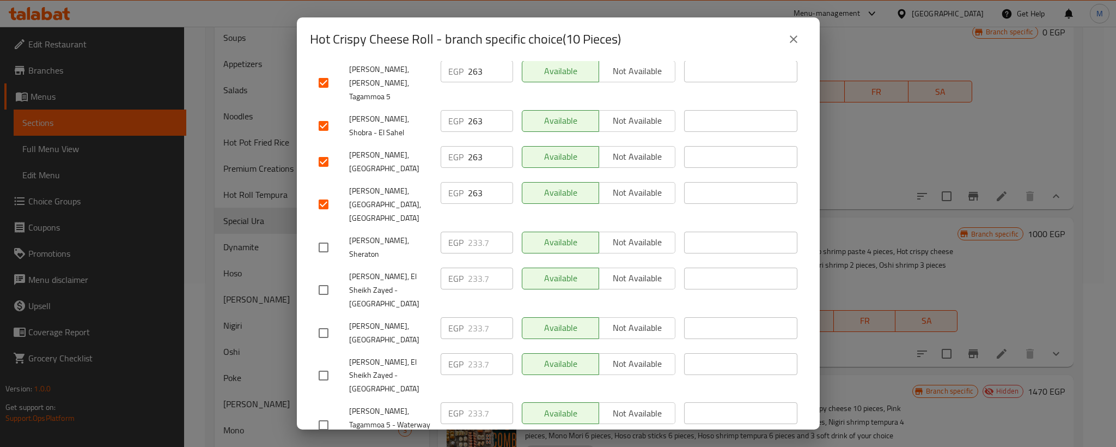
scroll to position [490, 0]
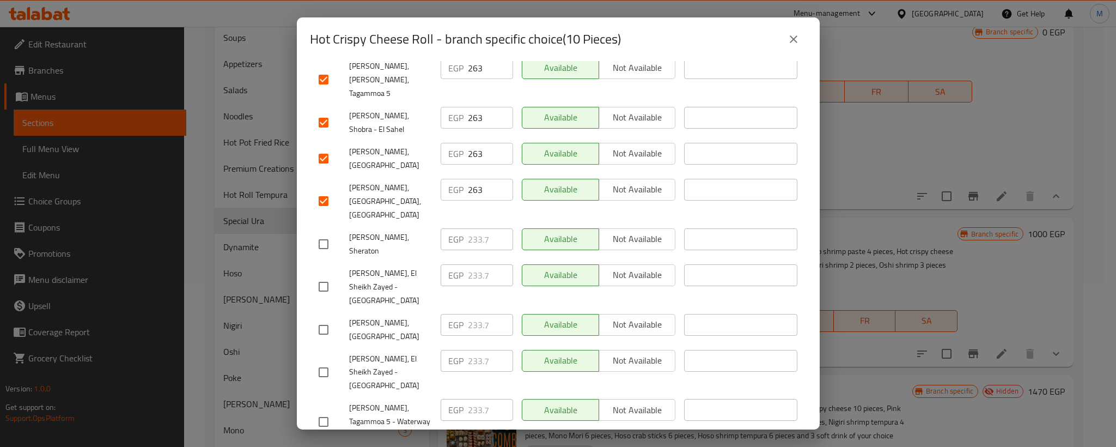
drag, startPoint x: 327, startPoint y: 132, endPoint x: 326, endPoint y: 165, distance: 32.7
click at [326, 233] on input "checkbox" at bounding box center [323, 244] width 23 height 23
checkbox input "true"
click at [326, 275] on input "checkbox" at bounding box center [323, 286] width 23 height 23
checkbox input "true"
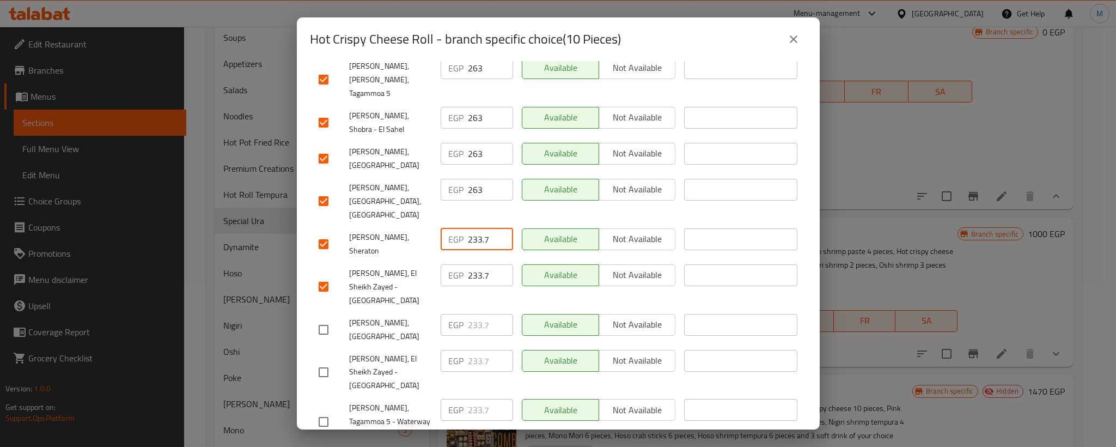
click at [472, 228] on input "233.7" at bounding box center [490, 239] width 45 height 22
paste input "63"
type input "263"
click at [472, 264] on input "233.7" at bounding box center [490, 275] width 45 height 22
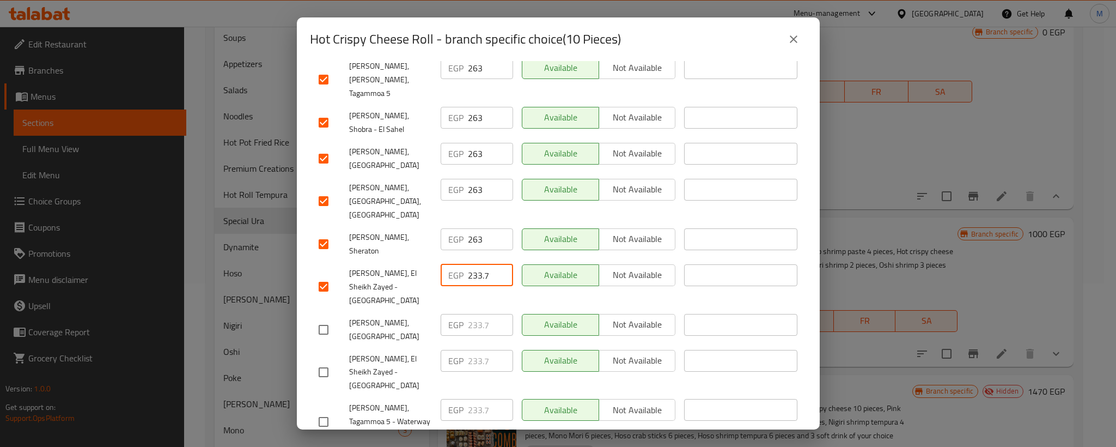
paste input "63"
click at [472, 264] on input "233.7" at bounding box center [490, 275] width 45 height 22
type input "263"
click at [327, 318] on input "checkbox" at bounding box center [323, 329] width 23 height 23
checkbox input "true"
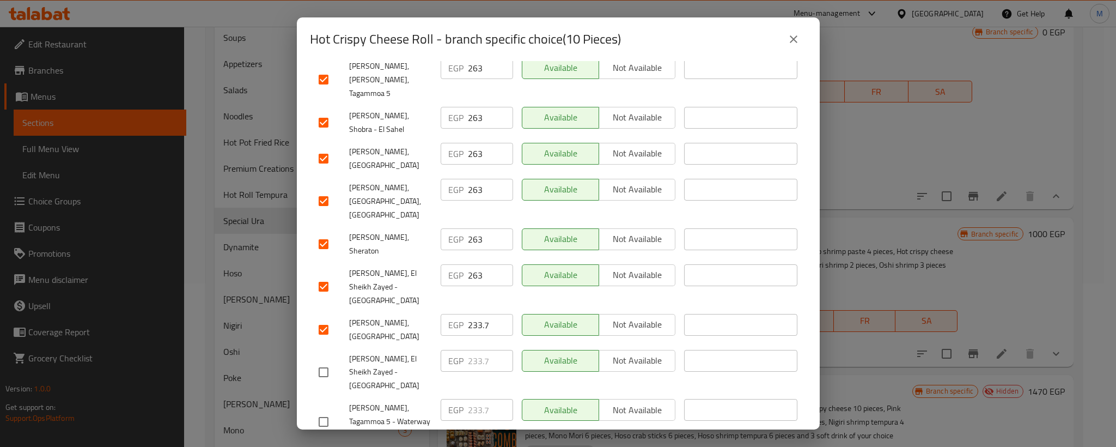
click at [322, 361] on input "checkbox" at bounding box center [323, 372] width 23 height 23
checkbox input "true"
click at [472, 314] on input "233.7" at bounding box center [490, 325] width 45 height 22
paste input "63"
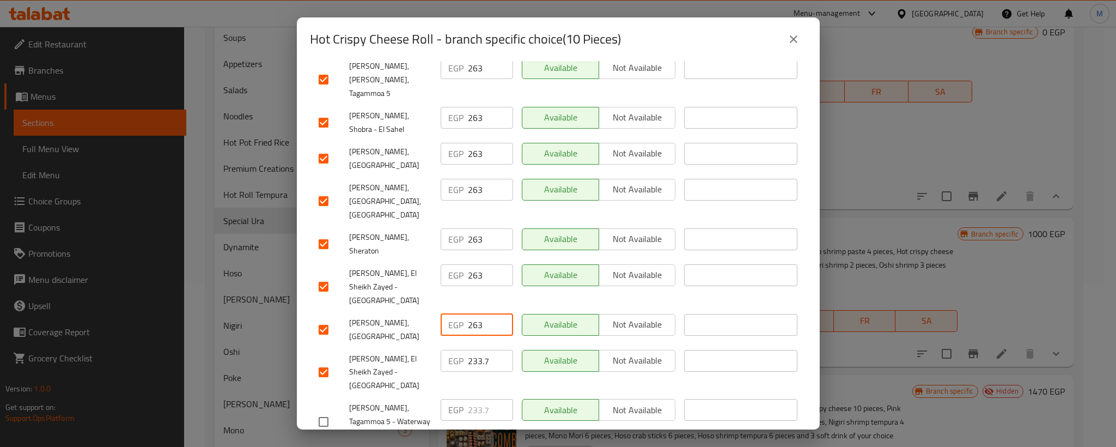
type input "263"
click at [478, 350] on input "233.7" at bounding box center [490, 361] width 45 height 22
paste input "63"
click at [478, 350] on input "263" at bounding box center [490, 361] width 45 height 22
type input "263"
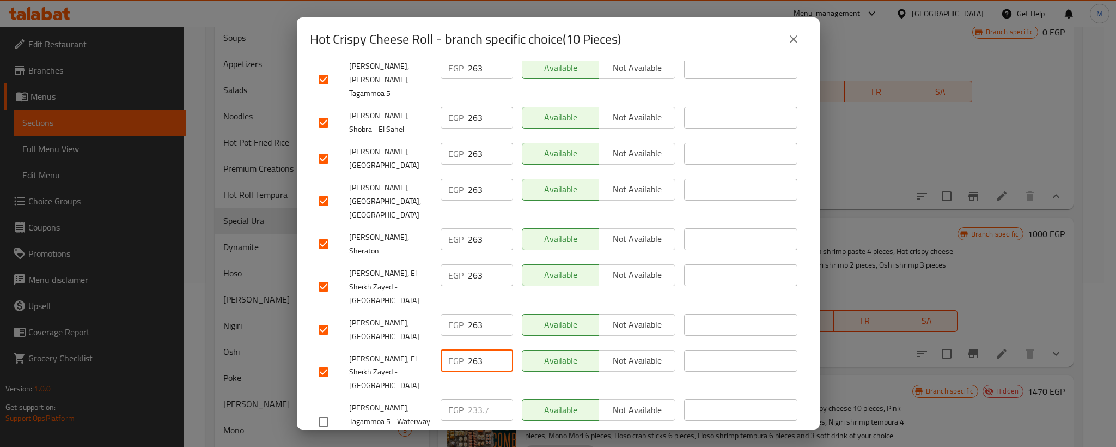
click at [361, 352] on span "[PERSON_NAME], El Sheikh Zayed - [GEOGRAPHIC_DATA]" at bounding box center [390, 372] width 83 height 41
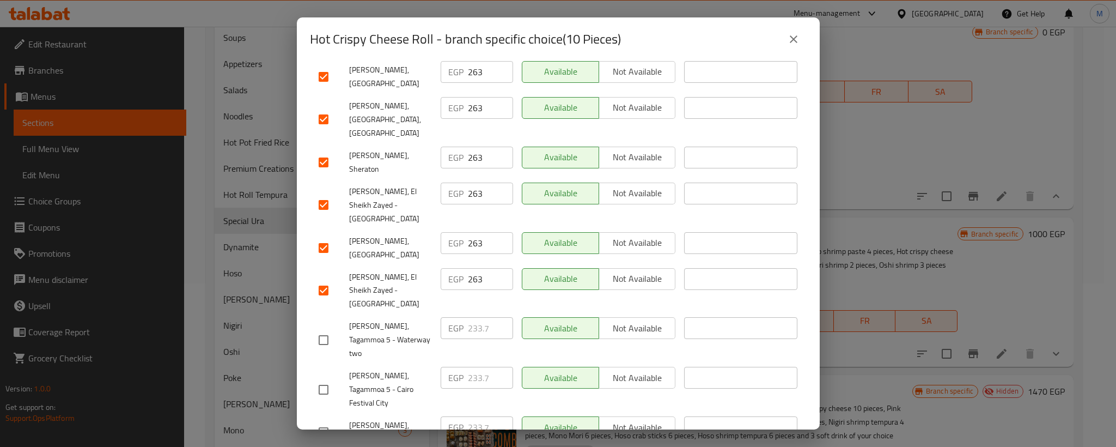
drag, startPoint x: 325, startPoint y: 220, endPoint x: 319, endPoint y: 232, distance: 13.9
click at [324, 328] on input "checkbox" at bounding box center [323, 339] width 23 height 23
checkbox input "true"
click at [319, 378] on input "checkbox" at bounding box center [323, 389] width 23 height 23
checkbox input "true"
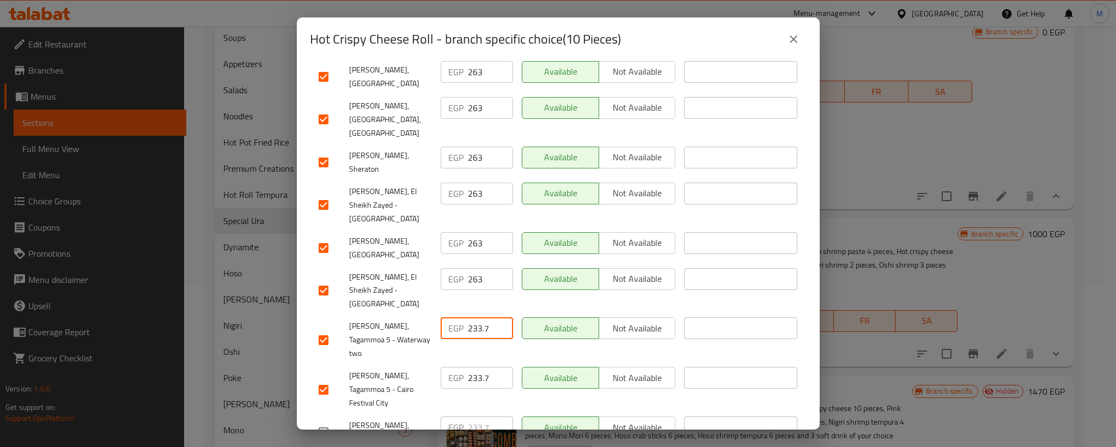
click at [469, 317] on input "233.7" at bounding box center [490, 328] width 45 height 22
paste input "63"
type input "263"
click at [471, 367] on input "233.7" at bounding box center [490, 378] width 45 height 22
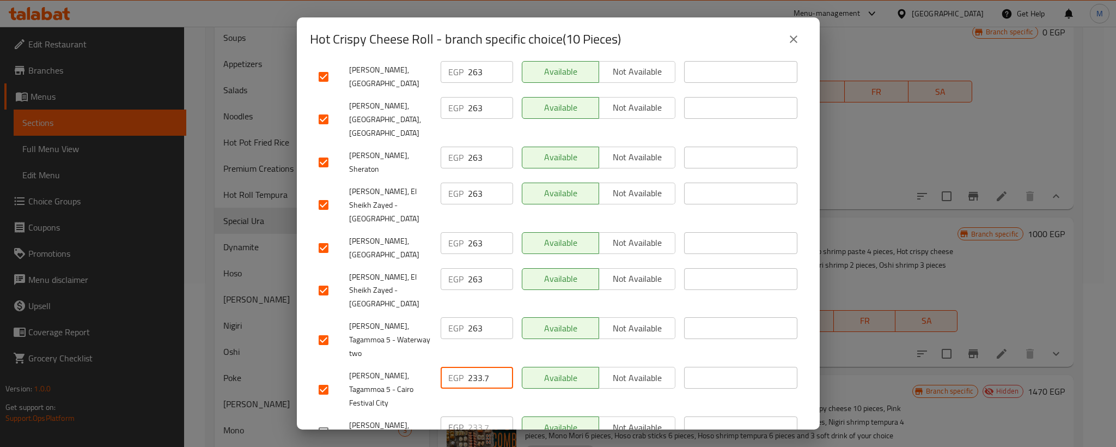
paste input "63"
click at [471, 367] on input "233.7" at bounding box center [490, 378] width 45 height 22
type input "263"
click at [326, 421] on input "checkbox" at bounding box center [323, 432] width 23 height 23
checkbox input "true"
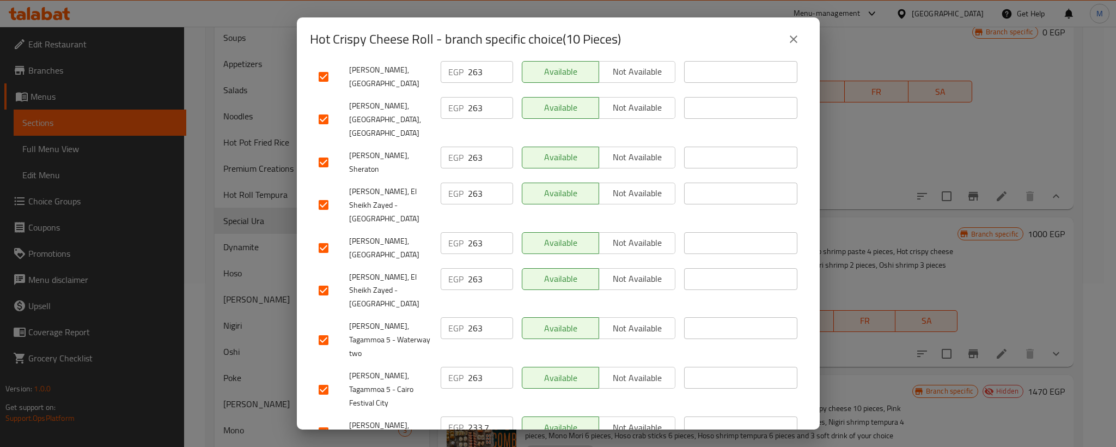
checkbox input "true"
click at [470, 416] on input "233.7" at bounding box center [490, 427] width 45 height 22
paste input "63"
click at [470, 416] on input "233.7" at bounding box center [490, 427] width 45 height 22
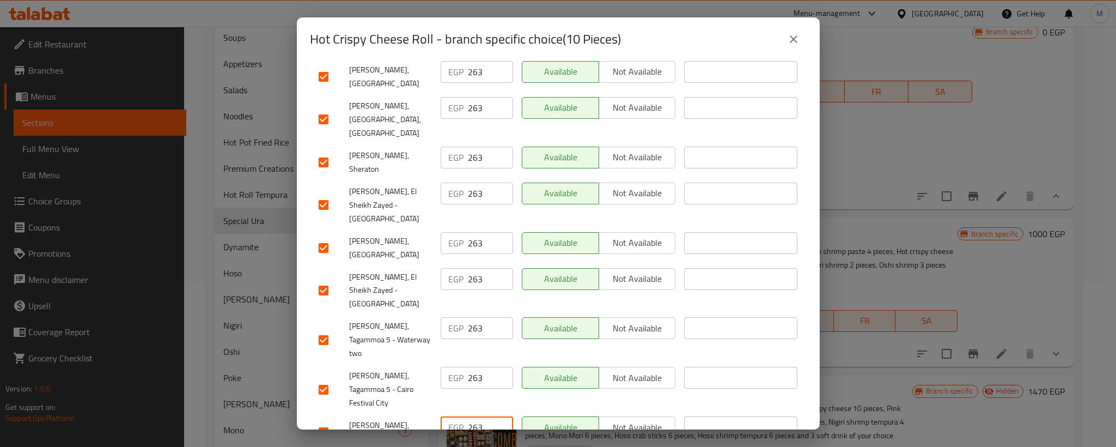
type input "263"
paste input "63"
type input "263"
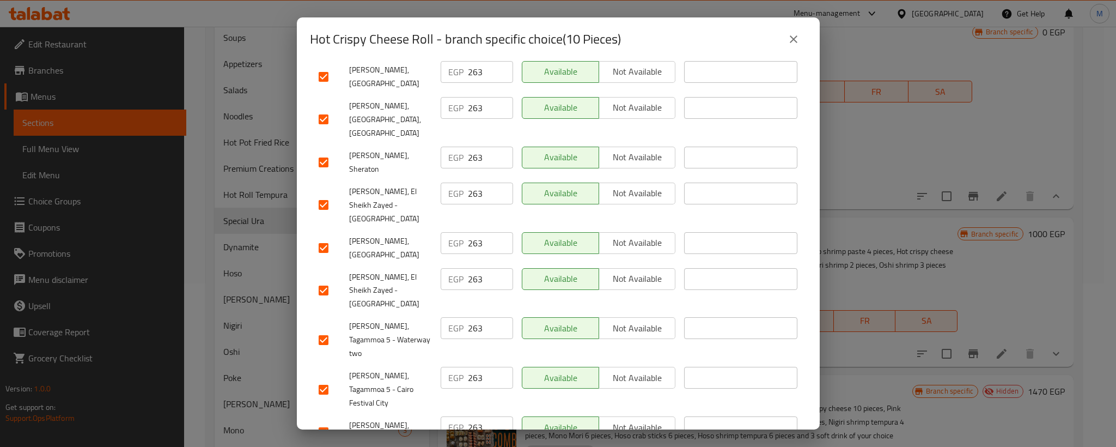
click at [396, 412] on div "[PERSON_NAME], Madinaty" at bounding box center [375, 432] width 122 height 40
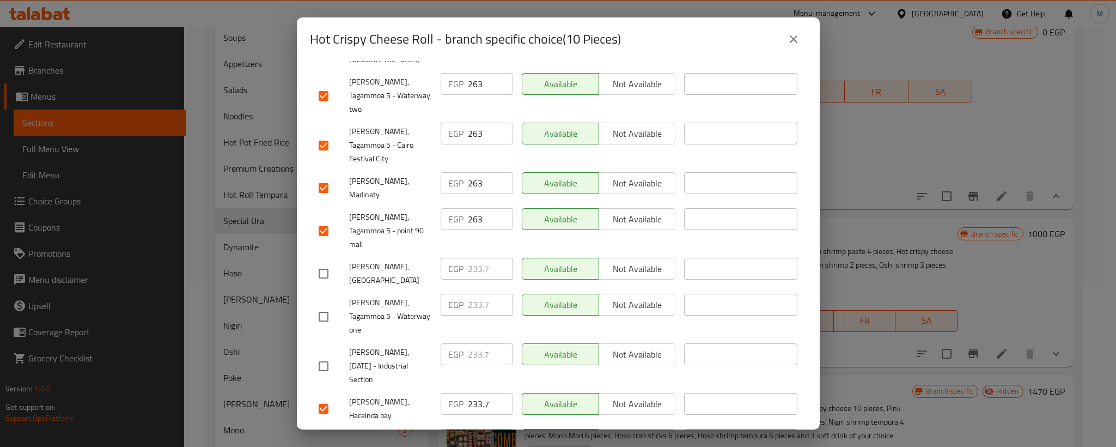
scroll to position [817, 0]
click at [327, 261] on input "checkbox" at bounding box center [323, 272] width 23 height 23
checkbox input "true"
drag, startPoint x: 316, startPoint y: 141, endPoint x: 319, endPoint y: 149, distance: 8.3
click at [316, 304] on input "checkbox" at bounding box center [323, 315] width 23 height 23
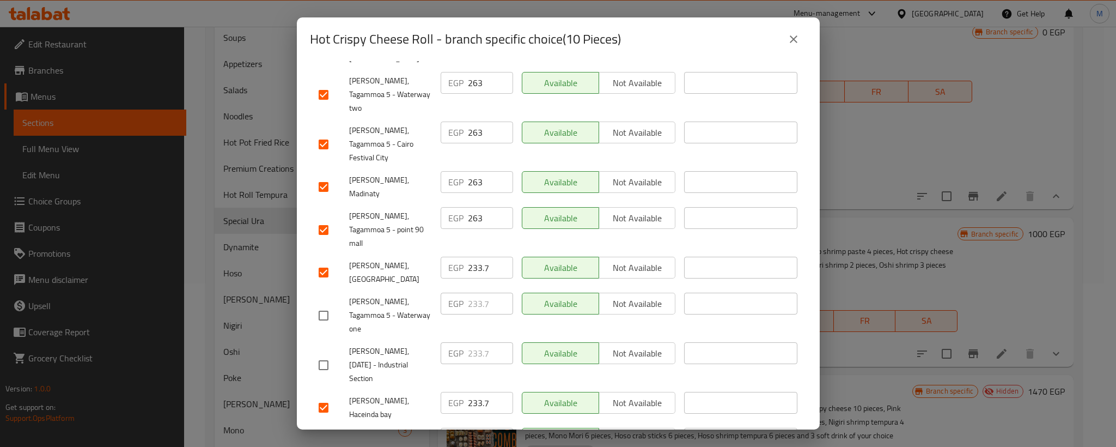
checkbox input "true"
click at [470, 257] on input "233.7" at bounding box center [490, 268] width 45 height 22
paste input "63"
type input "263"
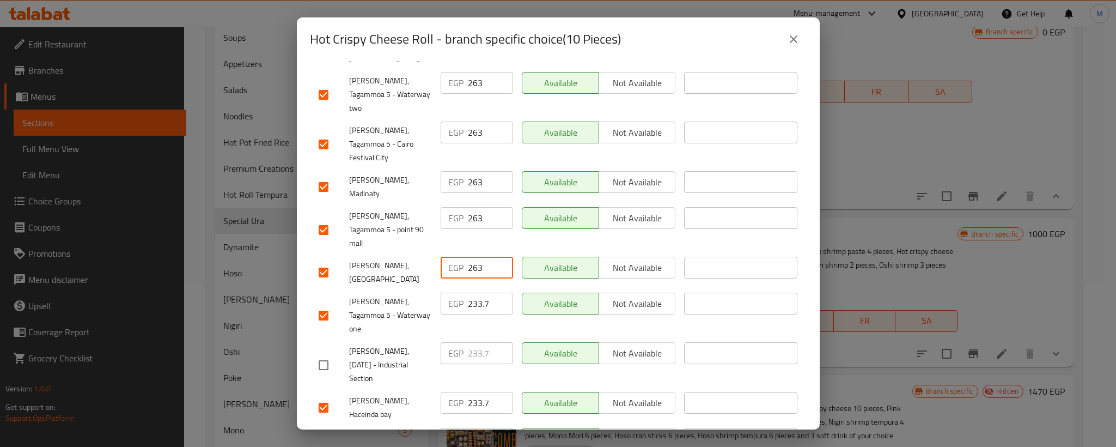
click at [471, 293] on input "233.7" at bounding box center [490, 304] width 45 height 22
paste input "63"
click at [471, 293] on input "263" at bounding box center [490, 304] width 45 height 22
type input "263"
click at [316, 354] on input "checkbox" at bounding box center [323, 365] width 23 height 23
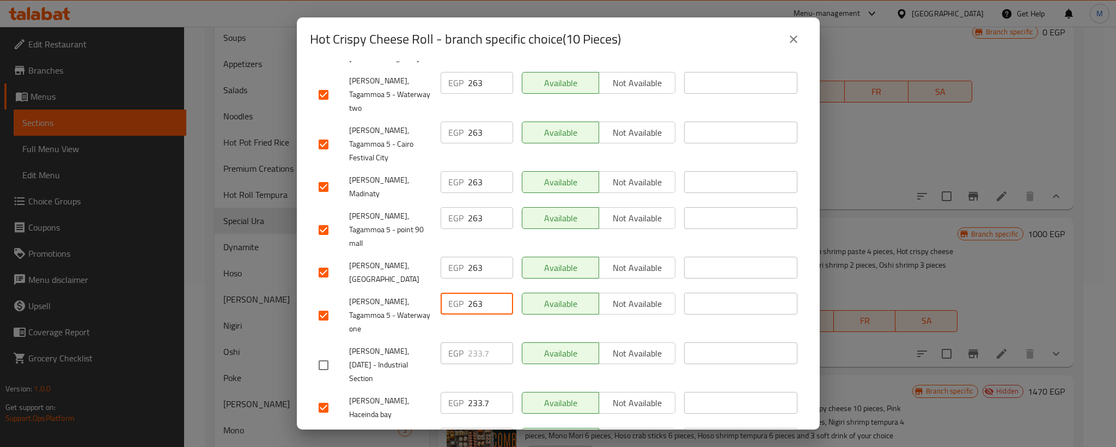
checkbox input "true"
click at [476, 342] on input "233.7" at bounding box center [490, 353] width 45 height 22
paste input "63"
click at [476, 342] on input "233.7" at bounding box center [490, 353] width 45 height 22
type input "263"
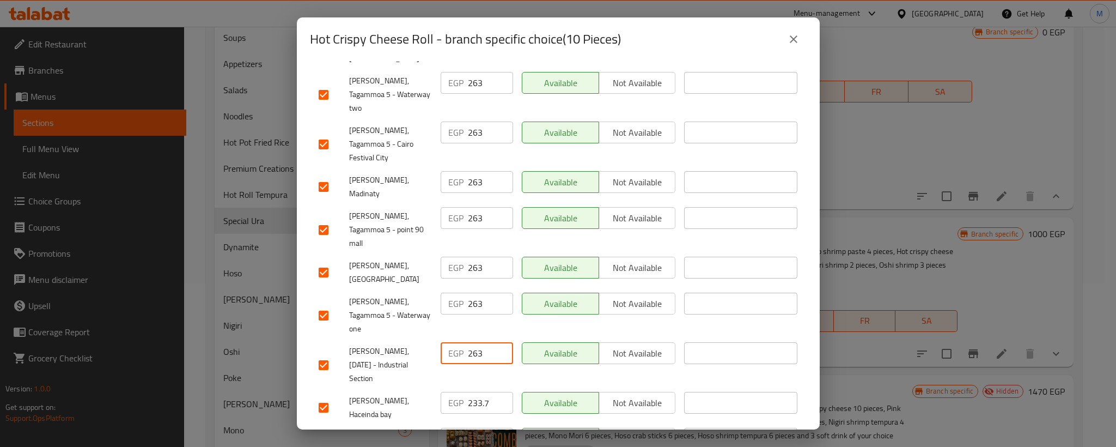
click at [373, 344] on span "[PERSON_NAME], [DATE] - Industrial Section" at bounding box center [390, 364] width 83 height 41
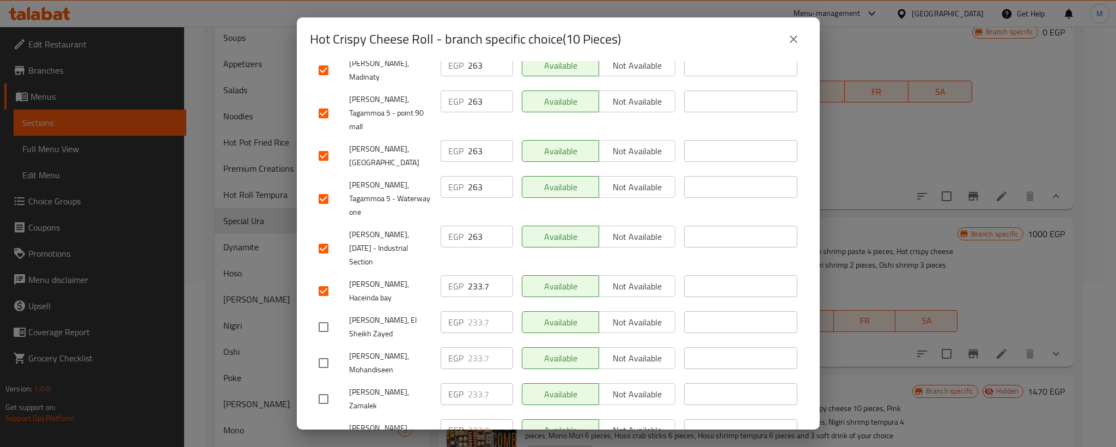
scroll to position [980, 0]
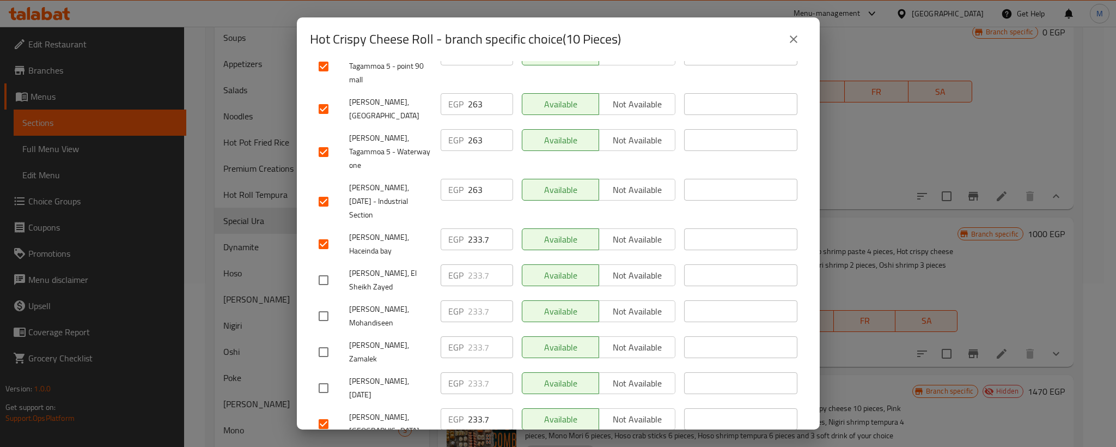
click at [325, 269] on input "checkbox" at bounding box center [323, 280] width 23 height 23
checkbox input "true"
click at [319, 304] on input "checkbox" at bounding box center [323, 315] width 23 height 23
checkbox input "true"
click at [478, 264] on input "233.7" at bounding box center [490, 275] width 45 height 22
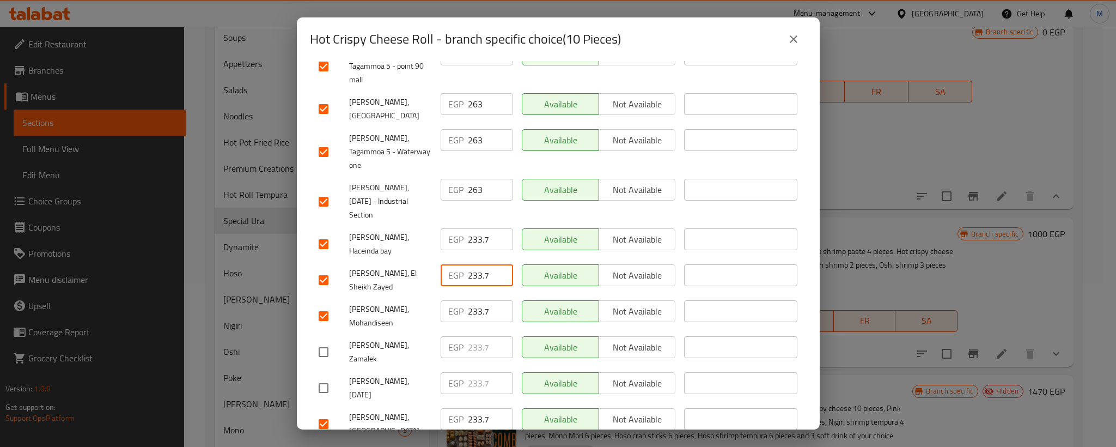
click at [478, 264] on input "233.7" at bounding box center [490, 275] width 45 height 22
paste input "63"
type input "263"
paste input "263"
click at [474, 300] on input "232633.7" at bounding box center [490, 311] width 45 height 22
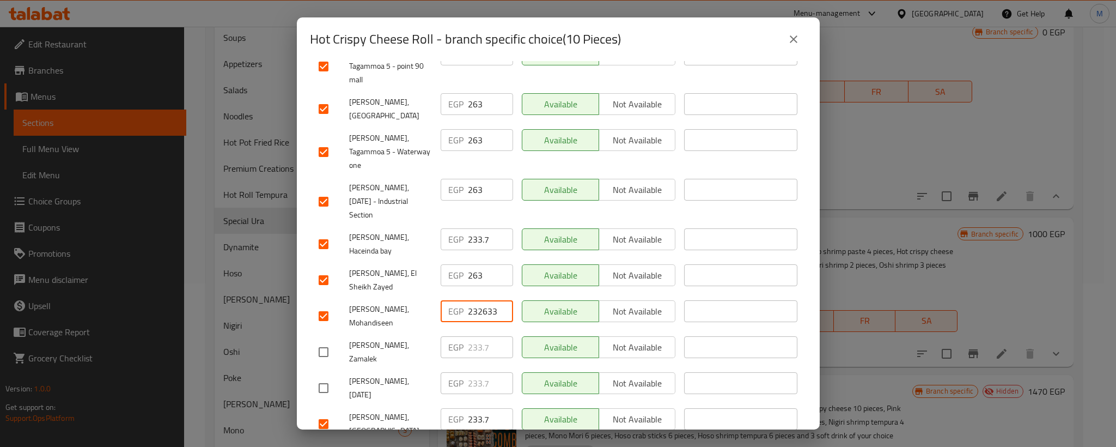
click at [474, 300] on input "232633.7" at bounding box center [490, 311] width 45 height 22
paste input "63"
type input "263"
drag, startPoint x: 326, startPoint y: 170, endPoint x: 313, endPoint y: 204, distance: 36.7
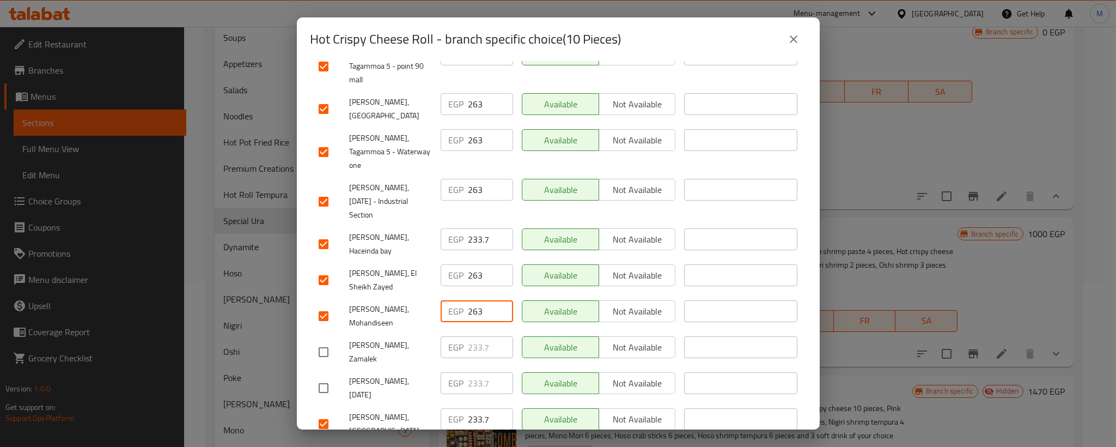
click at [325, 340] on input "checkbox" at bounding box center [323, 351] width 23 height 23
checkbox input "true"
click at [313, 376] on input "checkbox" at bounding box center [323, 387] width 23 height 23
checkbox input "true"
click at [471, 336] on input "233.7" at bounding box center [490, 347] width 45 height 22
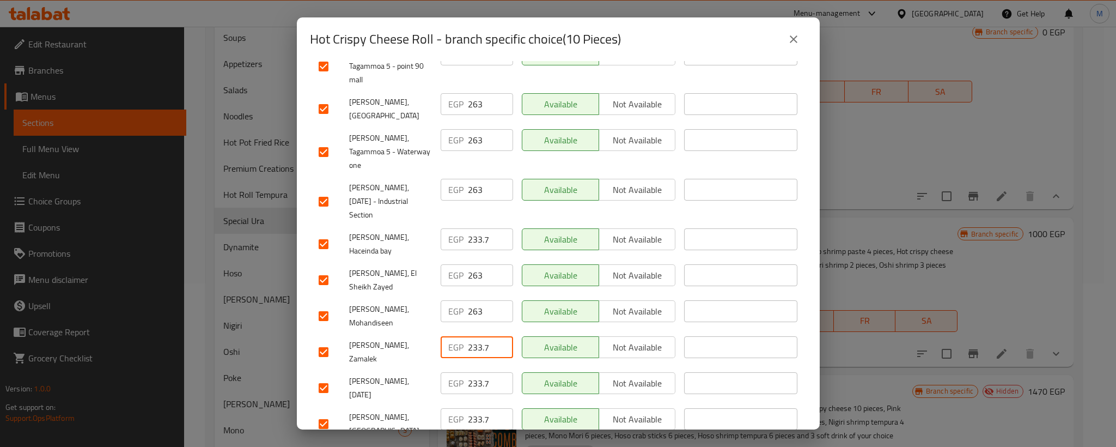
click at [471, 336] on input "233.7" at bounding box center [490, 347] width 45 height 22
paste input "63"
type input "263"
click at [472, 372] on input "233.7" at bounding box center [490, 383] width 45 height 22
paste input "63"
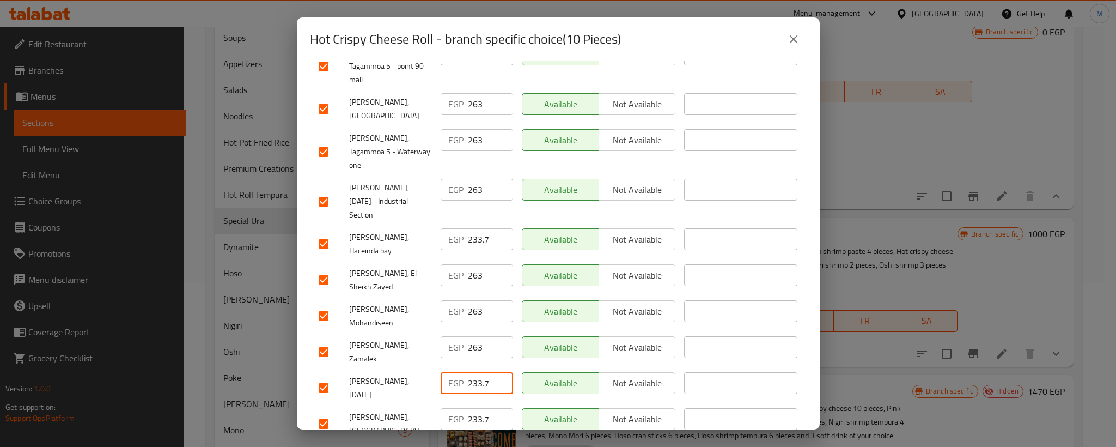
click at [472, 372] on input "233.7" at bounding box center [490, 383] width 45 height 22
type input "263"
drag, startPoint x: 327, startPoint y: 265, endPoint x: 330, endPoint y: 298, distance: 33.4
checkbox input "true"
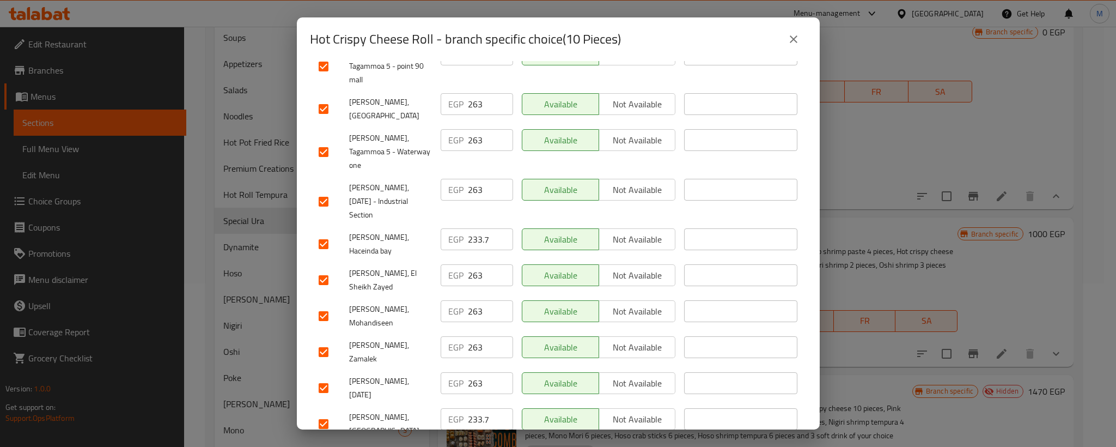
checkbox input "true"
click at [470, 444] on input "233.7" at bounding box center [490, 455] width 45 height 22
paste input "63"
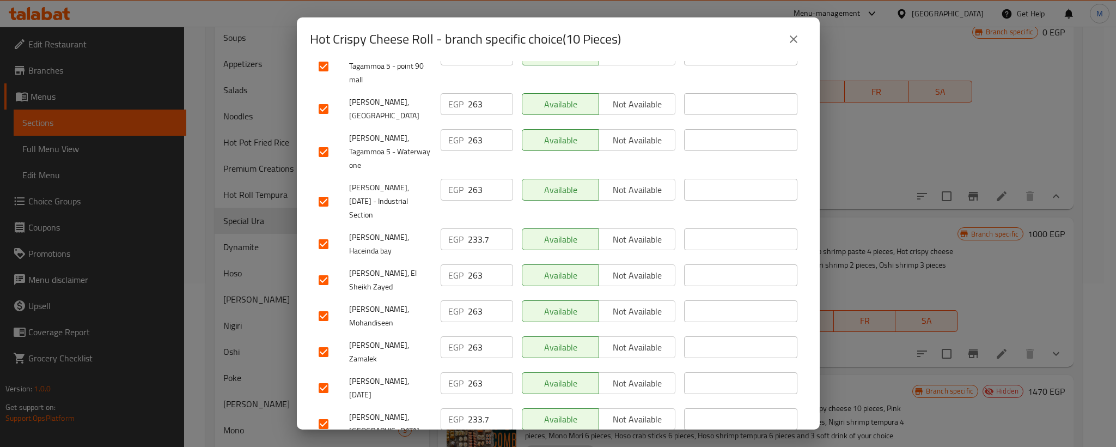
type input "263"
paste input "63"
type input "263"
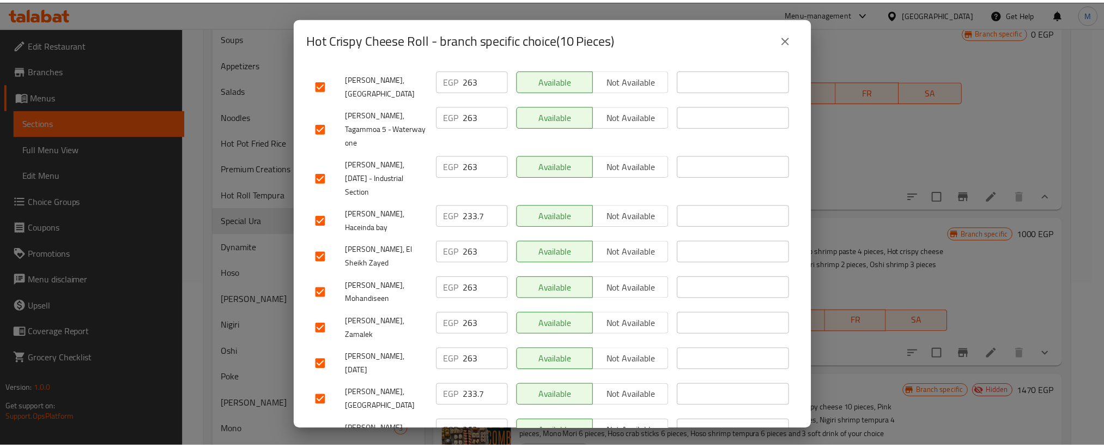
scroll to position [1014, 0]
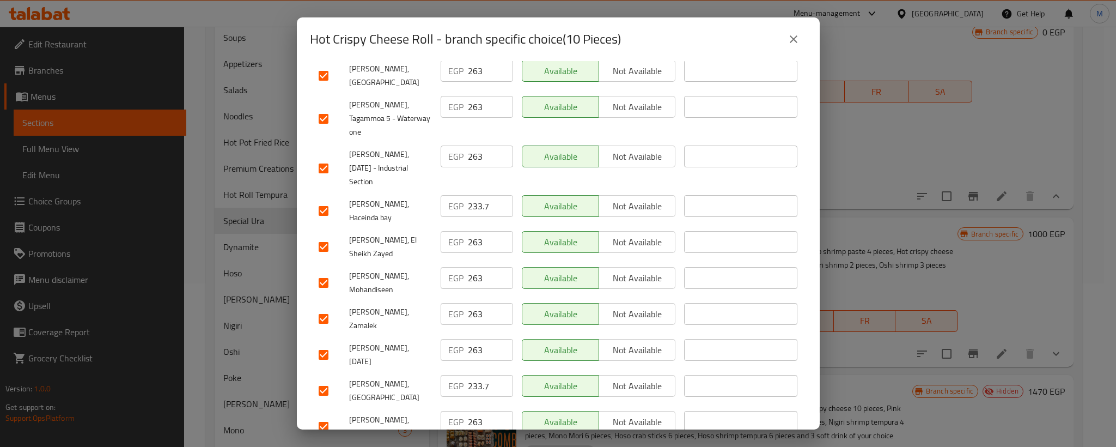
checkbox input "true"
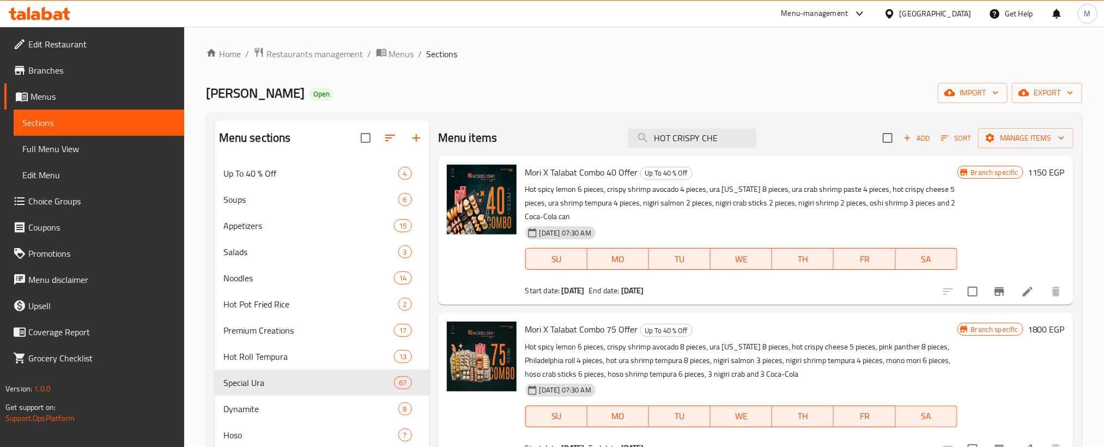
scroll to position [0, 0]
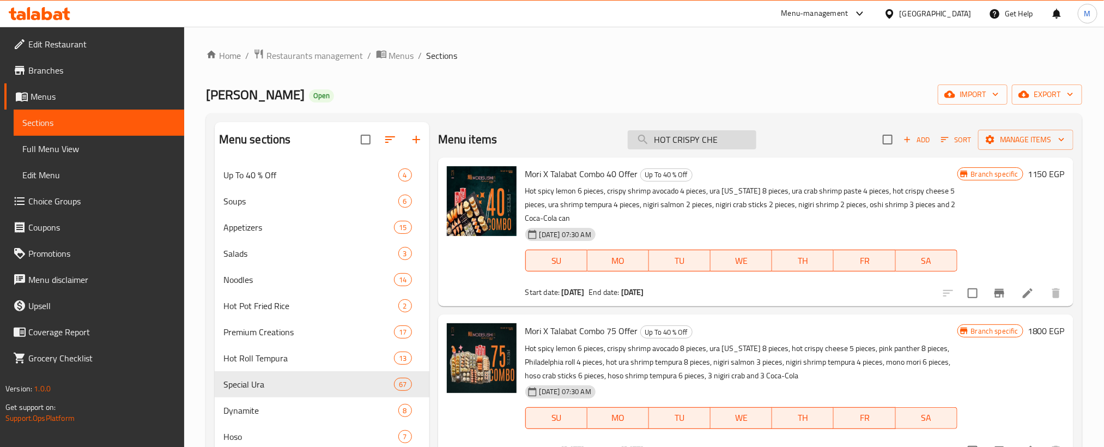
click at [672, 136] on input "HOT CRISPY CHE" at bounding box center [692, 139] width 129 height 19
click at [672, 136] on input "TERIYAKI LEMON ROLL 6 PIECES" at bounding box center [692, 139] width 129 height 19
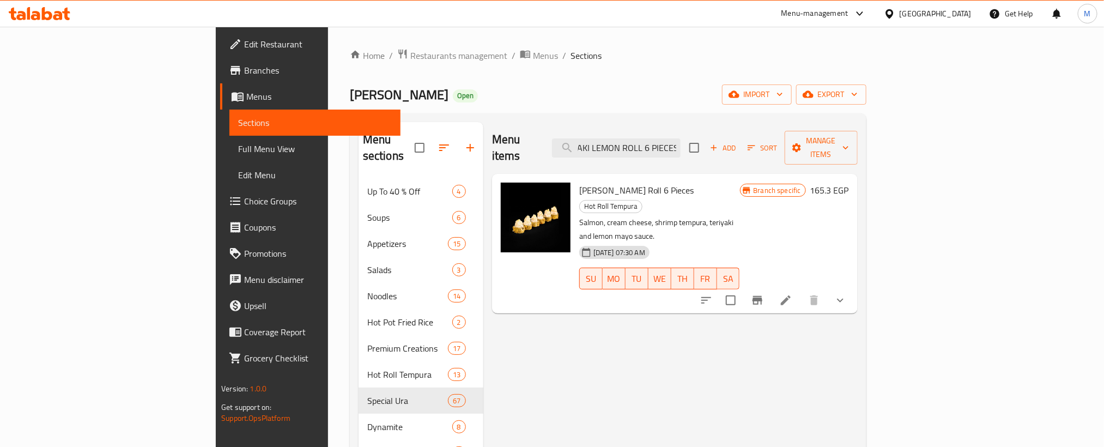
click at [764, 294] on icon "Branch-specific-item" at bounding box center [757, 300] width 13 height 13
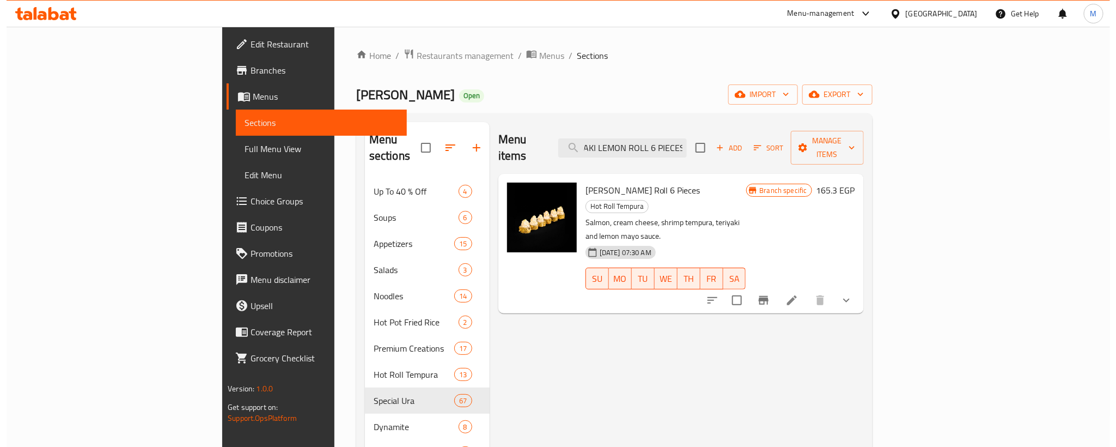
scroll to position [0, 0]
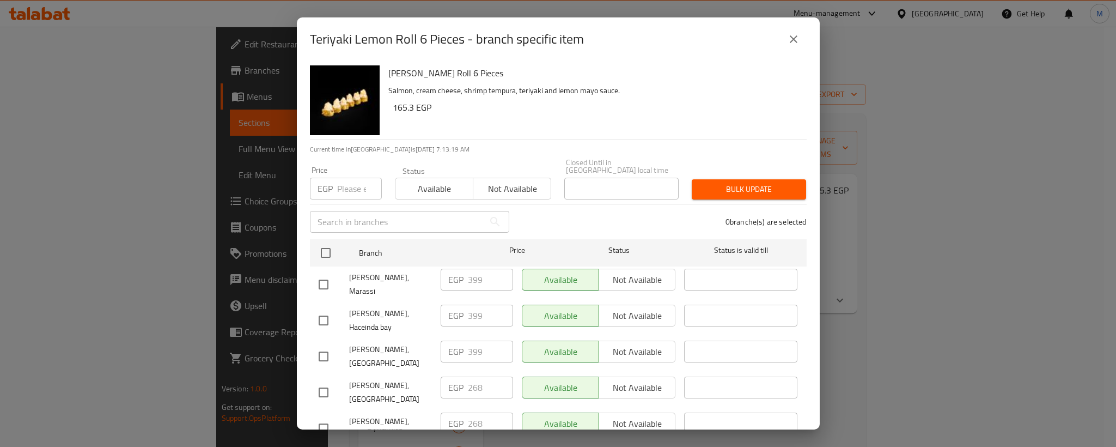
click at [716, 62] on div "Teriyaki Lemon Roll 6 Pieces Salmon, cream cheese, shrimp tempura, teriyaki and…" at bounding box center [593, 100] width 418 height 78
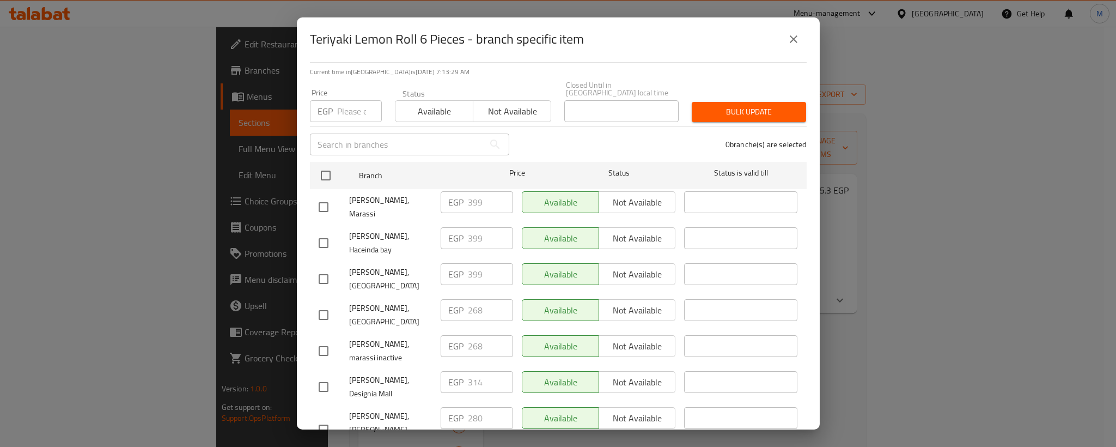
scroll to position [103, 0]
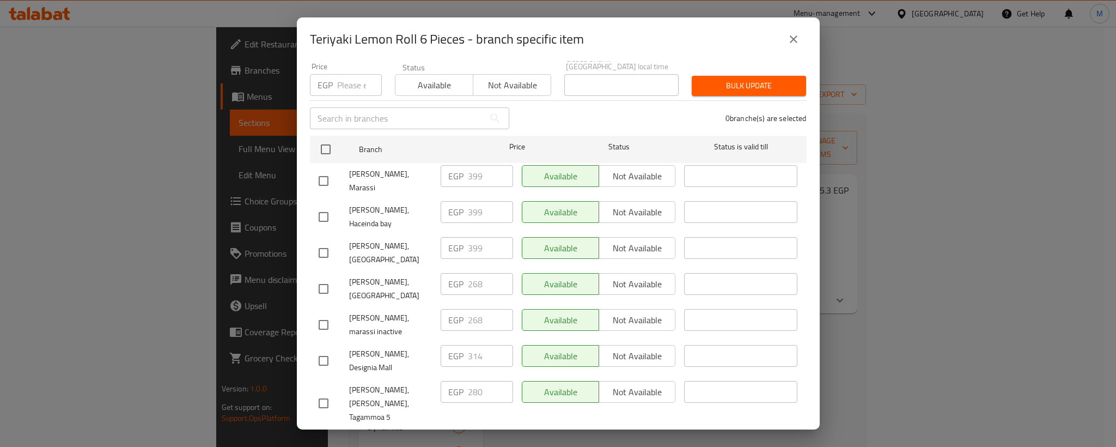
click at [322, 349] on input "checkbox" at bounding box center [323, 360] width 23 height 23
click at [476, 345] on input "314" at bounding box center [490, 356] width 45 height 22
click at [322, 241] on input "checkbox" at bounding box center [323, 252] width 23 height 23
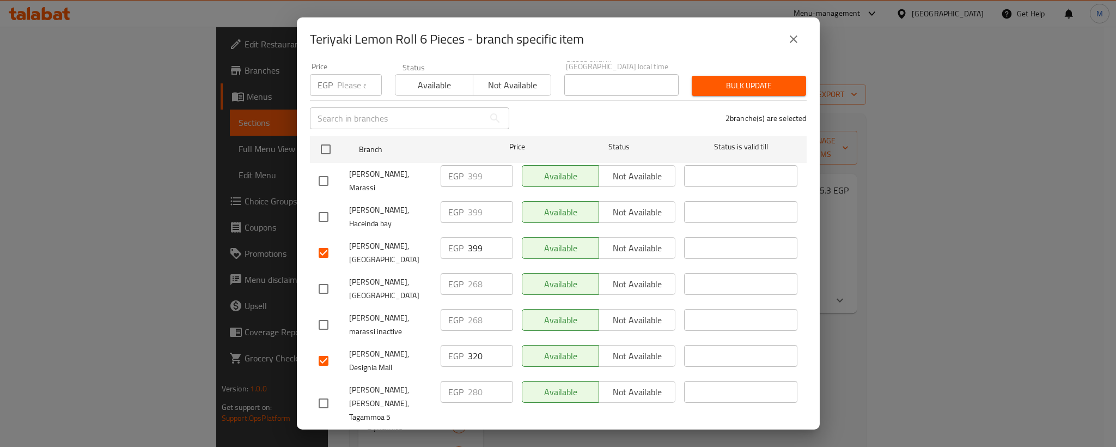
click at [319, 205] on input "checkbox" at bounding box center [323, 216] width 23 height 23
click at [326, 172] on input "checkbox" at bounding box center [323, 180] width 23 height 23
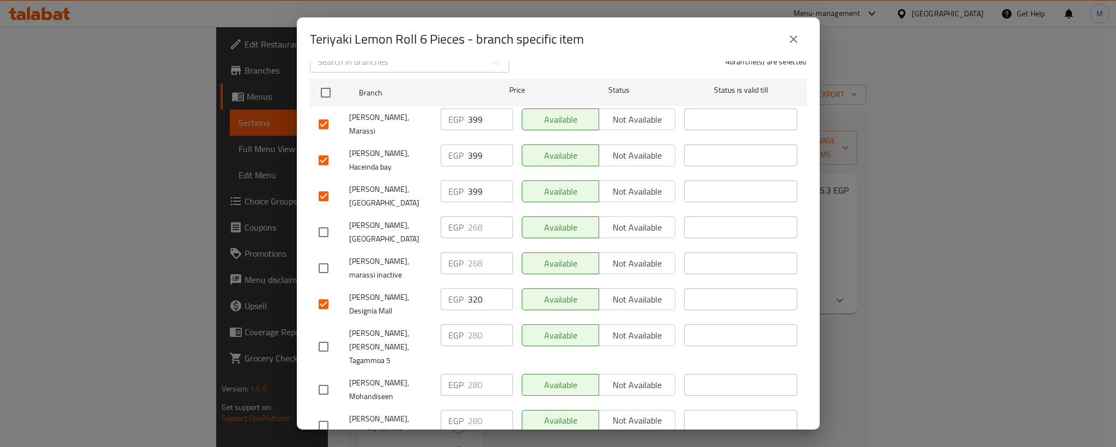
scroll to position [185, 0]
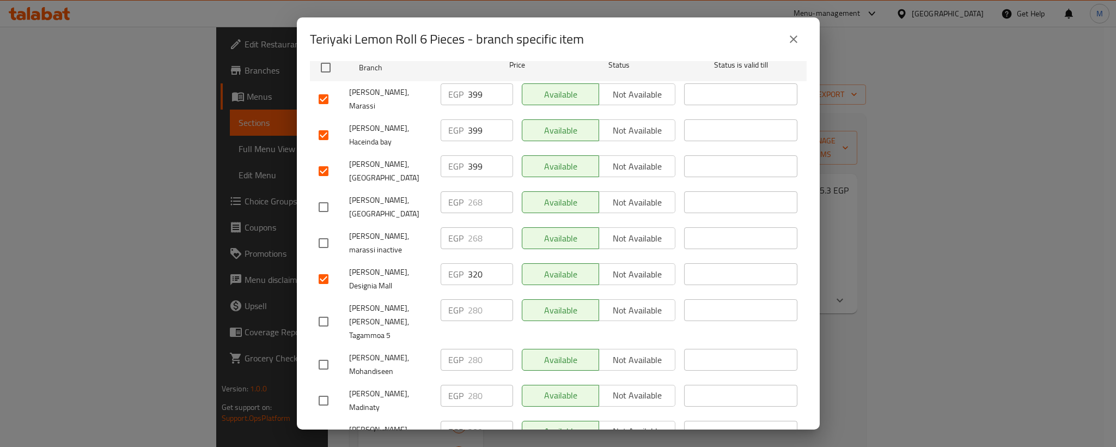
click at [320, 196] on input "checkbox" at bounding box center [323, 207] width 23 height 23
click at [468, 191] on input "268" at bounding box center [490, 202] width 45 height 22
click at [328, 232] on input "checkbox" at bounding box center [323, 243] width 23 height 23
click at [477, 227] on input "268" at bounding box center [490, 238] width 45 height 22
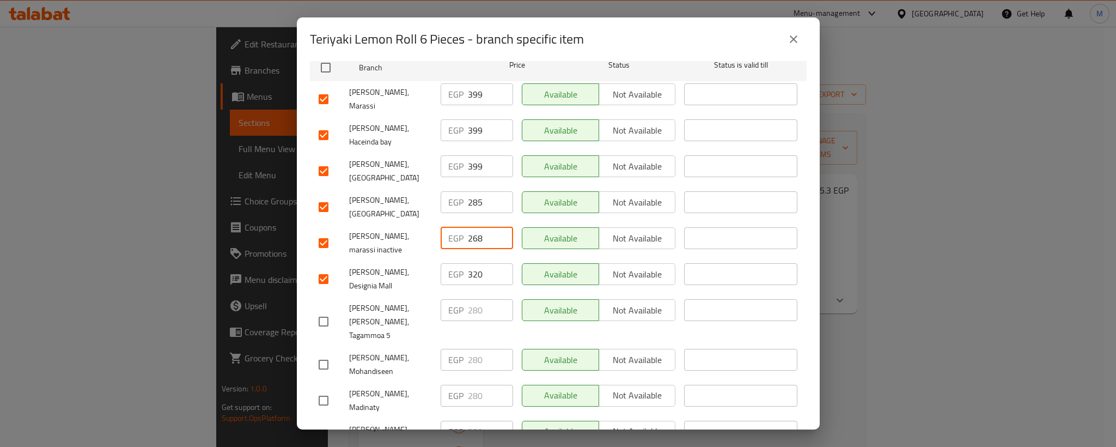
click at [477, 227] on input "268" at bounding box center [490, 238] width 45 height 22
click at [469, 227] on input "268" at bounding box center [490, 238] width 45 height 22
click at [399, 229] on span "[PERSON_NAME], marassi inactive" at bounding box center [390, 242] width 83 height 27
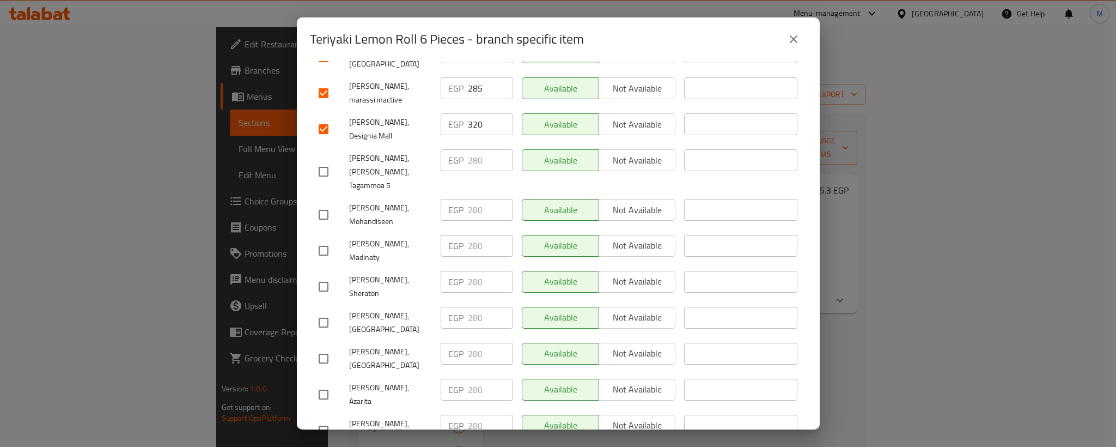
scroll to position [349, 0]
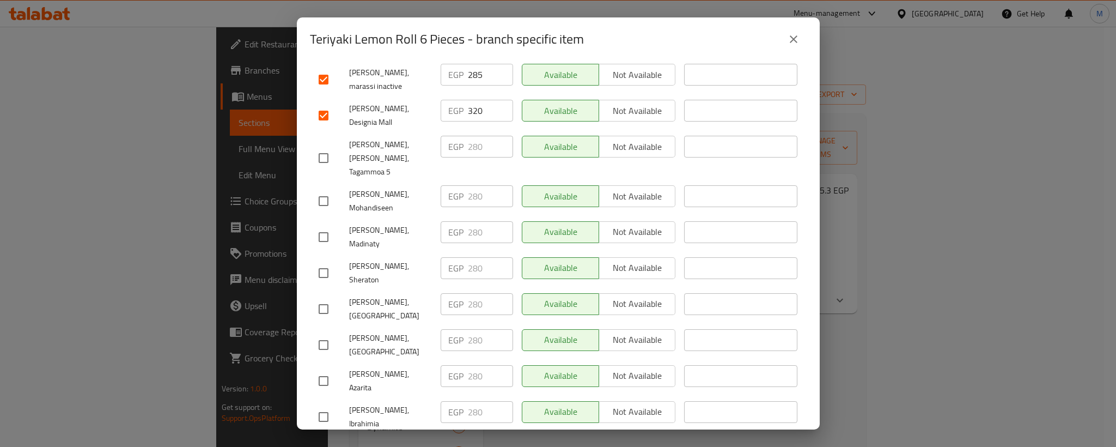
click at [317, 147] on input "checkbox" at bounding box center [323, 158] width 23 height 23
click at [322, 190] on input "checkbox" at bounding box center [323, 201] width 23 height 23
click at [471, 136] on input "280" at bounding box center [490, 147] width 45 height 22
click at [468, 185] on input "280" at bounding box center [490, 196] width 45 height 22
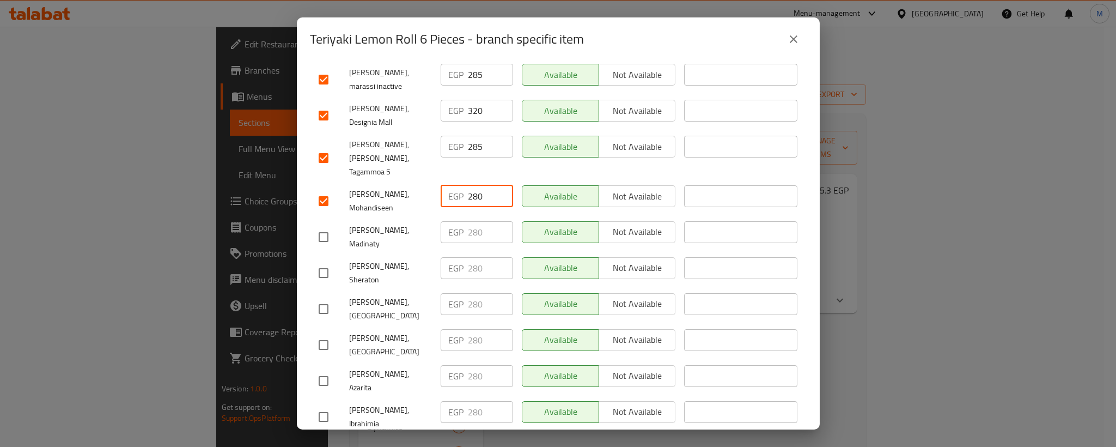
click at [468, 185] on input "280" at bounding box center [490, 196] width 45 height 22
click at [326, 226] on input "checkbox" at bounding box center [323, 237] width 23 height 23
click at [322, 261] on input "checkbox" at bounding box center [323, 272] width 23 height 23
click at [476, 221] on input "280" at bounding box center [490, 232] width 45 height 22
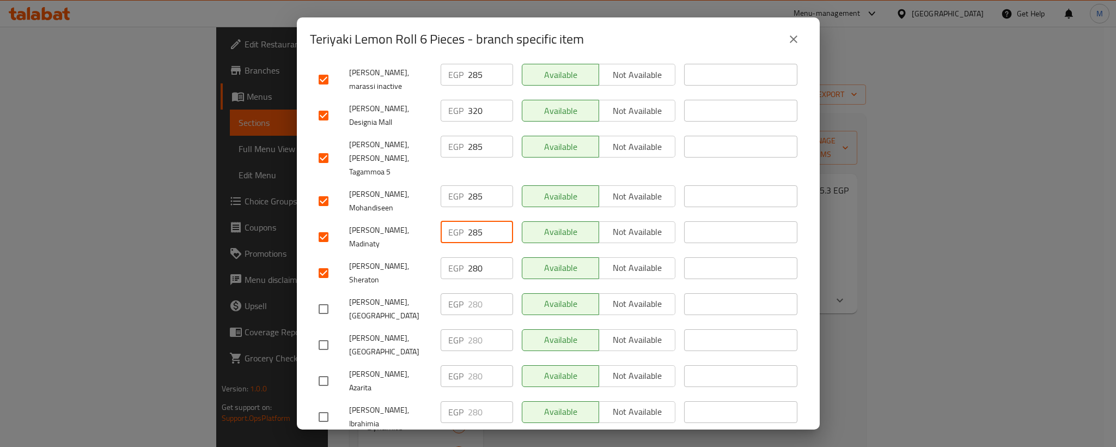
click at [474, 257] on input "280" at bounding box center [490, 268] width 45 height 22
click at [474, 257] on input "285" at bounding box center [490, 268] width 45 height 22
click at [327, 297] on input "checkbox" at bounding box center [323, 308] width 23 height 23
click at [318, 333] on input "checkbox" at bounding box center [323, 344] width 23 height 23
click at [320, 369] on input "checkbox" at bounding box center [323, 380] width 23 height 23
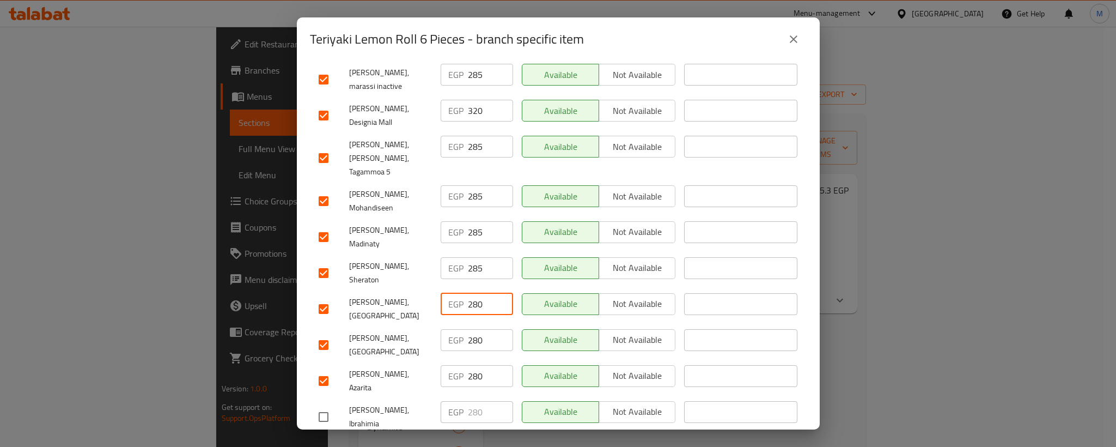
click at [470, 293] on input "280" at bounding box center [490, 304] width 45 height 22
click at [470, 329] on input "280" at bounding box center [490, 340] width 45 height 22
click at [470, 329] on input "285" at bounding box center [490, 340] width 45 height 22
click at [471, 365] on input "280" at bounding box center [490, 376] width 45 height 22
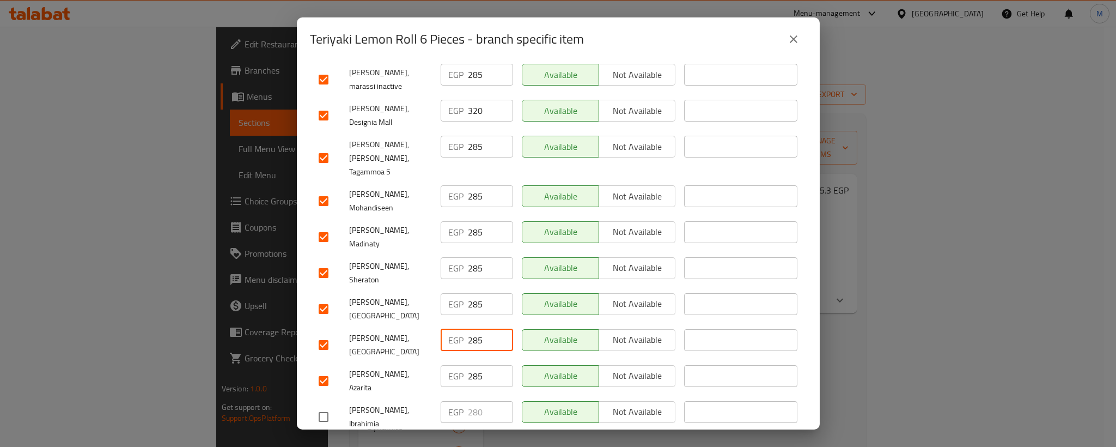
click at [471, 365] on input "285" at bounding box center [490, 376] width 45 height 22
click at [368, 367] on span "[PERSON_NAME], Azarita" at bounding box center [390, 380] width 83 height 27
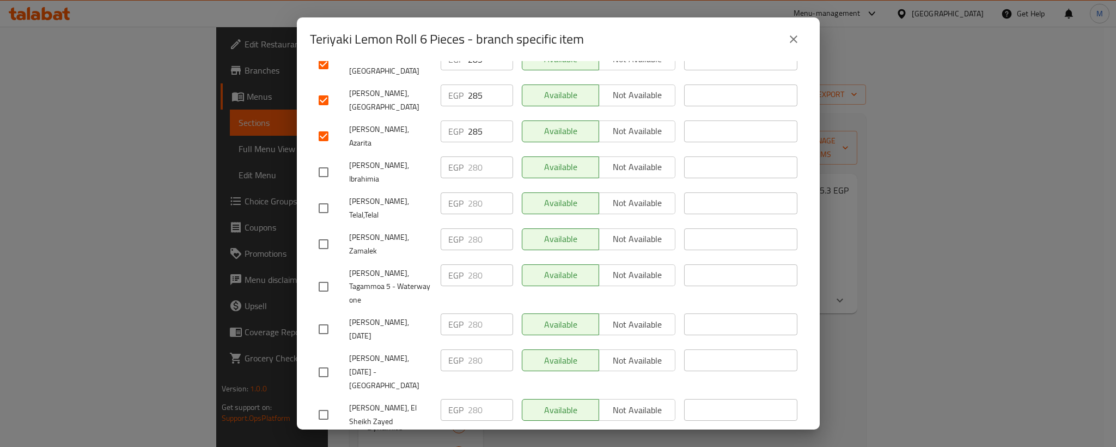
scroll to position [594, 0]
click at [322, 160] on input "checkbox" at bounding box center [323, 171] width 23 height 23
click at [322, 196] on input "checkbox" at bounding box center [323, 207] width 23 height 23
click at [324, 232] on input "checkbox" at bounding box center [323, 243] width 23 height 23
click at [474, 156] on input "280" at bounding box center [490, 167] width 45 height 22
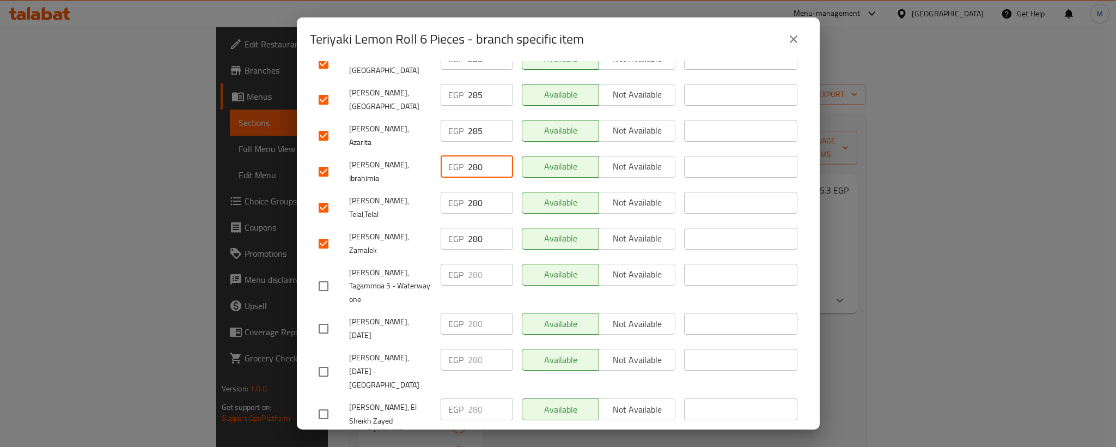
click at [474, 156] on input "280" at bounding box center [490, 167] width 45 height 22
click at [470, 192] on input "280" at bounding box center [490, 203] width 45 height 22
click at [470, 192] on input "285" at bounding box center [490, 203] width 45 height 22
click at [469, 228] on input "280" at bounding box center [490, 239] width 45 height 22
click at [469, 228] on input "228580" at bounding box center [490, 239] width 45 height 22
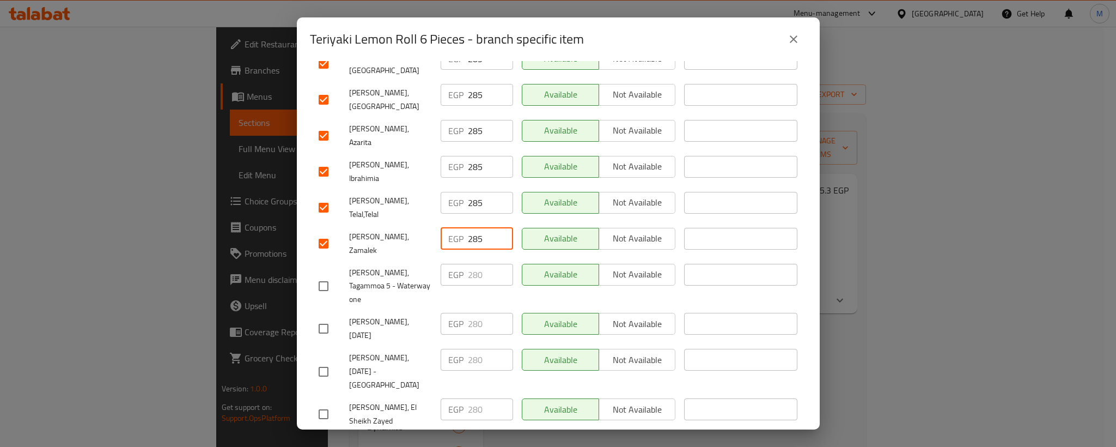
click at [328, 275] on input "checkbox" at bounding box center [323, 286] width 23 height 23
click at [320, 317] on input "checkbox" at bounding box center [323, 328] width 23 height 23
click at [320, 360] on input "checkbox" at bounding box center [323, 371] width 23 height 23
click at [468, 264] on input "280" at bounding box center [490, 275] width 45 height 22
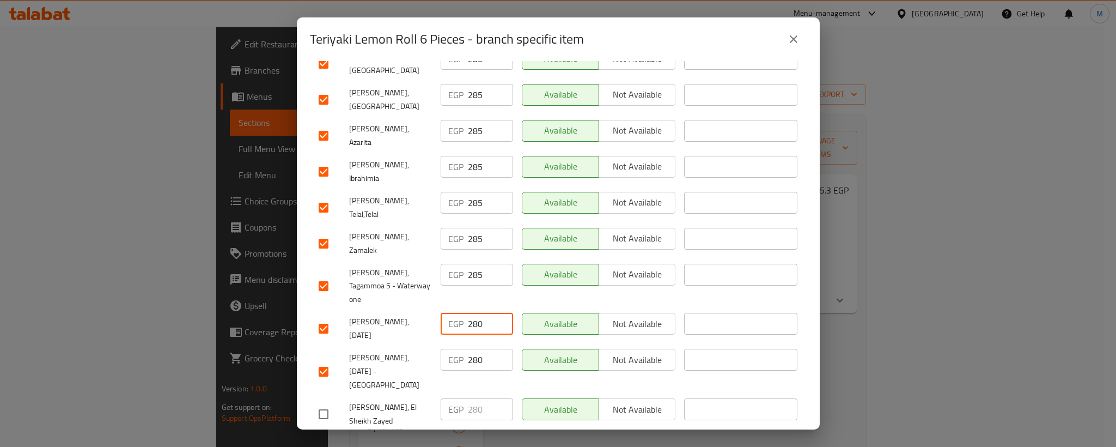
click at [471, 313] on input "280" at bounding box center [490, 324] width 45 height 22
click at [471, 313] on input "285" at bounding box center [490, 324] width 45 height 22
click at [471, 349] on input "280" at bounding box center [490, 360] width 45 height 22
click at [471, 349] on input "228580" at bounding box center [490, 360] width 45 height 22
click at [382, 351] on span "[PERSON_NAME], [DATE] - [GEOGRAPHIC_DATA]" at bounding box center [390, 371] width 83 height 41
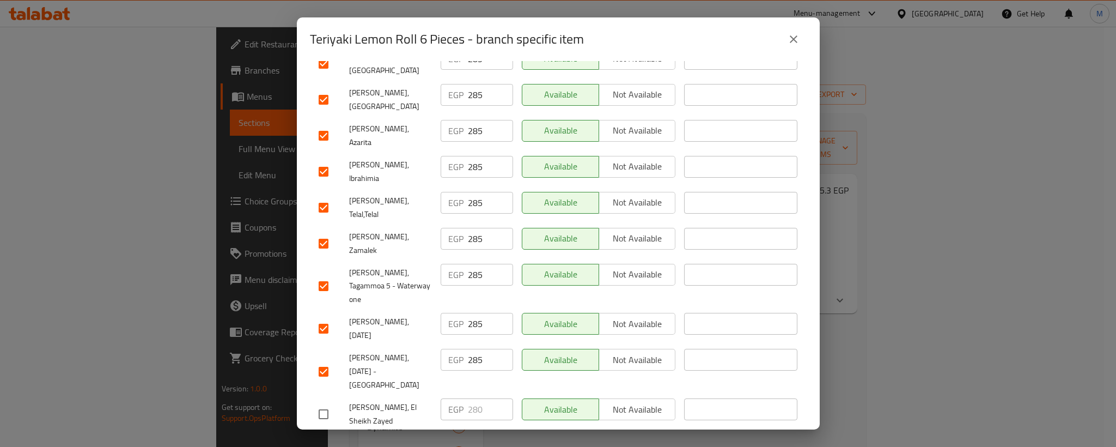
click at [318, 403] on input "checkbox" at bounding box center [323, 414] width 23 height 23
drag, startPoint x: 319, startPoint y: 314, endPoint x: 352, endPoint y: 321, distance: 33.3
click at [474, 398] on input "280" at bounding box center [490, 409] width 45 height 22
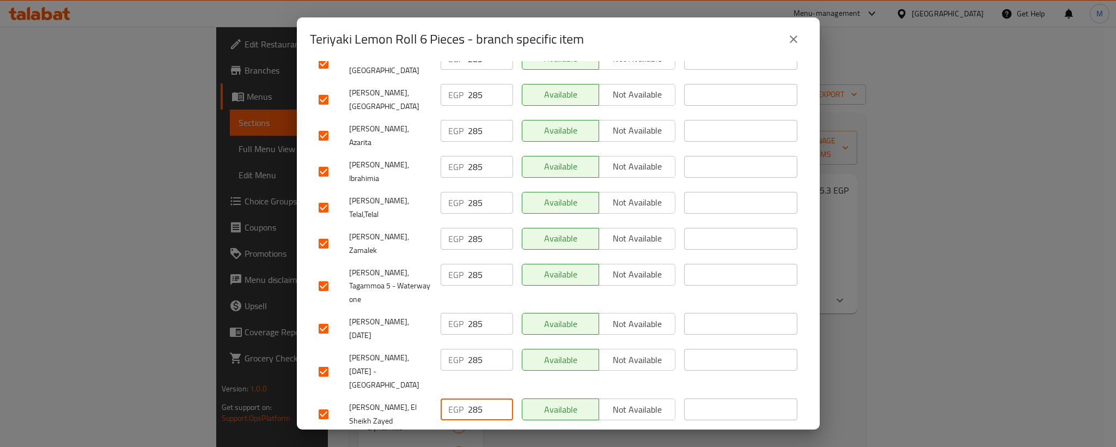
click at [473, 434] on input "280" at bounding box center [490, 445] width 45 height 22
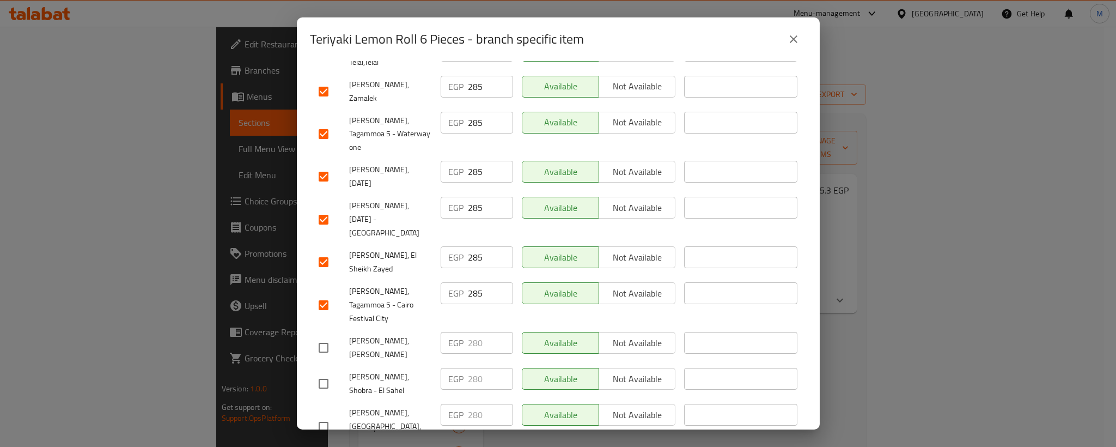
scroll to position [757, 0]
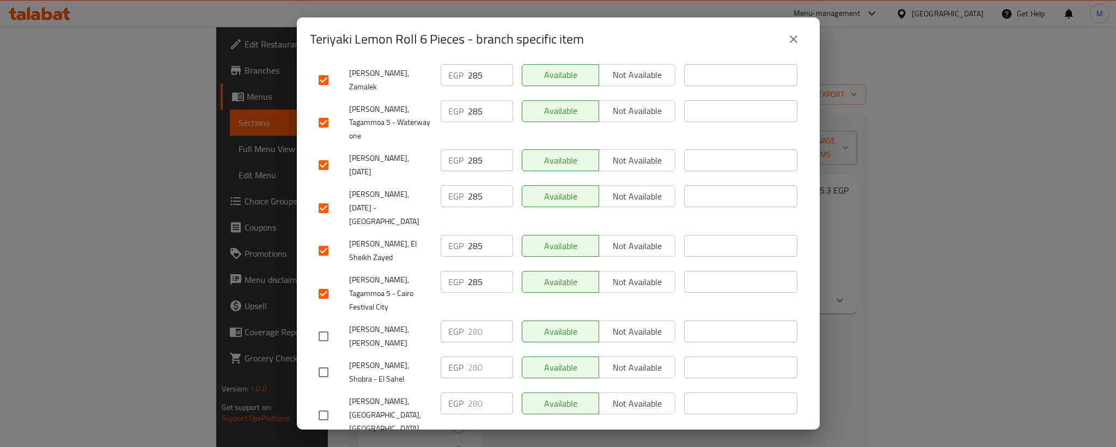
click at [327, 325] on input "checkbox" at bounding box center [323, 336] width 23 height 23
drag, startPoint x: 326, startPoint y: 220, endPoint x: 325, endPoint y: 227, distance: 7.6
click at [325, 361] on input "checkbox" at bounding box center [323, 372] width 23 height 23
click at [322, 404] on input "checkbox" at bounding box center [323, 415] width 23 height 23
click at [471, 320] on input "280" at bounding box center [490, 331] width 45 height 22
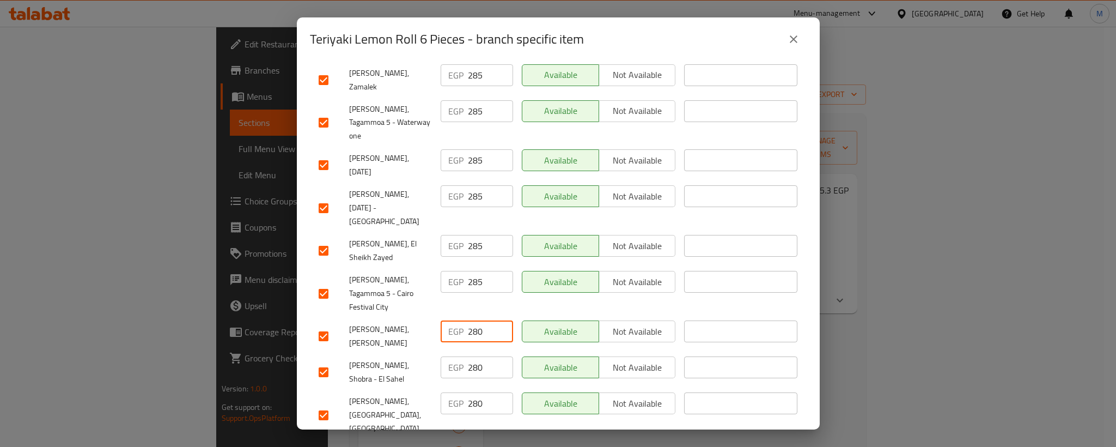
click at [471, 320] on input "280" at bounding box center [490, 331] width 45 height 22
click at [471, 356] on input "280" at bounding box center [490, 367] width 45 height 22
click at [471, 392] on input "280" at bounding box center [490, 403] width 45 height 22
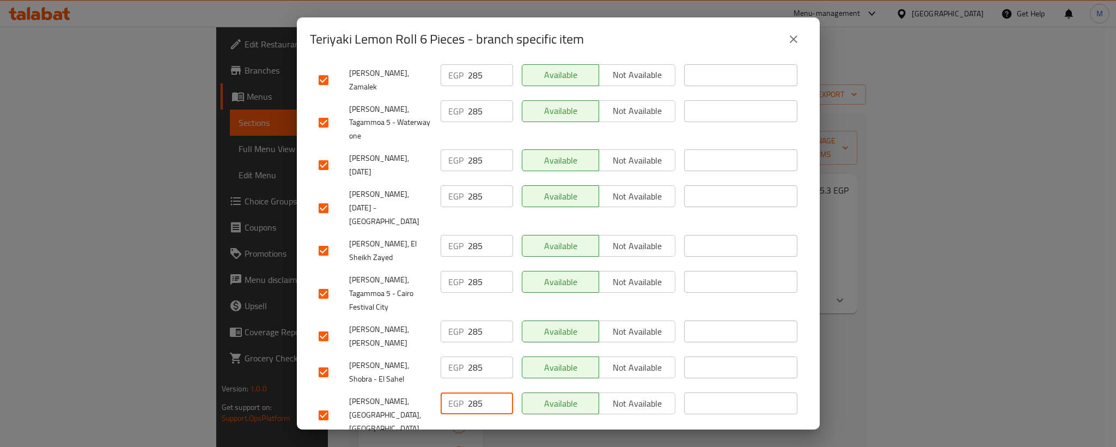
click at [402, 394] on span "[PERSON_NAME],[GEOGRAPHIC_DATA],[GEOGRAPHIC_DATA]" at bounding box center [390, 414] width 83 height 41
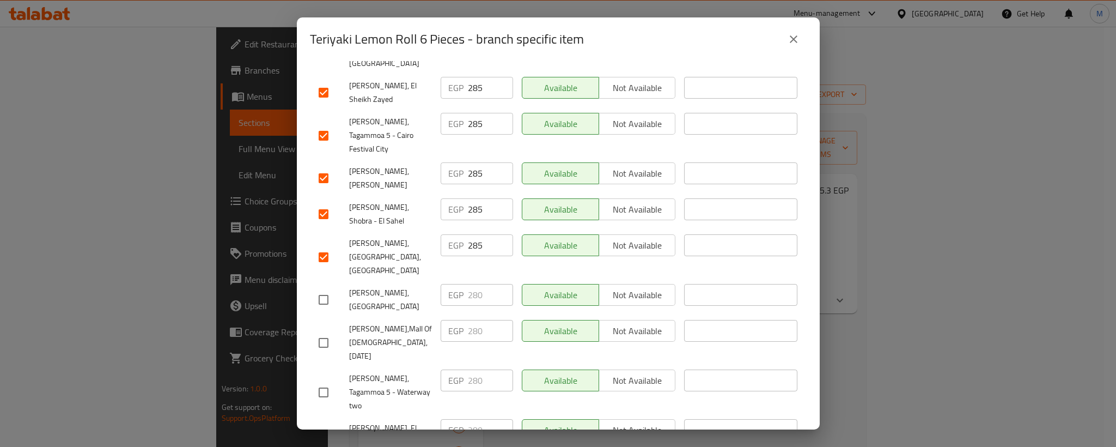
scroll to position [921, 0]
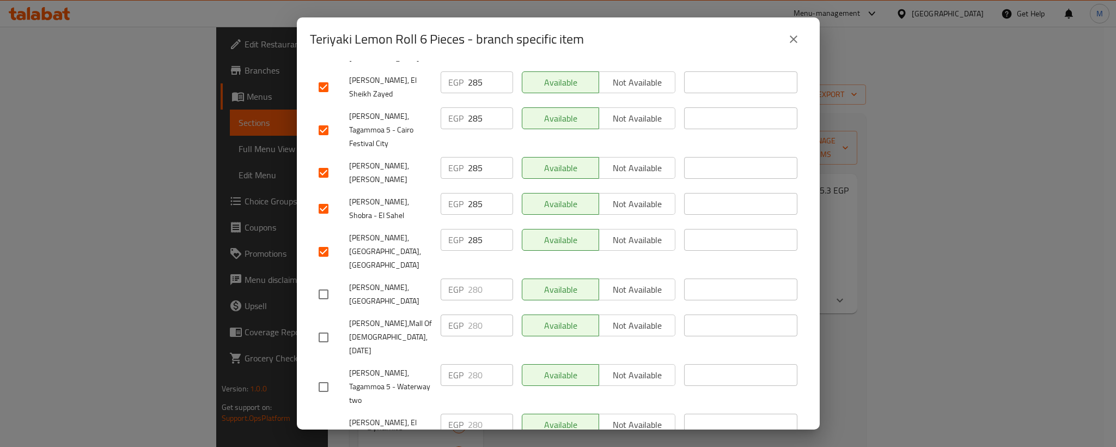
drag, startPoint x: 331, startPoint y: 128, endPoint x: 322, endPoint y: 162, distance: 34.7
click at [330, 283] on input "checkbox" at bounding box center [323, 294] width 23 height 23
click at [322, 326] on input "checkbox" at bounding box center [323, 337] width 23 height 23
click at [473, 278] on input "280" at bounding box center [490, 289] width 45 height 22
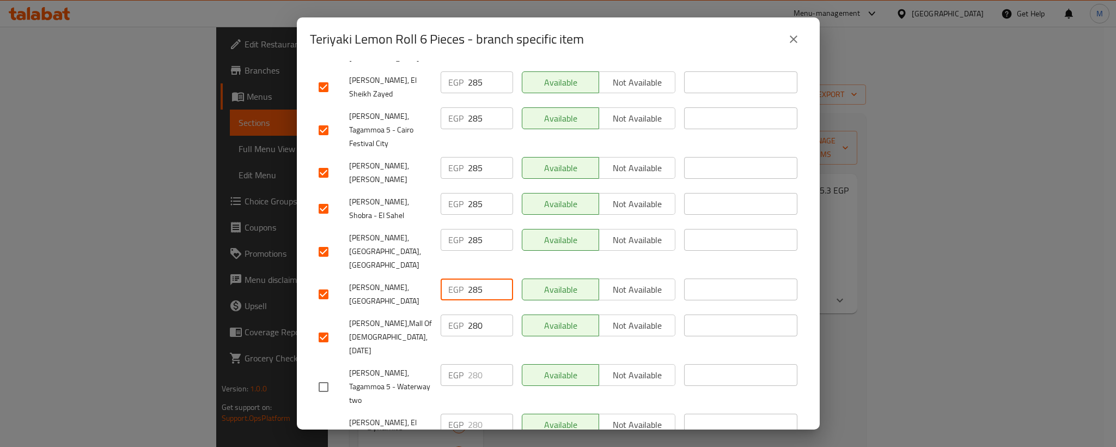
click at [474, 314] on input "280" at bounding box center [490, 325] width 45 height 22
drag, startPoint x: 326, startPoint y: 201, endPoint x: 315, endPoint y: 234, distance: 34.8
click at [325, 375] on input "checkbox" at bounding box center [323, 386] width 23 height 23
click at [319, 425] on input "checkbox" at bounding box center [323, 436] width 23 height 23
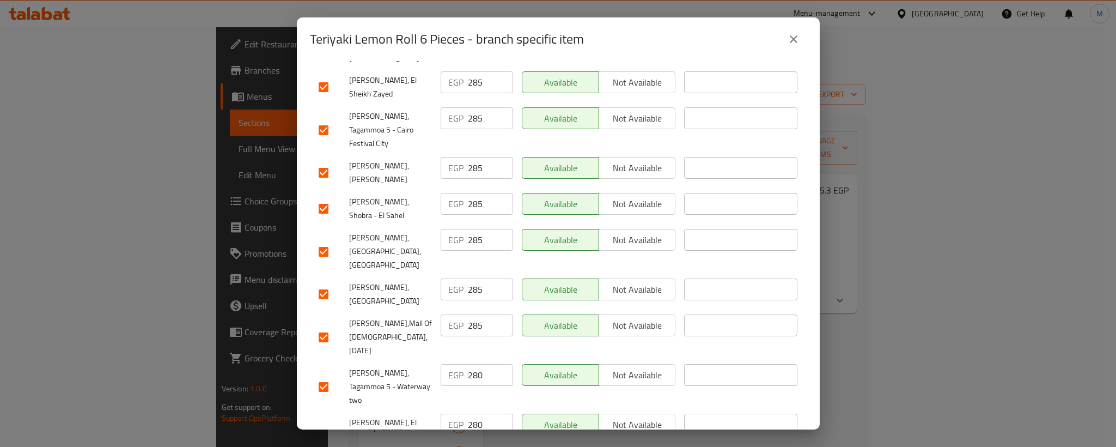
click at [468, 364] on input "280" at bounding box center [490, 375] width 45 height 22
click at [468, 413] on input "280" at bounding box center [490, 424] width 45 height 22
click at [468, 413] on input "285" at bounding box center [490, 424] width 45 height 22
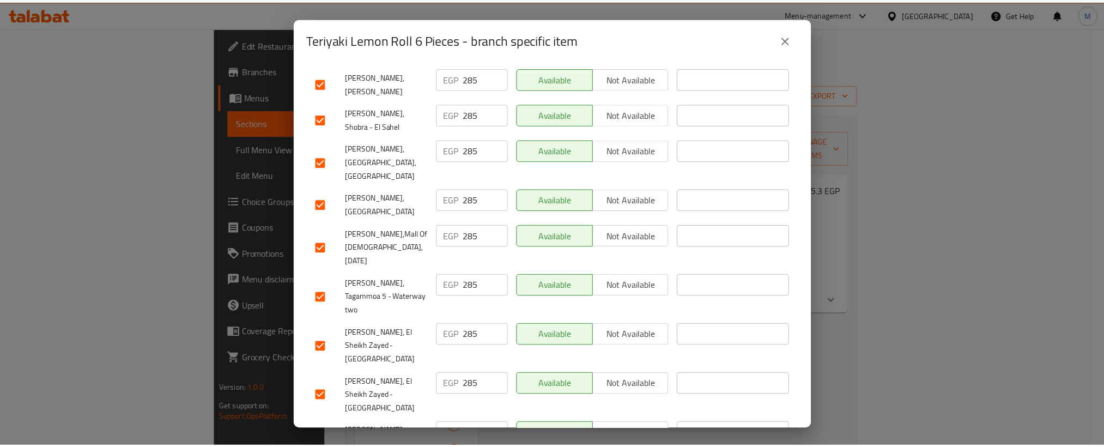
scroll to position [1014, 0]
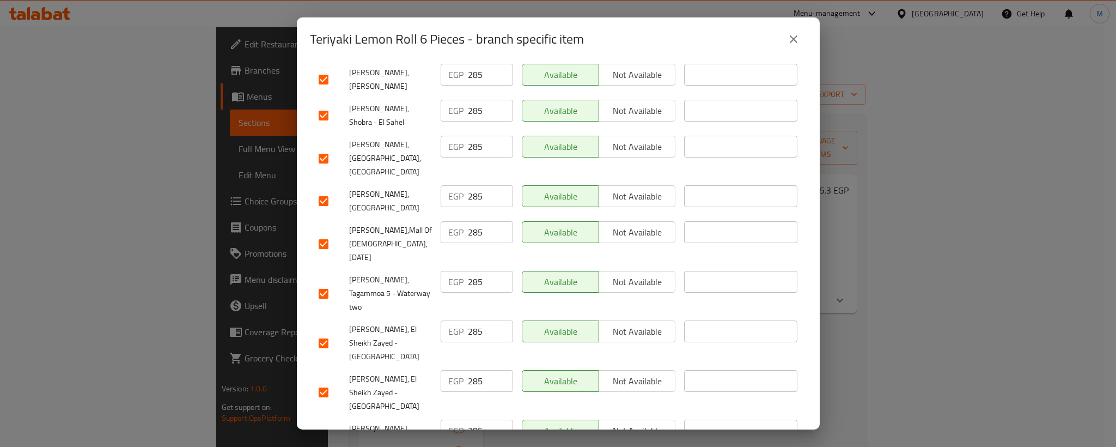
drag, startPoint x: 326, startPoint y: 287, endPoint x: 319, endPoint y: 326, distance: 39.9
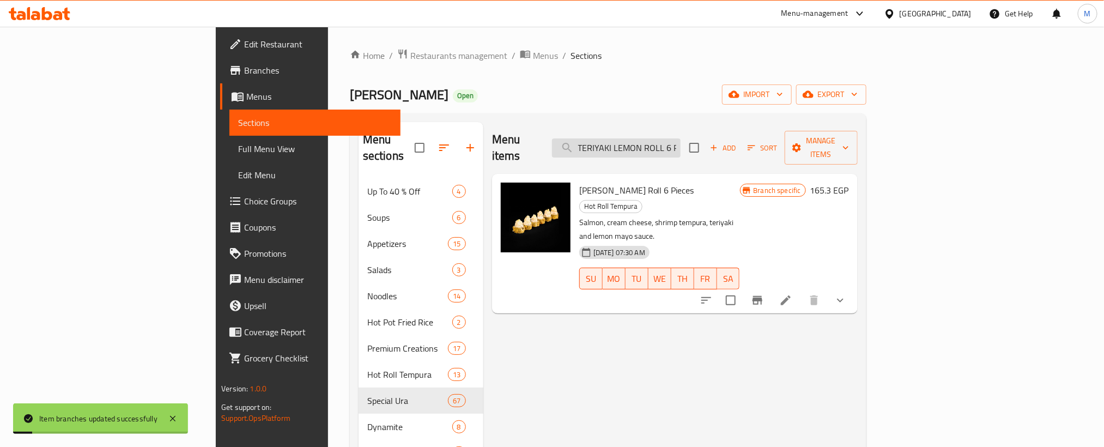
click at [680, 138] on input "TERIYAKI LEMON ROLL 6 PIECES" at bounding box center [616, 147] width 129 height 19
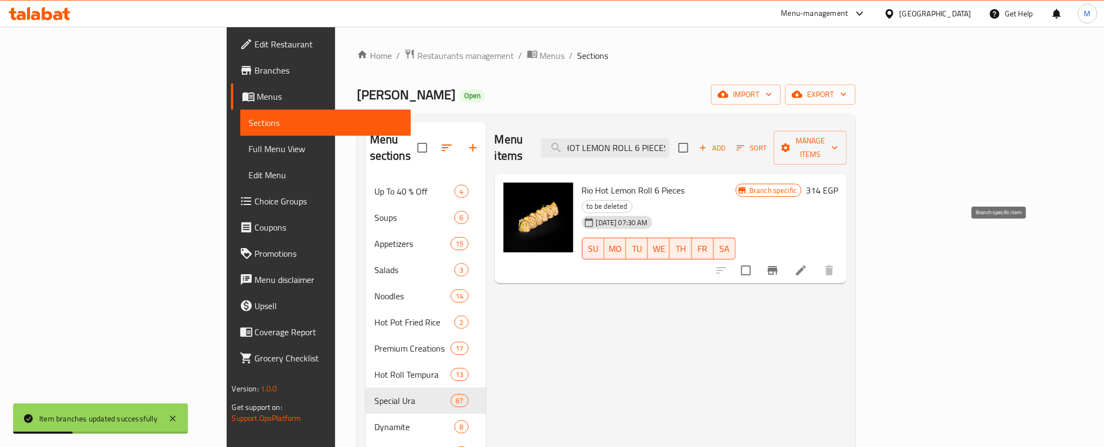
click at [779, 264] on icon "Branch-specific-item" at bounding box center [772, 270] width 13 height 13
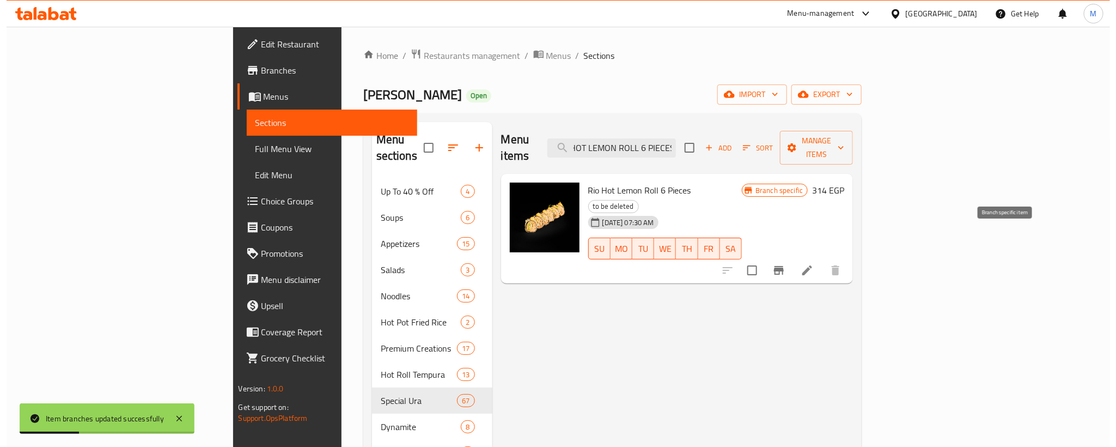
scroll to position [0, 0]
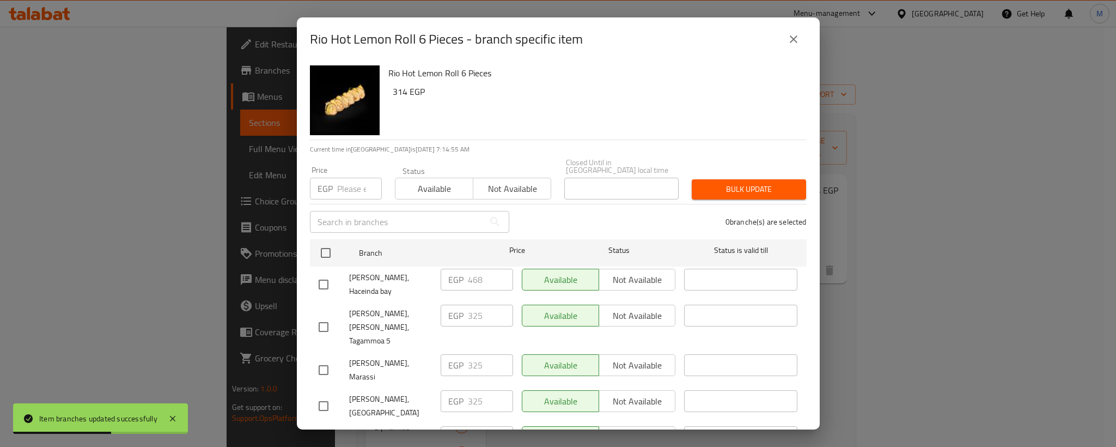
click at [331, 358] on input "checkbox" at bounding box center [323, 369] width 23 height 23
click at [327, 275] on input "checkbox" at bounding box center [323, 284] width 23 height 23
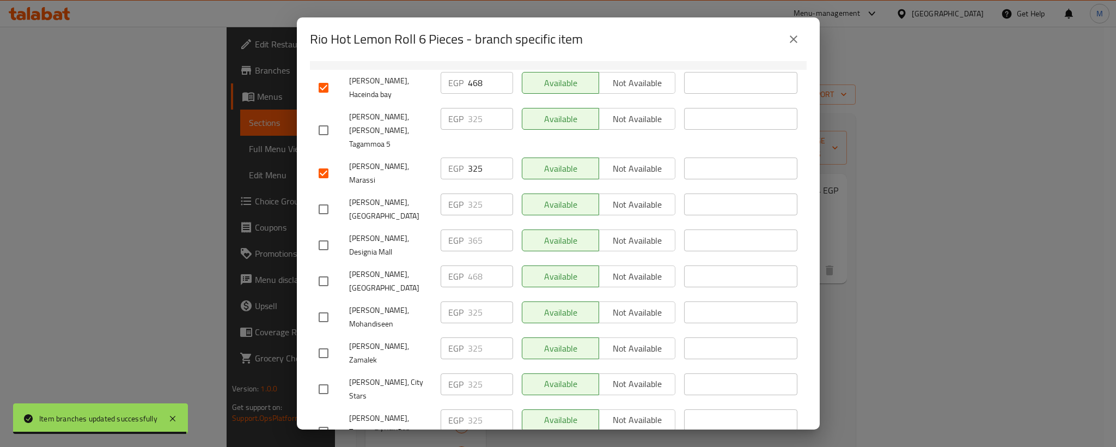
click at [325, 270] on input "checkbox" at bounding box center [323, 281] width 23 height 23
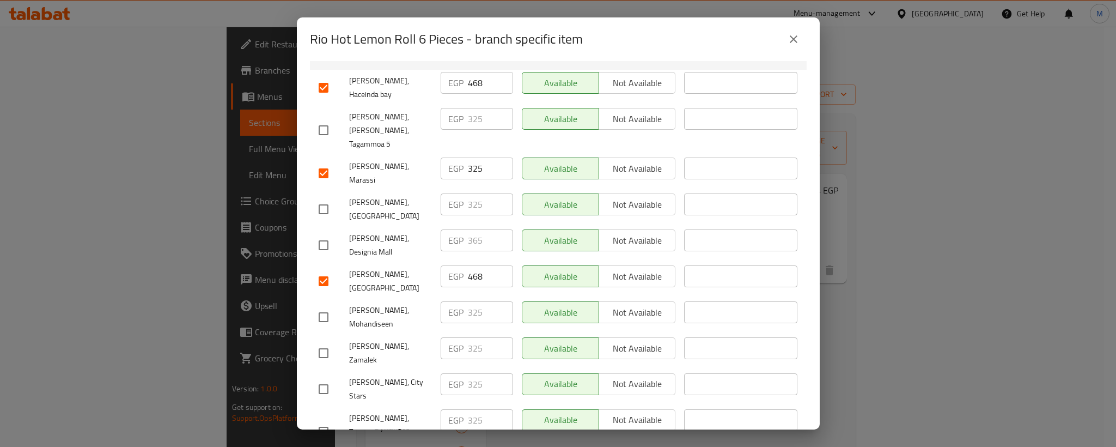
click at [322, 234] on input "checkbox" at bounding box center [323, 245] width 23 height 23
click at [476, 229] on input "365" at bounding box center [490, 240] width 45 height 22
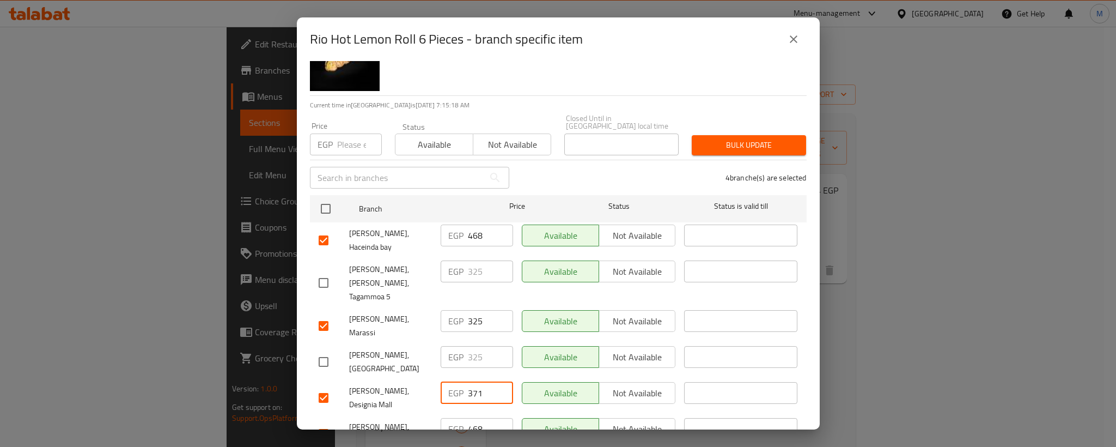
scroll to position [33, 0]
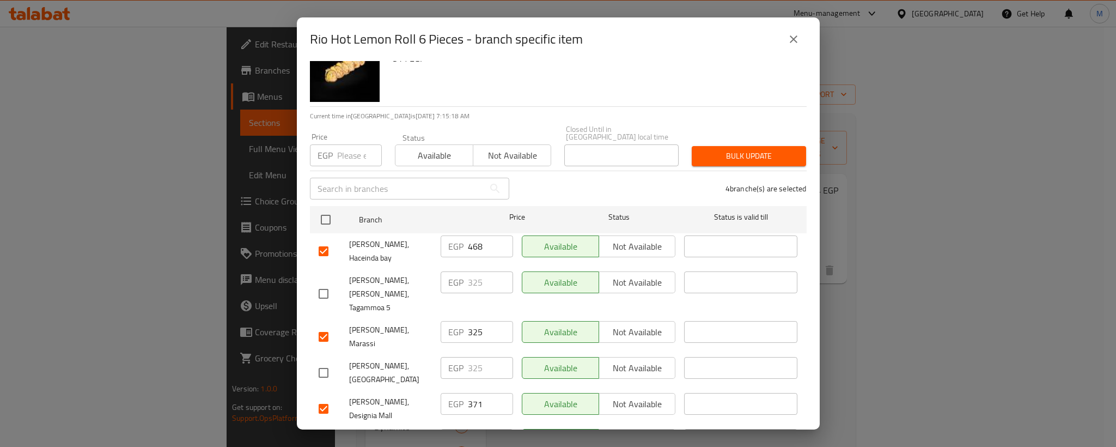
click at [321, 282] on input "checkbox" at bounding box center [323, 293] width 23 height 23
click at [468, 275] on input "325" at bounding box center [490, 282] width 45 height 22
click at [393, 282] on span "[PERSON_NAME], [PERSON_NAME], Tagammoa 5" at bounding box center [390, 293] width 83 height 41
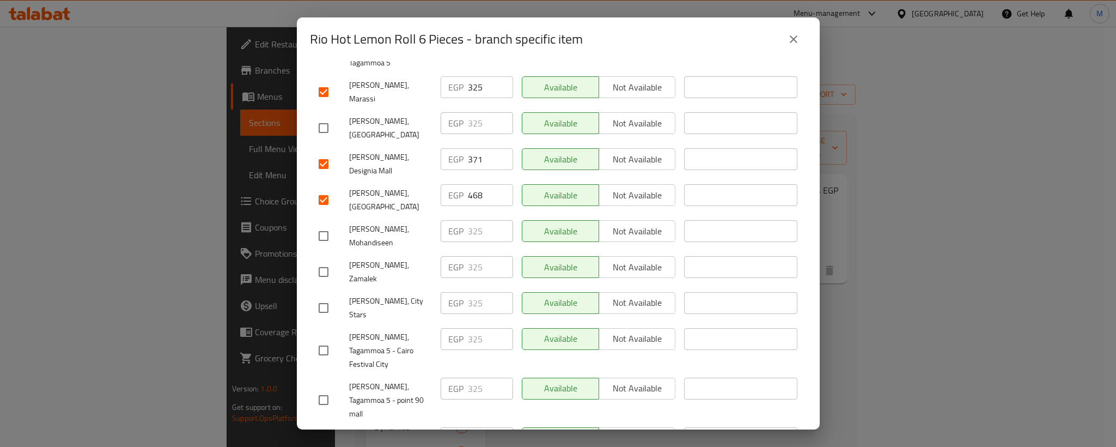
scroll to position [278, 0]
click at [327, 116] on input "checkbox" at bounding box center [323, 127] width 23 height 23
click at [471, 112] on input "325" at bounding box center [490, 123] width 45 height 22
click at [326, 224] on input "checkbox" at bounding box center [323, 235] width 23 height 23
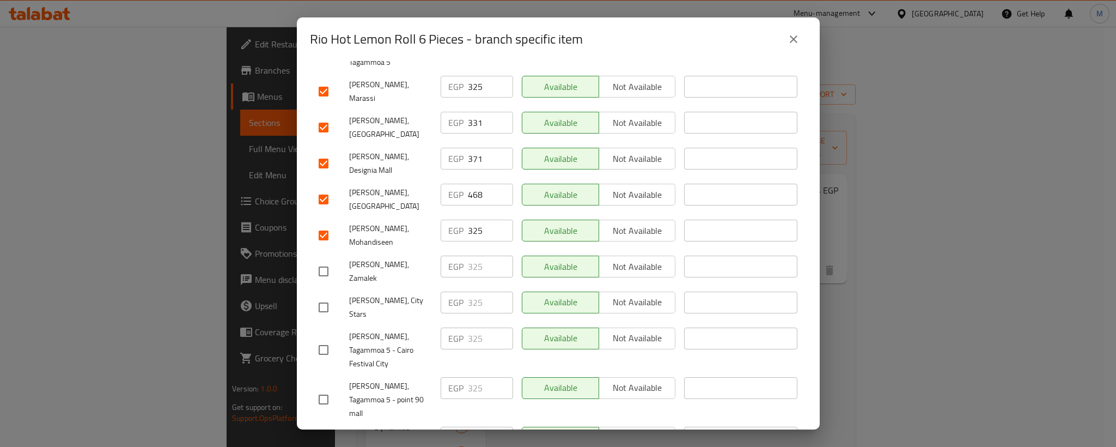
click at [324, 260] on input "checkbox" at bounding box center [323, 271] width 23 height 23
click at [324, 296] on input "checkbox" at bounding box center [323, 307] width 23 height 23
click at [471, 220] on input "325" at bounding box center [490, 231] width 45 height 22
click at [471, 255] on input "325" at bounding box center [490, 266] width 45 height 22
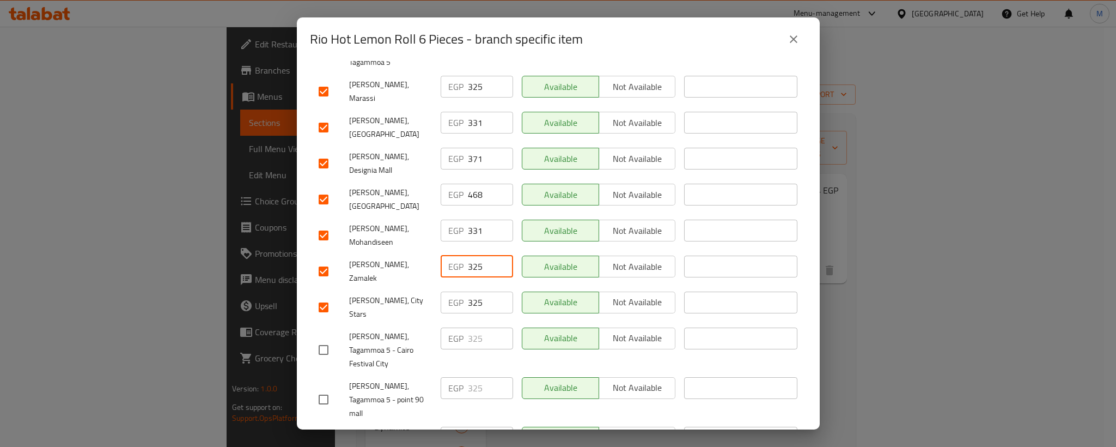
click at [471, 255] on input "325" at bounding box center [490, 266] width 45 height 22
click at [473, 291] on input "325" at bounding box center [490, 302] width 45 height 22
click at [377, 330] on span "[PERSON_NAME], Tagammoa 5 - Cairo Festival City" at bounding box center [390, 350] width 83 height 41
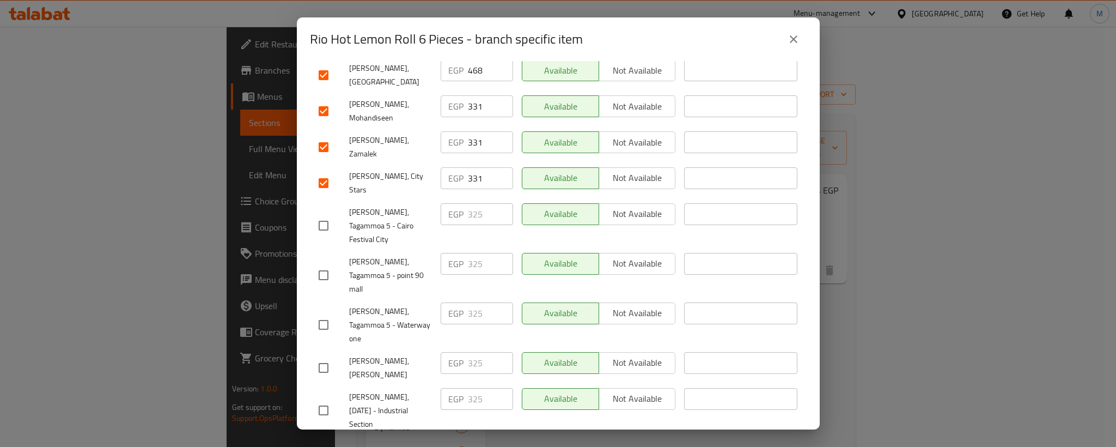
scroll to position [442, 0]
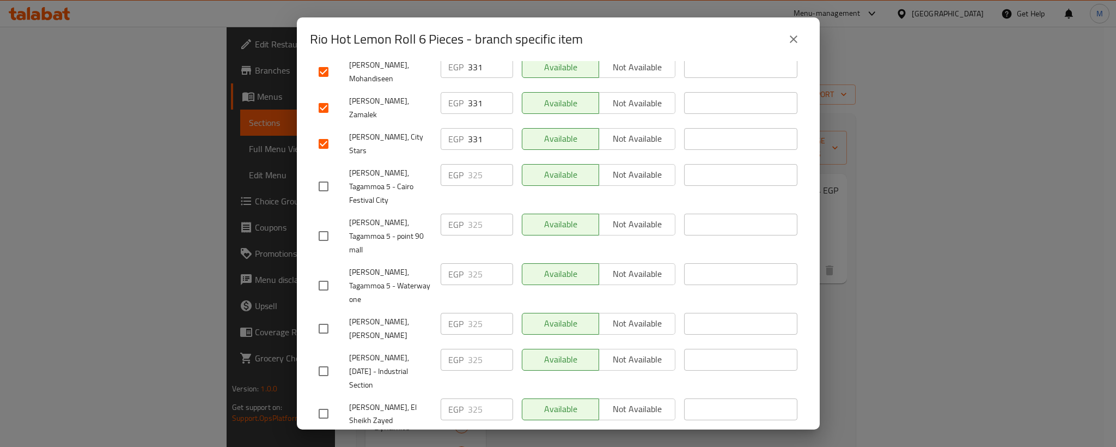
click at [324, 175] on input "checkbox" at bounding box center [323, 186] width 23 height 23
click at [315, 224] on input "checkbox" at bounding box center [323, 235] width 23 height 23
click at [317, 274] on input "checkbox" at bounding box center [323, 285] width 23 height 23
click at [325, 317] on input "checkbox" at bounding box center [323, 328] width 23 height 23
click at [470, 164] on input "325" at bounding box center [490, 175] width 45 height 22
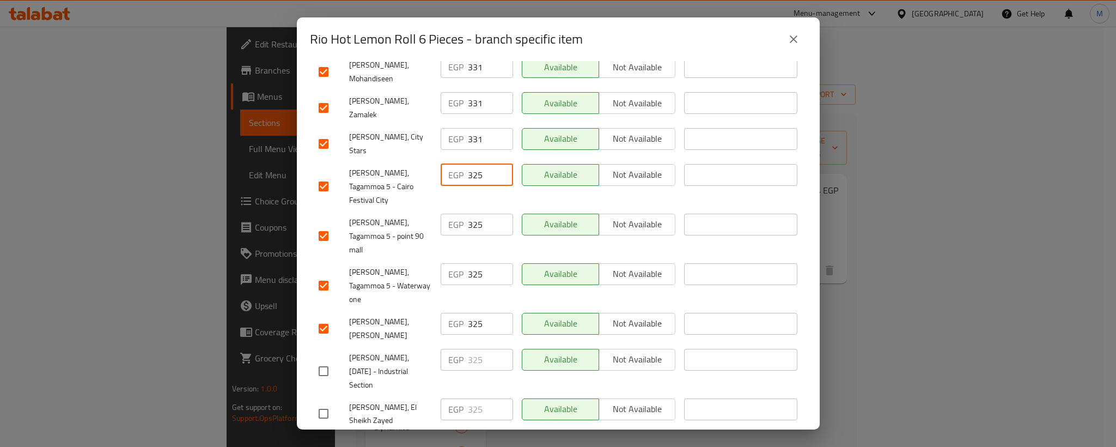
click at [470, 164] on input "325" at bounding box center [490, 175] width 45 height 22
click at [470, 214] on input "325" at bounding box center [490, 225] width 45 height 22
click at [473, 263] on input "325" at bounding box center [490, 274] width 45 height 22
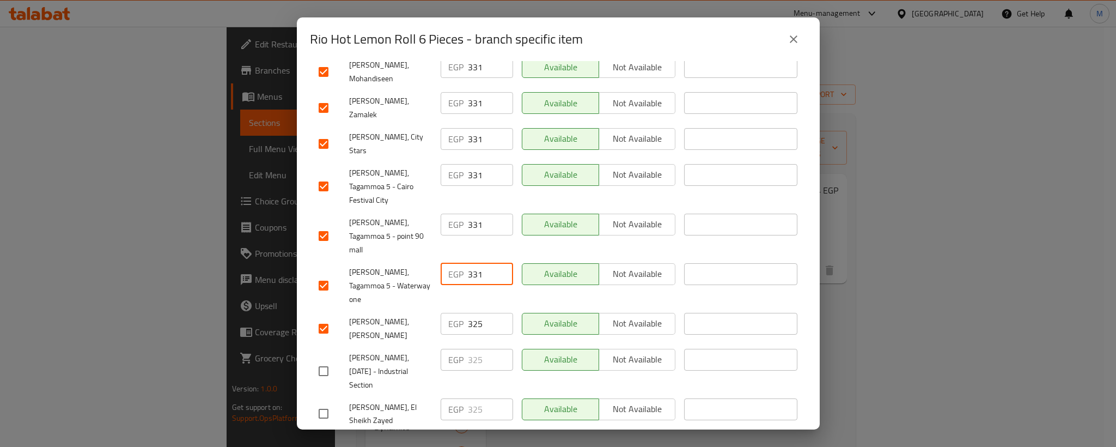
click at [474, 313] on input "325" at bounding box center [490, 324] width 45 height 22
click at [474, 313] on input "331" at bounding box center [490, 324] width 45 height 22
click at [414, 315] on span "[PERSON_NAME], [PERSON_NAME]" at bounding box center [390, 328] width 83 height 27
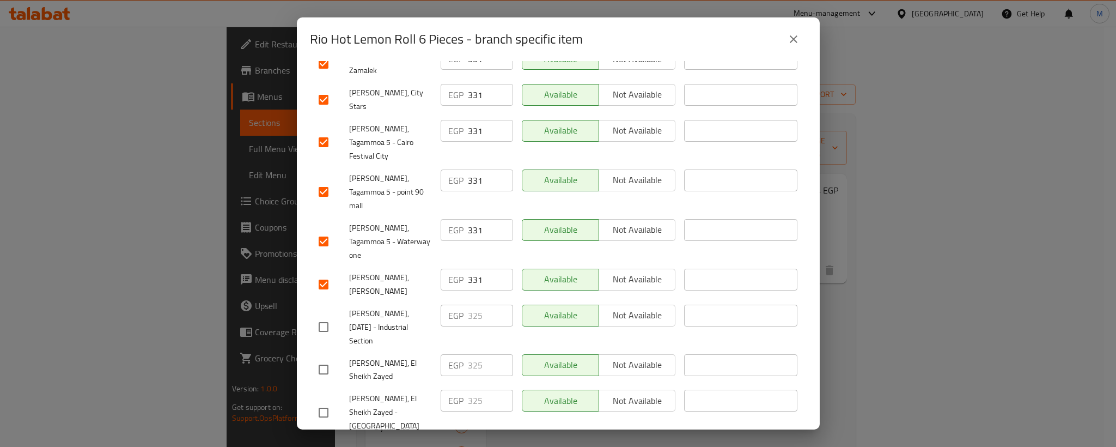
scroll to position [523, 0]
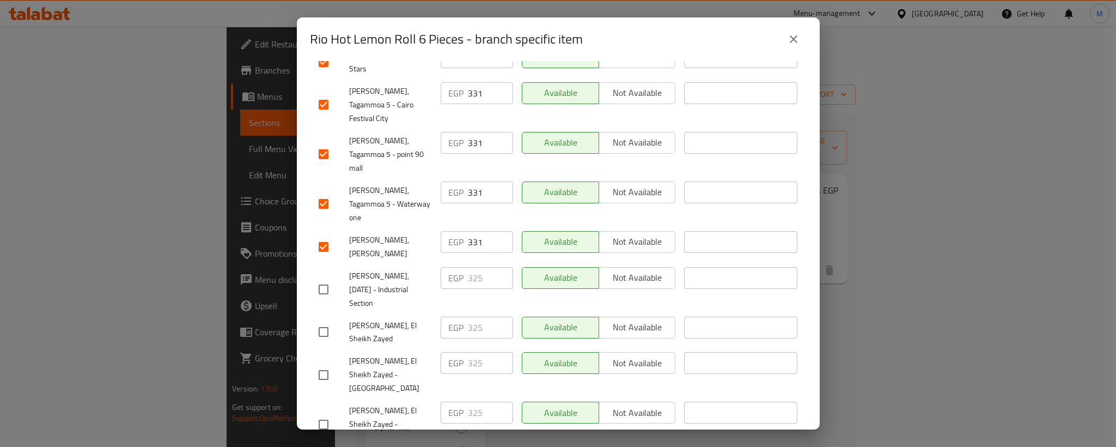
click at [324, 278] on input "checkbox" at bounding box center [323, 289] width 23 height 23
click at [322, 320] on input "checkbox" at bounding box center [323, 331] width 23 height 23
click at [319, 363] on input "checkbox" at bounding box center [323, 374] width 23 height 23
click at [319, 413] on input "checkbox" at bounding box center [323, 424] width 23 height 23
click at [469, 267] on input "325" at bounding box center [490, 278] width 45 height 22
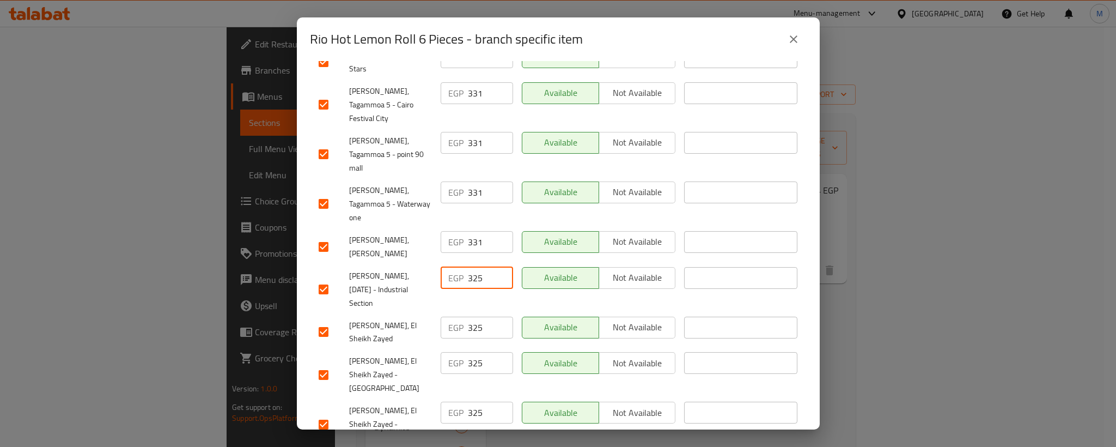
click at [469, 267] on input "325" at bounding box center [490, 278] width 45 height 22
click at [473, 316] on input "325" at bounding box center [490, 327] width 45 height 22
click at [474, 352] on input "325" at bounding box center [490, 363] width 45 height 22
click at [474, 352] on input "331" at bounding box center [490, 363] width 45 height 22
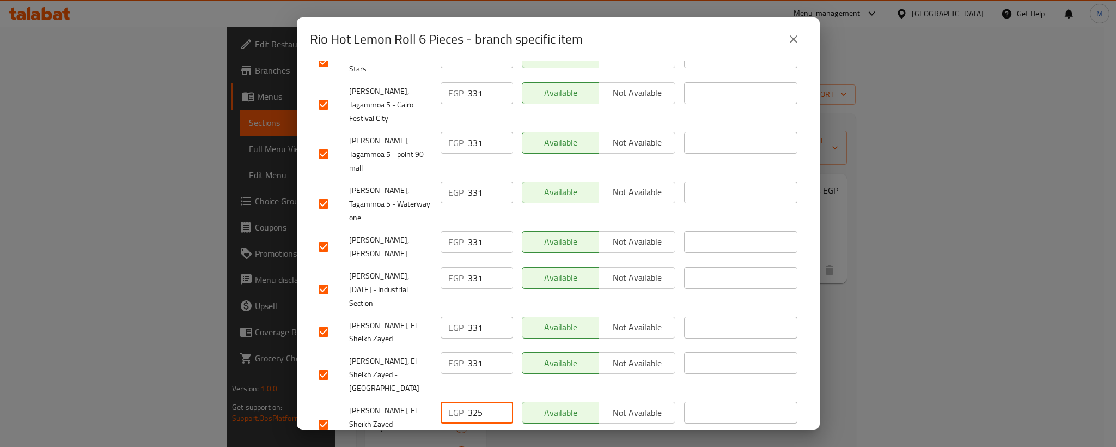
click at [469, 401] on input "325" at bounding box center [490, 412] width 45 height 22
click at [405, 354] on span "[PERSON_NAME], El Sheikh Zayed - [GEOGRAPHIC_DATA]" at bounding box center [390, 374] width 83 height 41
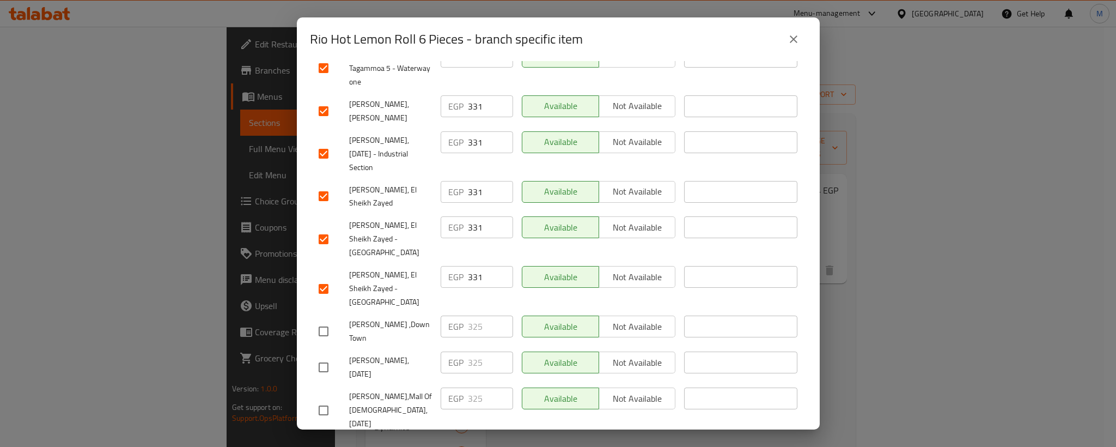
scroll to position [769, 0]
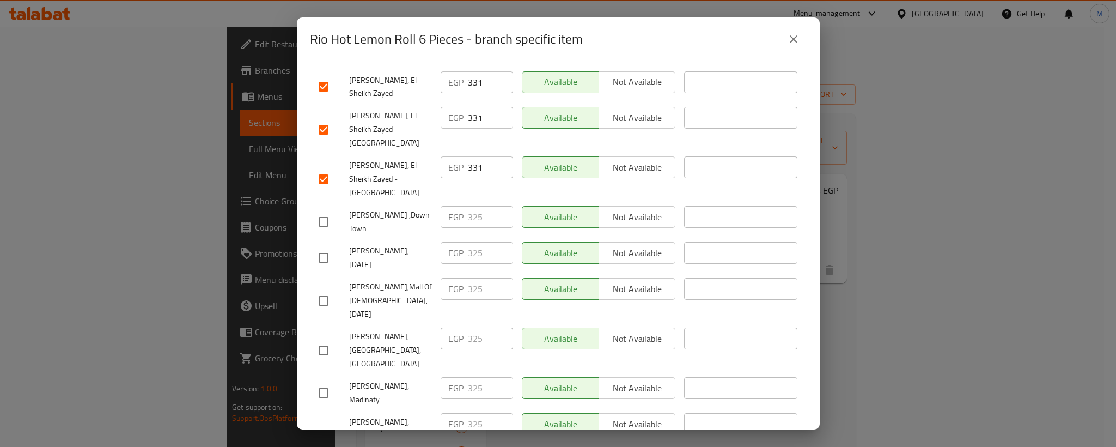
click at [314, 210] on input "checkbox" at bounding box center [323, 221] width 23 height 23
click at [322, 237] on div "[PERSON_NAME], [DATE]" at bounding box center [375, 257] width 122 height 40
click at [322, 246] on input "checkbox" at bounding box center [323, 257] width 23 height 23
click at [319, 289] on input "checkbox" at bounding box center [323, 300] width 23 height 23
click at [322, 339] on input "checkbox" at bounding box center [323, 350] width 23 height 23
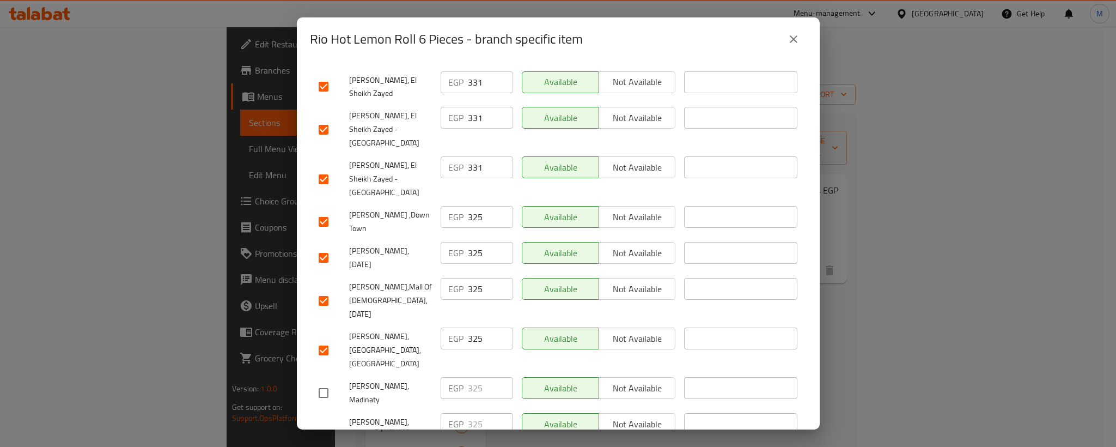
click at [468, 206] on input "325" at bounding box center [490, 217] width 45 height 22
click at [469, 242] on input "325" at bounding box center [490, 253] width 45 height 22
click at [471, 278] on input "325" at bounding box center [490, 289] width 45 height 22
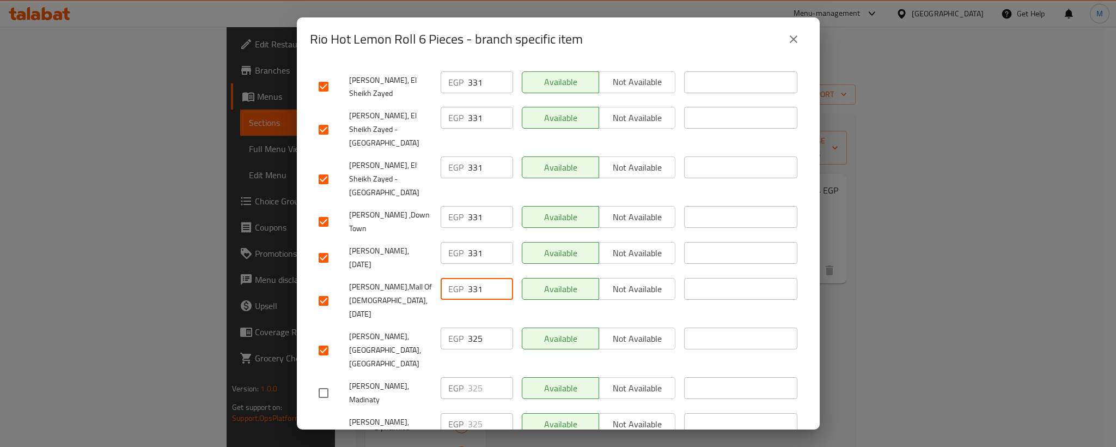
click at [471, 278] on input "331" at bounding box center [490, 289] width 45 height 22
click at [471, 327] on input "325" at bounding box center [490, 338] width 45 height 22
click at [405, 330] on span "[PERSON_NAME],[GEOGRAPHIC_DATA],[GEOGRAPHIC_DATA]" at bounding box center [390, 350] width 83 height 41
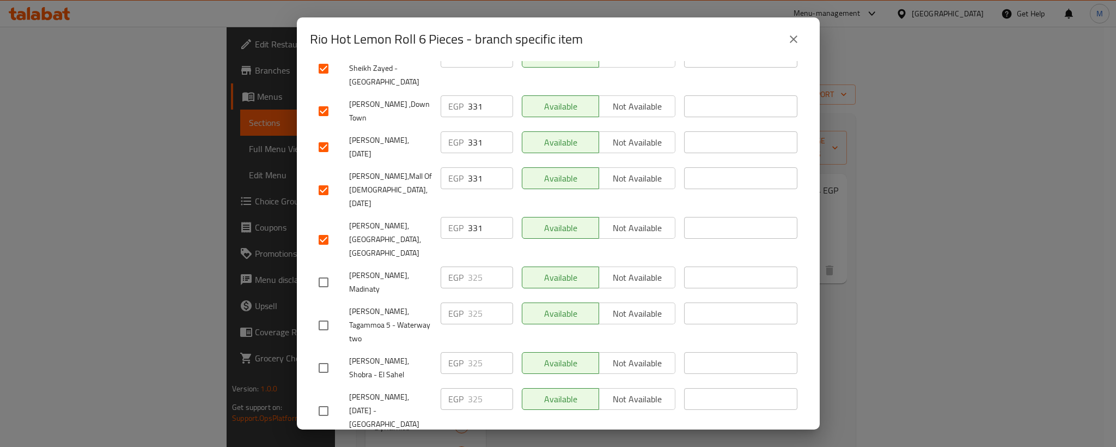
scroll to position [850, 0]
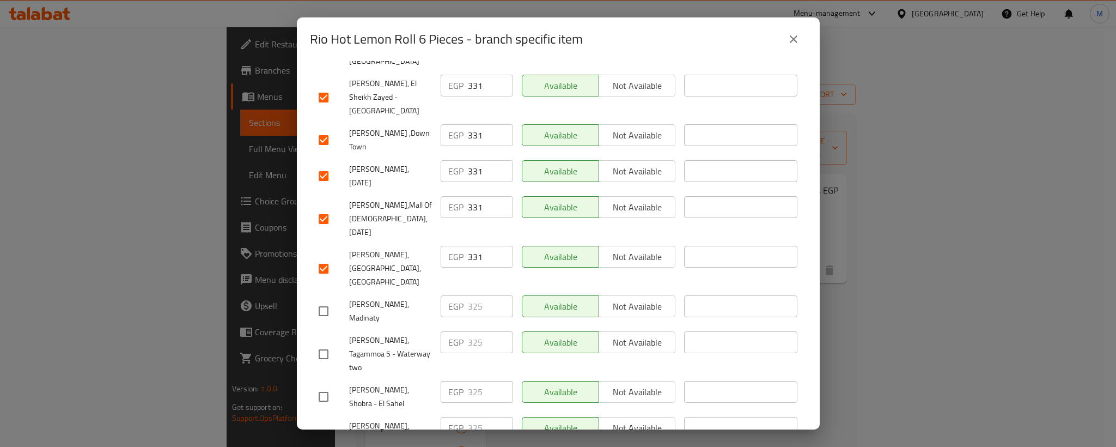
click at [321, 300] on input "checkbox" at bounding box center [323, 311] width 23 height 23
click at [325, 343] on input "checkbox" at bounding box center [323, 354] width 23 height 23
click at [325, 385] on input "checkbox" at bounding box center [323, 396] width 23 height 23
click at [472, 295] on input "325" at bounding box center [490, 306] width 45 height 22
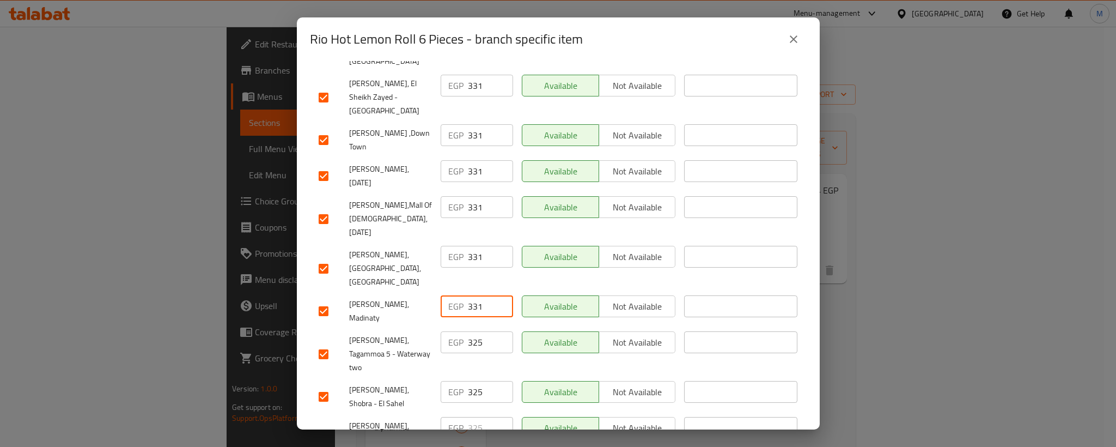
click at [474, 331] on input "325" at bounding box center [490, 342] width 45 height 22
click at [472, 381] on input "325" at bounding box center [490, 392] width 45 height 22
click at [472, 381] on input "323315" at bounding box center [490, 392] width 45 height 22
click at [417, 383] on span "[PERSON_NAME], Shobra - El Sahel" at bounding box center [390, 396] width 83 height 27
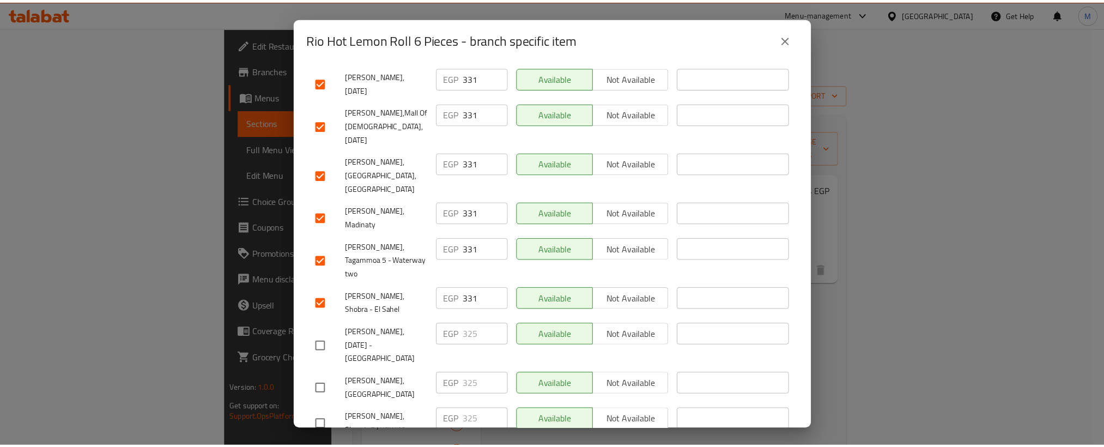
scroll to position [1014, 0]
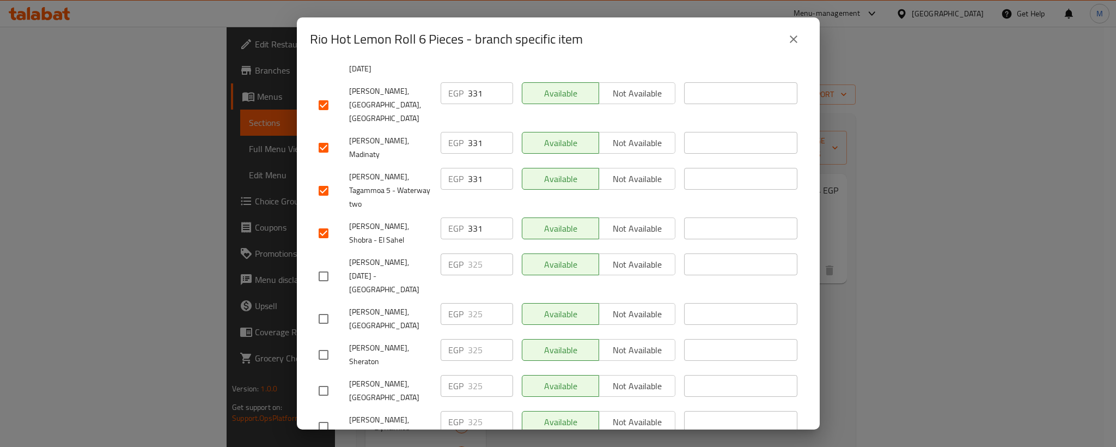
drag, startPoint x: 327, startPoint y: 108, endPoint x: 325, endPoint y: 118, distance: 9.9
click at [326, 265] on input "checkbox" at bounding box center [323, 276] width 23 height 23
click at [324, 307] on input "checkbox" at bounding box center [323, 318] width 23 height 23
click at [324, 343] on input "checkbox" at bounding box center [323, 354] width 23 height 23
click at [472, 253] on input "325" at bounding box center [490, 264] width 45 height 22
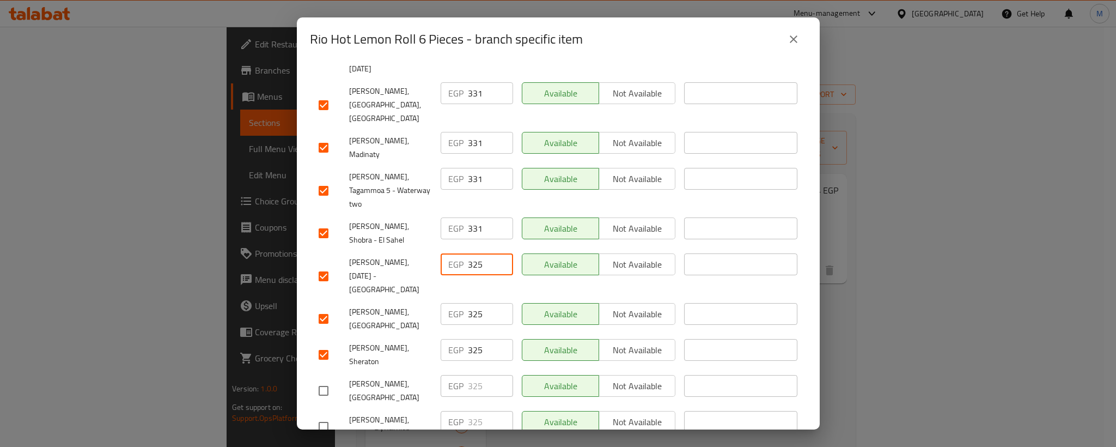
click at [472, 253] on input "325" at bounding box center [490, 264] width 45 height 22
click at [474, 303] on input "325" at bounding box center [490, 314] width 45 height 22
click at [471, 339] on input "325" at bounding box center [490, 350] width 45 height 22
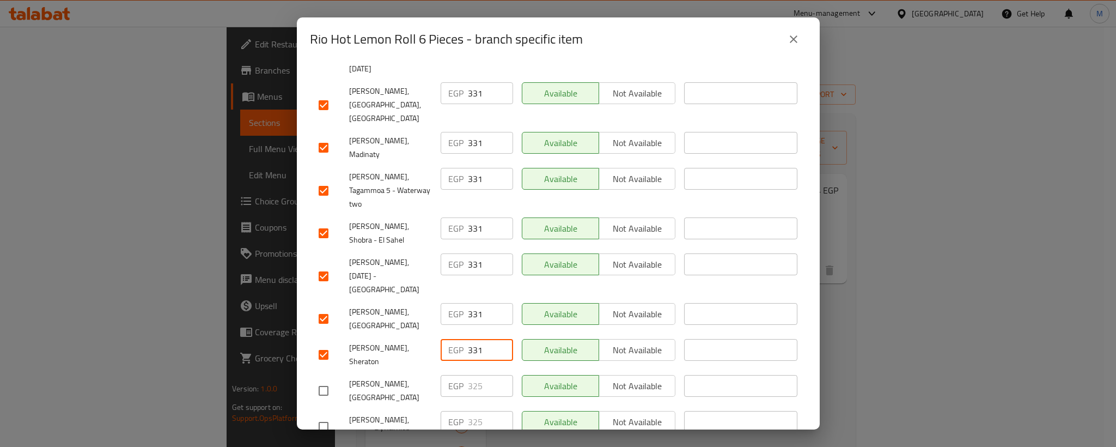
click at [362, 377] on span "[PERSON_NAME], [GEOGRAPHIC_DATA]" at bounding box center [390, 390] width 83 height 27
click at [327, 379] on input "checkbox" at bounding box center [323, 390] width 23 height 23
click at [327, 415] on input "checkbox" at bounding box center [323, 426] width 23 height 23
click at [471, 375] on input "325" at bounding box center [490, 386] width 45 height 22
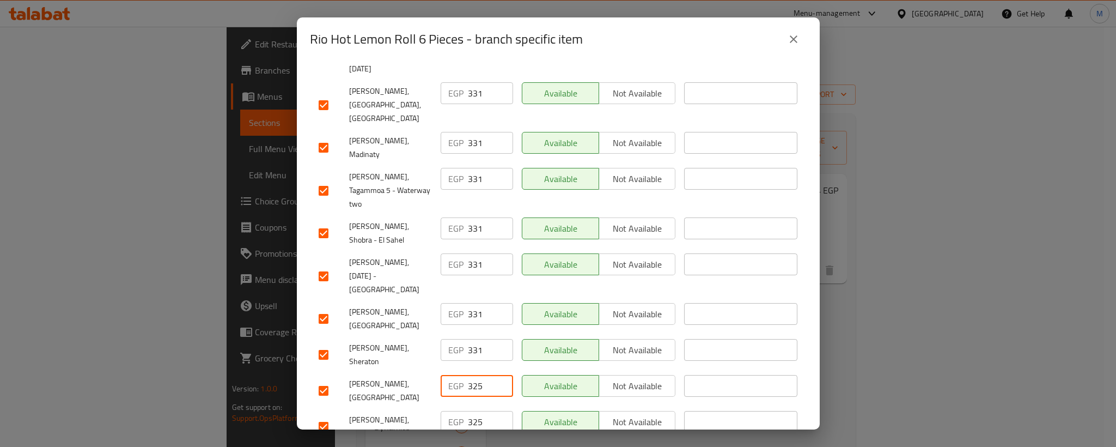
click at [471, 375] on input "325" at bounding box center [490, 386] width 45 height 22
click at [468, 411] on input "325" at bounding box center [490, 422] width 45 height 22
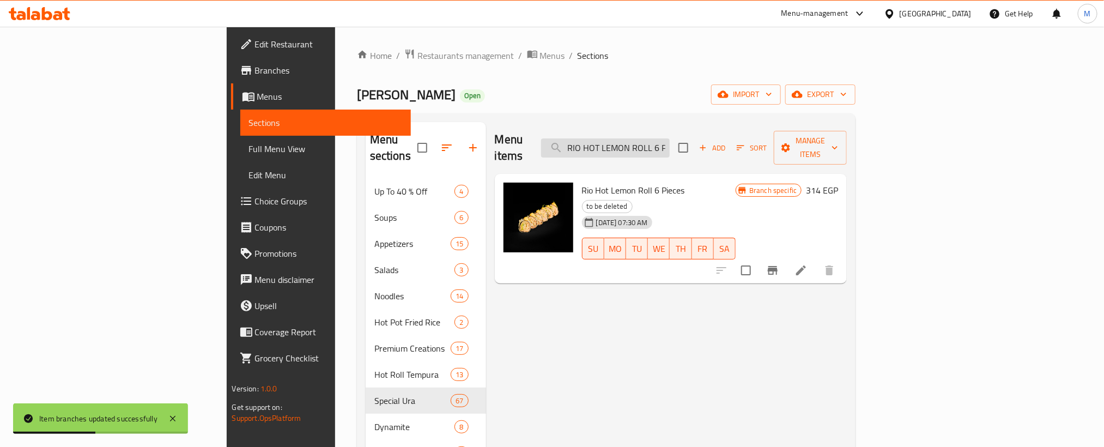
click at [669, 141] on input "RIO HOT LEMON ROLL 6 PIECES" at bounding box center [605, 147] width 129 height 19
click at [669, 141] on input "RIO HOT Dynamite Whole ShrimpROLL 6 PIECES" at bounding box center [605, 147] width 129 height 19
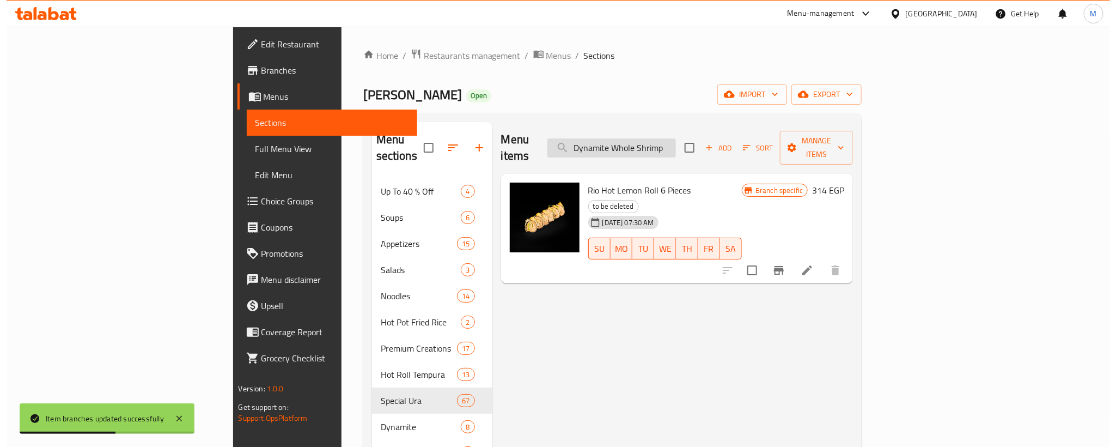
scroll to position [0, 0]
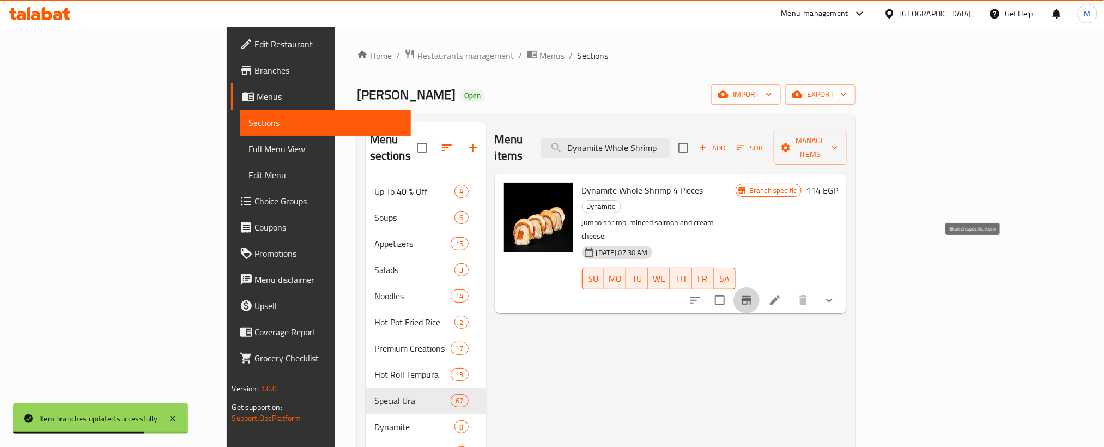
click at [753, 294] on icon "Branch-specific-item" at bounding box center [746, 300] width 13 height 13
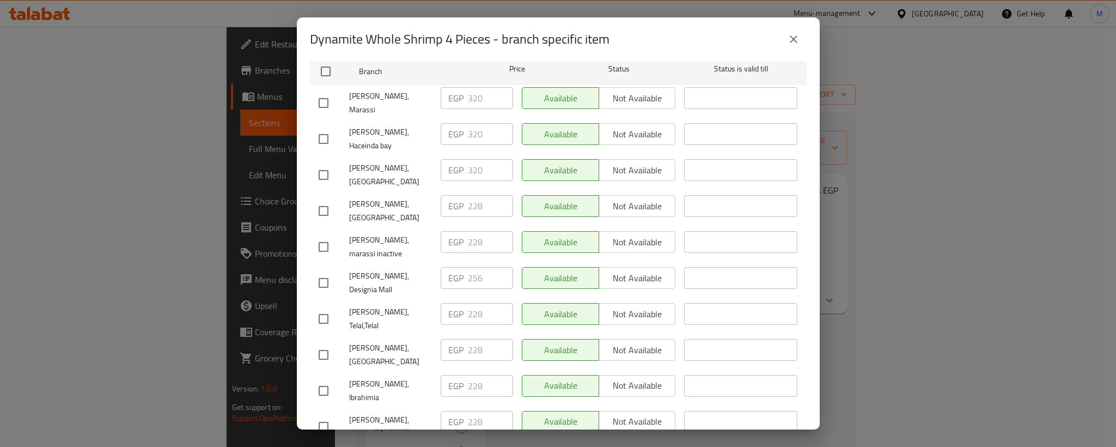
scroll to position [185, 0]
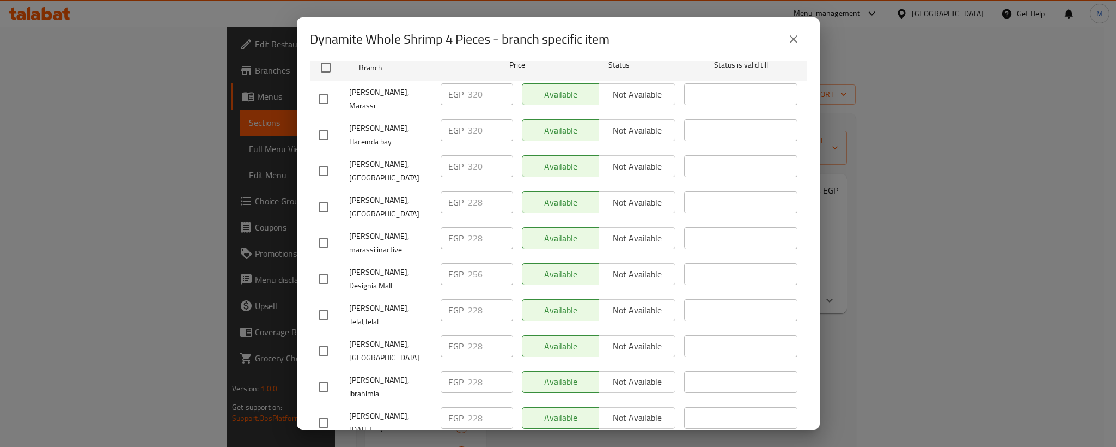
click at [322, 267] on input "checkbox" at bounding box center [323, 278] width 23 height 23
click at [468, 263] on input "256" at bounding box center [490, 274] width 45 height 22
click at [334, 160] on input "checkbox" at bounding box center [323, 171] width 23 height 23
click at [328, 124] on input "checkbox" at bounding box center [323, 135] width 23 height 23
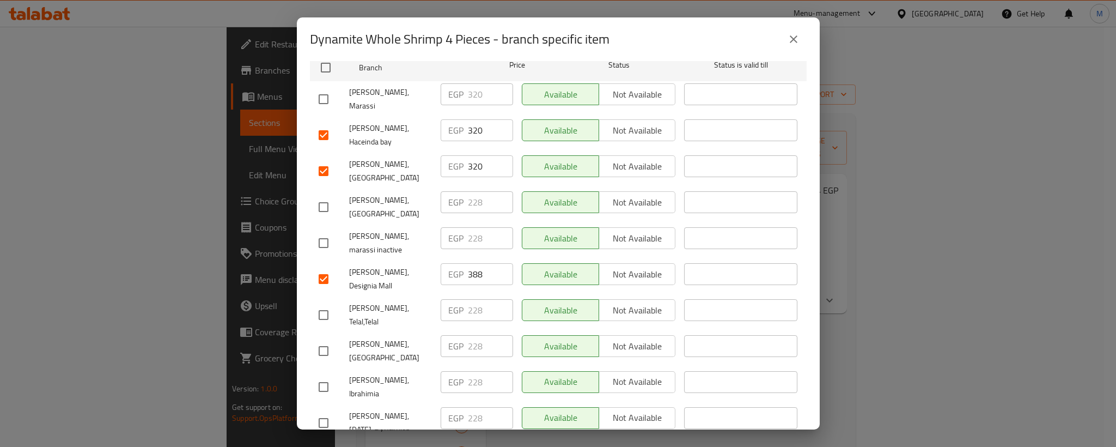
click at [328, 88] on input "checkbox" at bounding box center [323, 99] width 23 height 23
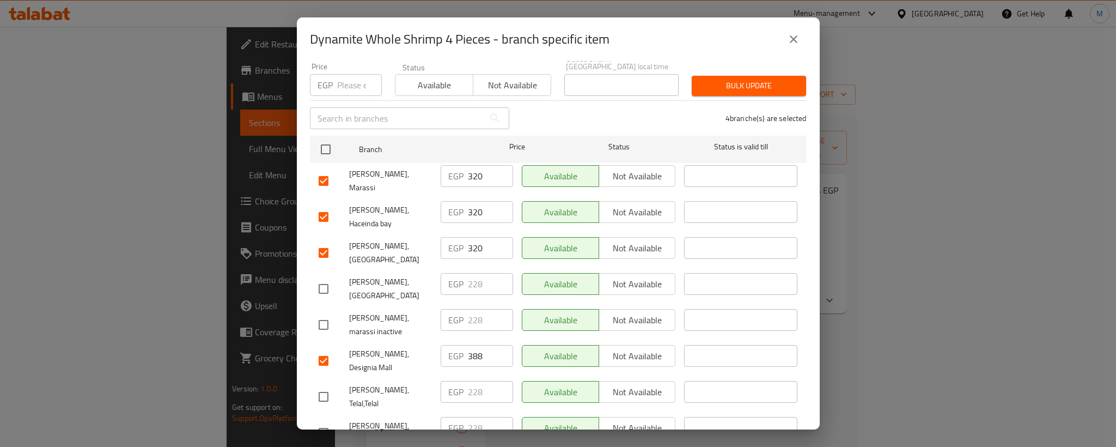
click at [319, 277] on input "checkbox" at bounding box center [323, 288] width 23 height 23
click at [319, 313] on input "checkbox" at bounding box center [323, 324] width 23 height 23
click at [473, 273] on input "228" at bounding box center [490, 284] width 45 height 22
click at [470, 309] on input "228" at bounding box center [490, 320] width 45 height 22
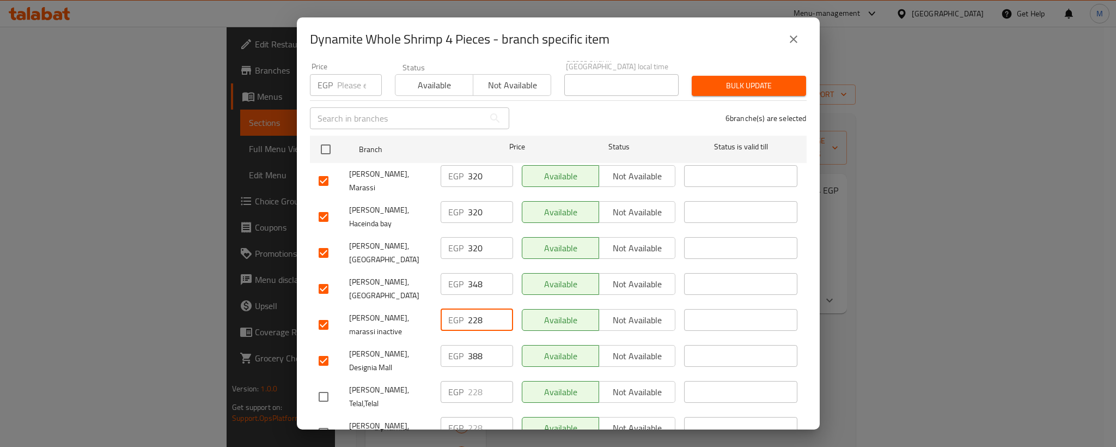
click at [470, 309] on input "228" at bounding box center [490, 320] width 45 height 22
click at [391, 311] on span "[PERSON_NAME], marassi inactive" at bounding box center [390, 324] width 83 height 27
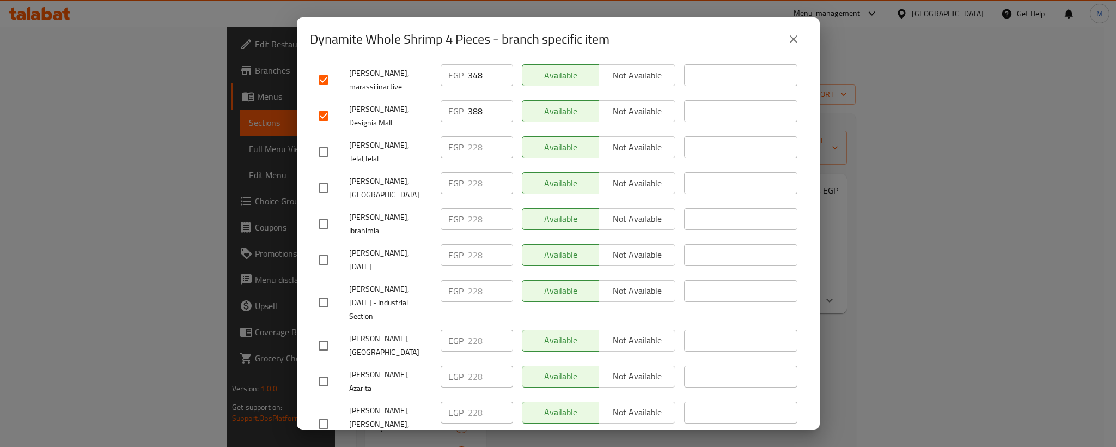
scroll to position [349, 0]
click at [318, 140] on input "checkbox" at bounding box center [323, 151] width 23 height 23
click at [322, 176] on input "checkbox" at bounding box center [323, 187] width 23 height 23
click at [325, 212] on input "checkbox" at bounding box center [323, 223] width 23 height 23
click at [458, 140] on p "EGP" at bounding box center [455, 146] width 15 height 13
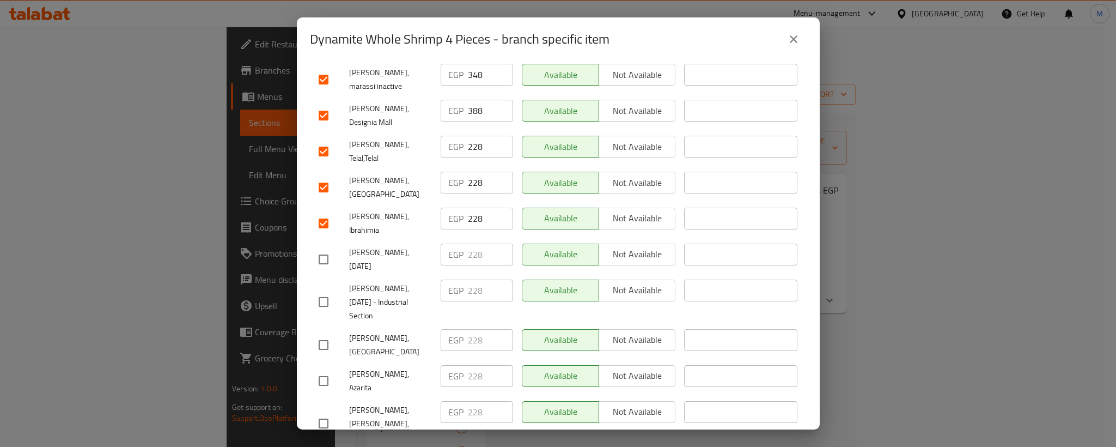
click at [472, 136] on input "228" at bounding box center [490, 147] width 45 height 22
click at [472, 172] on input "228" at bounding box center [490, 183] width 45 height 22
drag, startPoint x: 472, startPoint y: 144, endPoint x: 478, endPoint y: 166, distance: 21.9
click at [473, 172] on input "228" at bounding box center [490, 183] width 45 height 22
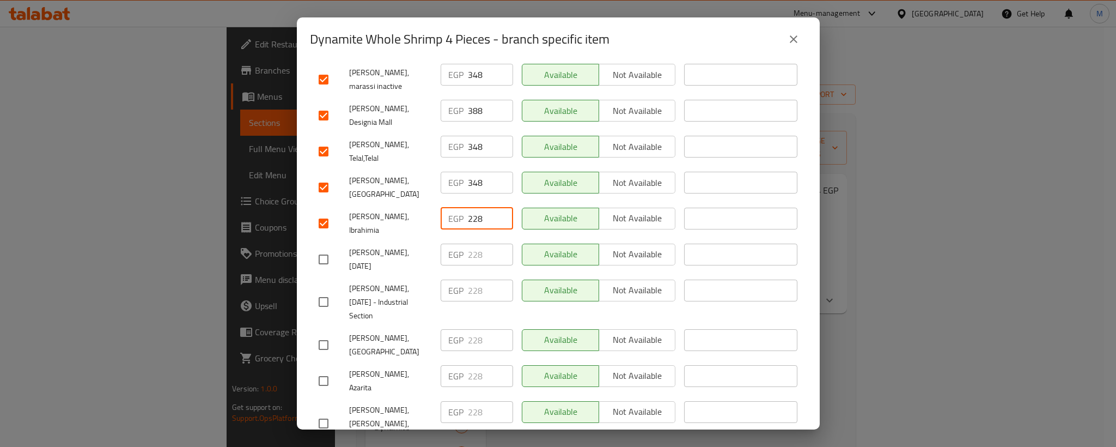
click at [474, 208] on input "228" at bounding box center [490, 219] width 45 height 22
click at [324, 248] on input "checkbox" at bounding box center [323, 259] width 23 height 23
click at [321, 275] on div "[PERSON_NAME], [DATE] - Industrial Section" at bounding box center [375, 302] width 122 height 54
click at [321, 290] on input "checkbox" at bounding box center [323, 301] width 23 height 23
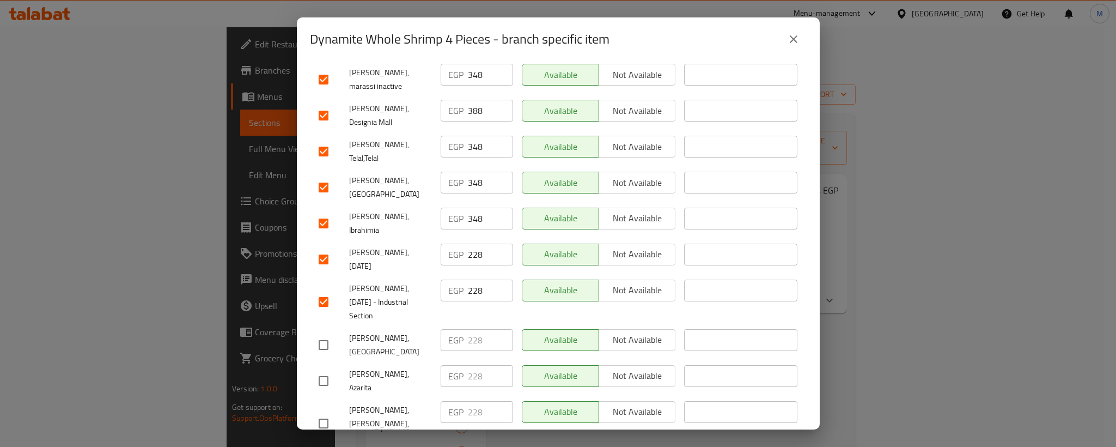
click at [468, 243] on input "228" at bounding box center [490, 254] width 45 height 22
click at [468, 279] on input "228" at bounding box center [490, 290] width 45 height 22
click at [365, 282] on span "[PERSON_NAME], [DATE] - Industrial Section" at bounding box center [390, 302] width 83 height 41
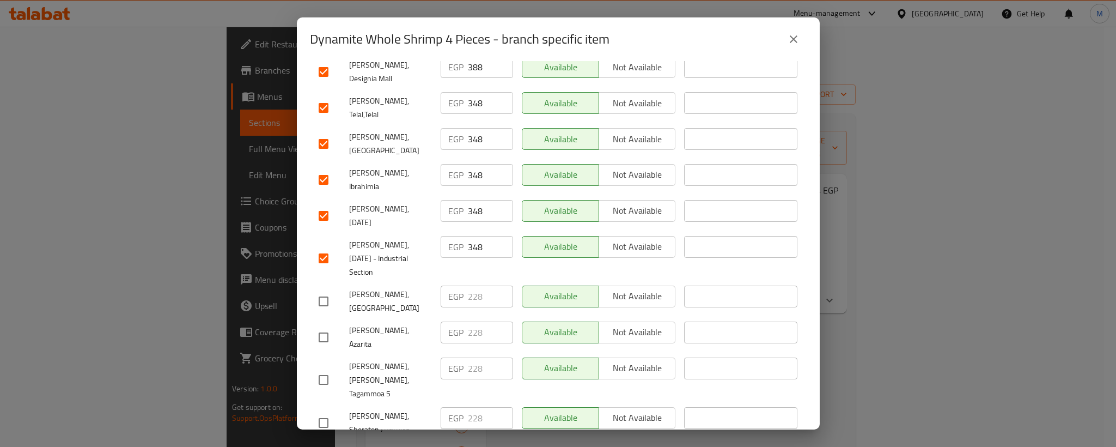
scroll to position [430, 0]
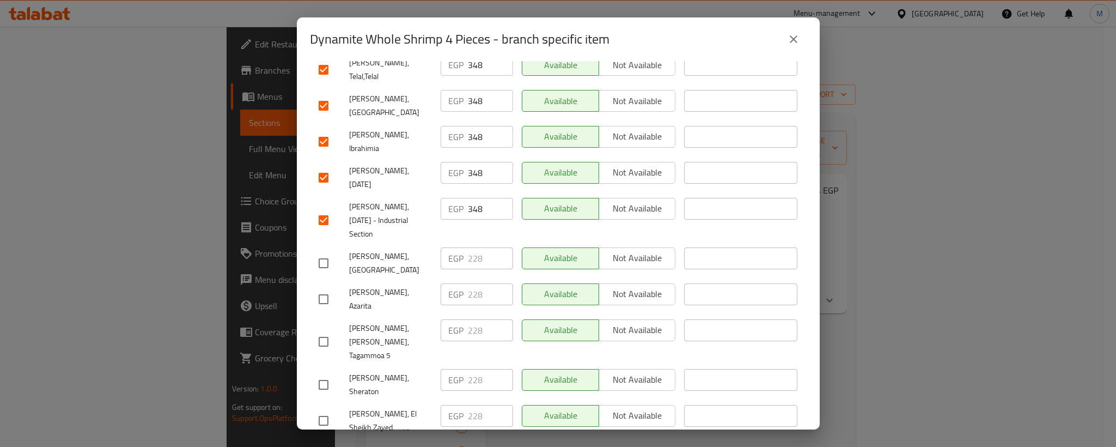
click at [331, 252] on input "checkbox" at bounding box center [323, 263] width 23 height 23
click at [324, 288] on input "checkbox" at bounding box center [323, 299] width 23 height 23
click at [473, 247] on input "228" at bounding box center [490, 258] width 45 height 22
click at [472, 283] on input "228" at bounding box center [490, 294] width 45 height 22
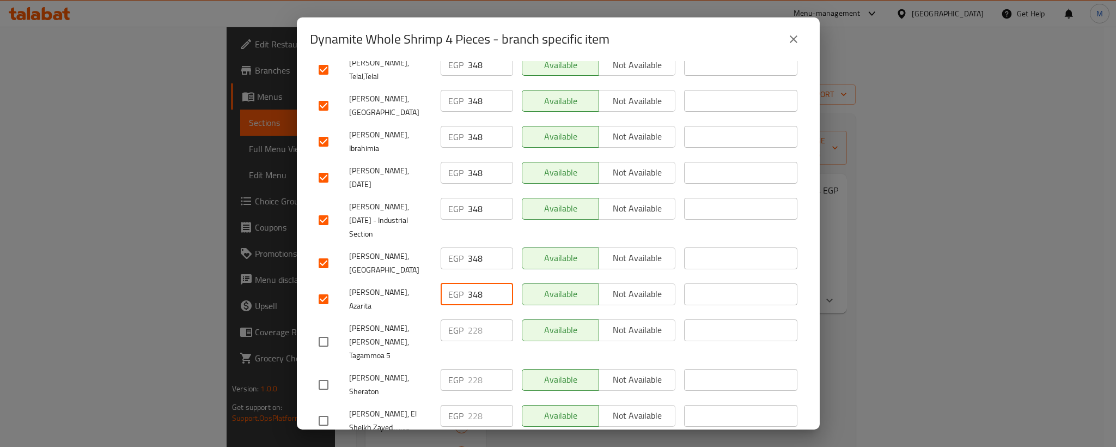
click at [472, 283] on input "348" at bounding box center [490, 294] width 45 height 22
click at [362, 321] on span "[PERSON_NAME], [PERSON_NAME], Tagammoa 5" at bounding box center [390, 341] width 83 height 41
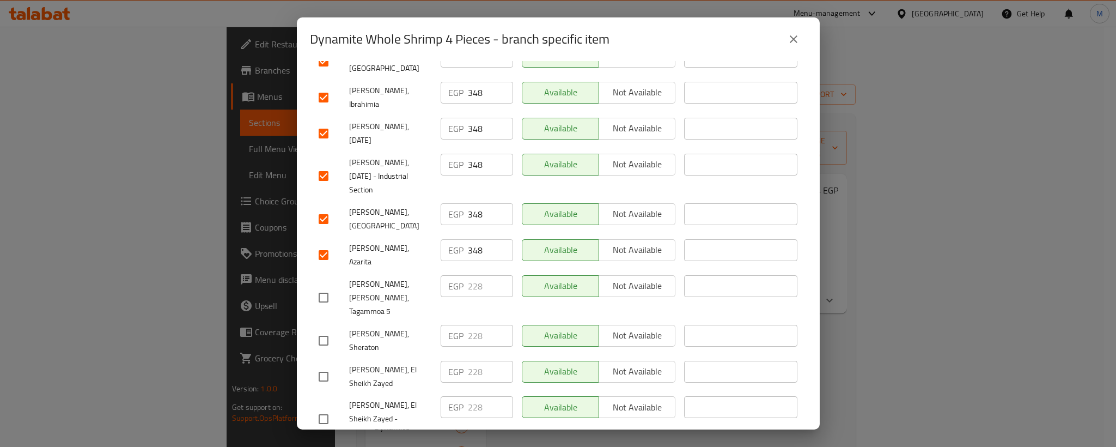
scroll to position [512, 0]
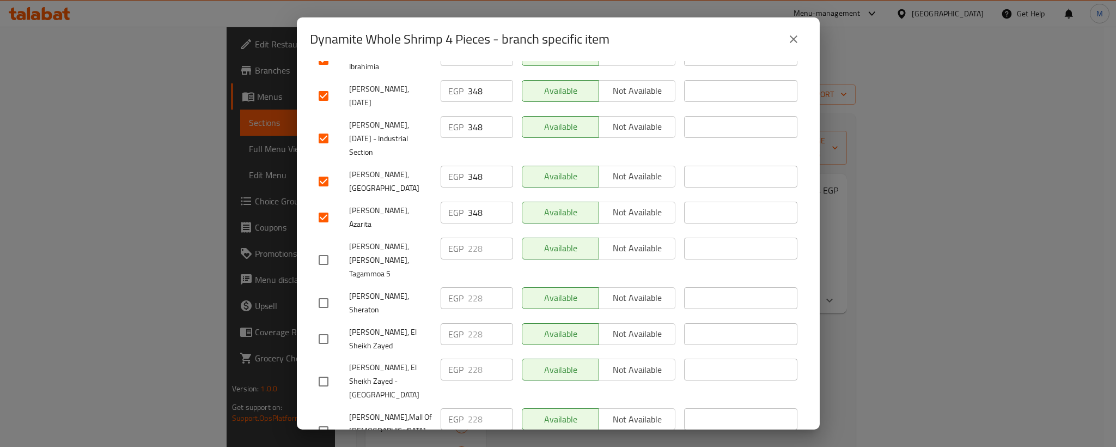
click at [317, 248] on input "checkbox" at bounding box center [323, 259] width 23 height 23
click at [324, 291] on input "checkbox" at bounding box center [323, 302] width 23 height 23
click at [468, 237] on input "228" at bounding box center [490, 248] width 45 height 22
click at [468, 287] on input "228" at bounding box center [490, 298] width 45 height 22
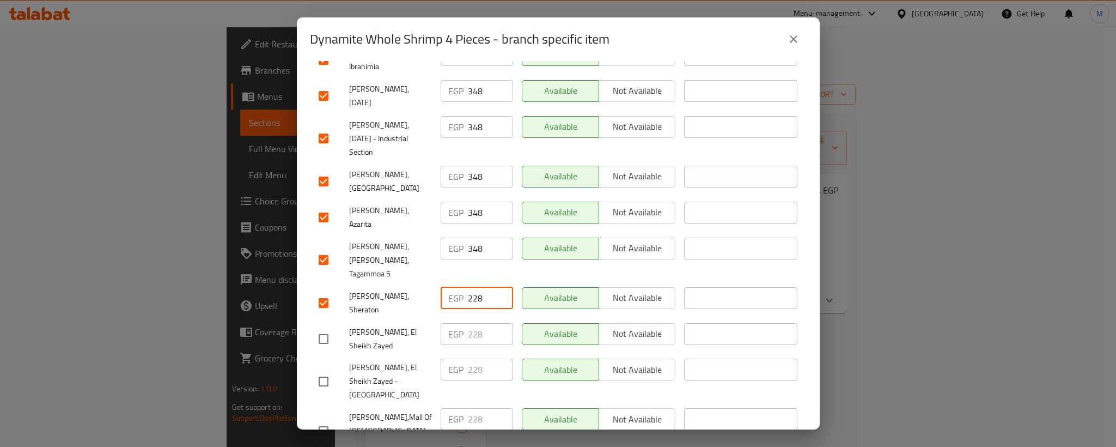
click at [468, 287] on input "228" at bounding box center [490, 298] width 45 height 22
click at [403, 325] on span "[PERSON_NAME], El Sheikh Zayed" at bounding box center [390, 338] width 83 height 27
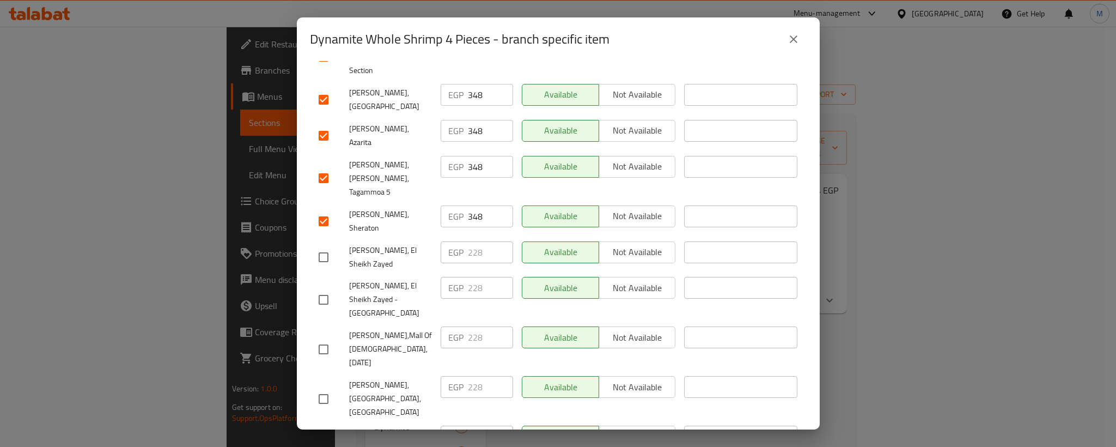
click at [324, 246] on input "checkbox" at bounding box center [323, 257] width 23 height 23
click at [321, 288] on input "checkbox" at bounding box center [323, 299] width 23 height 23
click at [471, 241] on input "228" at bounding box center [490, 252] width 45 height 22
click at [472, 277] on input "228" at bounding box center [490, 288] width 45 height 22
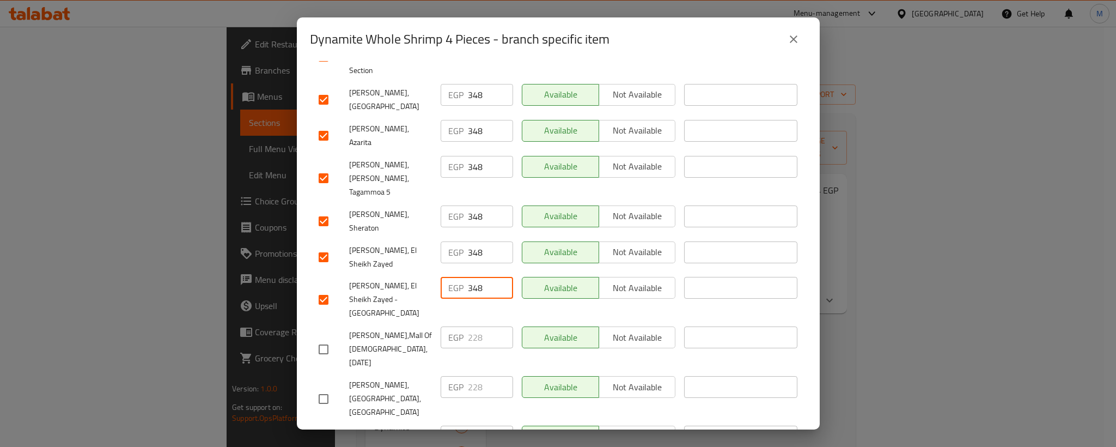
click at [472, 277] on input "348" at bounding box center [490, 288] width 45 height 22
click at [361, 322] on div "[PERSON_NAME],Mall Of [DEMOGRAPHIC_DATA],[DATE]" at bounding box center [375, 349] width 122 height 54
click at [326, 338] on input "checkbox" at bounding box center [323, 349] width 23 height 23
click at [322, 387] on input "checkbox" at bounding box center [323, 398] width 23 height 23
click at [473, 326] on input "228" at bounding box center [490, 337] width 45 height 22
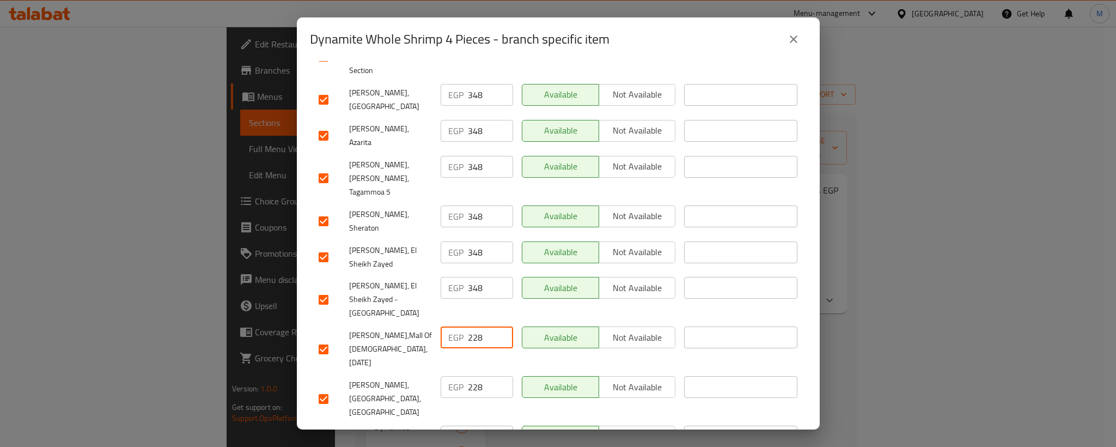
click at [473, 326] on input "228" at bounding box center [490, 337] width 45 height 22
click at [468, 376] on input "228" at bounding box center [490, 387] width 45 height 22
click at [468, 376] on input "348" at bounding box center [490, 387] width 45 height 22
click at [407, 371] on div "[PERSON_NAME],[GEOGRAPHIC_DATA],[GEOGRAPHIC_DATA]" at bounding box center [375, 398] width 122 height 54
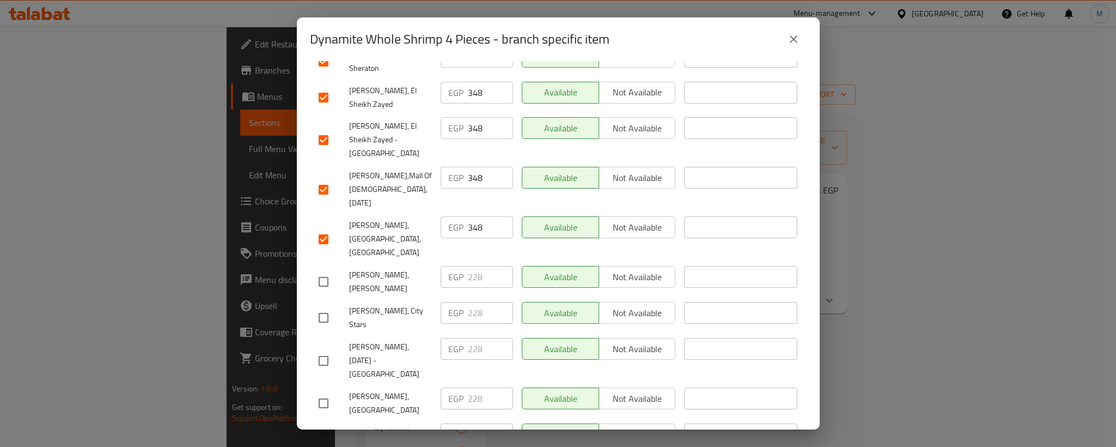
scroll to position [757, 0]
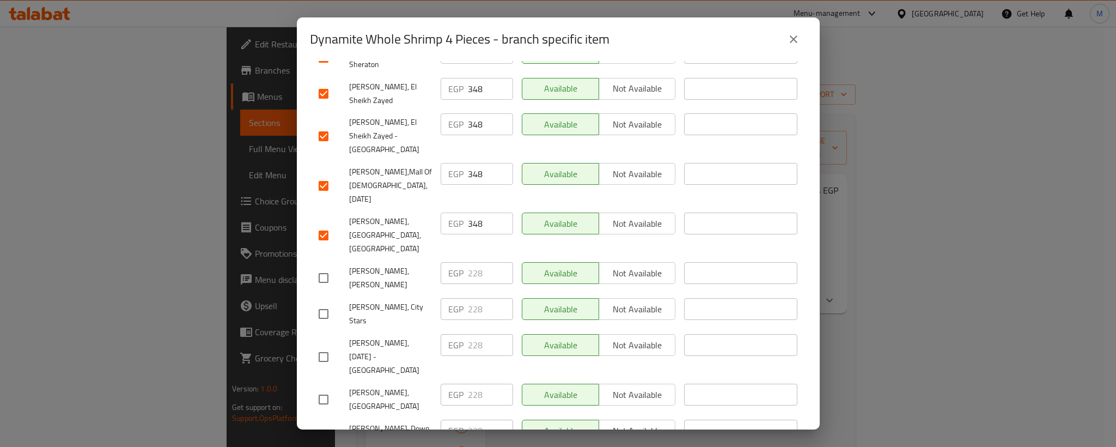
click at [327, 266] on input "checkbox" at bounding box center [323, 277] width 23 height 23
click at [322, 302] on input "checkbox" at bounding box center [323, 313] width 23 height 23
click at [469, 262] on input "228" at bounding box center [490, 273] width 45 height 22
click at [470, 298] on input "228" at bounding box center [490, 309] width 45 height 22
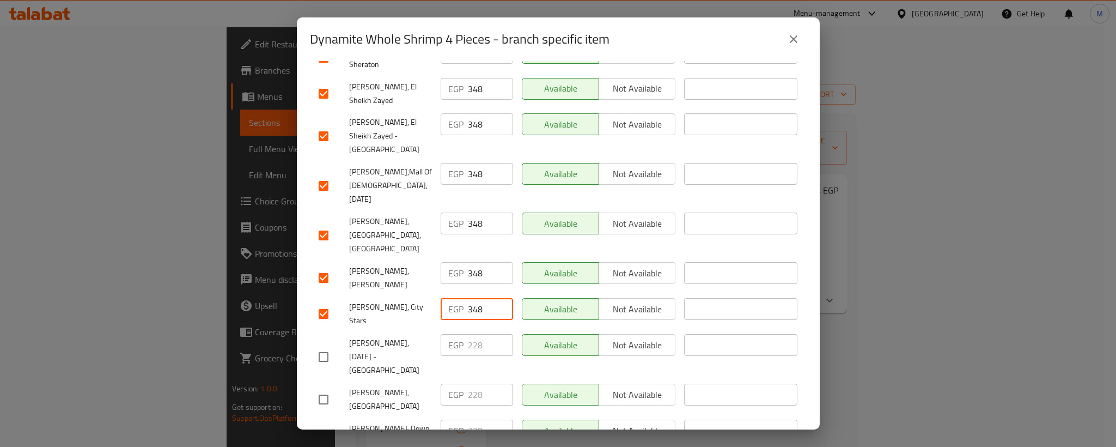
click at [471, 298] on input "348" at bounding box center [490, 309] width 45 height 22
click at [326, 345] on input "checkbox" at bounding box center [323, 356] width 23 height 23
click at [325, 388] on input "checkbox" at bounding box center [323, 399] width 23 height 23
click at [474, 334] on input "228" at bounding box center [490, 345] width 45 height 22
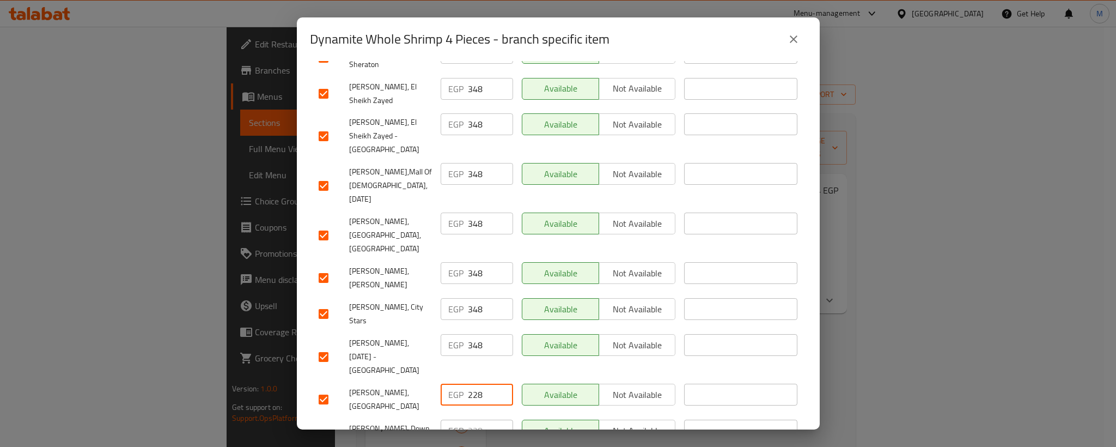
click at [468, 383] on input "228" at bounding box center [490, 394] width 45 height 22
drag, startPoint x: 324, startPoint y: 288, endPoint x: 322, endPoint y: 300, distance: 12.0
click at [322, 424] on input "checkbox" at bounding box center [323, 435] width 23 height 23
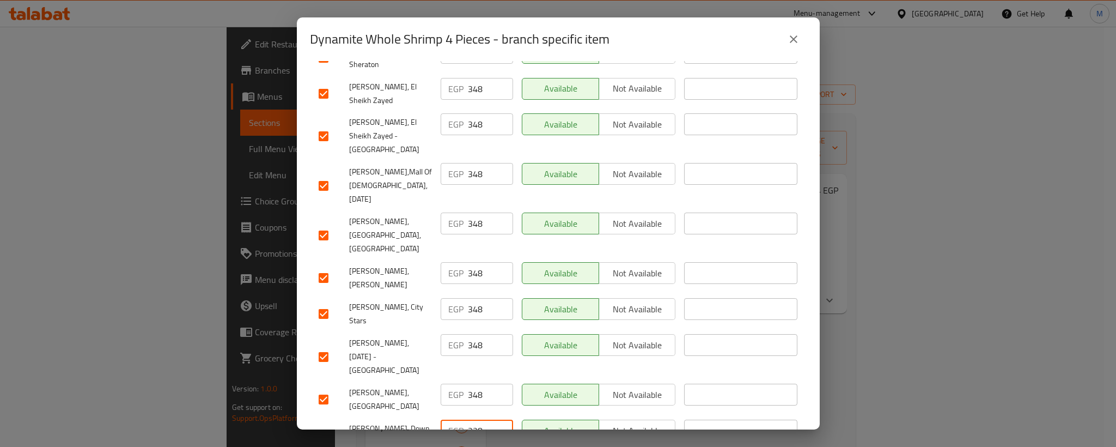
click at [468, 419] on input "228" at bounding box center [490, 430] width 45 height 22
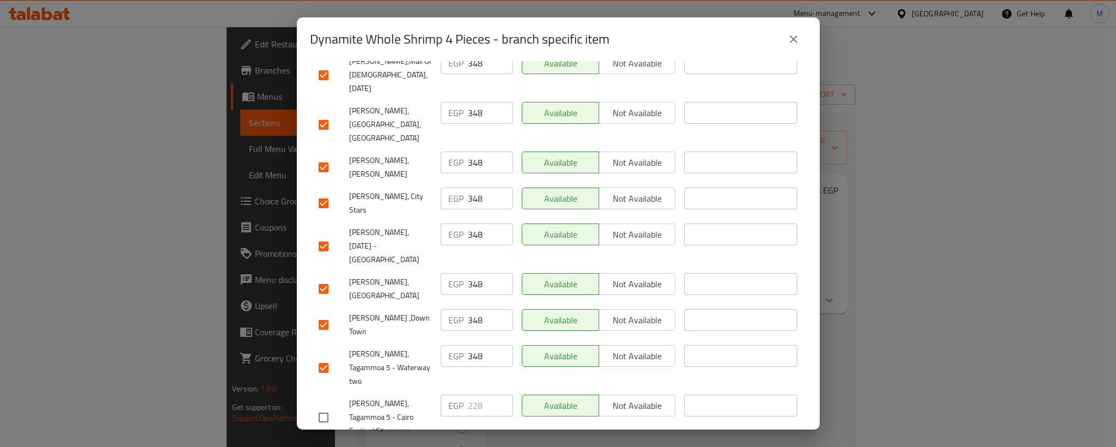
scroll to position [921, 0]
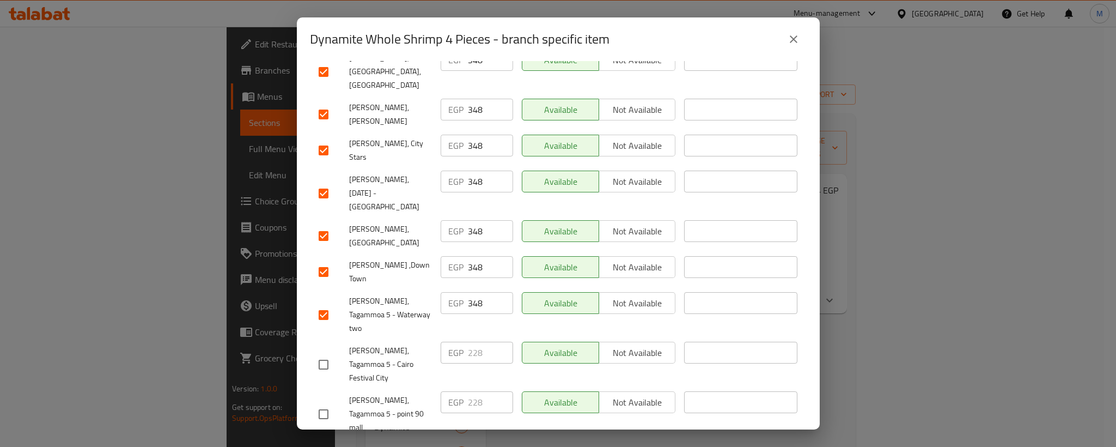
click at [327, 353] on input "checkbox" at bounding box center [323, 364] width 23 height 23
drag, startPoint x: 319, startPoint y: 224, endPoint x: 416, endPoint y: 213, distance: 97.6
click at [319, 403] on input "checkbox" at bounding box center [323, 414] width 23 height 23
click at [482, 342] on input "228" at bounding box center [490, 353] width 45 height 22
click at [471, 342] on input "228" at bounding box center [490, 353] width 45 height 22
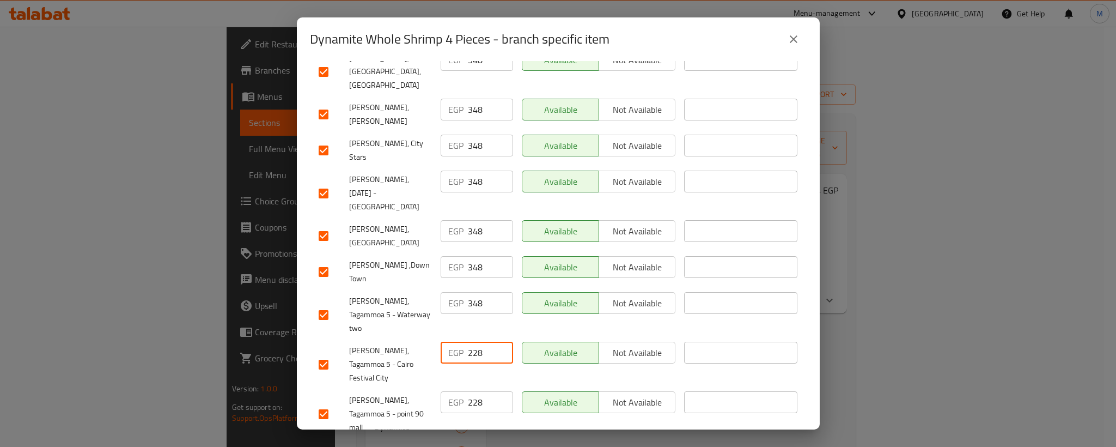
click at [471, 342] on input "228" at bounding box center [490, 353] width 45 height 22
click at [468, 391] on input "228" at bounding box center [490, 402] width 45 height 22
drag, startPoint x: 328, startPoint y: 269, endPoint x: 327, endPoint y: 278, distance: 9.3
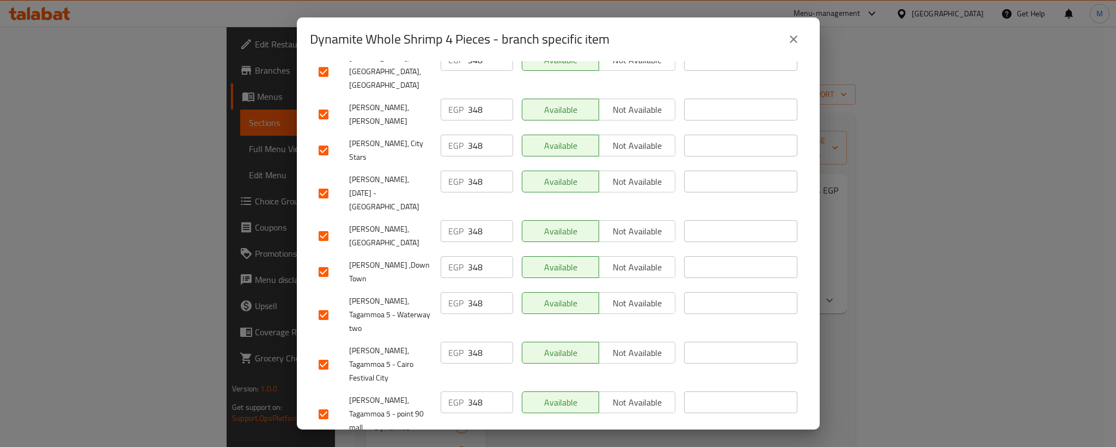
click at [468, 441] on input "228" at bounding box center [490, 452] width 45 height 22
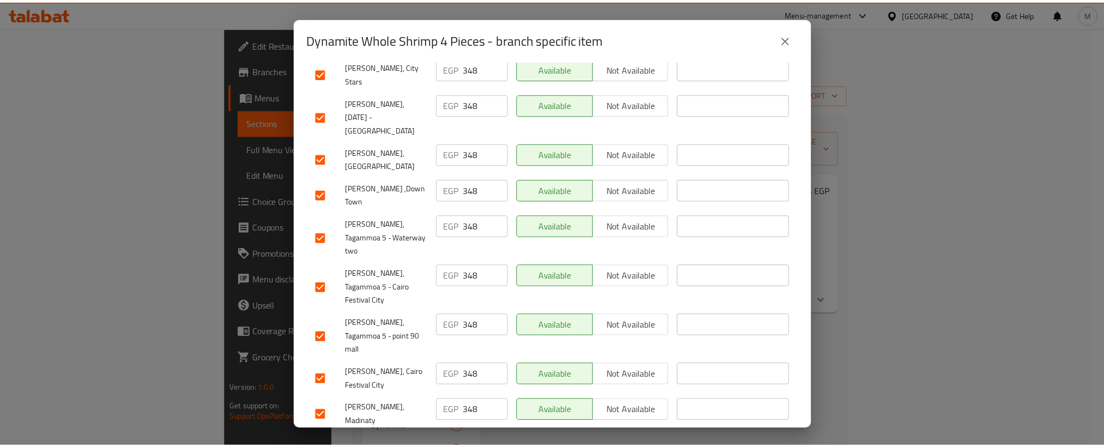
scroll to position [1014, 0]
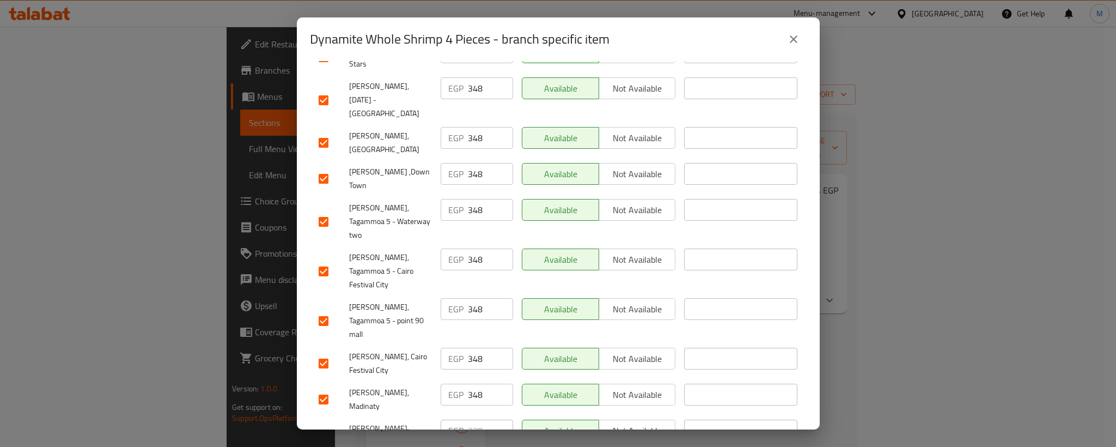
click at [319, 424] on input "checkbox" at bounding box center [323, 435] width 23 height 23
click at [468, 419] on input "228" at bounding box center [490, 430] width 45 height 22
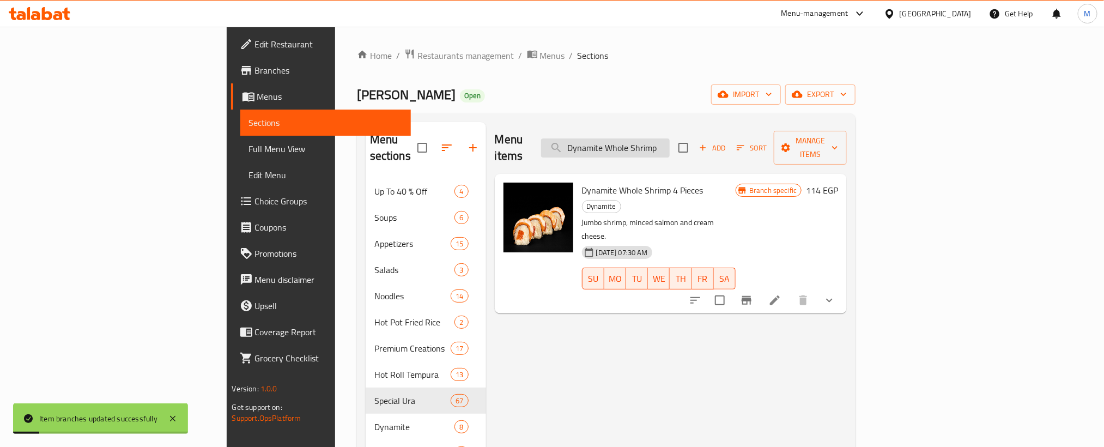
click at [669, 139] on input "Dynamite Whole Shrimp" at bounding box center [605, 147] width 129 height 19
click at [669, 139] on input "Dynamite Salmon Shrimp Tempura" at bounding box center [605, 147] width 129 height 19
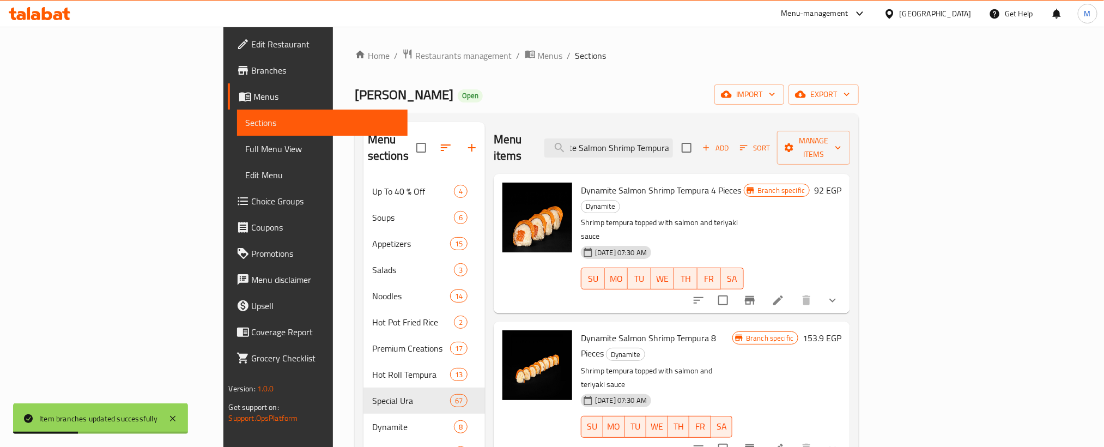
click at [744, 182] on h6 "Dynamite Salmon Shrimp Tempura 4 Pieces Dynamite" at bounding box center [662, 197] width 163 height 31
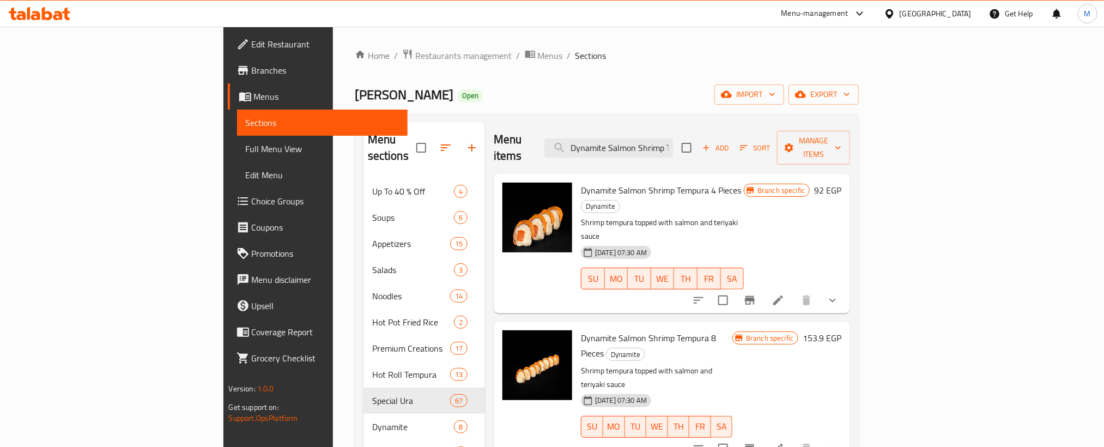
click at [654, 182] on span "Dynamite Salmon Shrimp Tempura 4 Pieces" at bounding box center [661, 190] width 160 height 16
drag, startPoint x: 654, startPoint y: 172, endPoint x: 667, endPoint y: 174, distance: 12.6
click at [667, 182] on span "Dynamite Salmon Shrimp Tempura 4 Pieces" at bounding box center [661, 190] width 160 height 16
copy span "4 Pieces"
click at [654, 330] on span "Dynamite Salmon Shrimp Tempura 8 Pieces" at bounding box center [648, 346] width 135 height 32
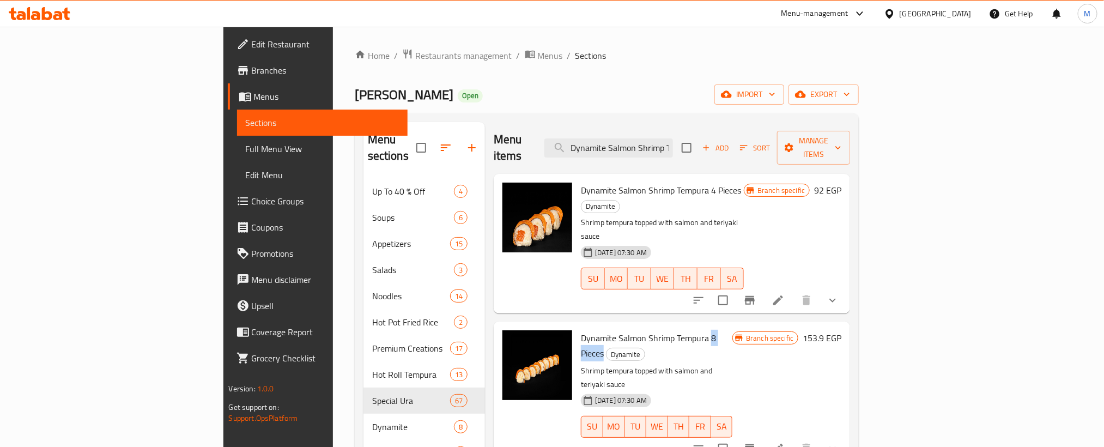
drag, startPoint x: 654, startPoint y: 288, endPoint x: 671, endPoint y: 289, distance: 16.9
click at [671, 330] on span "Dynamite Salmon Shrimp Tempura 8 Pieces" at bounding box center [648, 346] width 135 height 32
copy span "8 Pieces"
click at [673, 138] on input "Dynamite Salmon Shrimp Tempura" at bounding box center [608, 147] width 129 height 19
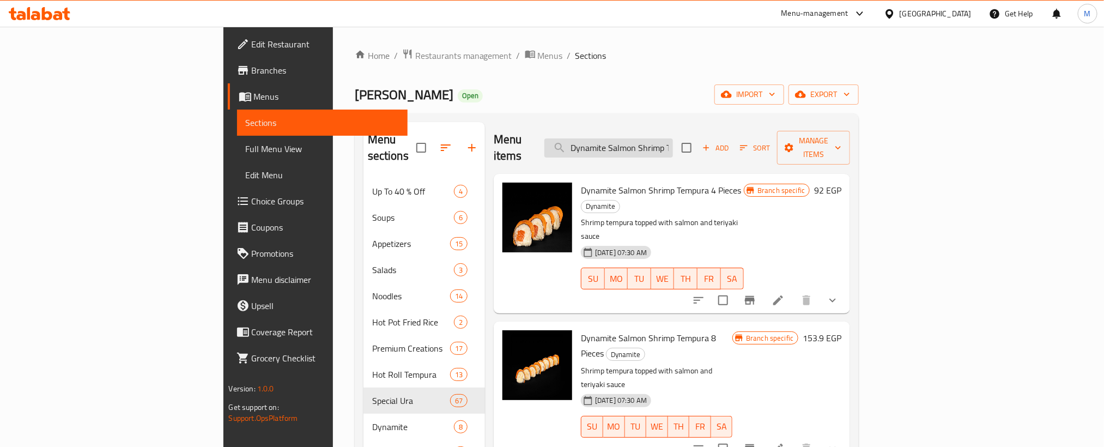
click at [673, 138] on input "Dynamite Salmon Shrimp Tempura" at bounding box center [608, 147] width 129 height 19
click at [673, 139] on input "Dynamite Salmon with Cheese" at bounding box center [608, 147] width 129 height 19
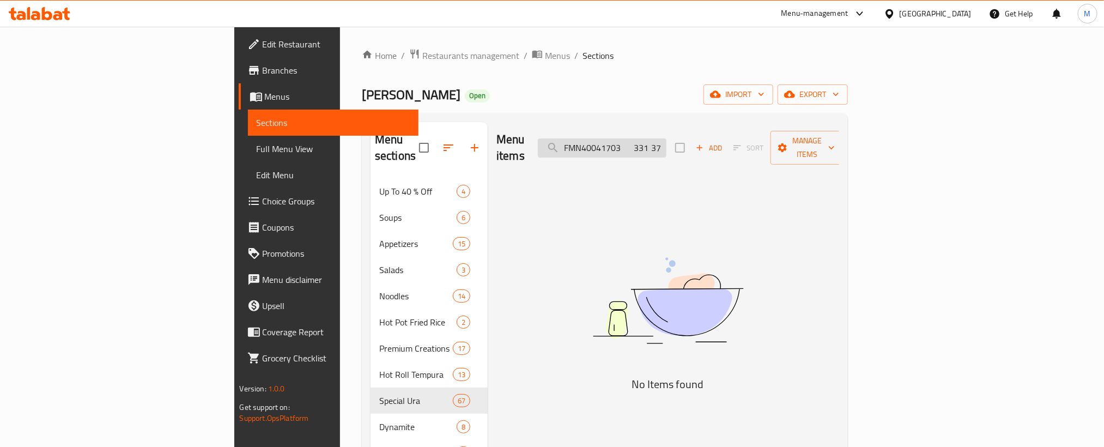
click at [666, 139] on input "FMN40041703 331 371" at bounding box center [602, 147] width 129 height 19
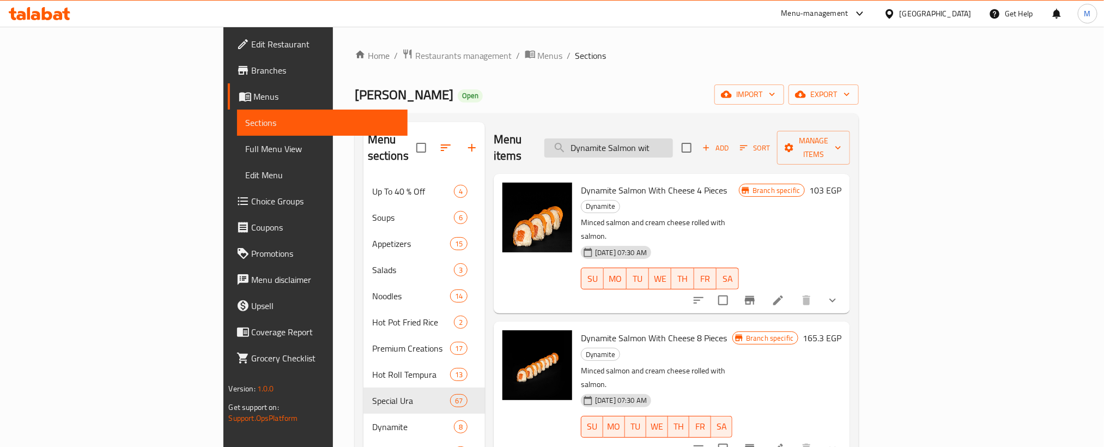
click at [673, 141] on input "Dynamite Salmon wit" at bounding box center [608, 147] width 129 height 19
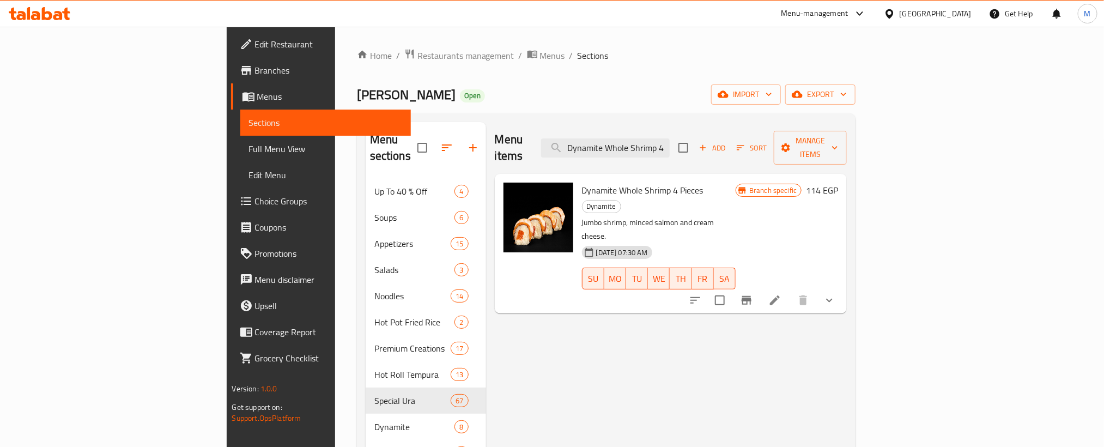
click at [842, 287] on div at bounding box center [762, 300] width 160 height 26
click at [753, 294] on icon "Branch-specific-item" at bounding box center [746, 300] width 13 height 13
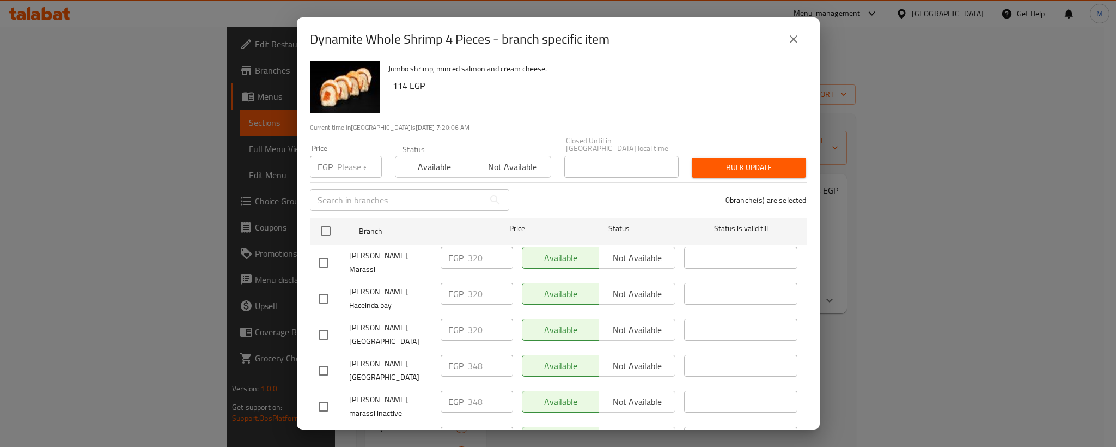
scroll to position [103, 0]
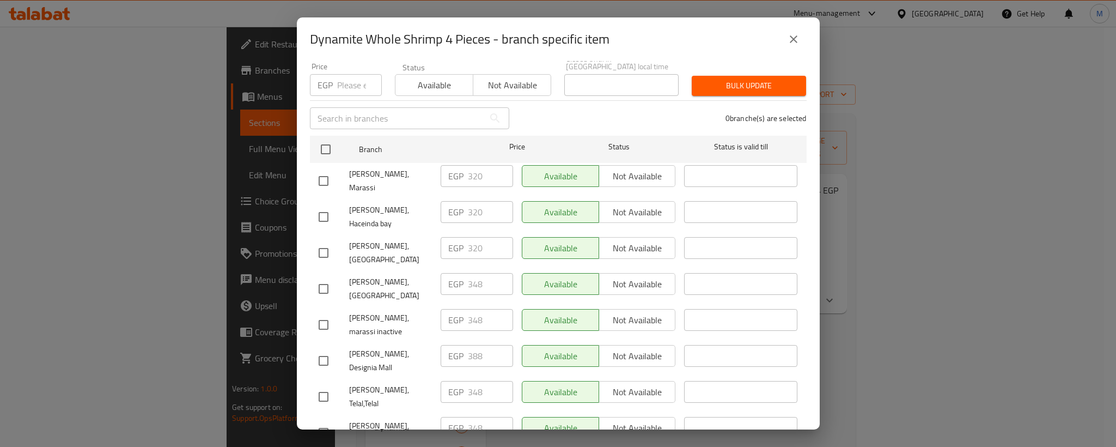
click at [325, 349] on input "checkbox" at bounding box center [323, 360] width 23 height 23
click at [472, 345] on input "388" at bounding box center [490, 356] width 45 height 22
drag, startPoint x: 334, startPoint y: 224, endPoint x: 327, endPoint y: 228, distance: 7.8
click at [331, 241] on input "checkbox" at bounding box center [323, 252] width 23 height 23
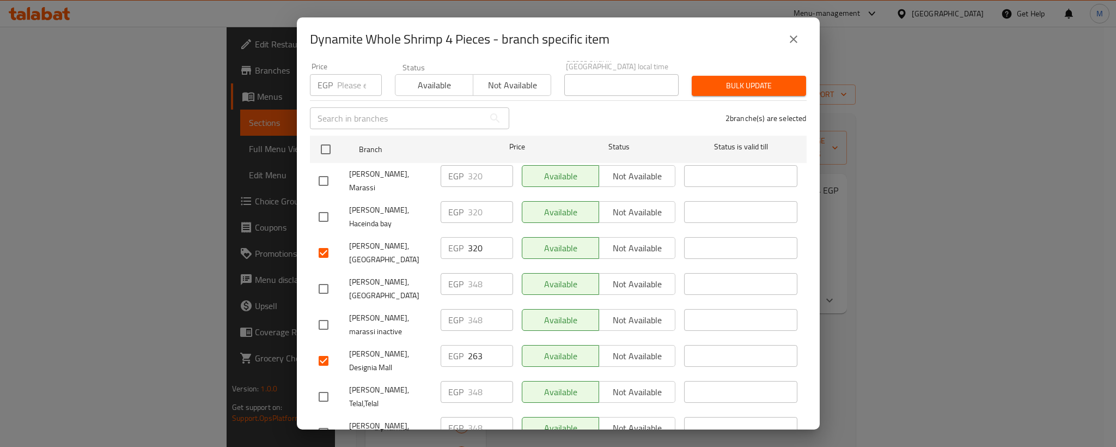
click at [324, 205] on input "checkbox" at bounding box center [323, 216] width 23 height 23
click at [322, 170] on input "checkbox" at bounding box center [323, 180] width 23 height 23
drag, startPoint x: 329, startPoint y: 269, endPoint x: 321, endPoint y: 299, distance: 31.6
click at [328, 277] on input "checkbox" at bounding box center [323, 288] width 23 height 23
click at [319, 313] on input "checkbox" at bounding box center [323, 324] width 23 height 23
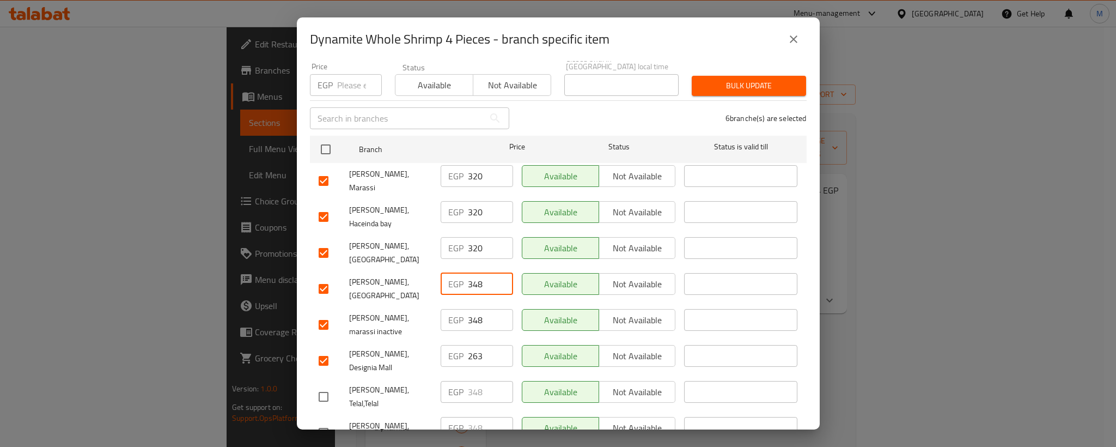
click at [472, 273] on input "348" at bounding box center [490, 284] width 45 height 22
click at [471, 309] on input "348" at bounding box center [490, 320] width 45 height 22
click at [391, 311] on span "[PERSON_NAME], marassi inactive" at bounding box center [390, 324] width 83 height 27
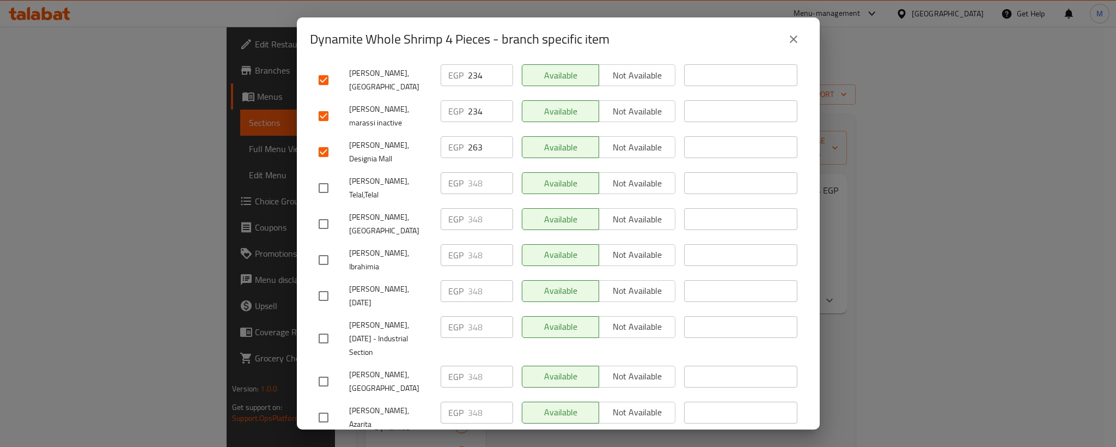
scroll to position [349, 0]
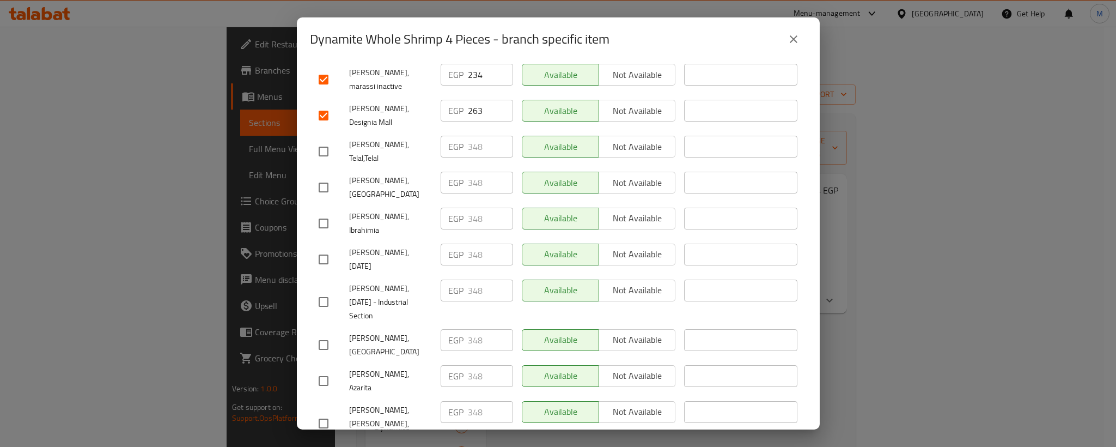
click at [327, 140] on input "checkbox" at bounding box center [323, 151] width 23 height 23
drag, startPoint x: 322, startPoint y: 149, endPoint x: 325, endPoint y: 173, distance: 24.1
click at [322, 176] on input "checkbox" at bounding box center [323, 187] width 23 height 23
click at [325, 212] on input "checkbox" at bounding box center [323, 223] width 23 height 23
click at [470, 136] on input "348" at bounding box center [490, 147] width 45 height 22
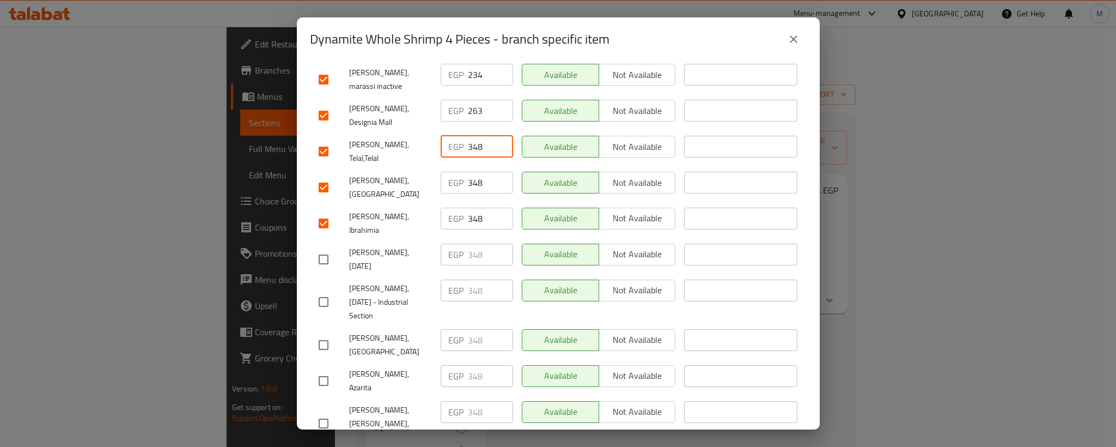
click at [470, 136] on input "348" at bounding box center [490, 147] width 45 height 22
click at [471, 172] on input "348" at bounding box center [490, 183] width 45 height 22
click at [471, 172] on input "234" at bounding box center [490, 183] width 45 height 22
click at [474, 208] on input "348" at bounding box center [490, 219] width 45 height 22
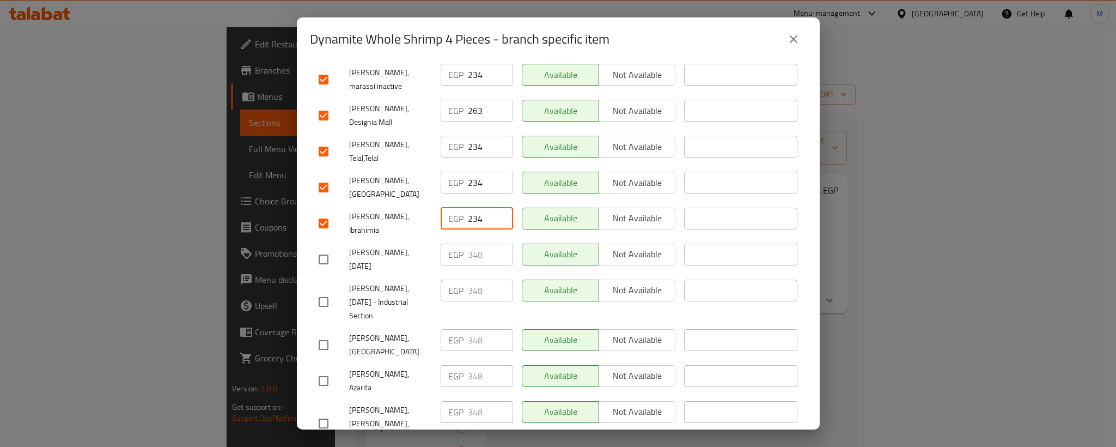
click at [325, 248] on input "checkbox" at bounding box center [323, 259] width 23 height 23
click at [322, 290] on input "checkbox" at bounding box center [323, 301] width 23 height 23
click at [324, 333] on input "checkbox" at bounding box center [323, 344] width 23 height 23
click at [469, 243] on input "348" at bounding box center [490, 254] width 45 height 22
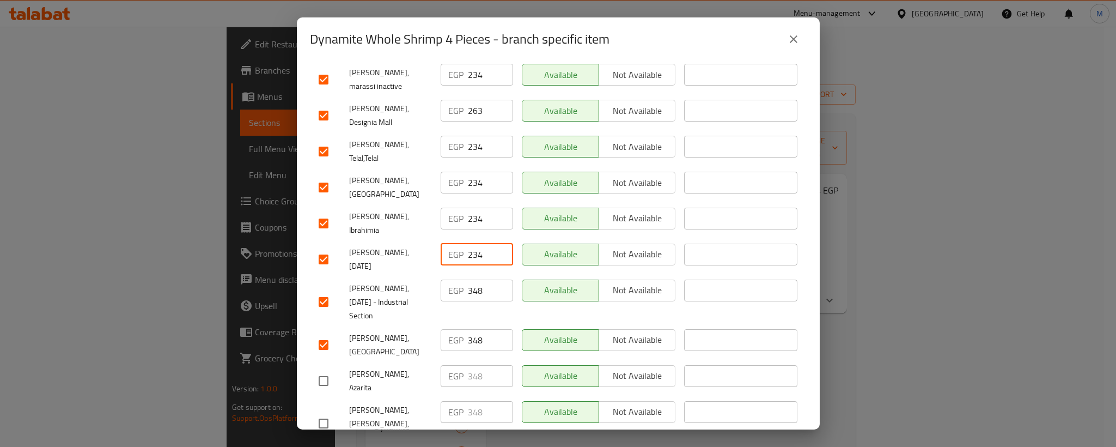
click at [468, 279] on input "348" at bounding box center [490, 290] width 45 height 22
click at [468, 279] on input "234" at bounding box center [490, 290] width 45 height 22
click at [470, 329] on input "348" at bounding box center [490, 340] width 45 height 22
click at [470, 329] on input "234" at bounding box center [490, 340] width 45 height 22
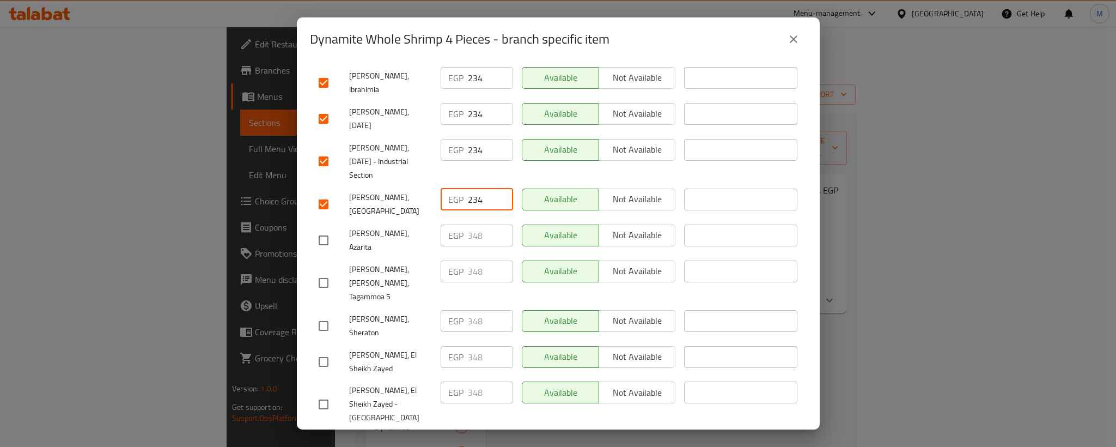
scroll to position [512, 0]
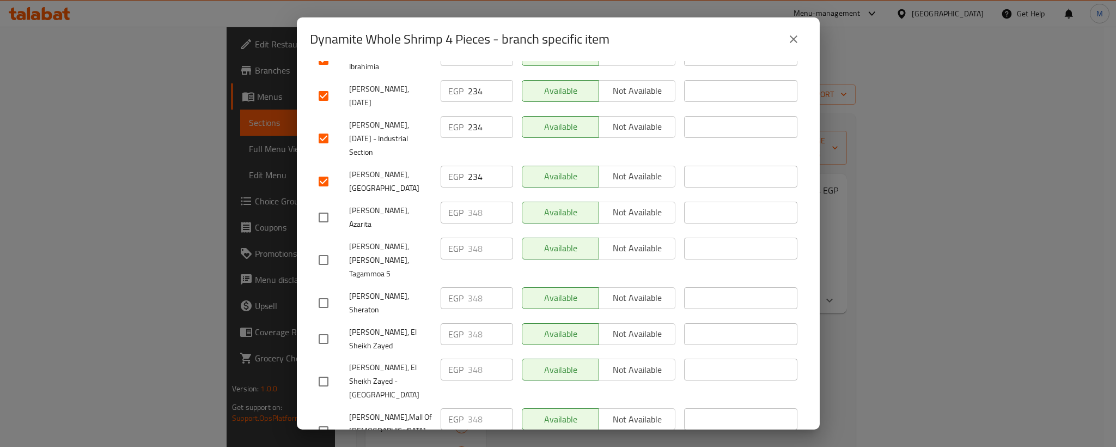
click at [365, 325] on span "[PERSON_NAME], El Sheikh Zayed" at bounding box center [390, 338] width 83 height 27
click at [324, 206] on input "checkbox" at bounding box center [323, 217] width 23 height 23
click at [327, 248] on input "checkbox" at bounding box center [323, 259] width 23 height 23
click at [324, 291] on input "checkbox" at bounding box center [323, 302] width 23 height 23
click at [468, 202] on input "348" at bounding box center [490, 213] width 45 height 22
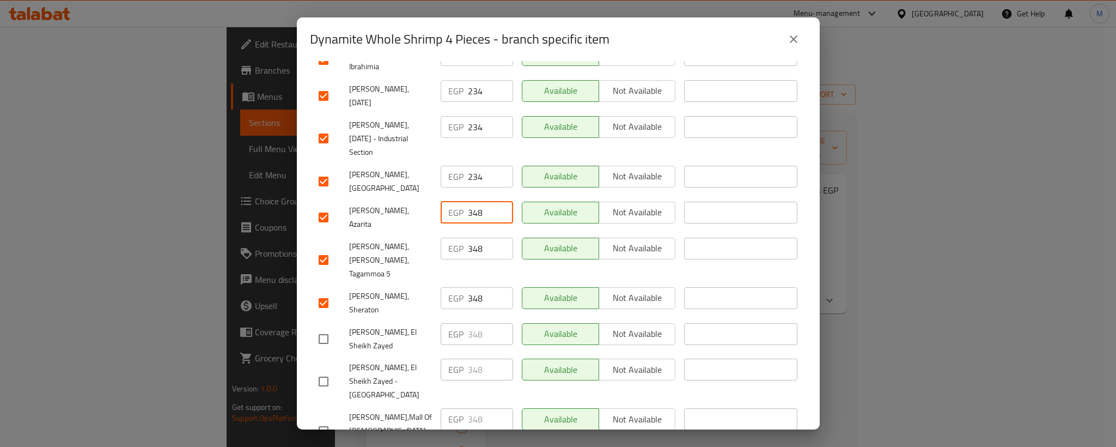
click at [468, 202] on input "348" at bounding box center [490, 213] width 45 height 22
click at [468, 237] on input "348" at bounding box center [490, 248] width 45 height 22
click at [471, 287] on input "348" at bounding box center [490, 298] width 45 height 22
click at [471, 287] on input "323448" at bounding box center [490, 298] width 45 height 22
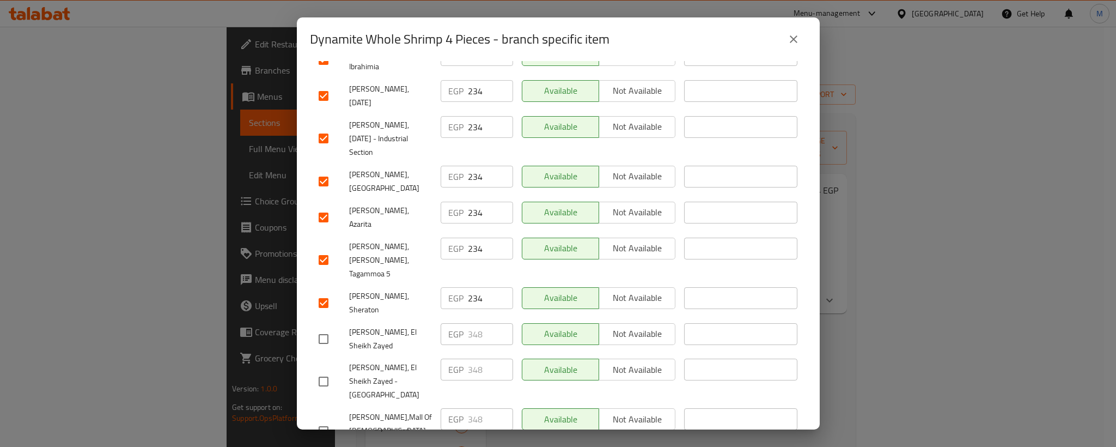
click at [423, 289] on span "[PERSON_NAME], Sheraton" at bounding box center [390, 302] width 83 height 27
click at [326, 327] on input "checkbox" at bounding box center [323, 338] width 23 height 23
click at [331, 370] on input "checkbox" at bounding box center [323, 381] width 23 height 23
click at [324, 419] on input "checkbox" at bounding box center [323, 430] width 23 height 23
click at [468, 323] on input "348" at bounding box center [490, 334] width 45 height 22
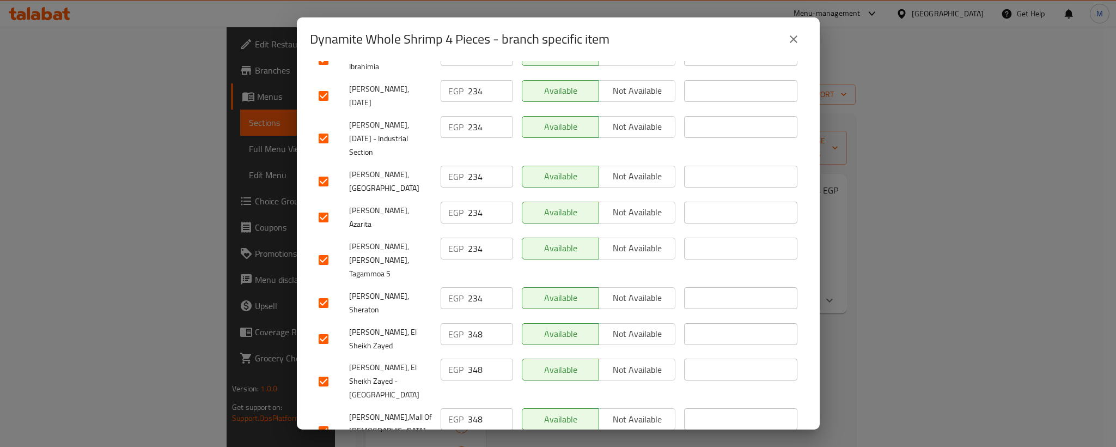
click at [468, 323] on input "348" at bounding box center [490, 334] width 45 height 22
click
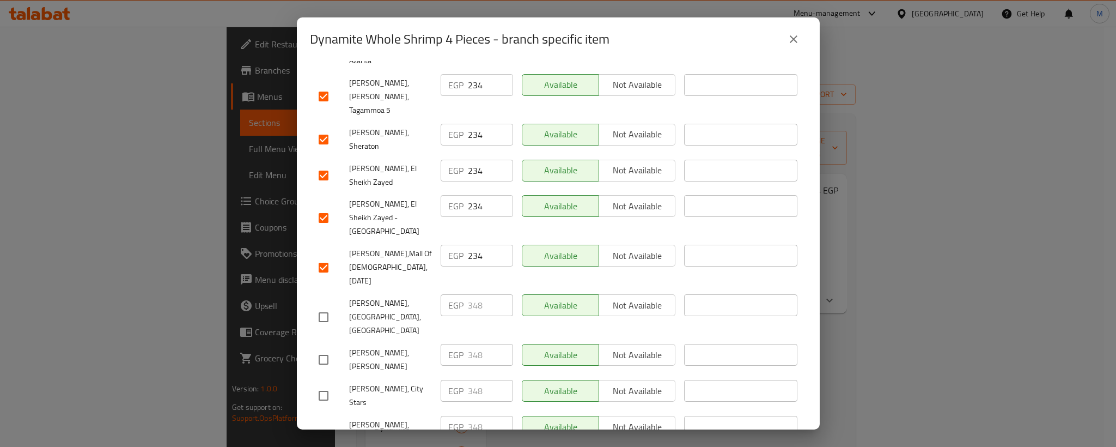
scroll to position [757, 0]
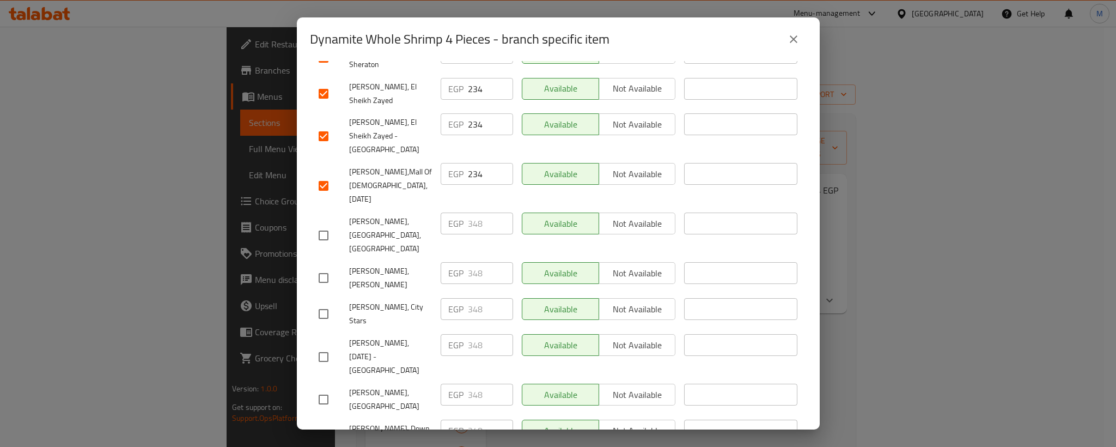
drag, startPoint x: 330, startPoint y: 129, endPoint x: 327, endPoint y: 160, distance: 31.2
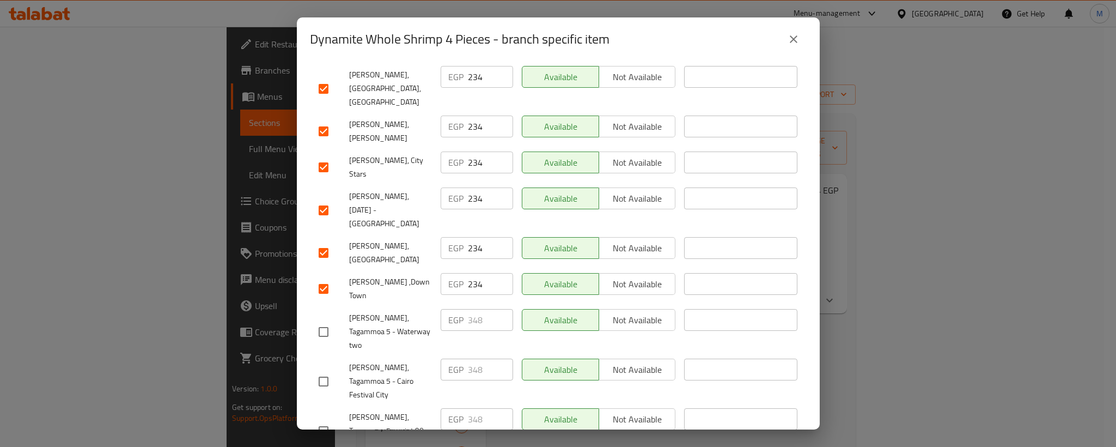
scroll to position [921, 0]
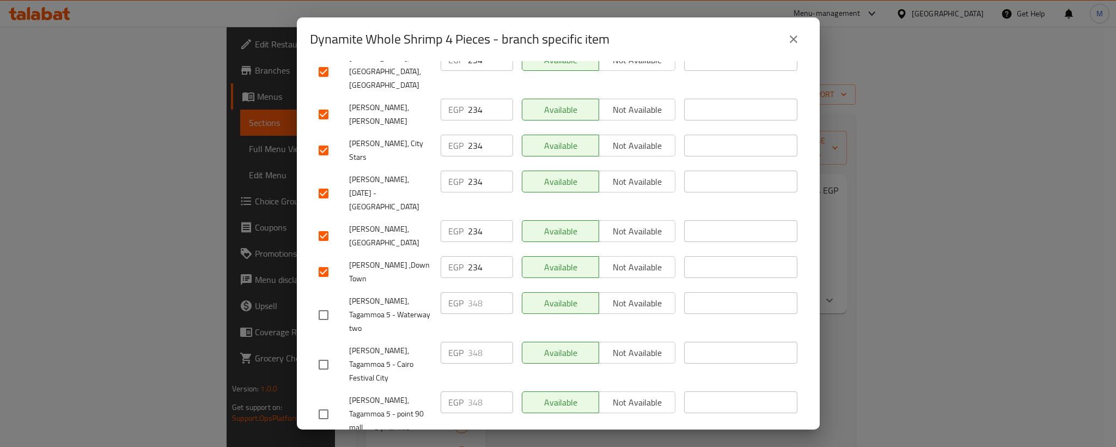
drag, startPoint x: 328, startPoint y: 161, endPoint x: 325, endPoint y: 190, distance: 29.6
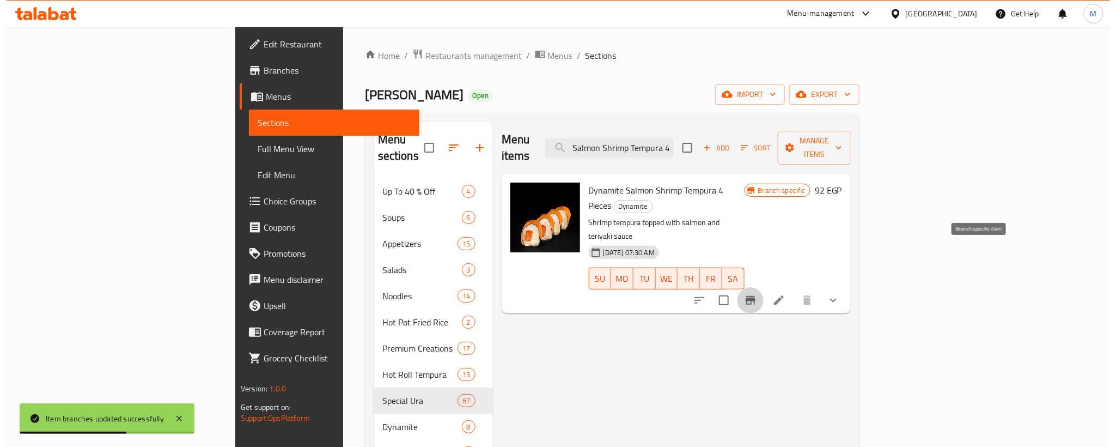
scroll to position [0, 0]
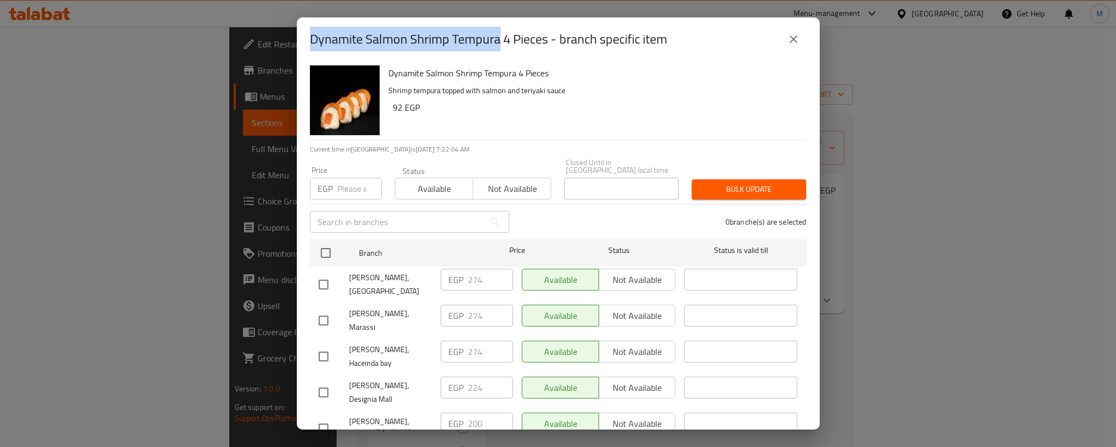
drag, startPoint x: 326, startPoint y: 39, endPoint x: 464, endPoint y: 41, distance: 138.4
copy h2 "Dynamite Salmon Shrimp Tempura"
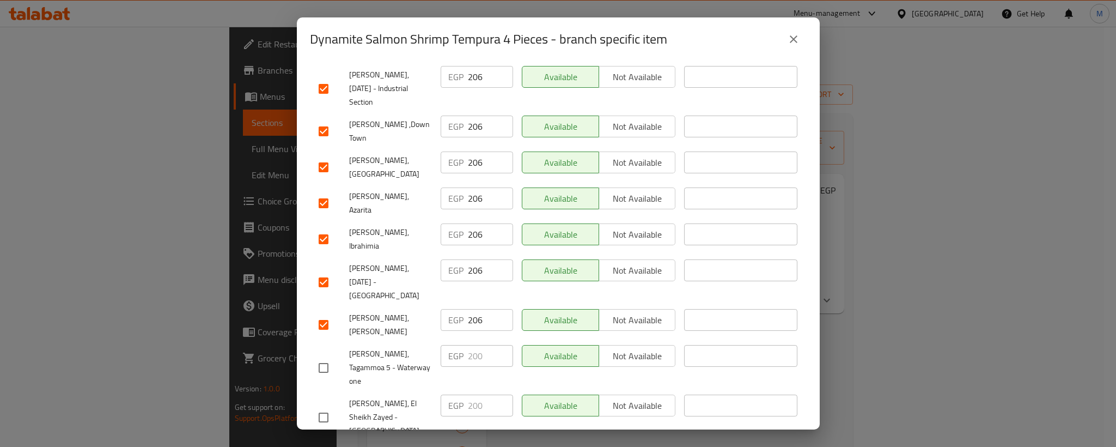
scroll to position [817, 0]
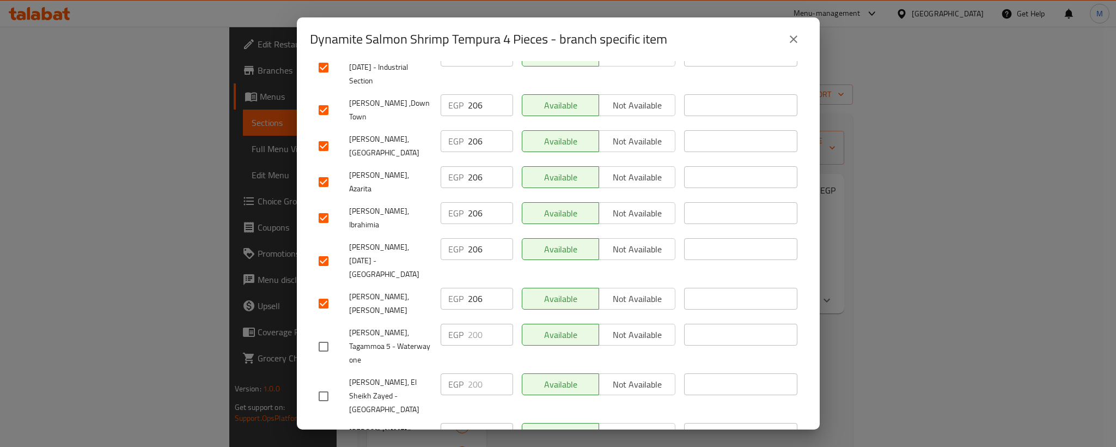
drag, startPoint x: 335, startPoint y: 199, endPoint x: 329, endPoint y: 198, distance: 6.2
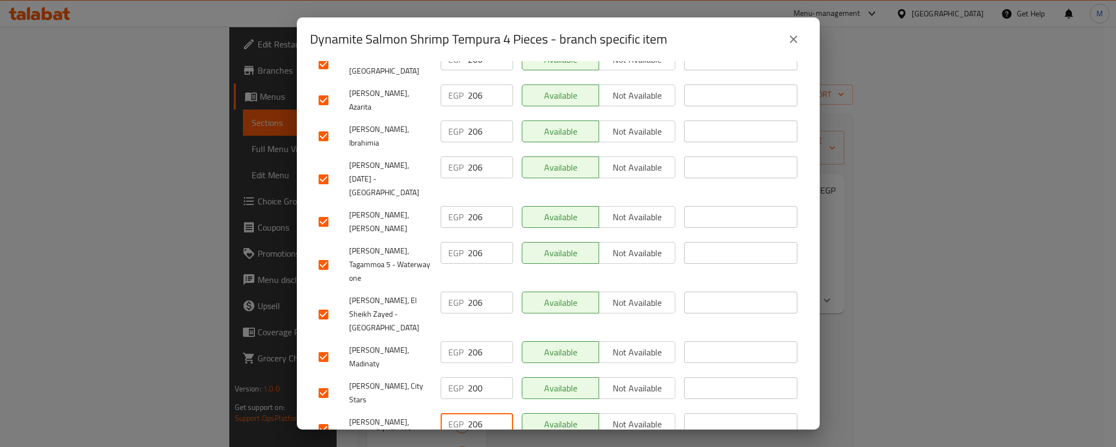
scroll to position [0, 0]
drag, startPoint x: 328, startPoint y: 314, endPoint x: 316, endPoint y: 371, distance: 58.6
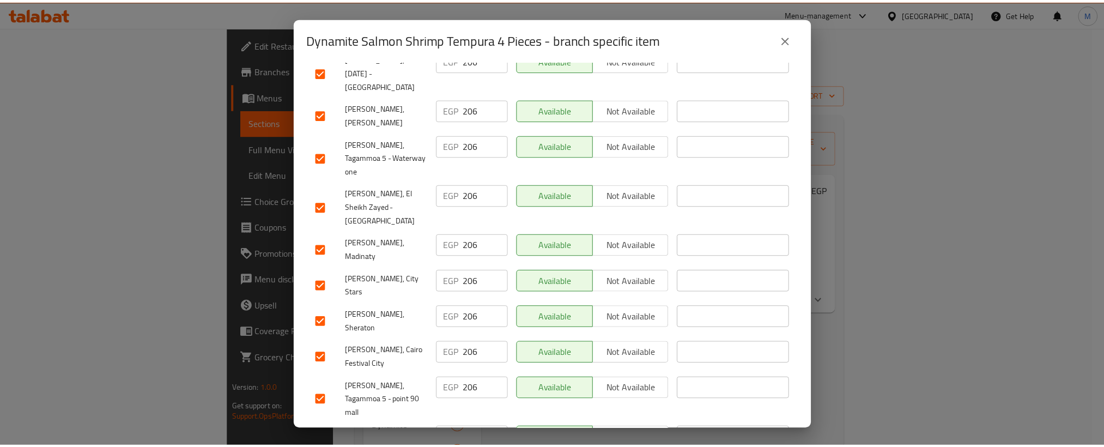
scroll to position [1014, 0]
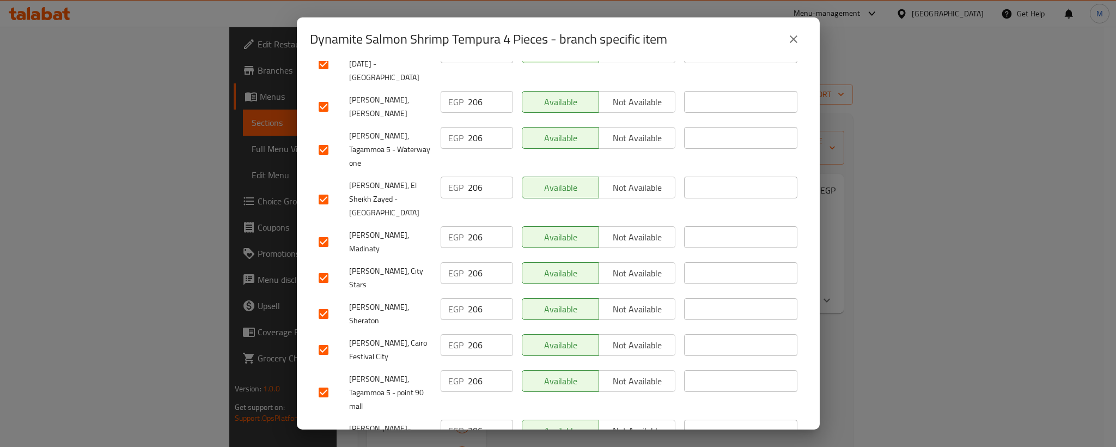
drag, startPoint x: 325, startPoint y: 381, endPoint x: 471, endPoint y: 349, distance: 149.1
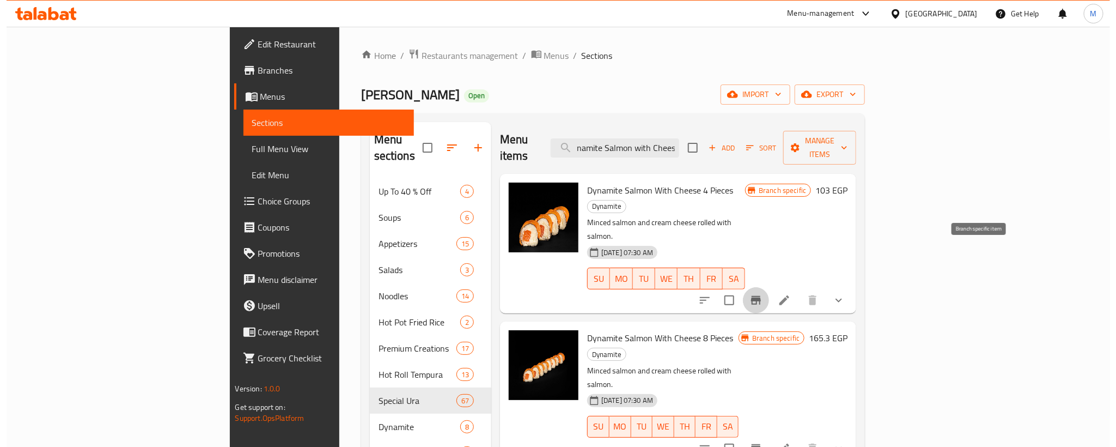
scroll to position [0, 0]
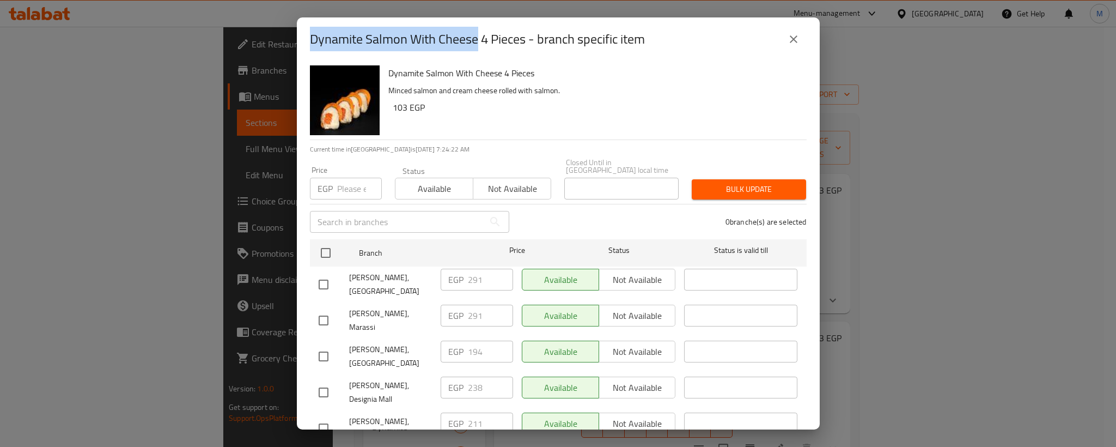
drag, startPoint x: 332, startPoint y: 36, endPoint x: 450, endPoint y: 30, distance: 118.4
copy h2 "Dynamite Salmon With Cheese"
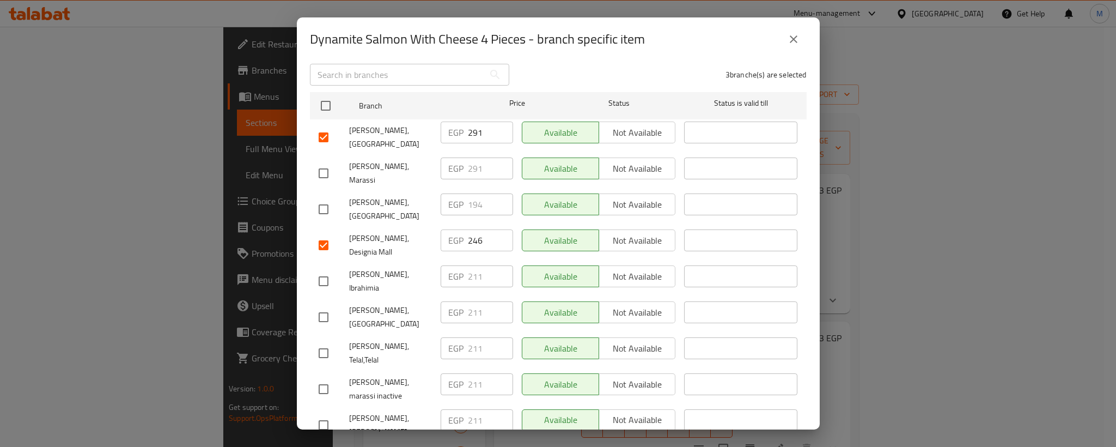
scroll to position [65, 0]
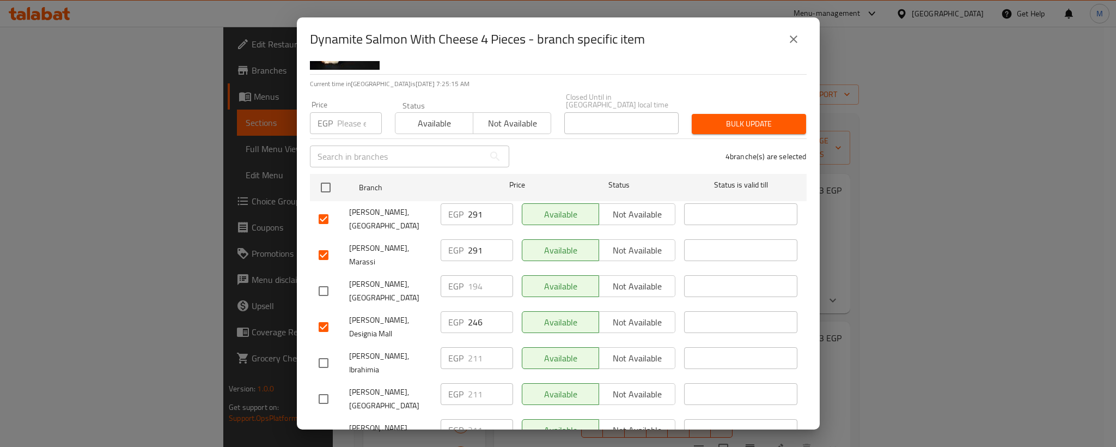
drag, startPoint x: 322, startPoint y: 265, endPoint x: 417, endPoint y: 277, distance: 95.5
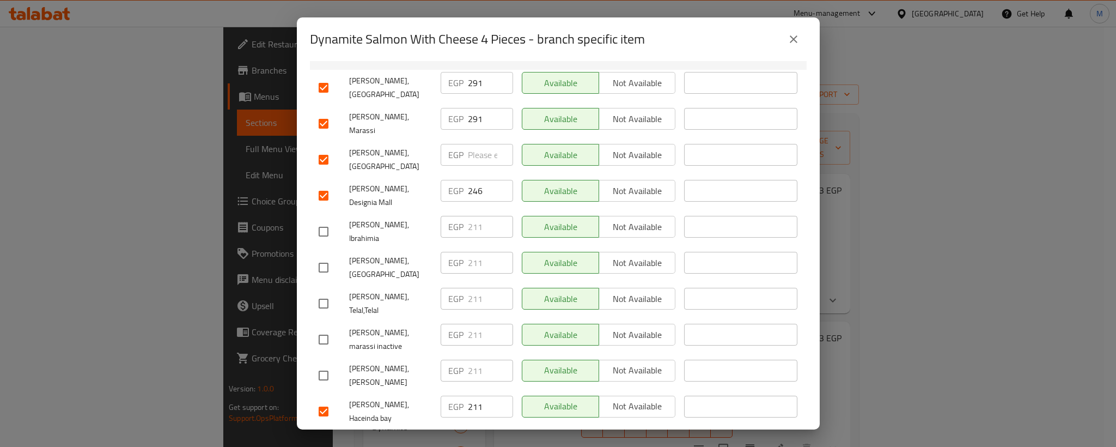
scroll to position [229, 0]
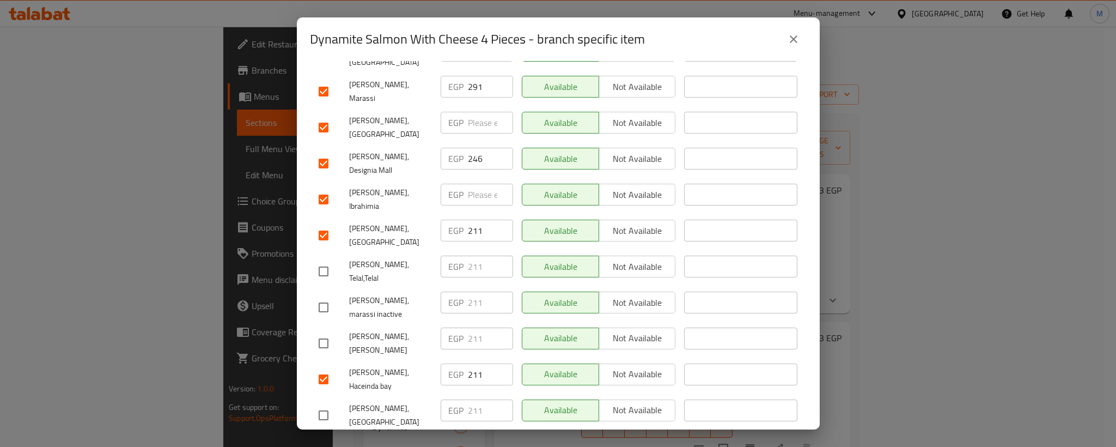
drag, startPoint x: 327, startPoint y: 236, endPoint x: 324, endPoint y: 260, distance: 24.7
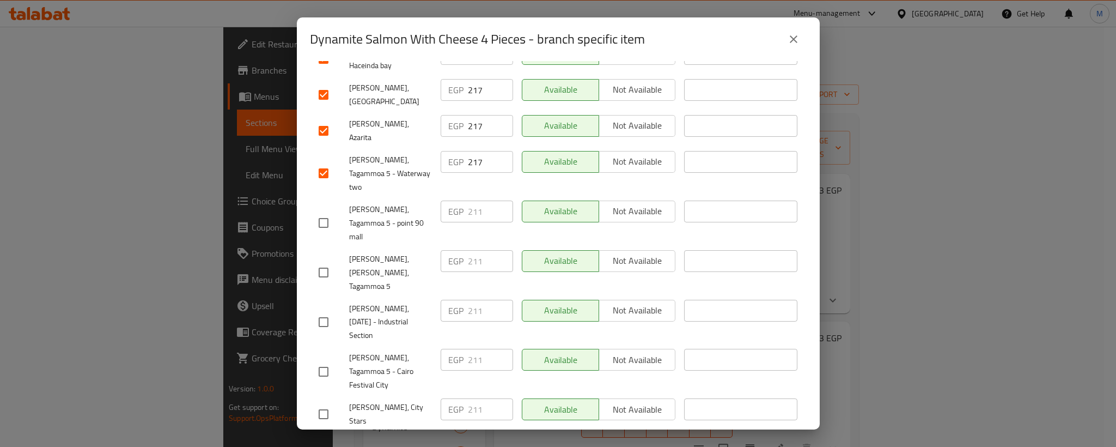
scroll to position [556, 0]
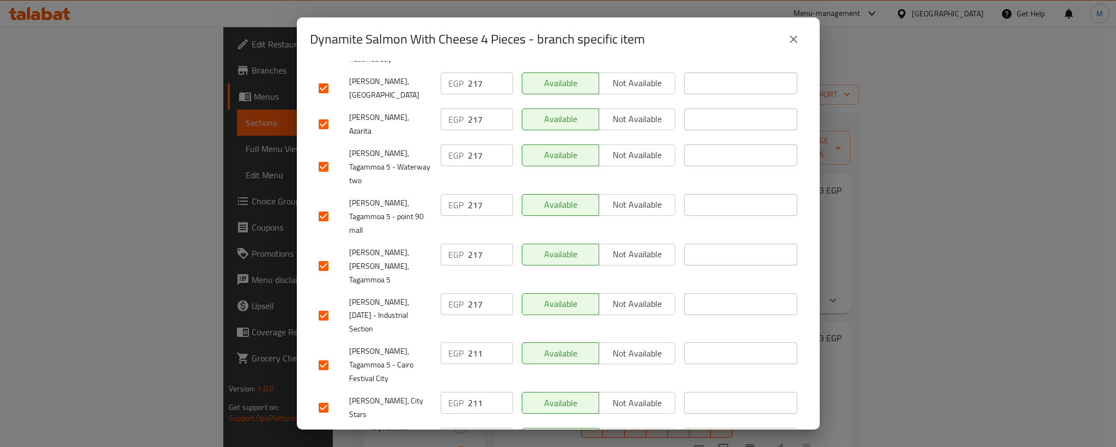
drag, startPoint x: 322, startPoint y: 314, endPoint x: 434, endPoint y: 270, distance: 119.6
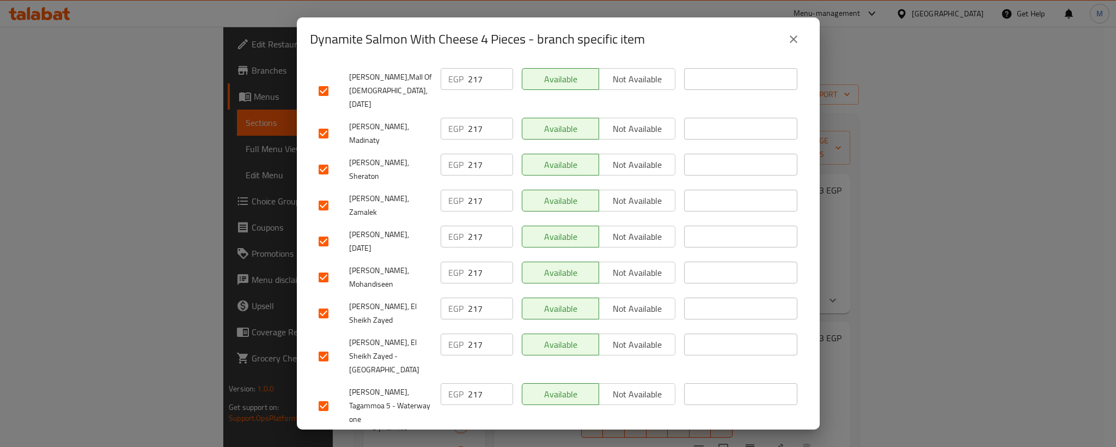
scroll to position [1014, 0]
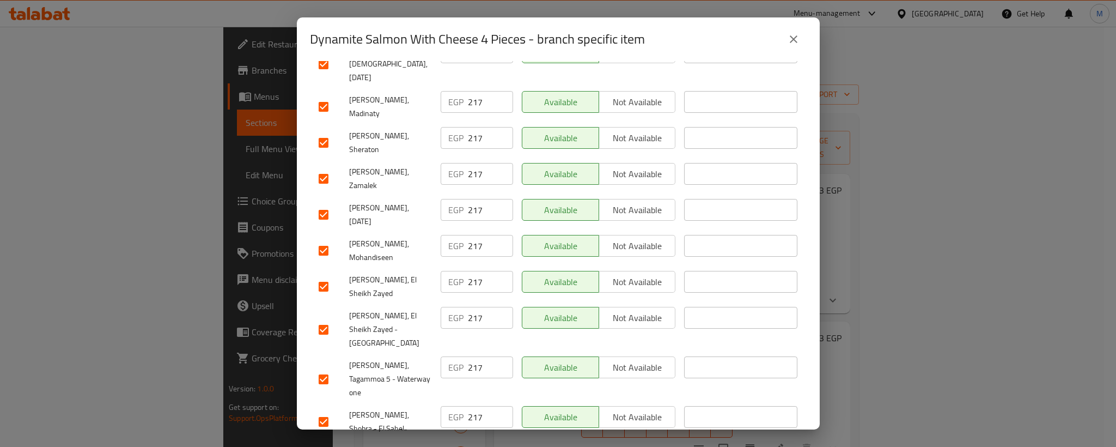
drag, startPoint x: 325, startPoint y: 330, endPoint x: 328, endPoint y: 350, distance: 20.4
drag, startPoint x: 325, startPoint y: 373, endPoint x: 361, endPoint y: 368, distance: 36.2
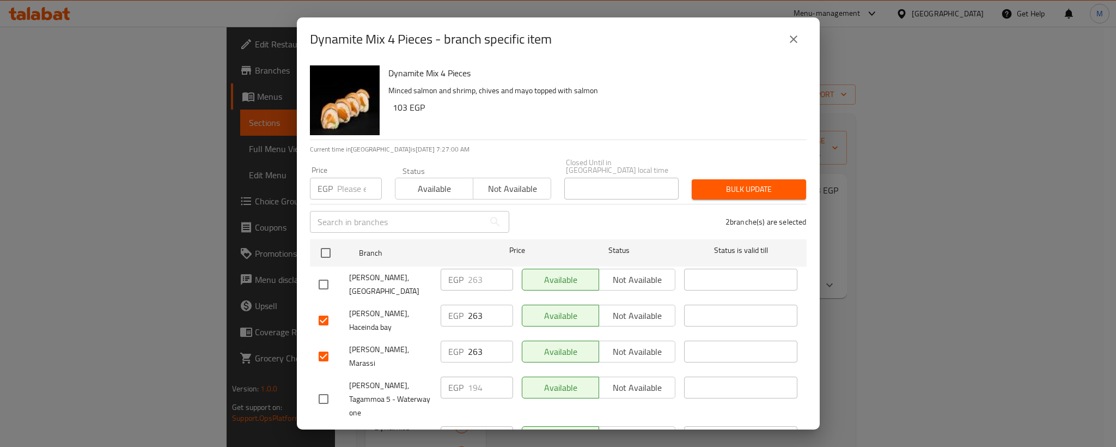
drag, startPoint x: 321, startPoint y: 273, endPoint x: 616, endPoint y: 11, distance: 394.4
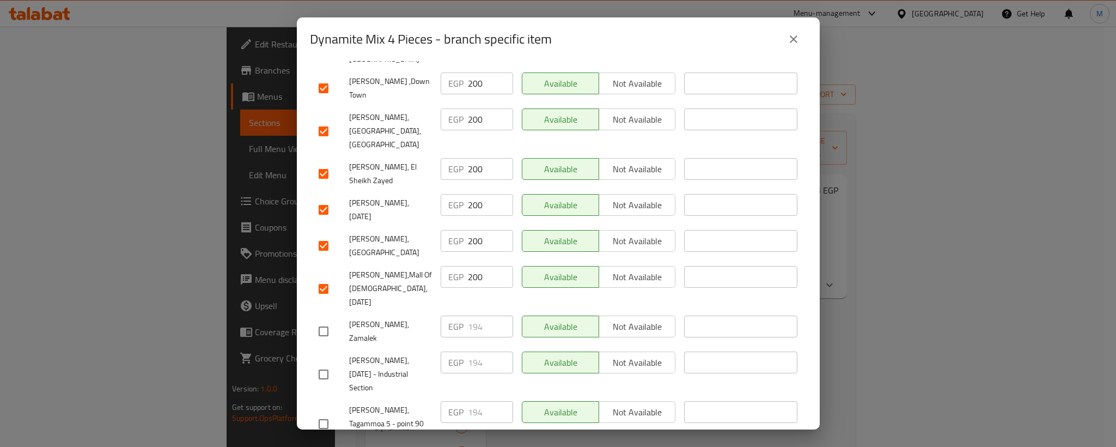
scroll to position [899, 0]
drag, startPoint x: 329, startPoint y: 170, endPoint x: 324, endPoint y: 210, distance: 39.5
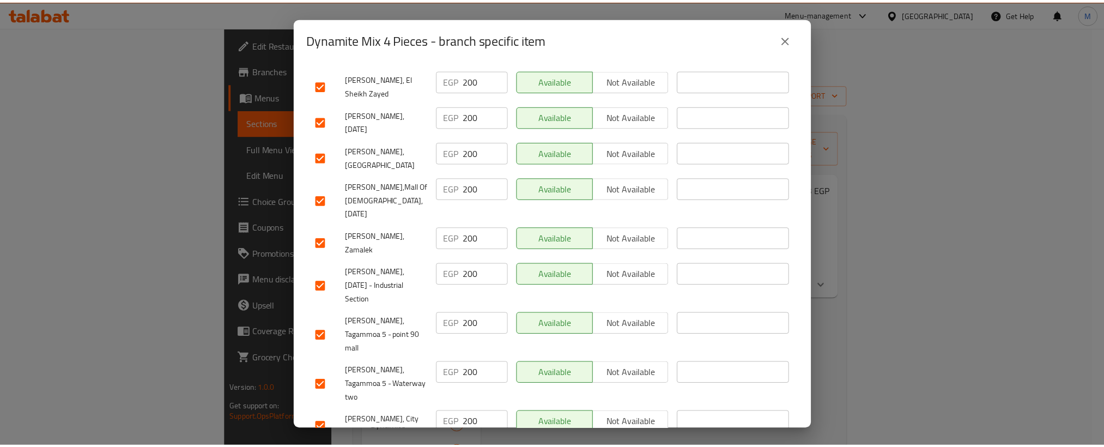
scroll to position [1014, 0]
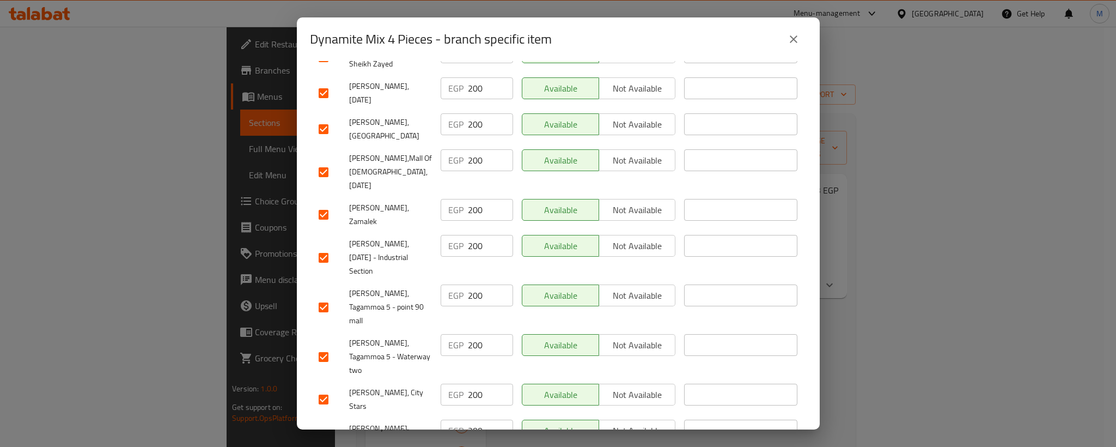
drag, startPoint x: 327, startPoint y: 268, endPoint x: 322, endPoint y: 306, distance: 37.9
drag, startPoint x: 321, startPoint y: 322, endPoint x: 387, endPoint y: 308, distance: 67.9
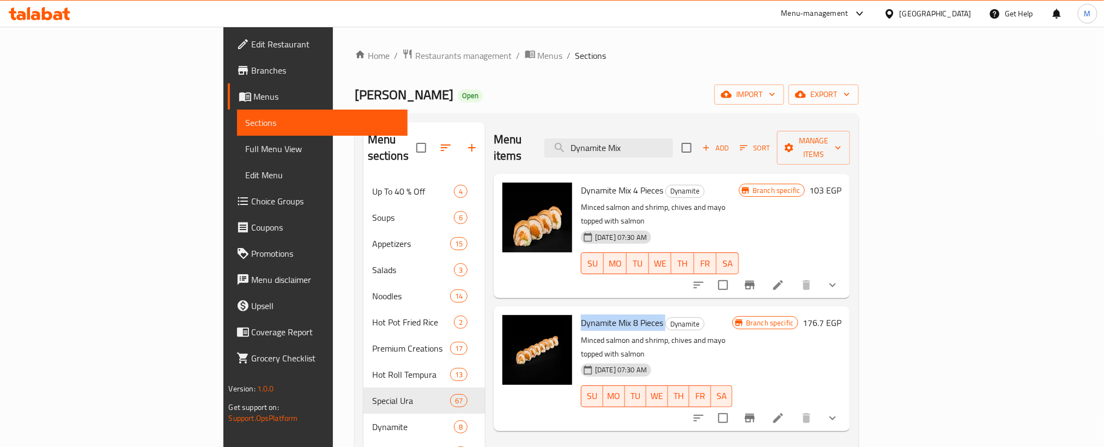
copy h6 "Dynamite Mix 8 Pieces"
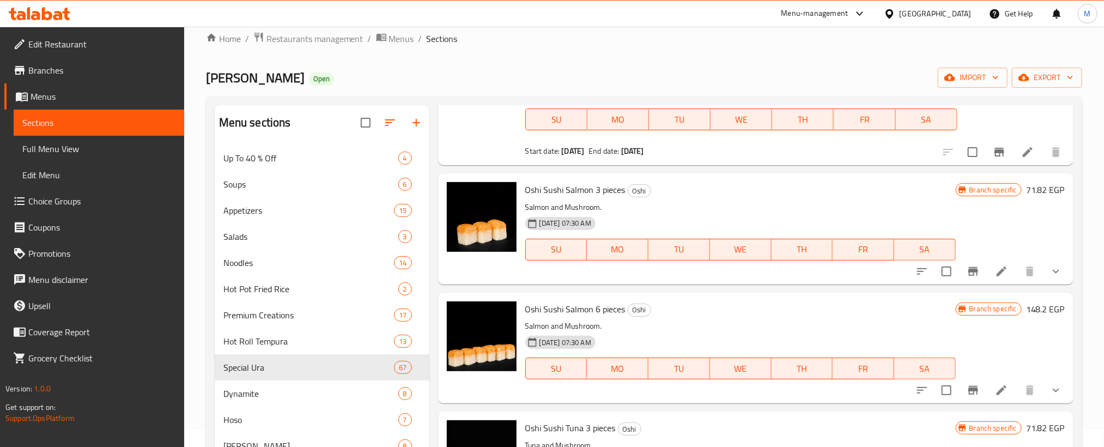
scroll to position [163, 0]
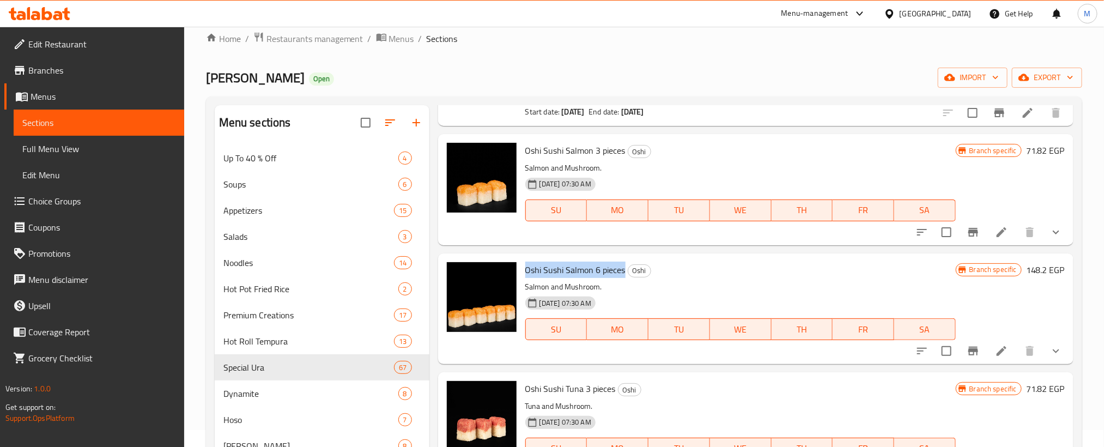
drag, startPoint x: 533, startPoint y: 268, endPoint x: 611, endPoint y: 266, distance: 78.5
copy span "Oshi Sushi Salmon 6 pieces"
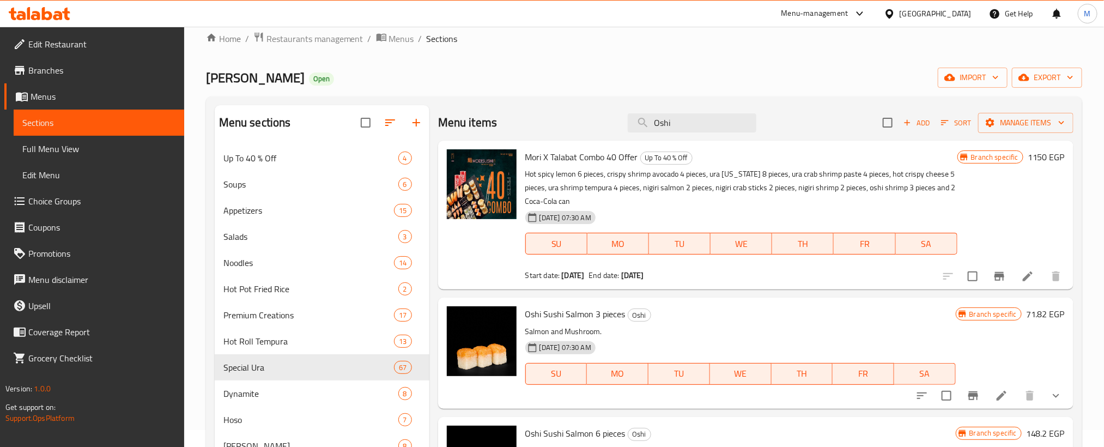
scroll to position [345, 0]
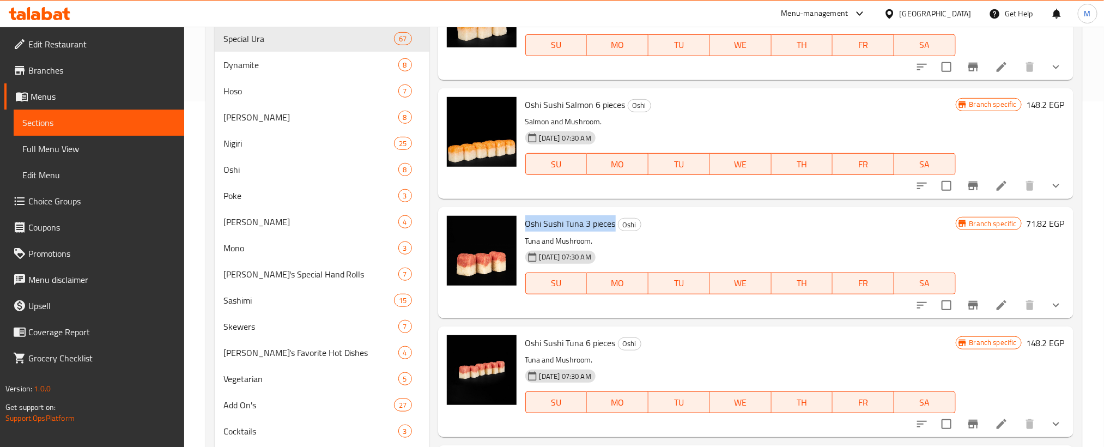
drag, startPoint x: 534, startPoint y: 221, endPoint x: 592, endPoint y: 219, distance: 57.2
copy span "Oshi Sushi Tuna 3 pieces"
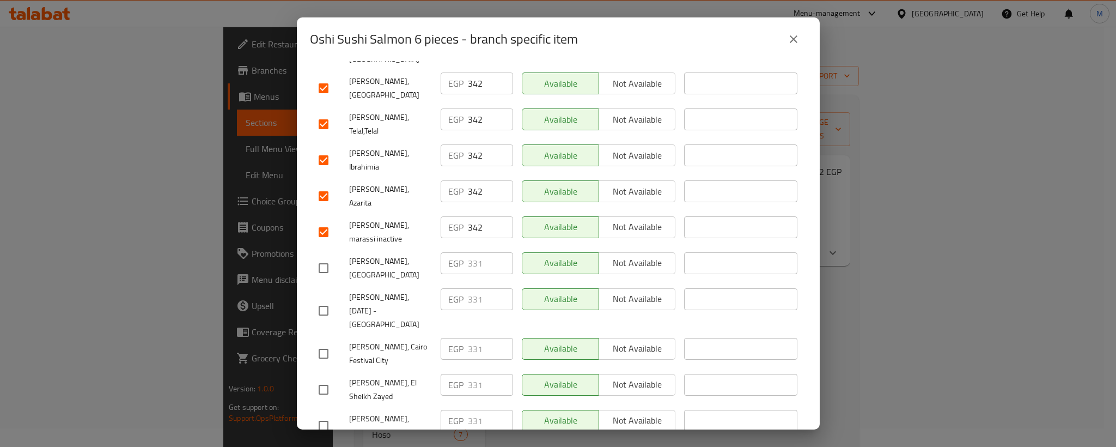
scroll to position [353, 0]
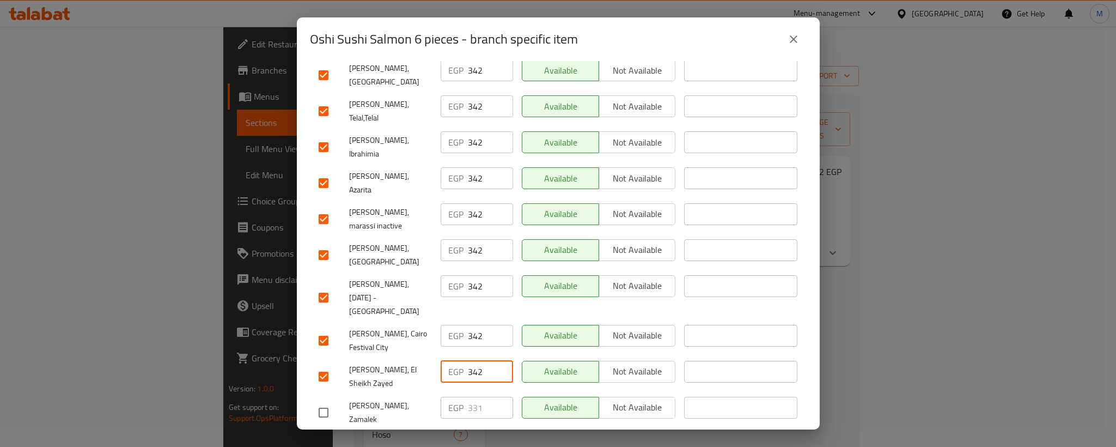
drag, startPoint x: 339, startPoint y: 335, endPoint x: 325, endPoint y: 340, distance: 14.7
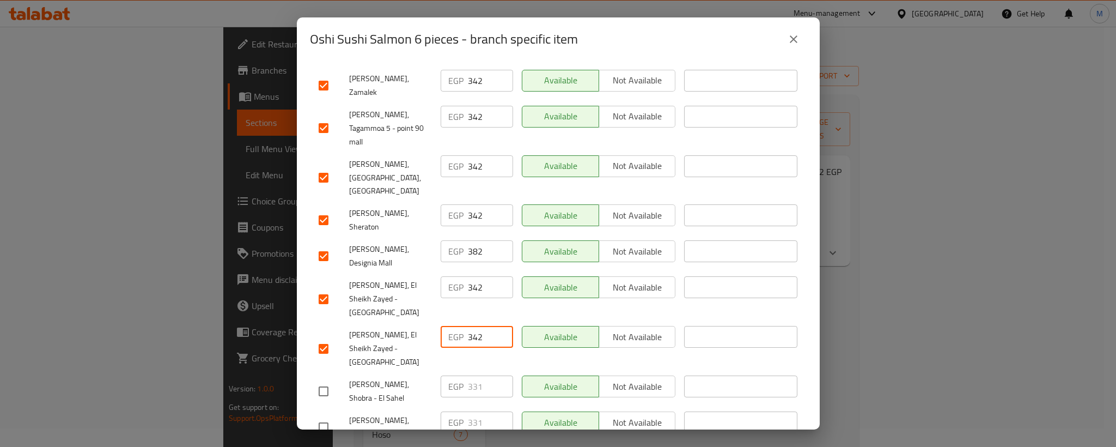
scroll to position [0, 0]
drag, startPoint x: 308, startPoint y: 271, endPoint x: 317, endPoint y: 275, distance: 10.0
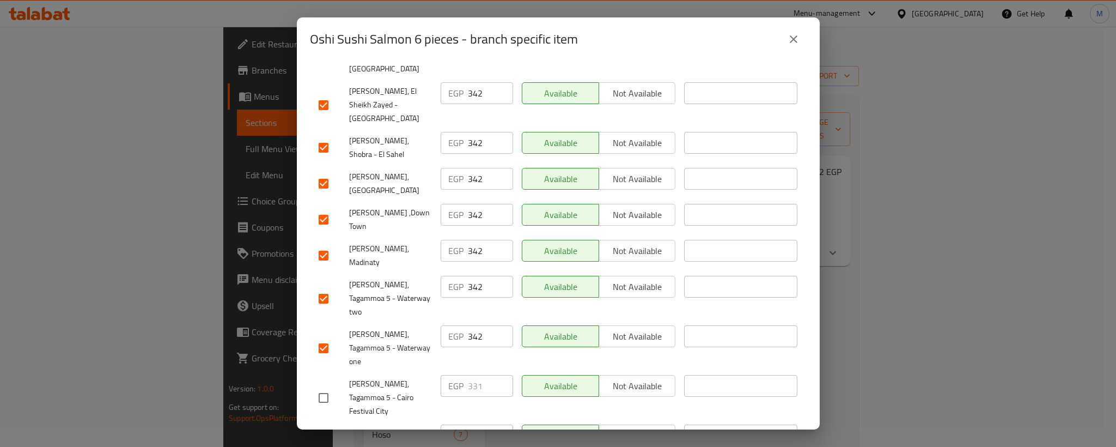
scroll to position [925, 0]
drag, startPoint x: 326, startPoint y: 306, endPoint x: 325, endPoint y: 314, distance: 8.2
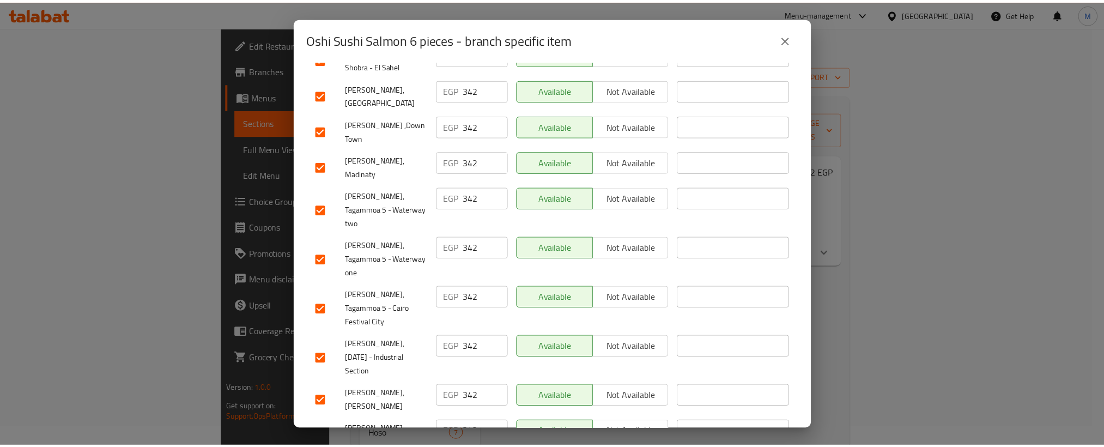
scroll to position [1014, 0]
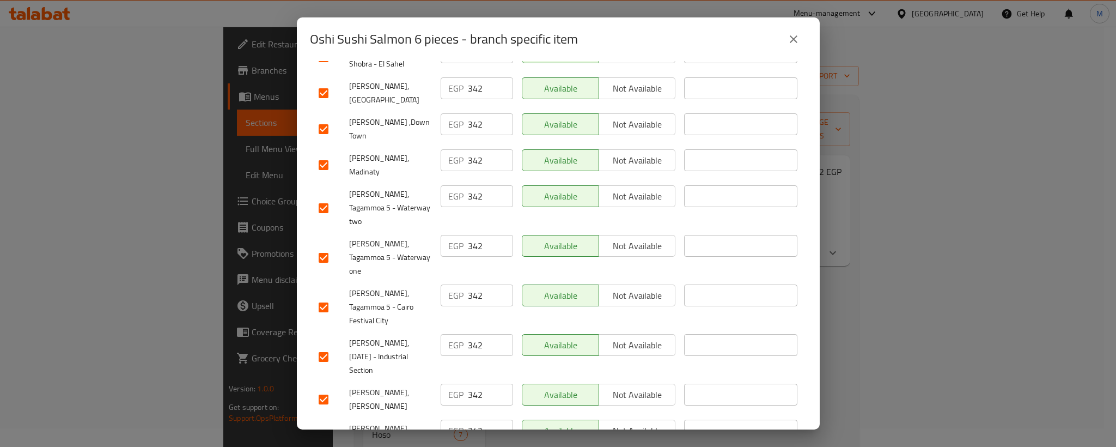
drag, startPoint x: 327, startPoint y: 350, endPoint x: 327, endPoint y: 381, distance: 31.6
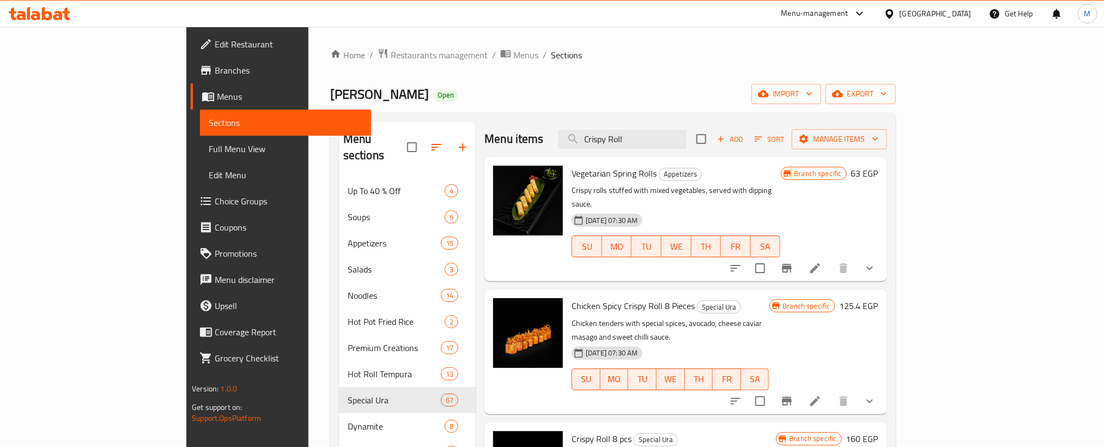
scroll to position [0, 0]
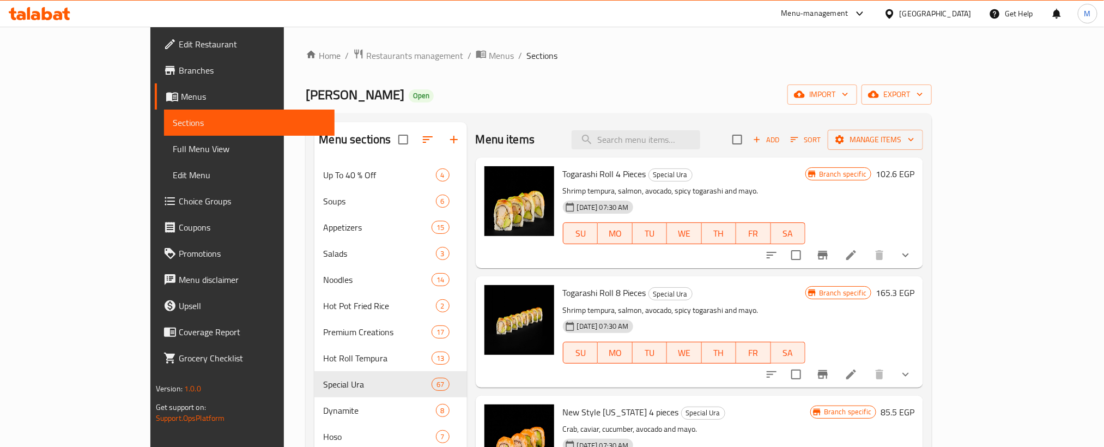
click at [42, 20] on div at bounding box center [40, 13] width 62 height 13
